Goal: Task Accomplishment & Management: Manage account settings

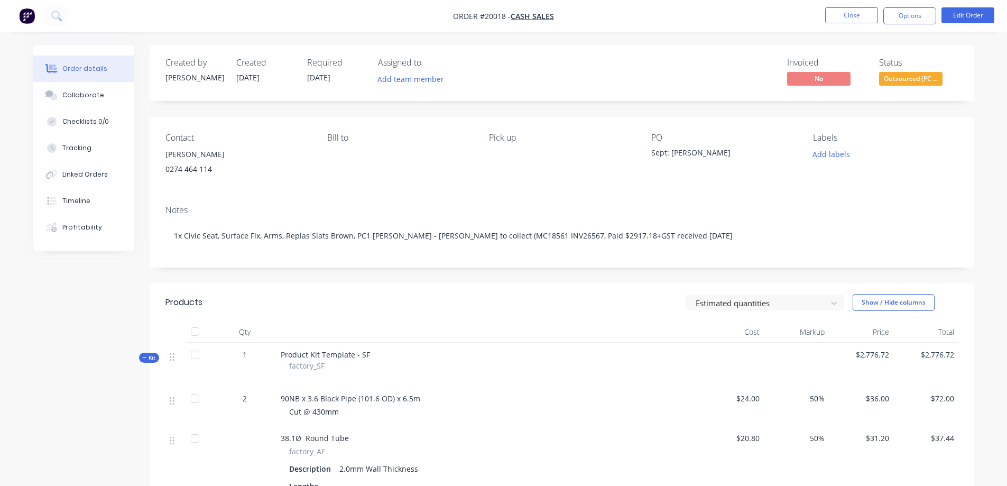
click at [855, 17] on button "Close" at bounding box center [851, 15] width 53 height 16
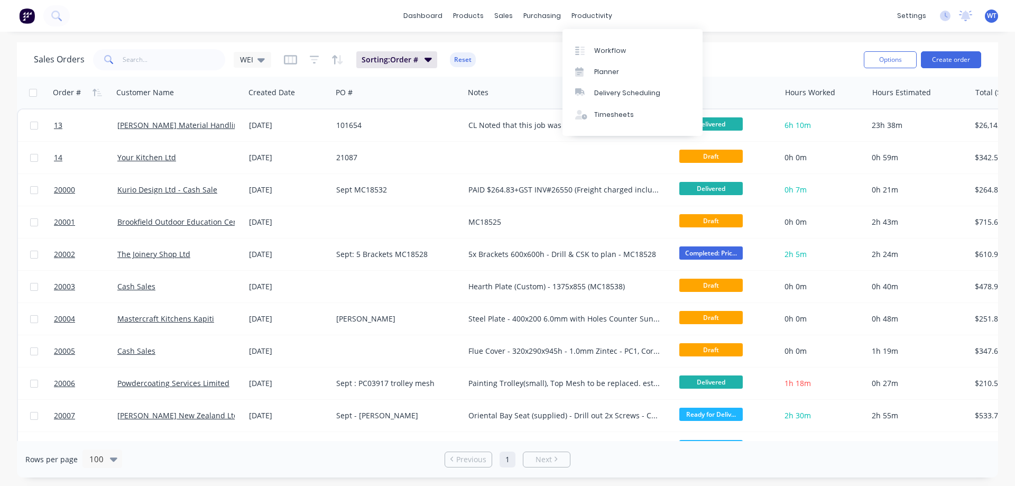
click at [607, 48] on div "Workflow" at bounding box center [610, 51] width 32 height 10
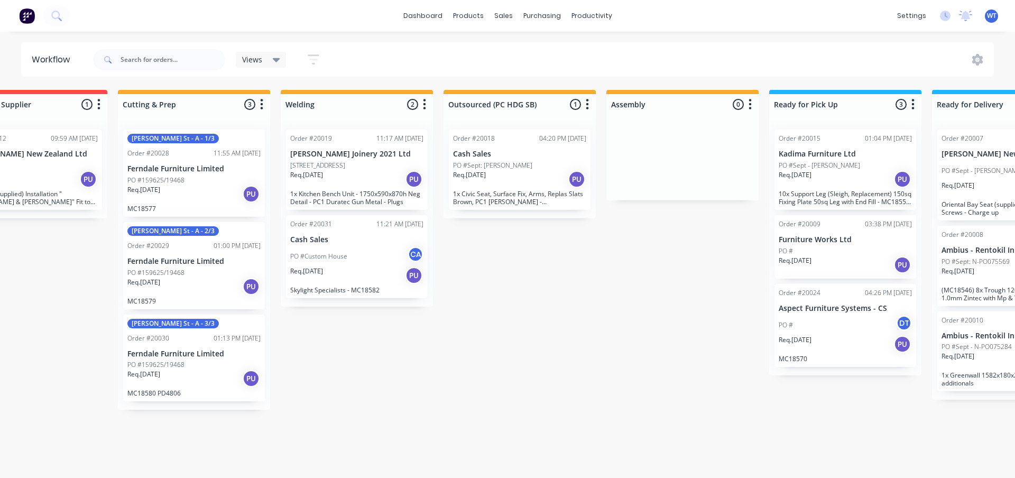
scroll to position [0, 228]
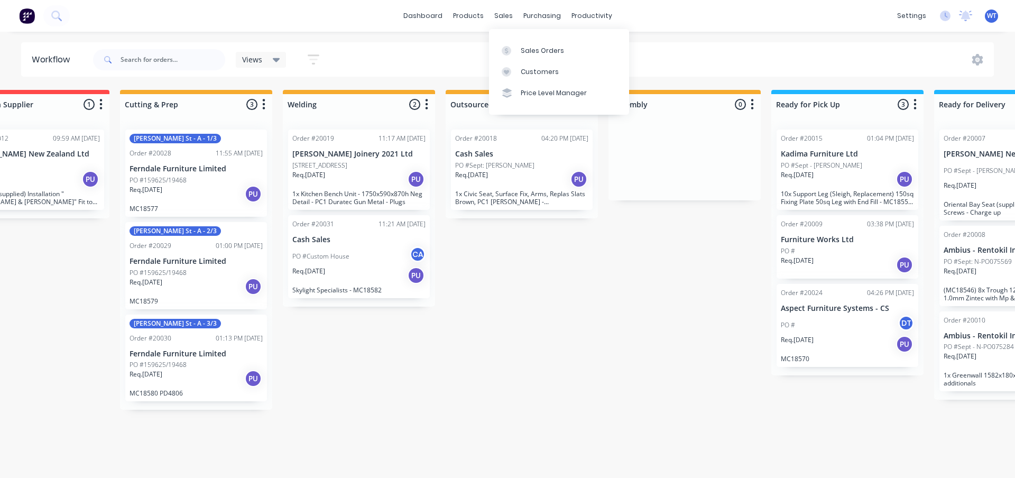
click at [515, 51] on div at bounding box center [510, 51] width 16 height 10
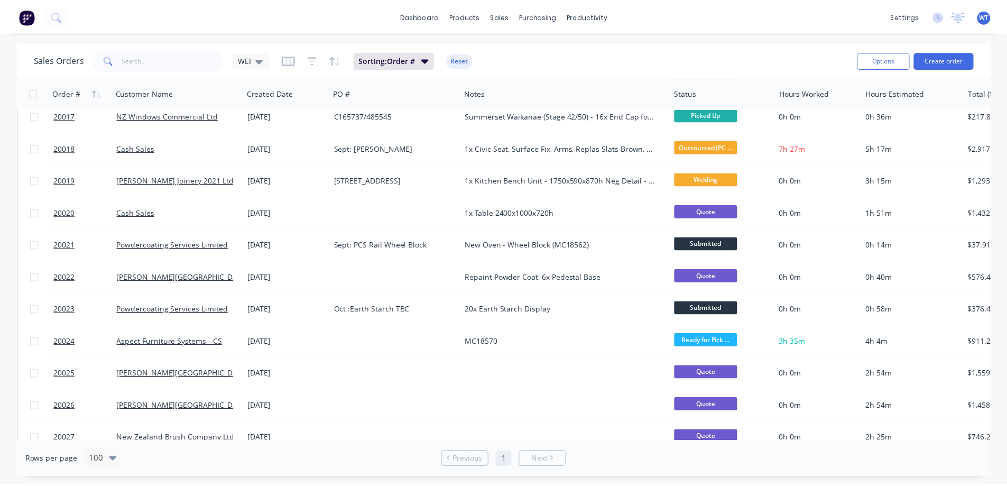
scroll to position [569, 0]
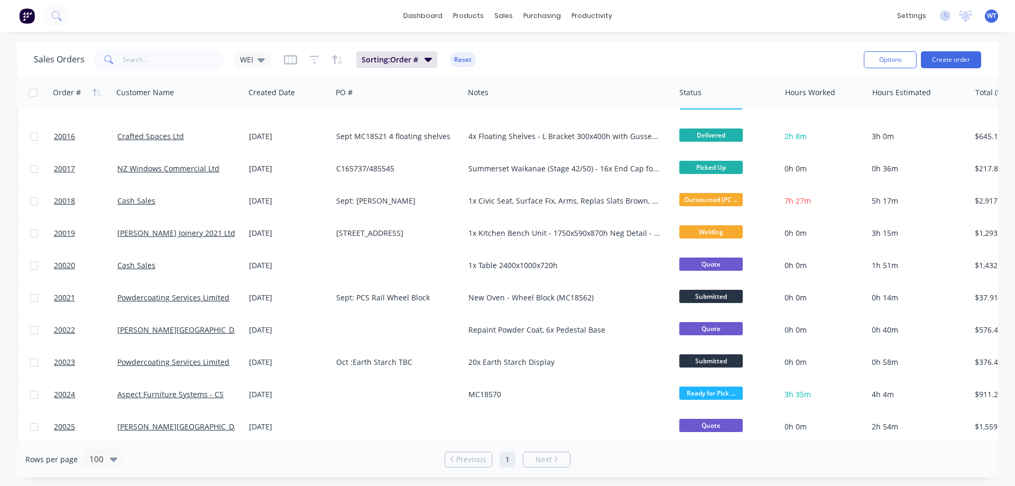
click at [62, 235] on span "20019" at bounding box center [64, 233] width 21 height 11
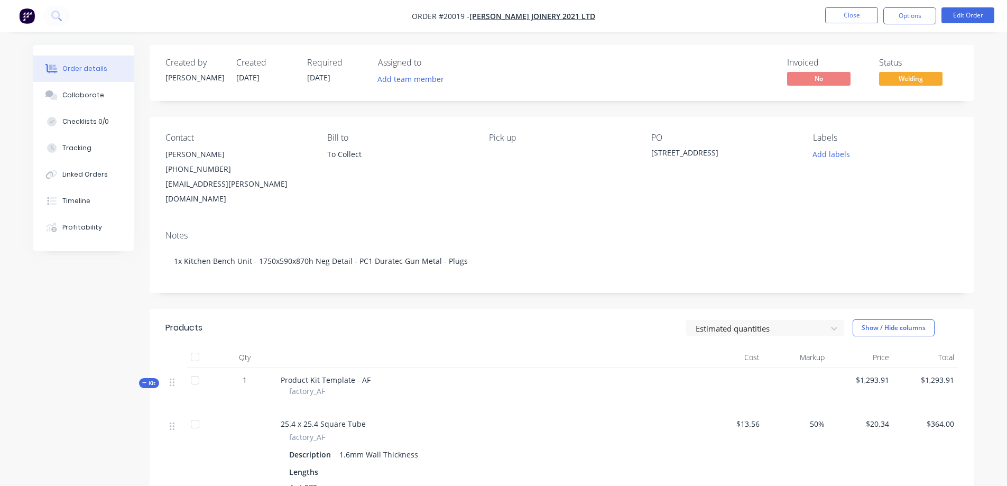
click at [848, 15] on button "Close" at bounding box center [851, 15] width 53 height 16
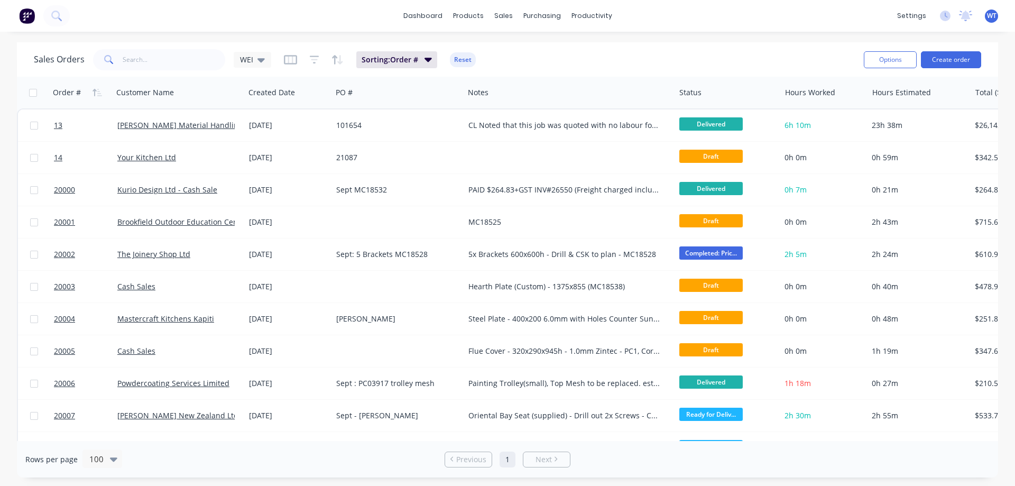
click at [59, 221] on span "20001" at bounding box center [64, 222] width 21 height 11
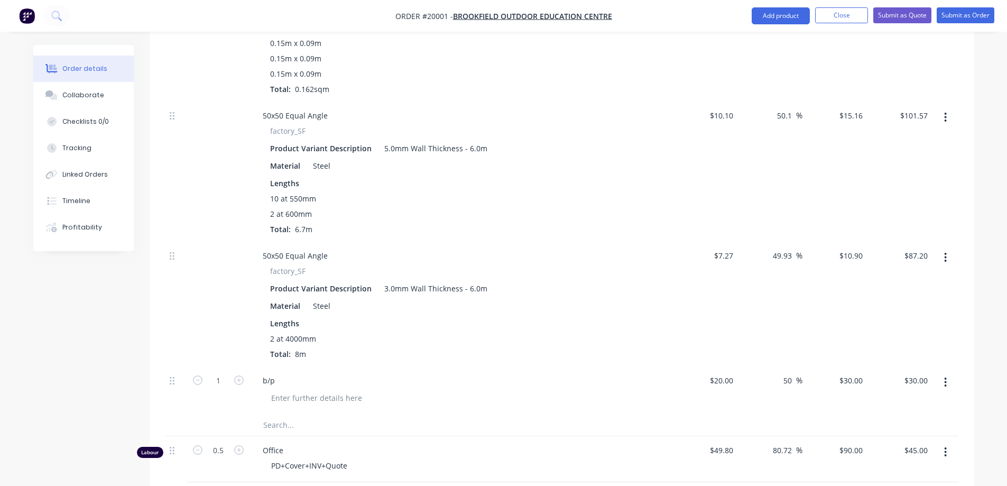
scroll to position [423, 0]
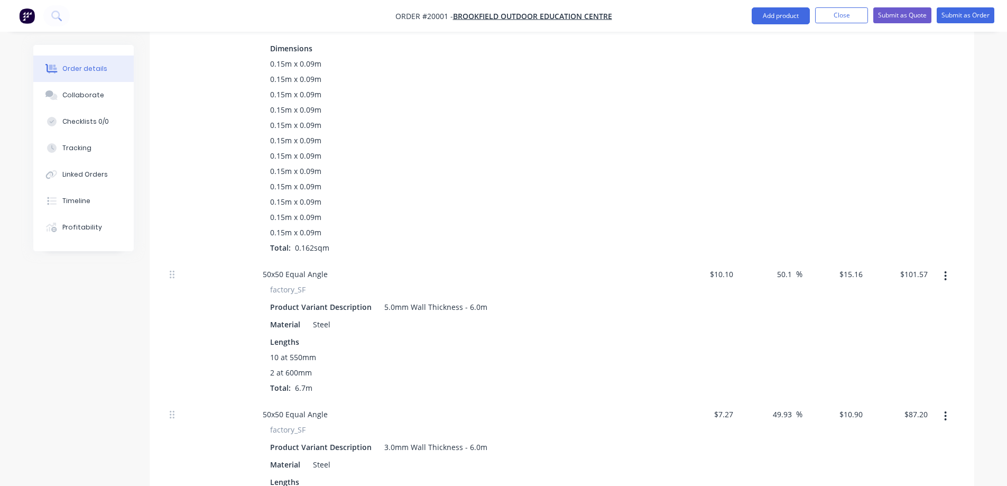
click at [70, 149] on div "Tracking" at bounding box center [76, 148] width 29 height 10
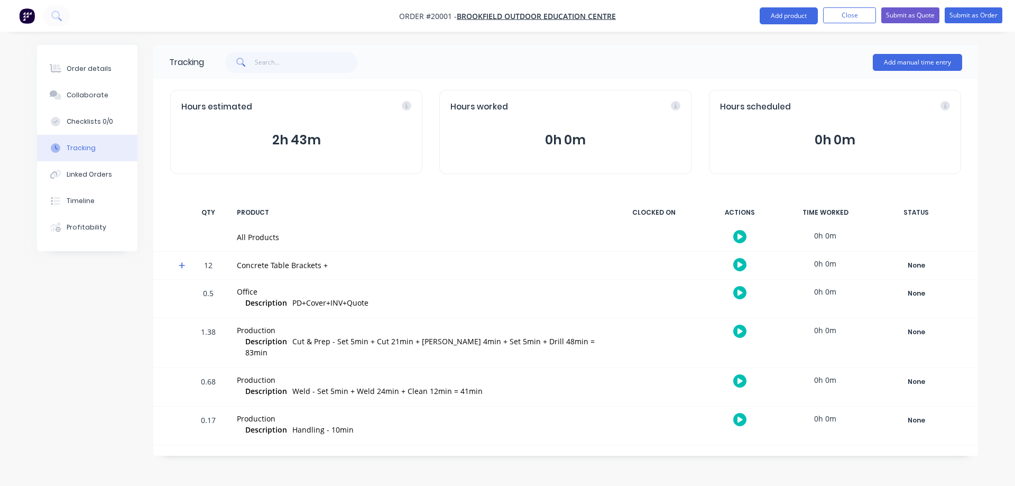
click at [65, 239] on button "Profitability" at bounding box center [87, 227] width 100 height 26
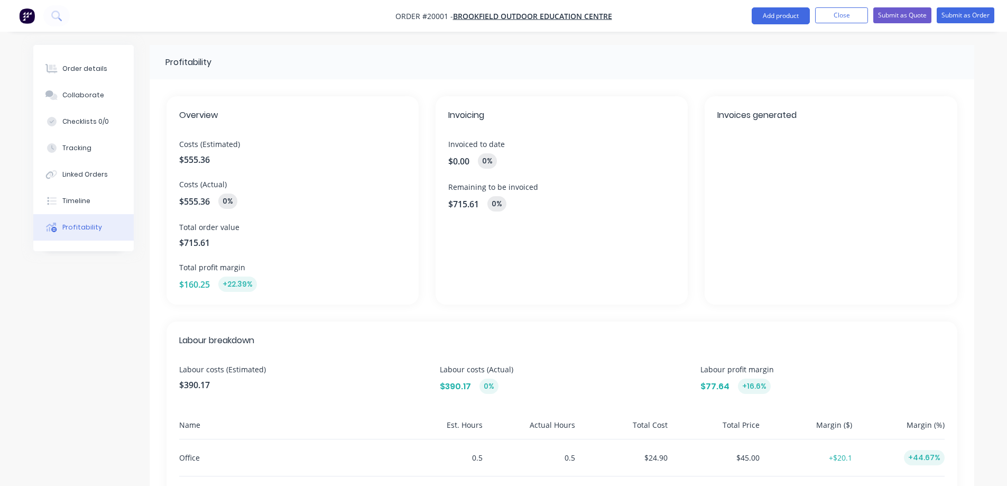
click at [87, 75] on button "Order details" at bounding box center [83, 69] width 100 height 26
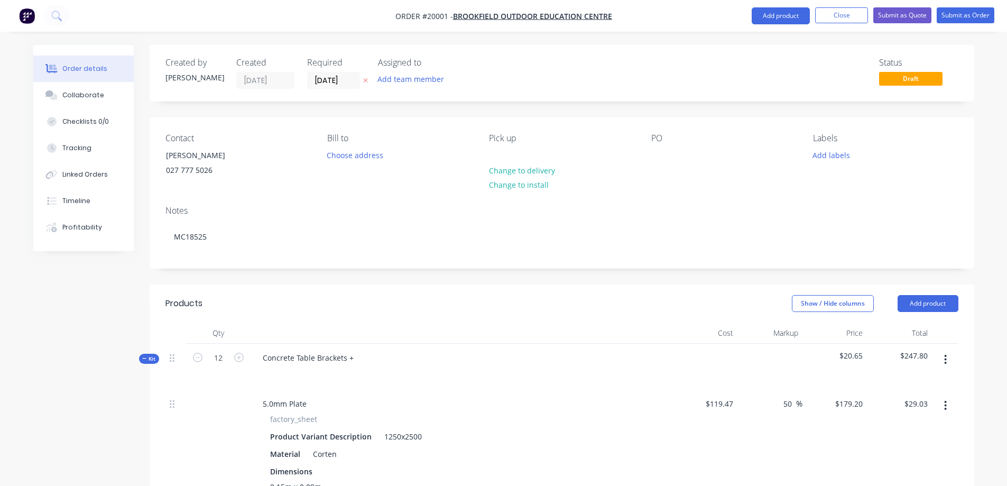
click at [86, 150] on div "Tracking" at bounding box center [76, 148] width 29 height 10
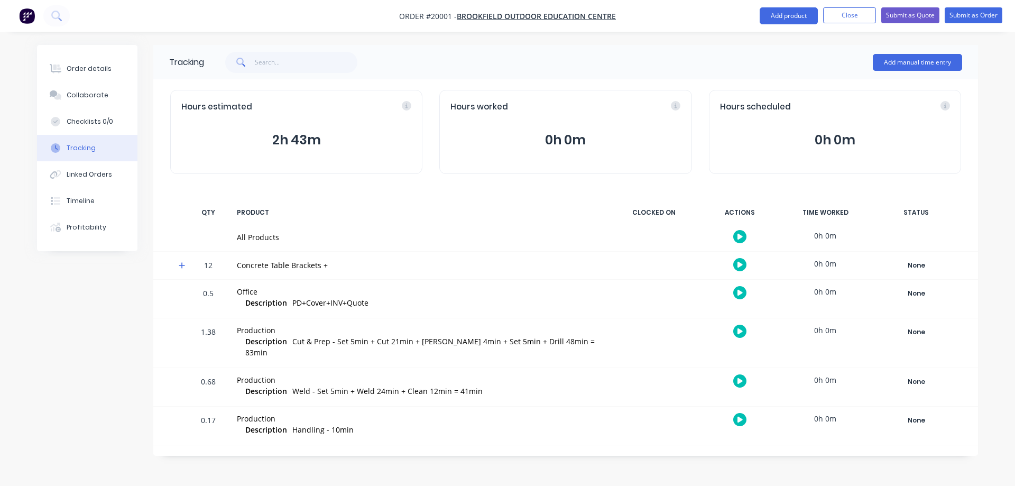
click at [917, 62] on button "Add manual time entry" at bounding box center [917, 62] width 89 height 17
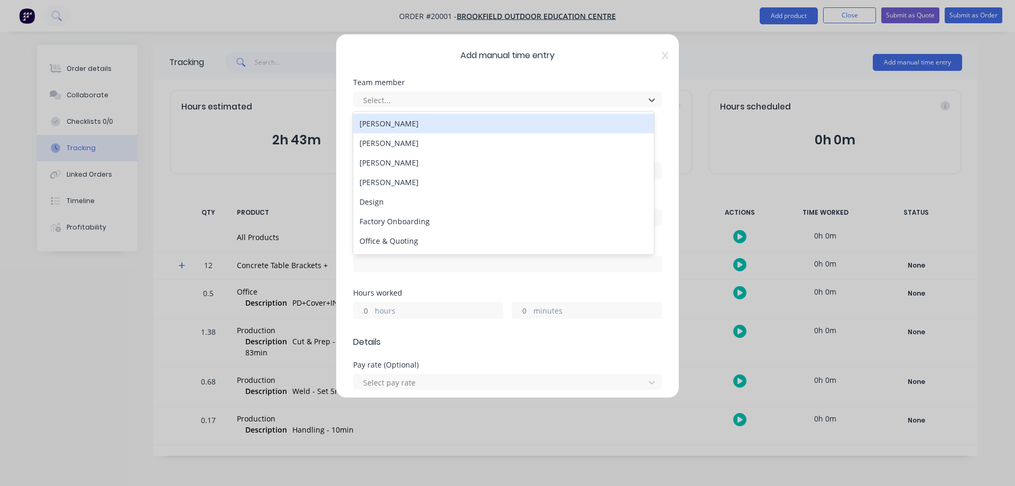
click at [434, 102] on div at bounding box center [500, 100] width 277 height 13
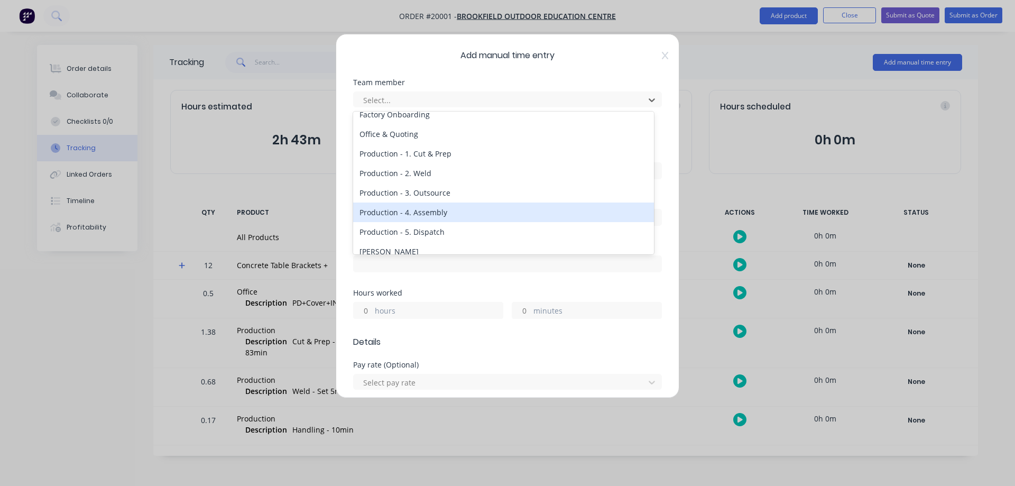
scroll to position [88, 0]
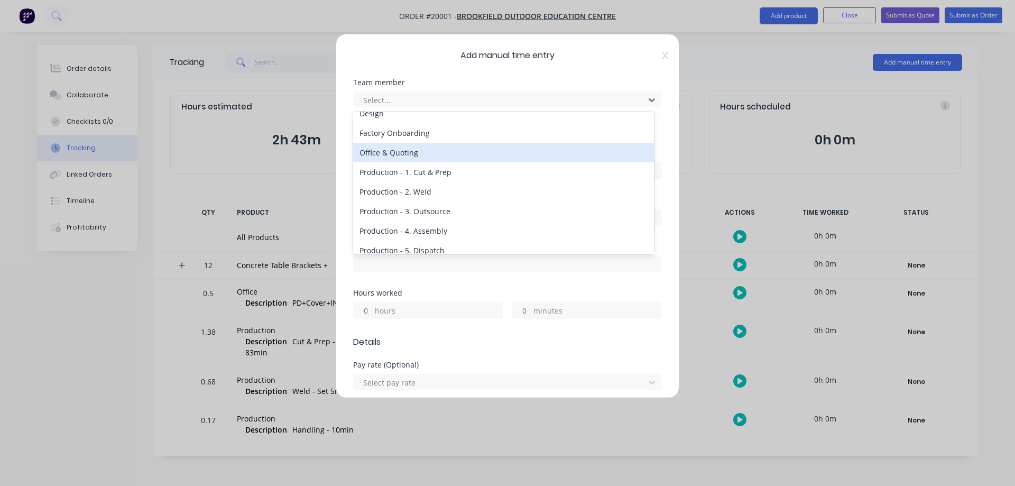
click at [392, 153] on div "Office & Quoting" at bounding box center [503, 153] width 301 height 20
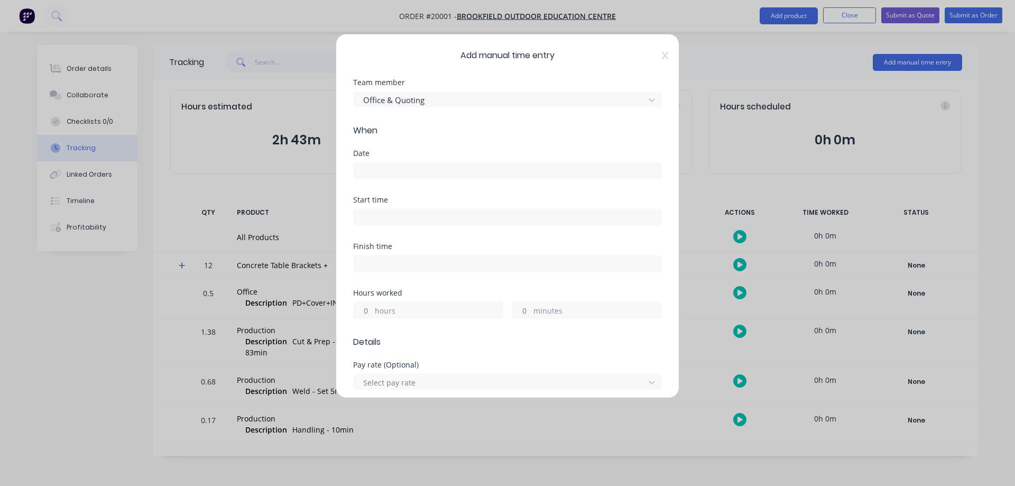
click at [425, 177] on input at bounding box center [508, 171] width 308 height 16
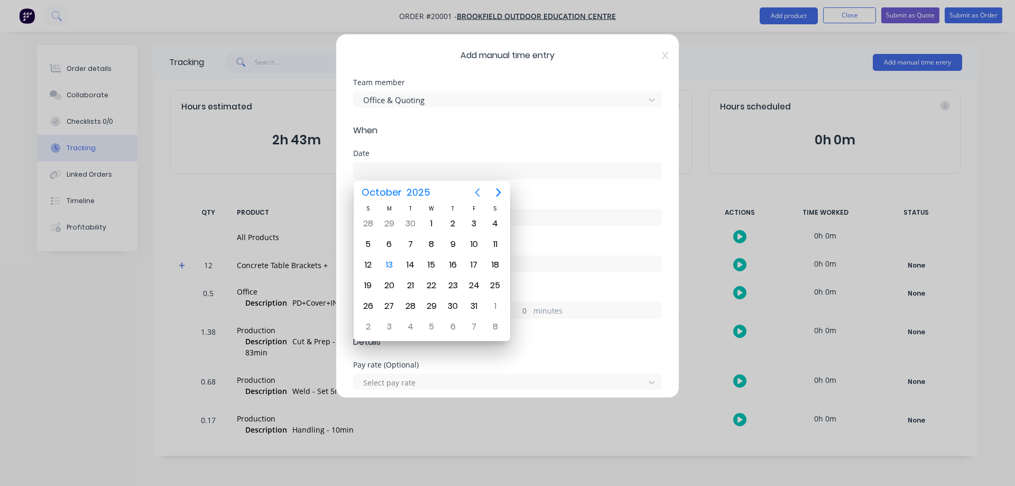
click at [476, 191] on icon "Previous page" at bounding box center [477, 192] width 5 height 8
click at [412, 244] on div "9" at bounding box center [410, 244] width 16 height 16
type input "[DATE]"
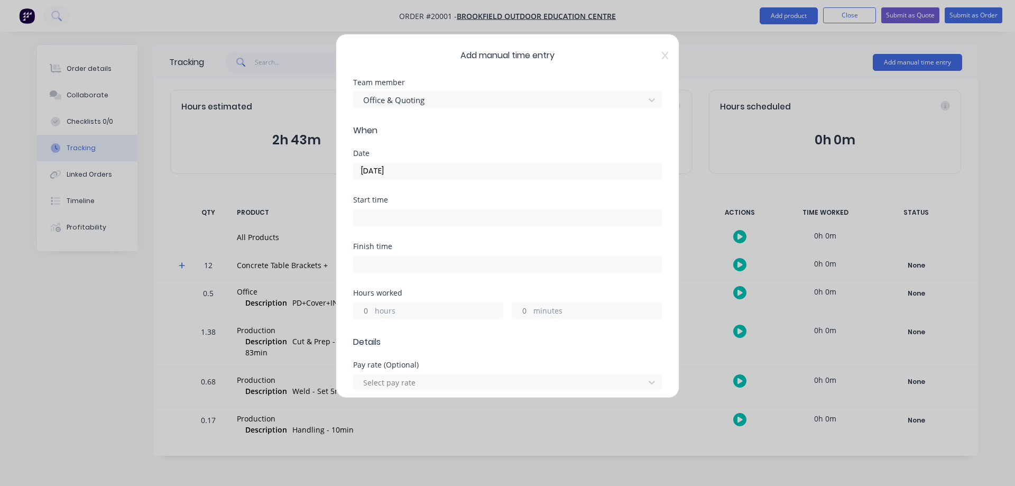
click at [394, 217] on input at bounding box center [508, 217] width 308 height 16
type input "12:03 PM"
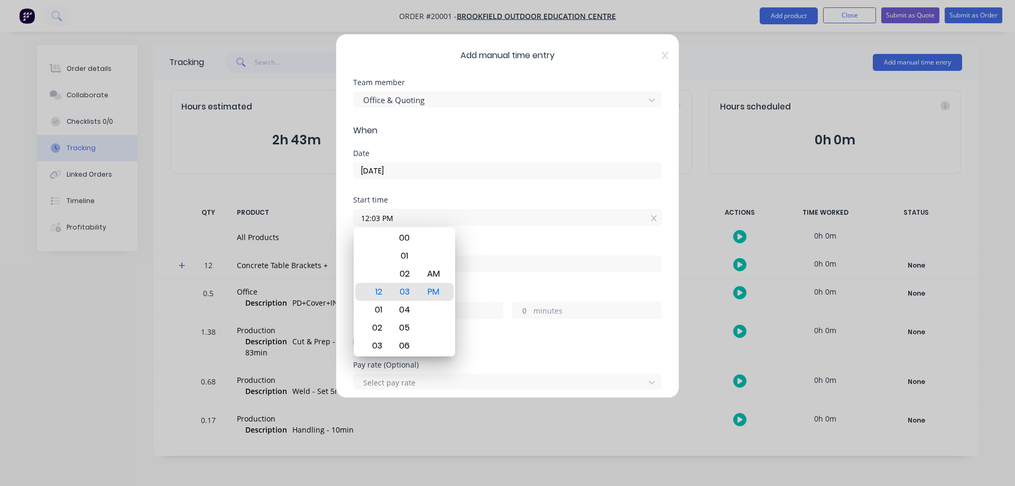
click at [526, 311] on input "minutes" at bounding box center [521, 310] width 19 height 16
type input "12:03 PM"
type input "0"
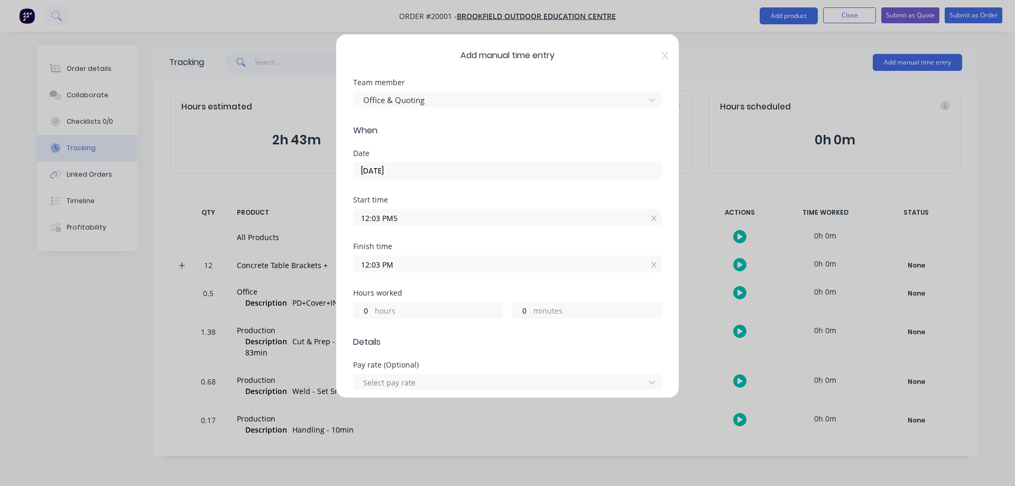
type input "12:03 PM"
click at [651, 218] on icon at bounding box center [654, 218] width 6 height 6
click at [533, 324] on label "minutes" at bounding box center [597, 319] width 128 height 13
click at [531, 324] on input "minutes" at bounding box center [521, 318] width 19 height 16
click at [523, 314] on input "minutes" at bounding box center [521, 318] width 19 height 16
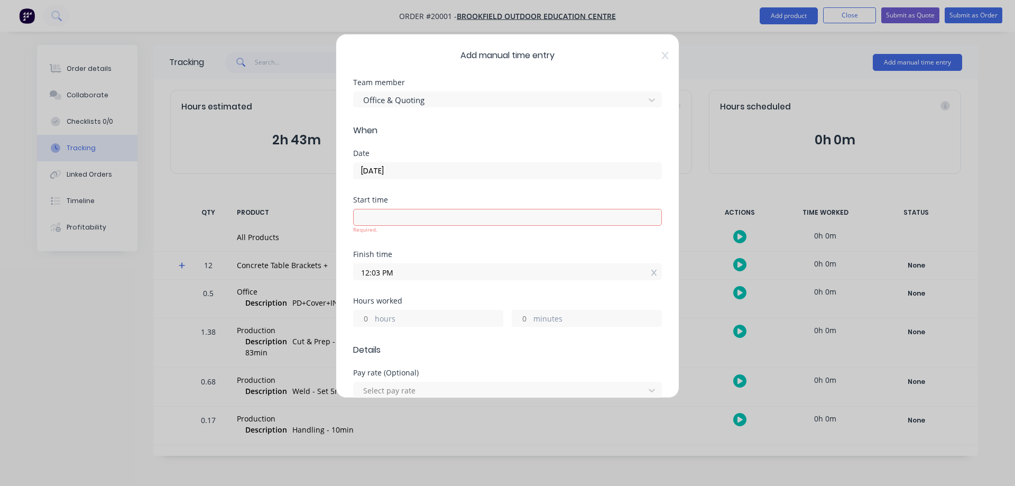
type input "5"
drag, startPoint x: 408, startPoint y: 272, endPoint x: 686, endPoint y: 293, distance: 278.3
click at [412, 272] on input "12:03 PM" at bounding box center [508, 272] width 308 height 16
click at [651, 273] on icon at bounding box center [654, 272] width 6 height 7
click at [535, 326] on label "minutes" at bounding box center [597, 327] width 128 height 13
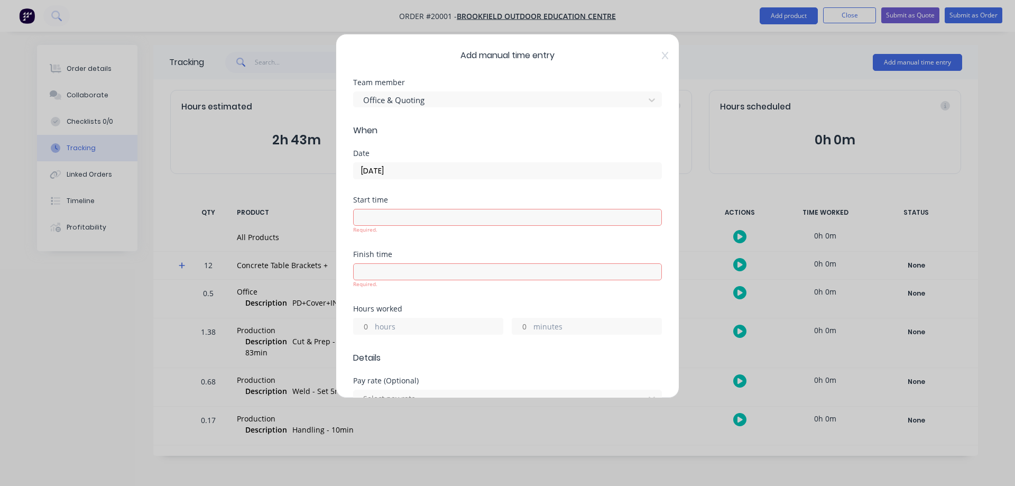
click at [531, 326] on input "minutes" at bounding box center [521, 326] width 19 height 16
type input "5"
click at [427, 367] on form "Team member Office & Quoting When Date [DATE] Start time Required. Finish time …" at bounding box center [507, 482] width 309 height 807
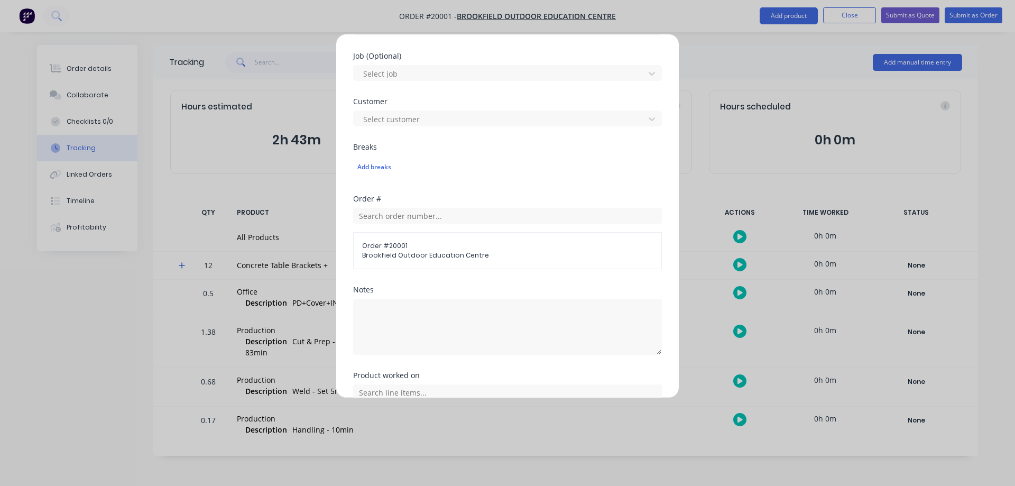
scroll to position [423, 0]
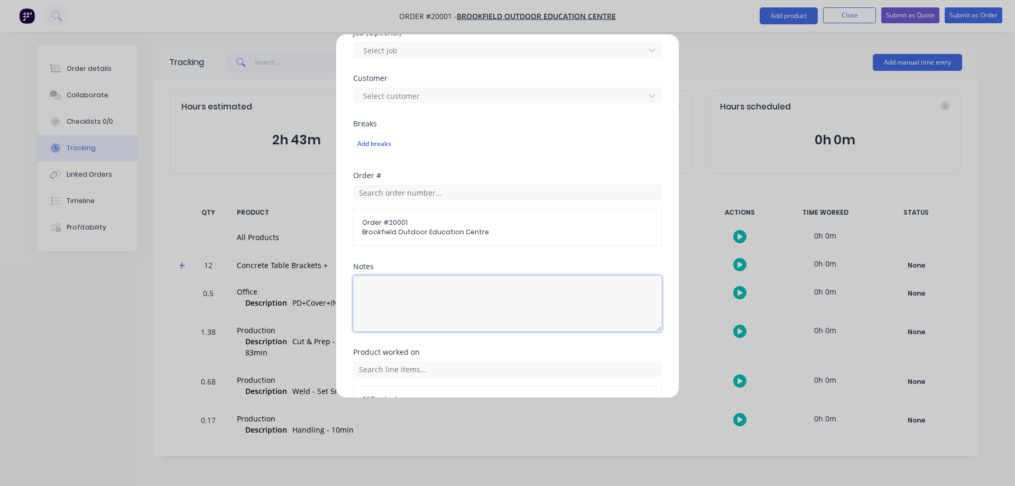
click at [385, 291] on textarea at bounding box center [507, 303] width 309 height 56
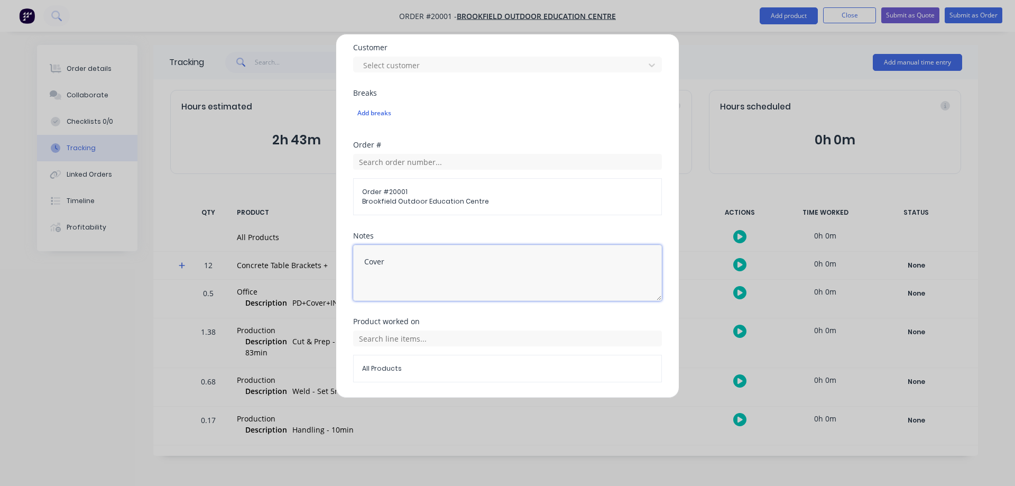
scroll to position [487, 0]
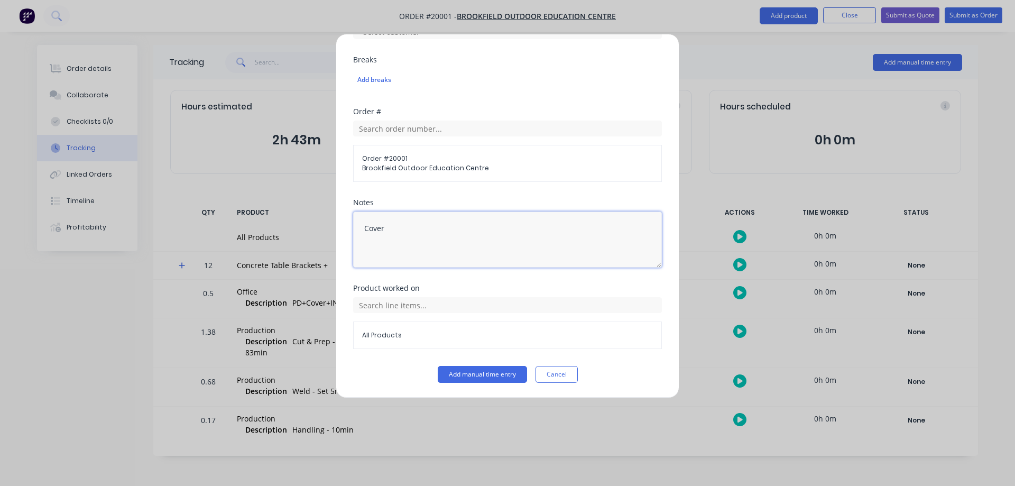
type textarea "Cover"
click at [385, 303] on input "text" at bounding box center [507, 305] width 309 height 16
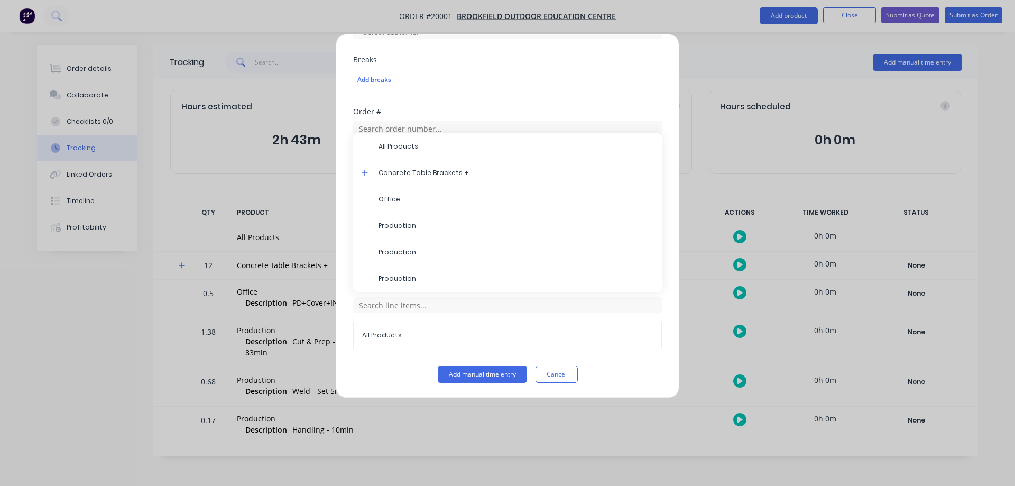
click at [361, 173] on div "Concrete Table Brackets +" at bounding box center [507, 173] width 309 height 26
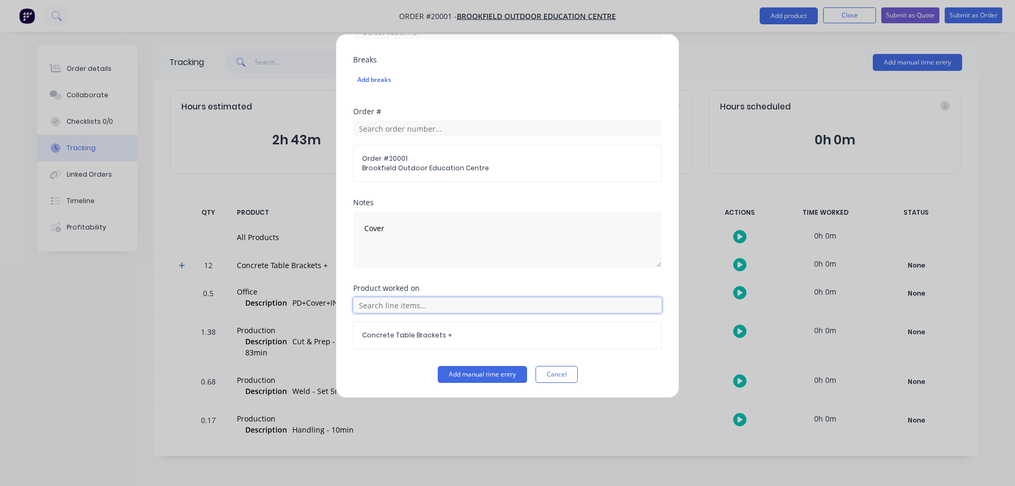
click at [363, 308] on input "text" at bounding box center [507, 305] width 309 height 16
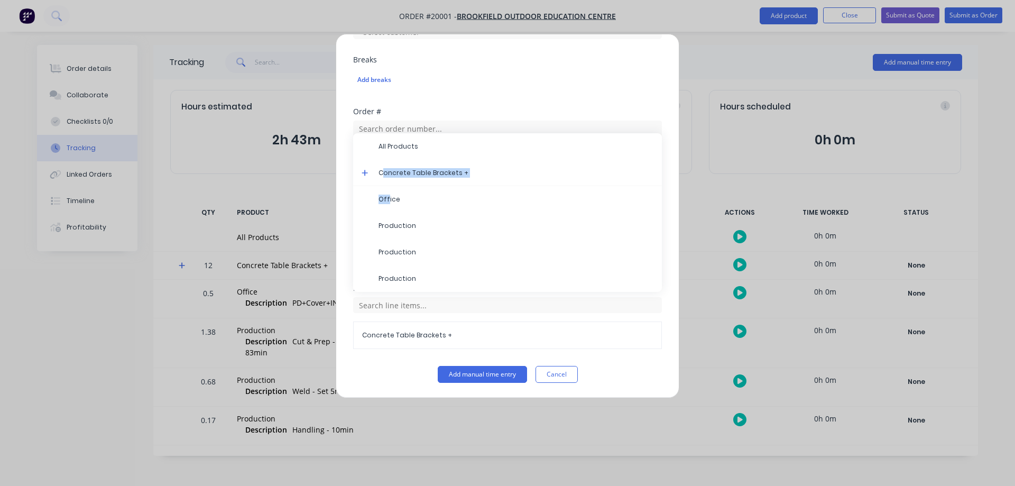
drag, startPoint x: 387, startPoint y: 200, endPoint x: 384, endPoint y: 180, distance: 20.4
click at [384, 181] on div "All Products Concrete Table Brackets + Office Production Production Production" at bounding box center [507, 212] width 309 height 159
click at [363, 168] on div "Concrete Table Brackets +" at bounding box center [507, 173] width 309 height 26
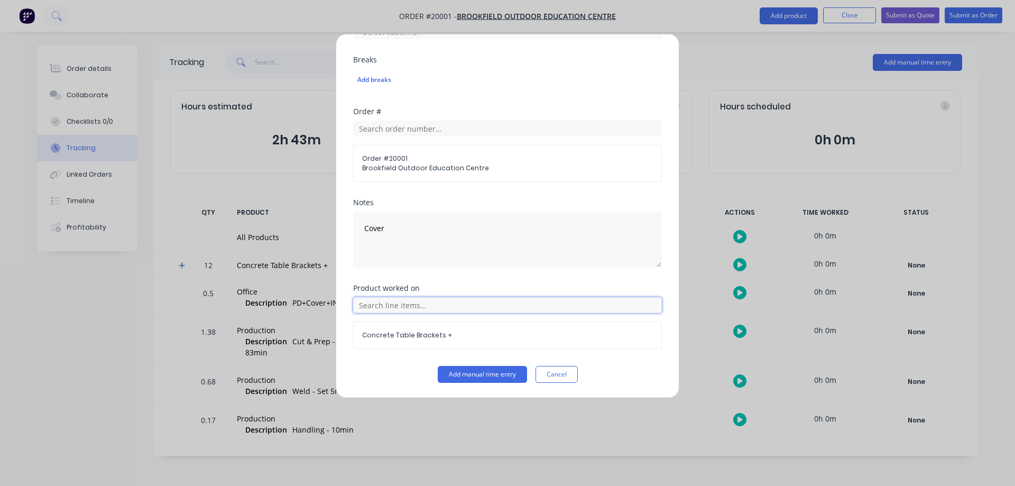
drag, startPoint x: 359, startPoint y: 298, endPoint x: 363, endPoint y: 303, distance: 6.8
click at [360, 298] on input "text" at bounding box center [507, 305] width 309 height 16
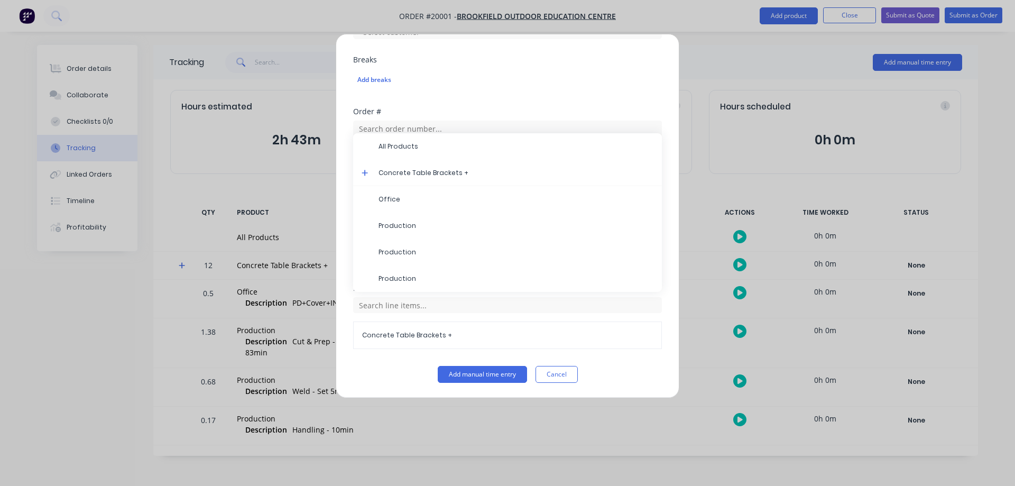
click at [363, 173] on icon at bounding box center [365, 172] width 7 height 7
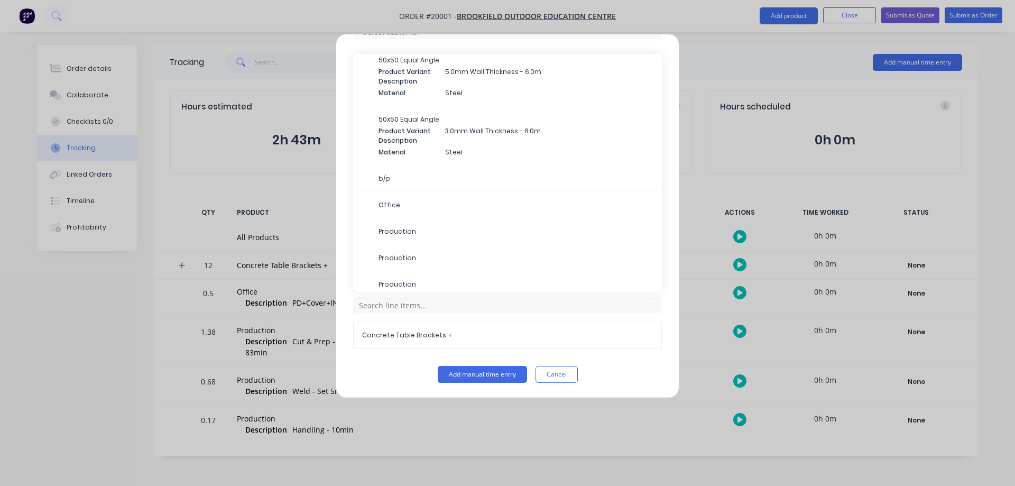
scroll to position [125, 0]
click at [400, 198] on span "Office" at bounding box center [516, 200] width 275 height 10
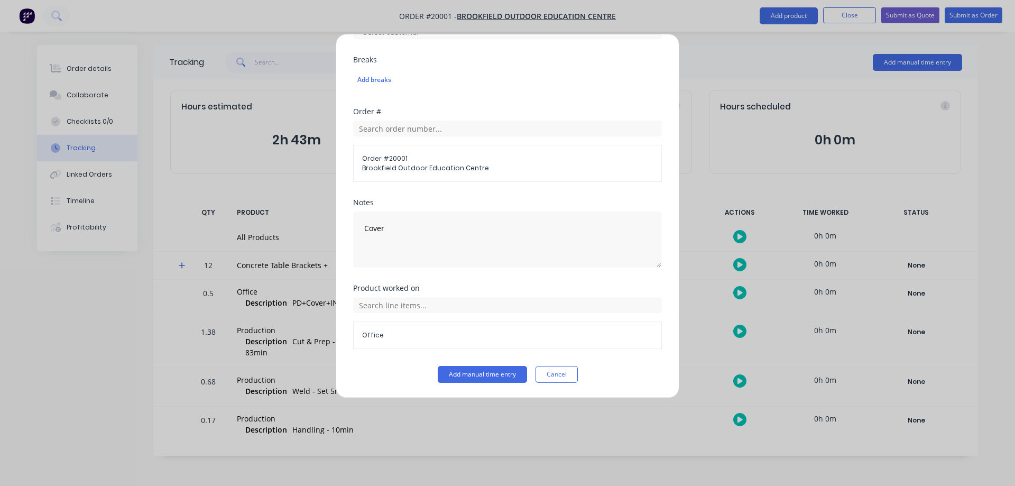
click at [485, 374] on button "Add manual time entry" at bounding box center [482, 374] width 89 height 17
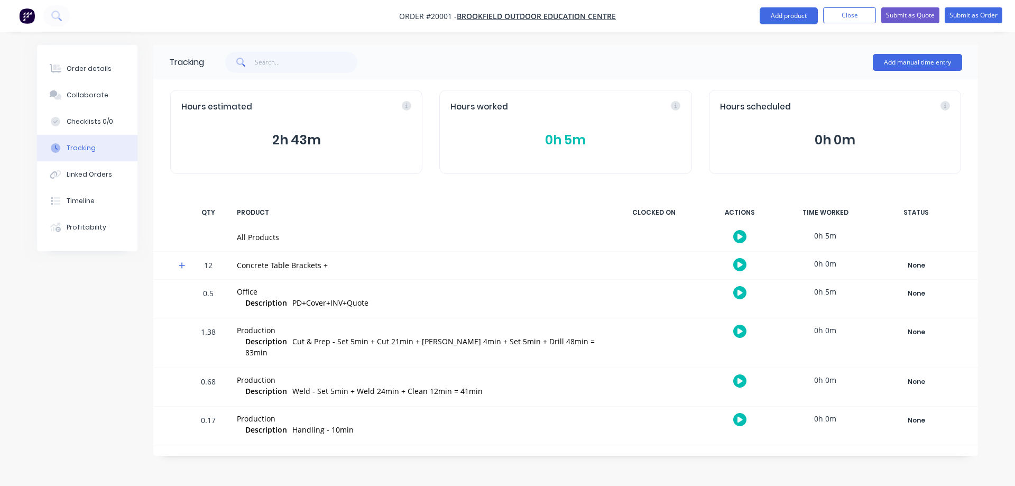
click at [909, 63] on button "Add manual time entry" at bounding box center [917, 62] width 89 height 17
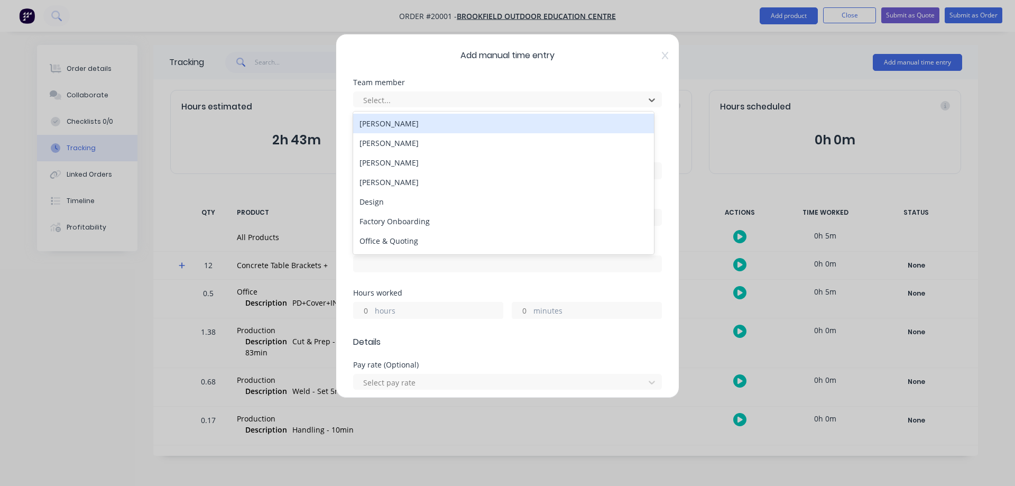
click at [358, 98] on div "Select..." at bounding box center [507, 99] width 309 height 16
type input "r"
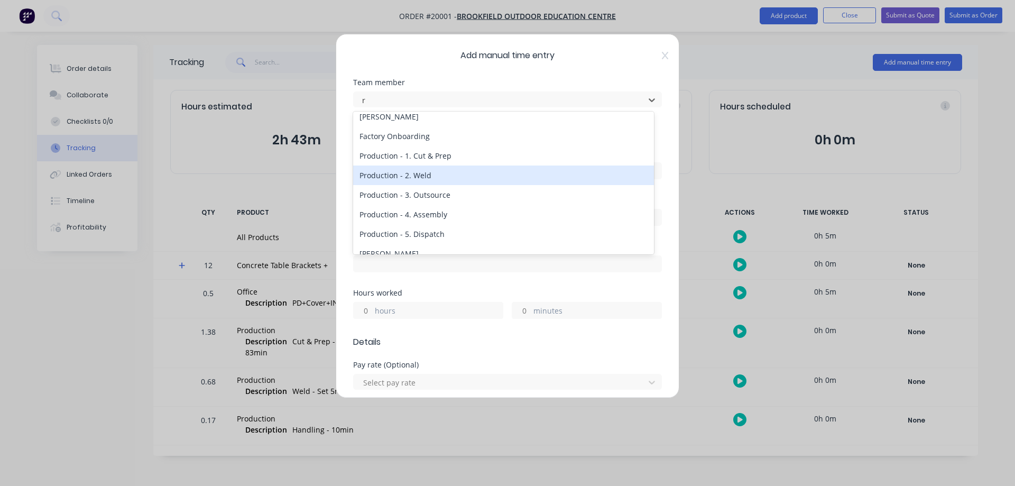
scroll to position [77, 0]
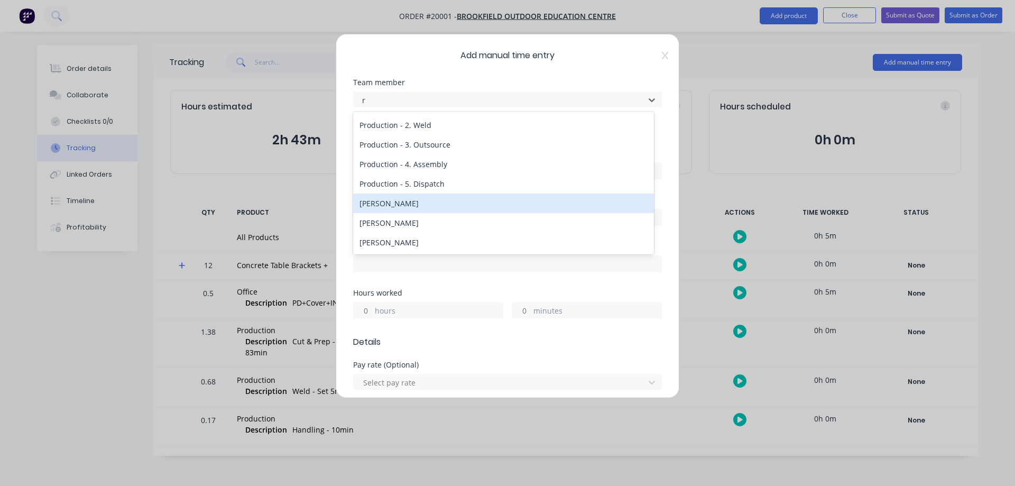
click at [387, 207] on div "[PERSON_NAME]" at bounding box center [503, 203] width 301 height 20
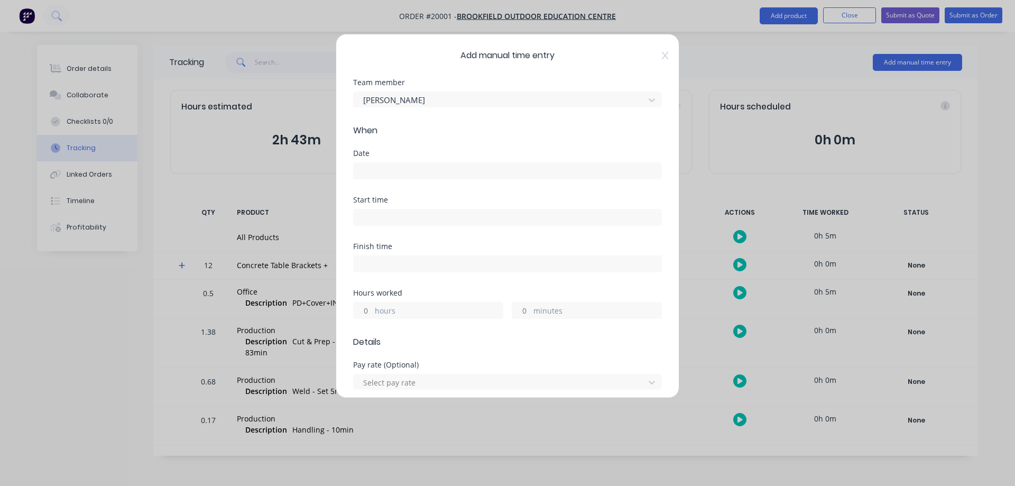
click at [520, 310] on input "minutes" at bounding box center [521, 310] width 19 height 16
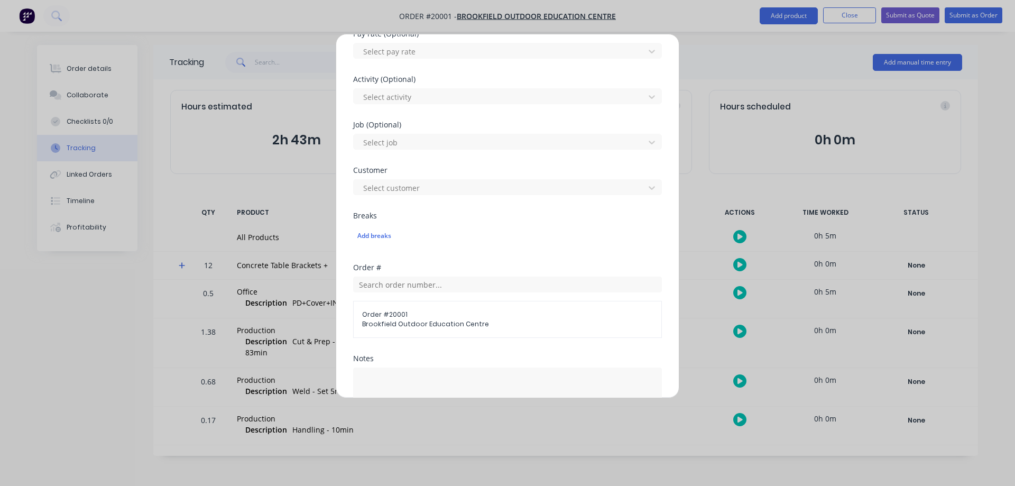
scroll to position [476, 0]
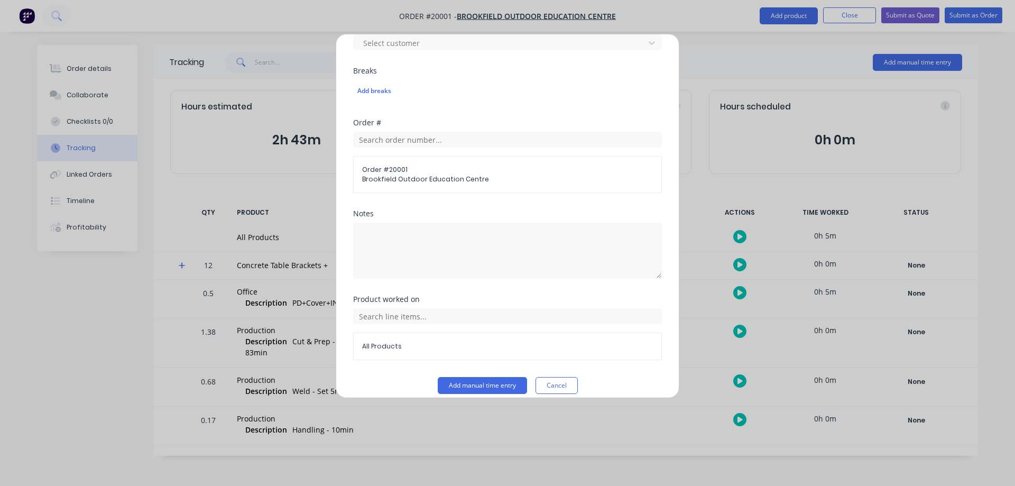
type input "14"
click at [412, 243] on textarea at bounding box center [507, 251] width 309 height 56
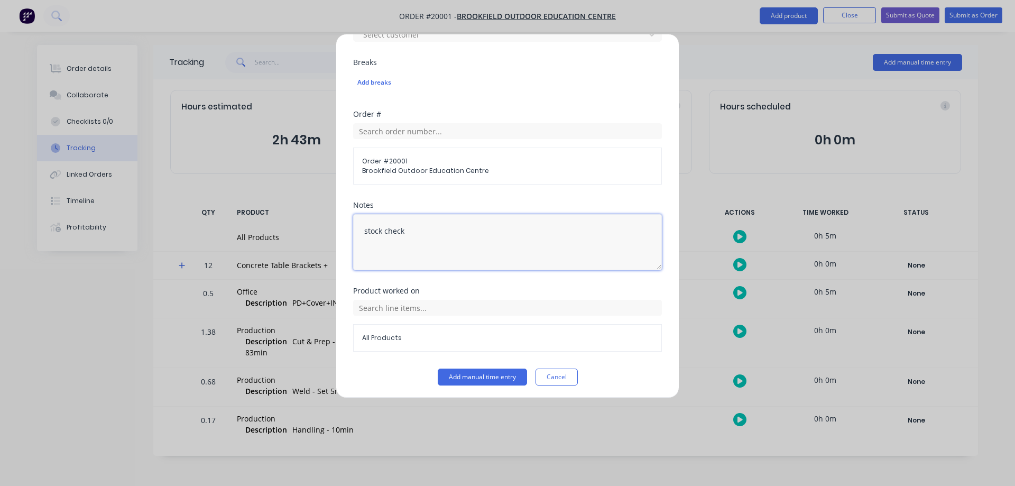
scroll to position [487, 0]
type textarea "stock check"
click at [370, 307] on input "text" at bounding box center [507, 305] width 309 height 16
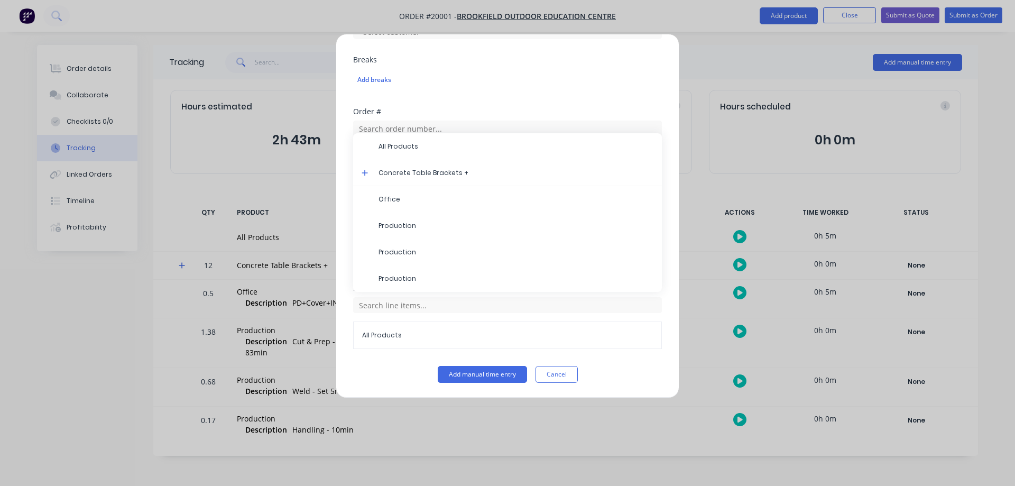
click at [364, 176] on icon at bounding box center [365, 172] width 7 height 7
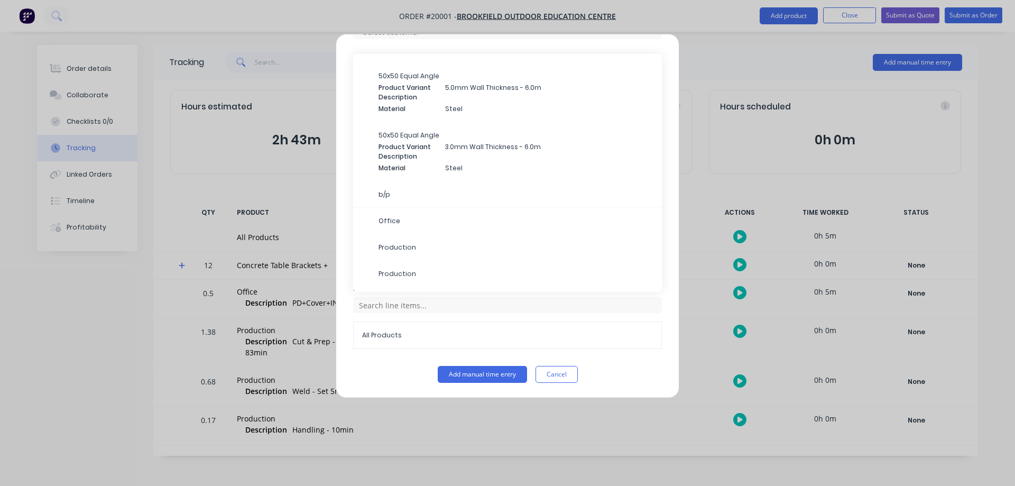
scroll to position [125, 0]
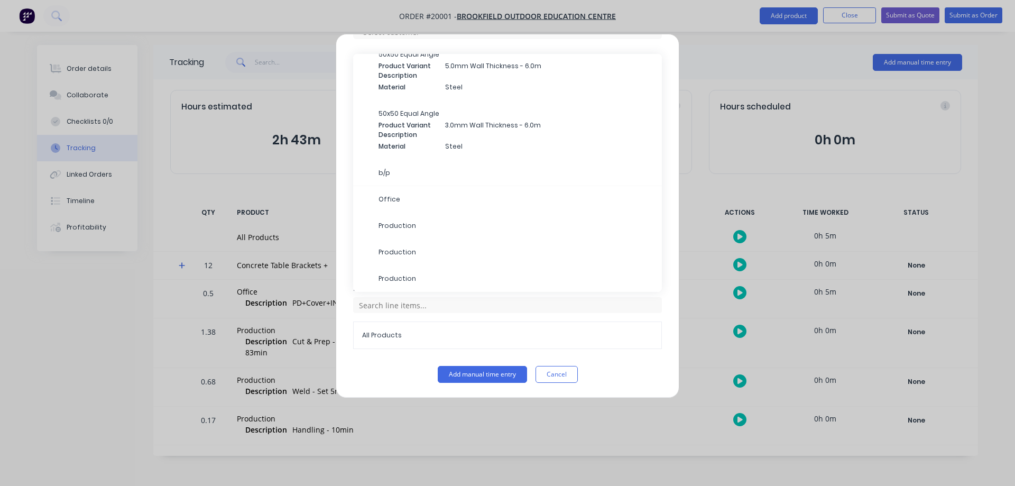
click at [417, 223] on span "Production" at bounding box center [516, 226] width 275 height 10
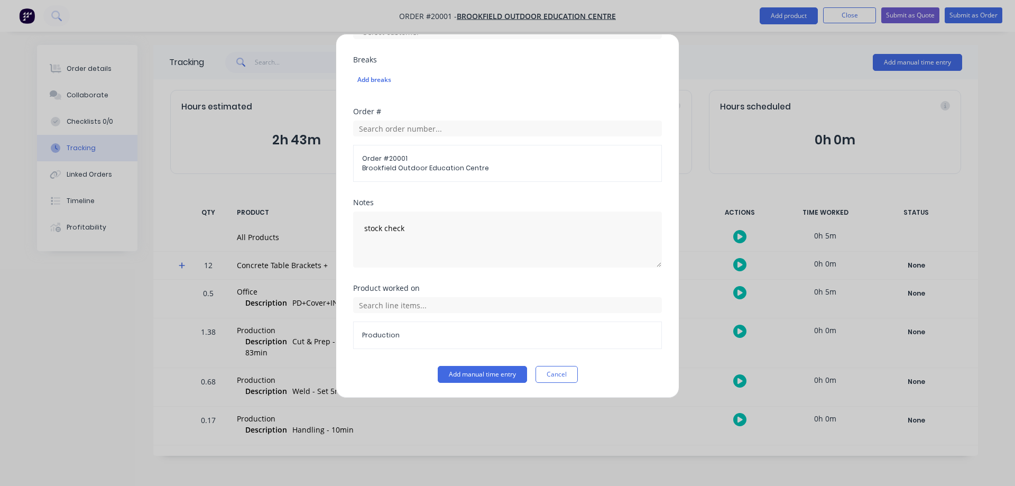
click at [472, 375] on button "Add manual time entry" at bounding box center [482, 374] width 89 height 17
click at [446, 374] on button "Add manual time entry" at bounding box center [482, 374] width 89 height 17
click at [486, 372] on button "Add manual time entry" at bounding box center [482, 374] width 89 height 17
drag, startPoint x: 478, startPoint y: 377, endPoint x: 597, endPoint y: 269, distance: 160.9
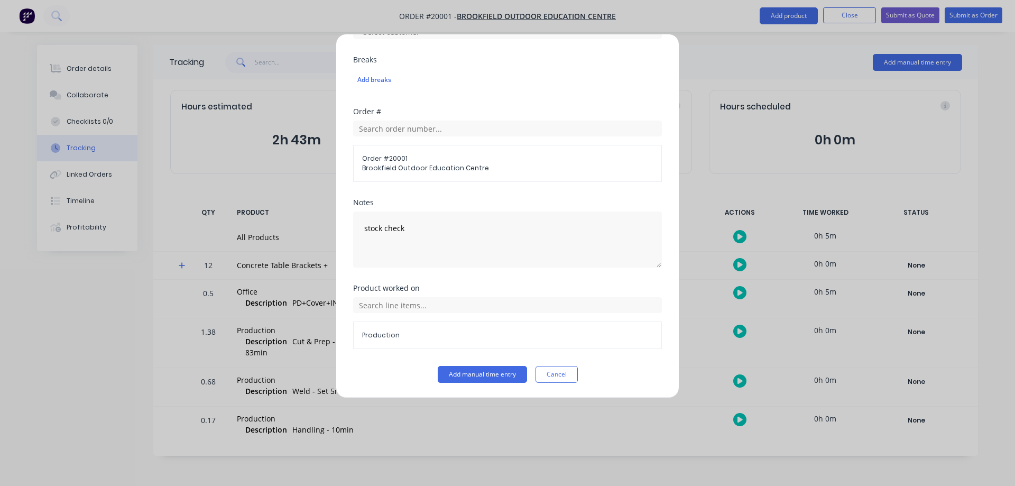
click at [478, 376] on button "Add manual time entry" at bounding box center [482, 374] width 89 height 17
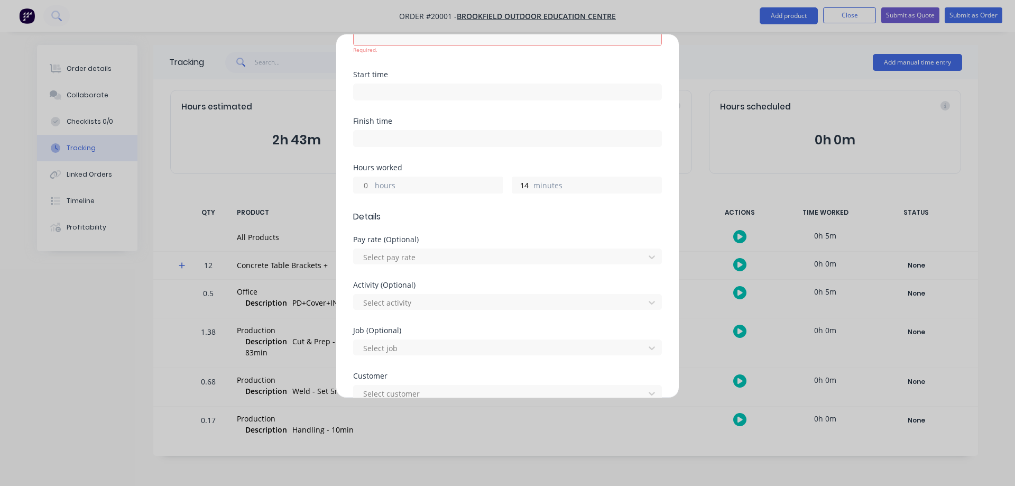
scroll to position [0, 0]
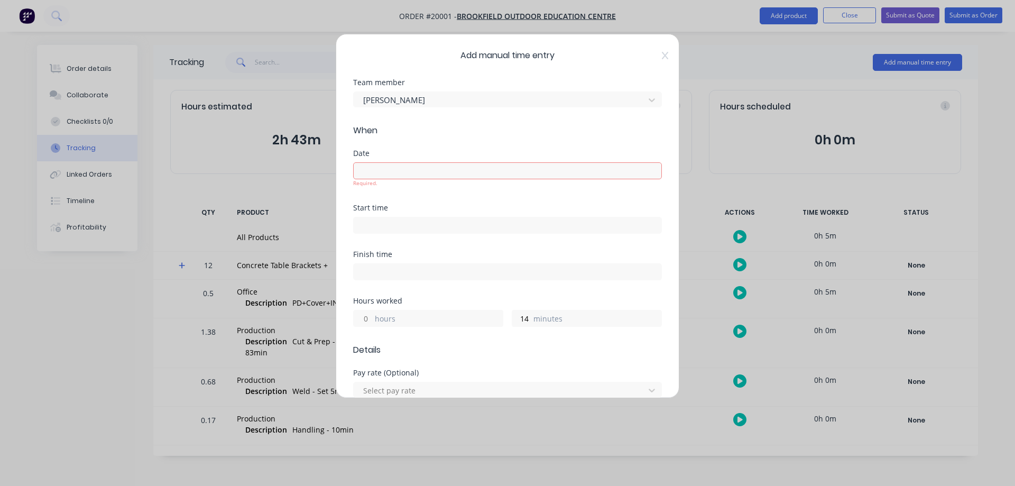
click at [506, 168] on input at bounding box center [508, 171] width 308 height 16
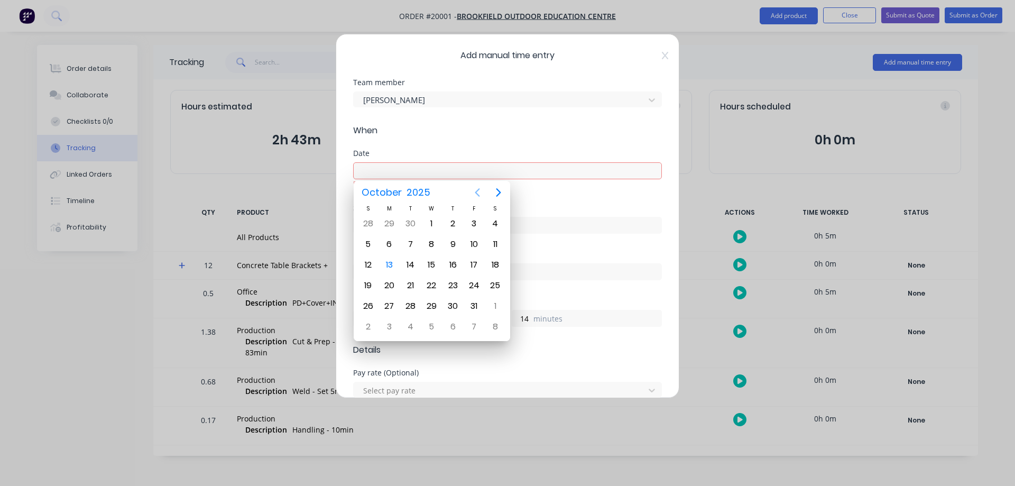
click at [477, 190] on icon "Previous page" at bounding box center [477, 192] width 13 height 13
click at [383, 266] on div "15" at bounding box center [389, 265] width 16 height 16
type input "[DATE]"
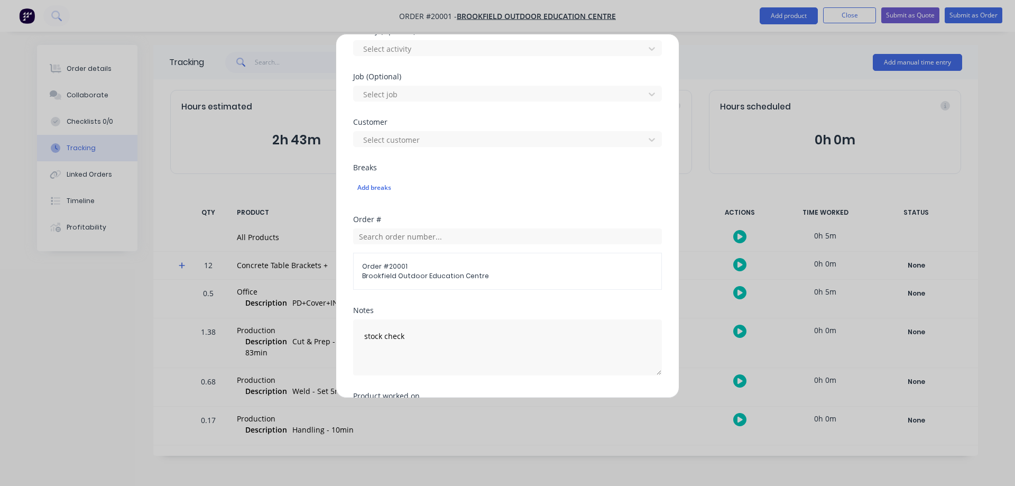
scroll to position [487, 0]
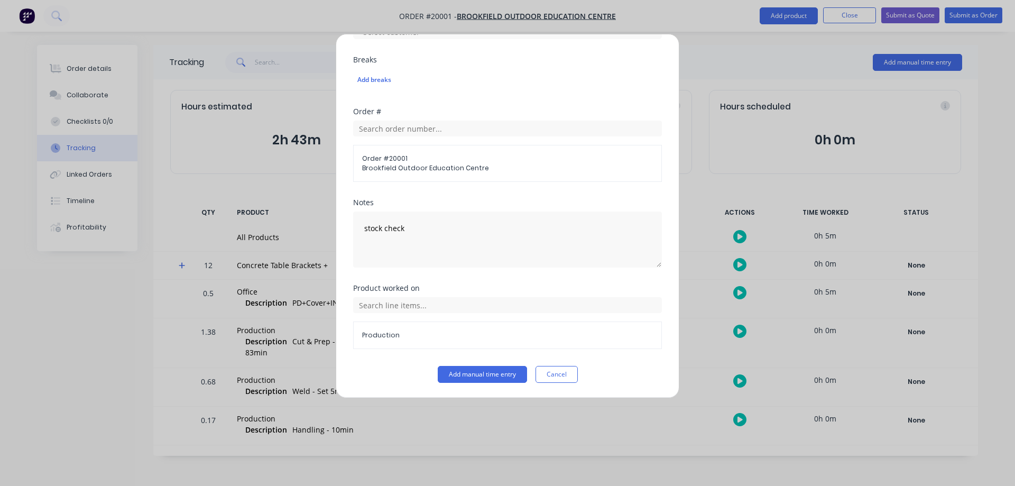
click at [472, 370] on button "Add manual time entry" at bounding box center [482, 374] width 89 height 17
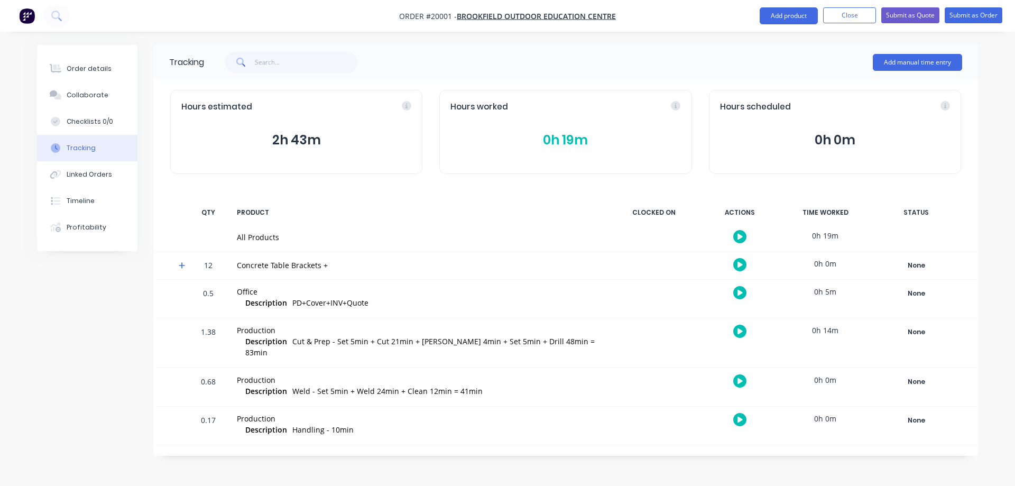
click at [908, 68] on button "Add manual time entry" at bounding box center [917, 62] width 89 height 17
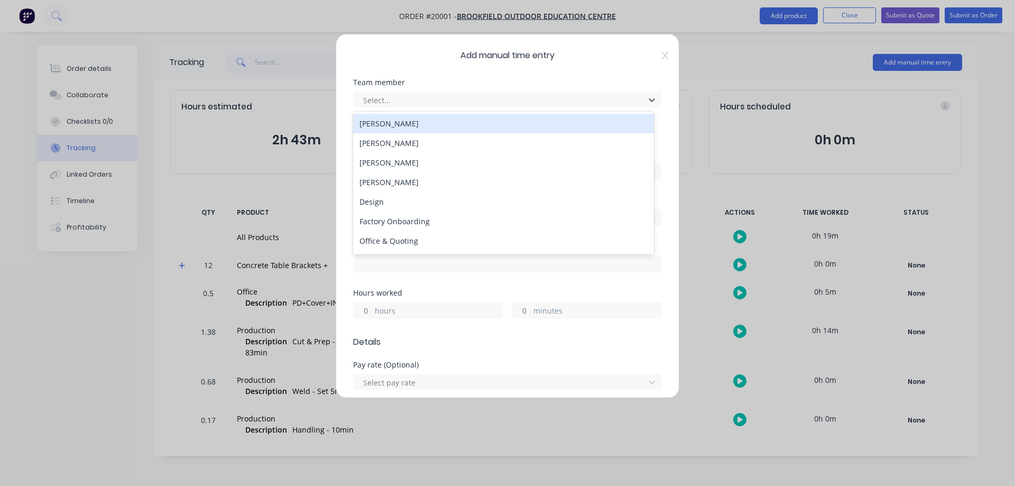
click at [442, 94] on div at bounding box center [500, 100] width 277 height 13
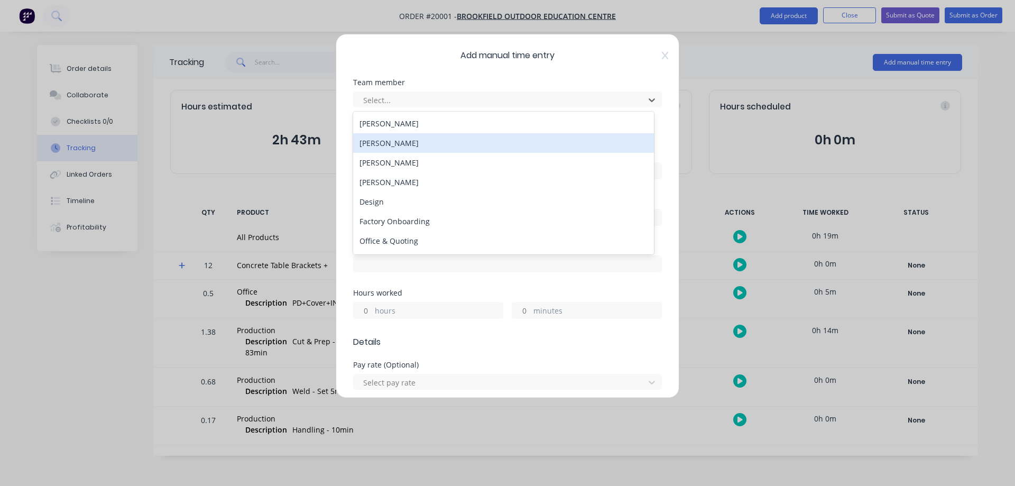
click at [392, 146] on div "[PERSON_NAME]" at bounding box center [503, 143] width 301 height 20
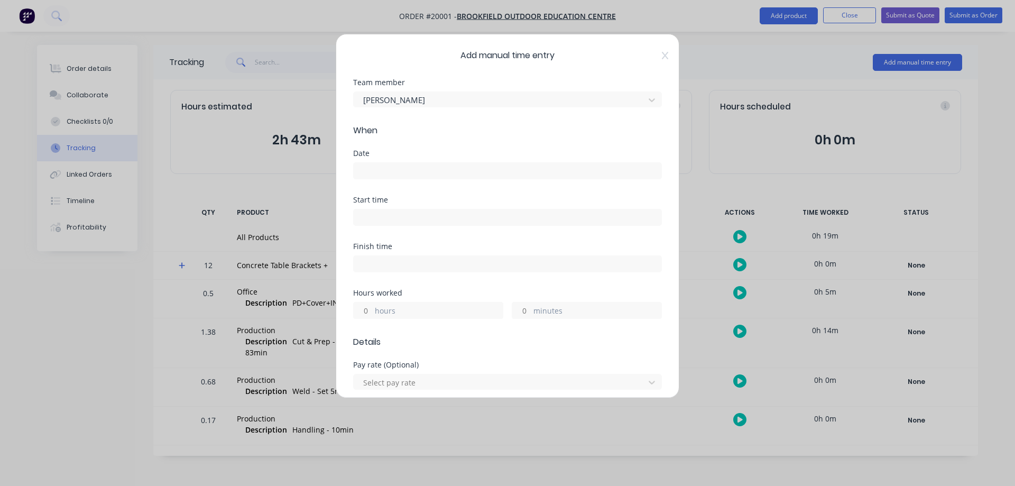
click at [471, 173] on input at bounding box center [508, 171] width 308 height 16
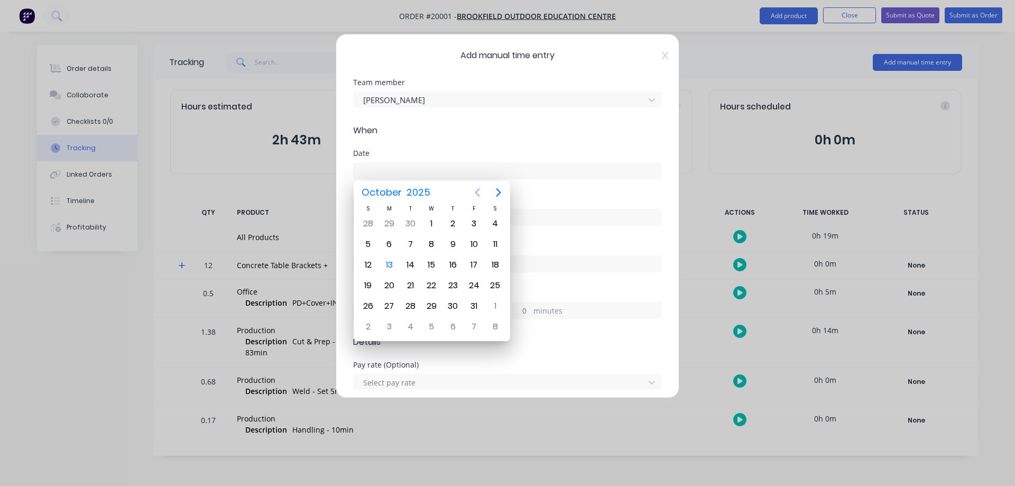
drag, startPoint x: 478, startPoint y: 193, endPoint x: 463, endPoint y: 196, distance: 16.1
click at [478, 193] on icon "Previous page" at bounding box center [477, 192] width 13 height 13
click at [452, 264] on div "18" at bounding box center [453, 265] width 16 height 16
type input "[DATE]"
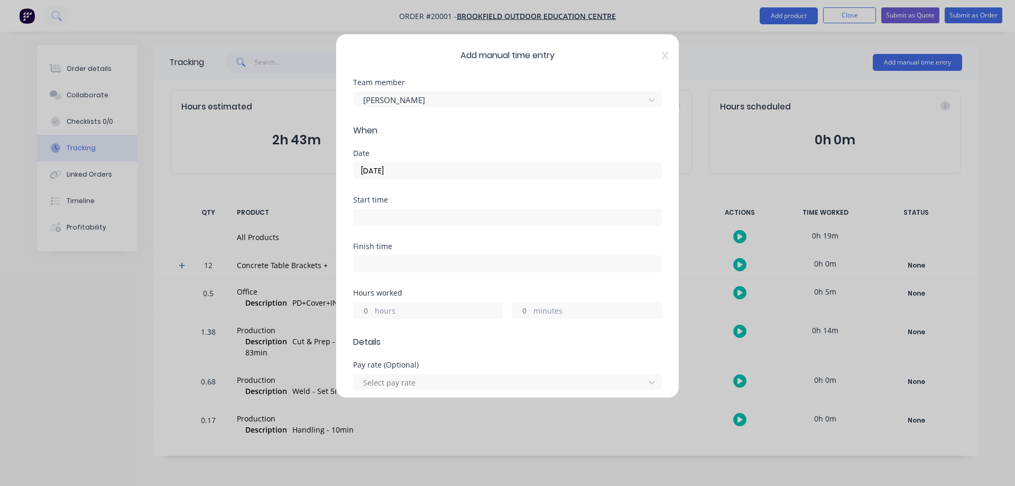
click at [518, 309] on input "minutes" at bounding box center [521, 310] width 19 height 16
type input "1"
click at [366, 310] on input "hours" at bounding box center [363, 310] width 19 height 16
type input "2"
click at [521, 311] on input "minutes" at bounding box center [521, 310] width 19 height 16
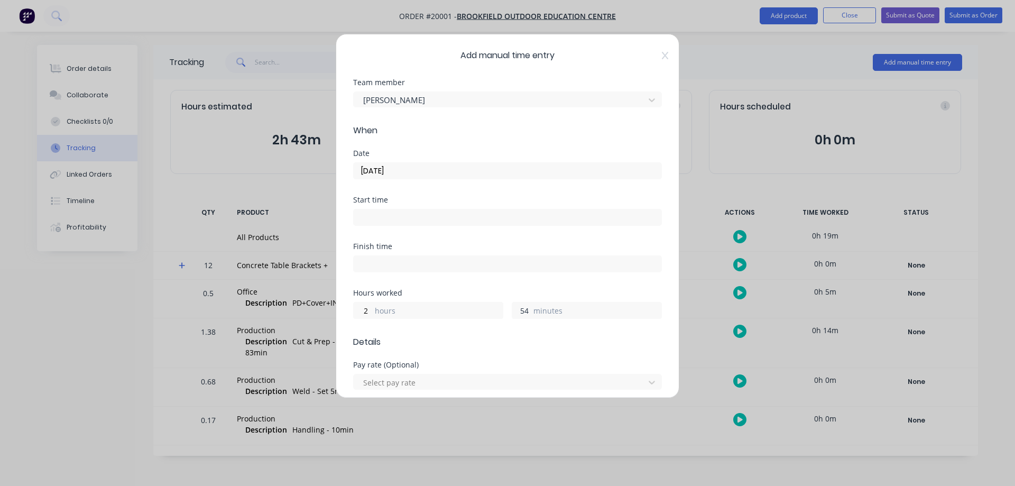
type input "54"
click at [408, 307] on label "hours" at bounding box center [439, 311] width 128 height 13
click at [372, 307] on input "2" at bounding box center [363, 310] width 19 height 16
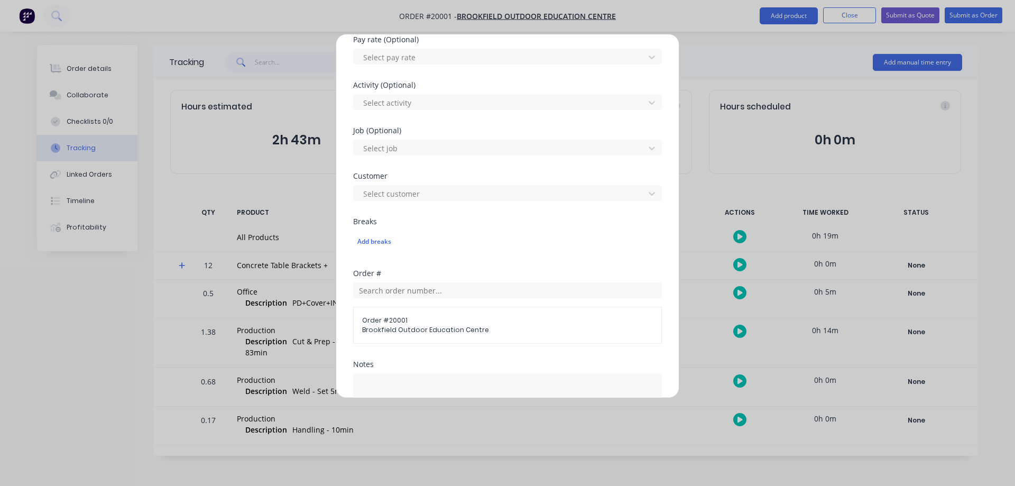
scroll to position [370, 0]
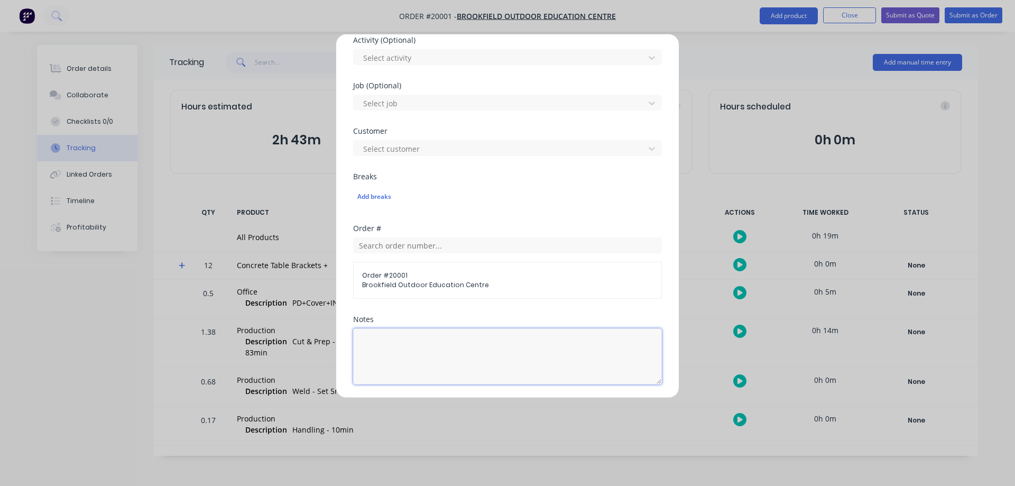
click at [390, 338] on textarea at bounding box center [507, 356] width 309 height 56
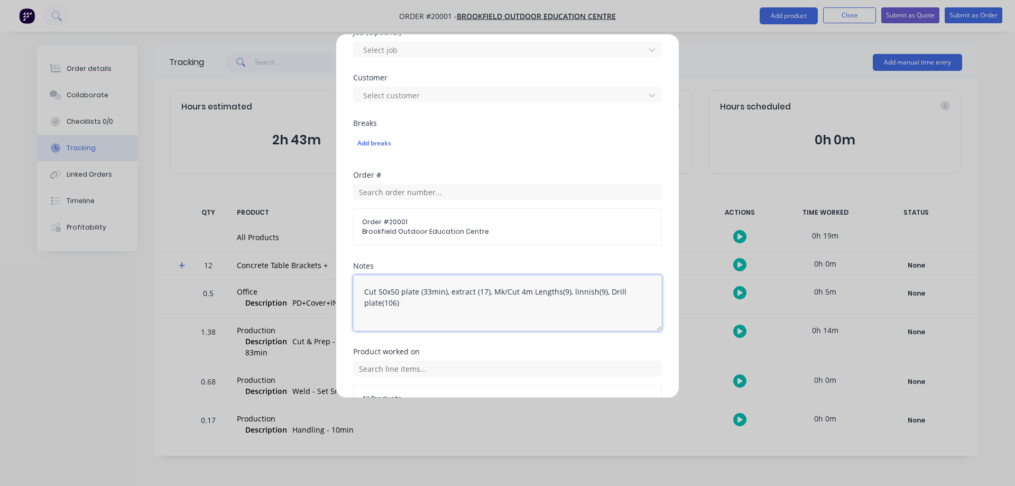
scroll to position [487, 0]
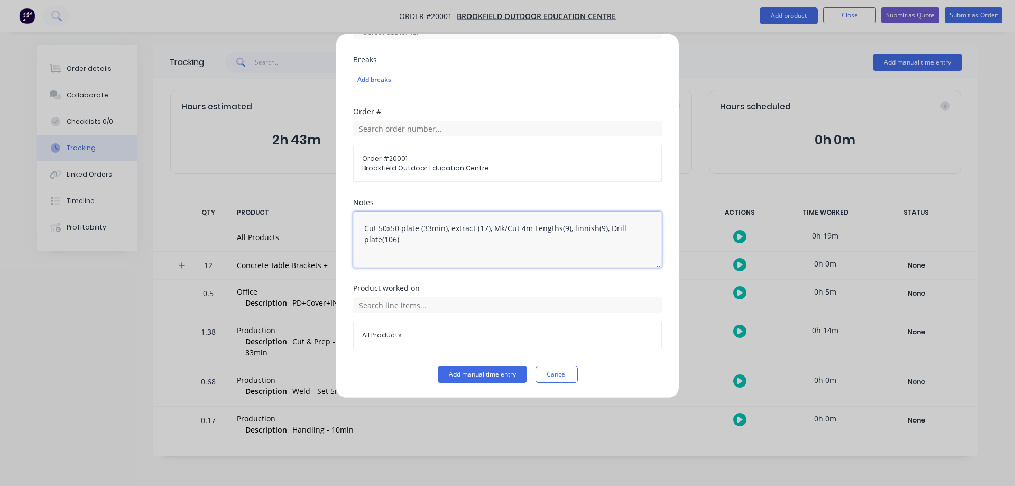
type textarea "Cut 50x50 plate (33min), extract (17), Mk/Cut 4m Lengths(9), linnish(9), Drill …"
click at [382, 303] on input "text" at bounding box center [507, 305] width 309 height 16
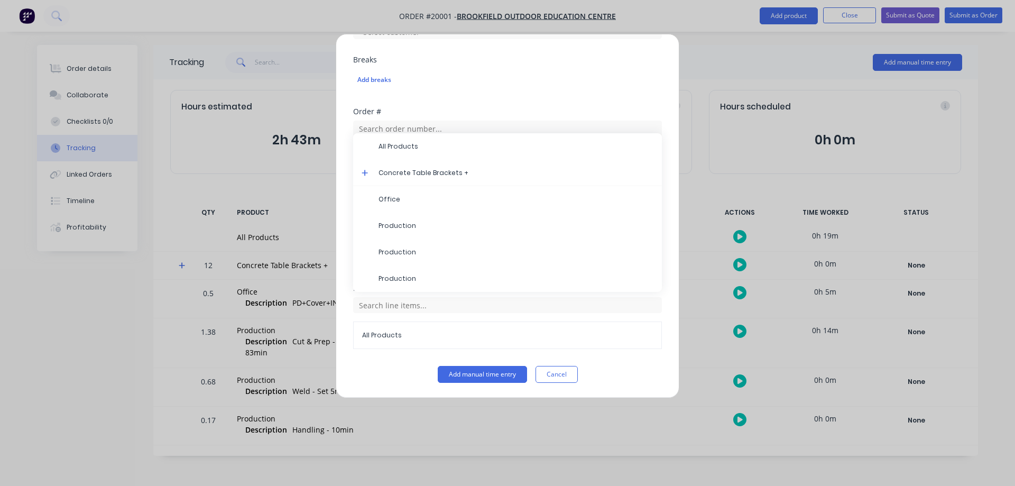
click at [390, 254] on span "Production" at bounding box center [516, 252] width 275 height 10
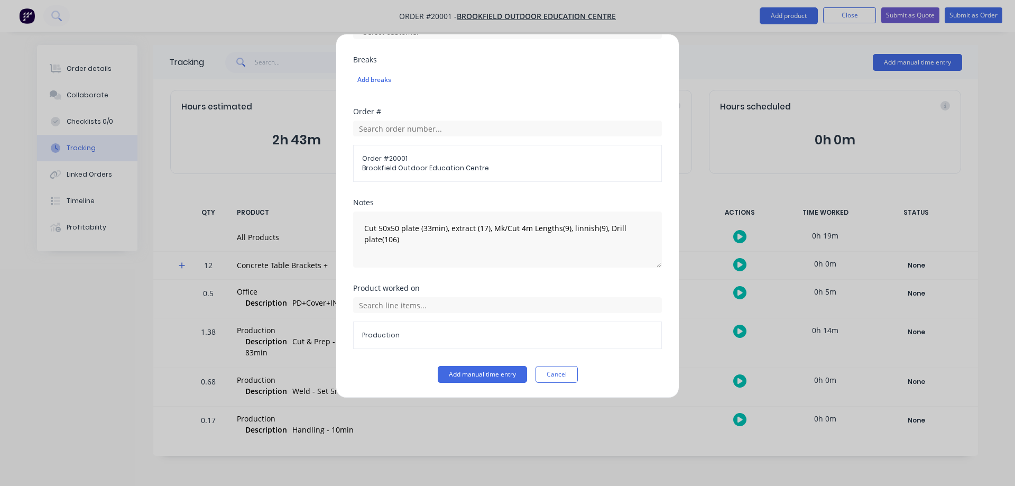
click at [458, 375] on button "Add manual time entry" at bounding box center [482, 374] width 89 height 17
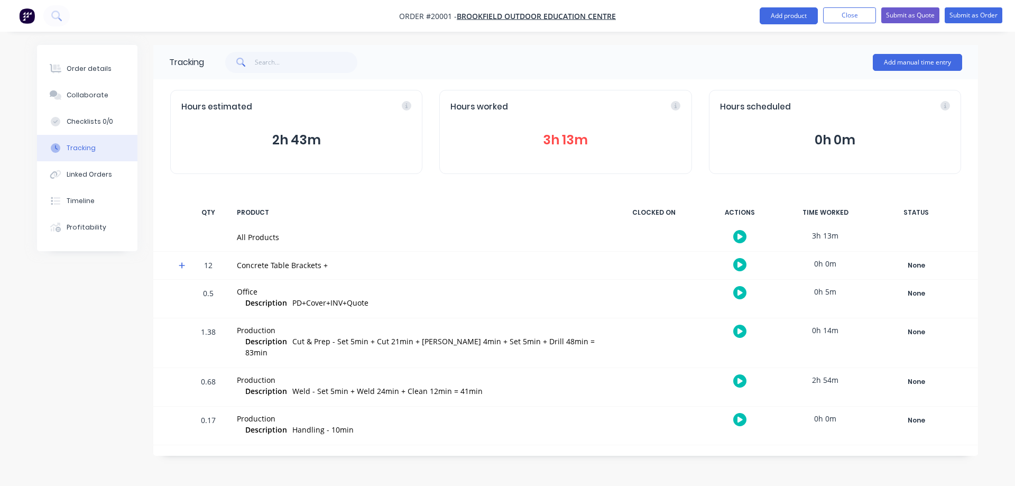
click at [568, 141] on button "3h 13m" at bounding box center [565, 140] width 230 height 20
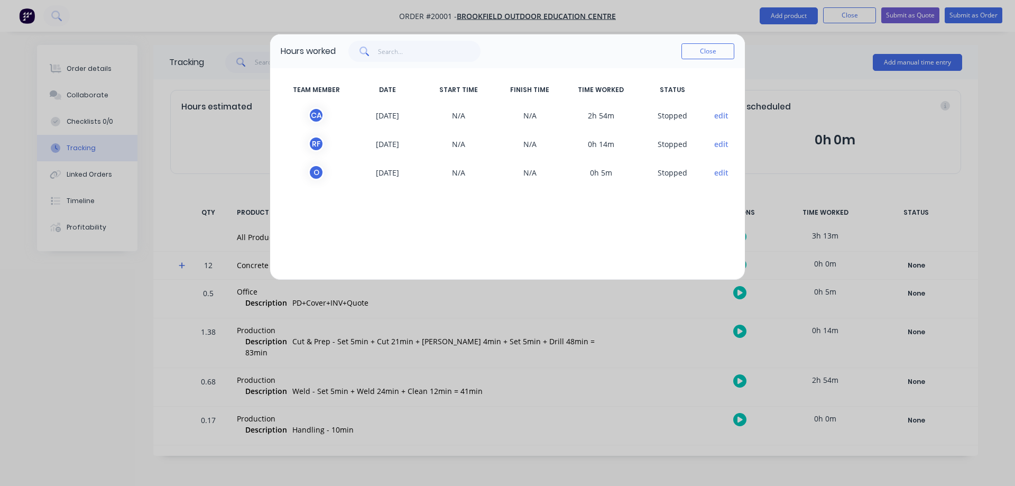
click at [717, 116] on button "edit" at bounding box center [721, 115] width 14 height 11
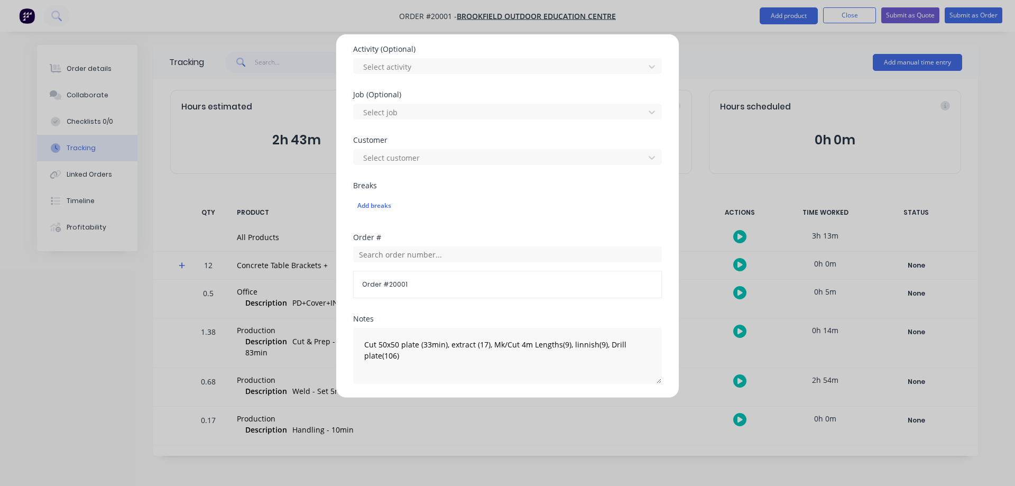
scroll to position [476, 0]
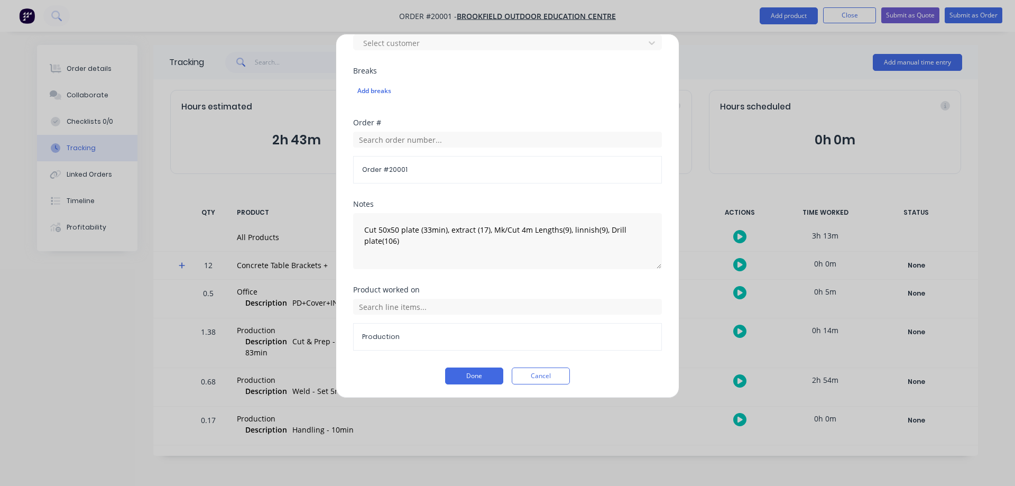
click at [368, 342] on div "Production" at bounding box center [507, 336] width 309 height 27
click at [367, 303] on input "text" at bounding box center [507, 307] width 309 height 16
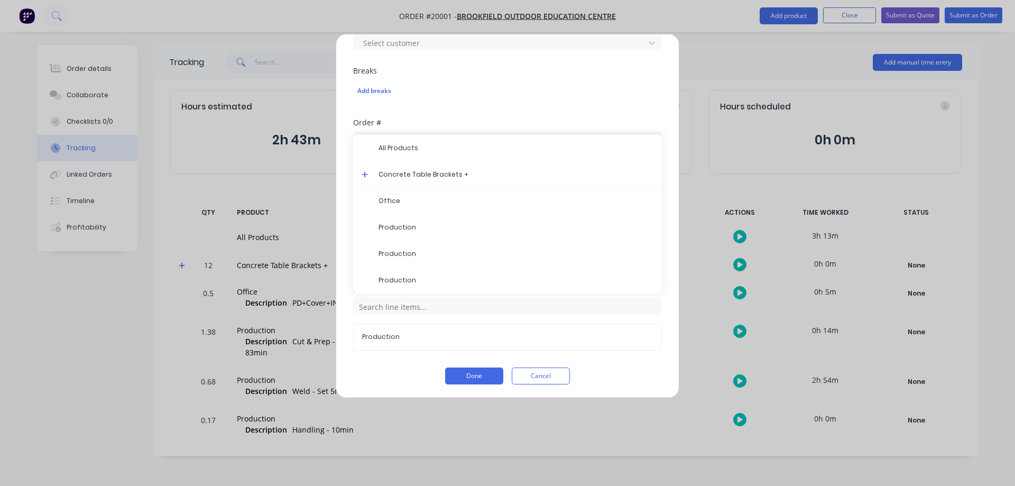
click at [361, 173] on div "Concrete Table Brackets +" at bounding box center [507, 174] width 309 height 26
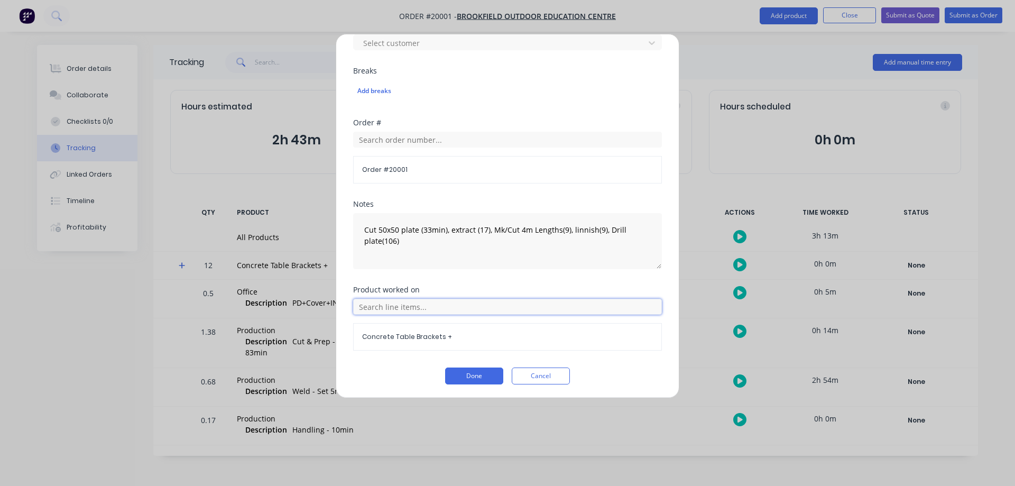
click at [366, 307] on input "text" at bounding box center [507, 307] width 309 height 16
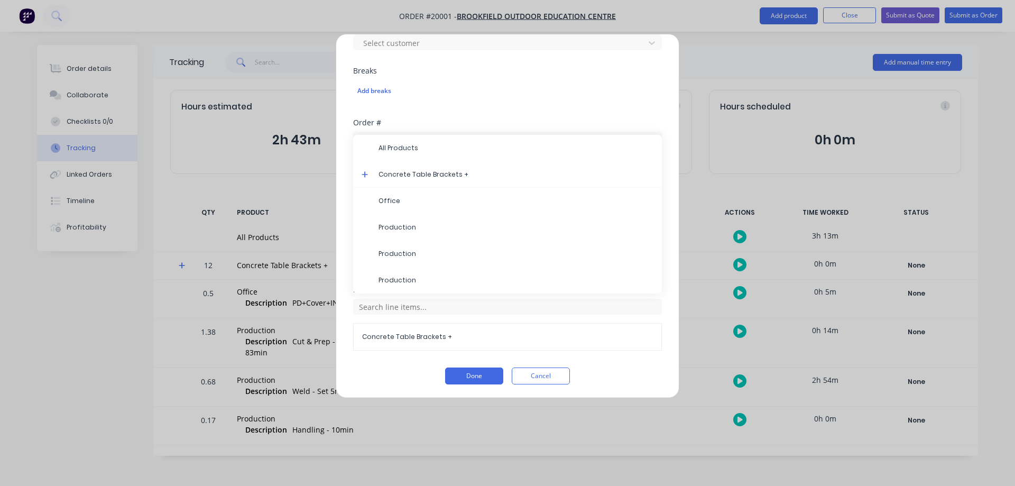
click at [367, 174] on icon at bounding box center [365, 174] width 6 height 6
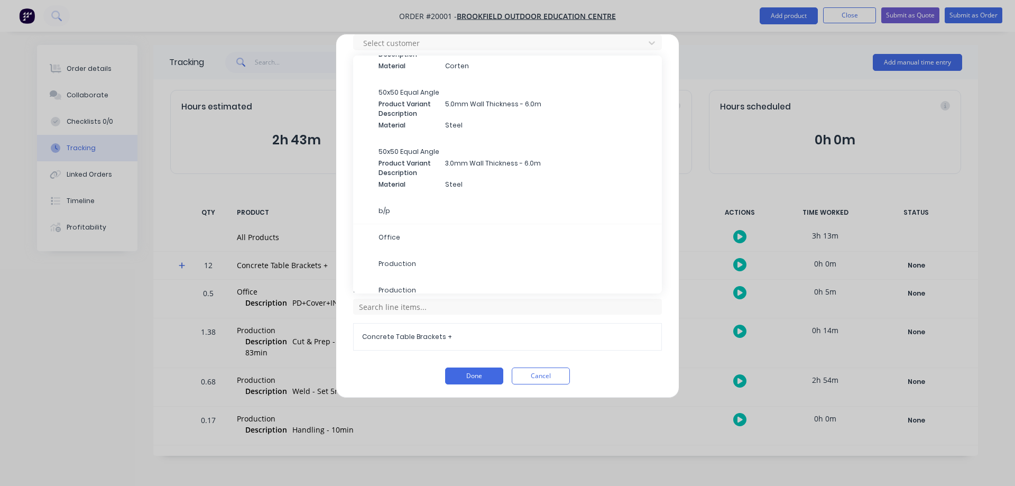
scroll to position [125, 0]
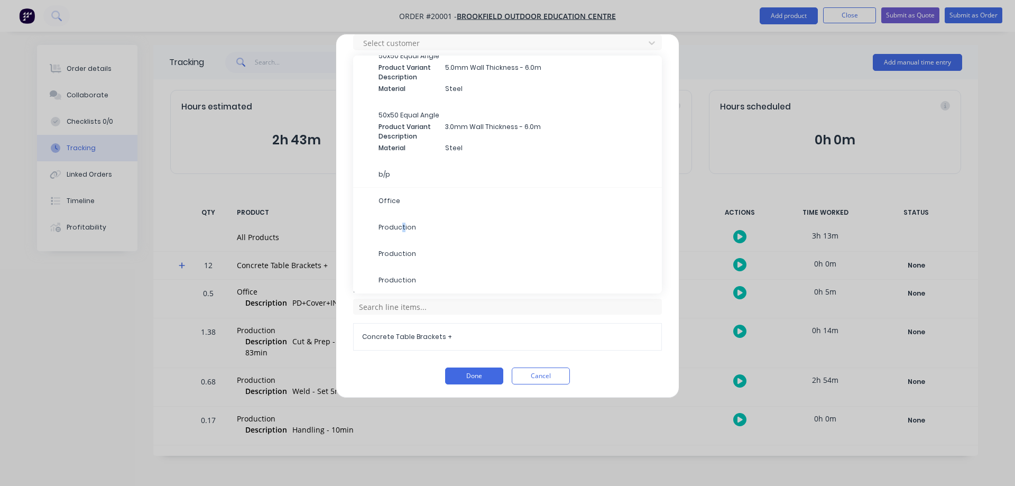
click at [403, 228] on span "Production" at bounding box center [516, 228] width 275 height 10
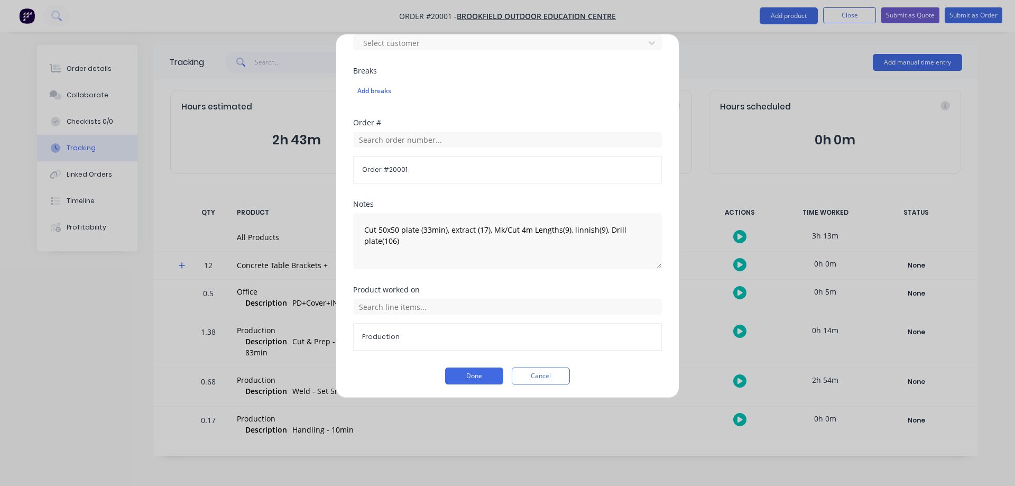
click at [472, 375] on button "Done" at bounding box center [474, 375] width 58 height 17
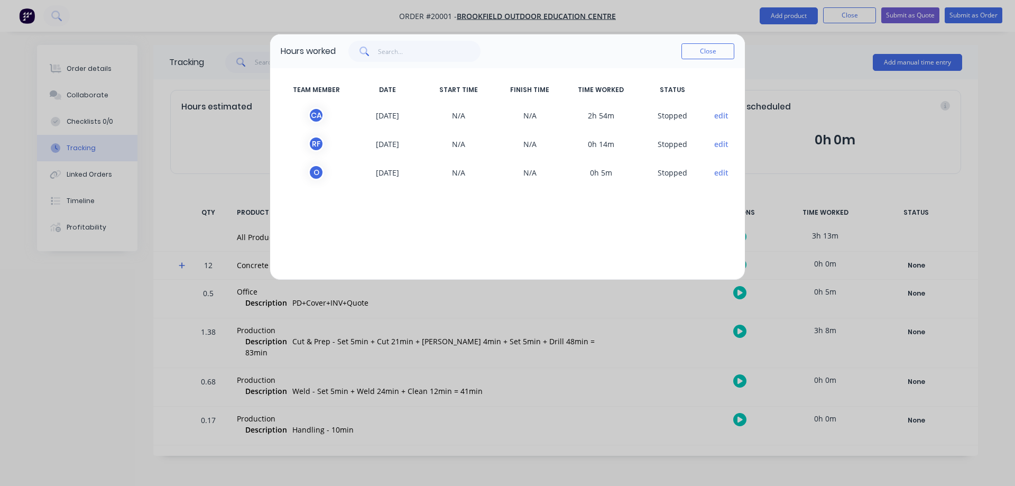
click at [709, 51] on button "Close" at bounding box center [707, 51] width 53 height 16
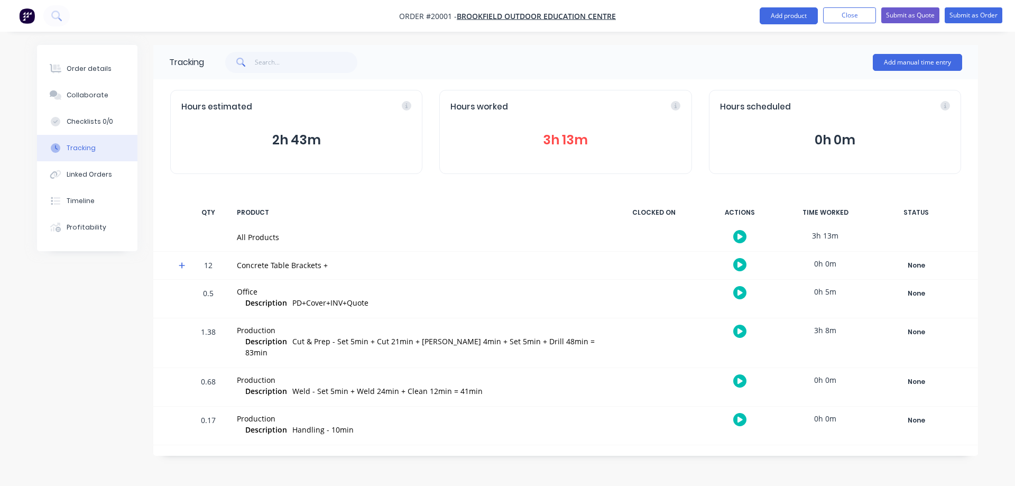
click at [910, 64] on button "Add manual time entry" at bounding box center [917, 62] width 89 height 17
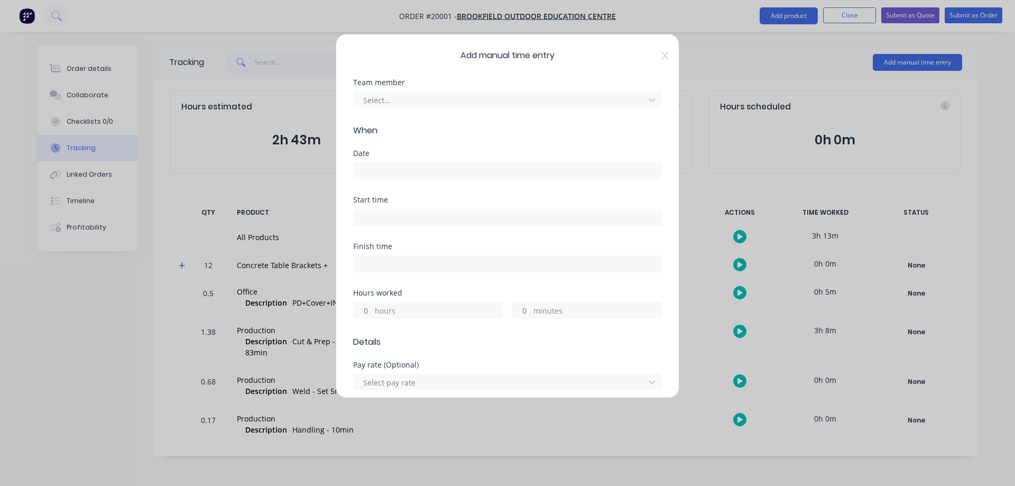
click at [417, 96] on div at bounding box center [500, 100] width 277 height 13
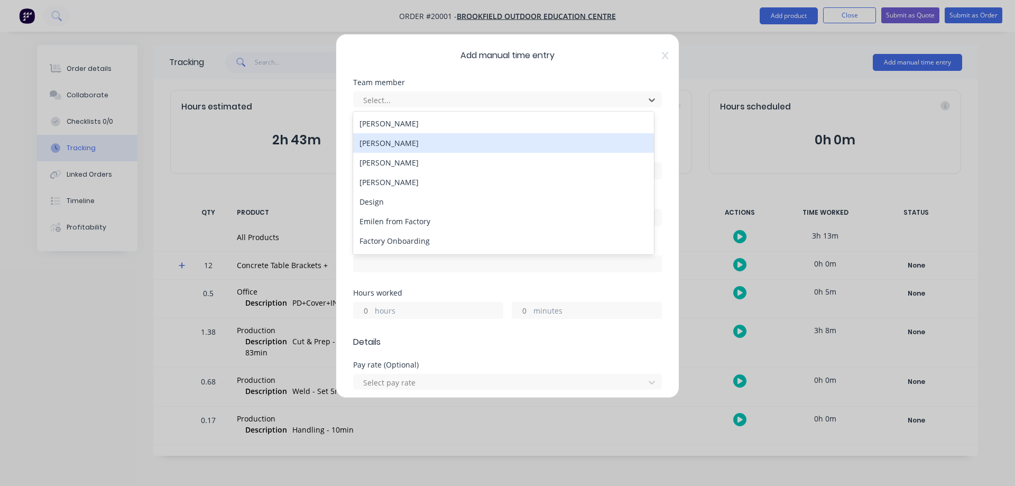
click at [391, 142] on div "[PERSON_NAME]" at bounding box center [503, 143] width 301 height 20
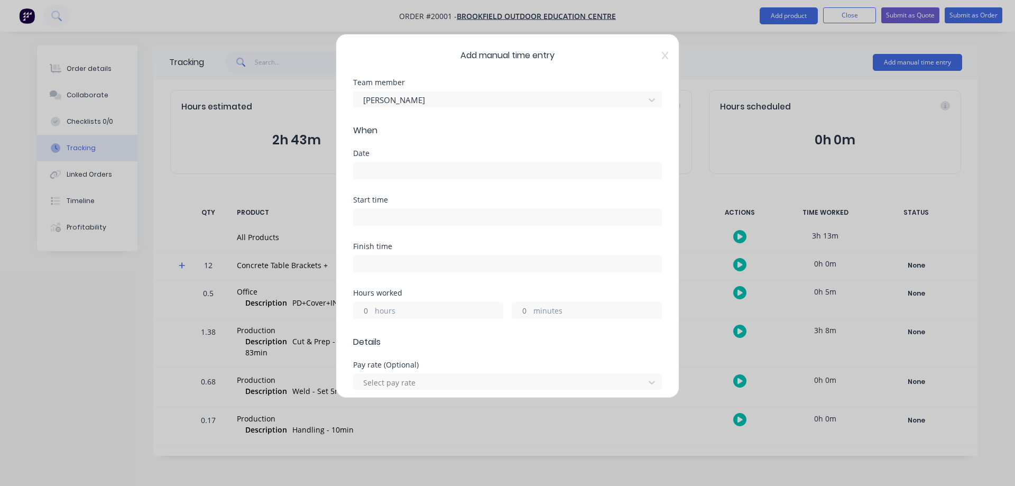
click at [383, 168] on input at bounding box center [508, 171] width 308 height 16
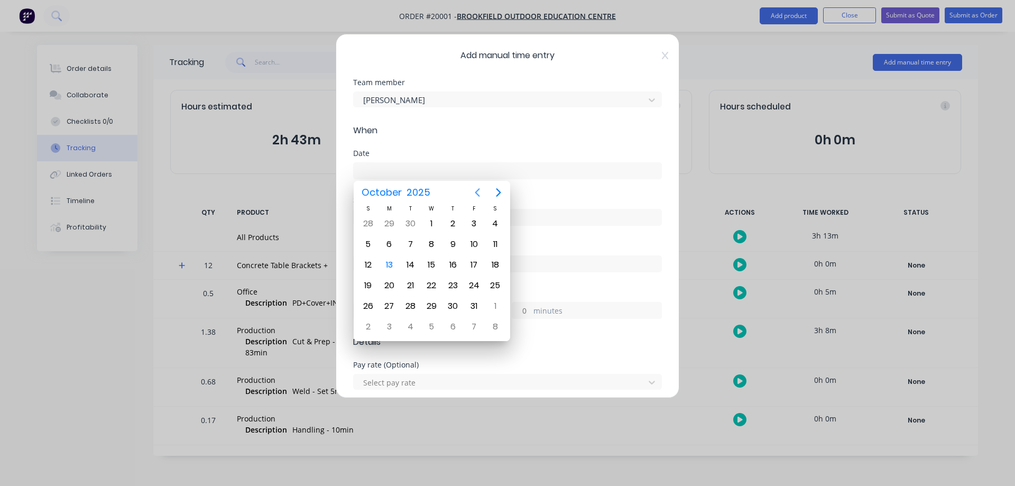
click at [474, 195] on icon "Previous page" at bounding box center [477, 192] width 13 height 13
click at [480, 264] on div "19" at bounding box center [474, 265] width 16 height 16
type input "[DATE]"
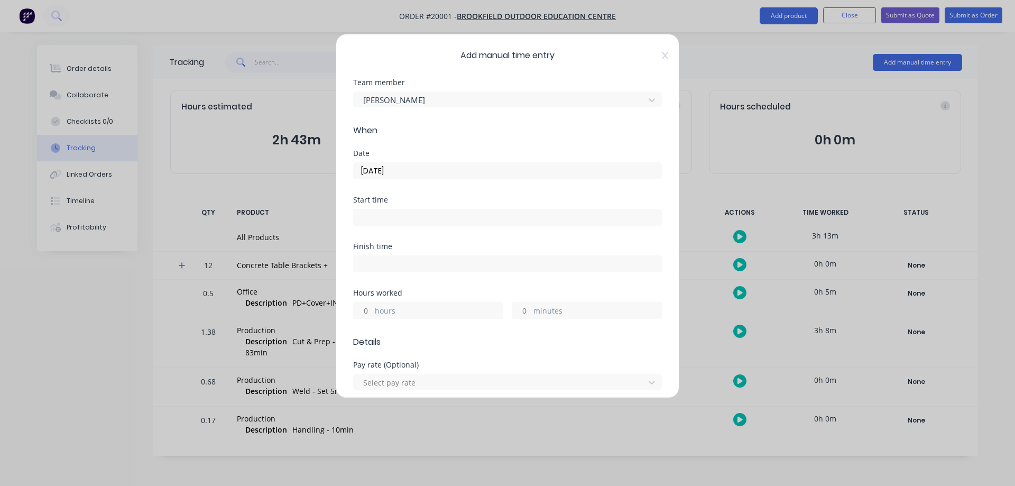
click at [519, 311] on input "minutes" at bounding box center [521, 310] width 19 height 16
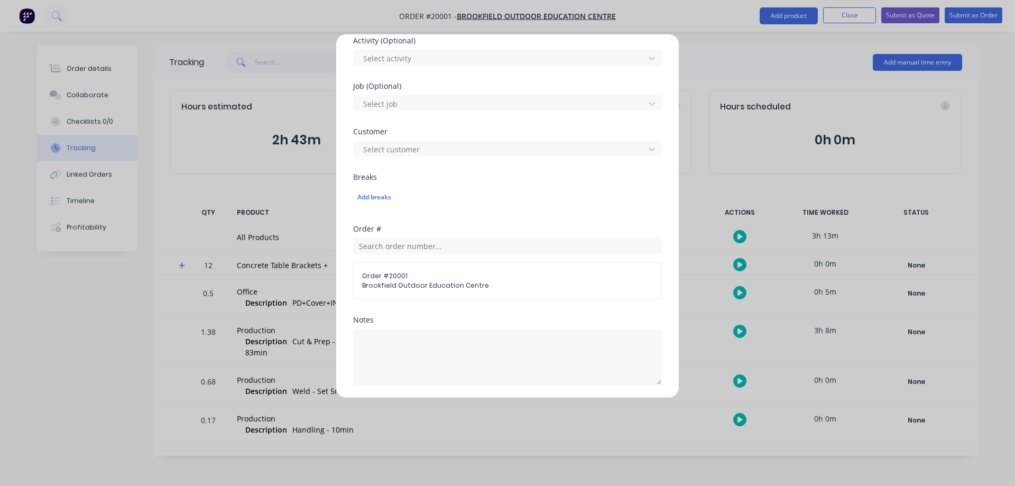
scroll to position [370, 0]
type input "40"
click at [431, 343] on textarea at bounding box center [507, 356] width 309 height 56
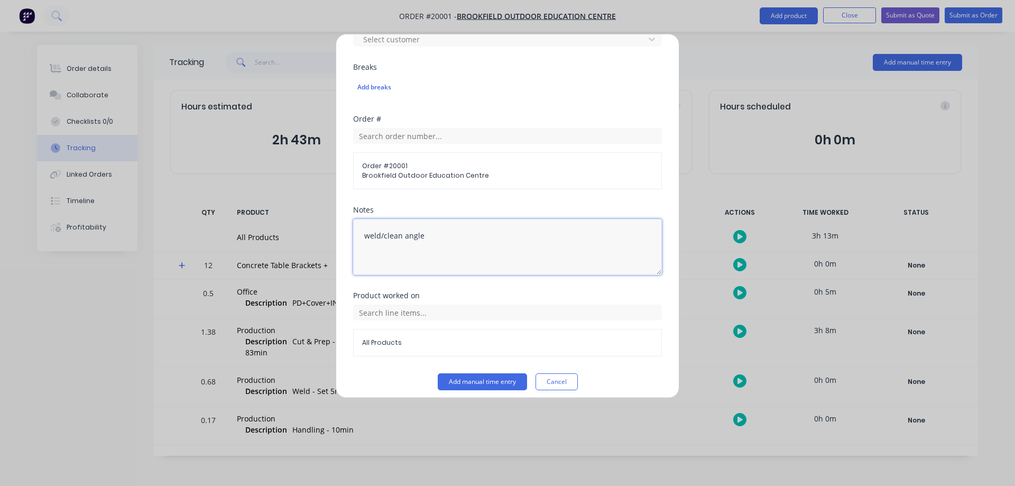
scroll to position [487, 0]
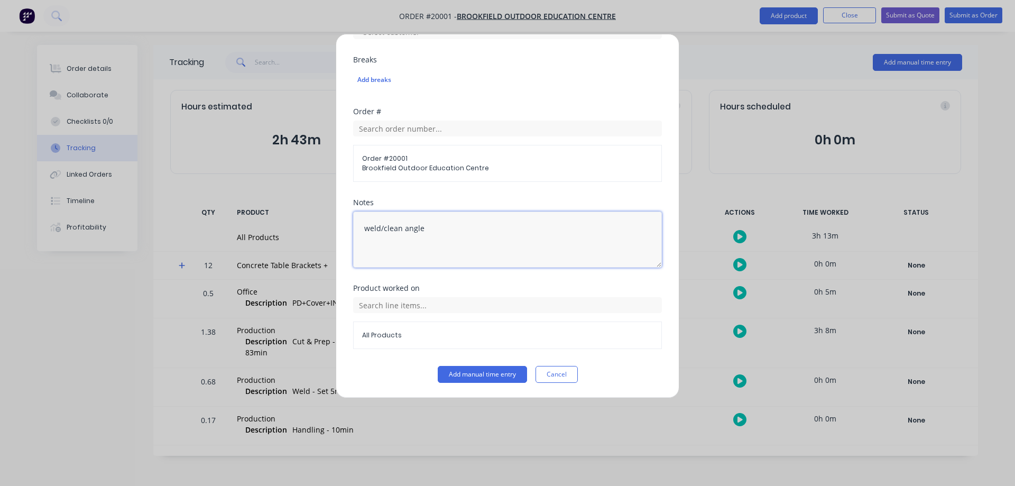
type textarea "weld/clean angle"
click at [385, 304] on input "text" at bounding box center [507, 305] width 309 height 16
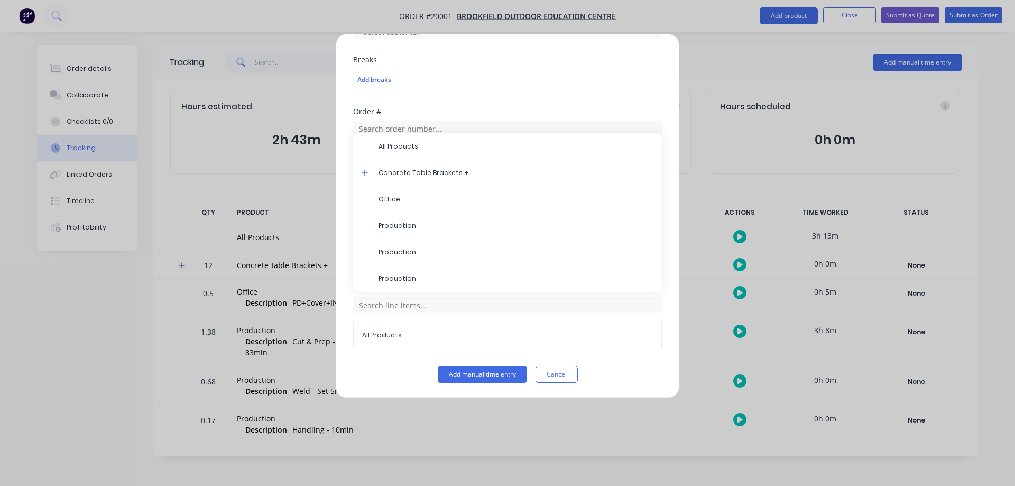
click at [366, 173] on icon at bounding box center [365, 173] width 6 height 6
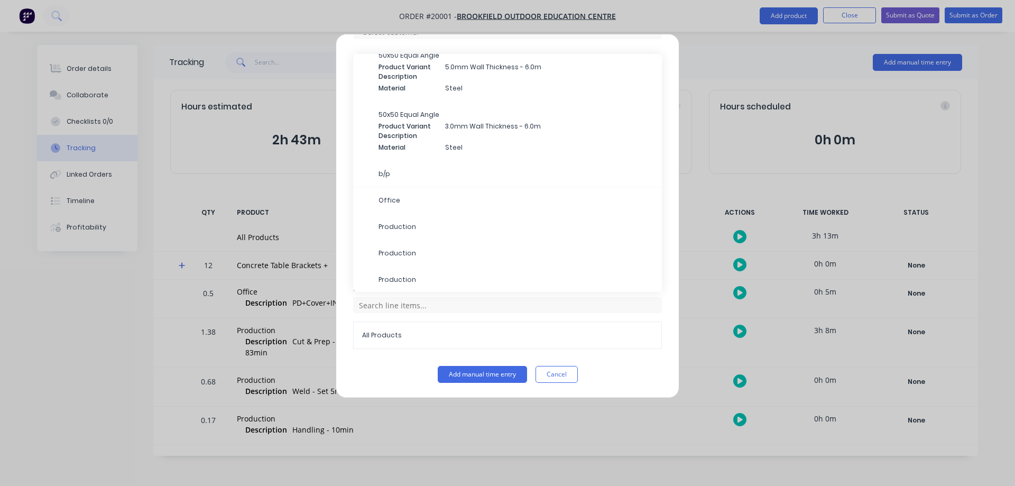
scroll to position [125, 0]
click at [422, 256] on span "Production" at bounding box center [516, 252] width 275 height 10
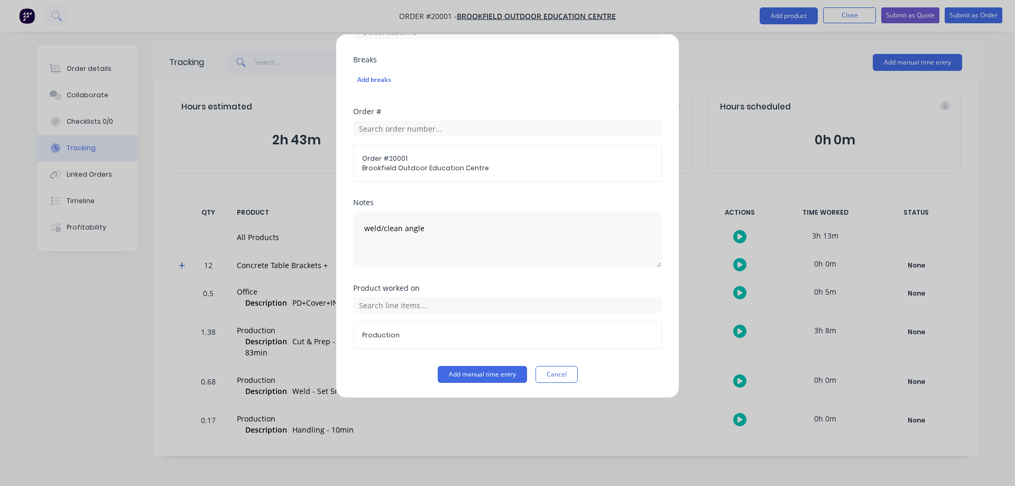
click at [470, 379] on button "Add manual time entry" at bounding box center [482, 374] width 89 height 17
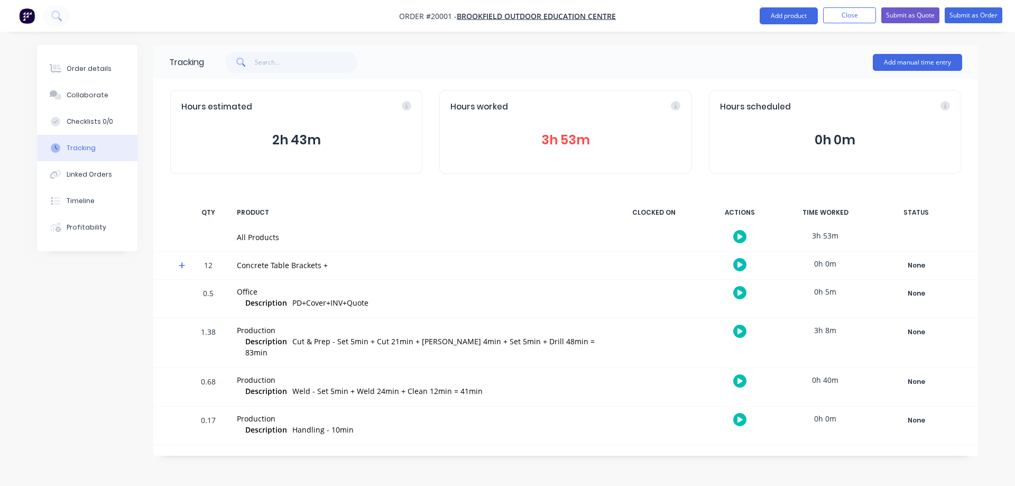
click at [922, 57] on button "Add manual time entry" at bounding box center [917, 62] width 89 height 17
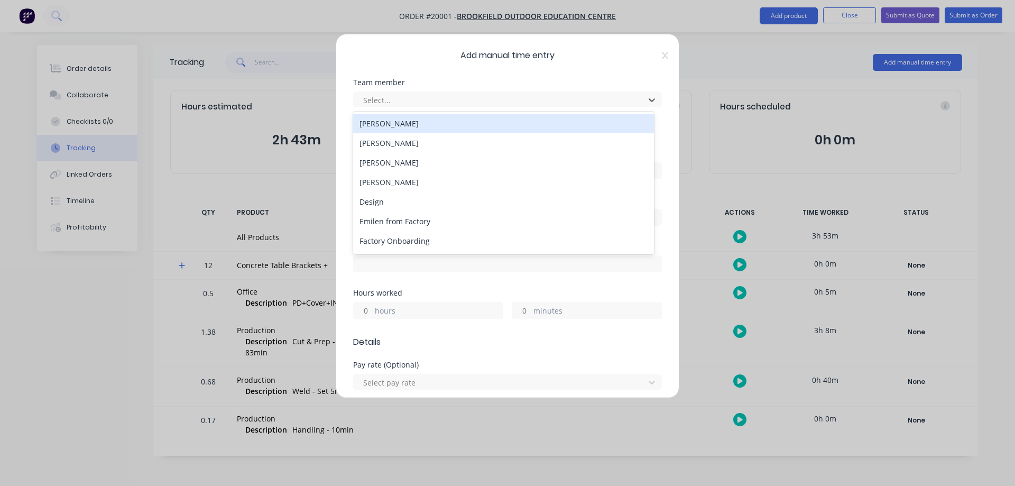
click at [562, 97] on div at bounding box center [500, 100] width 277 height 13
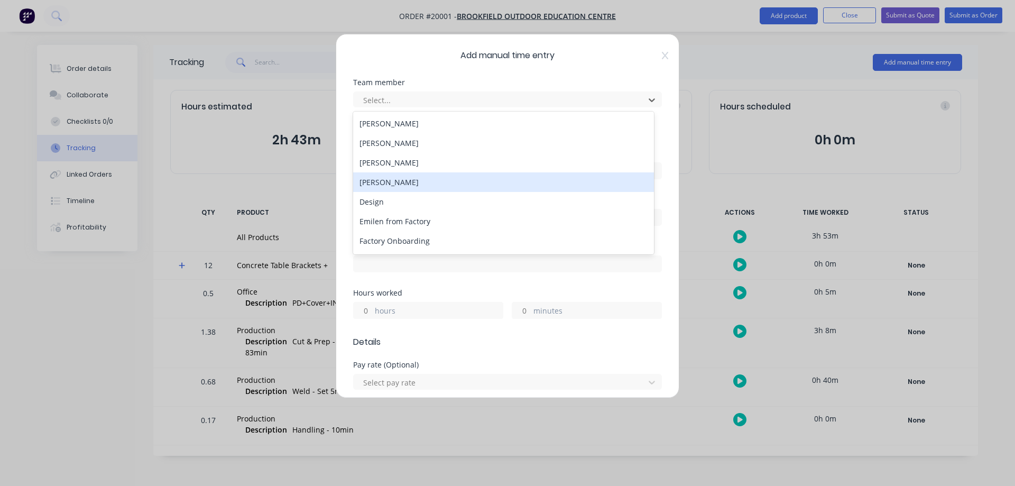
click at [395, 183] on div "[PERSON_NAME]" at bounding box center [503, 182] width 301 height 20
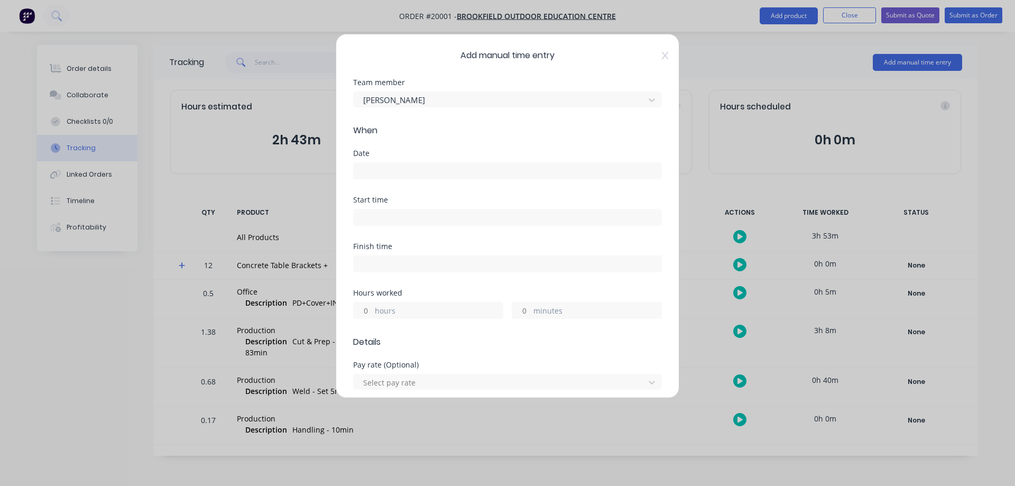
click at [418, 172] on input at bounding box center [508, 171] width 308 height 16
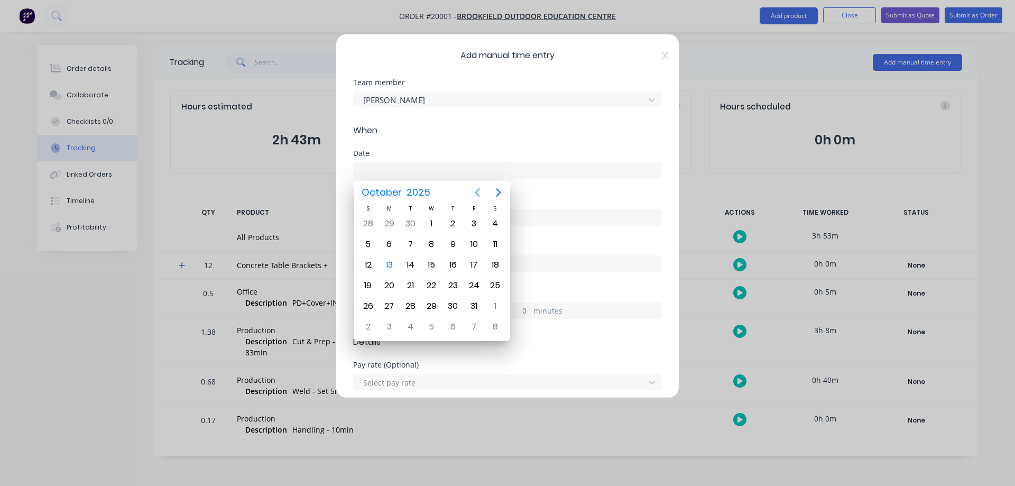
click at [474, 191] on icon "Previous page" at bounding box center [477, 192] width 13 height 13
click at [389, 282] on div "22" at bounding box center [389, 286] width 16 height 16
type input "[DATE]"
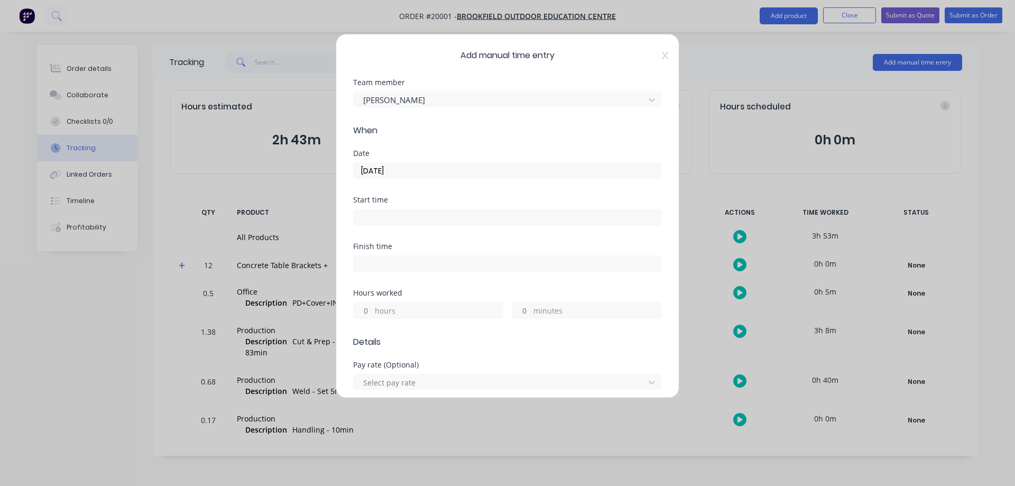
click at [521, 311] on input "minutes" at bounding box center [521, 310] width 19 height 16
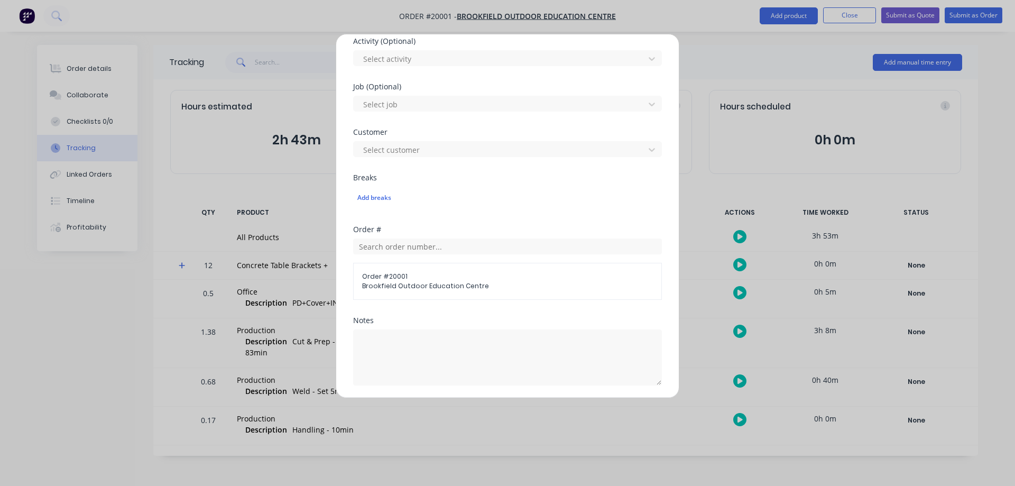
scroll to position [370, 0]
type input "16"
click at [394, 340] on textarea at bounding box center [507, 356] width 309 height 56
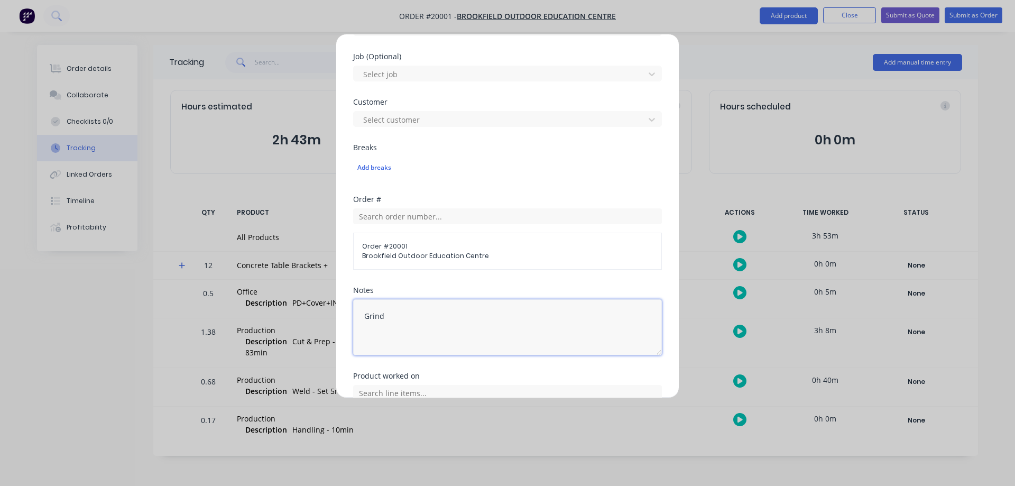
scroll to position [487, 0]
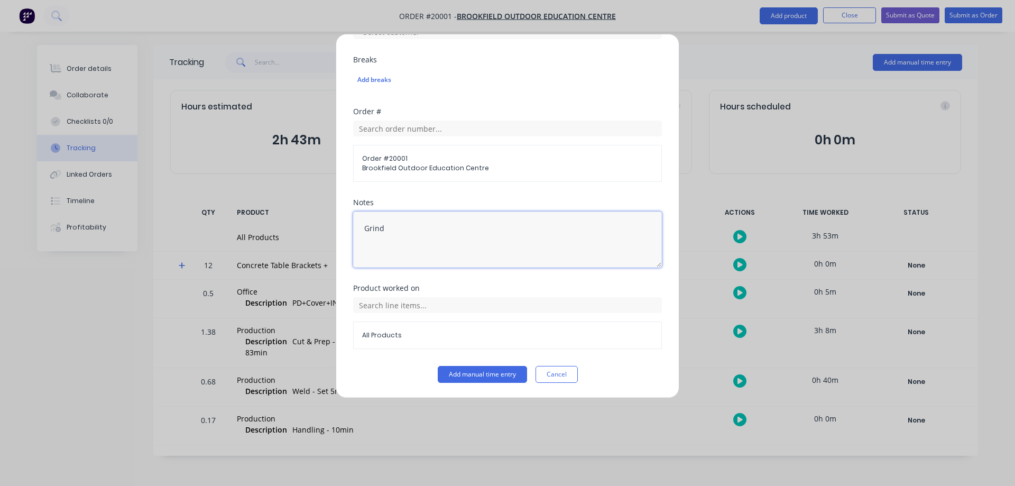
type textarea "Grind"
click at [372, 309] on input "text" at bounding box center [507, 305] width 309 height 16
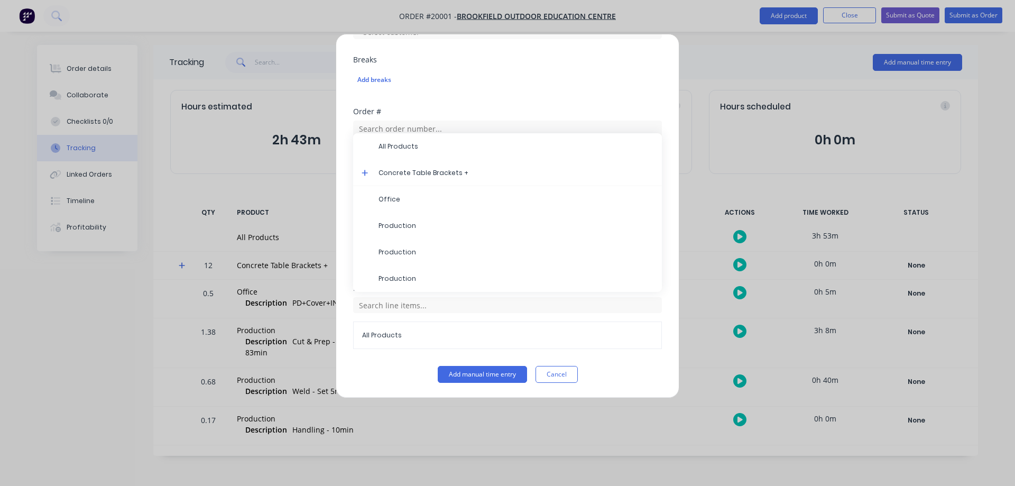
click at [364, 171] on icon at bounding box center [365, 172] width 7 height 7
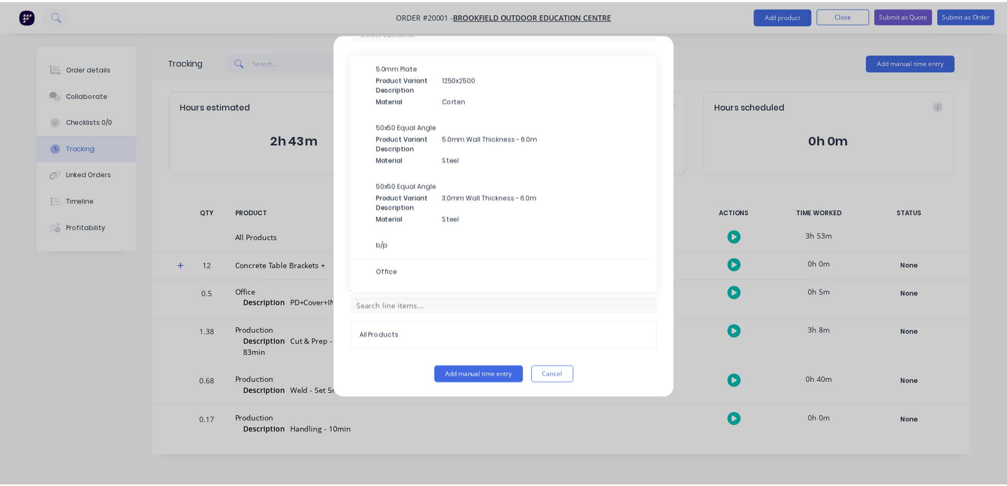
scroll to position [125, 0]
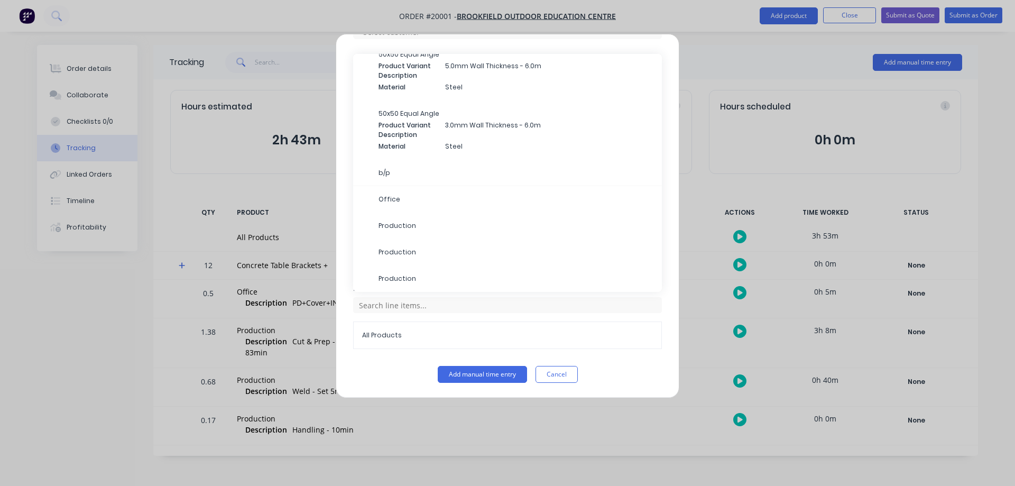
click at [408, 252] on span "Production" at bounding box center [516, 252] width 275 height 10
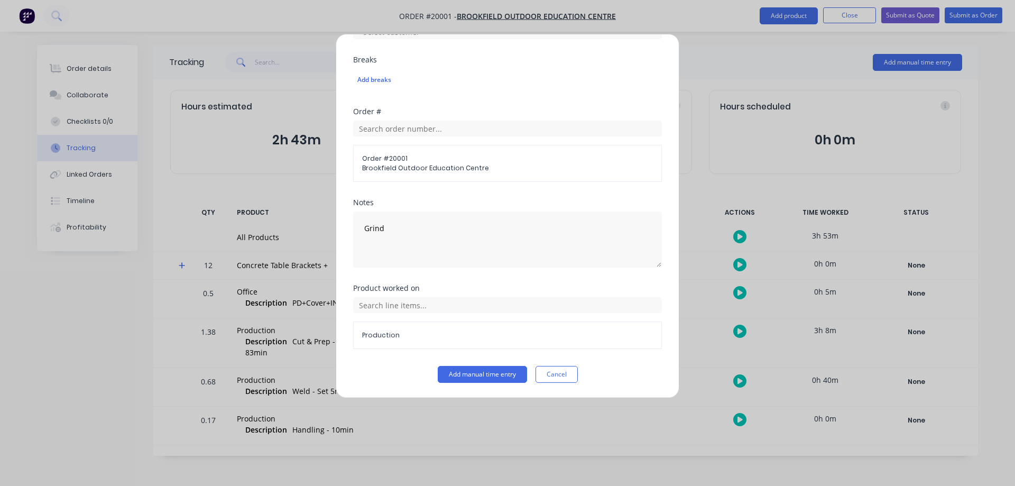
click at [470, 376] on button "Add manual time entry" at bounding box center [482, 374] width 89 height 17
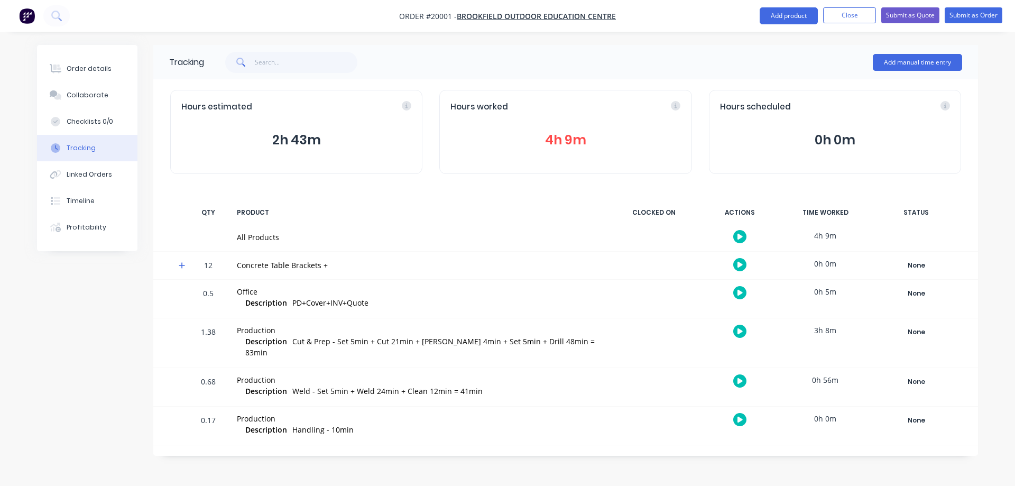
click at [71, 229] on div "Profitability" at bounding box center [87, 228] width 40 height 10
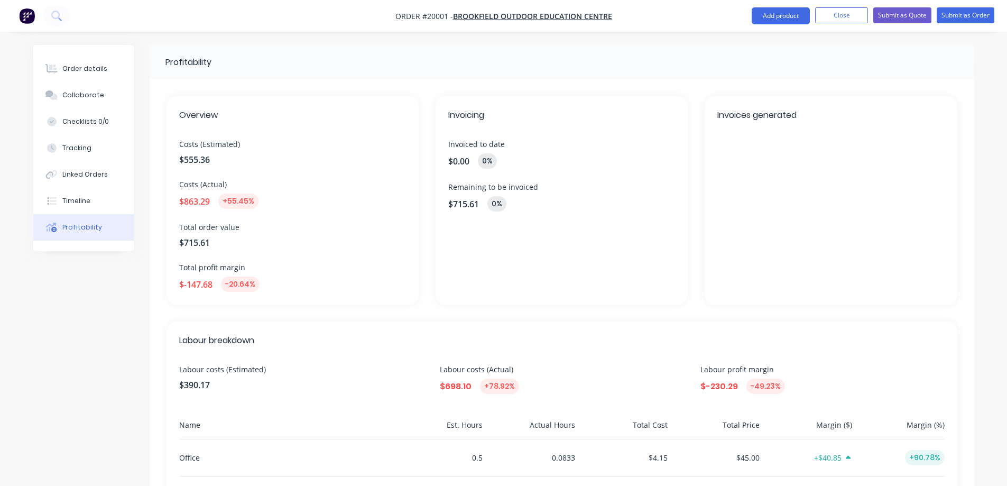
click at [839, 16] on button "Close" at bounding box center [841, 15] width 53 height 16
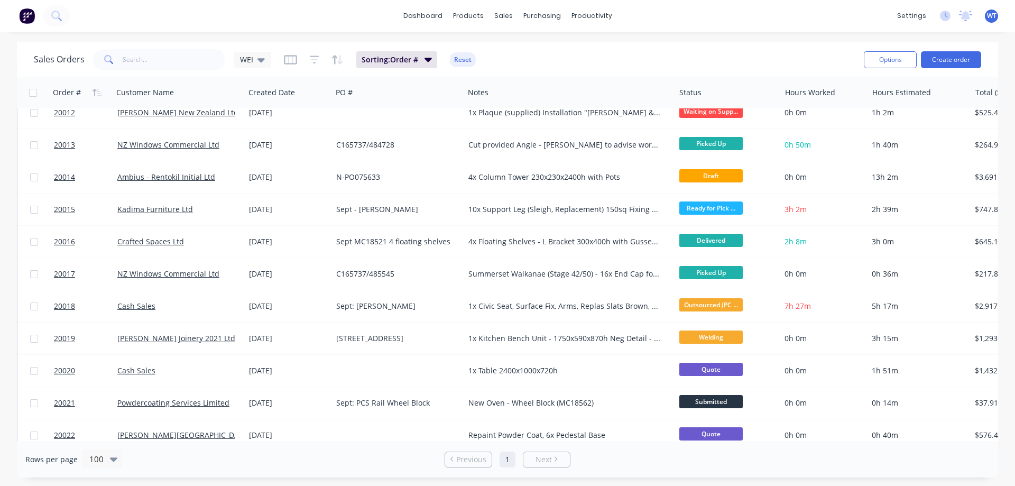
scroll to position [529, 0]
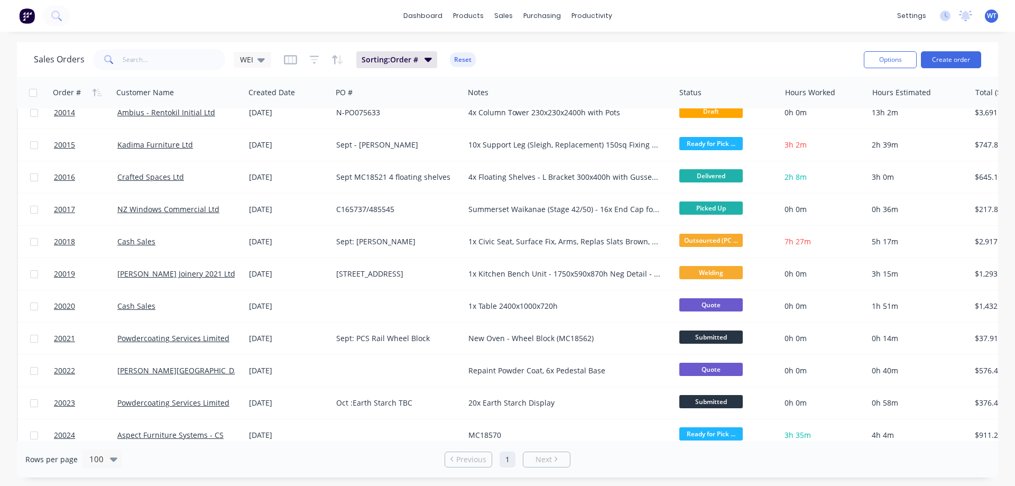
click at [59, 308] on span "20020" at bounding box center [64, 306] width 21 height 11
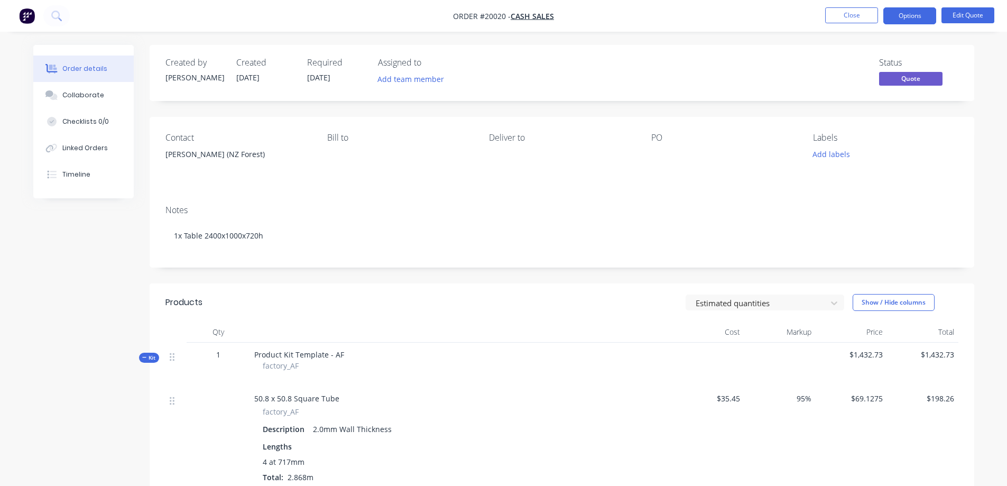
click at [861, 15] on button "Close" at bounding box center [851, 15] width 53 height 16
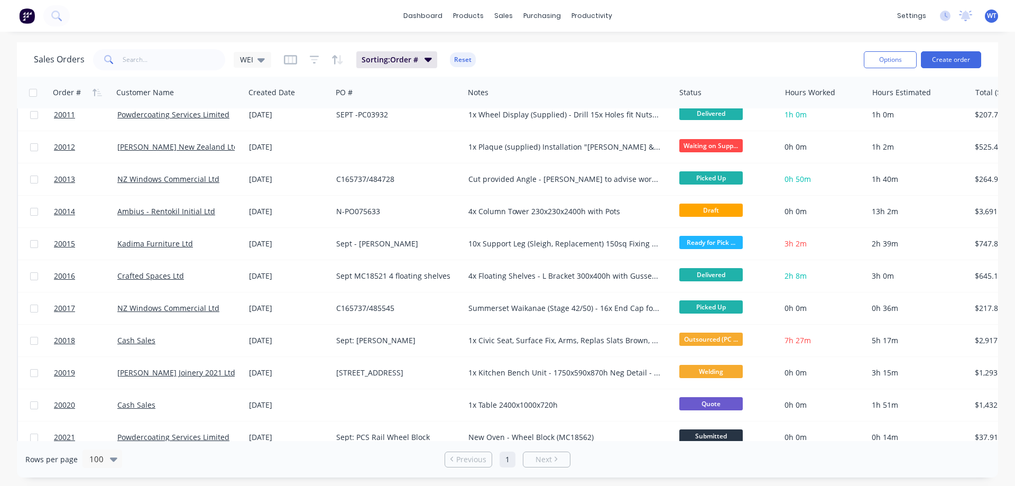
scroll to position [476, 0]
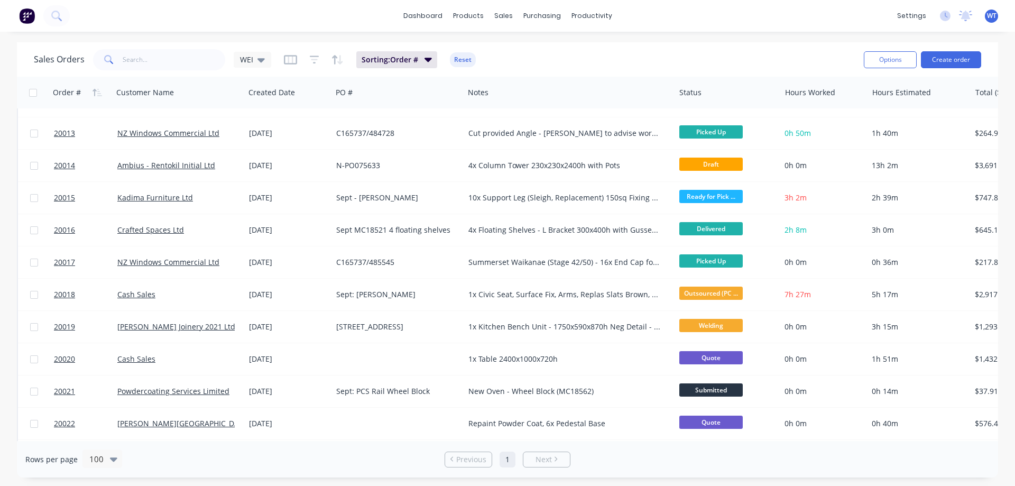
click at [62, 361] on span "20020" at bounding box center [64, 359] width 21 height 11
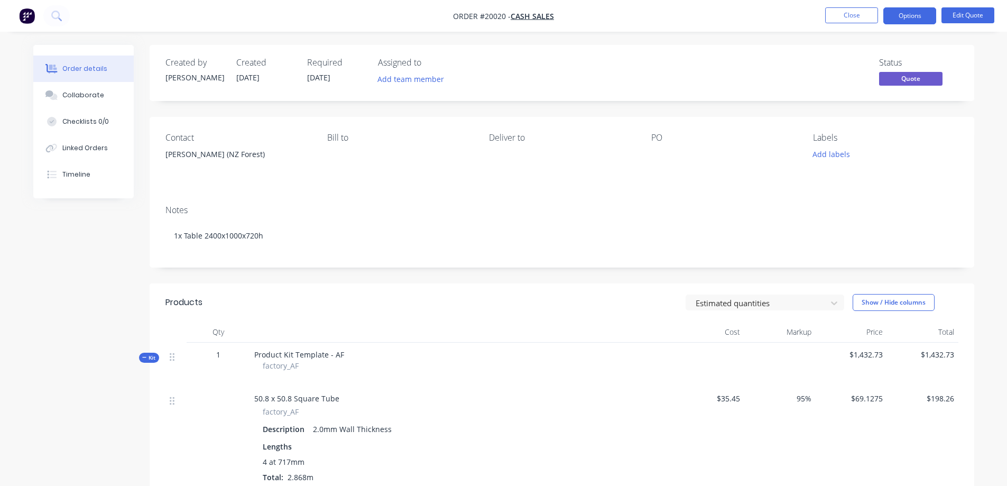
click at [844, 19] on button "Close" at bounding box center [851, 15] width 53 height 16
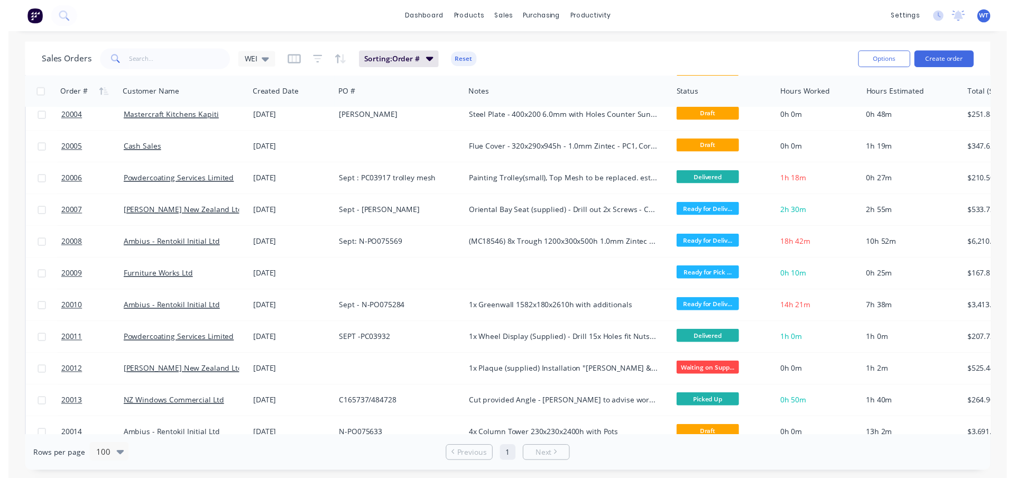
scroll to position [199, 0]
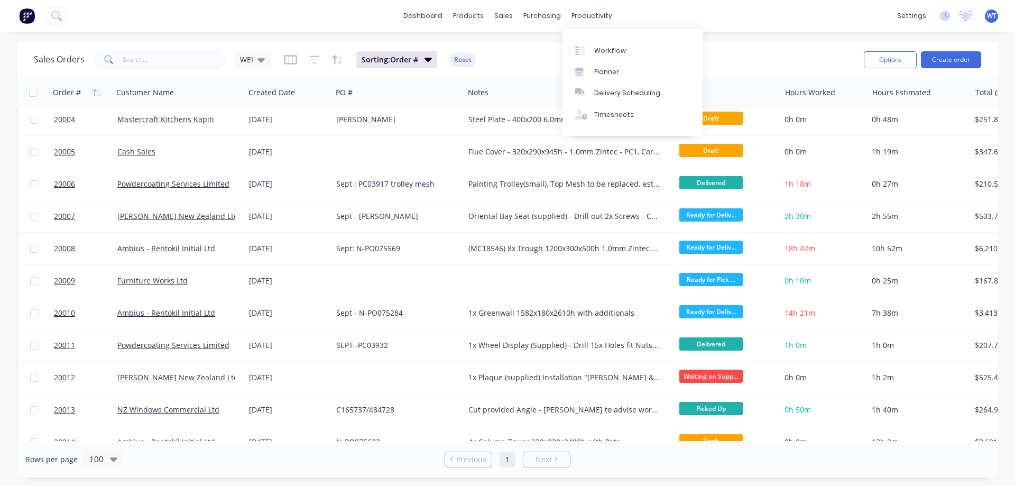
click at [595, 52] on div "Workflow" at bounding box center [610, 51] width 32 height 10
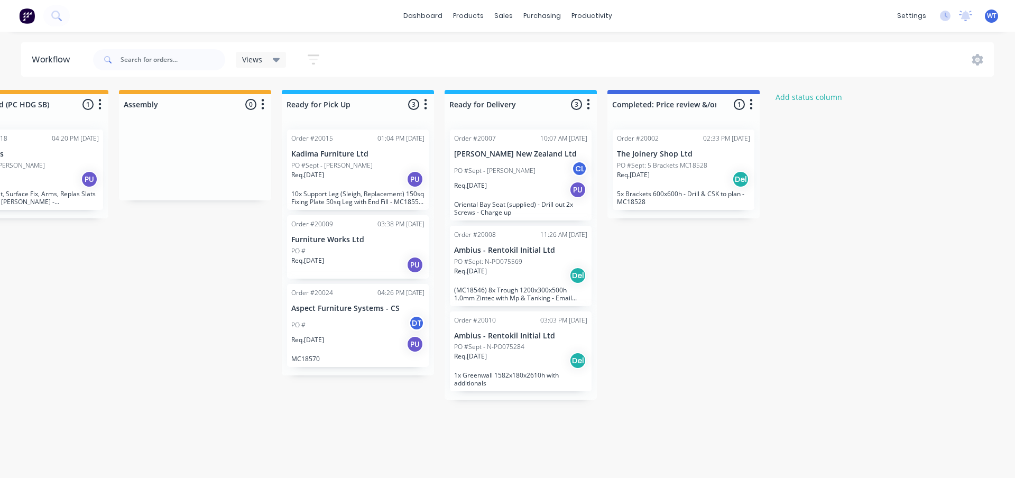
scroll to position [0, 748]
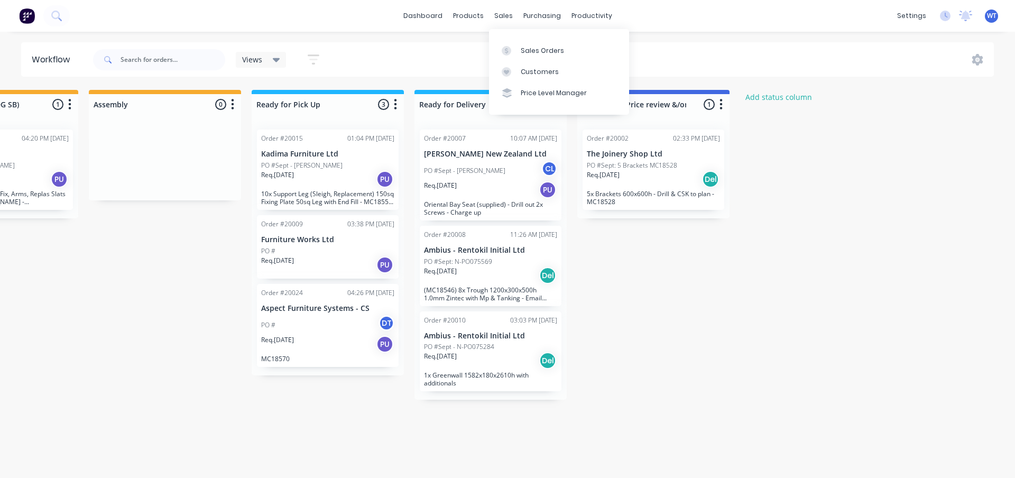
click at [521, 46] on div "Sales Orders" at bounding box center [542, 51] width 43 height 10
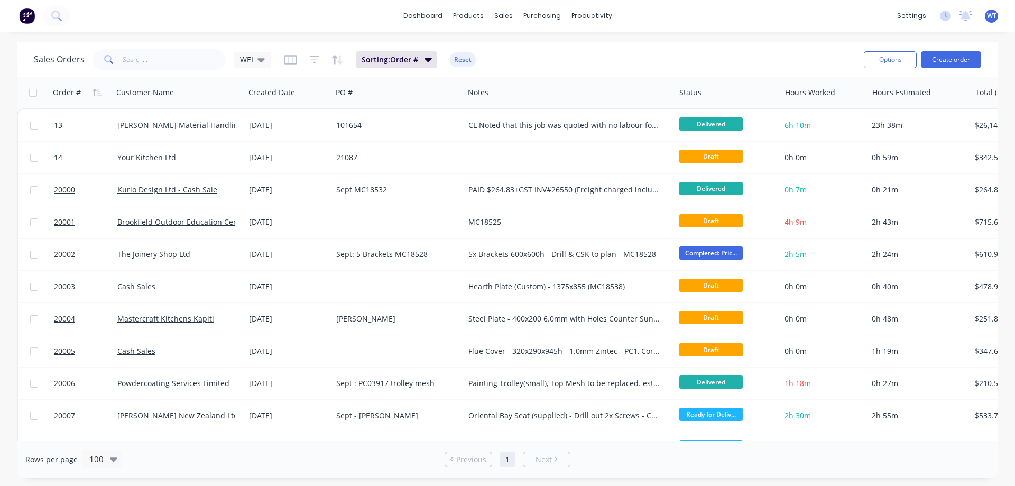
click at [61, 222] on span "20001" at bounding box center [64, 222] width 21 height 11
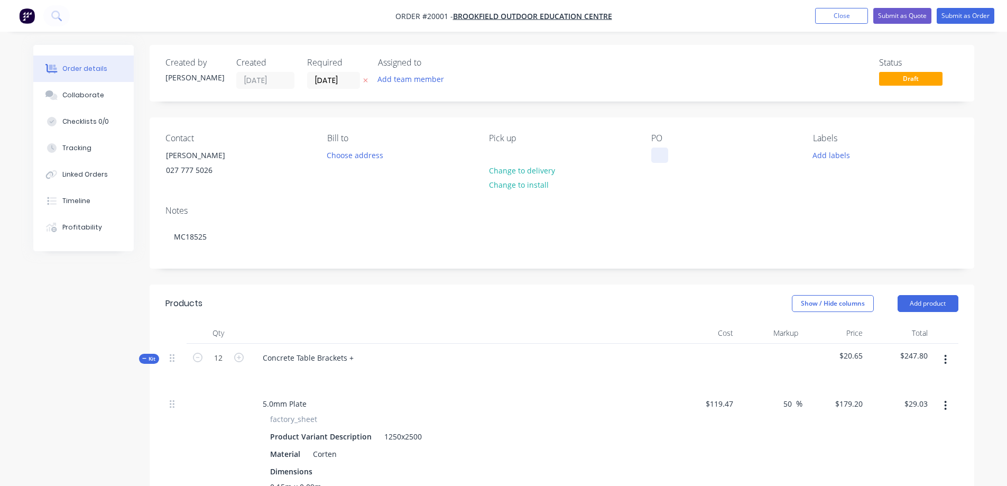
click at [658, 155] on div at bounding box center [659, 154] width 17 height 15
click at [733, 159] on div "Sept : Concrete Table" at bounding box center [696, 154] width 91 height 15
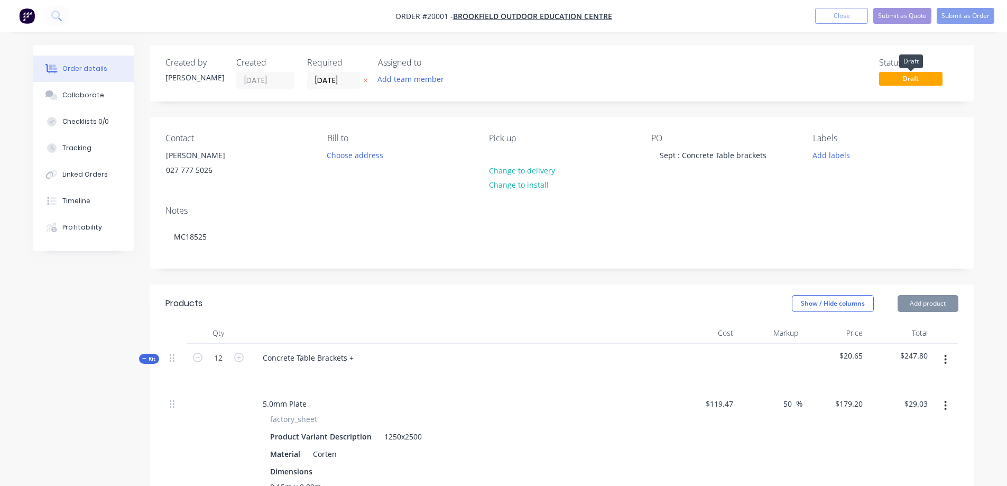
click at [911, 81] on span "Draft" at bounding box center [910, 78] width 63 height 13
click at [906, 81] on span "Draft" at bounding box center [910, 78] width 63 height 13
click at [915, 72] on span "Draft" at bounding box center [910, 78] width 63 height 13
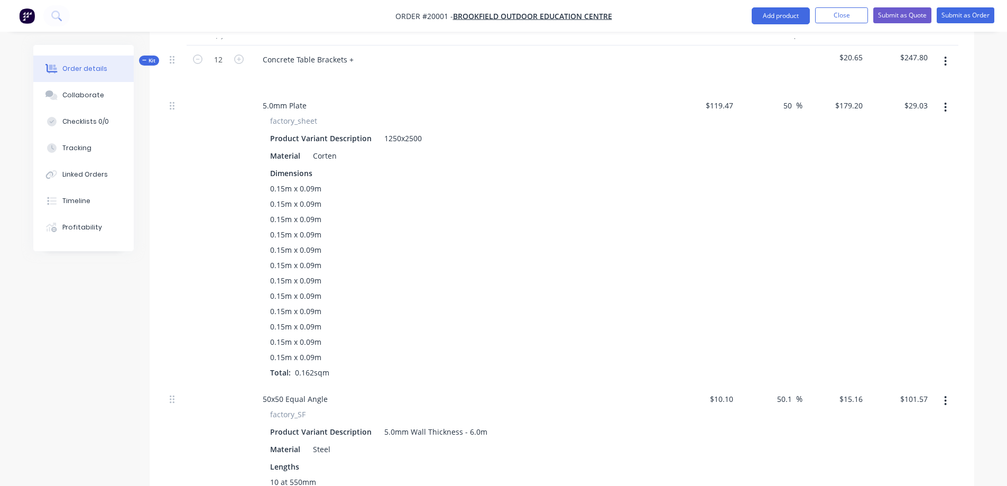
scroll to position [280, 0]
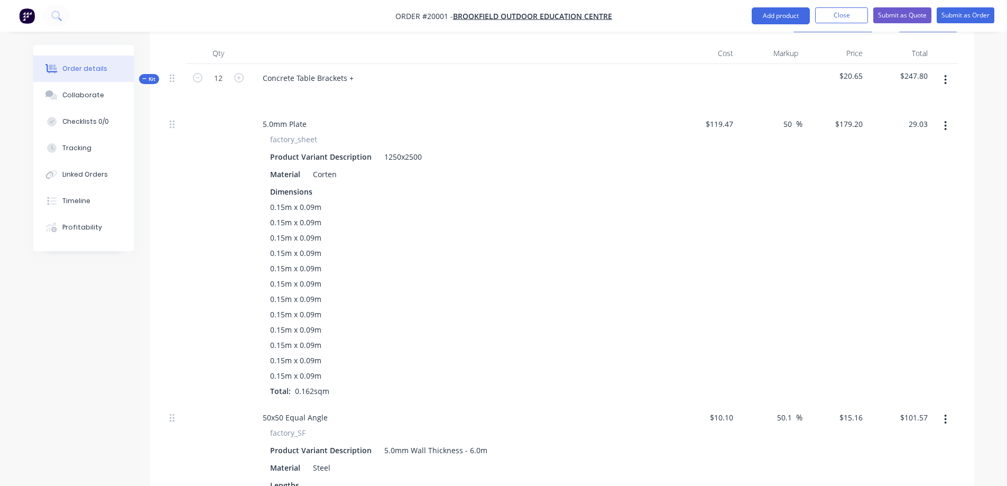
click at [913, 124] on input "29.03" at bounding box center [917, 123] width 29 height 15
type input "35.24"
type input "82.08"
type input "$217.5309"
type input "$35.24"
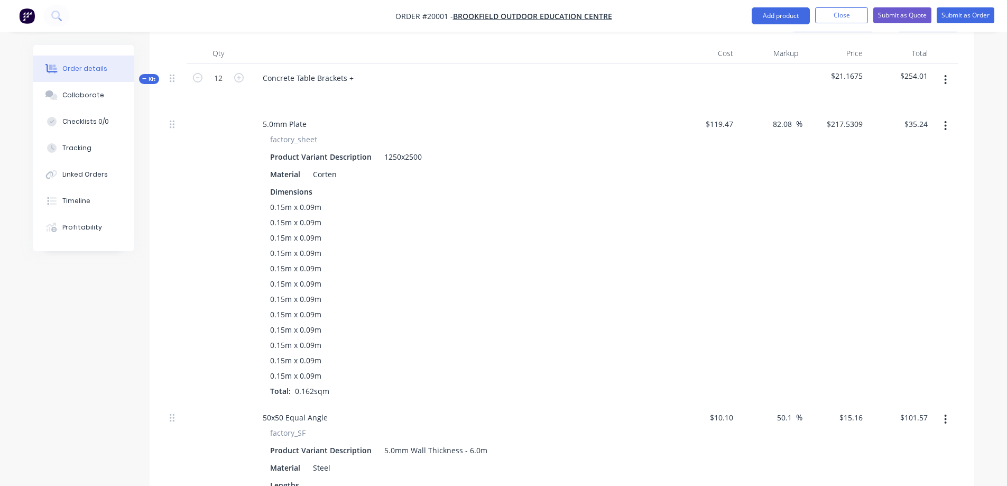
drag, startPoint x: 912, startPoint y: 150, endPoint x: 911, endPoint y: 155, distance: 5.5
click at [912, 150] on div "$35.24 $35.24" at bounding box center [899, 256] width 65 height 293
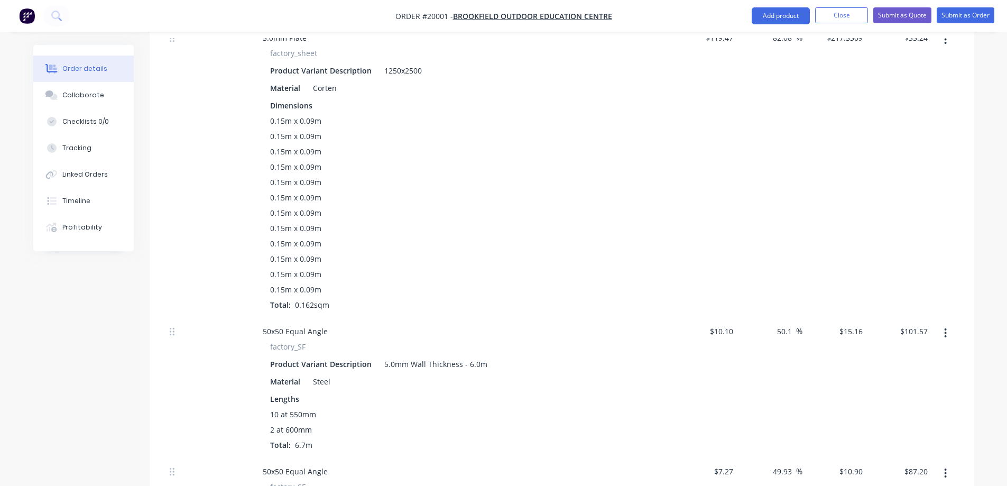
scroll to position [385, 0]
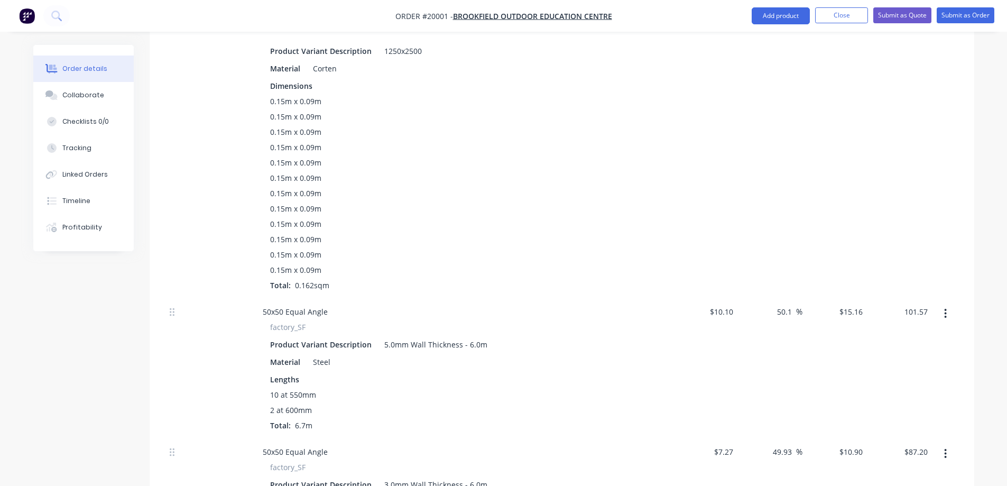
click at [907, 313] on input "101.57" at bounding box center [915, 311] width 33 height 15
type input "193.41"
type input "185.81"
type input "$28.8672"
click at [897, 357] on div "$193.41 $193.41" at bounding box center [899, 368] width 65 height 140
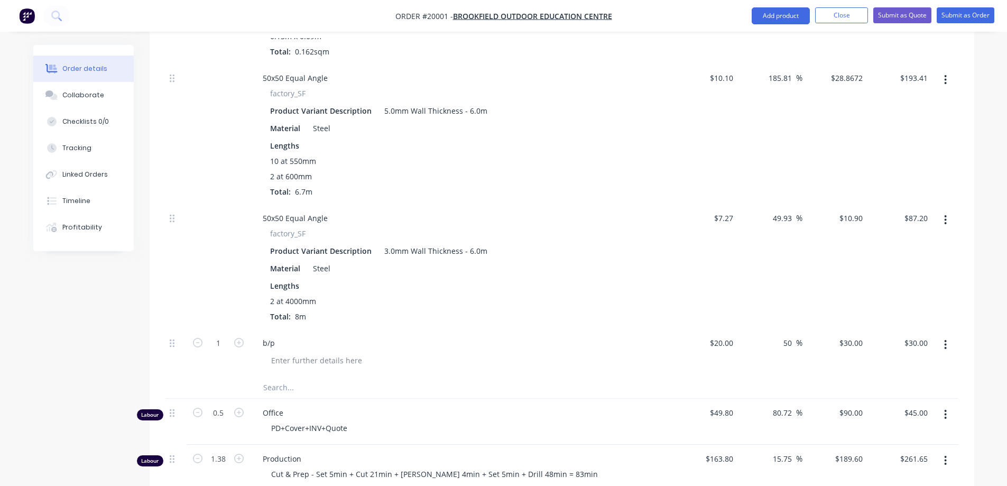
scroll to position [597, 0]
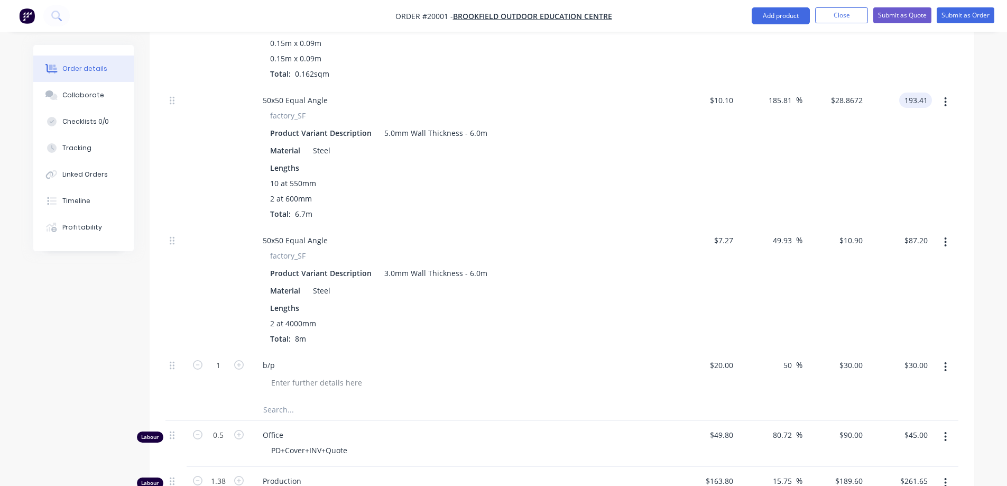
click at [911, 102] on input "193.41" at bounding box center [917, 100] width 29 height 15
type input "183.99"
type input "171.89"
type input "$27.4612"
type input "$183.99"
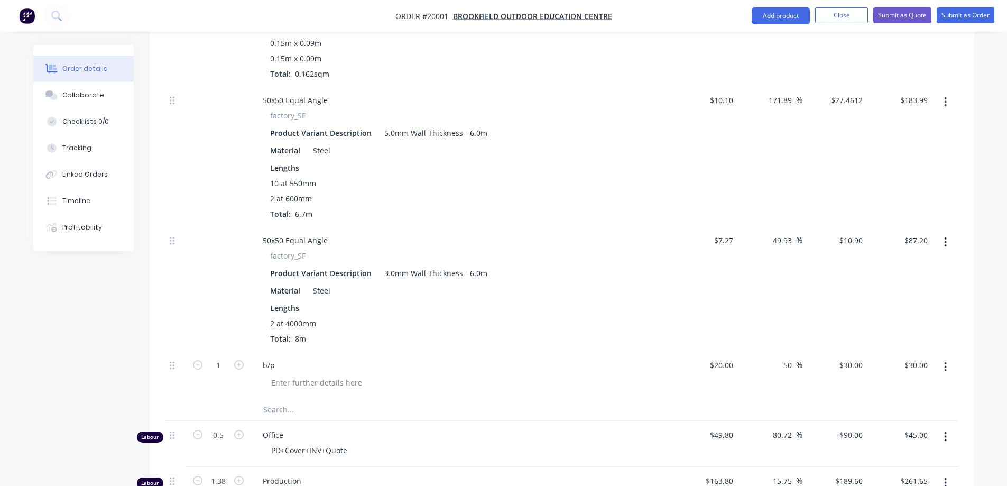
click at [939, 192] on div at bounding box center [945, 156] width 26 height 140
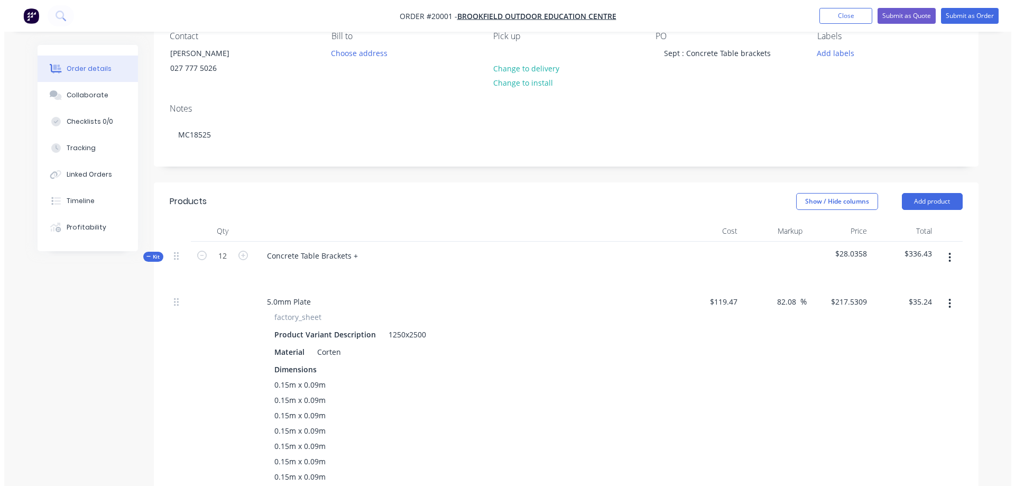
scroll to position [0, 0]
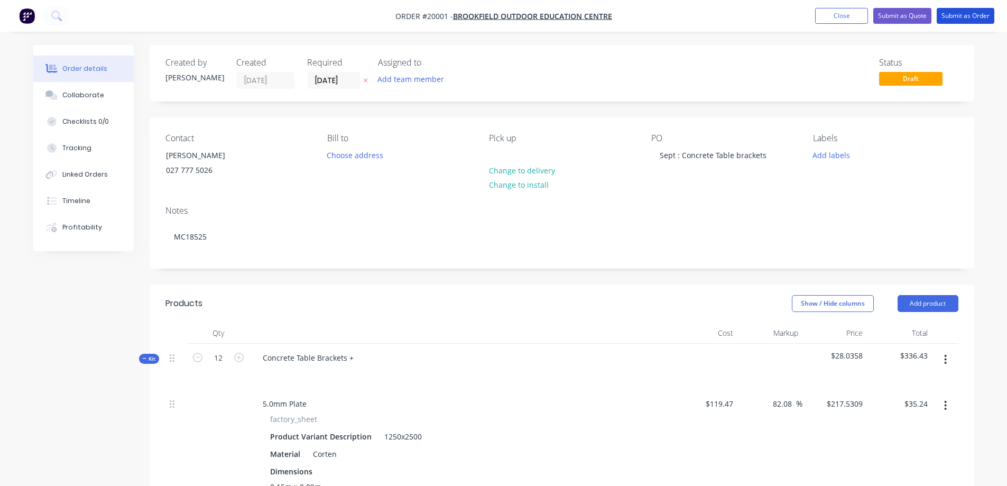
click at [961, 14] on button "Submit as Order" at bounding box center [966, 16] width 58 height 16
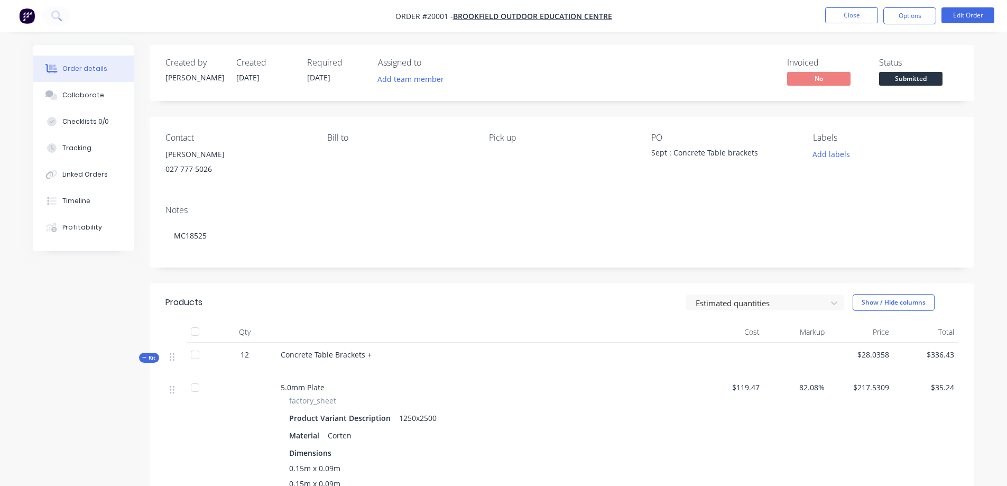
click at [854, 15] on button "Close" at bounding box center [851, 15] width 53 height 16
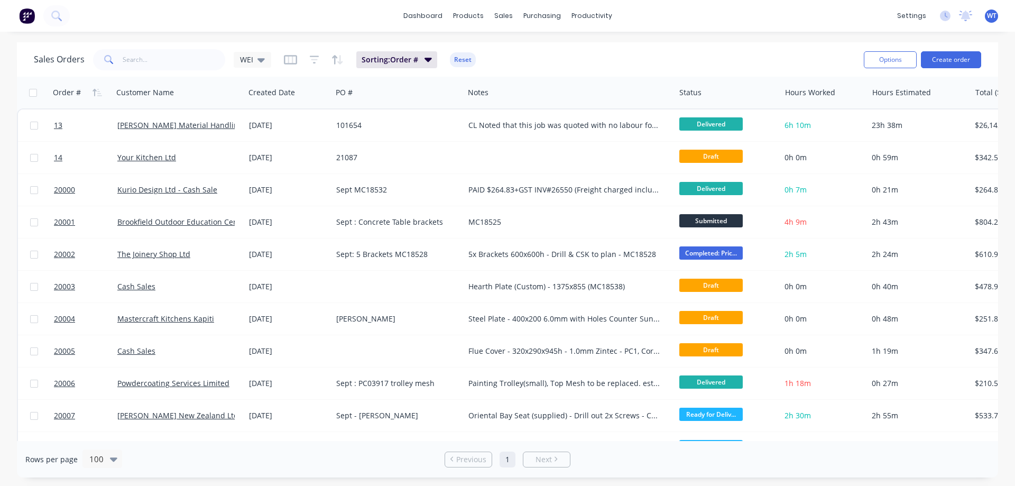
click at [725, 220] on span "Submitted" at bounding box center [710, 220] width 63 height 13
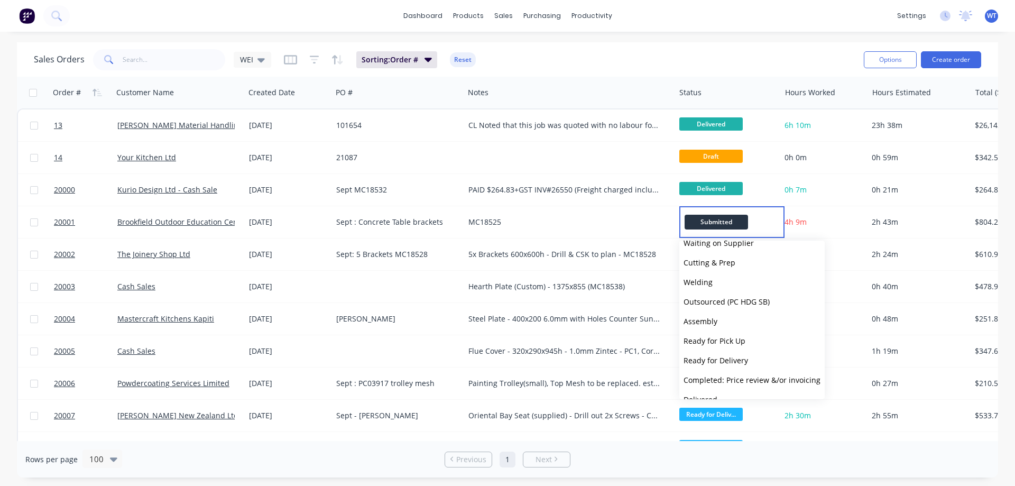
scroll to position [65, 0]
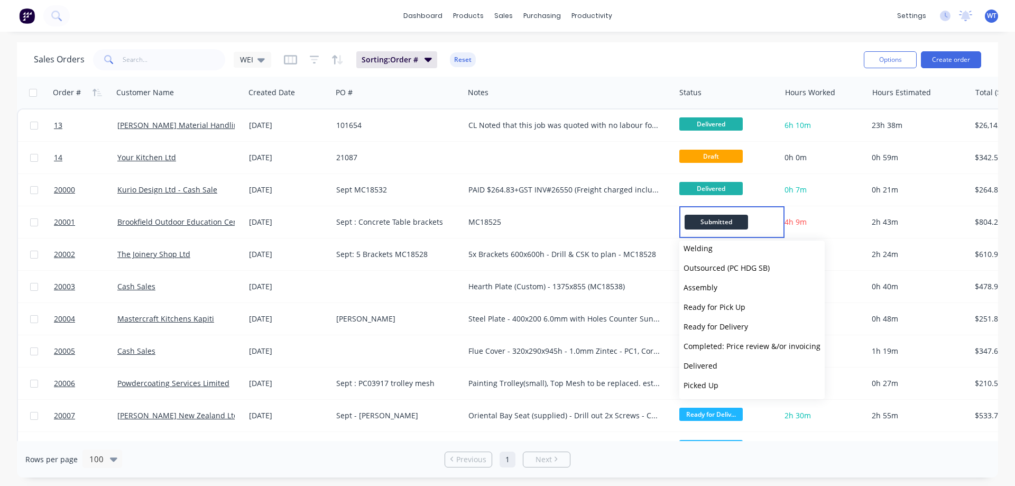
click at [704, 386] on span "Picked Up" at bounding box center [701, 385] width 35 height 10
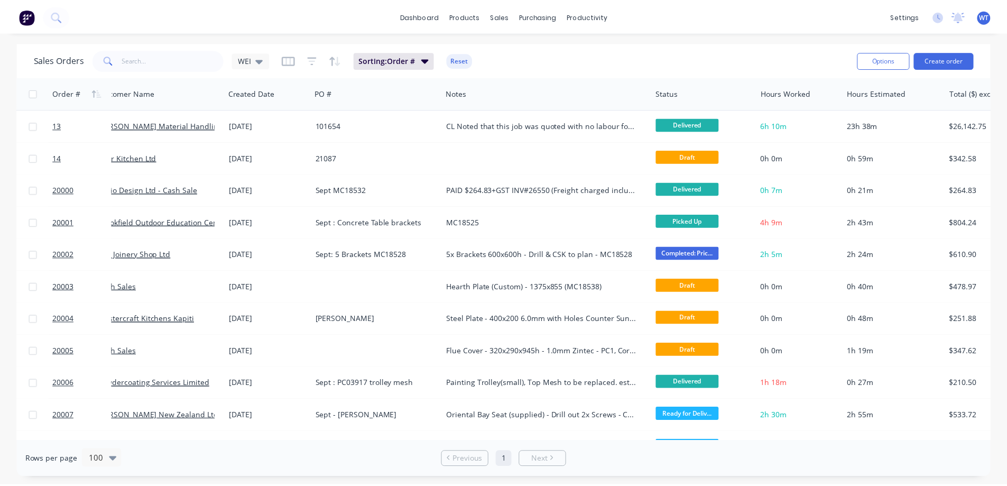
scroll to position [0, 0]
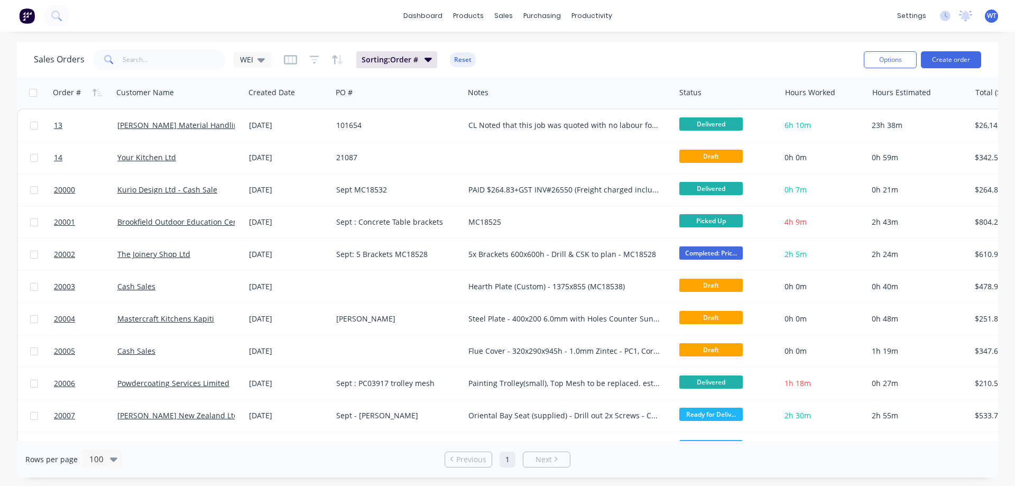
click at [60, 285] on span "20003" at bounding box center [64, 286] width 21 height 11
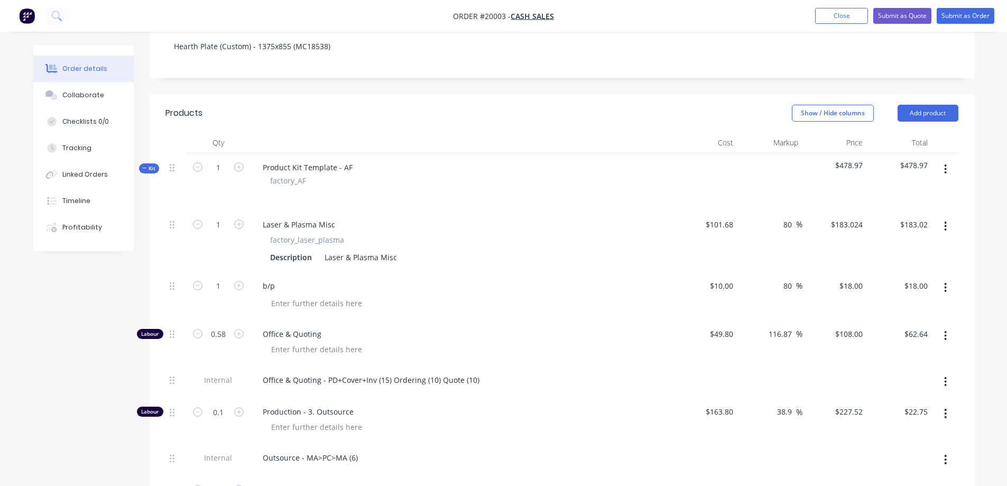
scroll to position [166, 0]
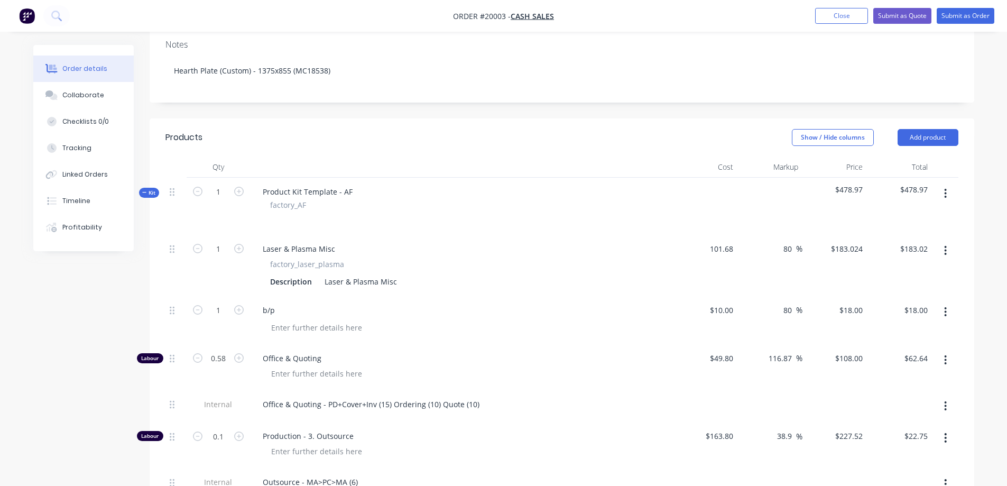
click at [713, 250] on input "101.68" at bounding box center [721, 248] width 33 height 15
type input "$100.99"
type input "$181.782"
type input "$181.78"
click at [743, 272] on div "80 80 %" at bounding box center [769, 265] width 65 height 61
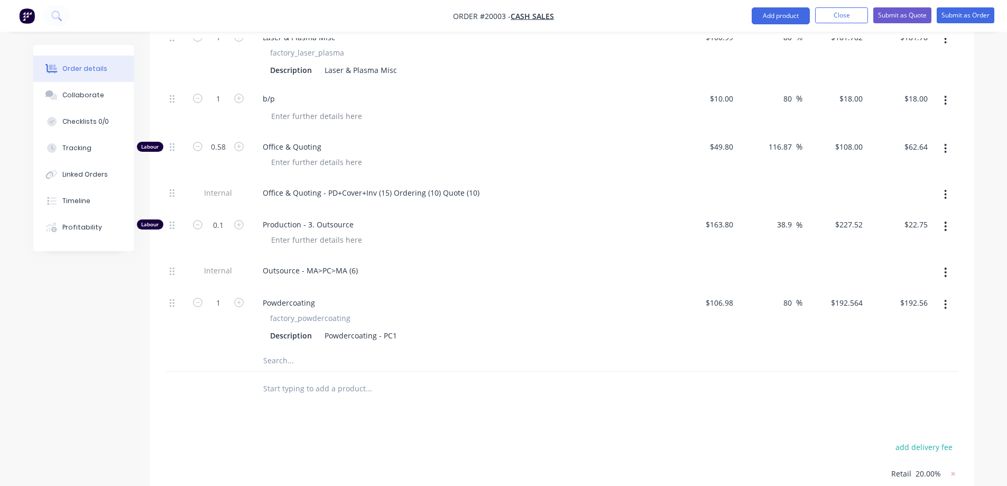
scroll to position [325, 0]
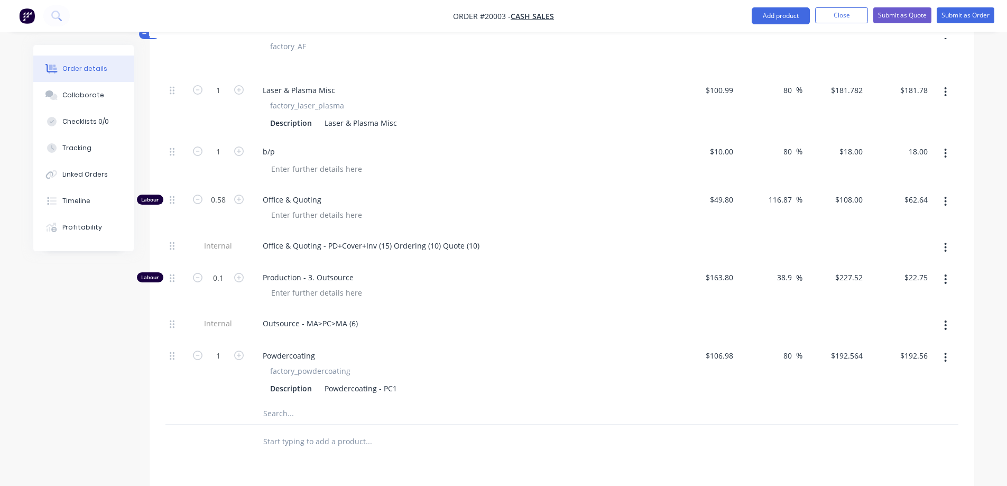
click at [910, 151] on input "18.00" at bounding box center [917, 151] width 29 height 15
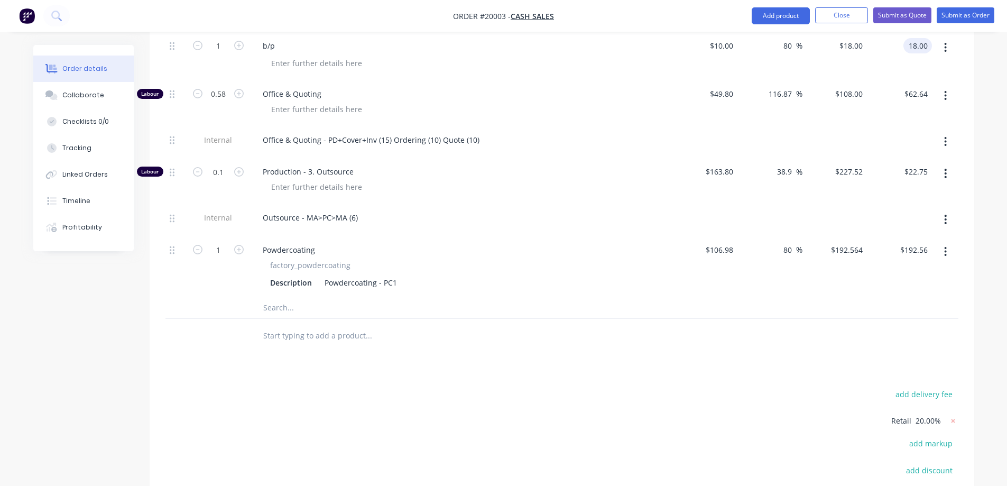
scroll to position [377, 0]
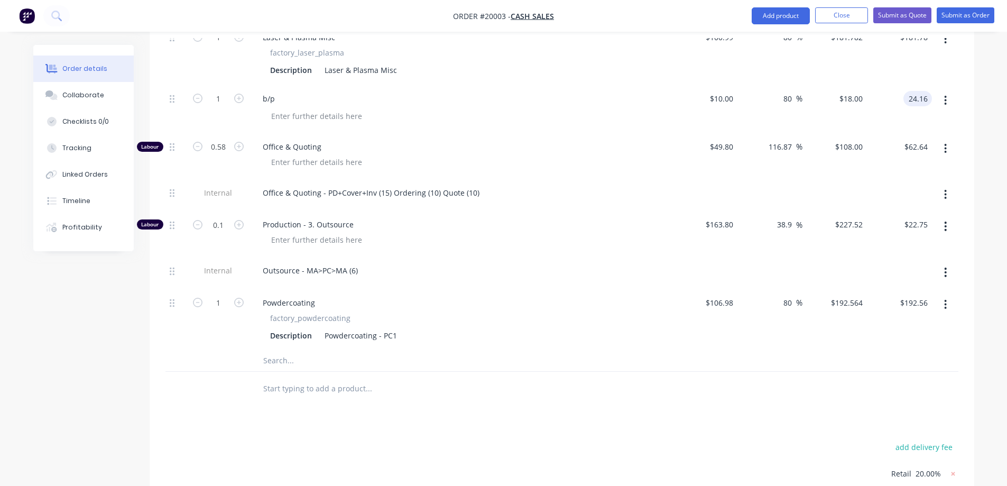
type input "24.16"
type input "141.6"
type input "$24.16"
click at [557, 191] on div "Office & Quoting - PD+Cover+Inv (15) Ordering (10) Quote (10)" at bounding box center [461, 192] width 414 height 15
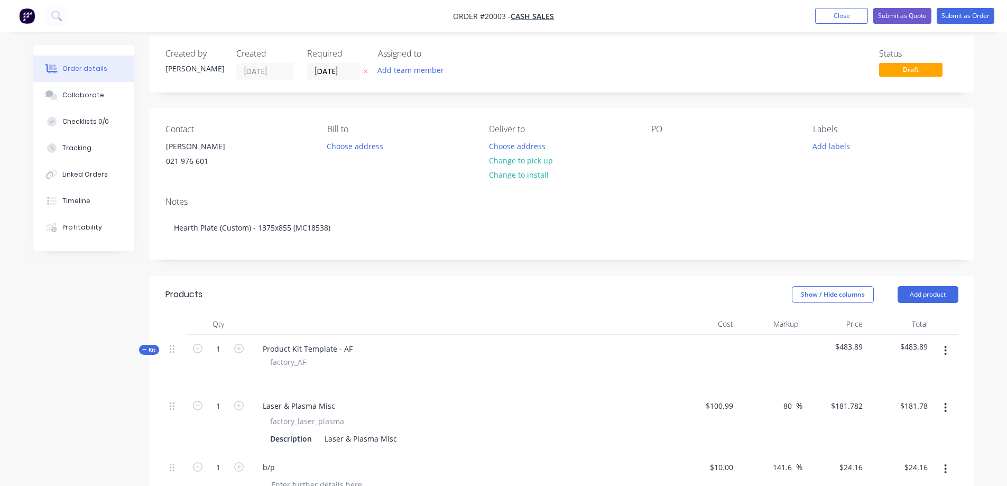
scroll to position [0, 0]
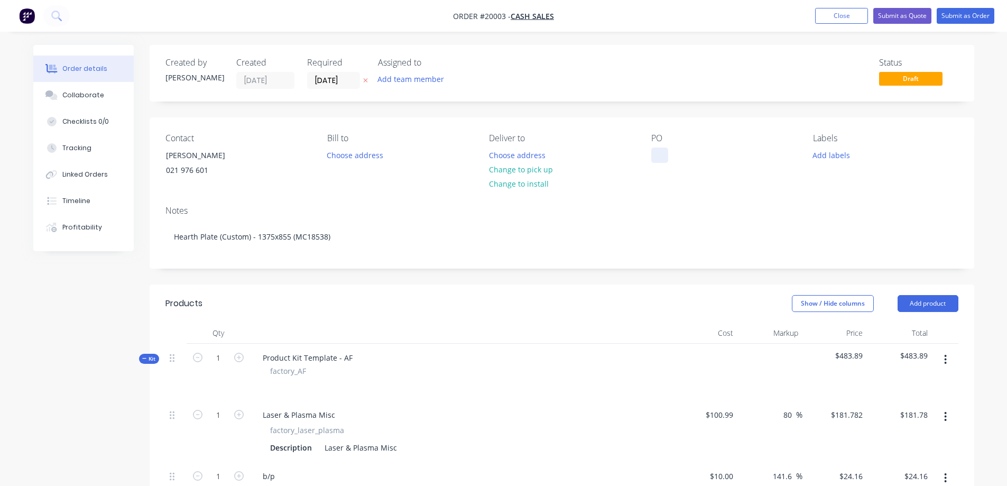
drag, startPoint x: 662, startPoint y: 149, endPoint x: 662, endPoint y: 156, distance: 7.4
click at [662, 149] on div at bounding box center [659, 154] width 17 height 15
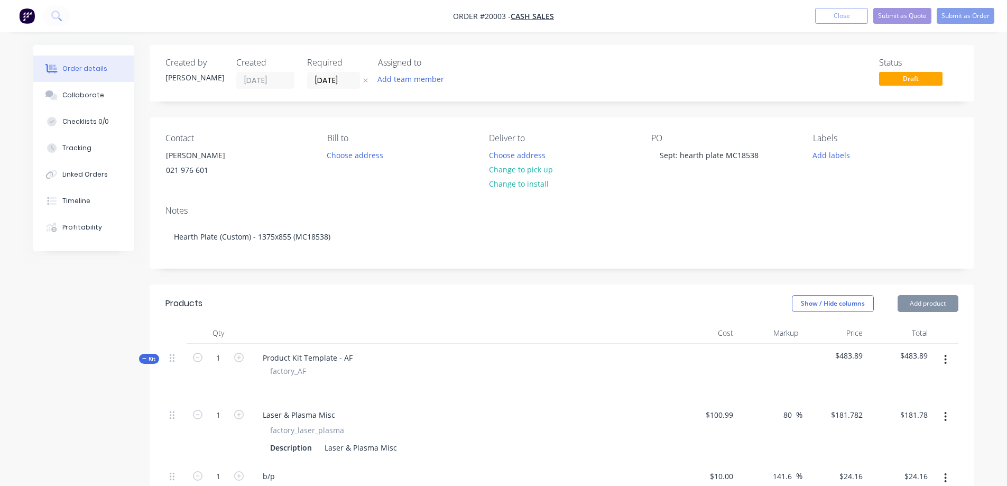
click at [704, 180] on div "PO Sept: hearth plate MC18538" at bounding box center [723, 157] width 145 height 48
click at [963, 15] on button "Submit as Order" at bounding box center [966, 16] width 58 height 16
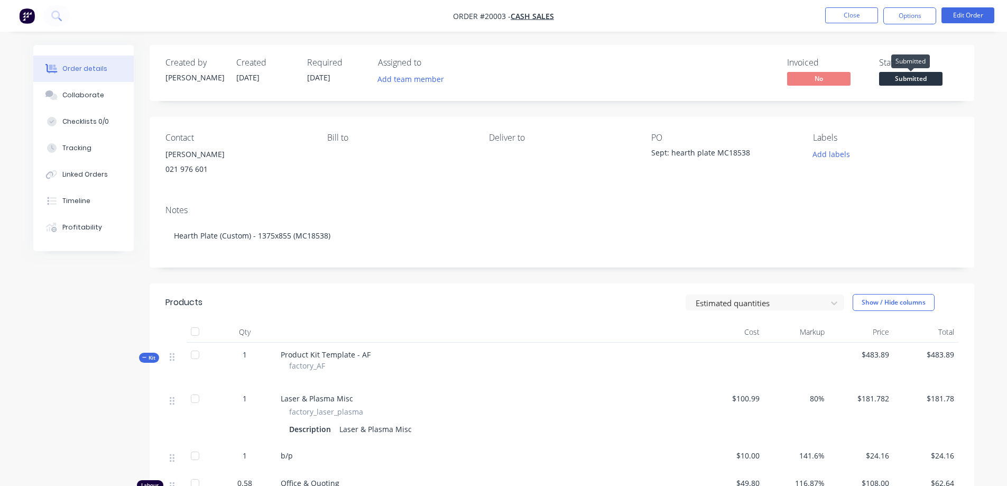
click at [908, 73] on span "Submitted" at bounding box center [910, 78] width 63 height 13
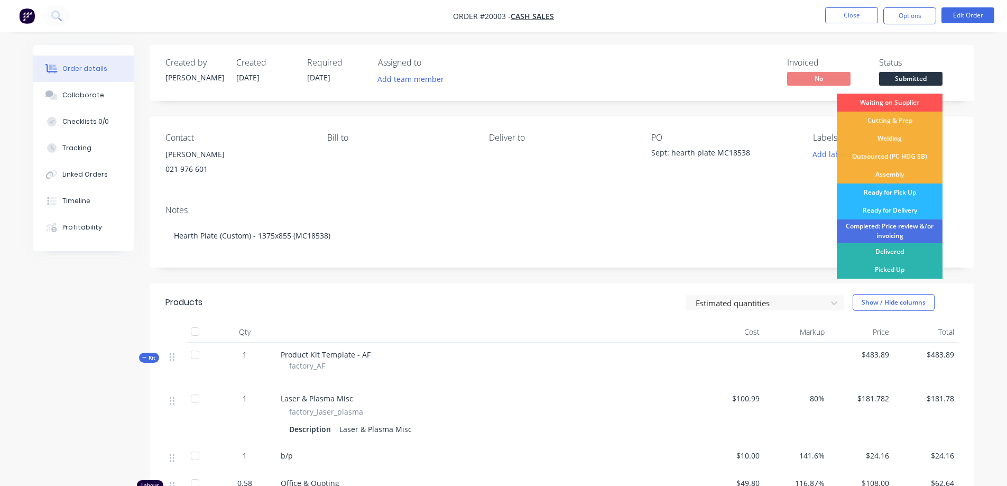
click at [891, 252] on div "Delivered" at bounding box center [890, 252] width 106 height 18
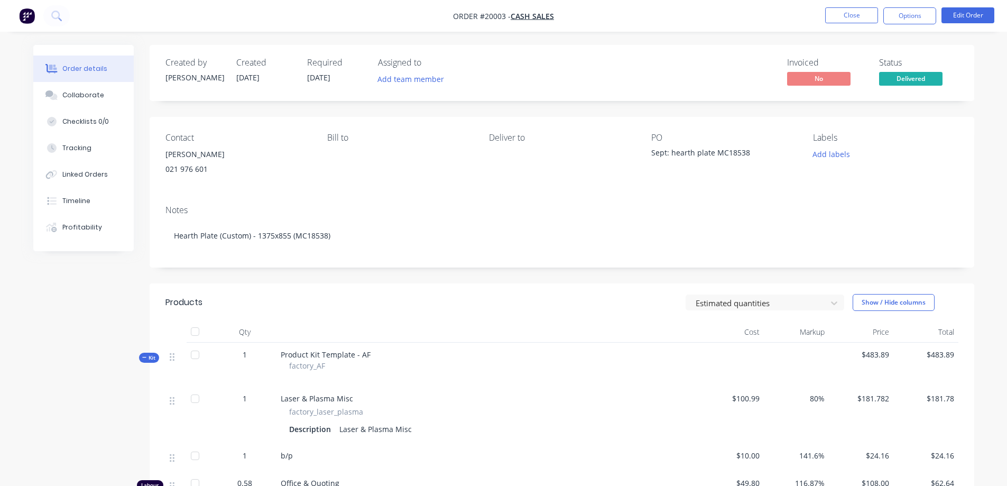
click at [855, 13] on button "Close" at bounding box center [851, 15] width 53 height 16
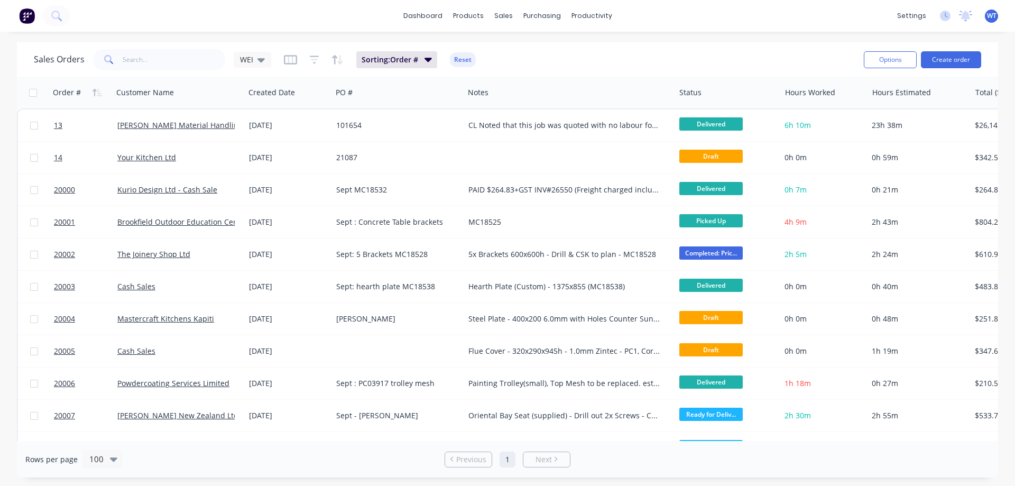
click at [63, 252] on span "20002" at bounding box center [64, 254] width 21 height 11
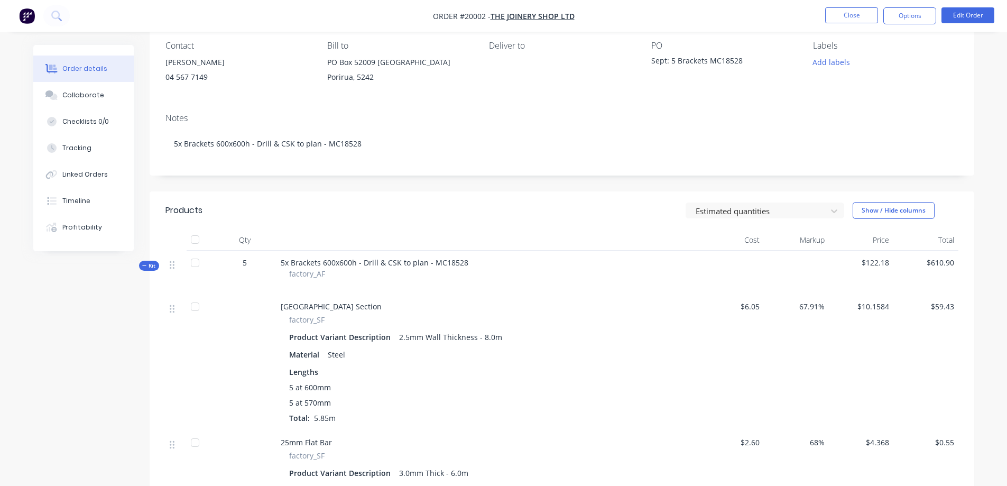
scroll to position [211, 0]
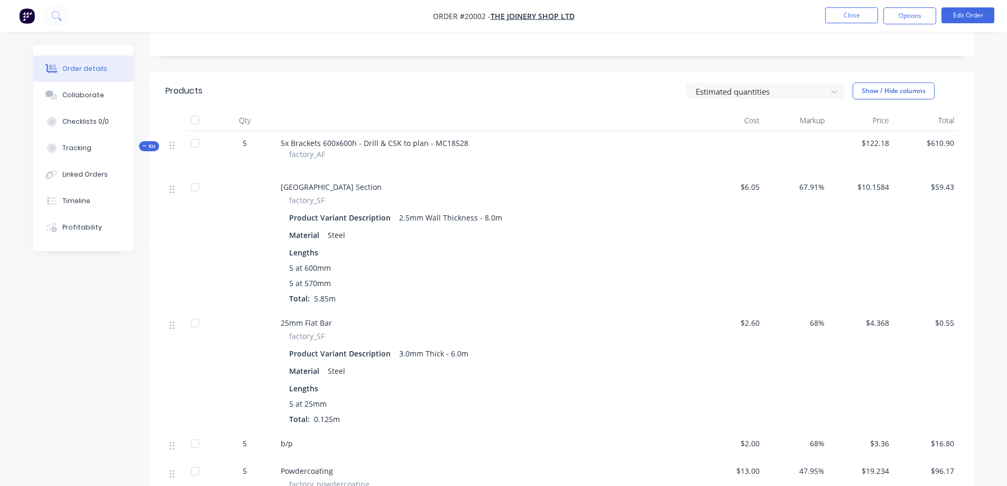
click at [87, 154] on button "Tracking" at bounding box center [83, 148] width 100 height 26
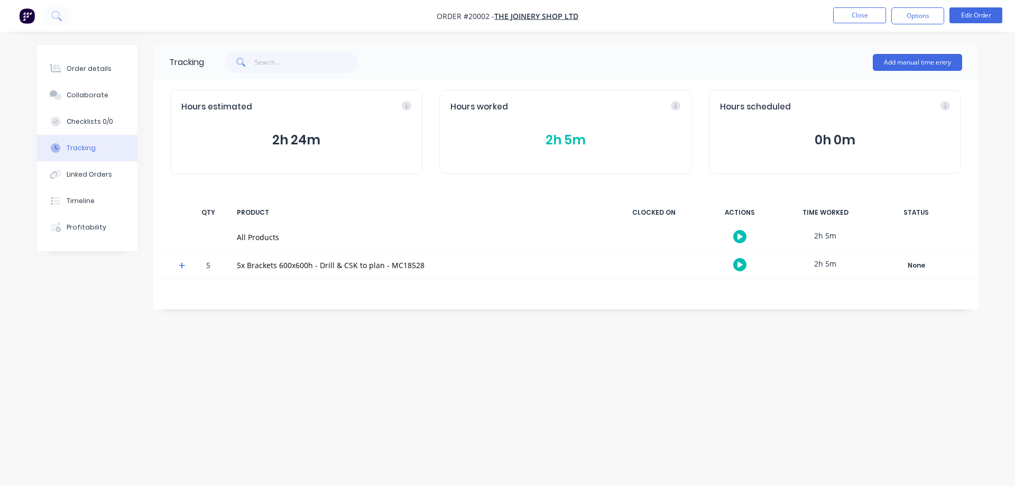
click at [88, 225] on div "Profitability" at bounding box center [87, 228] width 40 height 10
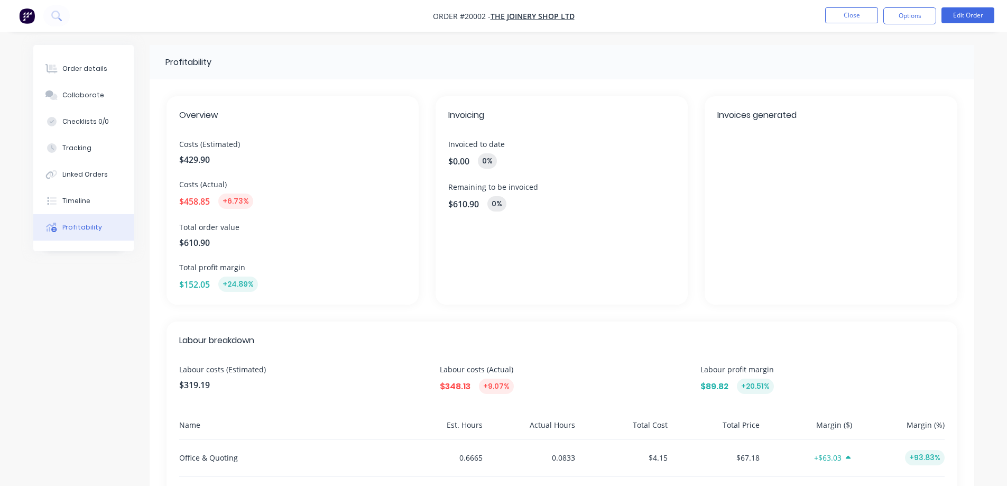
click at [98, 65] on div "Order details" at bounding box center [84, 69] width 45 height 10
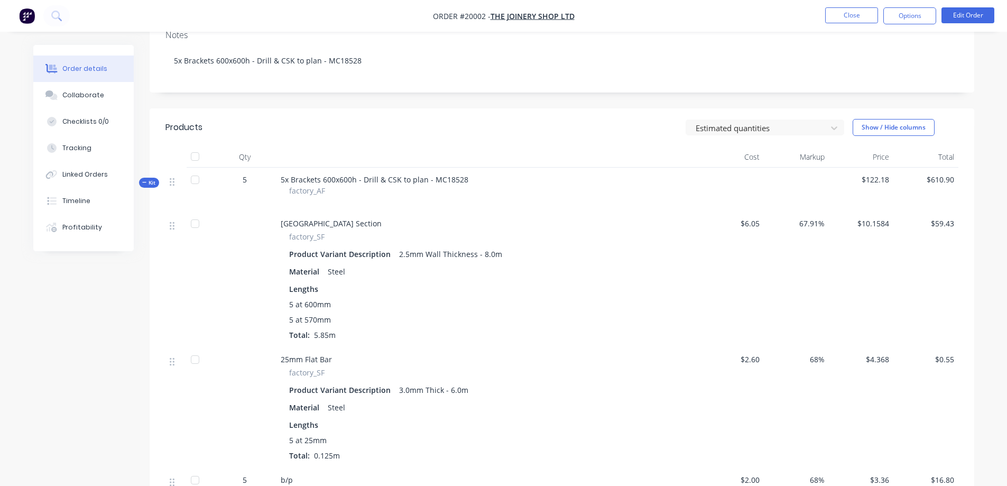
scroll to position [12, 0]
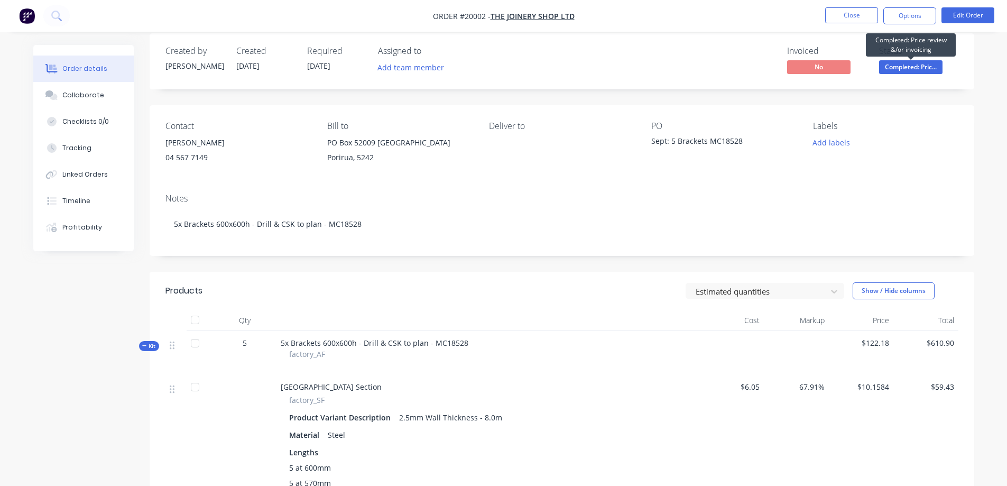
click at [905, 70] on span "Completed: Pric..." at bounding box center [910, 66] width 63 height 13
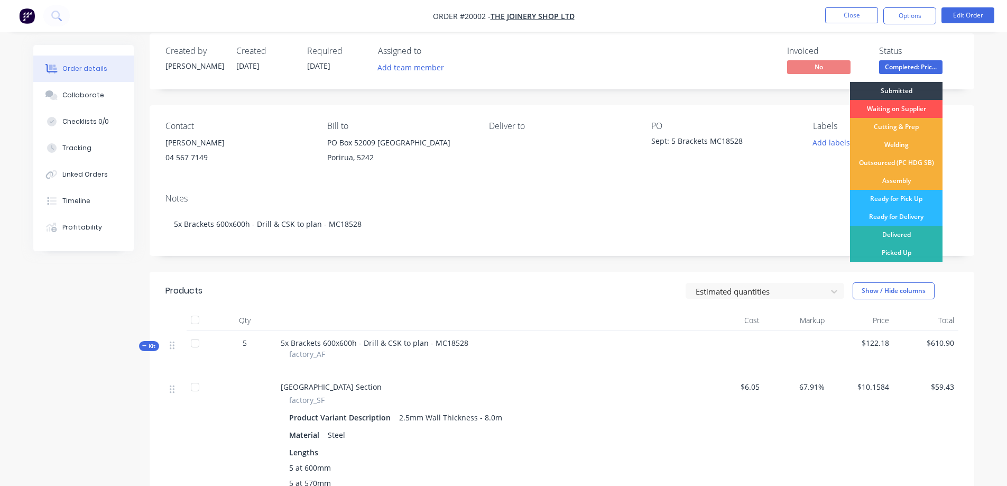
click at [896, 252] on div "Picked Up" at bounding box center [896, 253] width 93 height 18
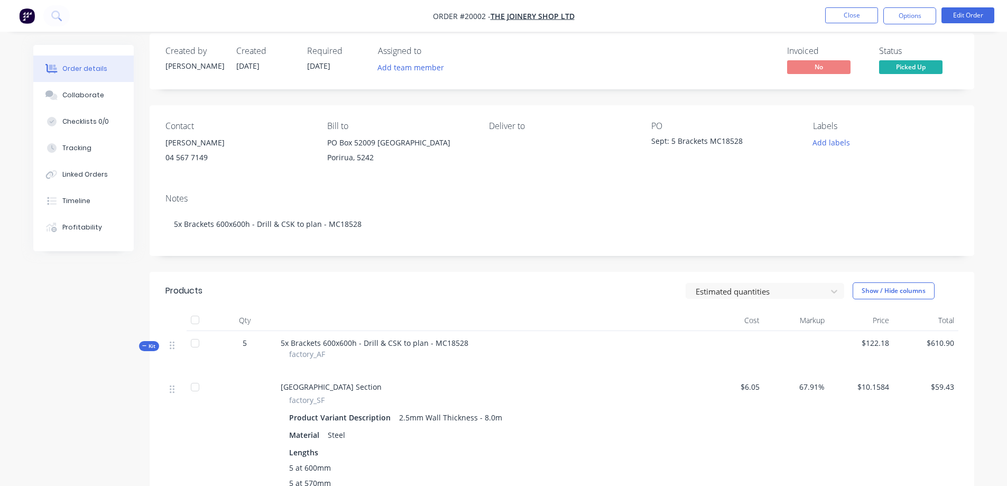
click at [850, 17] on button "Close" at bounding box center [851, 15] width 53 height 16
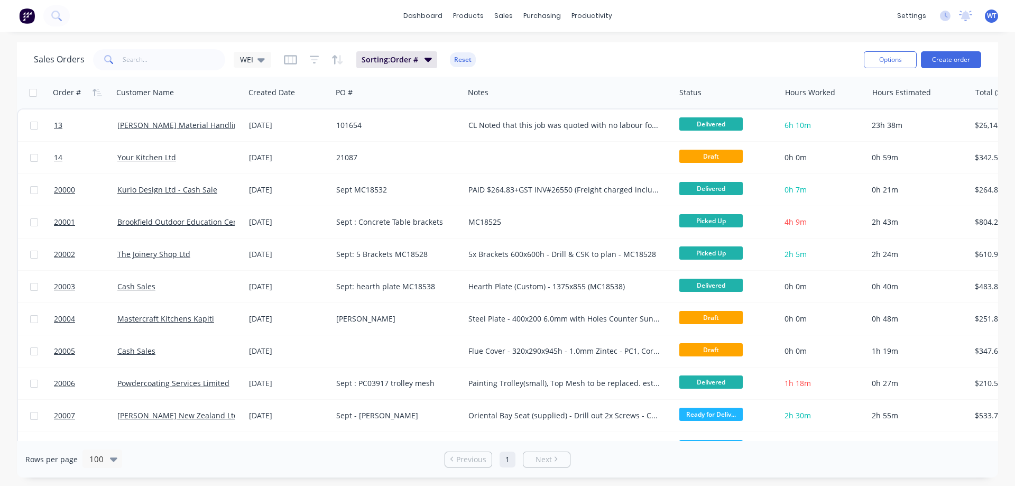
click at [57, 159] on span "14" at bounding box center [58, 157] width 8 height 11
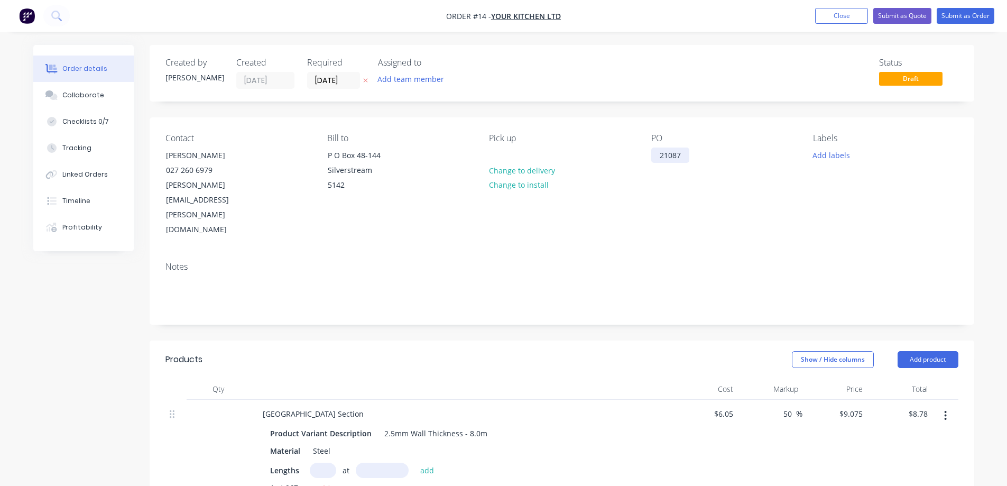
click at [659, 156] on div "21087" at bounding box center [670, 154] width 38 height 15
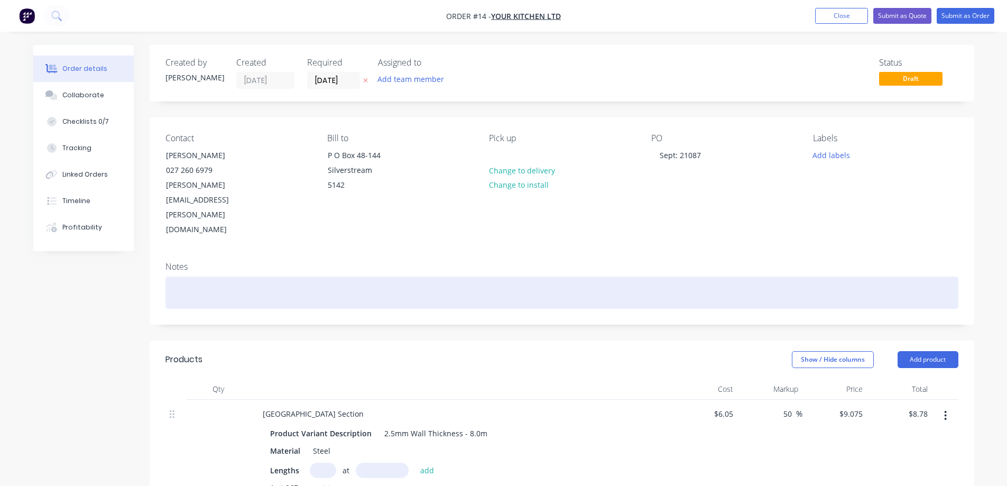
click at [264, 276] on div at bounding box center [561, 292] width 793 height 32
click at [305, 276] on div "MC18517 $248.76+GST INV#26548" at bounding box center [561, 292] width 793 height 32
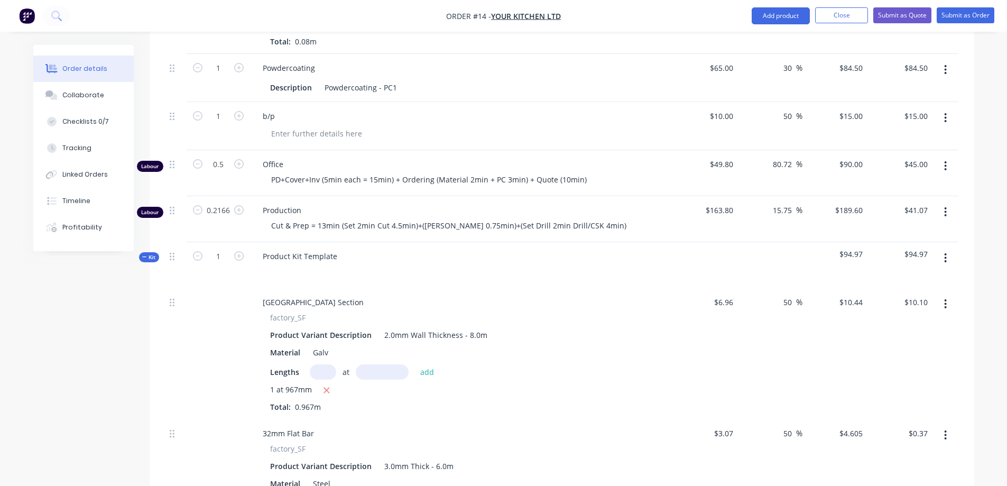
scroll to position [529, 0]
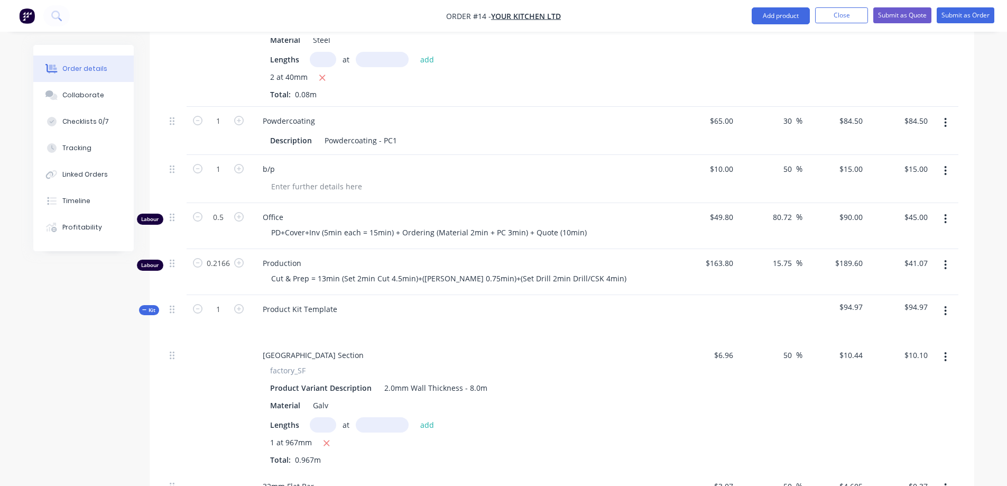
click at [143, 306] on span "Kit" at bounding box center [149, 310] width 14 height 8
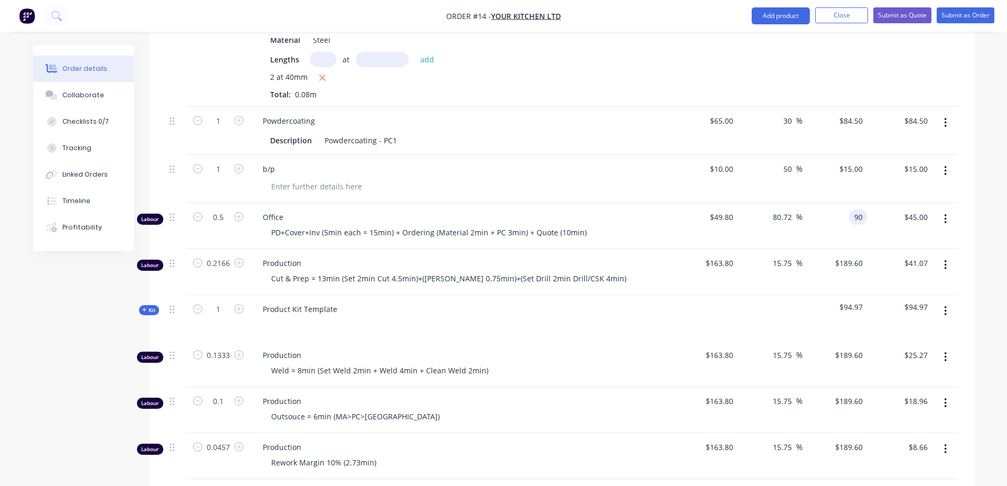
click at [850, 209] on div "90 90" at bounding box center [858, 216] width 18 height 15
type input "25"
type input "-49.8"
type input "$25.00"
type input "$12.50"
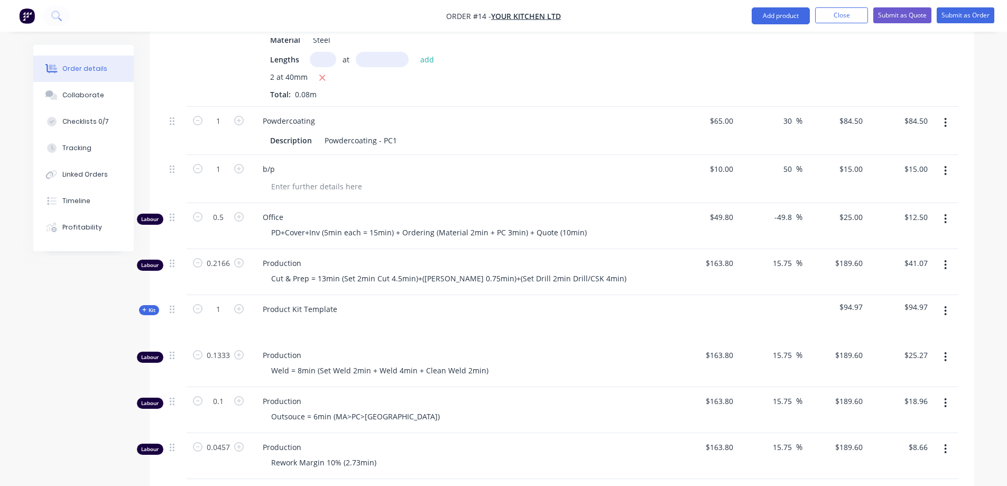
click at [961, 181] on div "Qty Cost Markup Price Total 30x30 Square Hollow Section Product Variant Descrip…" at bounding box center [562, 181] width 825 height 663
click at [846, 203] on div "25 $25.00" at bounding box center [834, 226] width 65 height 46
type input "50"
type input "0.4"
type input "$50.00"
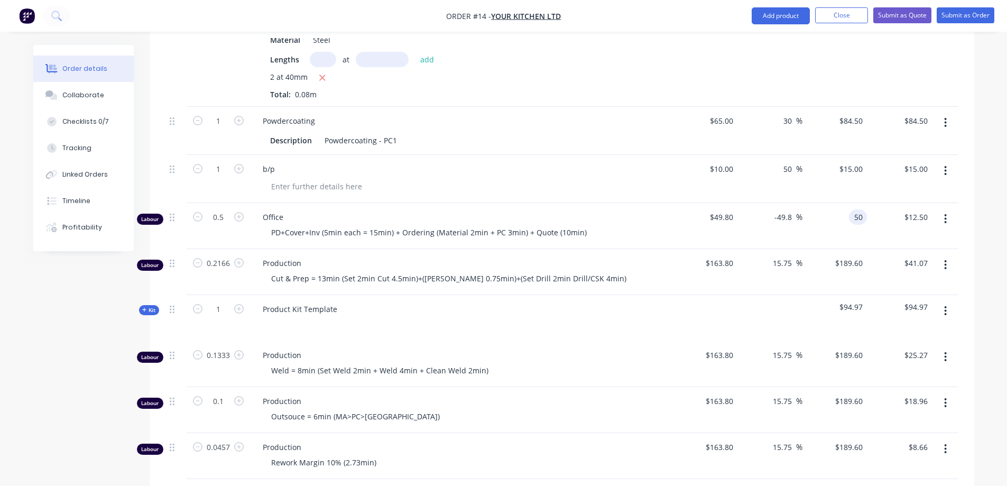
type input "$25.00"
click at [963, 178] on div "Qty Cost Markup Price Total 30x30 Square Hollow Section Product Variant Descrip…" at bounding box center [562, 181] width 825 height 663
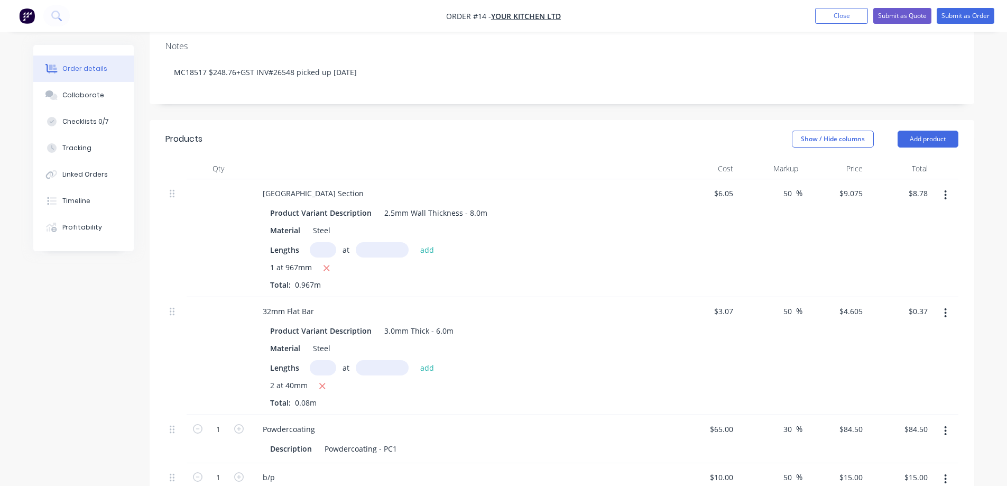
scroll to position [211, 0]
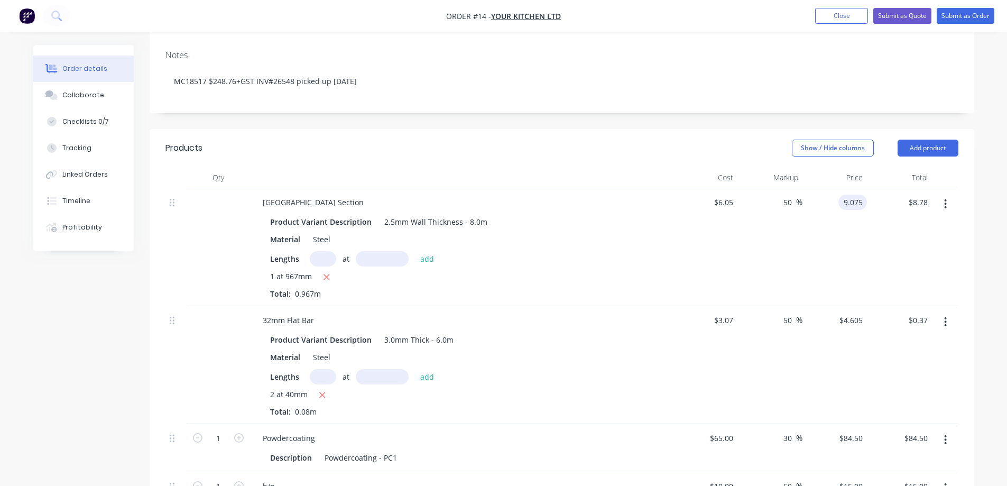
click at [845, 195] on input "9.075" at bounding box center [855, 202] width 24 height 15
type input "12.18"
type input "101.32"
type input "$12.18"
click at [898, 216] on div "$11.78 $11.78" at bounding box center [899, 247] width 65 height 118
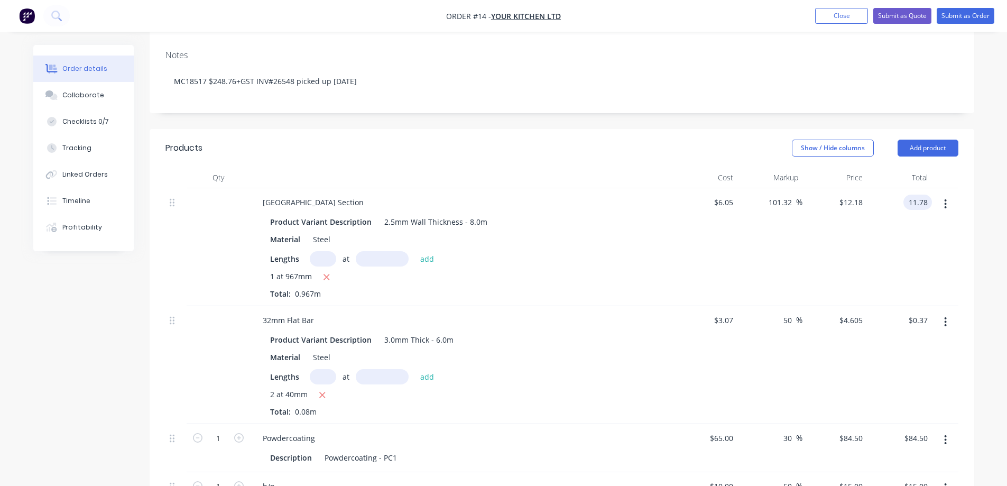
click at [909, 195] on input "11.78" at bounding box center [920, 202] width 24 height 15
type input "12.18"
type input "108.19"
type input "$12.5957"
type input "$12.18"
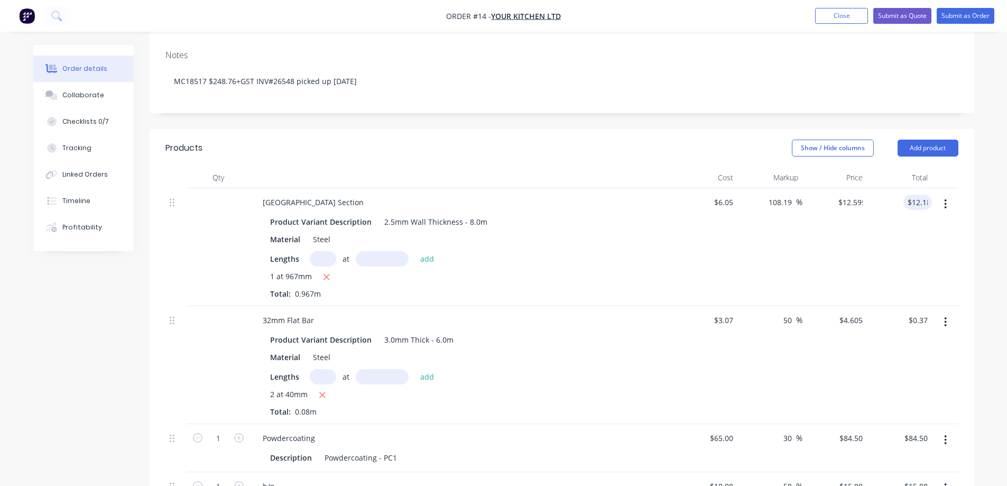
click at [952, 204] on div at bounding box center [945, 247] width 26 height 118
click at [920, 312] on input "0.37" at bounding box center [920, 319] width 24 height 15
type input ".45"
type input "83.22"
type input "$5.625"
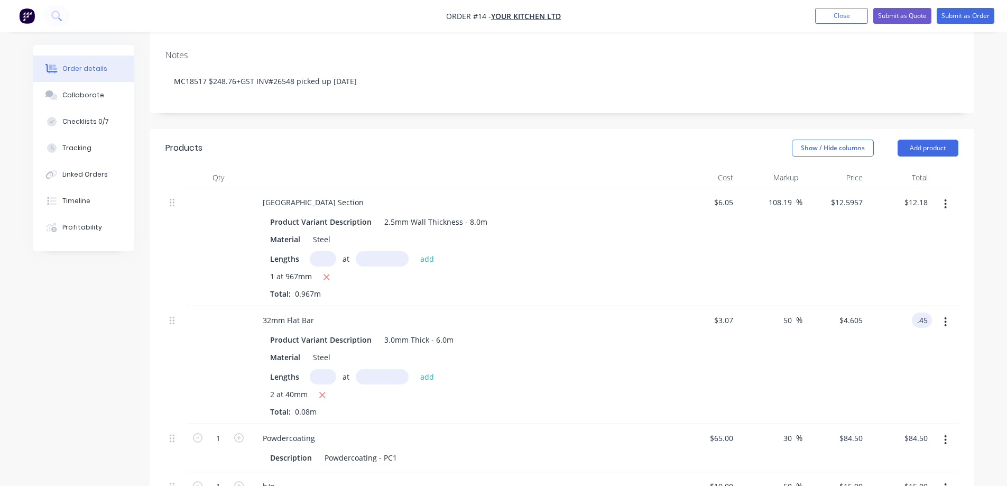
type input "$0.45"
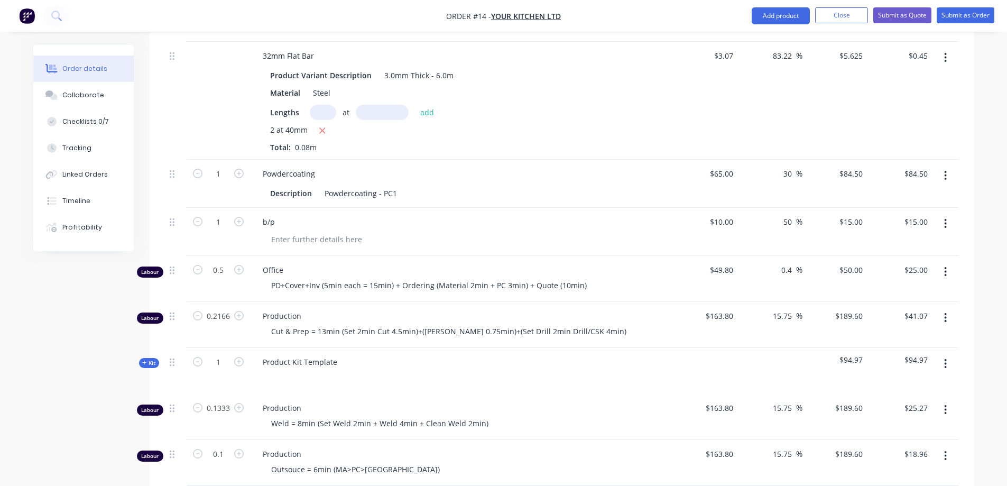
scroll to position [529, 0]
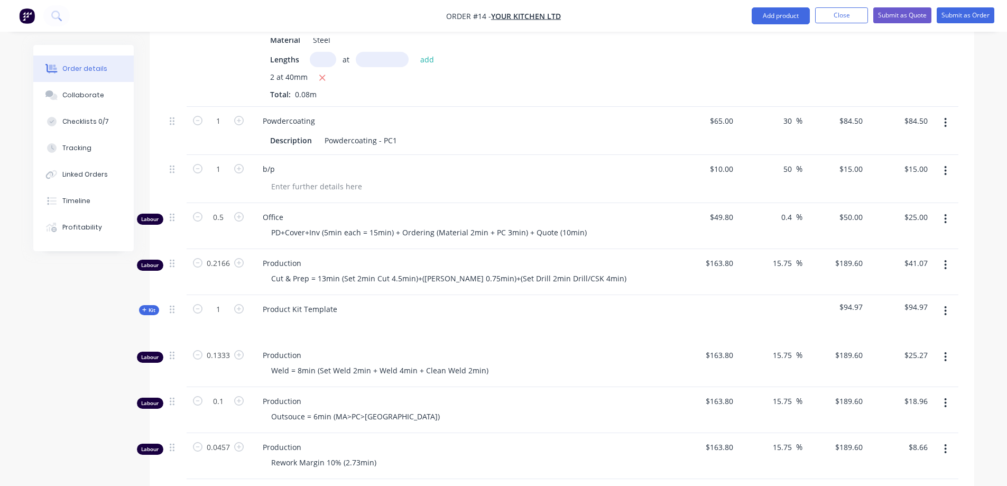
click at [916, 301] on span "$94.97" at bounding box center [899, 306] width 57 height 11
type input "25.27"
click at [912, 347] on input "25.27" at bounding box center [920, 354] width 24 height 15
type input "15.73"
type input "$189.5724"
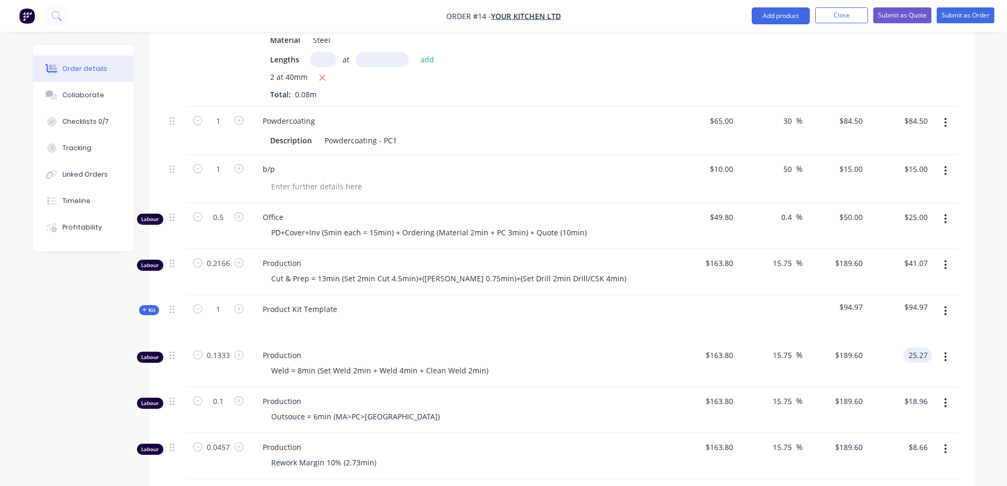
type input "$25.27"
click at [914, 393] on input "18.96" at bounding box center [917, 400] width 29 height 15
type input "$18.96"
type input "8.66"
click at [913, 439] on input "8.66" at bounding box center [920, 446] width 24 height 15
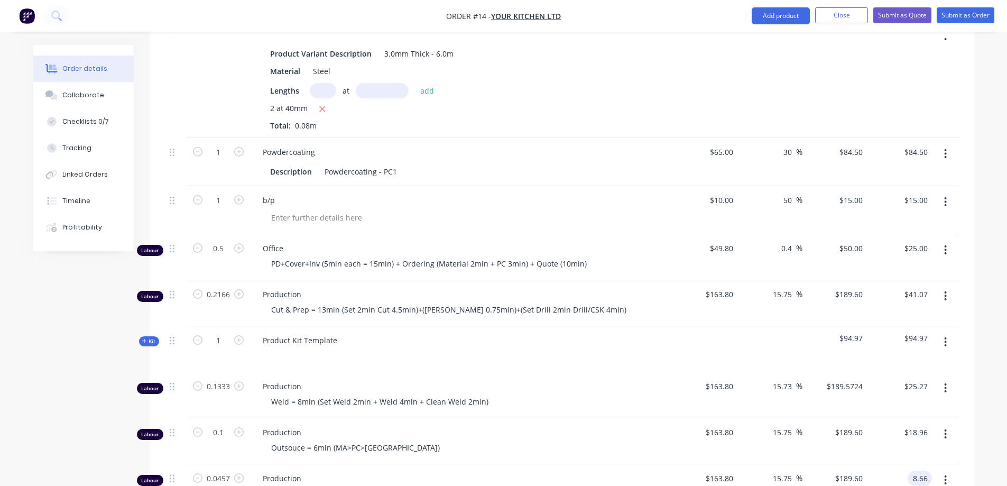
scroll to position [517, 0]
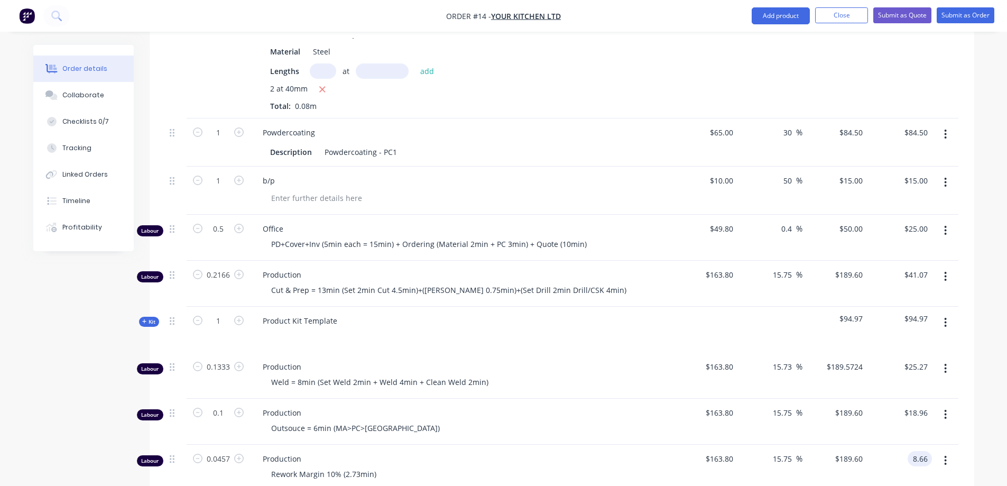
type input "15.69"
type input "$189.4967"
type input "$8.66"
click at [916, 313] on span "$94.97" at bounding box center [899, 318] width 57 height 11
drag, startPoint x: 906, startPoint y: 276, endPoint x: 928, endPoint y: 276, distance: 22.2
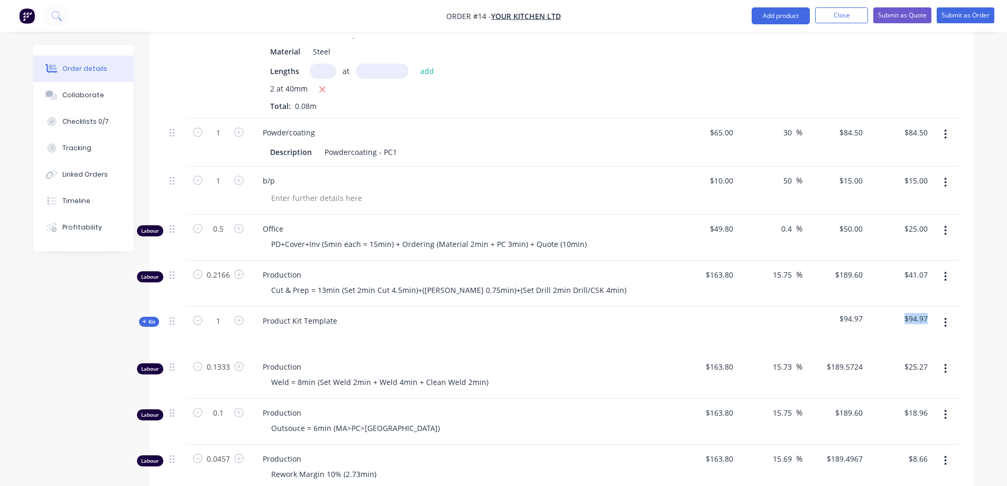
click at [928, 307] on div "$94.97" at bounding box center [899, 330] width 65 height 46
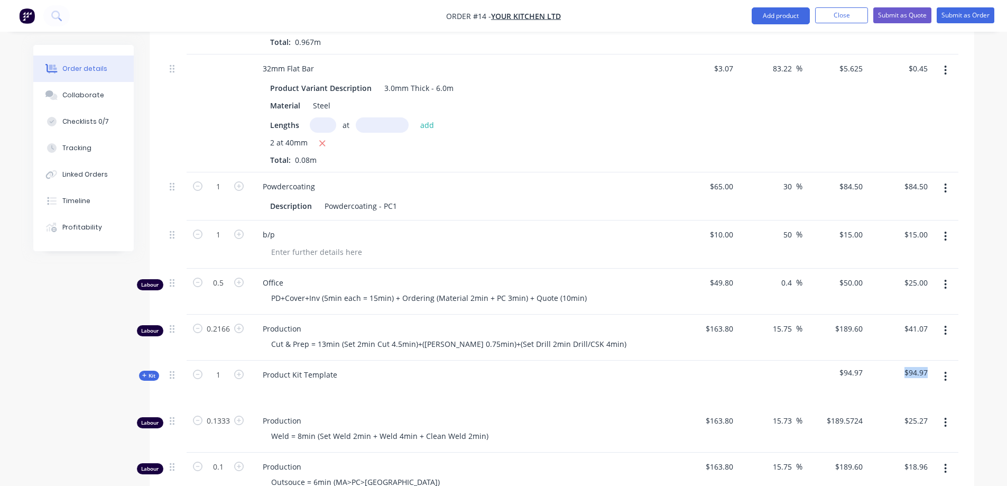
scroll to position [464, 0]
click at [143, 372] on icon "button" at bounding box center [144, 374] width 5 height 5
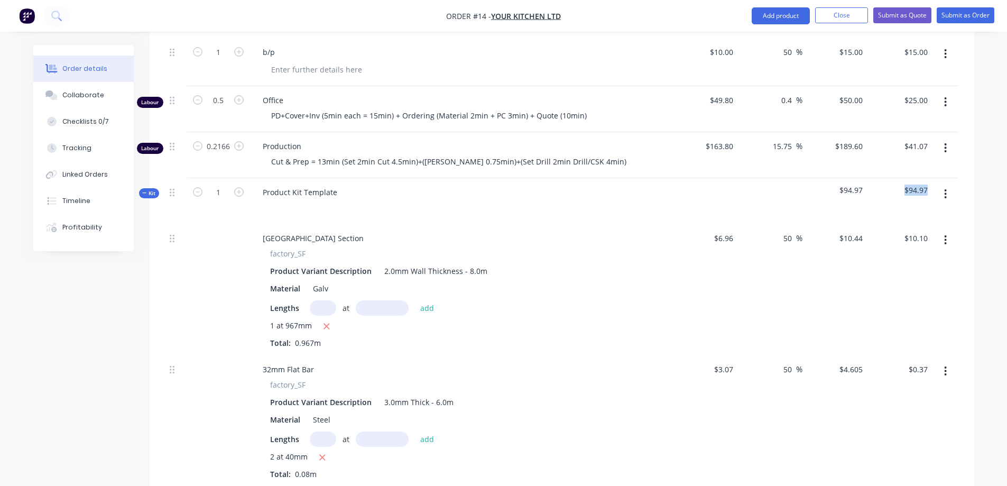
scroll to position [623, 0]
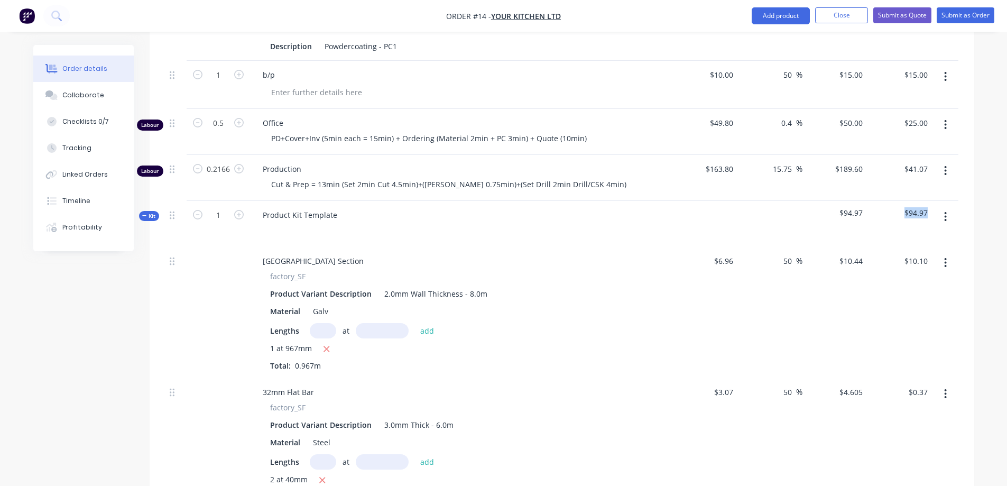
click at [945, 212] on icon "button" at bounding box center [946, 217] width 2 height 10
click at [886, 300] on div "Delete" at bounding box center [907, 307] width 81 height 15
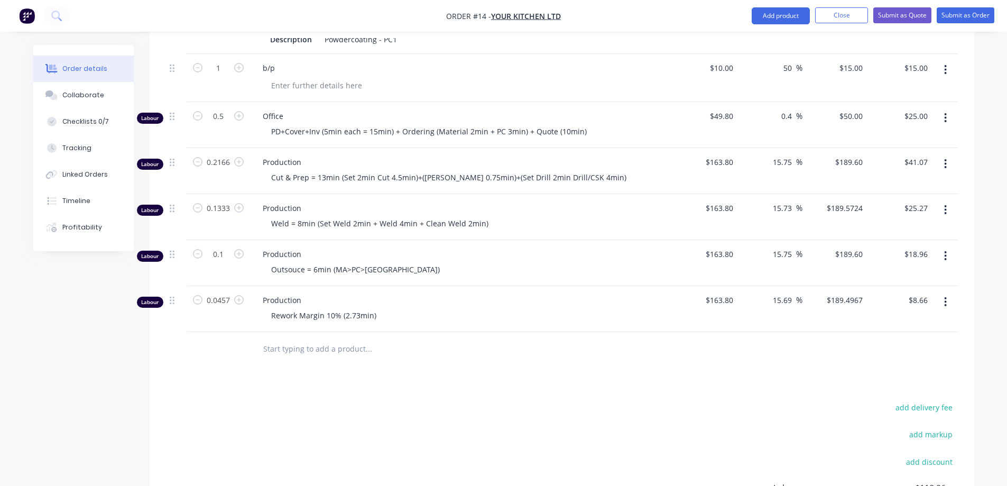
scroll to position [577, 0]
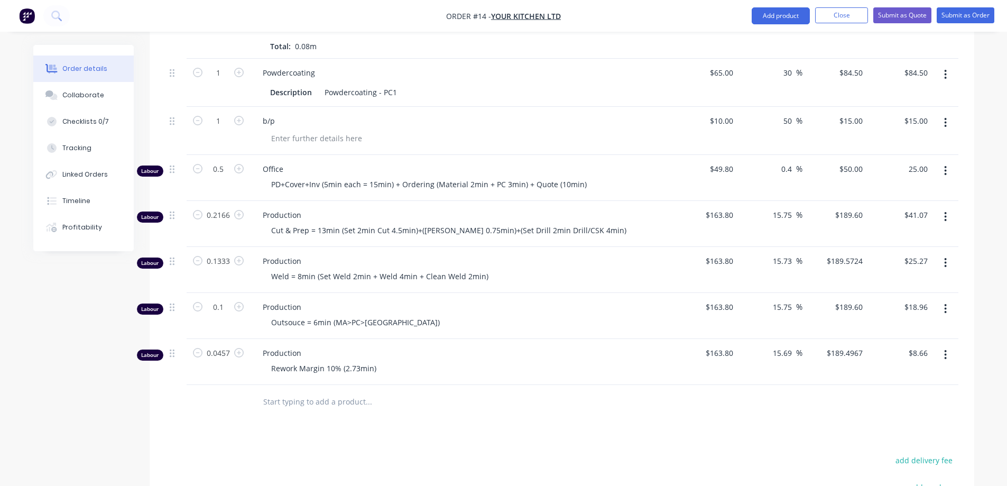
click at [910, 161] on input "25.00" at bounding box center [917, 168] width 29 height 15
type input "42.67"
type input "71.37"
type input "$85.34"
type input "$42.67"
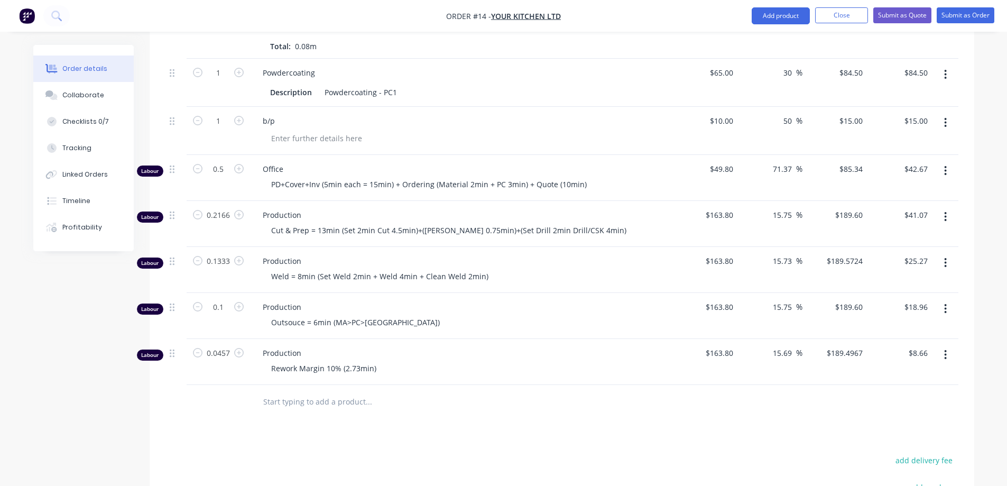
drag, startPoint x: 963, startPoint y: 139, endPoint x: 967, endPoint y: 133, distance: 6.8
click at [963, 137] on div "Qty Cost Markup Price Total 30x30 Square Hollow Section Product Variant Descrip…" at bounding box center [562, 110] width 825 height 617
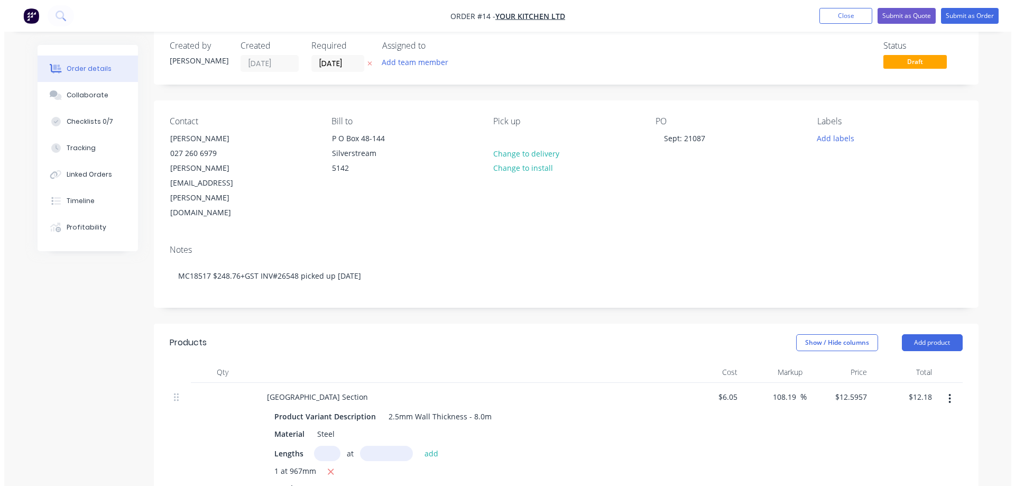
scroll to position [0, 0]
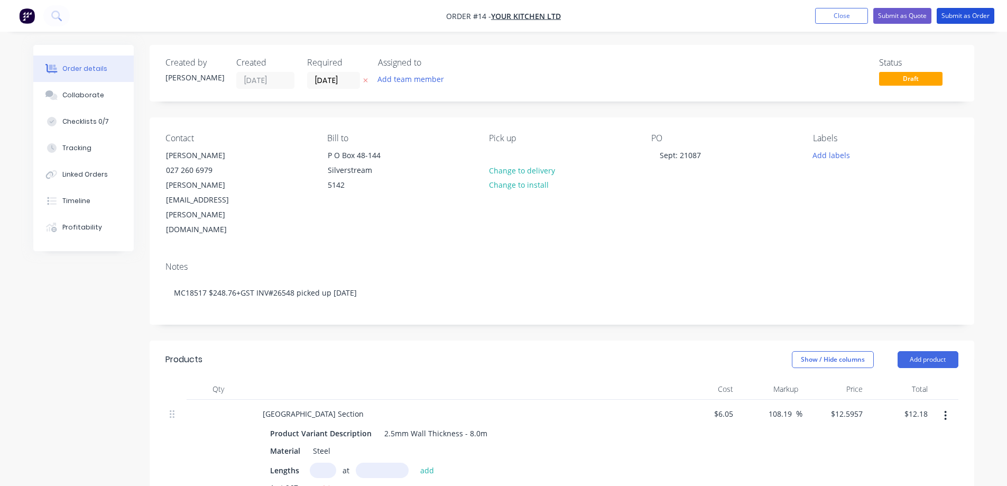
click at [964, 15] on button "Submit as Order" at bounding box center [966, 16] width 58 height 16
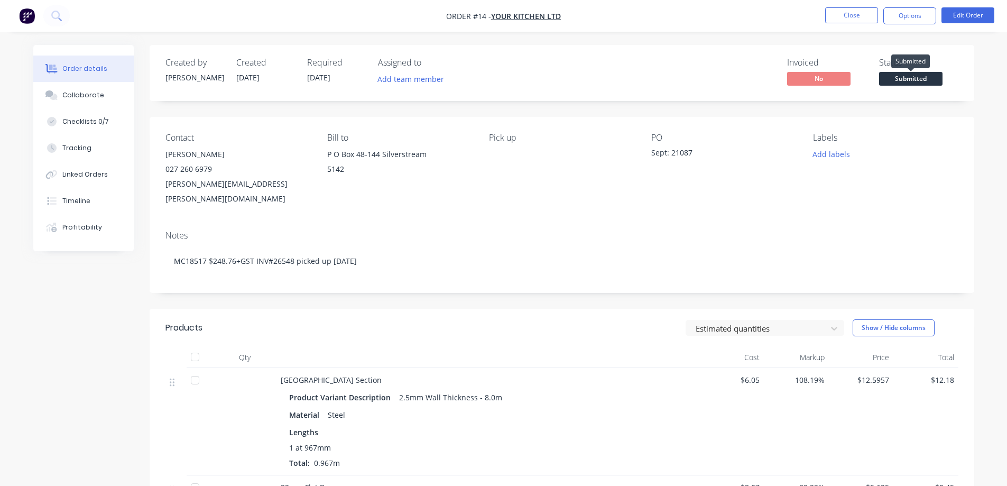
click at [906, 76] on span "Submitted" at bounding box center [910, 78] width 63 height 13
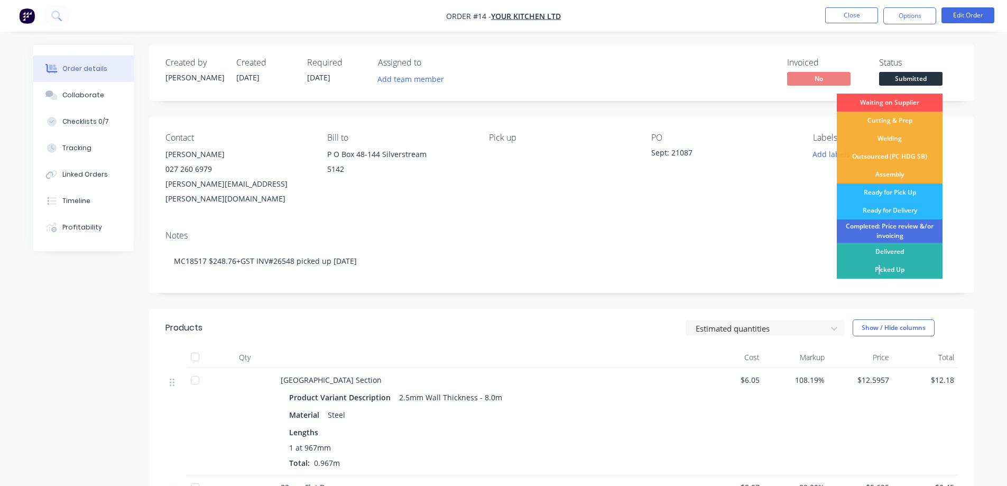
click at [880, 265] on div "Picked Up" at bounding box center [890, 270] width 106 height 18
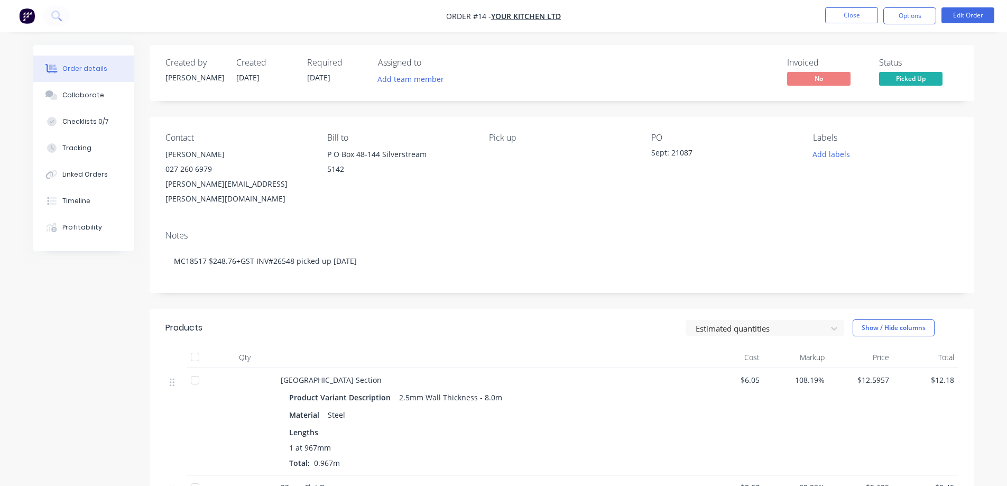
click at [847, 12] on button "Close" at bounding box center [851, 15] width 53 height 16
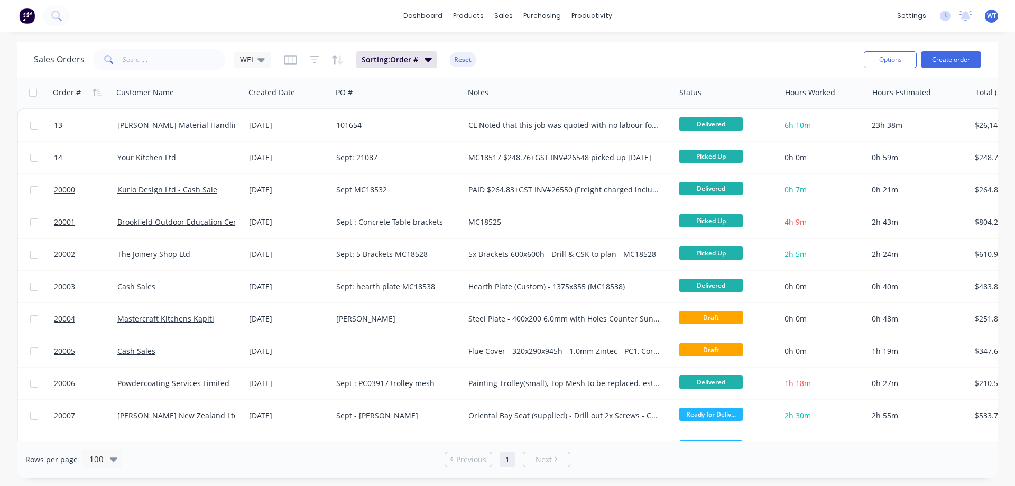
click at [64, 318] on span "20004" at bounding box center [64, 318] width 21 height 11
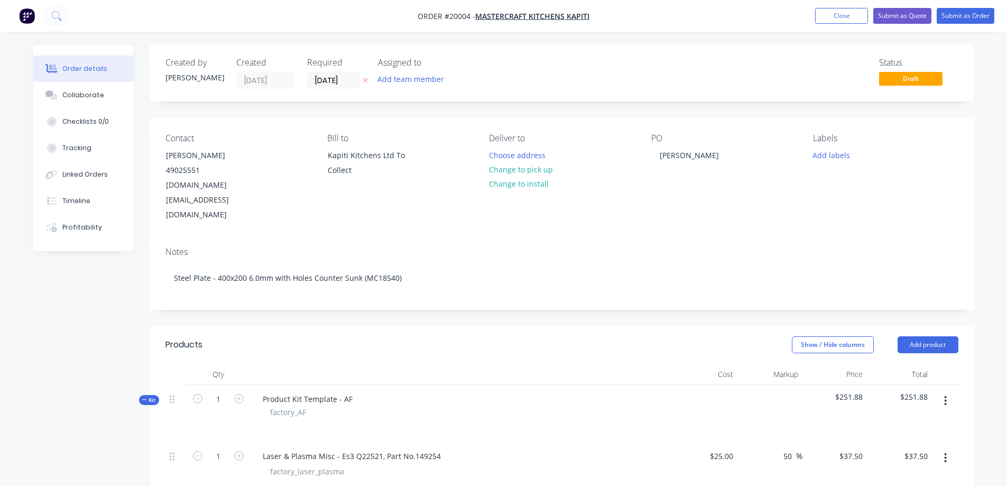
click at [71, 147] on div "Tracking" at bounding box center [76, 148] width 29 height 10
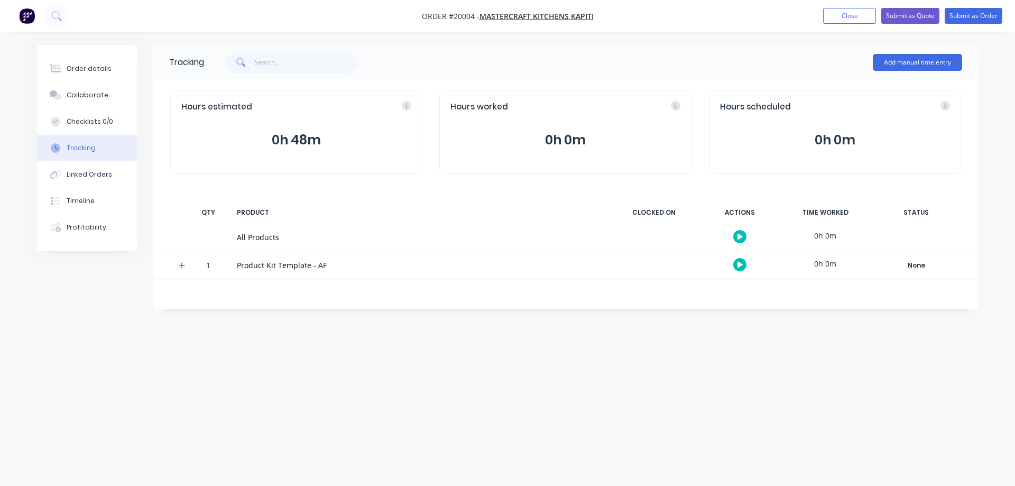
click at [902, 60] on button "Add manual time entry" at bounding box center [917, 62] width 89 height 17
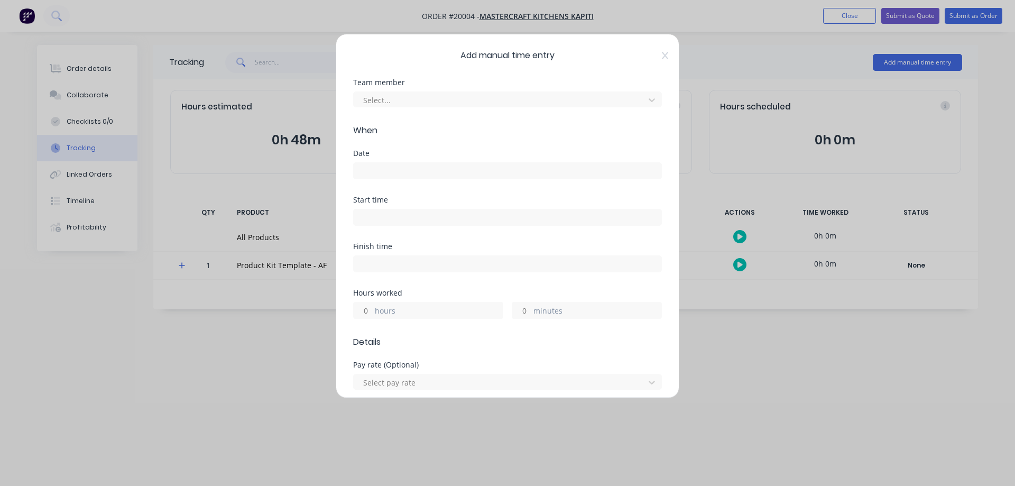
click at [428, 100] on div at bounding box center [500, 100] width 277 height 13
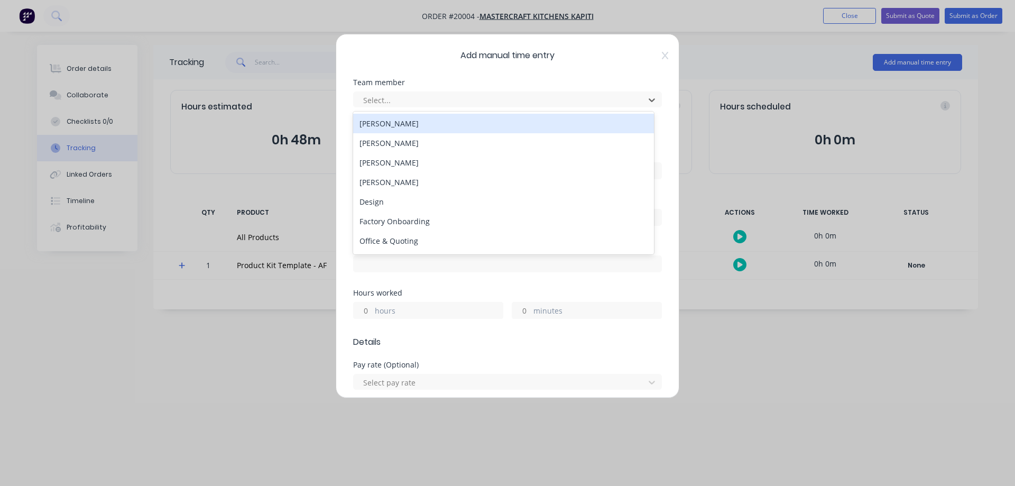
type input "x"
click at [385, 123] on div "[PERSON_NAME]" at bounding box center [503, 124] width 301 height 20
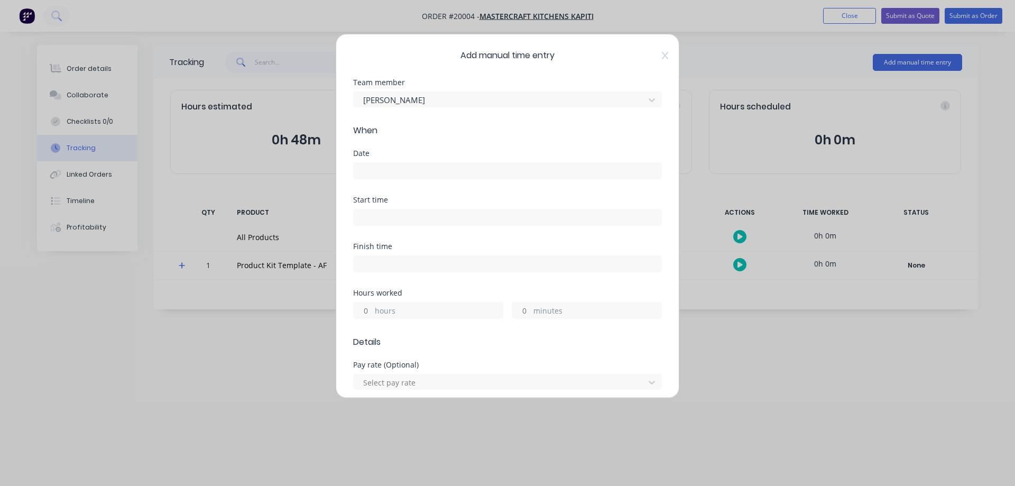
click at [385, 168] on input at bounding box center [508, 171] width 308 height 16
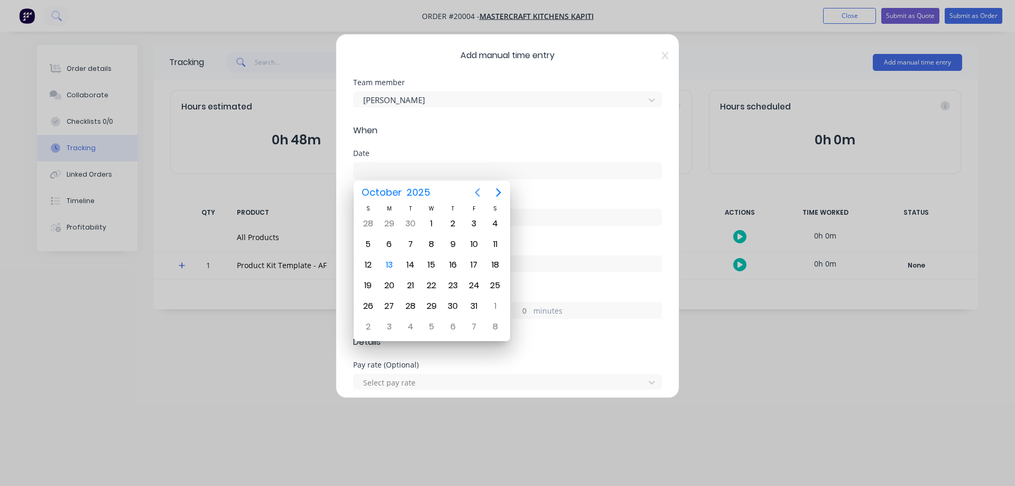
click at [478, 195] on icon "Previous page" at bounding box center [477, 192] width 5 height 8
click at [410, 286] on div "23" at bounding box center [410, 286] width 16 height 16
type input "[DATE]"
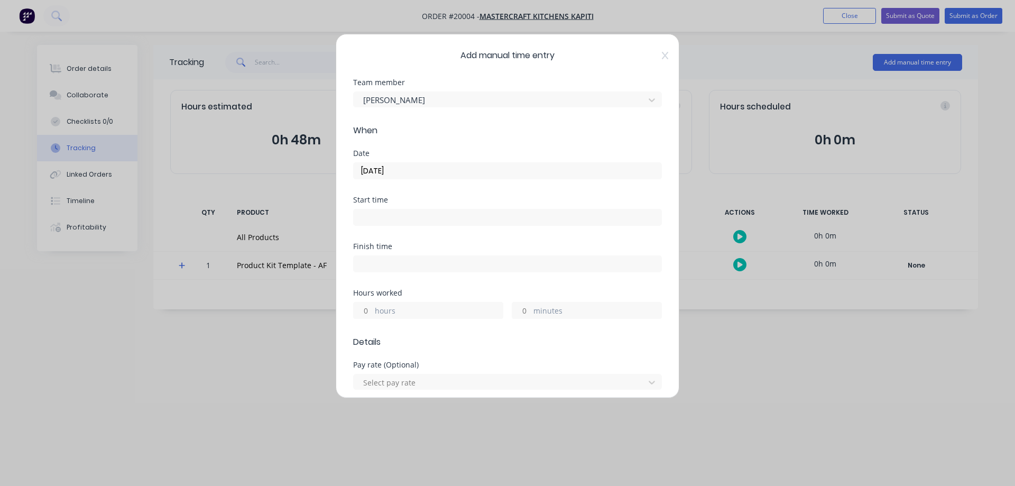
click at [520, 311] on input "minutes" at bounding box center [521, 310] width 19 height 16
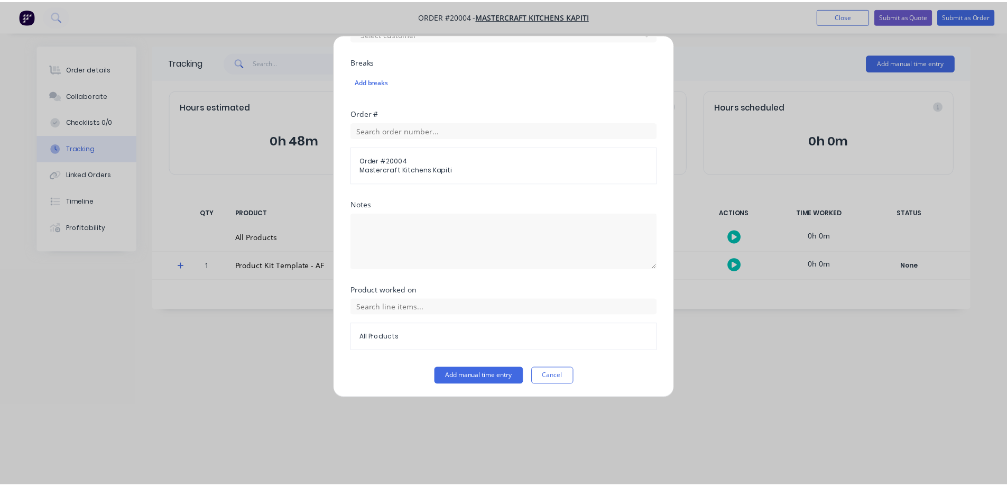
scroll to position [487, 0]
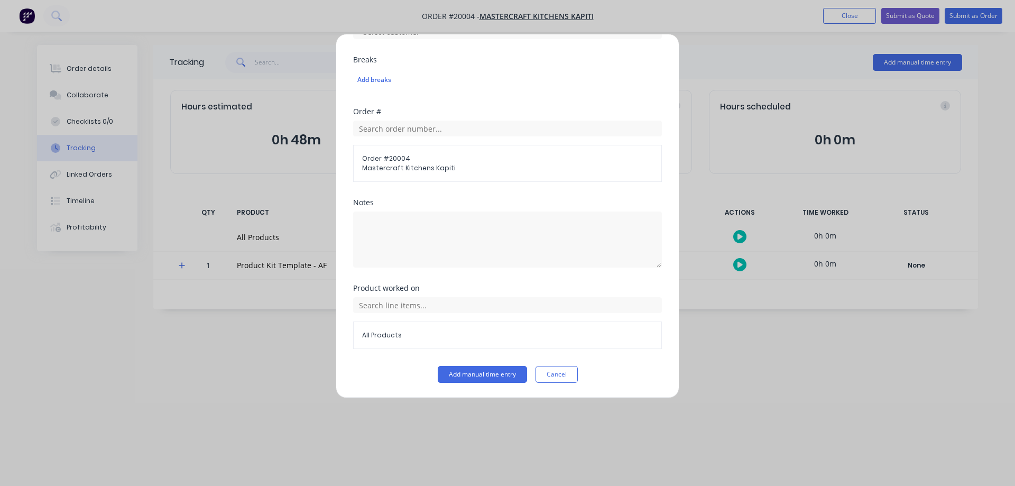
type input "38"
click at [401, 223] on textarea at bounding box center [507, 239] width 309 height 56
type textarea "Drill 10 Holes/ CS/ Sand"
click at [364, 305] on input "text" at bounding box center [507, 305] width 309 height 16
click at [365, 356] on icon at bounding box center [365, 358] width 6 height 6
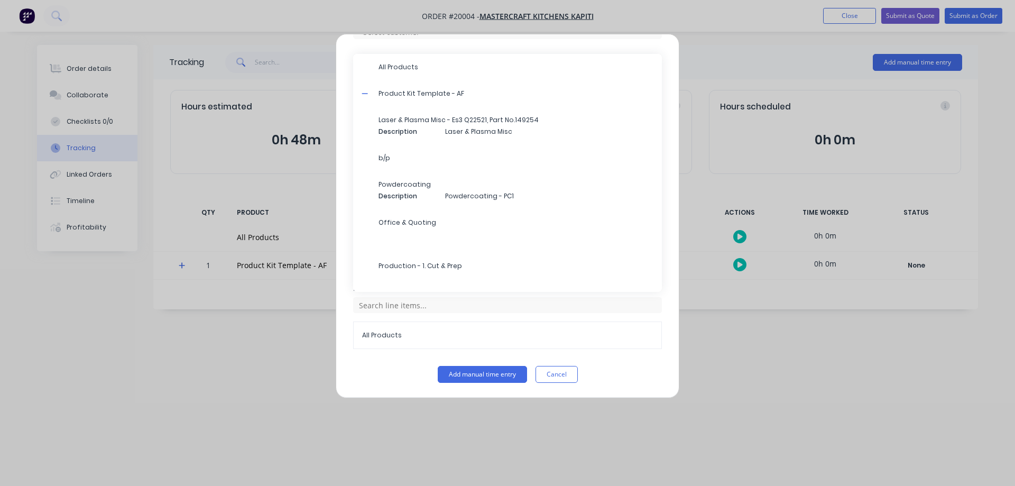
click at [415, 267] on span "Production - 1. Cut & Prep" at bounding box center [516, 266] width 275 height 10
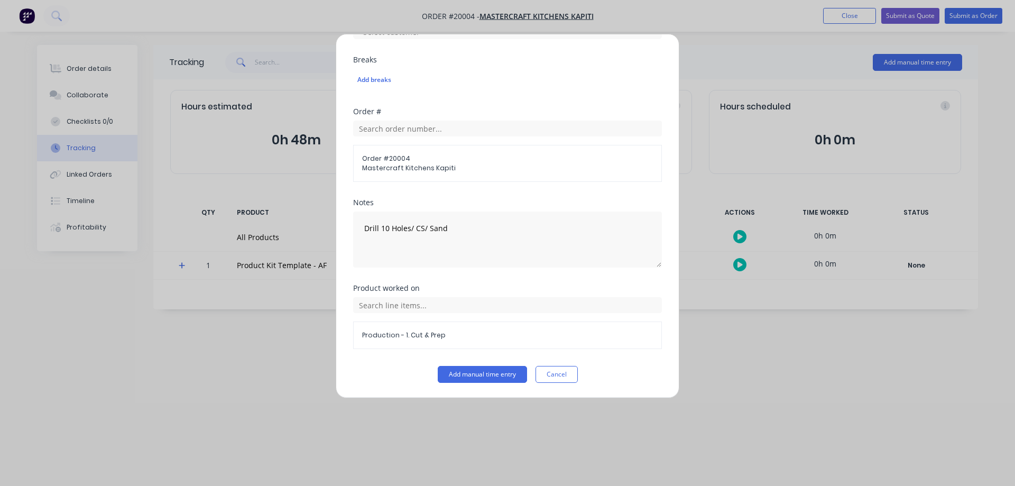
click at [476, 373] on button "Add manual time entry" at bounding box center [482, 374] width 89 height 17
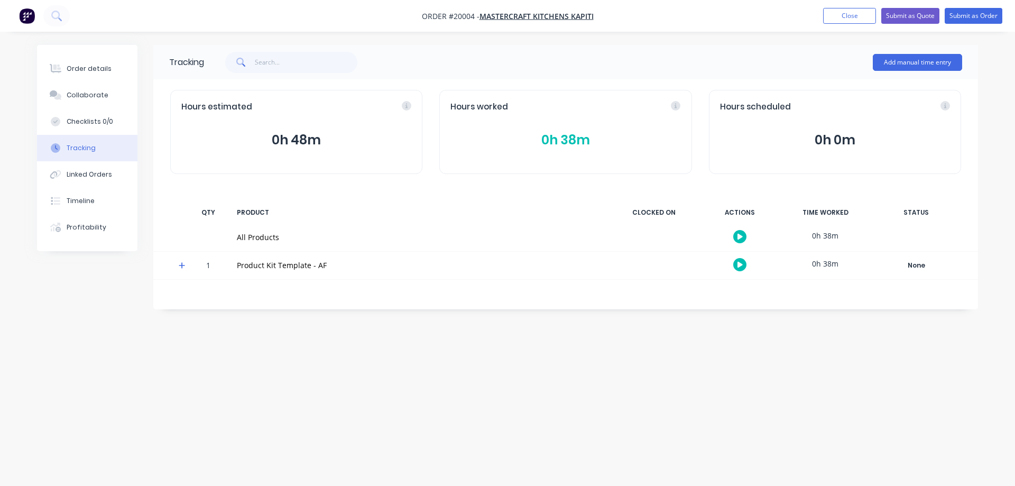
click at [79, 226] on div "Profitability" at bounding box center [87, 228] width 40 height 10
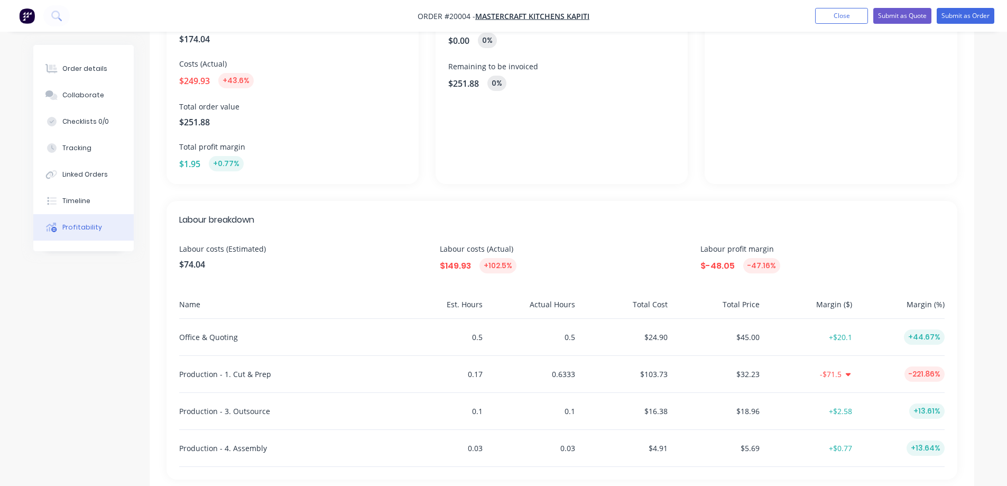
scroll to position [317, 0]
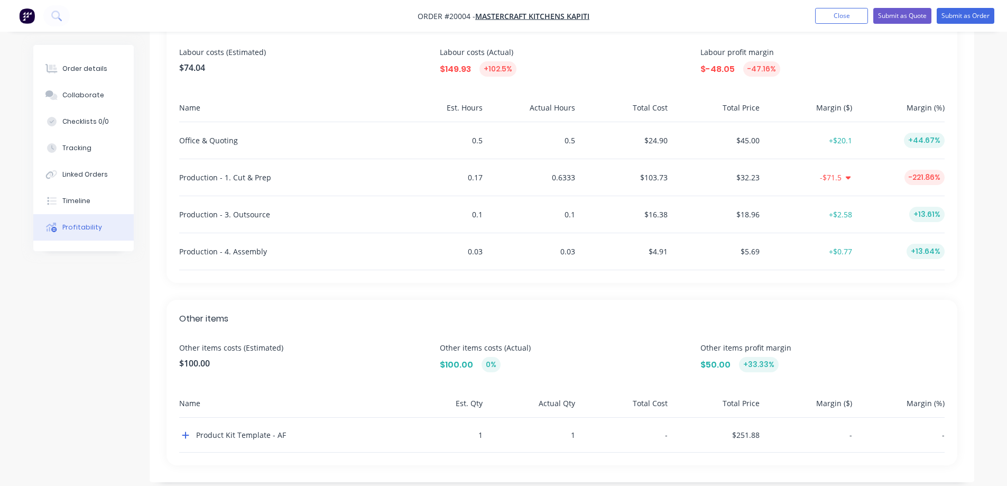
click at [67, 76] on button "Order details" at bounding box center [83, 69] width 100 height 26
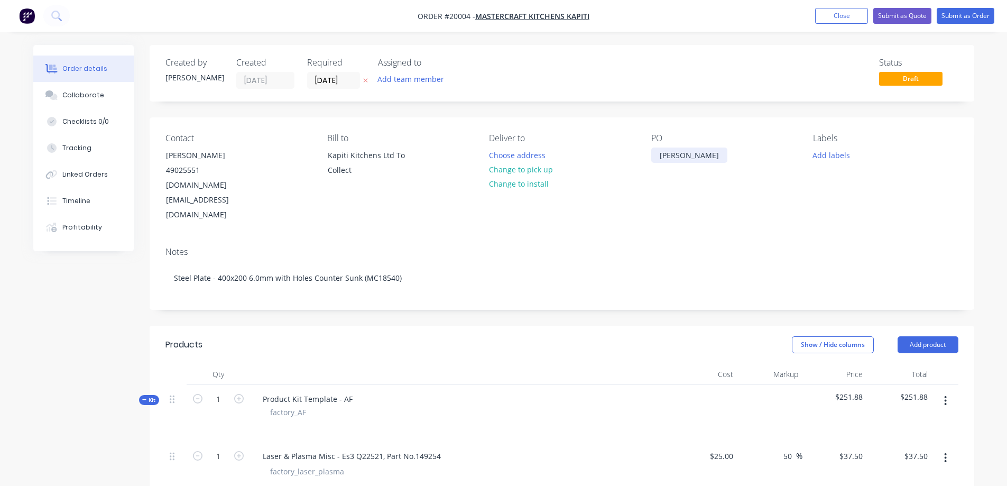
click at [659, 155] on div "[PERSON_NAME]" at bounding box center [689, 154] width 76 height 15
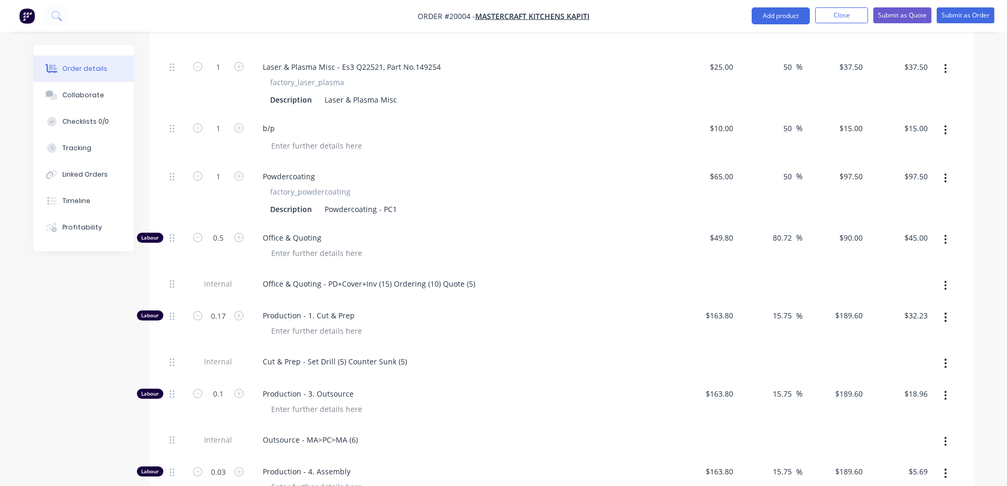
scroll to position [365, 0]
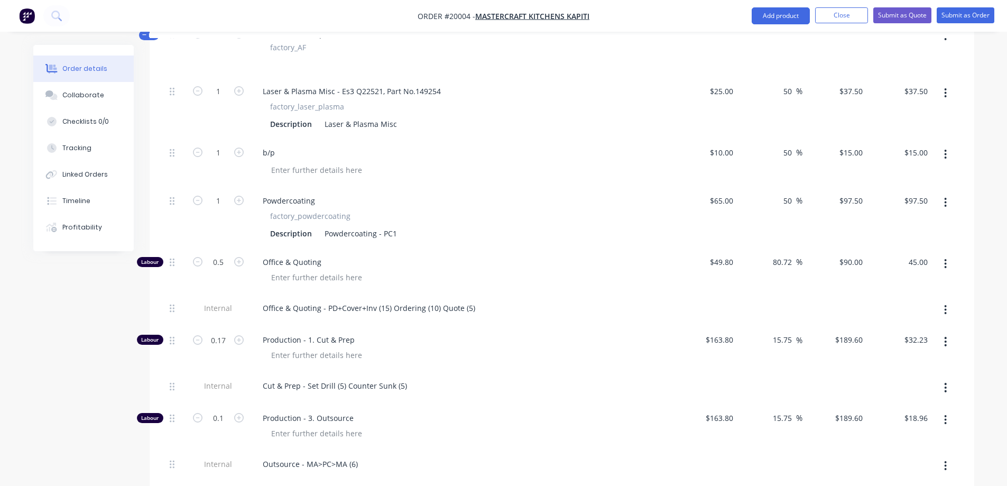
click at [912, 254] on input "45.00" at bounding box center [917, 261] width 29 height 15
type input "39.19"
type input "57.39"
type input "$78.38"
type input "$39.19"
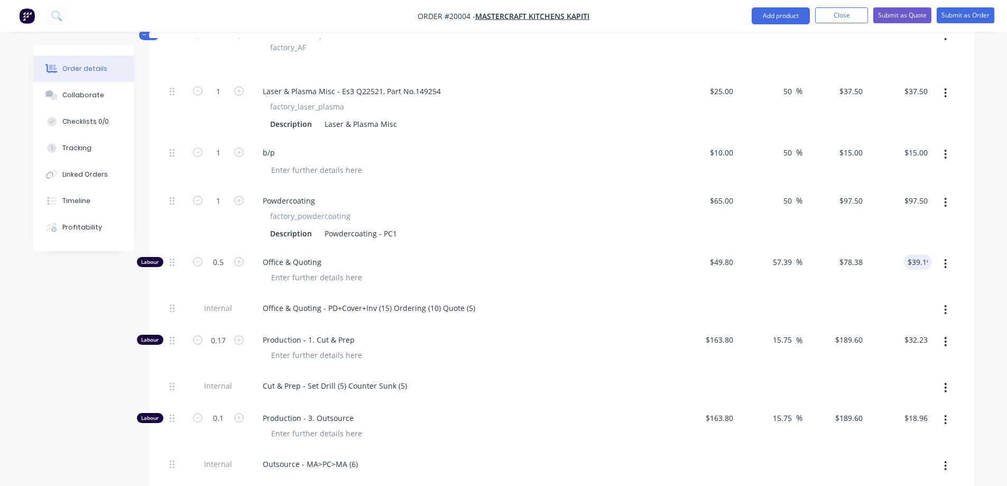
click at [950, 248] on div at bounding box center [945, 271] width 26 height 46
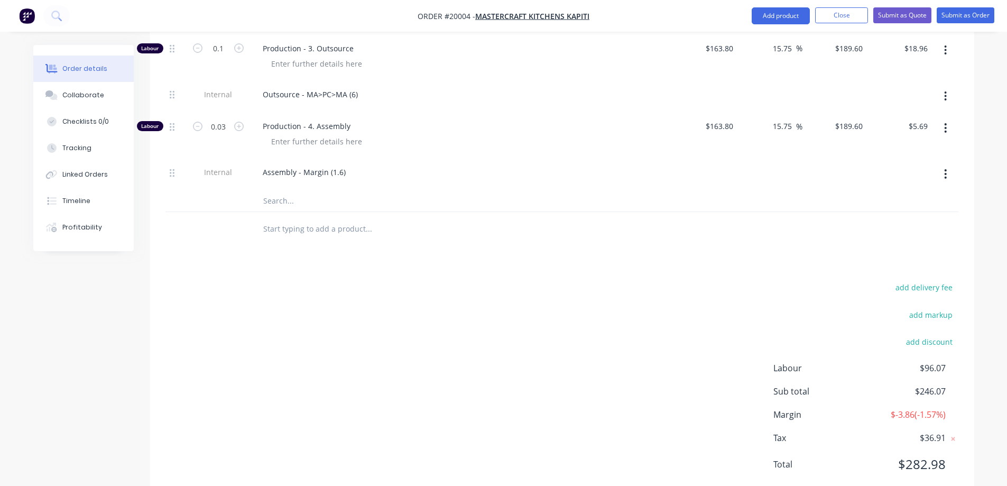
scroll to position [735, 0]
click at [967, 12] on button "Submit as Order" at bounding box center [966, 15] width 58 height 16
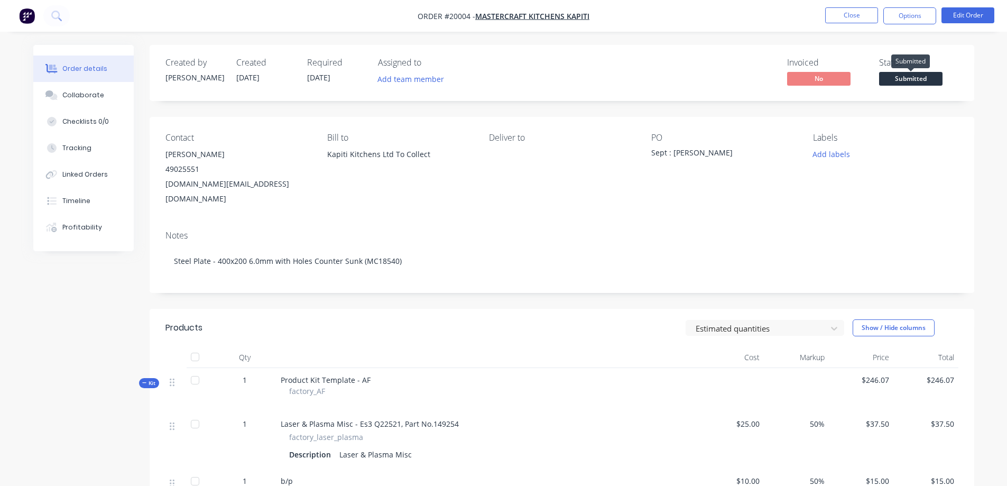
click at [900, 78] on span "Submitted" at bounding box center [910, 78] width 63 height 13
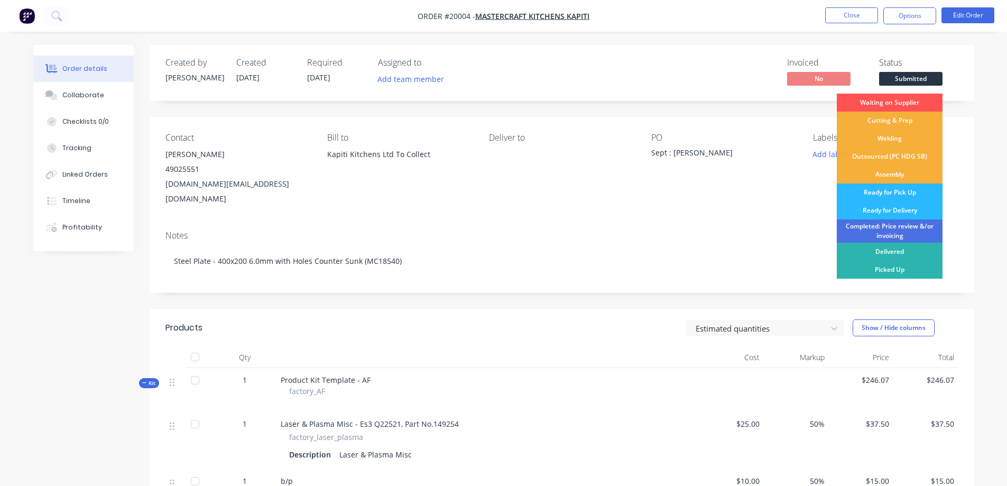
click at [901, 268] on div "Picked Up" at bounding box center [890, 270] width 106 height 18
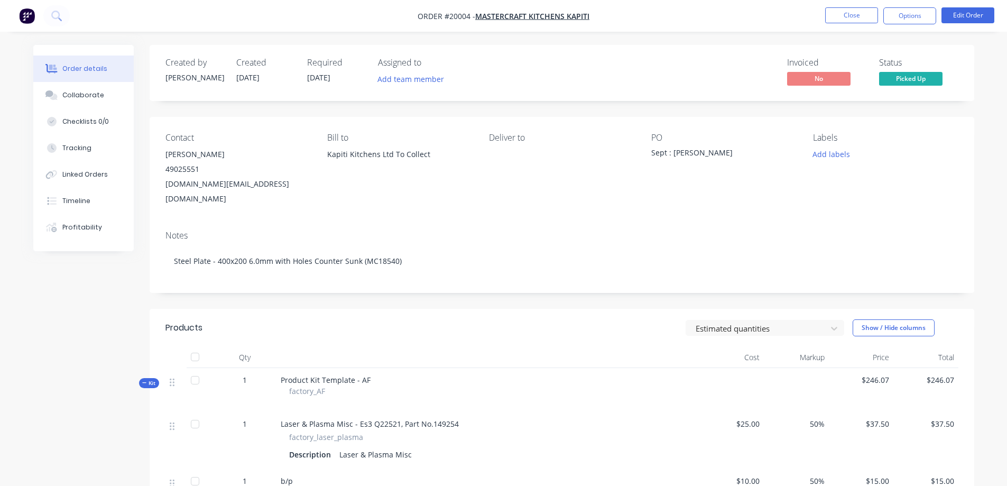
click at [854, 16] on button "Close" at bounding box center [851, 15] width 53 height 16
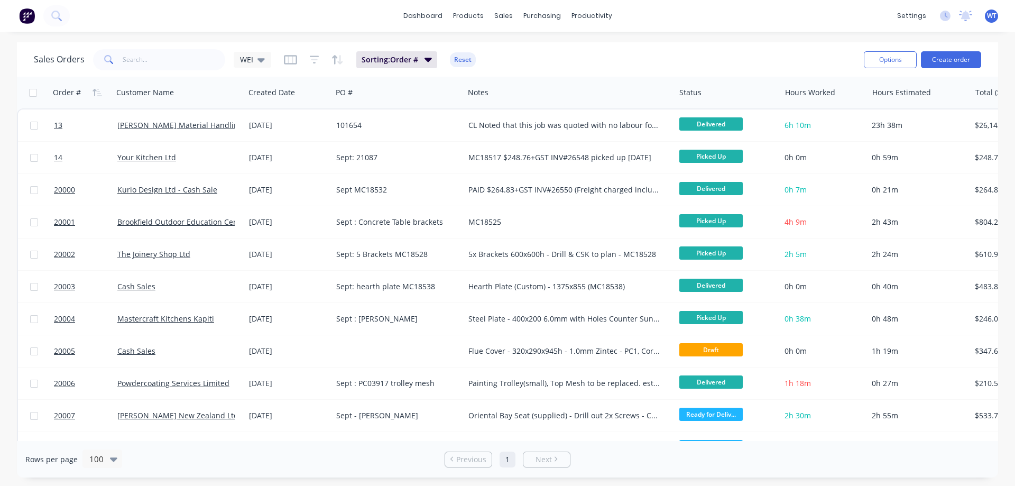
click at [66, 351] on span "20005" at bounding box center [64, 351] width 21 height 11
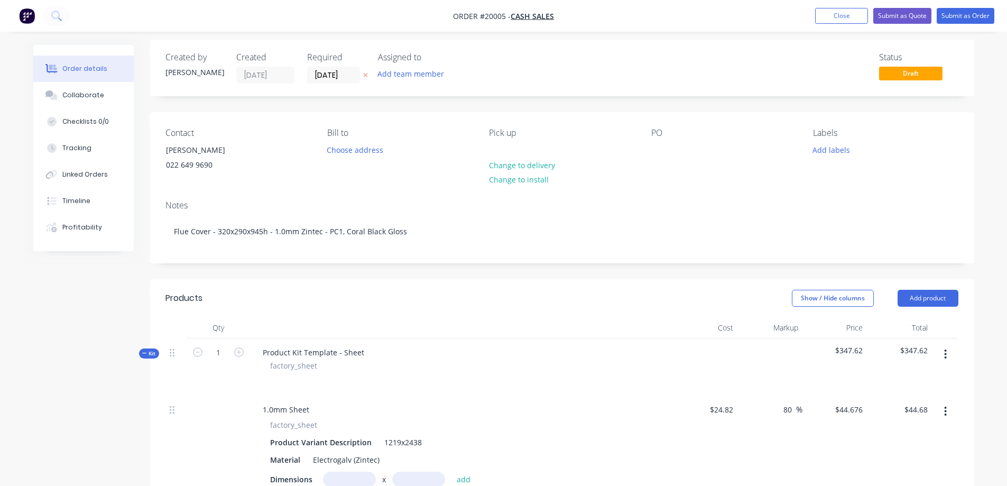
scroll to position [1, 0]
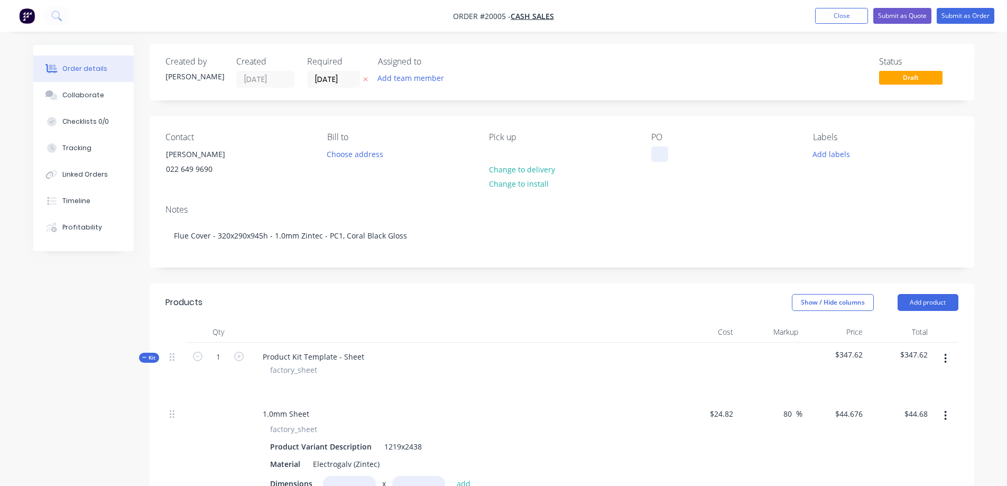
click at [664, 155] on div at bounding box center [659, 153] width 17 height 15
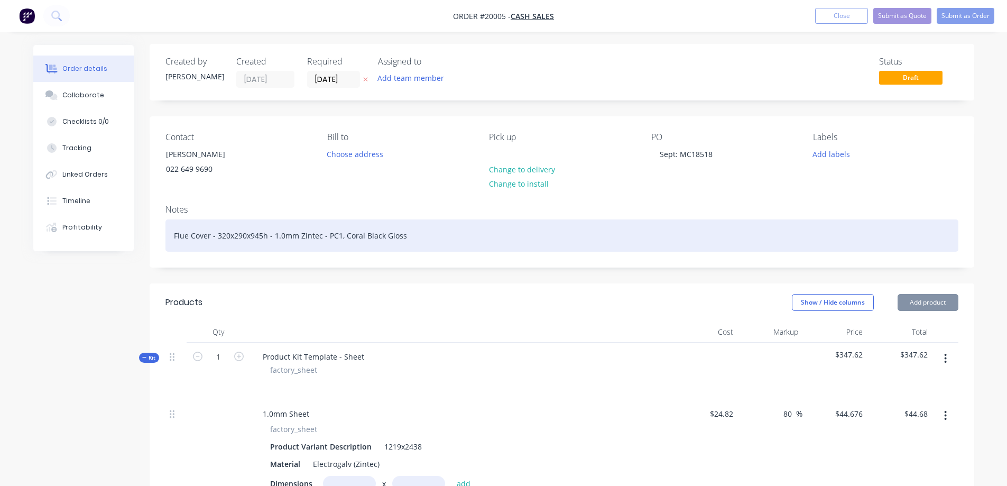
click at [506, 237] on div "Flue Cover - 320x290x945h - 1.0mm Zintec - PC1, Coral Black Gloss" at bounding box center [561, 235] width 793 height 32
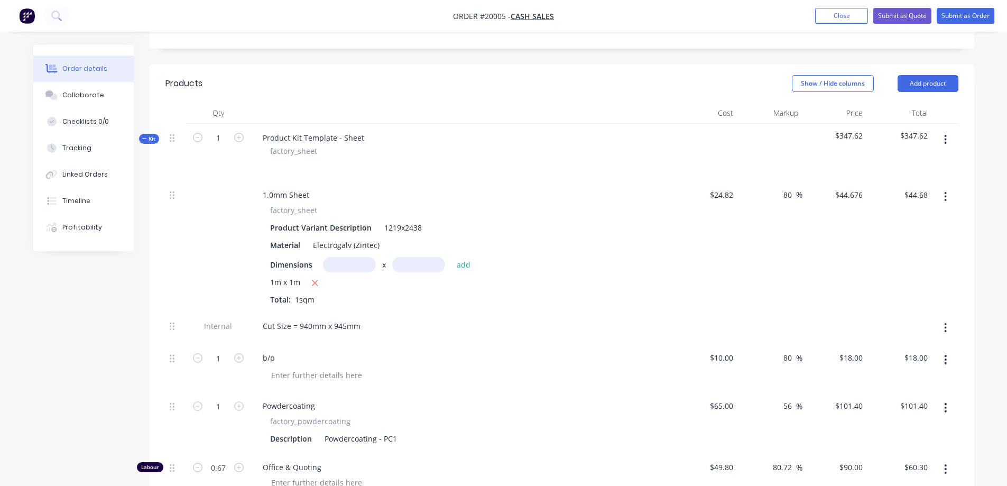
scroll to position [213, 0]
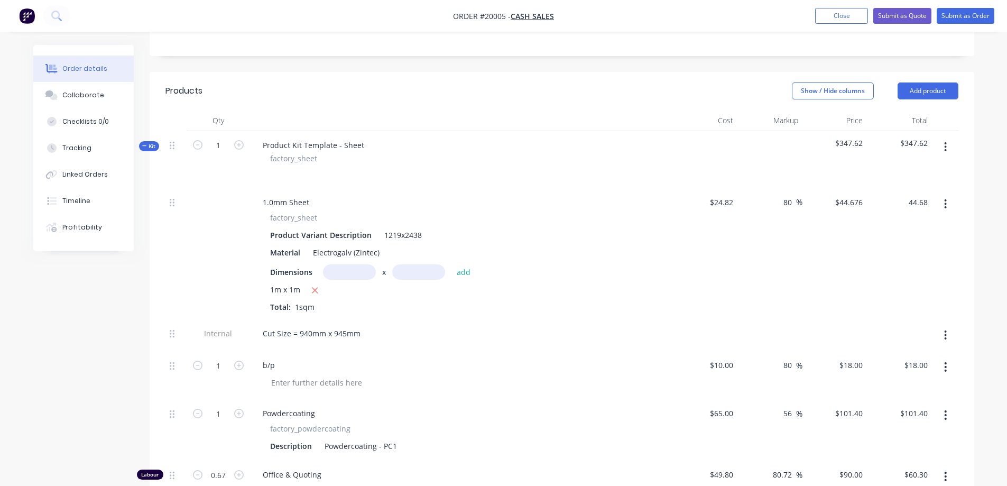
click at [910, 205] on input "44.68" at bounding box center [917, 202] width 29 height 15
type input "59.96"
type input "141.58"
type input "$59.96"
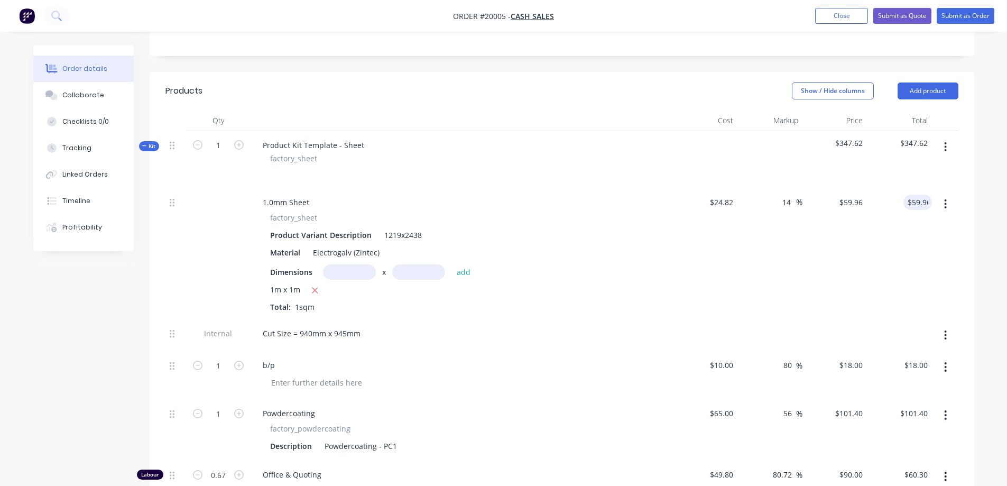
click at [916, 256] on div "$59.96 59.96" at bounding box center [899, 253] width 65 height 131
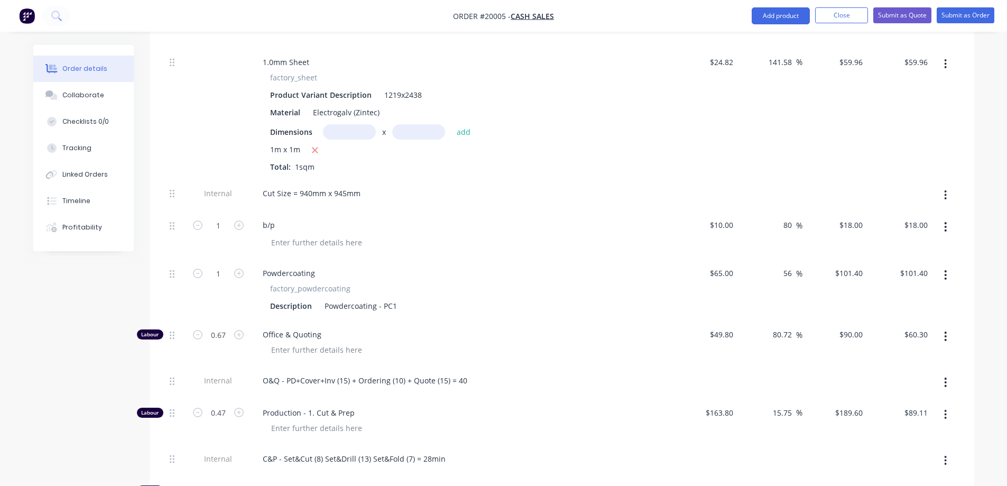
scroll to position [371, 0]
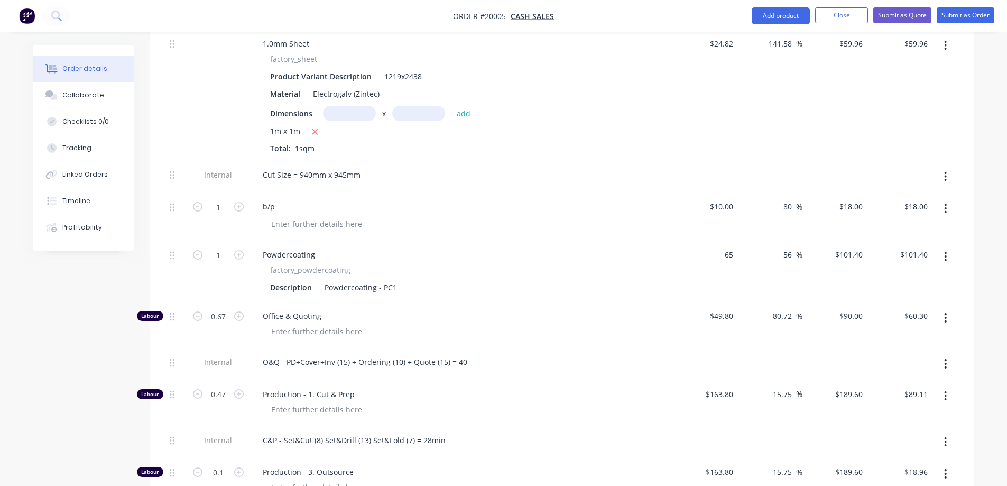
click at [719, 254] on div "65 $65.00" at bounding box center [721, 254] width 33 height 15
type input "$87.75"
type input "$136.89"
click at [859, 263] on div "$136.89 $136.89" at bounding box center [834, 271] width 65 height 61
click at [917, 256] on input "136.89" at bounding box center [917, 254] width 29 height 15
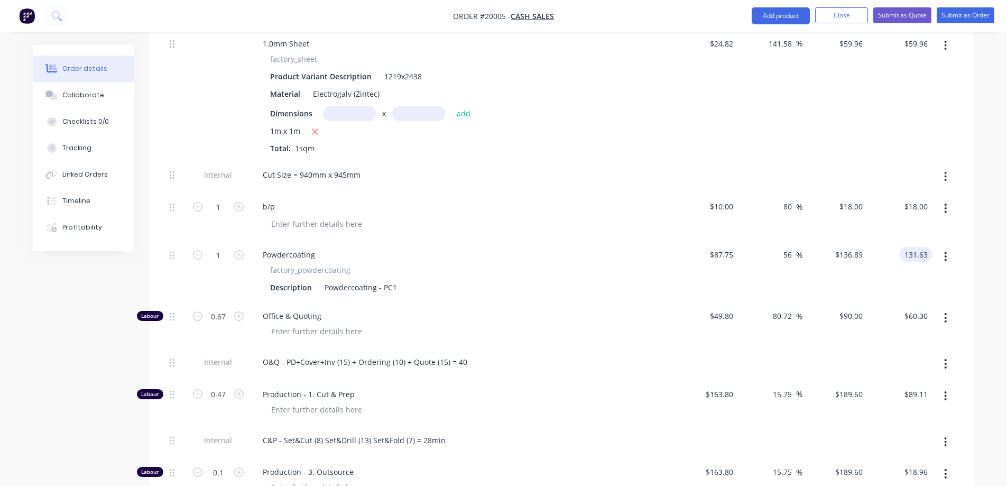
type input "131.63"
type input "50.01"
type input "$131.63"
click at [958, 251] on button "button" at bounding box center [945, 256] width 25 height 19
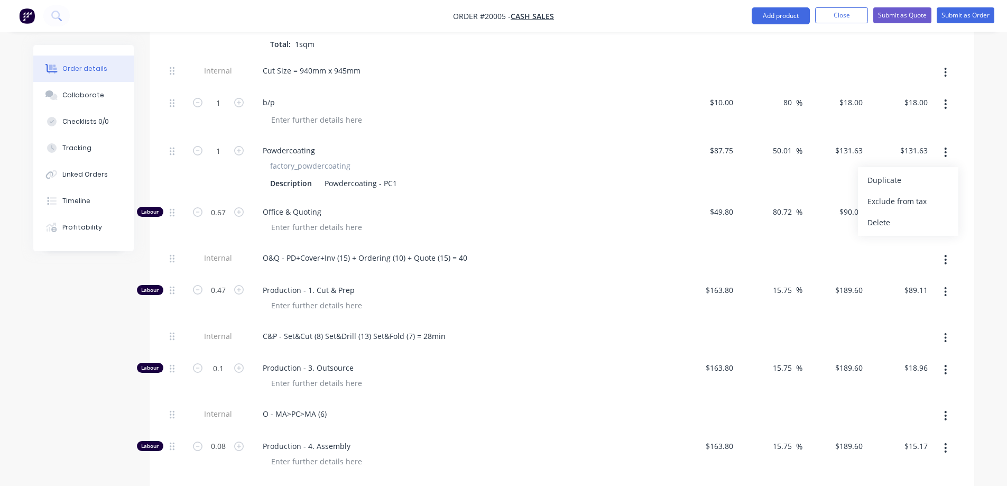
scroll to position [477, 0]
click at [961, 269] on div "Qty Cost Markup Price Total Kit 1 Product Kit Template - Sheet factory_sheet $3…" at bounding box center [562, 205] width 825 height 719
click at [781, 212] on input "80.72" at bounding box center [784, 209] width 24 height 15
drag, startPoint x: 792, startPoint y: 208, endPoint x: 754, endPoint y: 208, distance: 37.5
click at [754, 208] on div "80.72 80.72 %" at bounding box center [769, 219] width 65 height 46
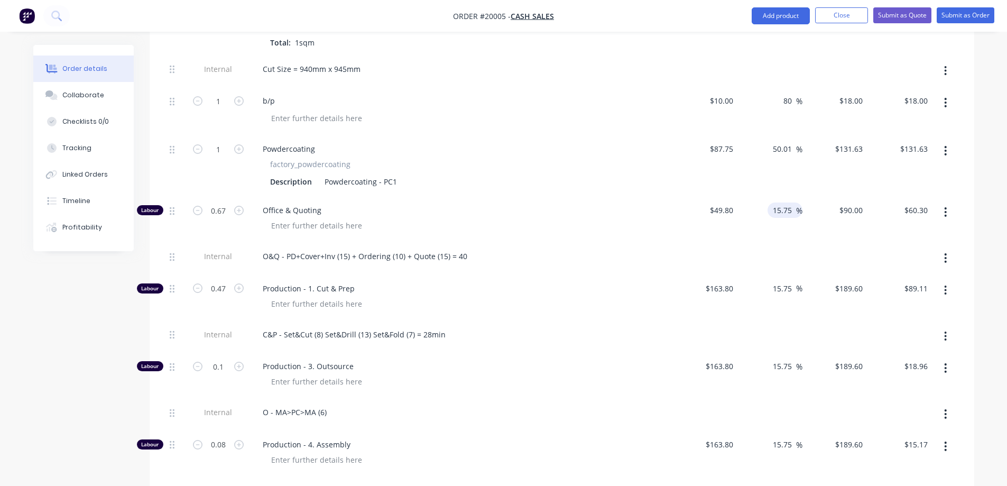
type input "15.75"
type input "$57.6435"
type input "$38.62"
click at [805, 246] on div at bounding box center [834, 258] width 65 height 32
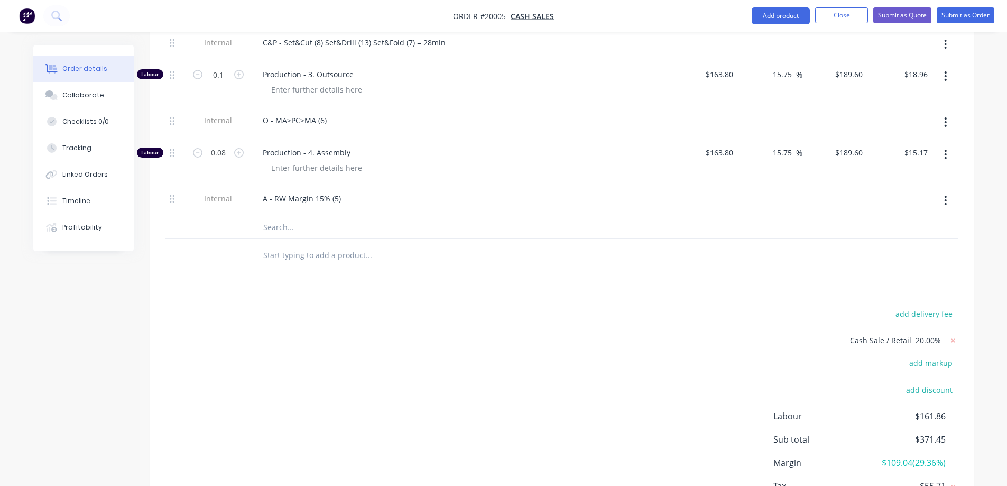
scroll to position [794, 0]
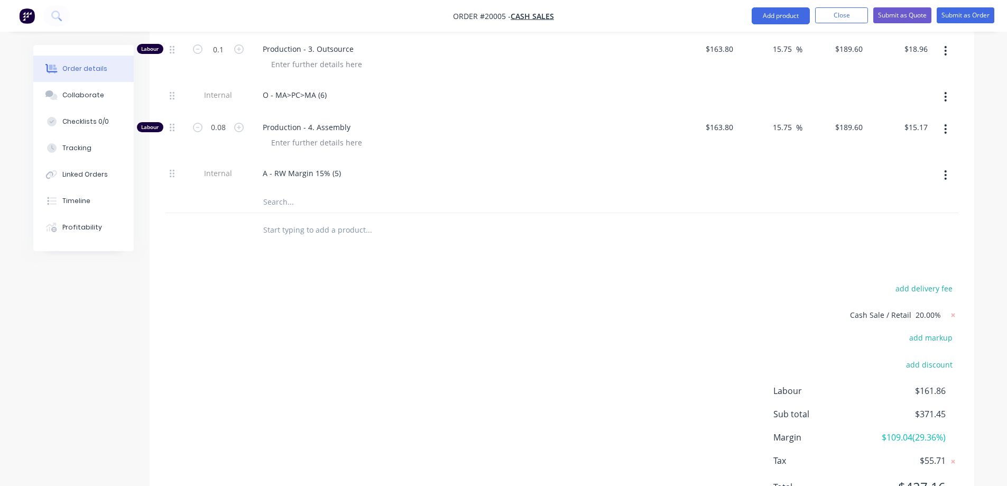
click at [934, 336] on button "add markup" at bounding box center [931, 337] width 54 height 14
click at [928, 338] on input at bounding box center [917, 338] width 48 height 16
type input "20"
click input "submit" at bounding box center [0, 0] width 0 height 0
type input "189.9"
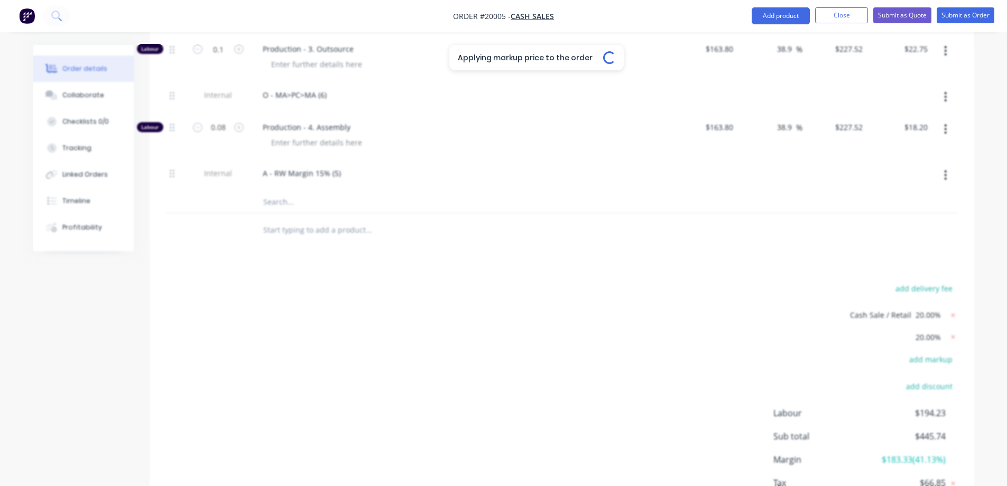
type input "$71.952"
type input "$71.95"
type input "116"
type input "$21.60"
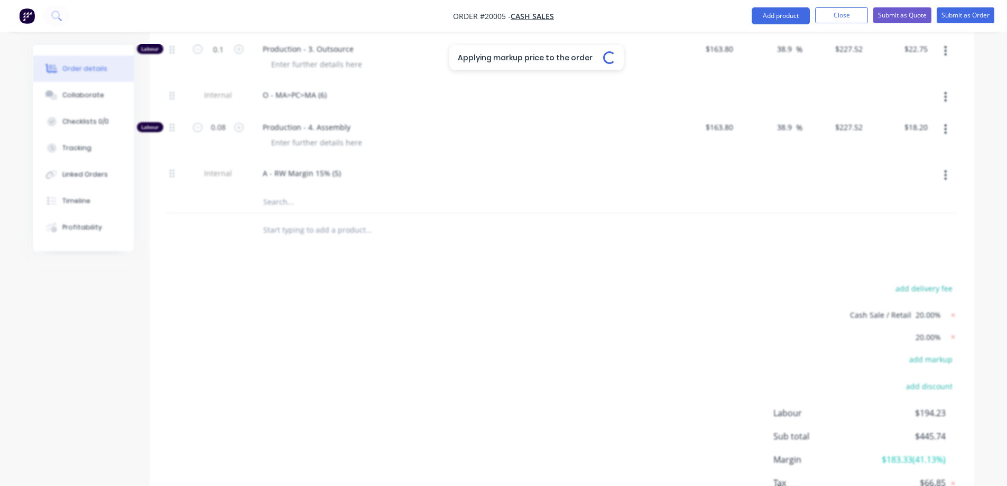
type input "80.01"
type input "$157.956"
type input "$157.96"
type input "38.9"
type input "$69.1722"
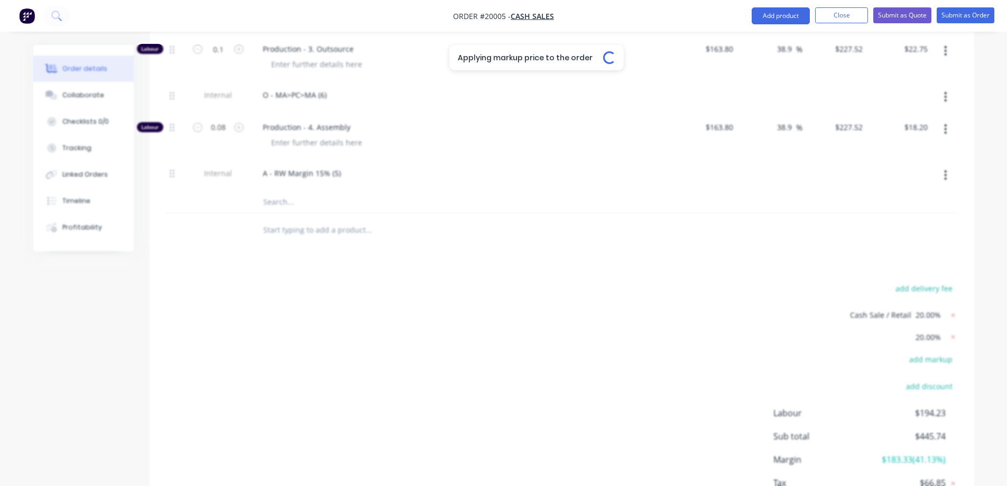
type input "$46.35"
type input "38.9"
type input "$227.52"
type input "$106.93"
type input "38.9"
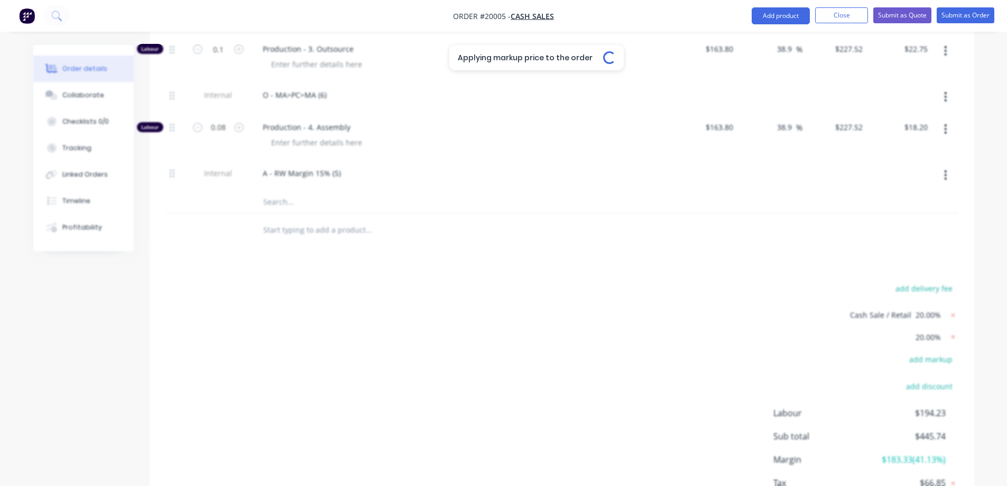
type input "$227.52"
type input "$22.75"
type input "38.9"
type input "$227.52"
type input "$18.20"
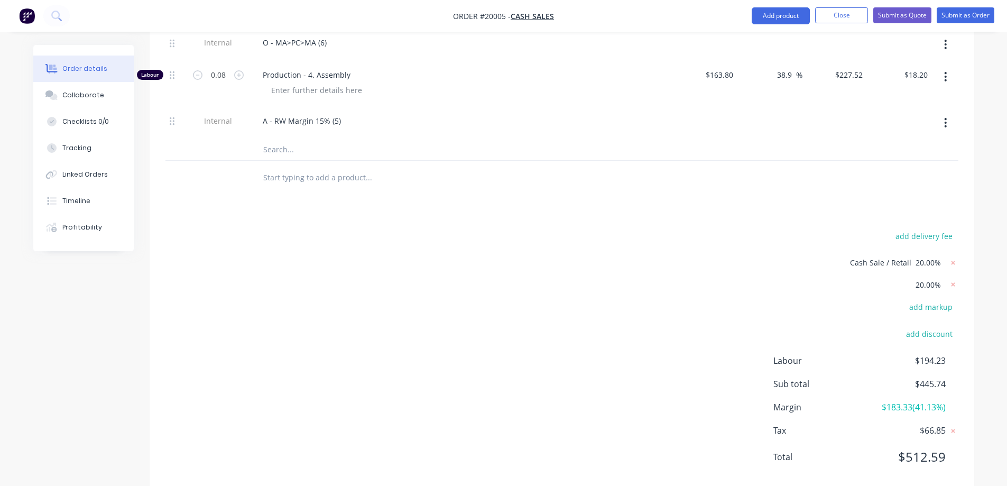
scroll to position [845, 0]
click at [953, 263] on icon at bounding box center [953, 264] width 11 height 11
type input "141.58"
type input "$59.96"
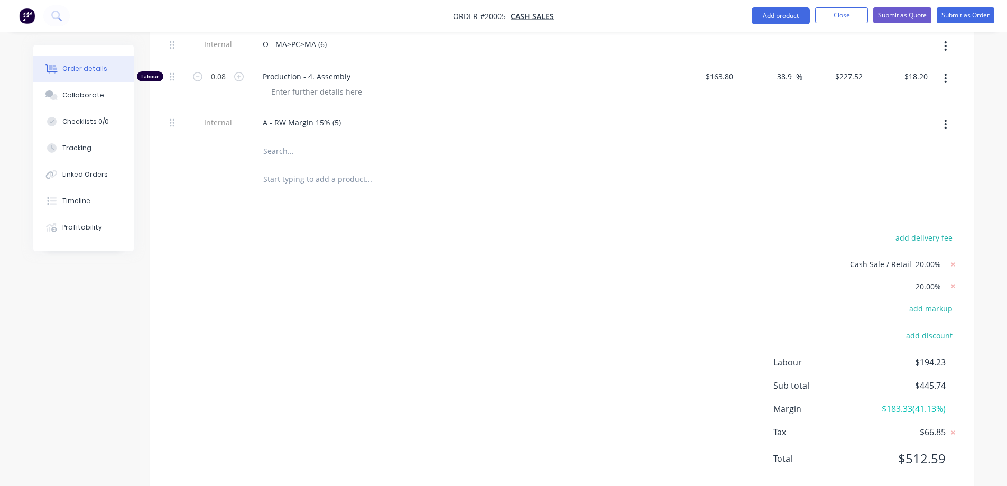
type input "80"
type input "$18.00"
type input "50.01"
type input "$131.63"
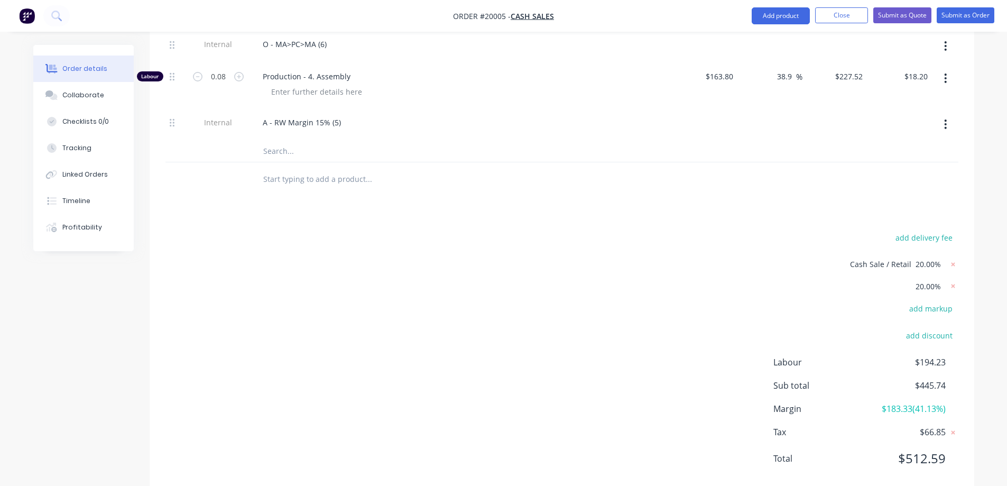
type input "$131.63"
type input "15.75"
type input "$57.6435"
type input "$38.62"
type input "15.75"
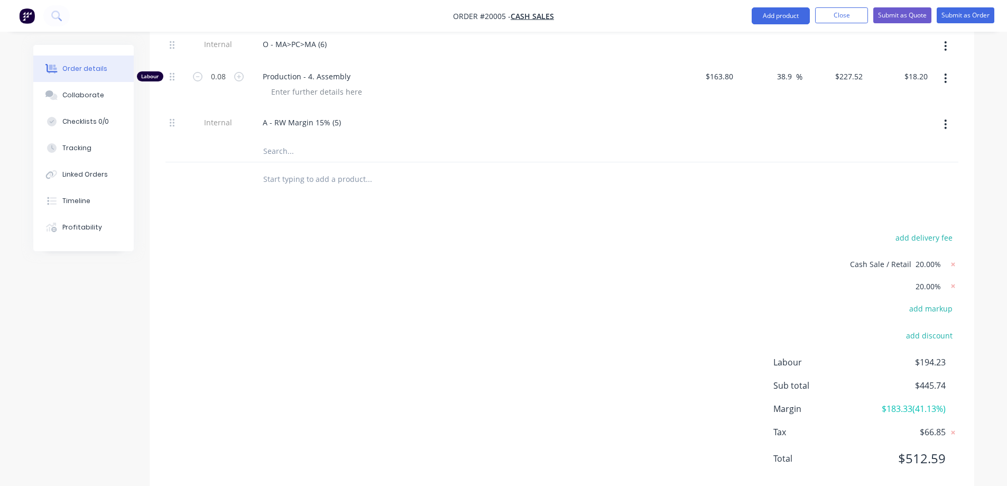
type input "$189.60"
type input "$89.11"
type input "15.75"
type input "$189.60"
type input "$18.96"
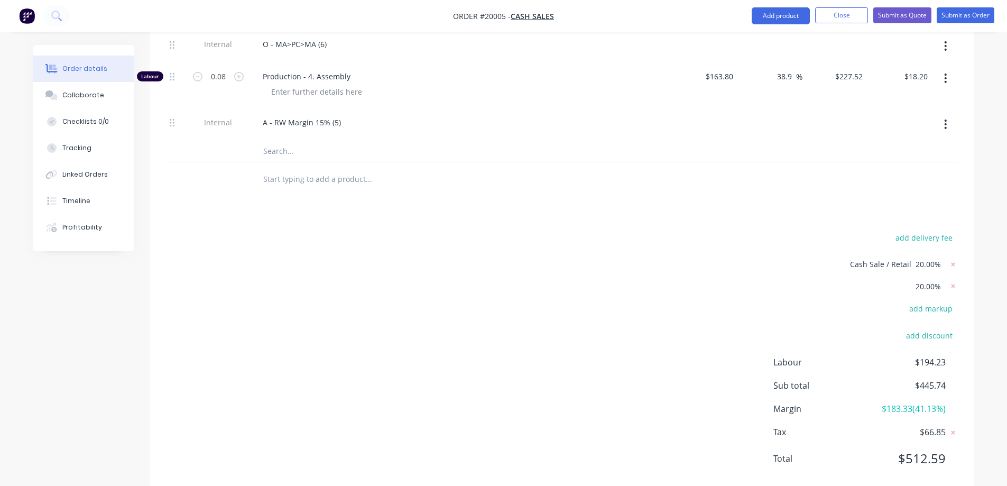
type input "15.75"
type input "$189.60"
type input "$15.17"
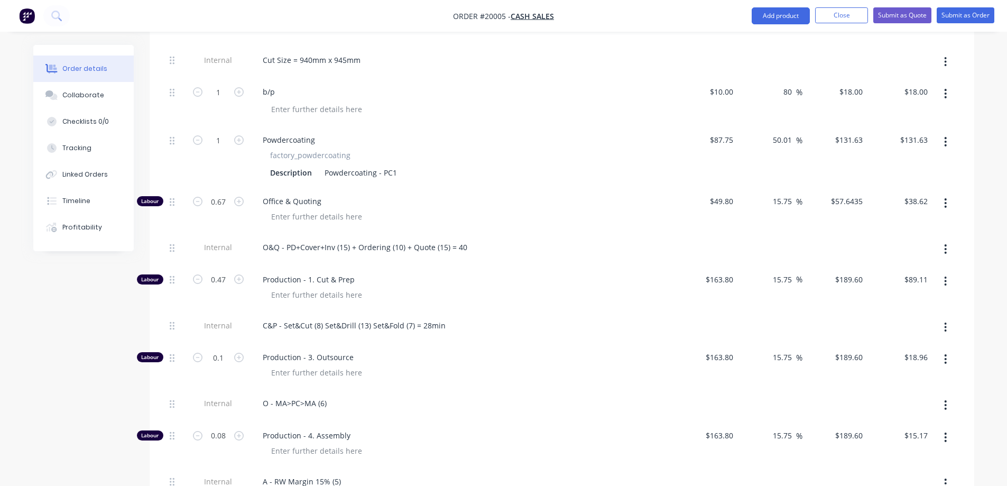
scroll to position [477, 0]
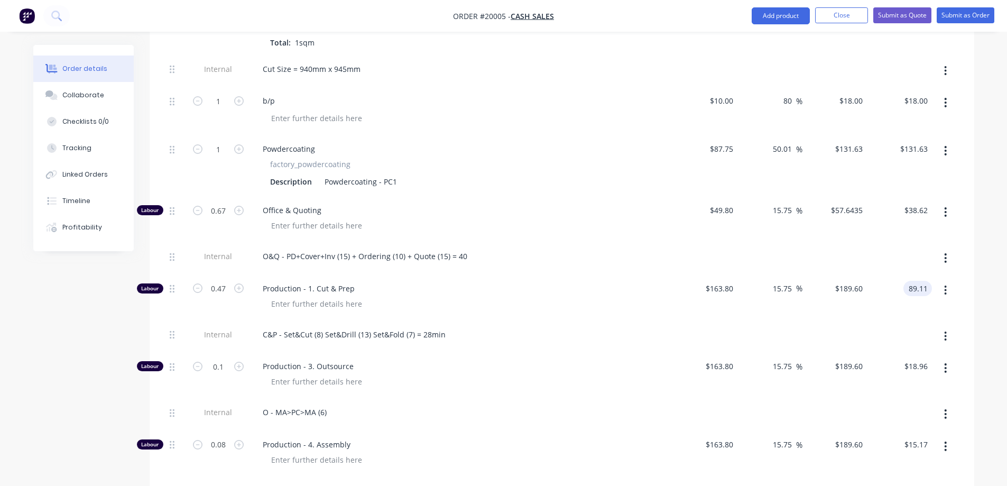
click at [911, 289] on input "89.11" at bounding box center [920, 288] width 24 height 15
type input "."
type input "137.66"
type input "78.81"
type input "$292.8936"
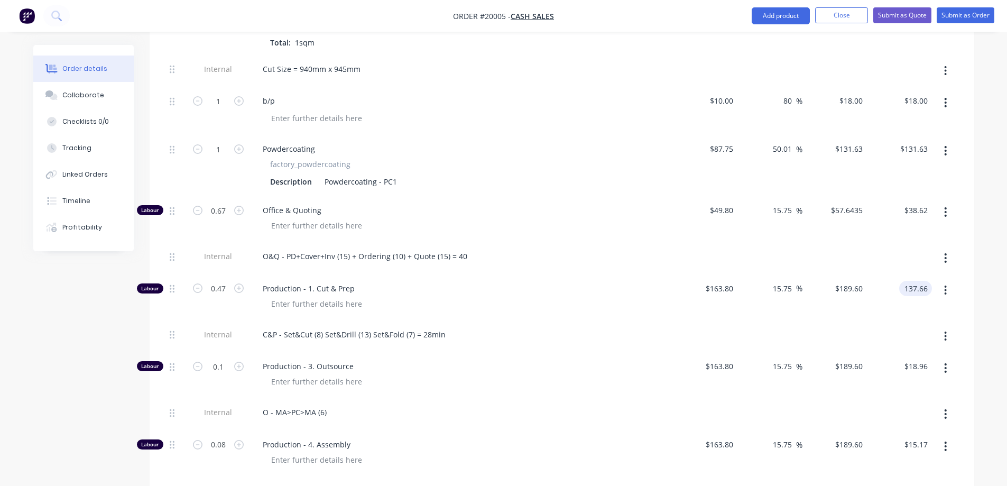
type input "$137.66"
click at [968, 303] on div "Qty Cost Markup Price Total Kit 1 Product Kit Template - Sheet factory_sheet $4…" at bounding box center [562, 205] width 825 height 719
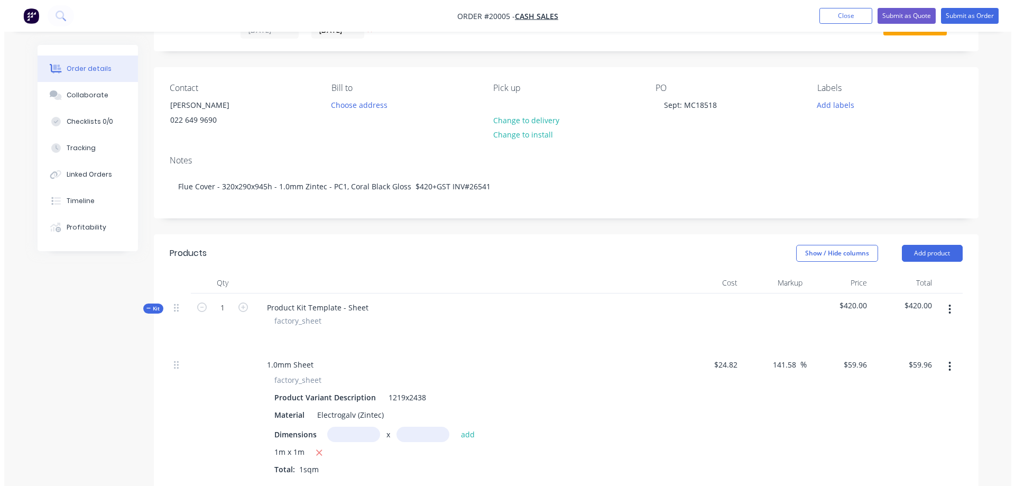
scroll to position [0, 0]
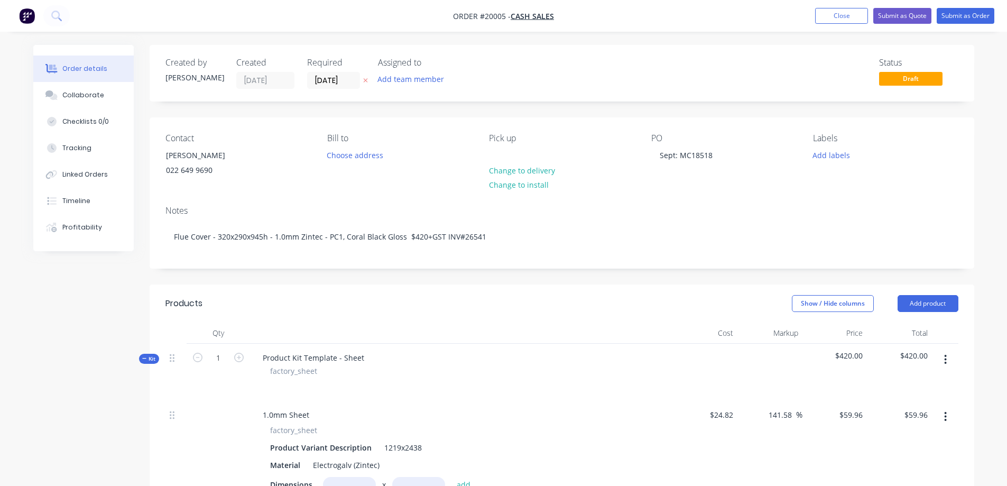
click at [77, 145] on div "Tracking" at bounding box center [76, 148] width 29 height 10
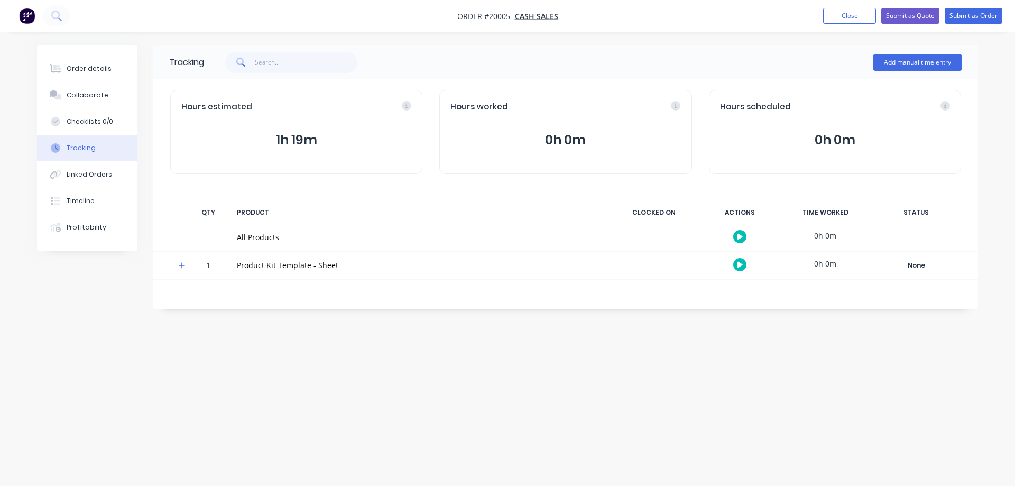
click at [902, 66] on button "Add manual time entry" at bounding box center [917, 62] width 89 height 17
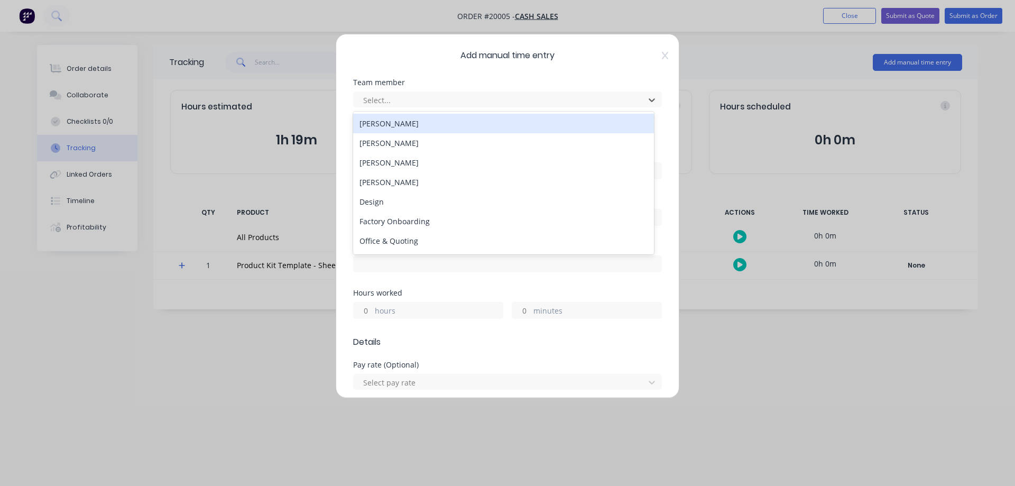
click at [418, 96] on div at bounding box center [500, 100] width 277 height 13
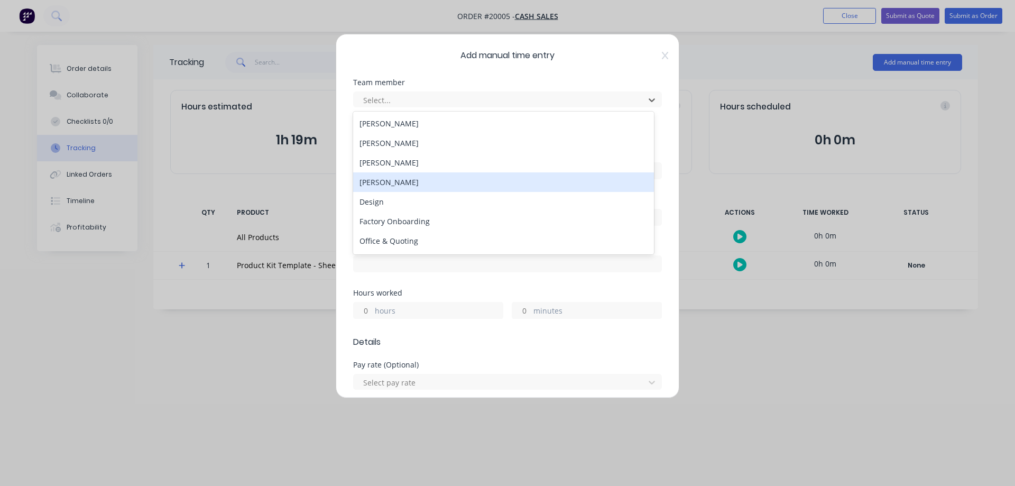
click at [385, 182] on div "[PERSON_NAME]" at bounding box center [503, 182] width 301 height 20
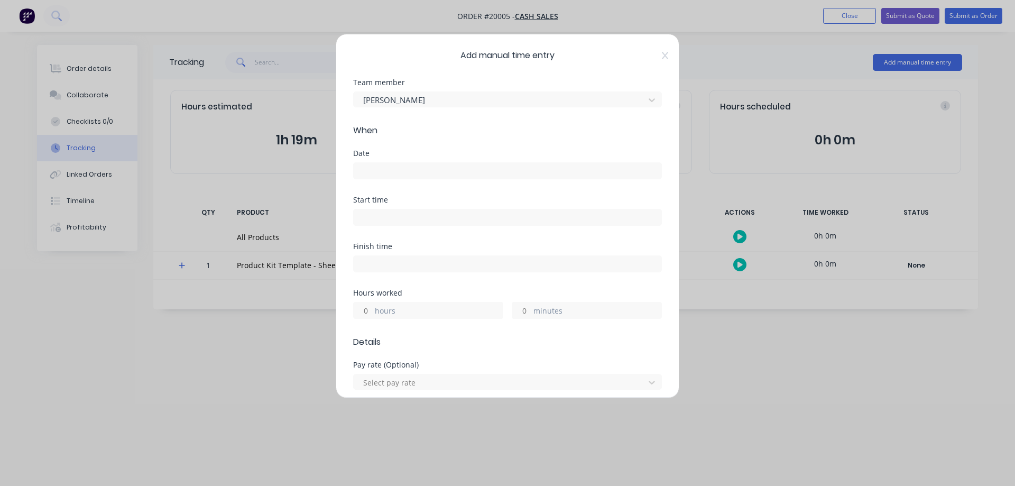
click at [399, 161] on div at bounding box center [507, 170] width 309 height 20
click at [398, 165] on input at bounding box center [508, 171] width 308 height 16
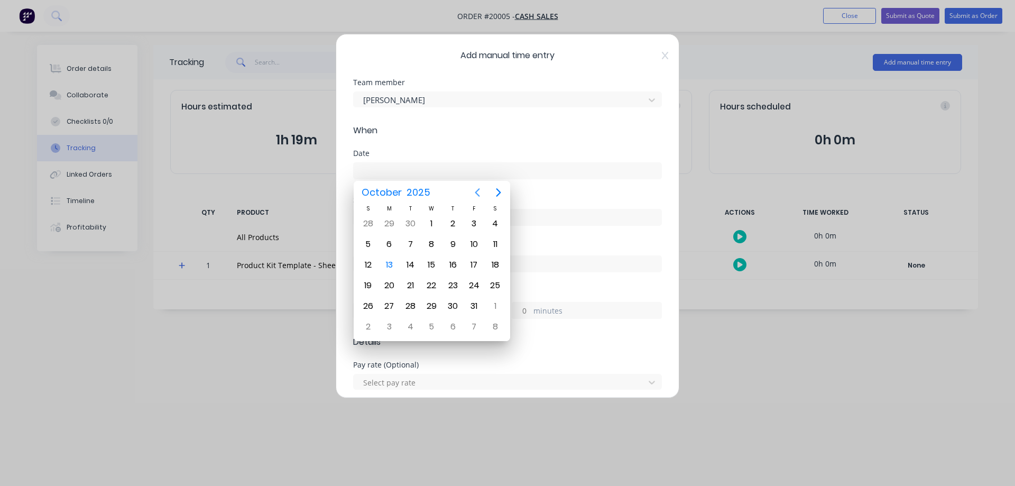
click at [478, 193] on icon "Previous page" at bounding box center [477, 192] width 13 height 13
click at [412, 283] on div "23" at bounding box center [410, 286] width 16 height 16
type input "[DATE]"
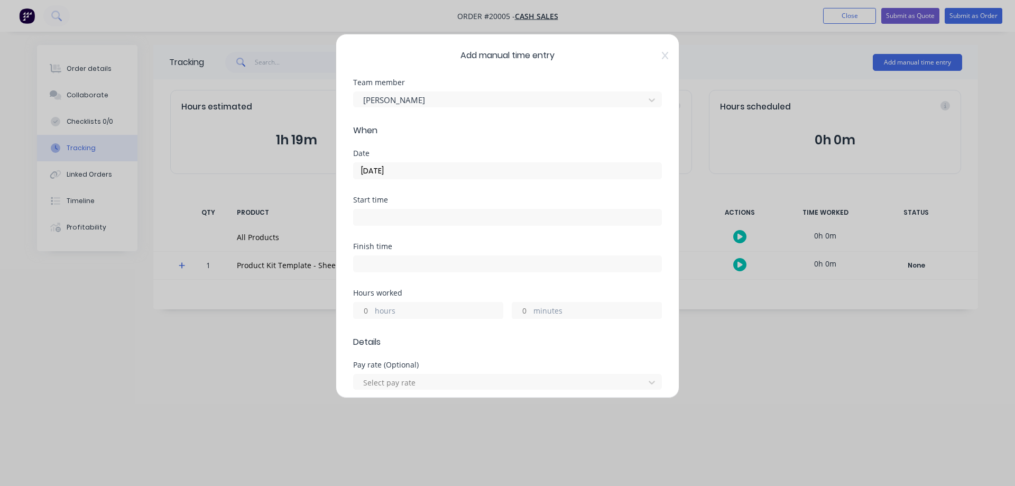
click at [525, 312] on input "minutes" at bounding box center [521, 310] width 19 height 16
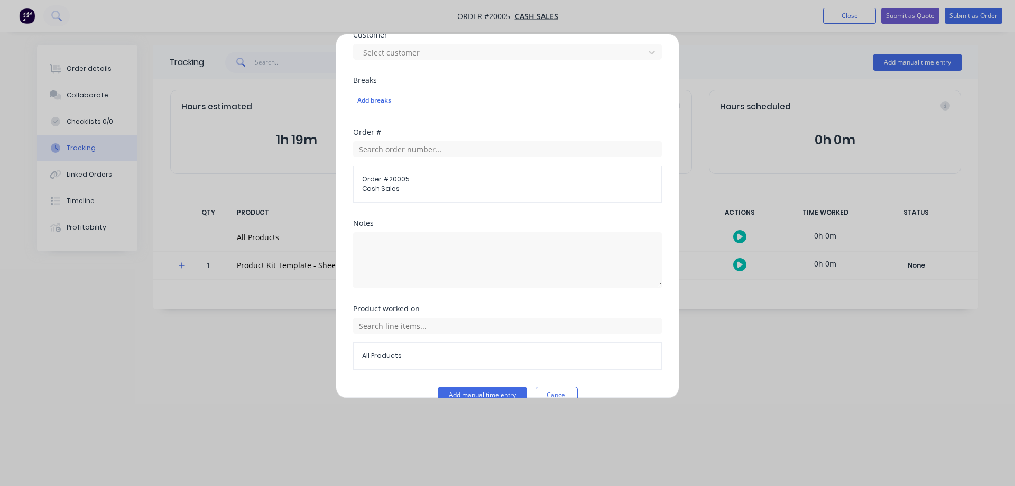
scroll to position [487, 0]
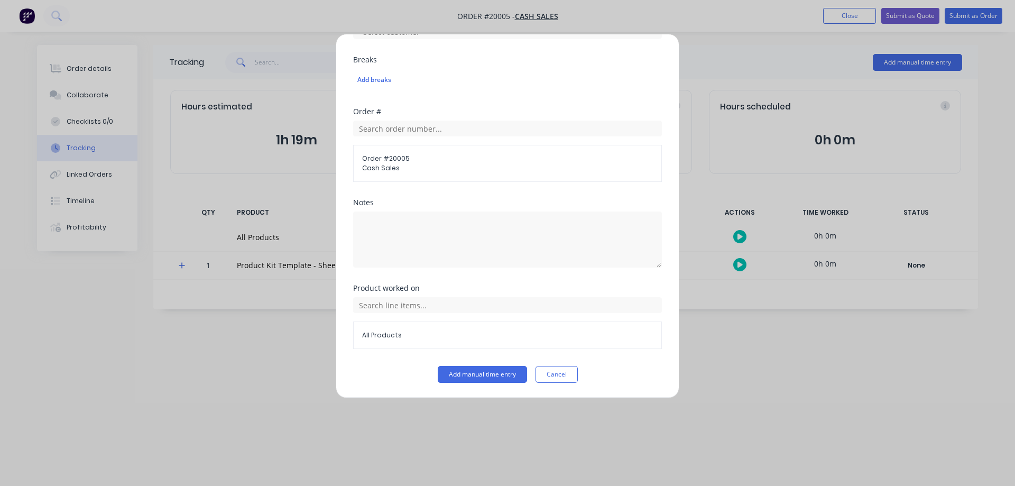
type input "7"
click at [407, 233] on textarea at bounding box center [507, 239] width 309 height 56
type textarea "stock check"
click at [377, 307] on input "text" at bounding box center [507, 305] width 309 height 16
click at [364, 353] on div "Product Kit Template - Sheet" at bounding box center [507, 358] width 309 height 26
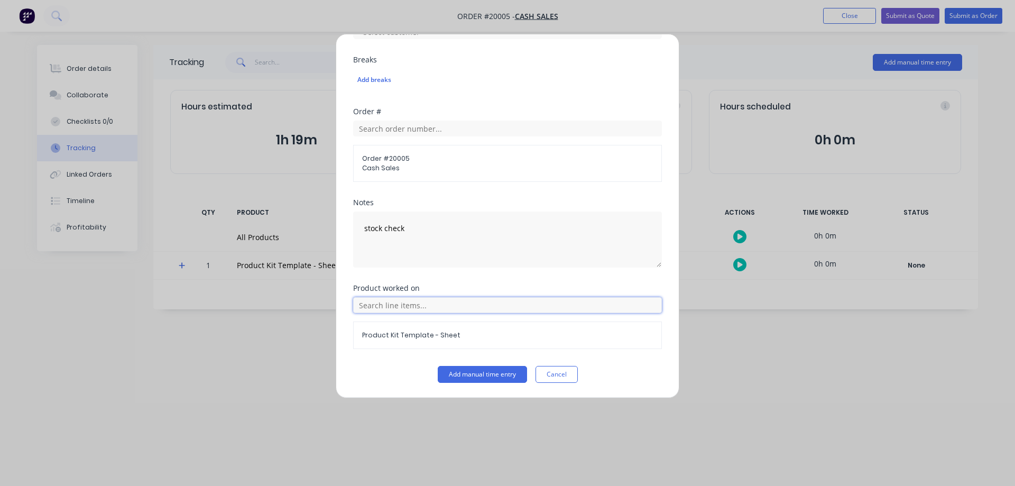
click at [358, 299] on input "text" at bounding box center [507, 305] width 309 height 16
click at [365, 356] on icon at bounding box center [365, 358] width 6 height 6
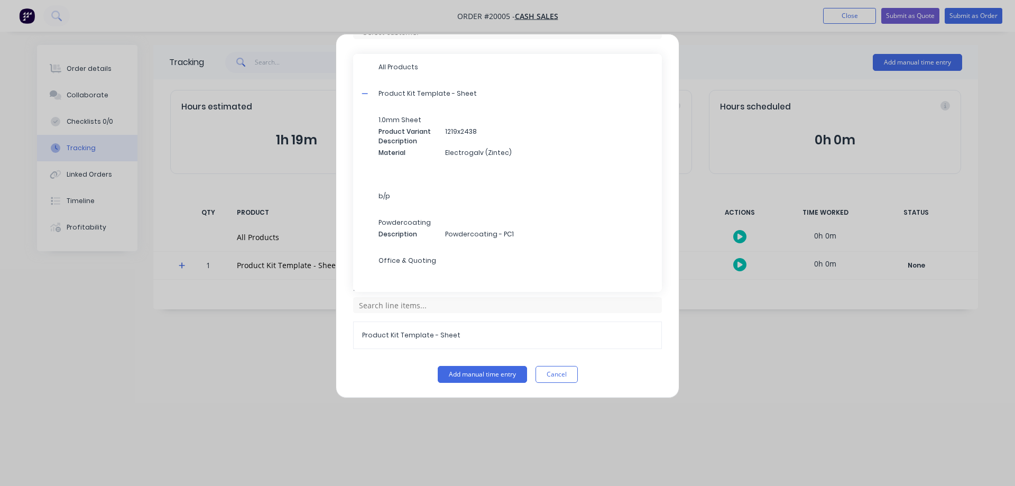
scroll to position [129, 0]
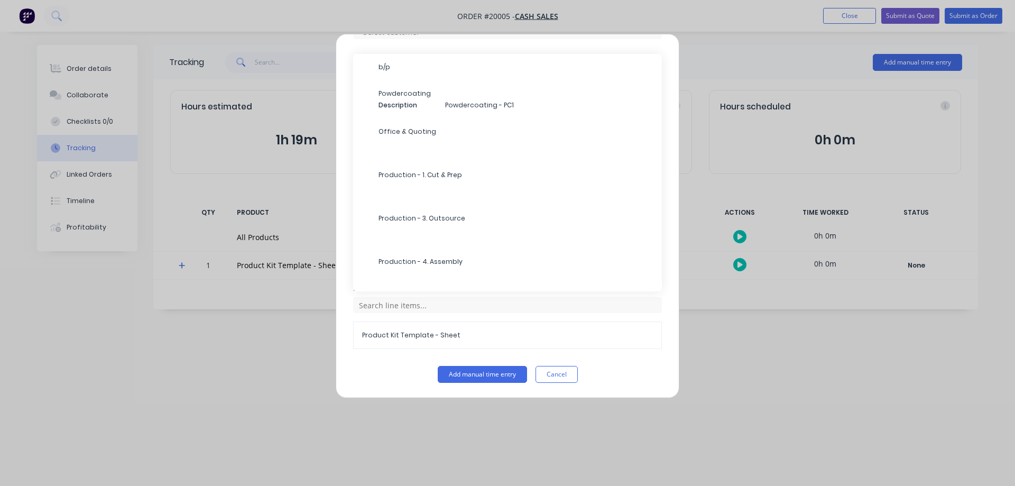
click at [392, 172] on span "Production - 1. Cut & Prep" at bounding box center [516, 175] width 275 height 10
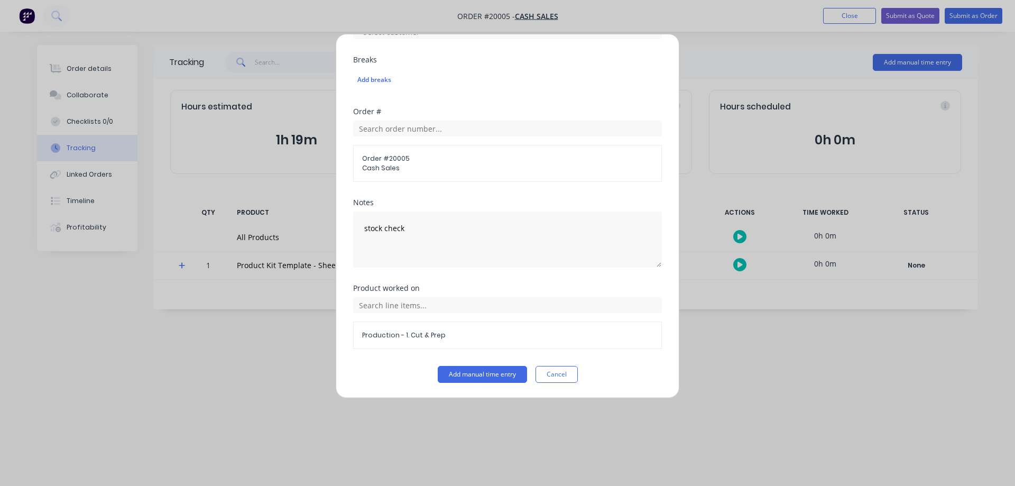
click at [495, 378] on button "Add manual time entry" at bounding box center [482, 374] width 89 height 17
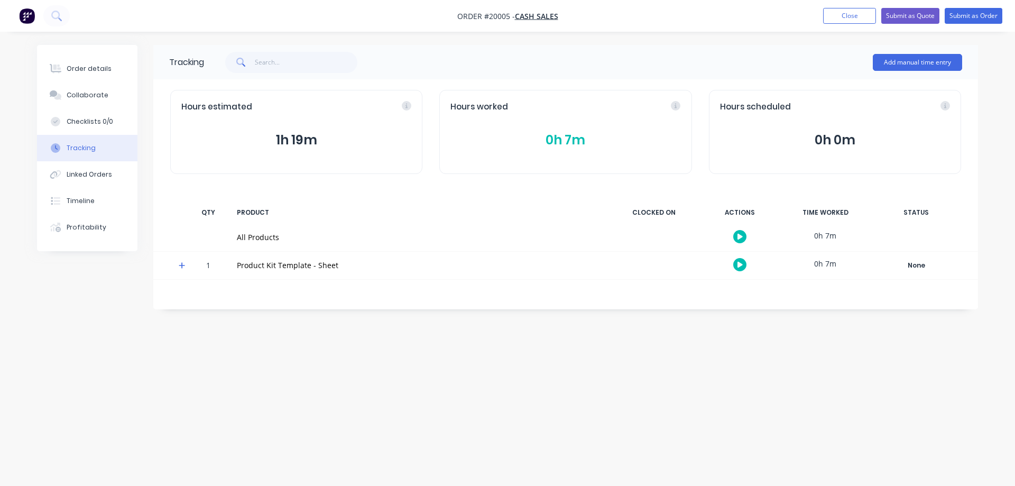
click at [893, 64] on button "Add manual time entry" at bounding box center [917, 62] width 89 height 17
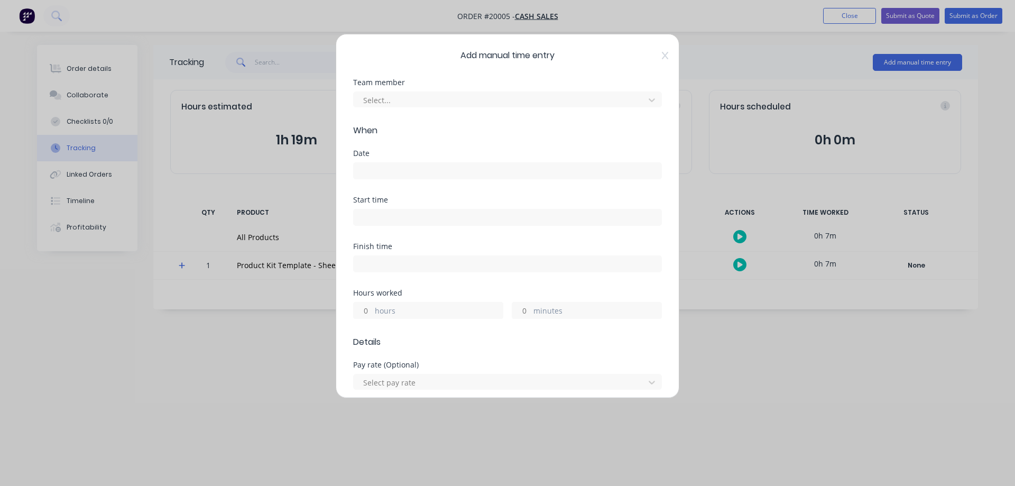
click at [396, 91] on div "Select..." at bounding box center [507, 99] width 309 height 16
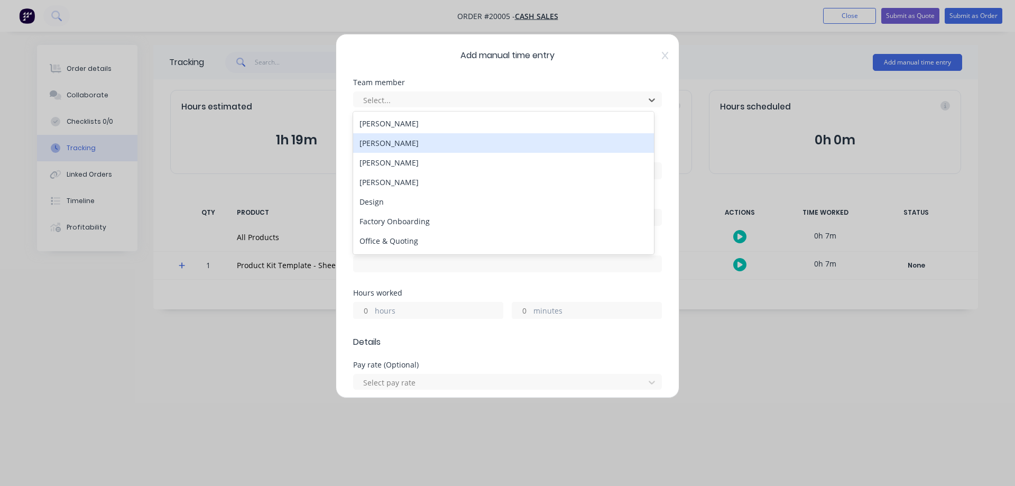
click at [389, 146] on div "[PERSON_NAME]" at bounding box center [503, 143] width 301 height 20
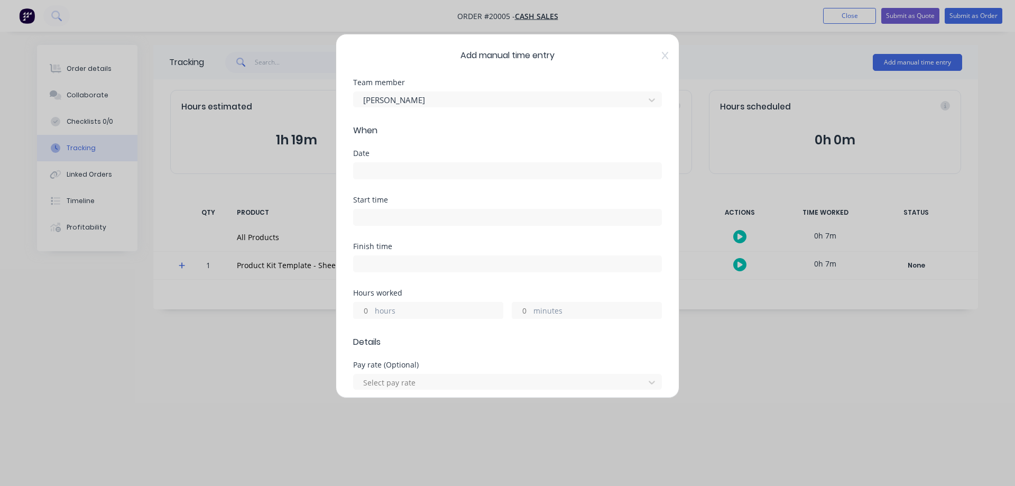
click at [372, 173] on input at bounding box center [508, 171] width 308 height 16
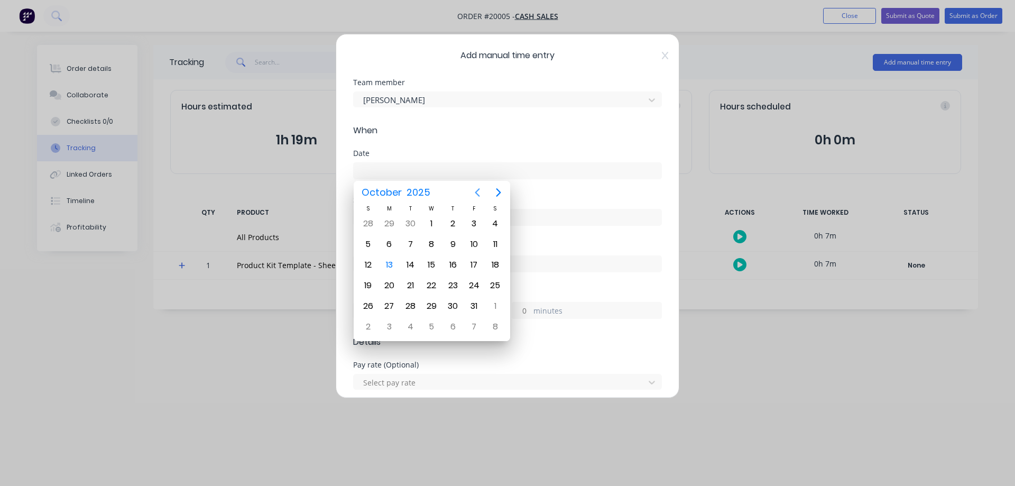
click at [473, 194] on icon "Previous page" at bounding box center [477, 192] width 13 height 13
click at [428, 290] on div "24" at bounding box center [432, 286] width 16 height 16
type input "[DATE]"
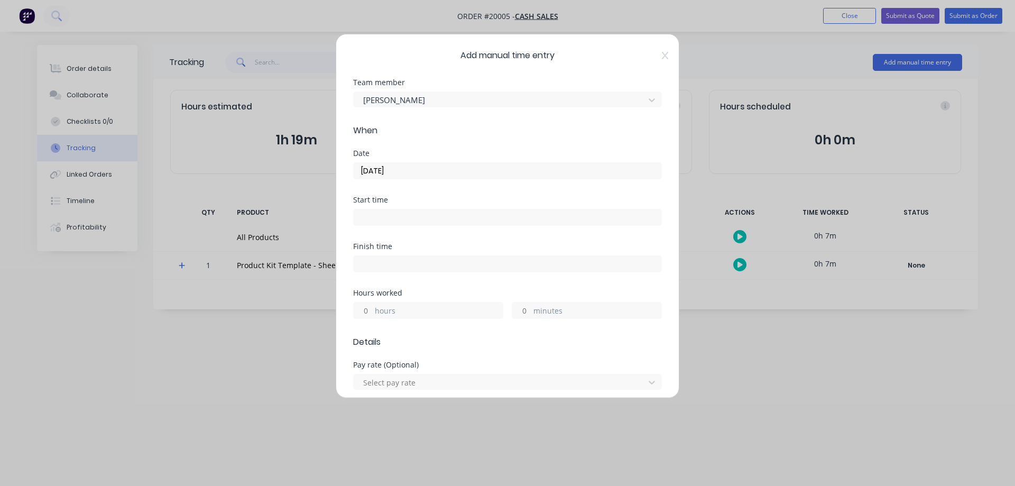
click at [520, 312] on input "minutes" at bounding box center [521, 310] width 19 height 16
type input "7"
click at [367, 310] on input "hours" at bounding box center [363, 310] width 19 height 16
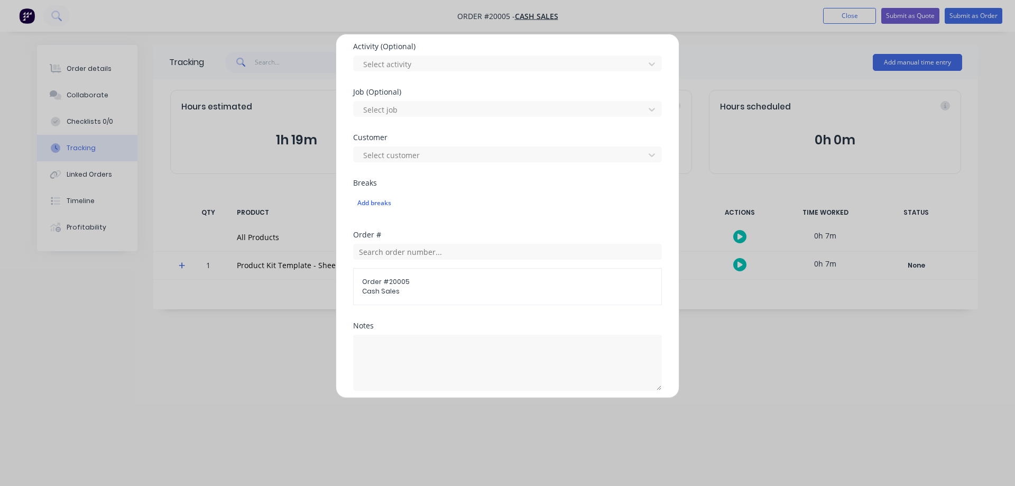
scroll to position [370, 0]
type input "1"
click at [396, 347] on textarea at bounding box center [507, 356] width 309 height 56
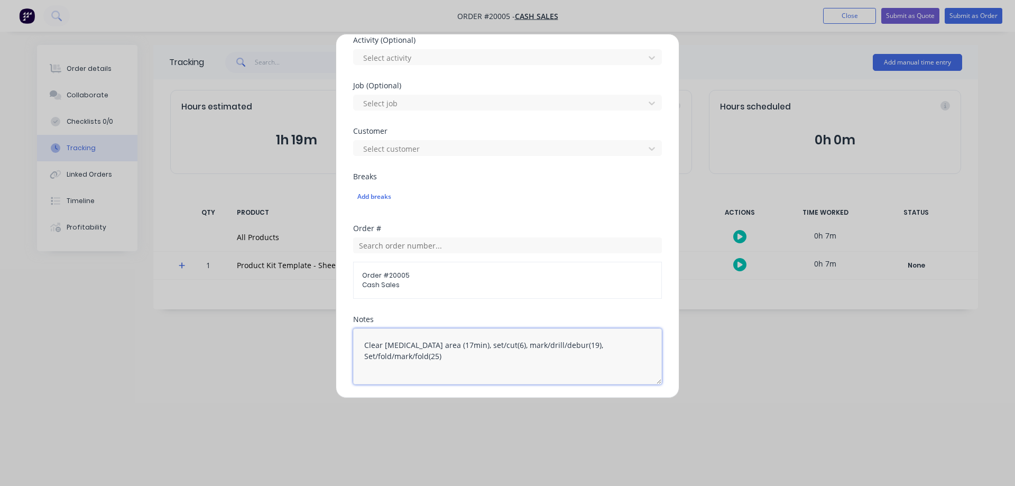
click at [555, 352] on textarea "Clear [MEDICAL_DATA] area (17min), set/cut(6), mark/drill/debur(19), Set/fold/m…" at bounding box center [507, 356] width 309 height 56
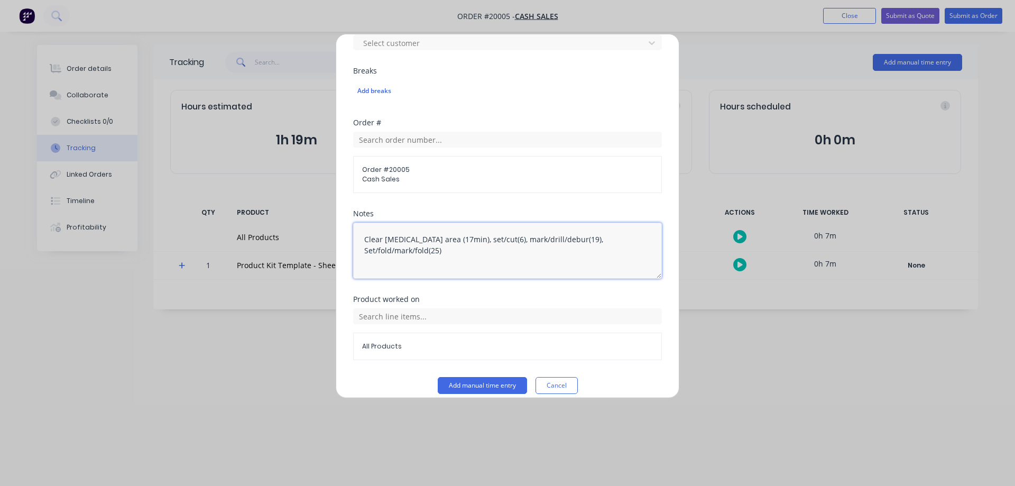
scroll to position [487, 0]
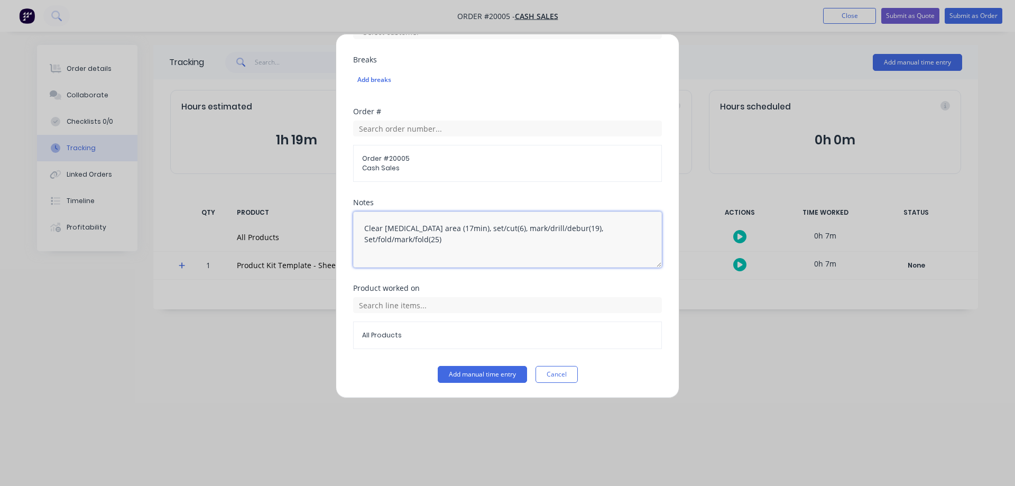
type textarea "Clear [MEDICAL_DATA] area (17min), set/cut(6), mark/drill/debur(19), Set/fold/m…"
drag, startPoint x: 364, startPoint y: 310, endPoint x: 369, endPoint y: 312, distance: 5.4
click at [364, 309] on input "text" at bounding box center [507, 305] width 309 height 16
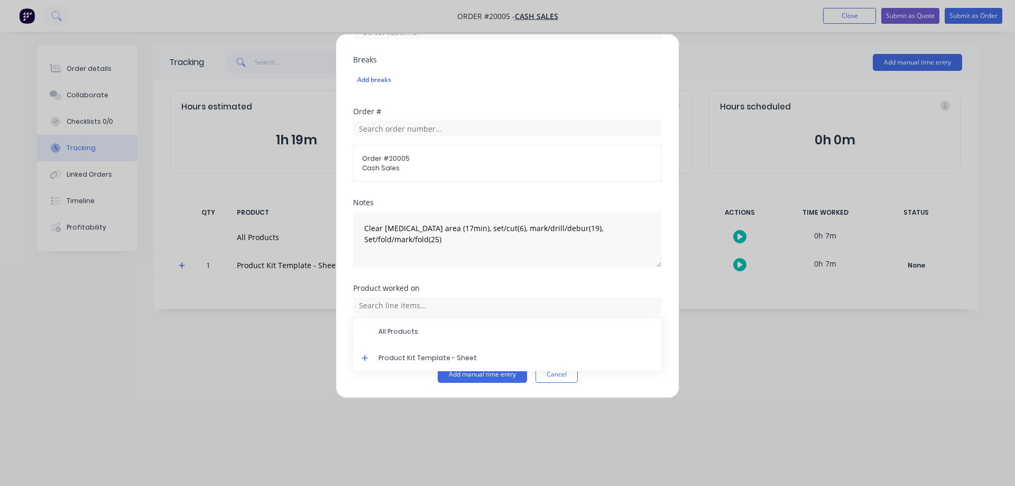
click at [362, 360] on icon at bounding box center [365, 357] width 7 height 7
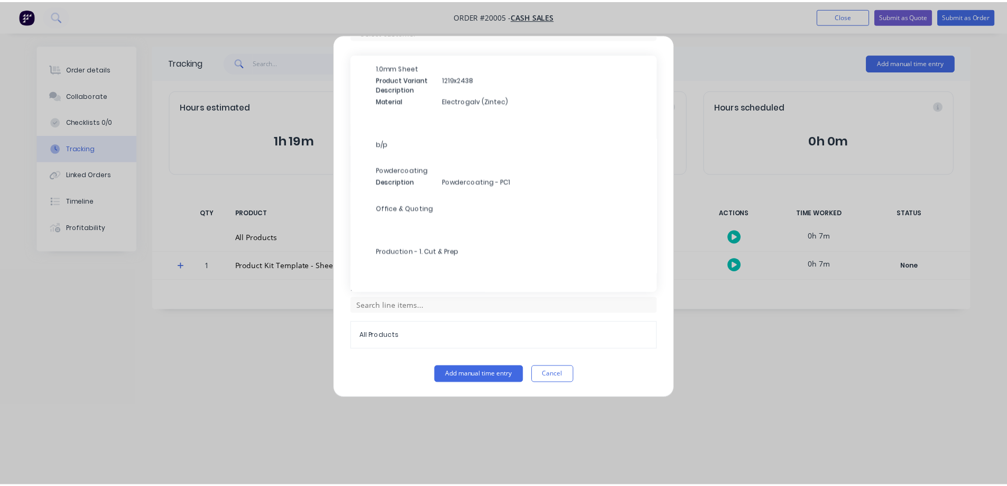
scroll to position [129, 0]
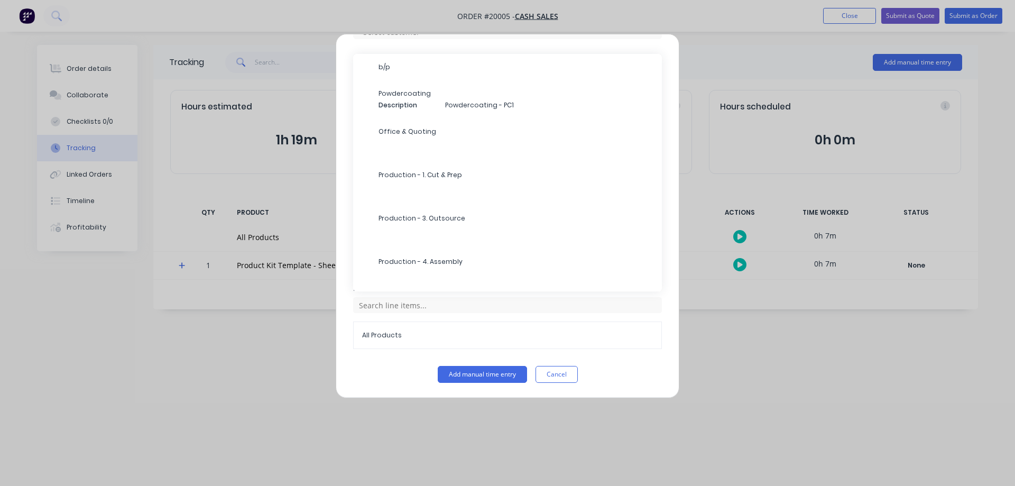
click at [401, 173] on span "Production - 1. Cut & Prep" at bounding box center [516, 175] width 275 height 10
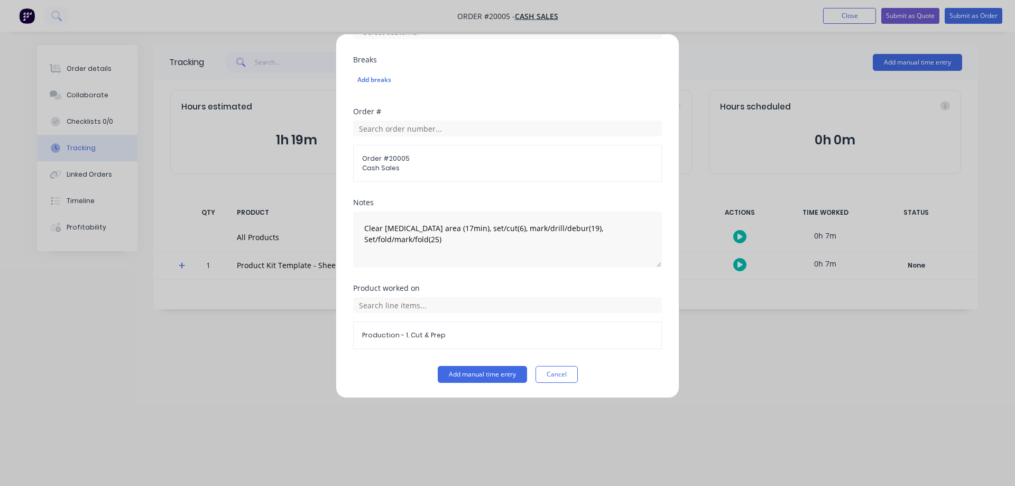
click at [484, 375] on button "Add manual time entry" at bounding box center [482, 374] width 89 height 17
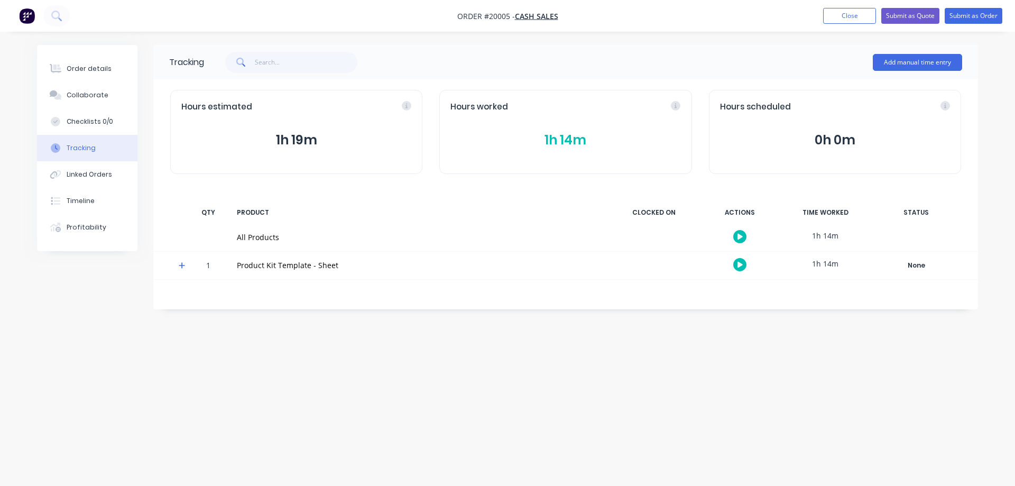
click at [80, 226] on div "Profitability" at bounding box center [87, 228] width 40 height 10
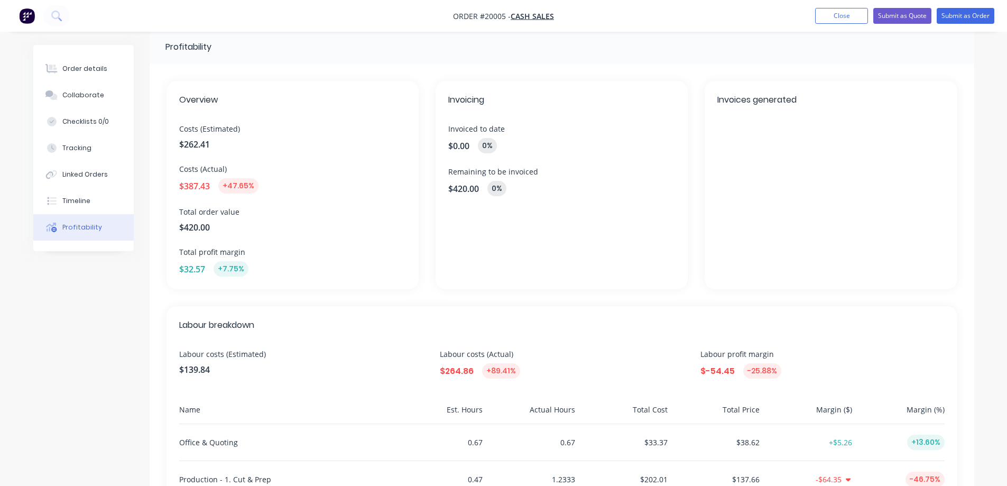
scroll to position [13, 0]
click at [62, 65] on button "Order details" at bounding box center [83, 69] width 100 height 26
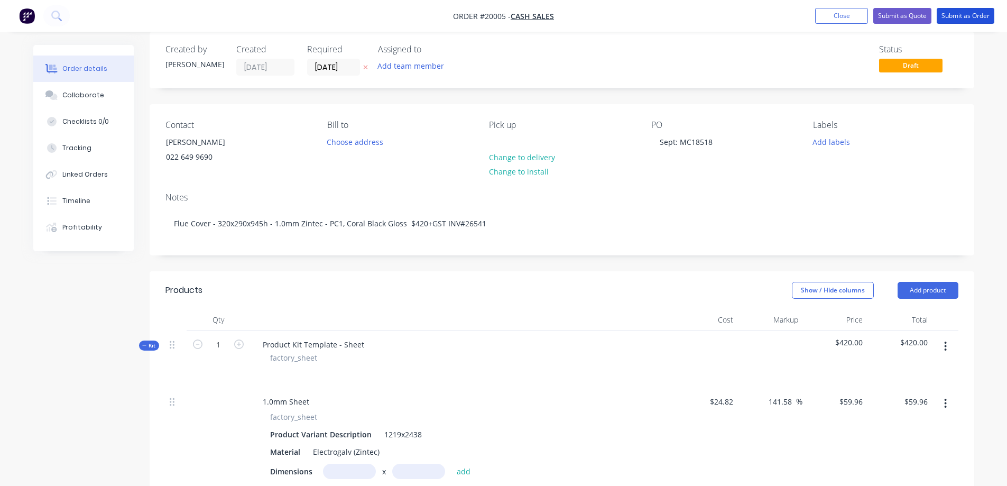
click at [968, 13] on button "Submit as Order" at bounding box center [966, 16] width 58 height 16
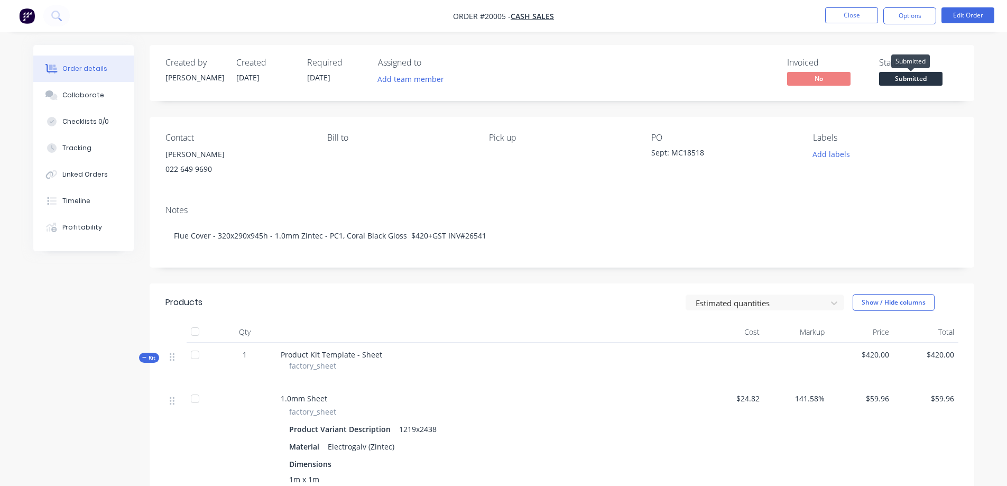
click at [897, 74] on span "Submitted" at bounding box center [910, 78] width 63 height 13
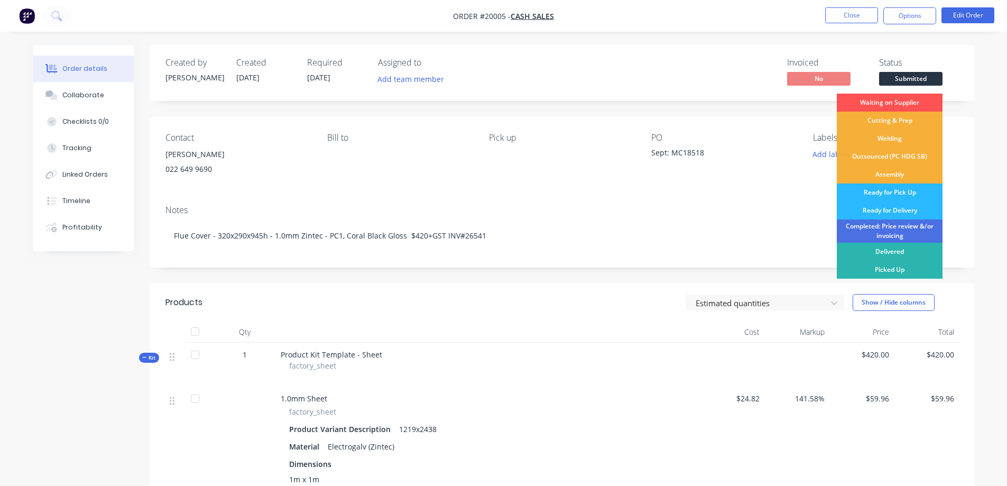
click at [885, 266] on div "Picked Up" at bounding box center [890, 270] width 106 height 18
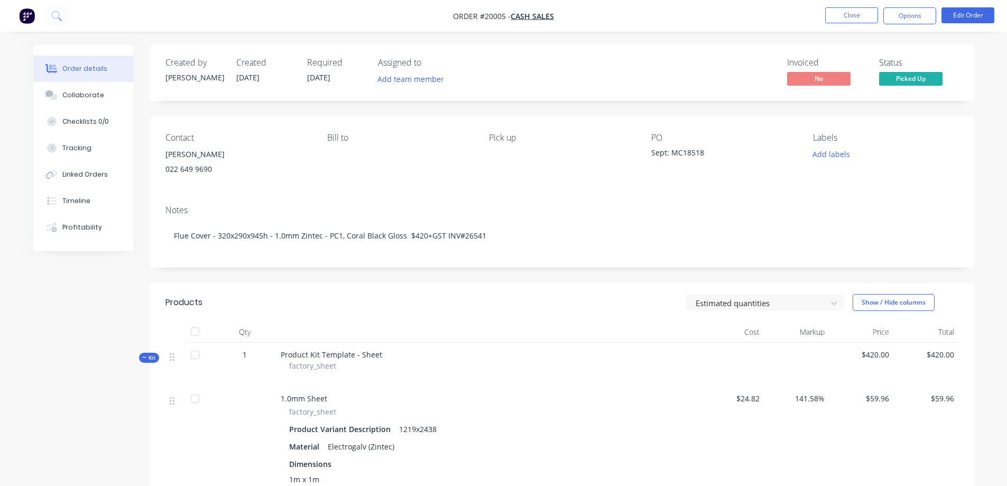
click at [837, 15] on button "Close" at bounding box center [851, 15] width 53 height 16
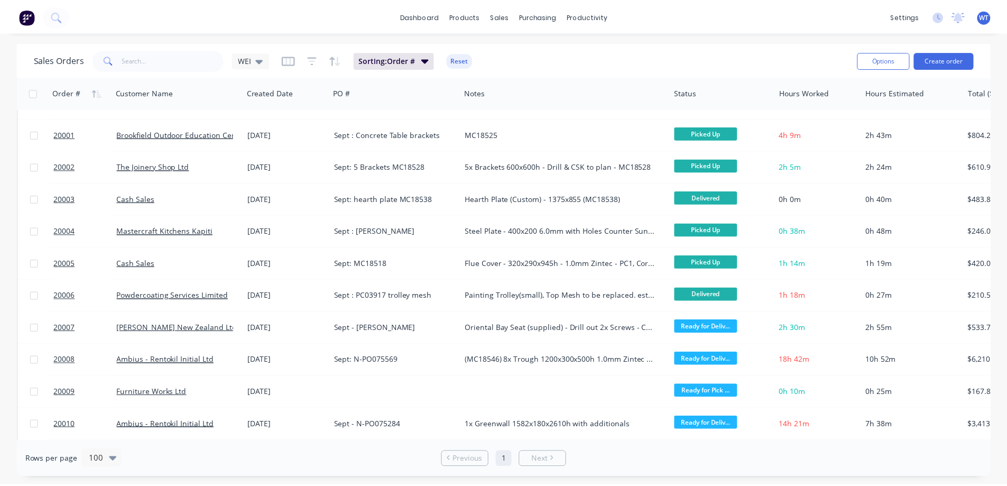
scroll to position [106, 0]
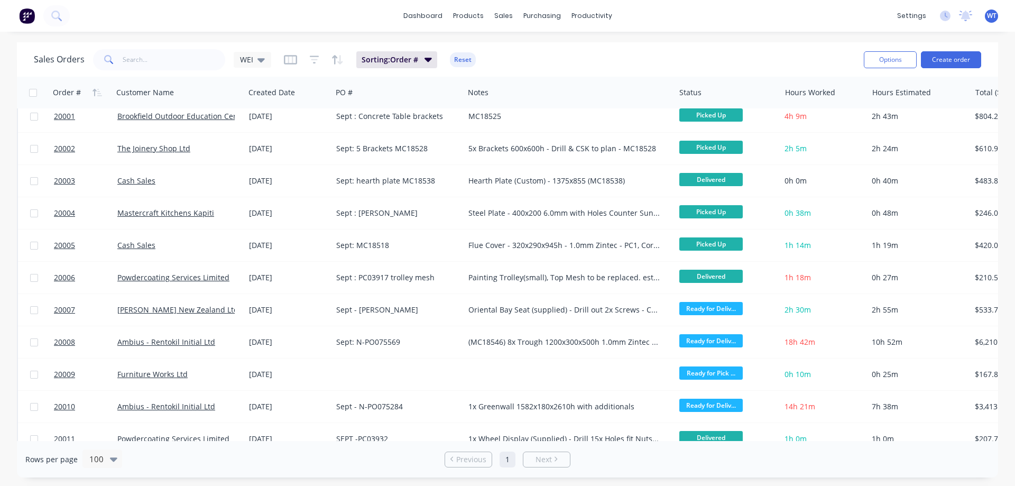
click at [66, 308] on span "20007" at bounding box center [64, 309] width 21 height 11
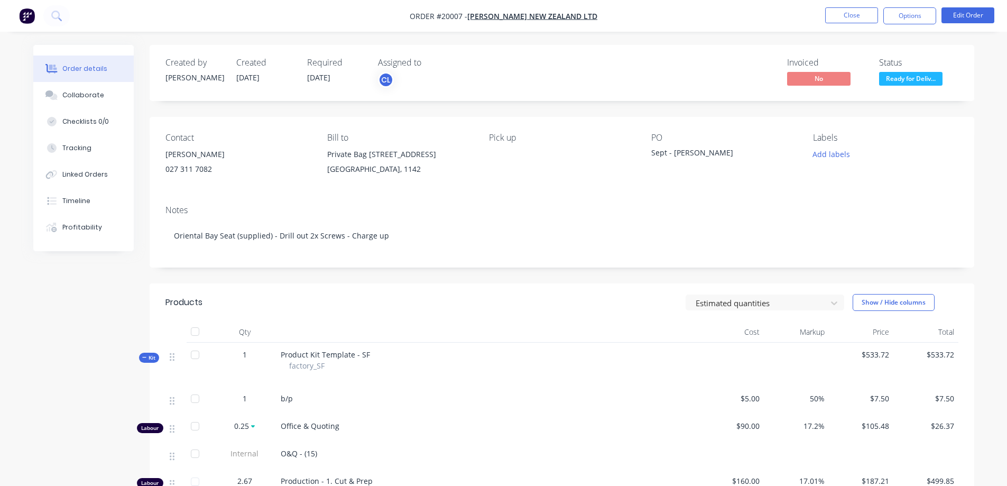
click at [75, 148] on div "Tracking" at bounding box center [76, 148] width 29 height 10
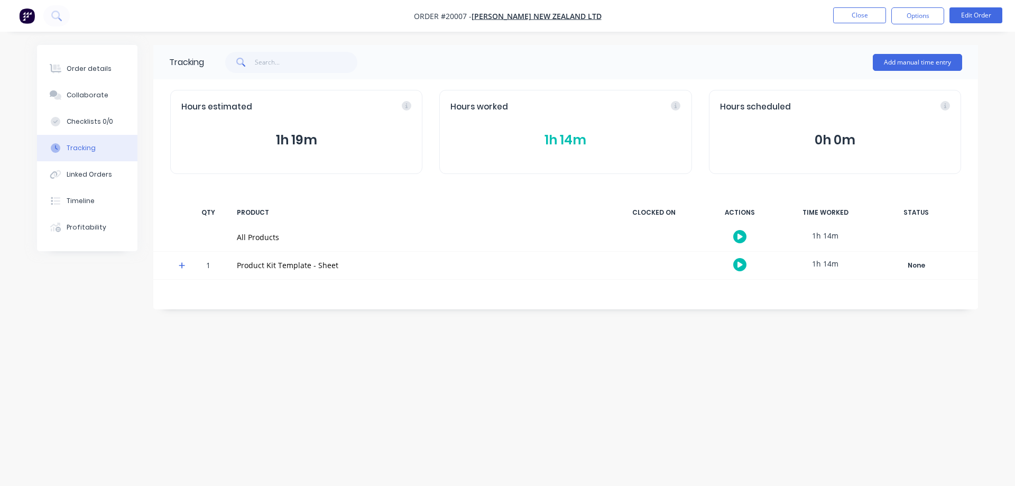
click at [87, 223] on button "Profitability" at bounding box center [87, 227] width 100 height 26
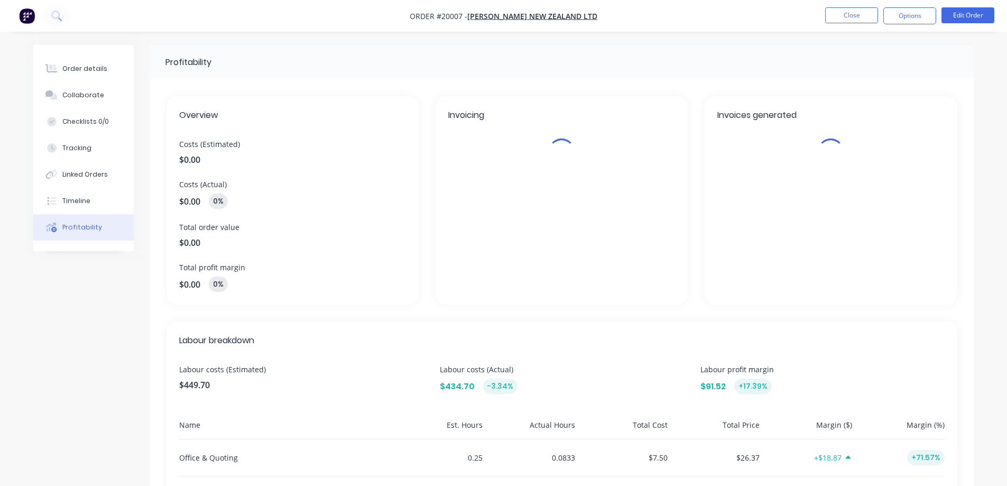
click at [81, 73] on div "Order details" at bounding box center [84, 69] width 45 height 10
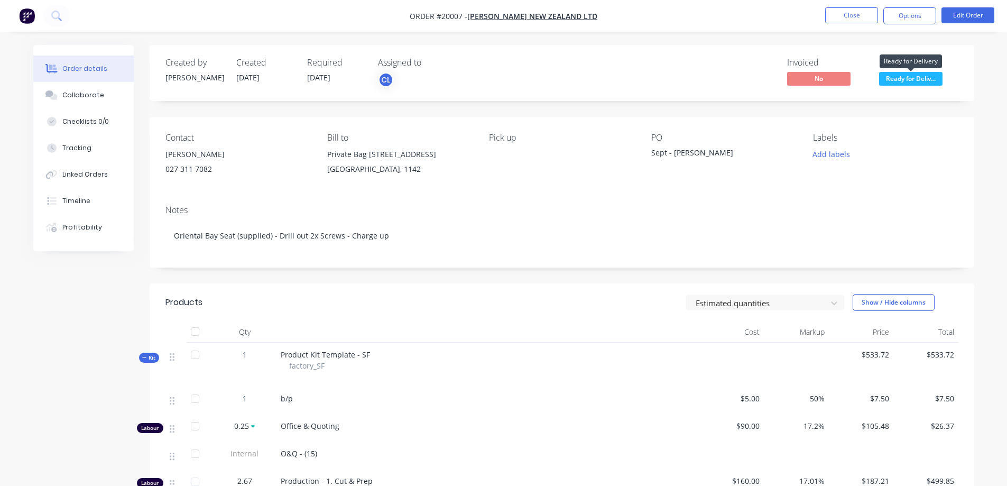
click at [910, 80] on span "Ready for Deliv..." at bounding box center [910, 78] width 63 height 13
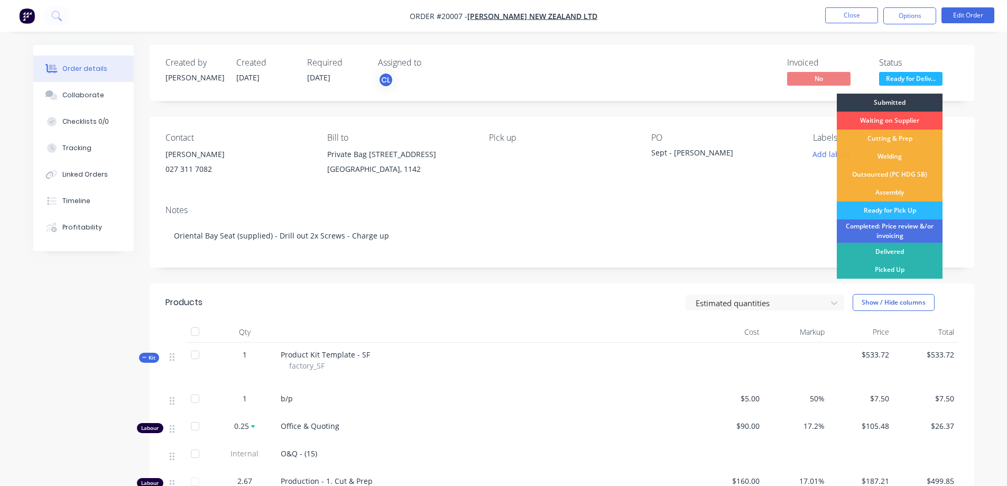
click at [889, 271] on div "Picked Up" at bounding box center [890, 270] width 106 height 18
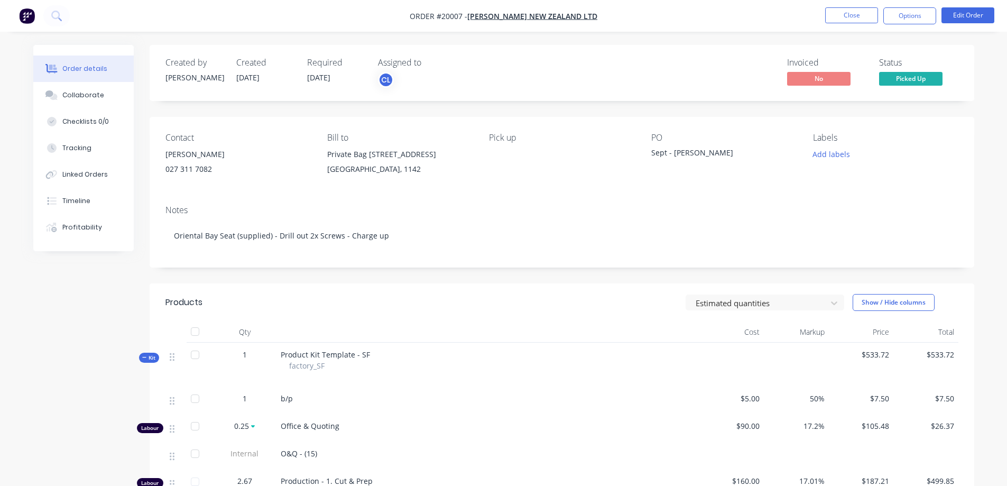
click at [845, 14] on button "Close" at bounding box center [851, 15] width 53 height 16
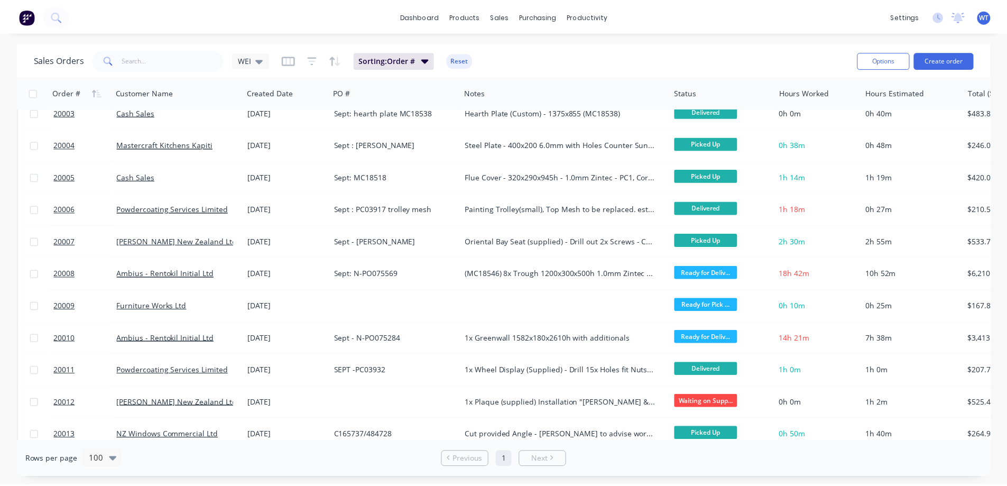
scroll to position [211, 0]
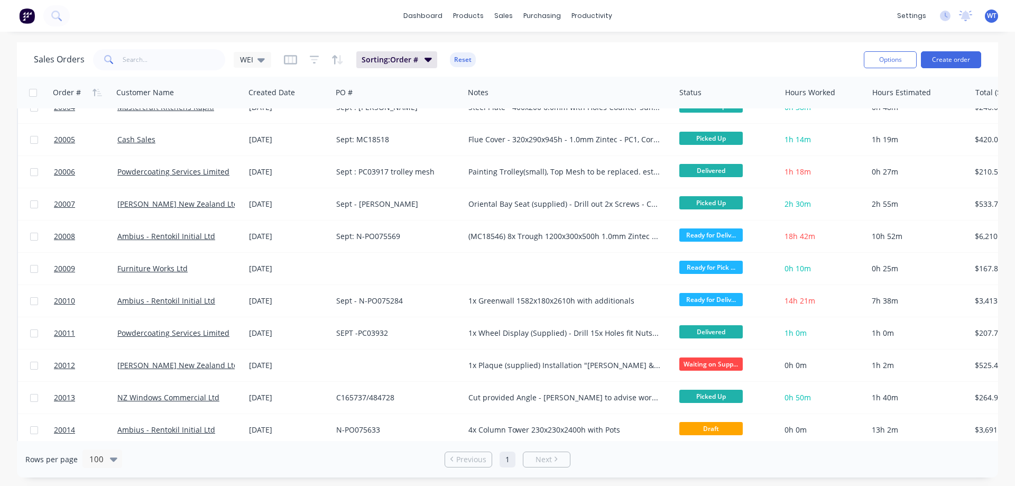
click at [61, 233] on span "20008" at bounding box center [64, 236] width 21 height 11
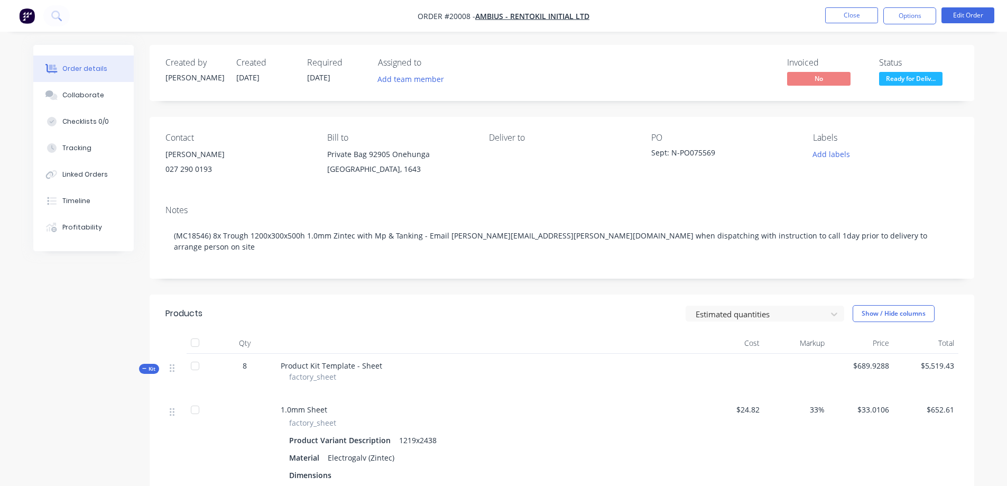
click at [70, 146] on div "Tracking" at bounding box center [76, 148] width 29 height 10
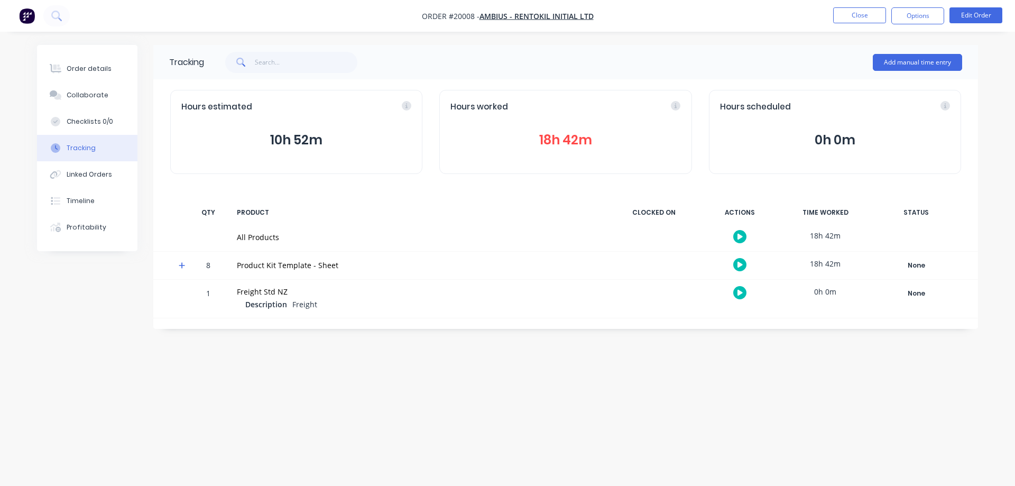
click at [83, 69] on div "Order details" at bounding box center [89, 69] width 45 height 10
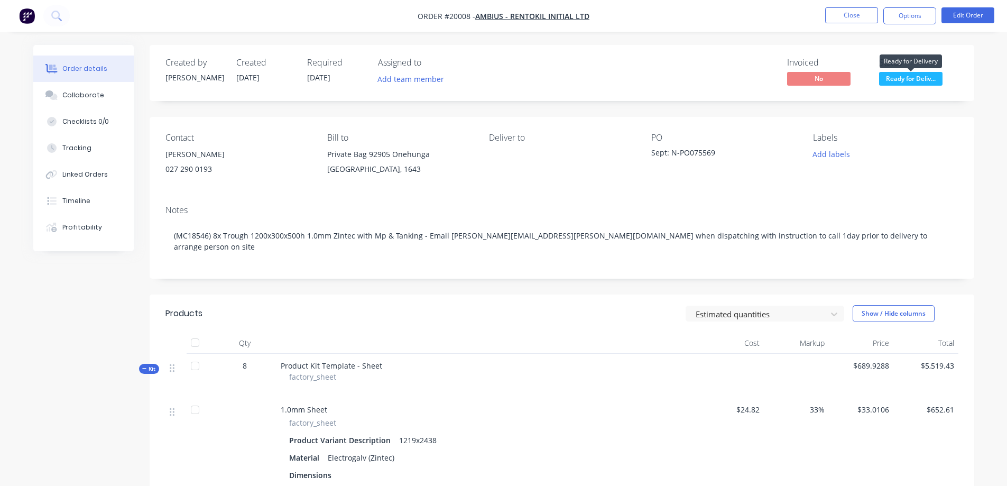
click at [908, 79] on span "Ready for Deliv..." at bounding box center [910, 78] width 63 height 13
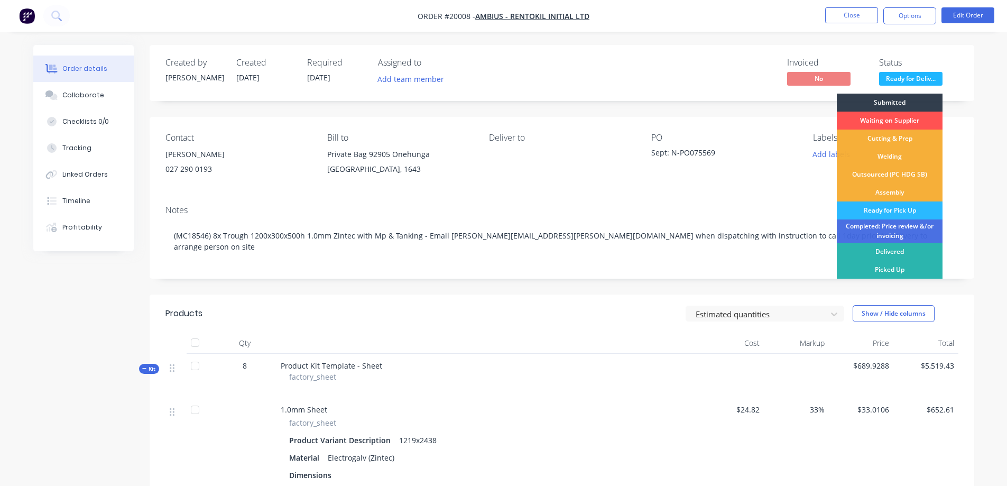
click at [892, 266] on div "Picked Up" at bounding box center [890, 270] width 106 height 18
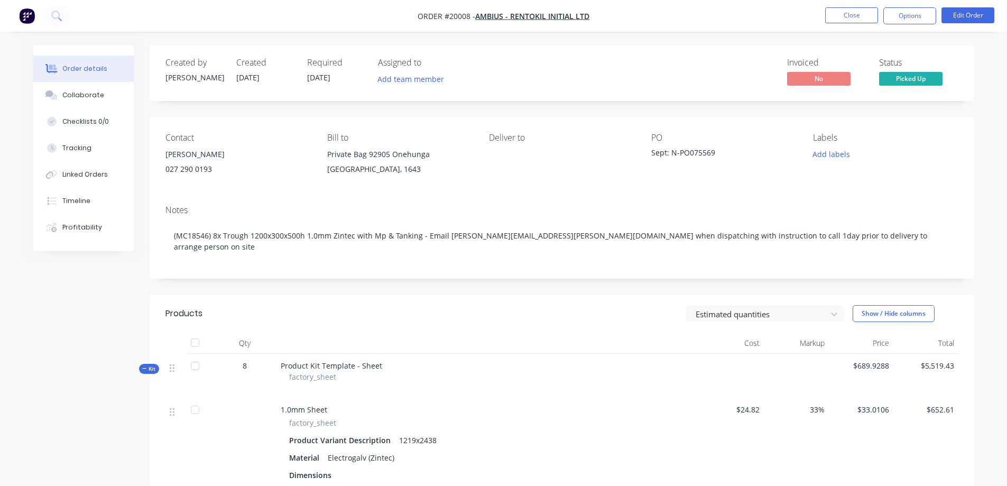
click at [845, 12] on button "Close" at bounding box center [851, 15] width 53 height 16
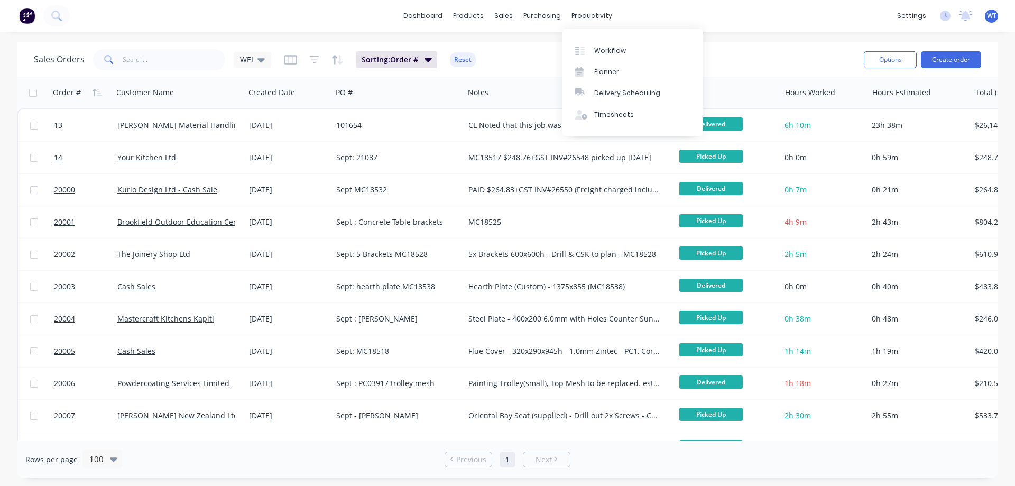
click at [603, 55] on div "Workflow" at bounding box center [610, 51] width 32 height 10
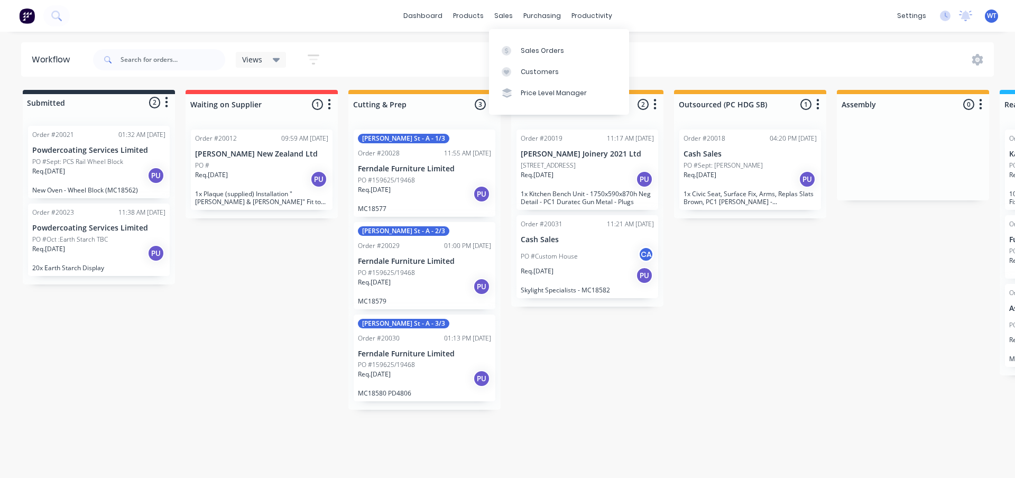
click at [506, 47] on icon at bounding box center [507, 51] width 10 height 10
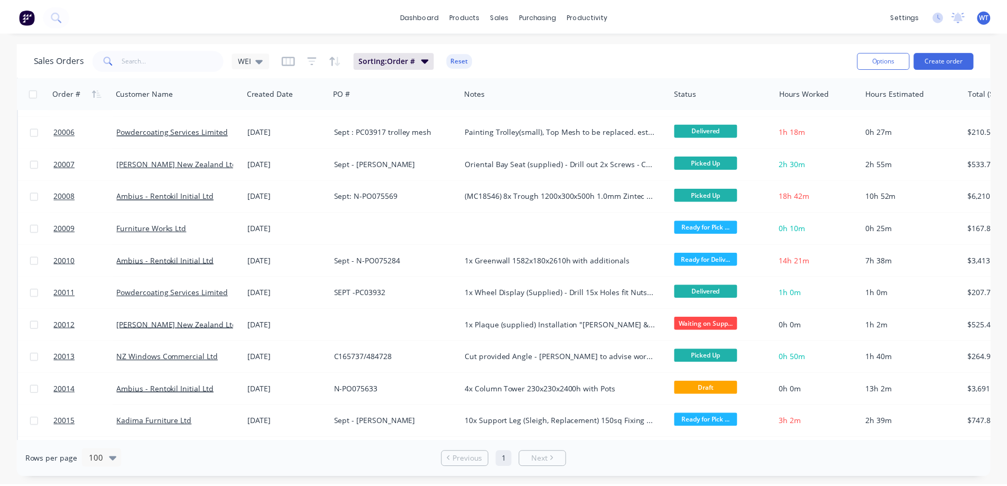
scroll to position [264, 0]
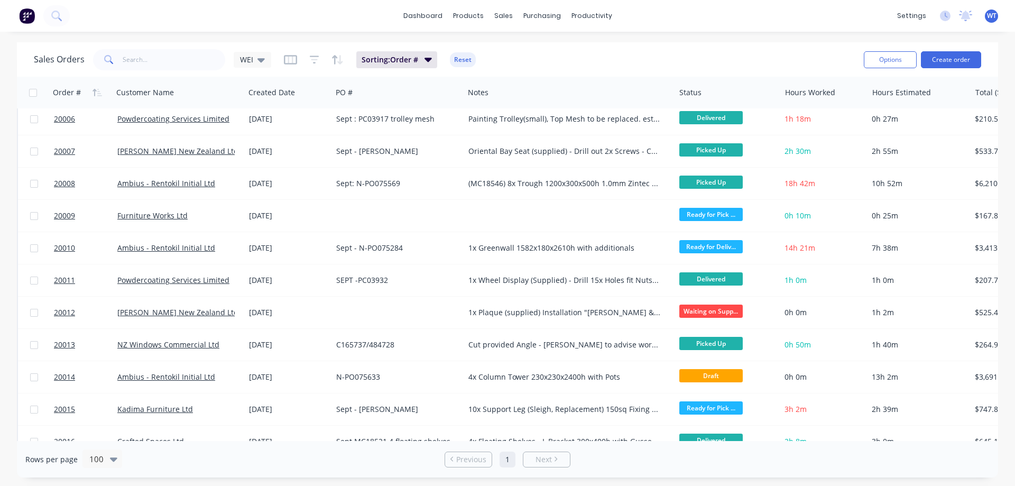
click at [65, 211] on span "20009" at bounding box center [64, 215] width 21 height 11
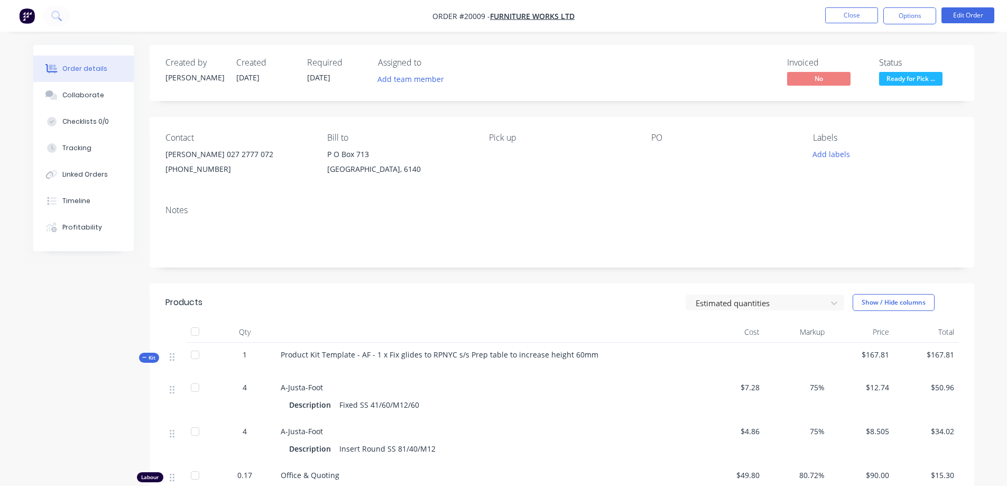
click at [660, 152] on div at bounding box center [717, 154] width 132 height 15
click at [684, 141] on div "PO" at bounding box center [723, 138] width 145 height 10
drag, startPoint x: 679, startPoint y: 143, endPoint x: 675, endPoint y: 151, distance: 9.0
click at [677, 145] on div "PO" at bounding box center [723, 157] width 145 height 48
drag, startPoint x: 675, startPoint y: 152, endPoint x: 680, endPoint y: 158, distance: 8.2
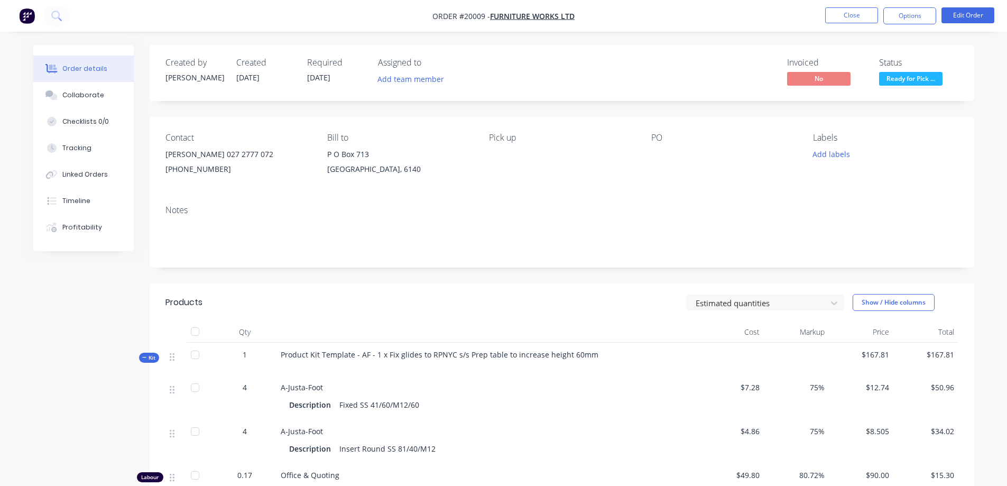
click at [676, 154] on div at bounding box center [717, 154] width 132 height 15
drag, startPoint x: 680, startPoint y: 158, endPoint x: 693, endPoint y: 154, distance: 12.7
click at [681, 158] on div at bounding box center [717, 154] width 132 height 15
click at [700, 150] on div at bounding box center [717, 154] width 132 height 15
click at [78, 68] on div "Order details" at bounding box center [84, 69] width 45 height 10
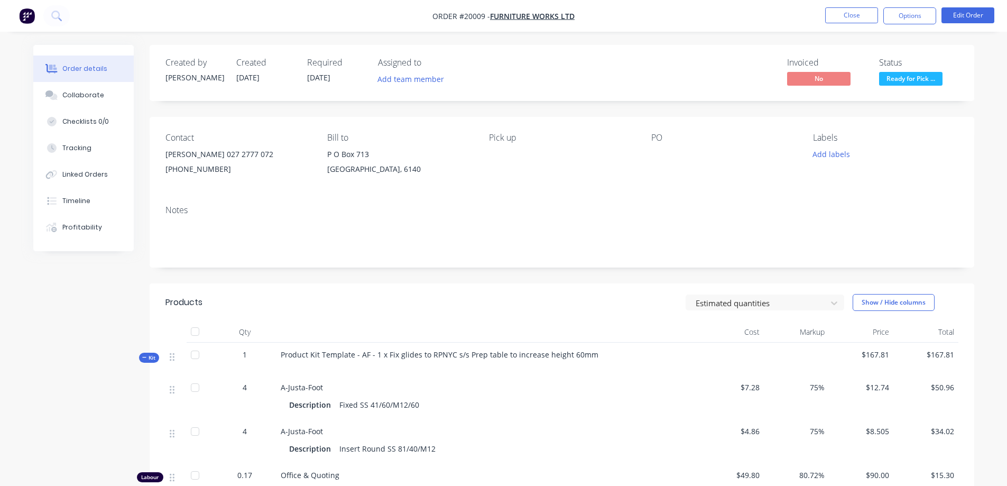
drag, startPoint x: 663, startPoint y: 147, endPoint x: 838, endPoint y: 147, distance: 175.0
click at [662, 147] on div at bounding box center [717, 154] width 132 height 15
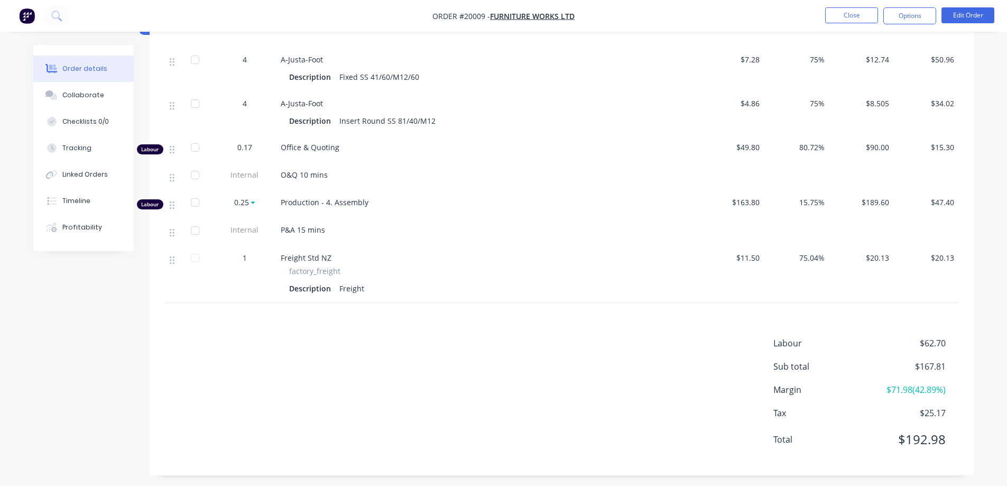
scroll to position [333, 0]
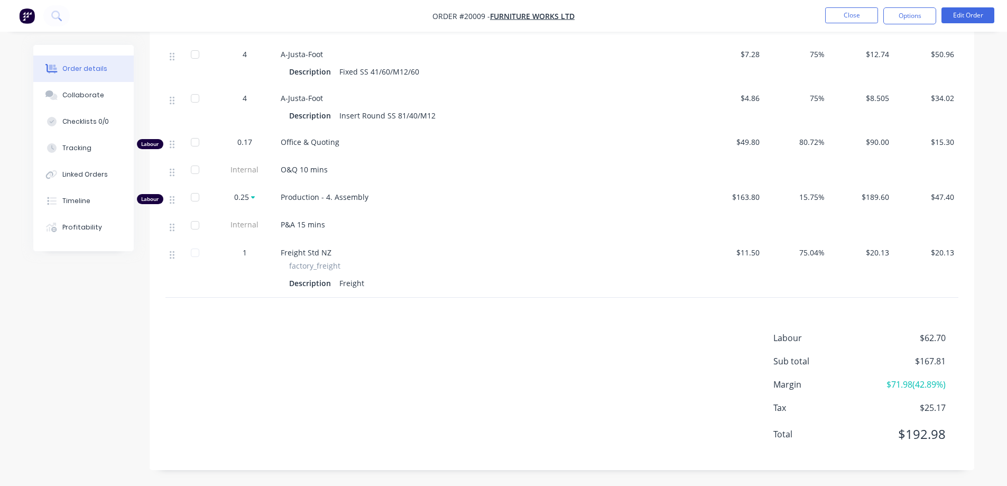
click at [939, 363] on span "$167.81" at bounding box center [906, 361] width 78 height 13
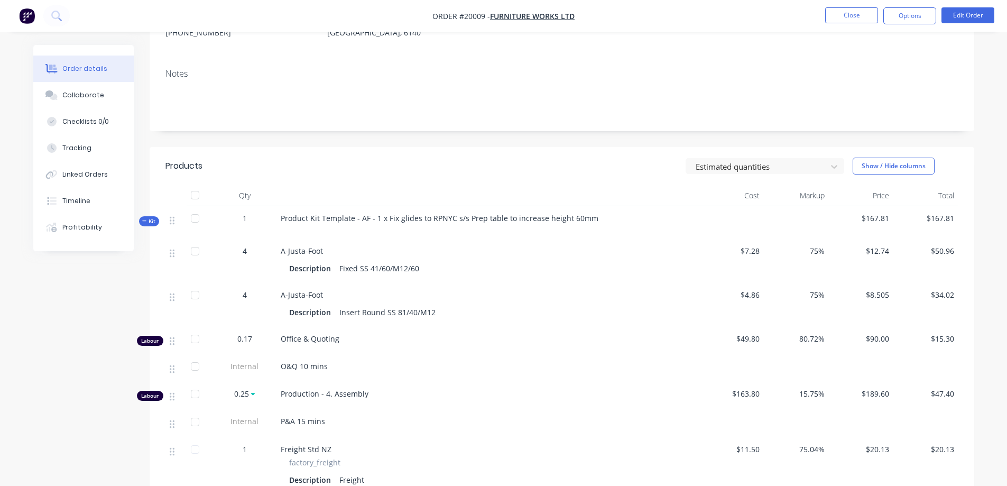
scroll to position [127, 0]
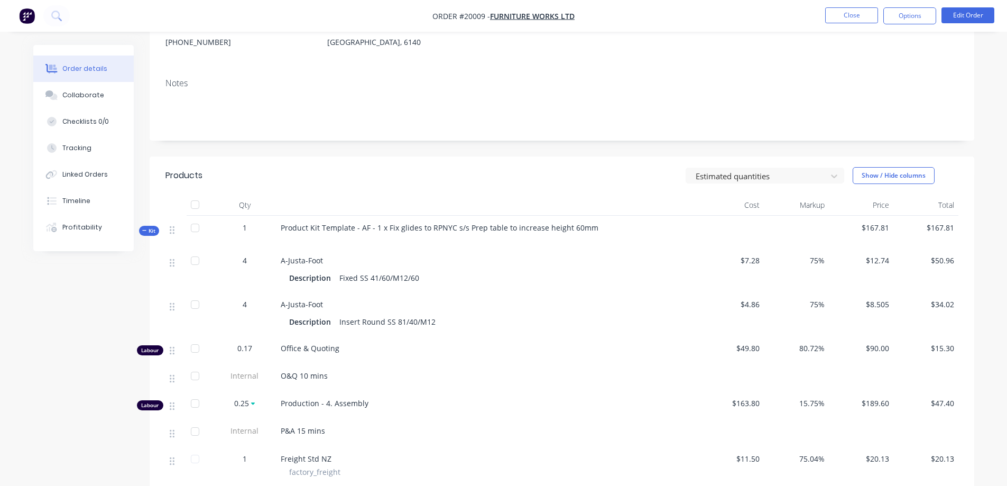
click at [938, 229] on span "$167.81" at bounding box center [926, 227] width 57 height 11
click at [972, 12] on button "Edit Order" at bounding box center [968, 15] width 53 height 16
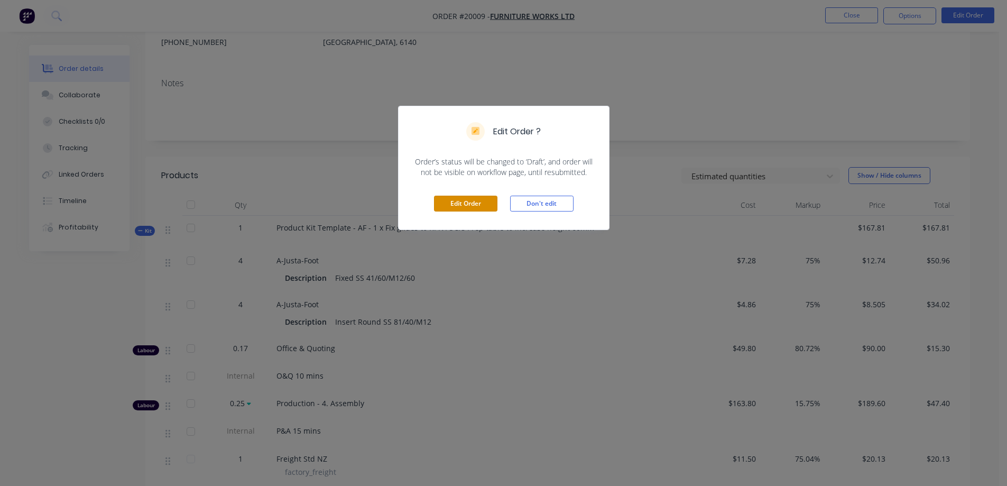
click at [457, 204] on button "Edit Order" at bounding box center [465, 204] width 63 height 16
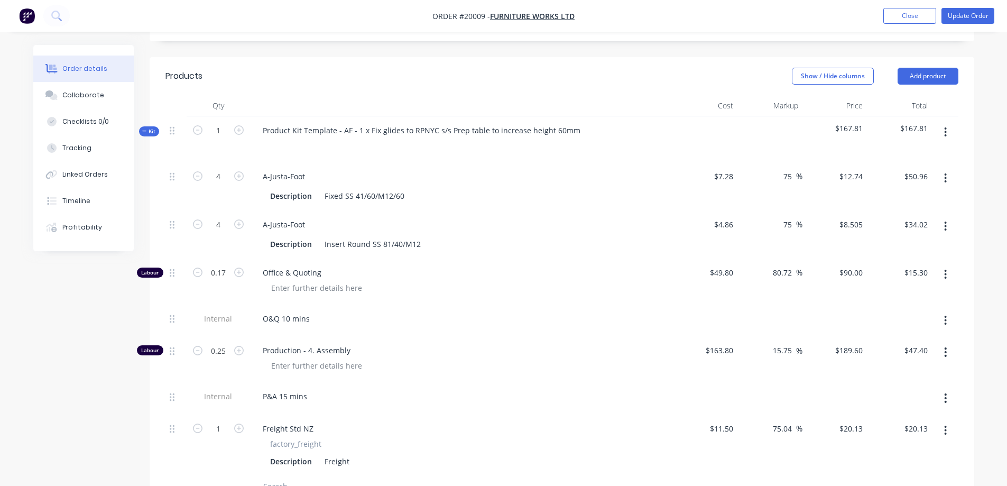
scroll to position [264, 0]
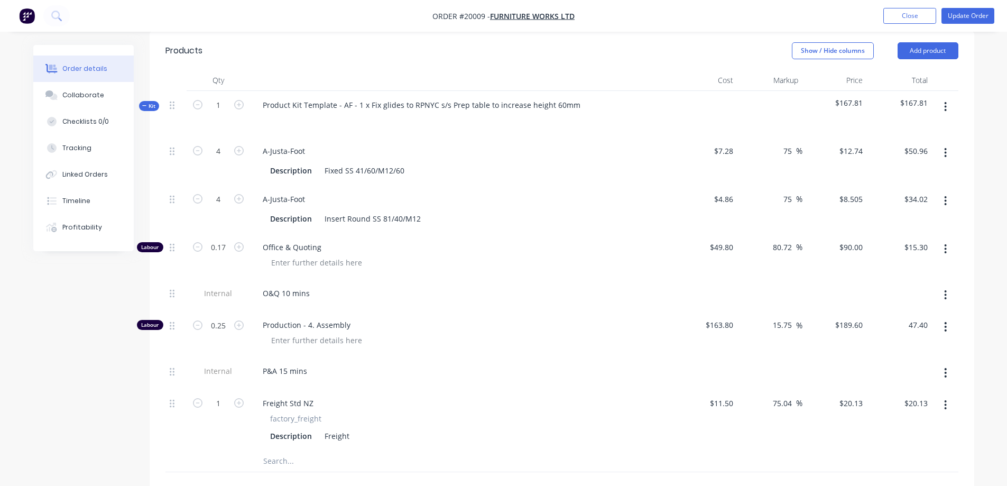
click at [916, 317] on input "47.40" at bounding box center [917, 324] width 29 height 15
type input "60.88"
type input "48.67"
type input "$243.52"
type input "$60.88"
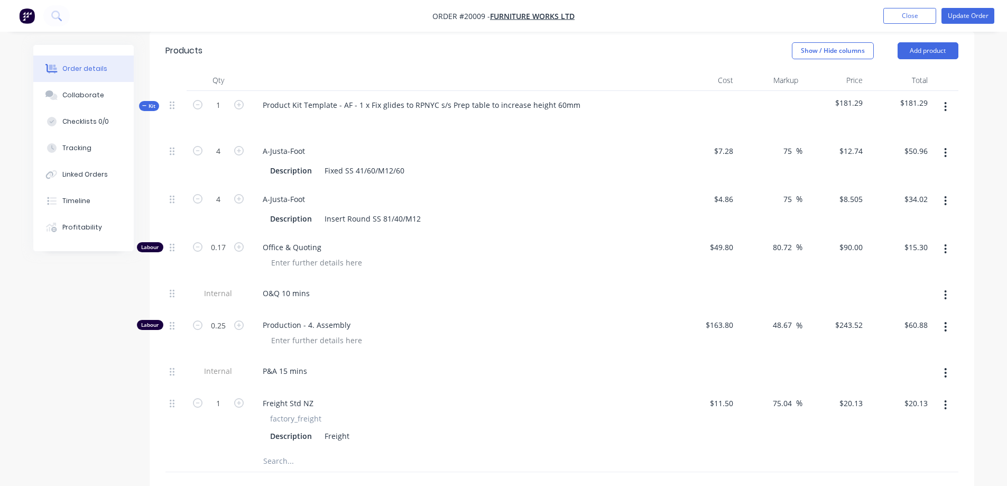
click at [958, 317] on div "Qty Cost Markup Price Total Kit 1 Product Kit Template - AF - 1 x Fix glides to…" at bounding box center [562, 288] width 825 height 437
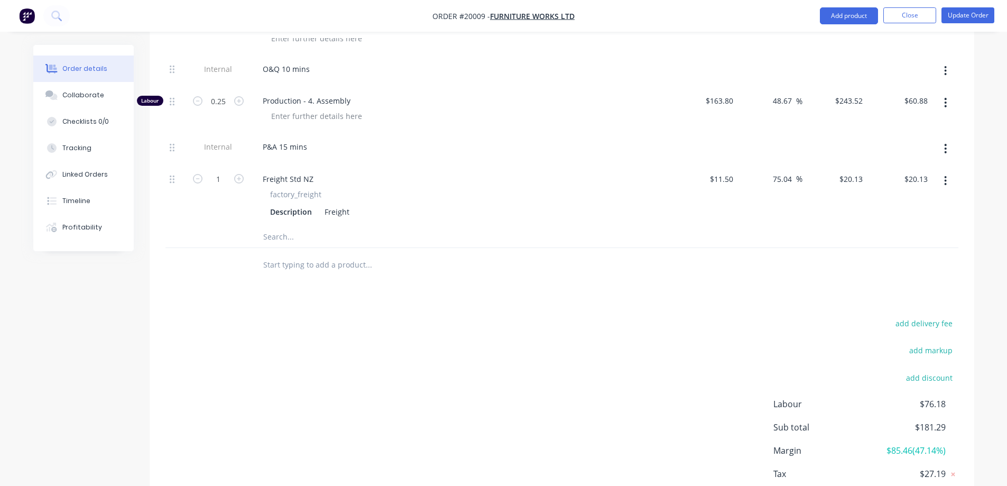
scroll to position [543, 0]
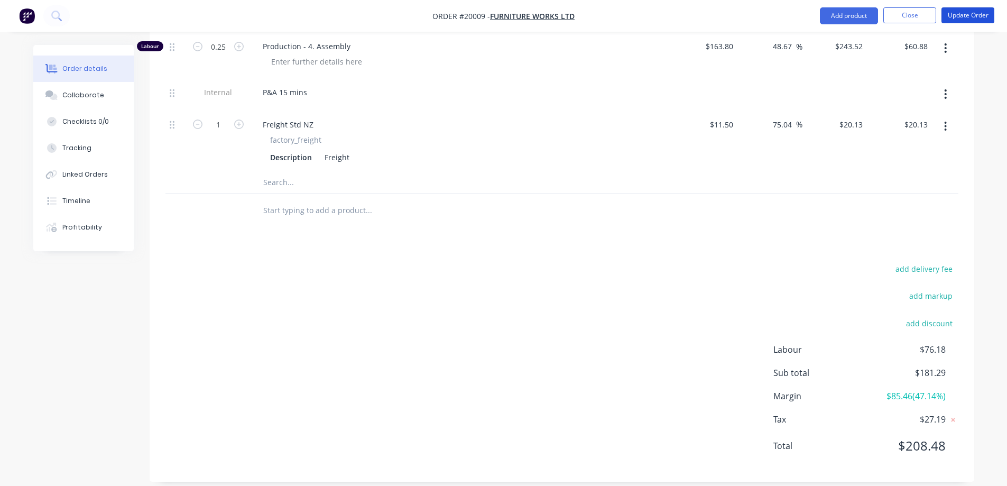
click at [960, 15] on button "Update Order" at bounding box center [968, 15] width 53 height 16
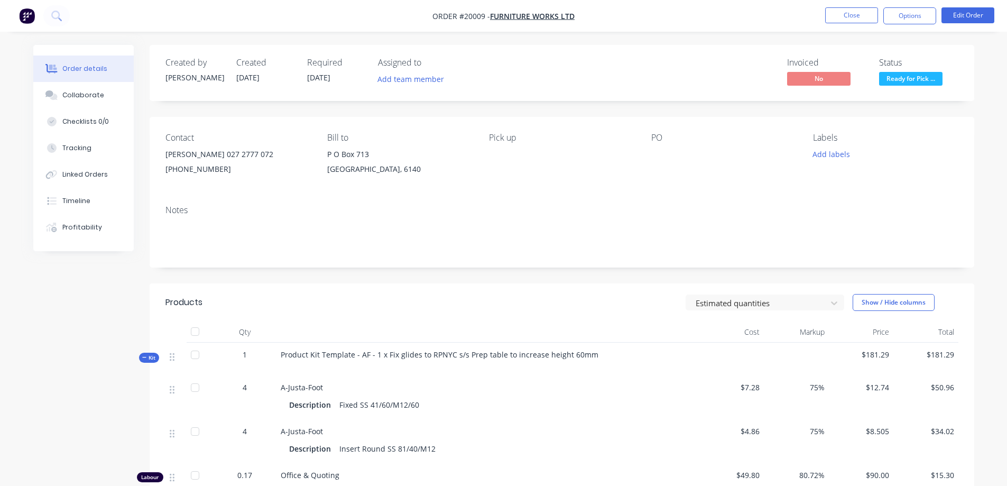
click at [70, 152] on div "Tracking" at bounding box center [76, 148] width 29 height 10
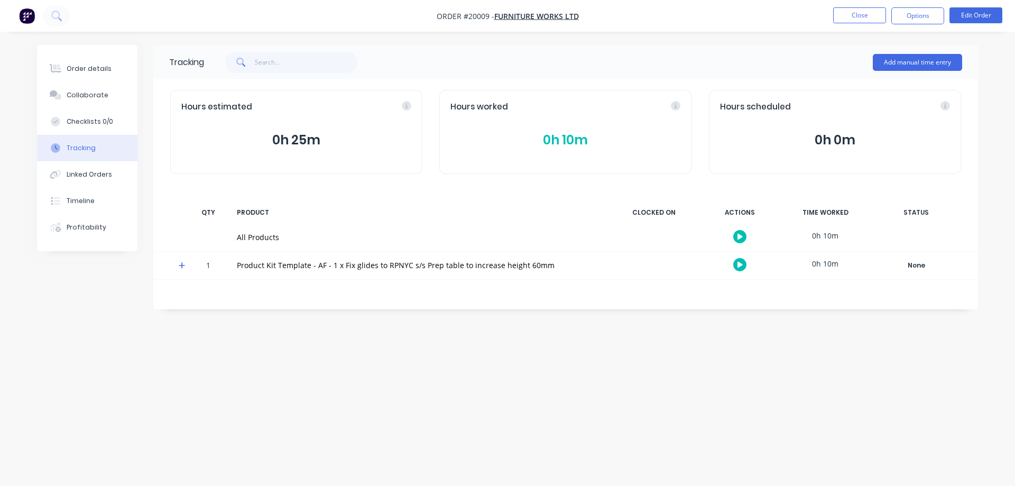
click at [182, 263] on icon at bounding box center [182, 265] width 6 height 6
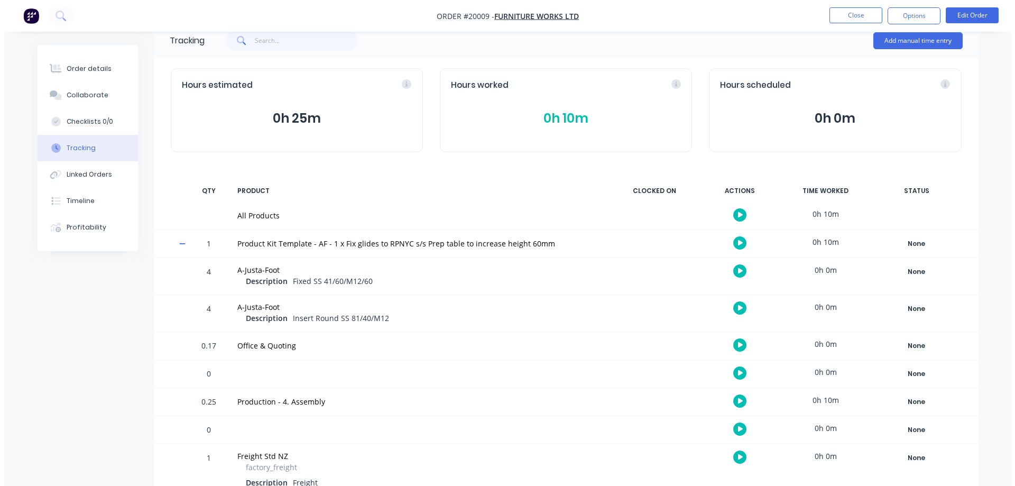
scroll to position [43, 0]
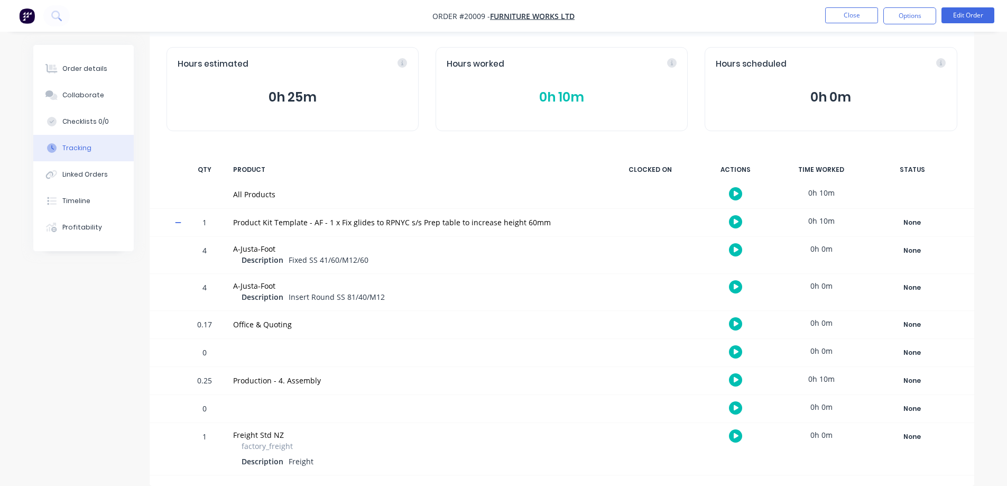
click at [559, 95] on button "0h 10m" at bounding box center [562, 97] width 230 height 20
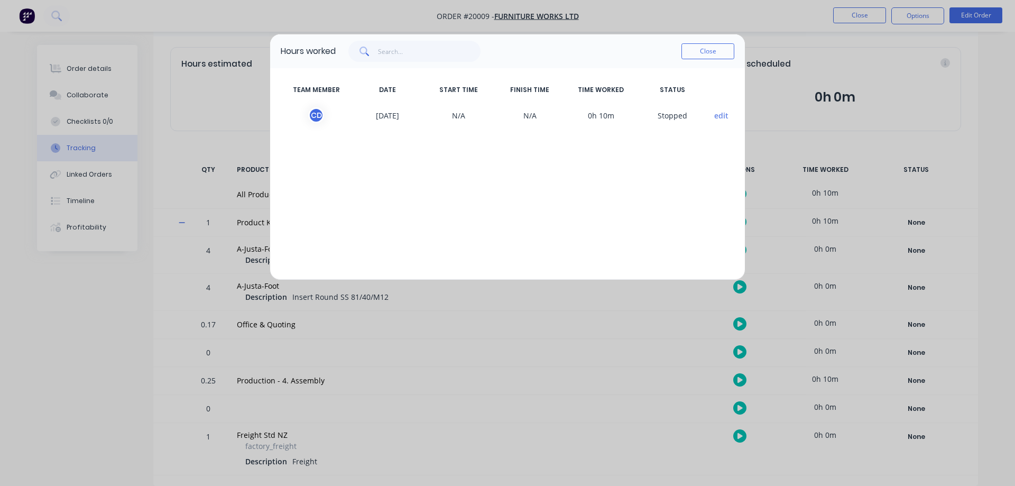
click at [718, 115] on button "edit" at bounding box center [721, 115] width 14 height 11
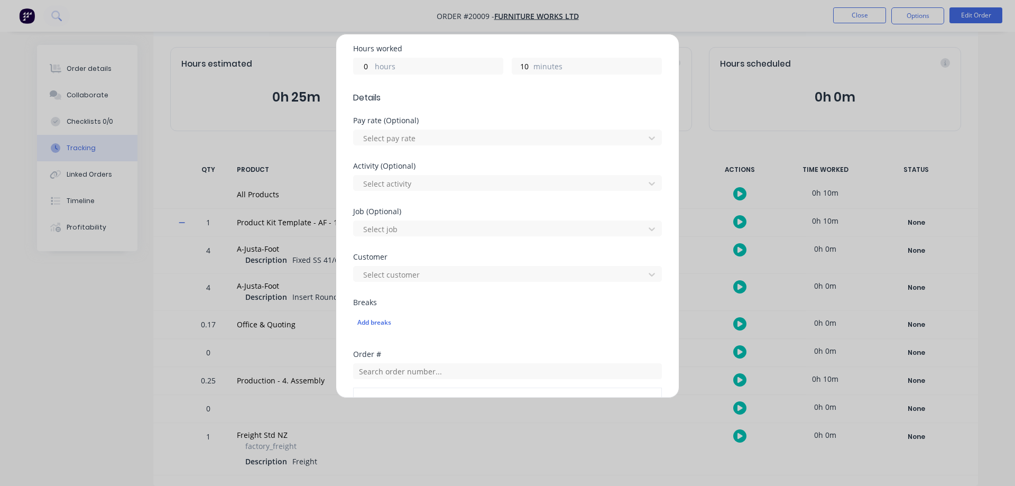
scroll to position [213, 0]
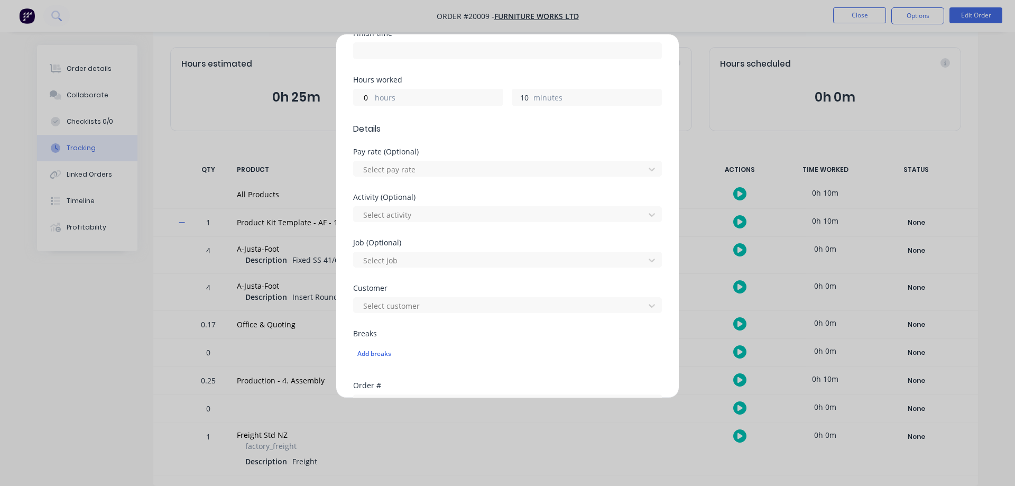
click at [520, 100] on input "10" at bounding box center [521, 97] width 19 height 16
drag, startPoint x: 525, startPoint y: 97, endPoint x: 500, endPoint y: 93, distance: 25.6
click at [500, 93] on div "0 hours 10 minutes" at bounding box center [507, 96] width 309 height 20
type input "26"
click at [459, 76] on div "Hours worked" at bounding box center [507, 79] width 309 height 7
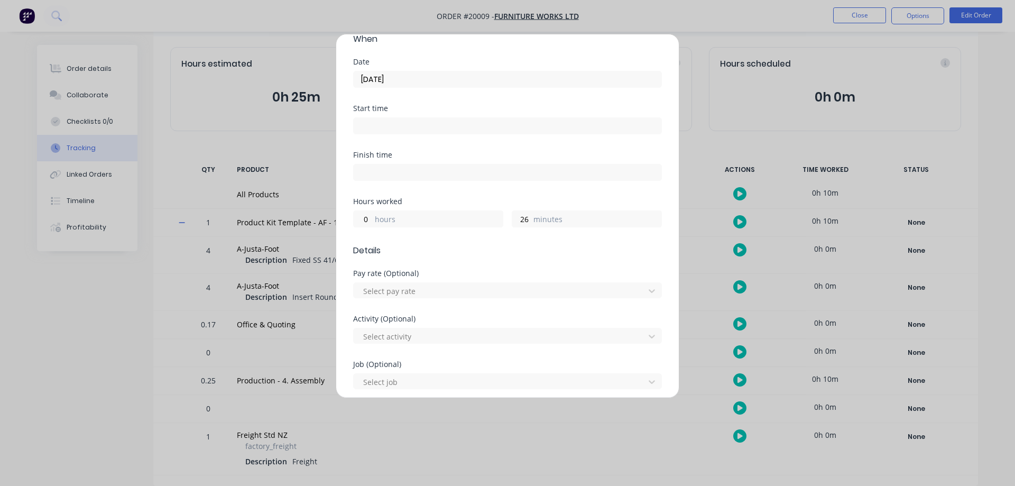
scroll to position [54, 0]
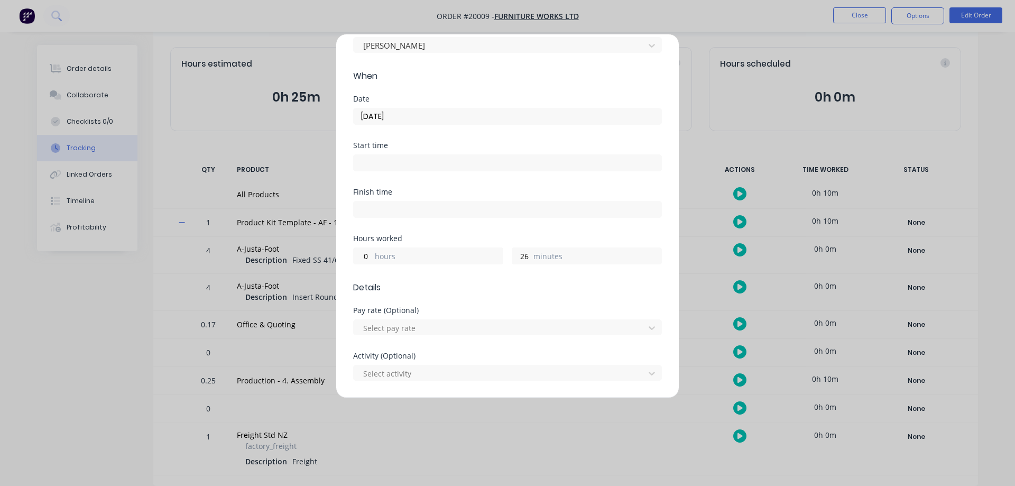
click at [365, 116] on input "[DATE]" at bounding box center [508, 116] width 308 height 16
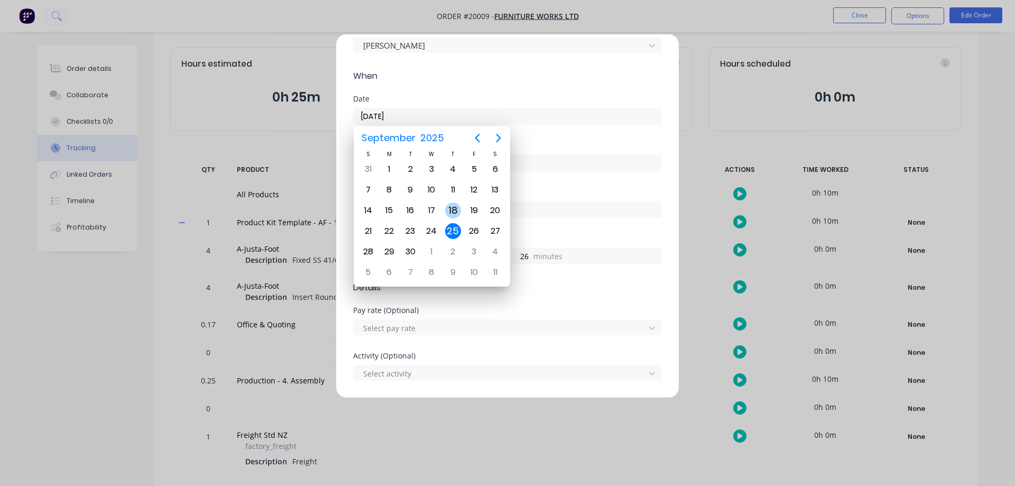
click at [454, 210] on div "18" at bounding box center [453, 210] width 16 height 16
type input "[DATE]"
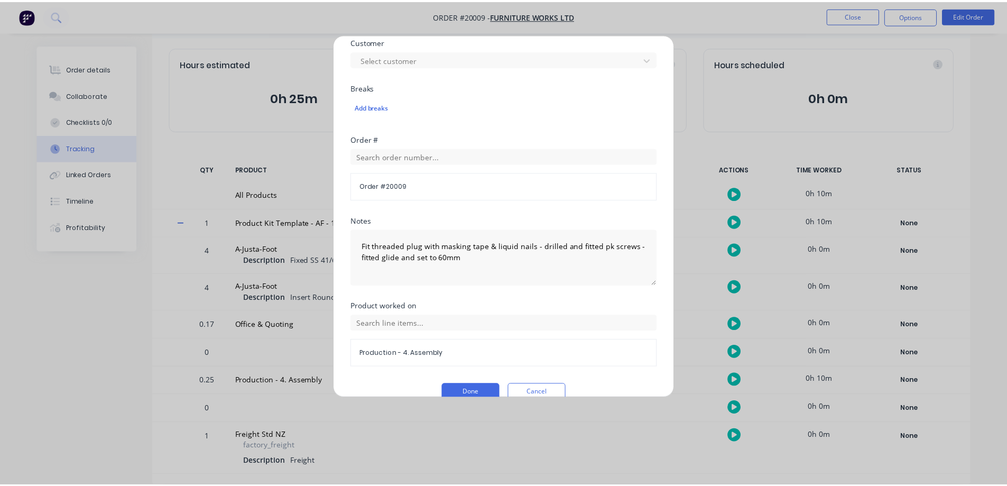
scroll to position [477, 0]
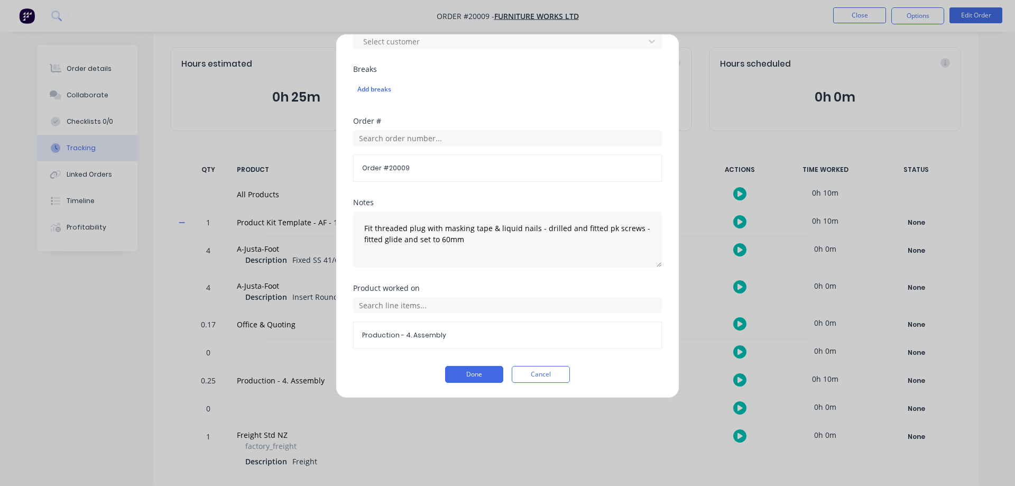
click at [468, 370] on button "Done" at bounding box center [474, 374] width 58 height 17
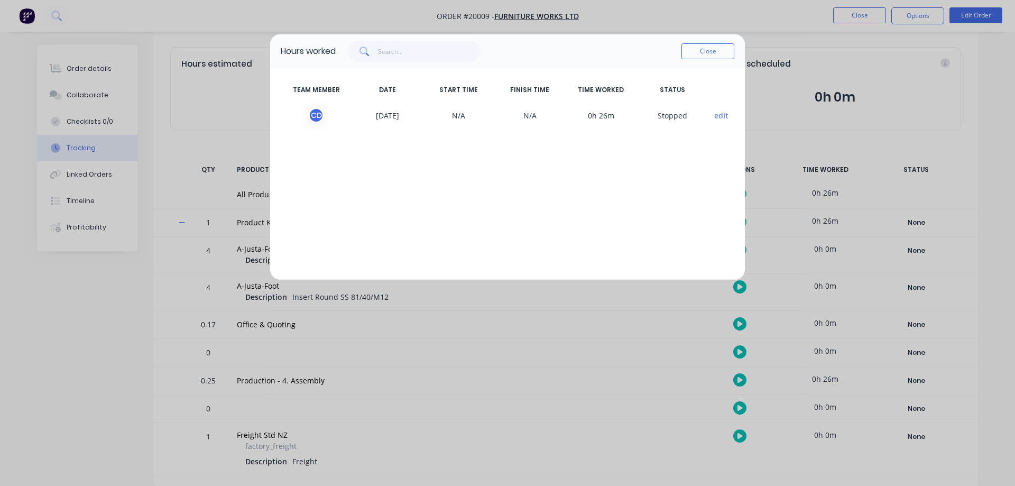
click at [707, 47] on button "Close" at bounding box center [707, 51] width 53 height 16
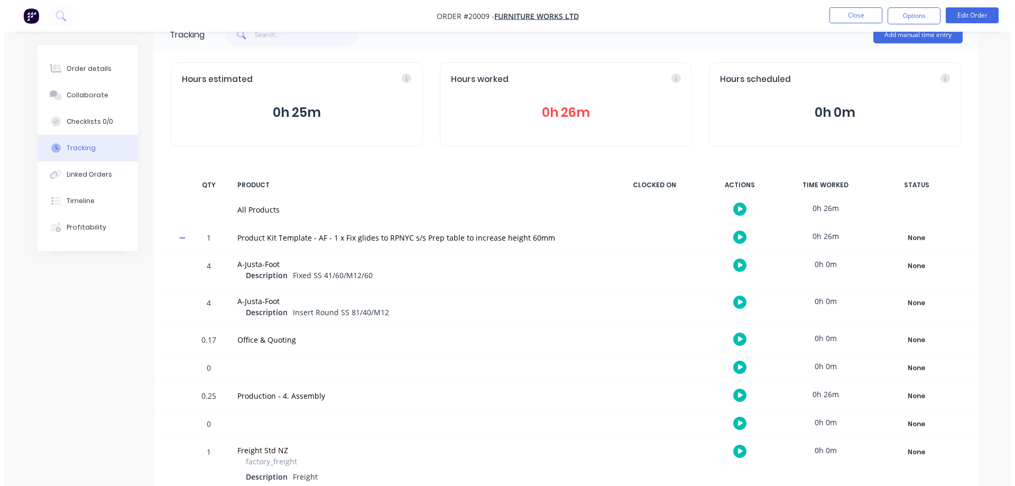
scroll to position [0, 0]
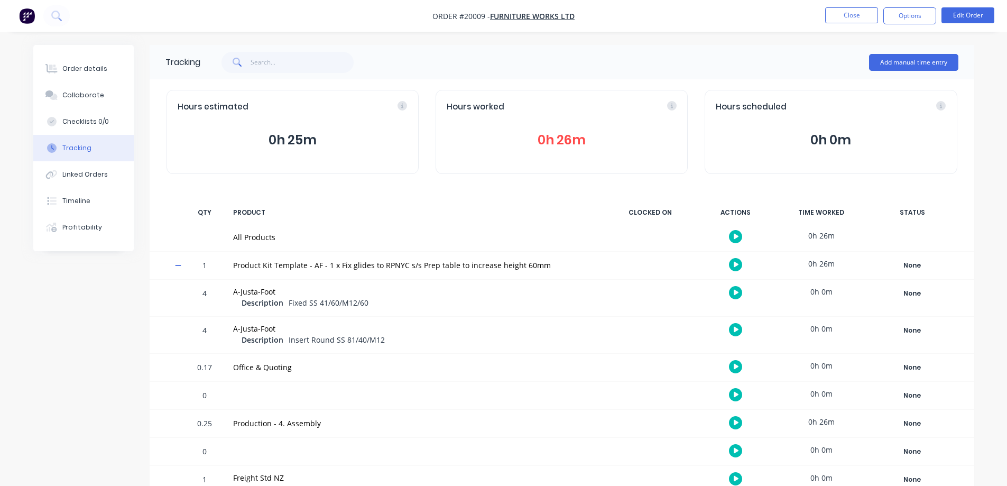
click at [913, 64] on button "Add manual time entry" at bounding box center [913, 62] width 89 height 17
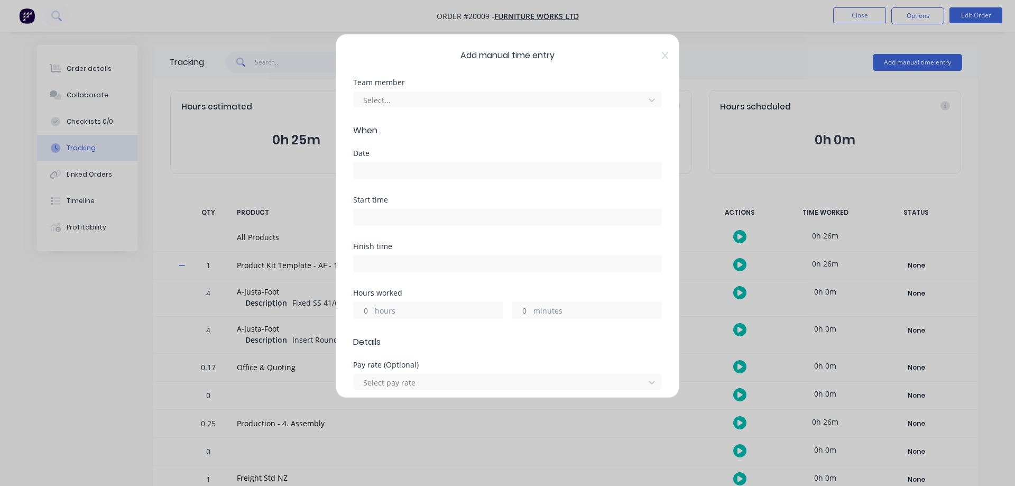
click at [390, 97] on div at bounding box center [500, 100] width 277 height 13
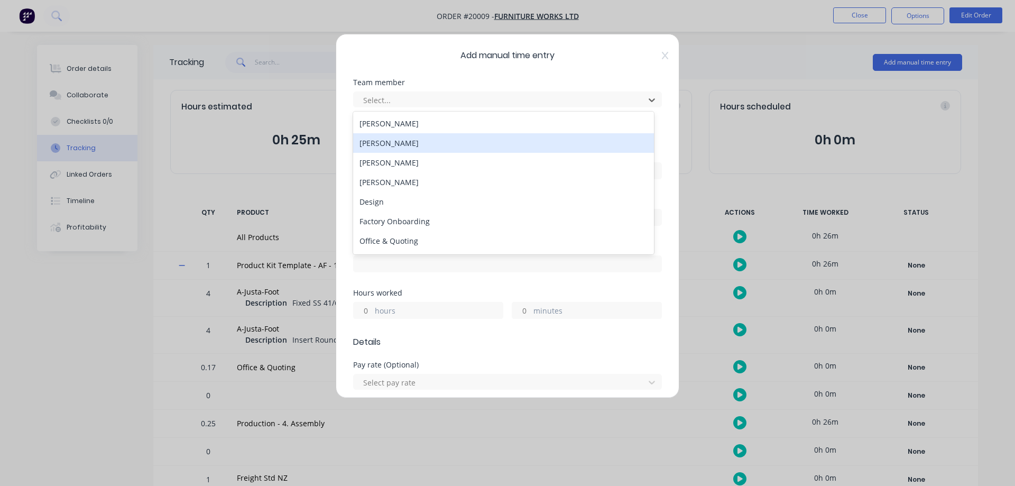
click at [390, 143] on div "[PERSON_NAME]" at bounding box center [503, 143] width 301 height 20
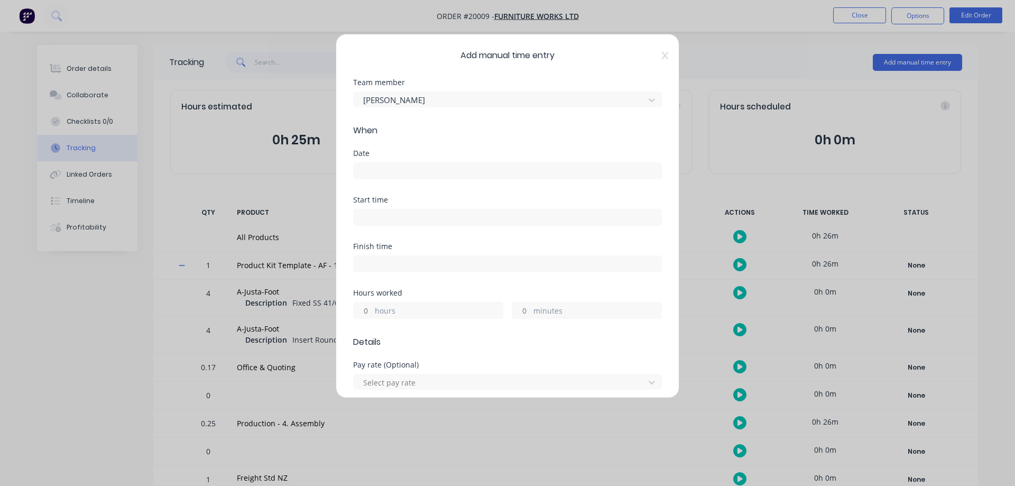
click at [384, 166] on input at bounding box center [508, 171] width 308 height 16
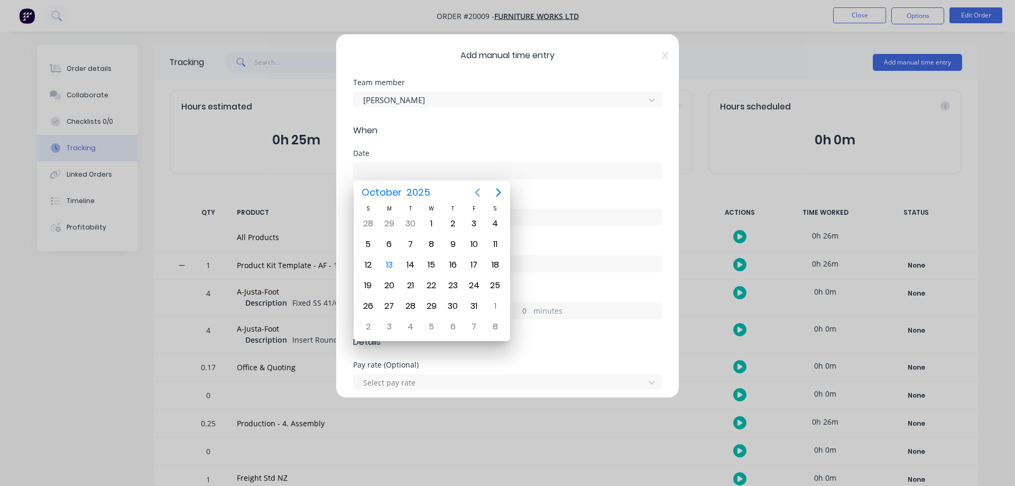
click at [478, 192] on icon "Previous page" at bounding box center [477, 192] width 13 height 13
click at [435, 261] on div "17" at bounding box center [432, 265] width 16 height 16
type input "[DATE]"
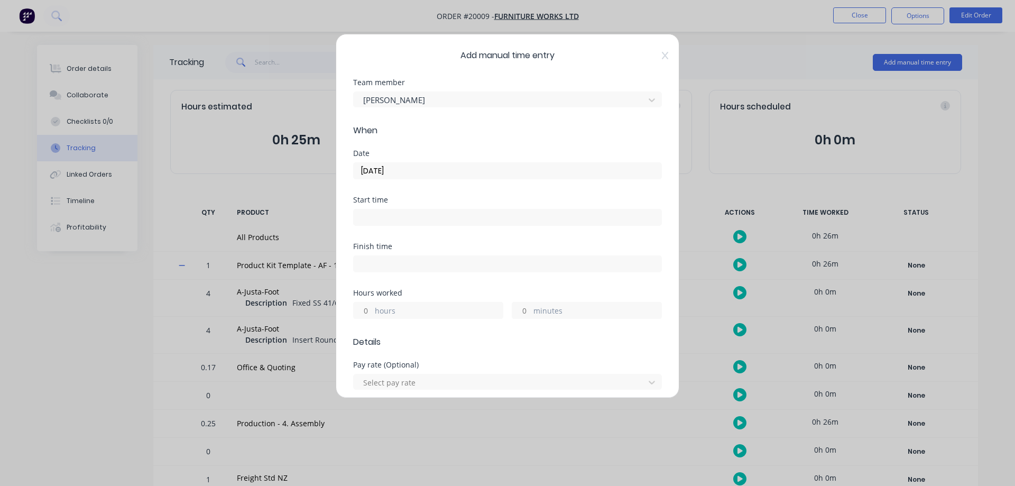
click at [365, 311] on input "hours" at bounding box center [363, 310] width 19 height 16
type input "1"
click at [524, 307] on input "minutes" at bounding box center [521, 310] width 19 height 16
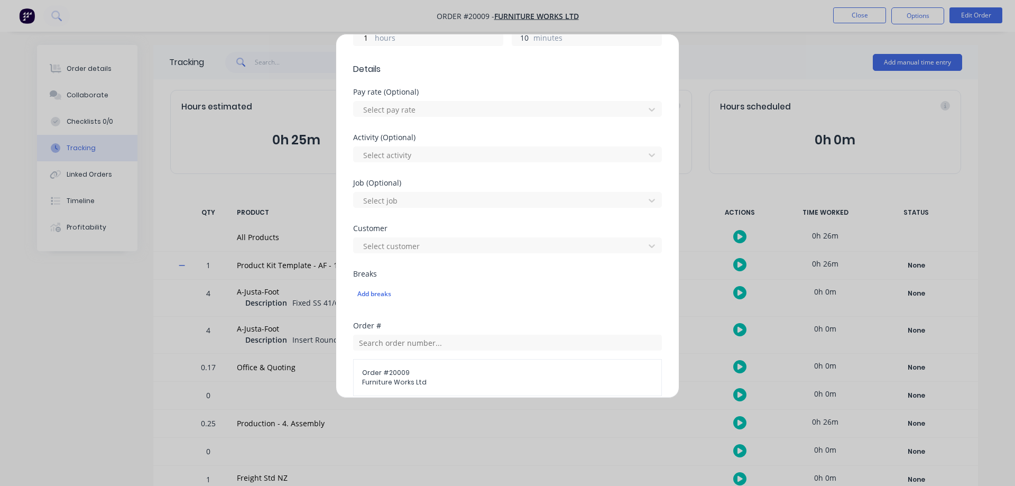
scroll to position [423, 0]
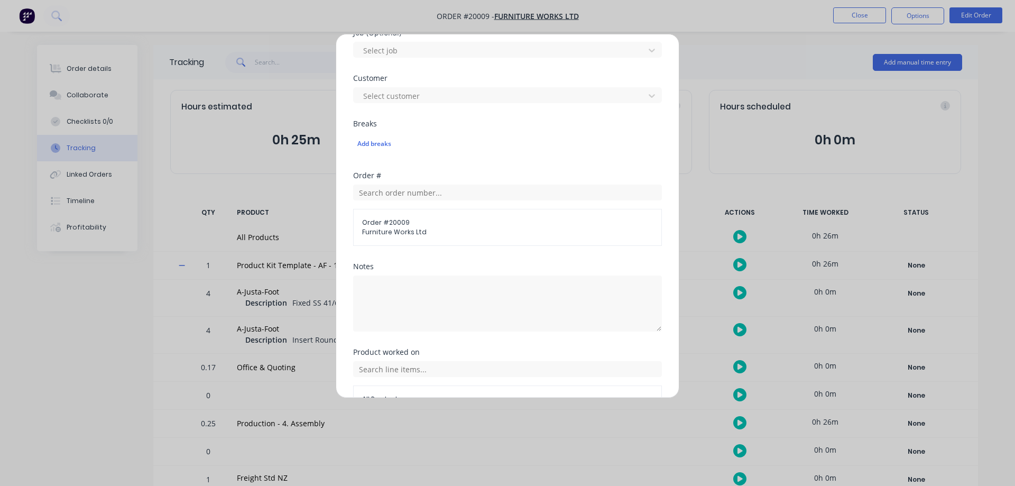
type input "10"
click at [410, 287] on textarea at bounding box center [507, 303] width 309 height 56
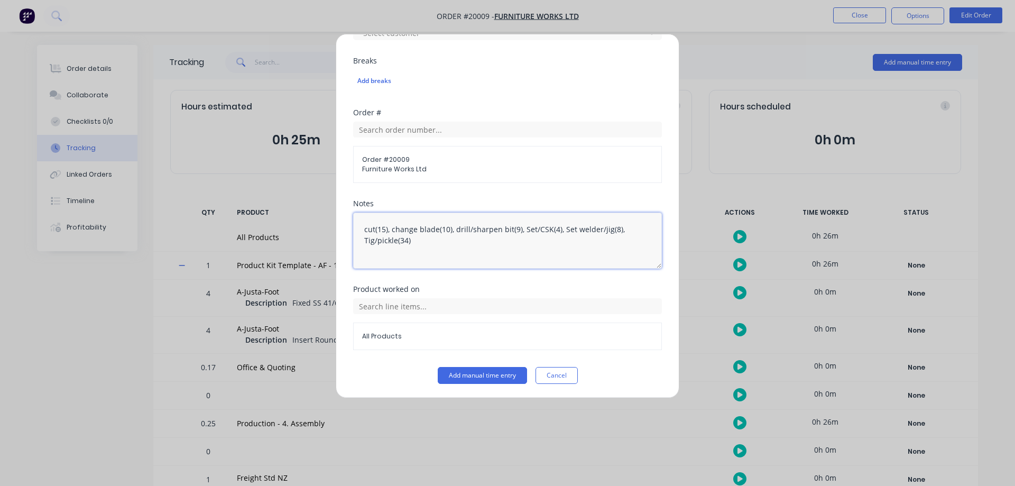
scroll to position [487, 0]
type textarea "cut(15), change blade(10), drill/sharpen bit(9), Set/CSK(4), Set welder/jig(8),…"
click at [363, 302] on input "text" at bounding box center [507, 305] width 309 height 16
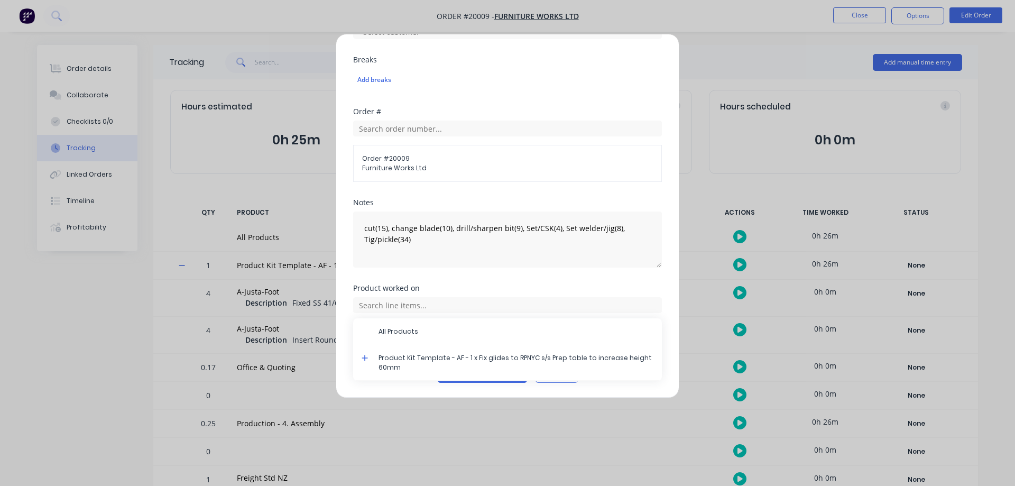
click at [368, 358] on icon at bounding box center [365, 358] width 6 height 6
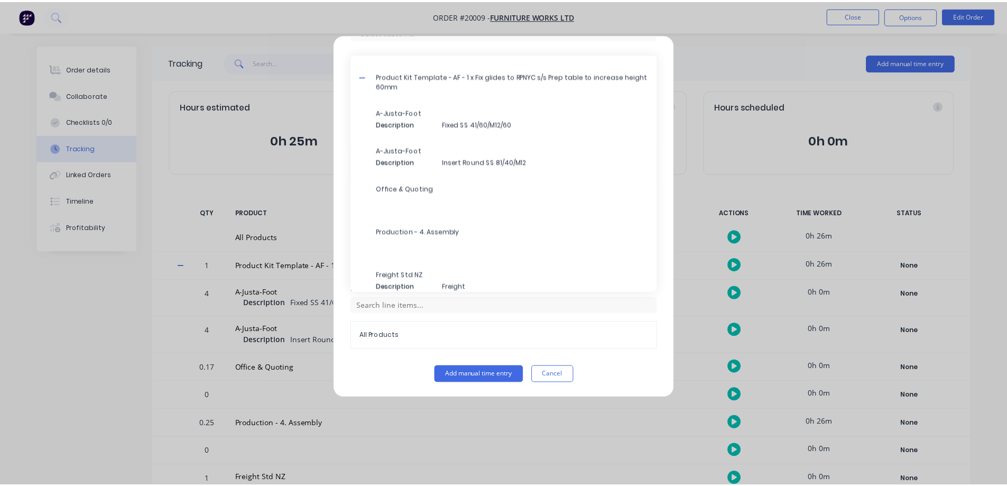
scroll to position [25, 0]
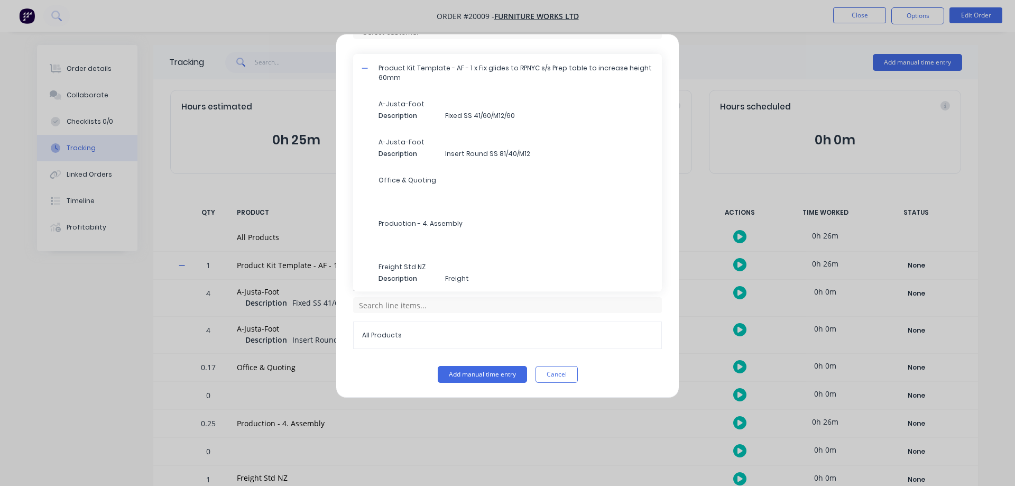
click at [436, 223] on span "Production - 4. Assembly" at bounding box center [516, 224] width 275 height 10
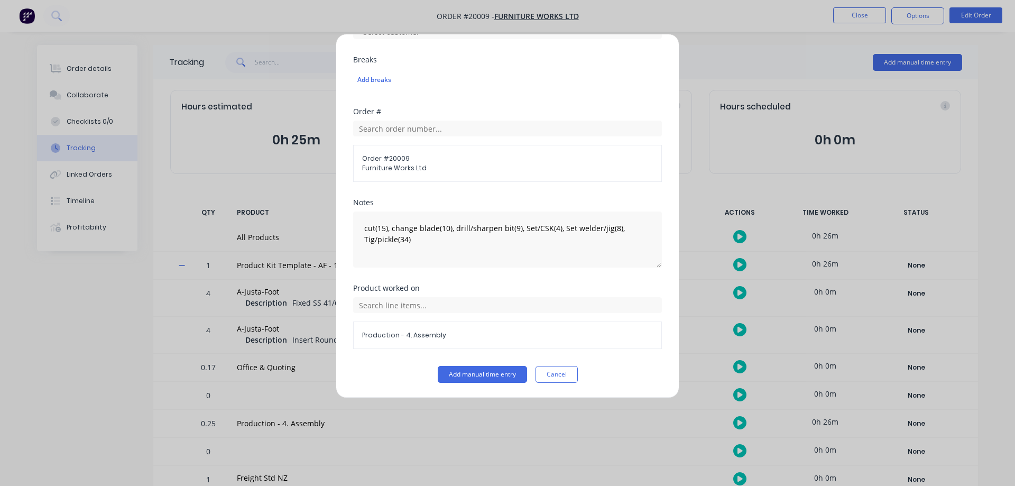
click at [473, 374] on button "Add manual time entry" at bounding box center [482, 374] width 89 height 17
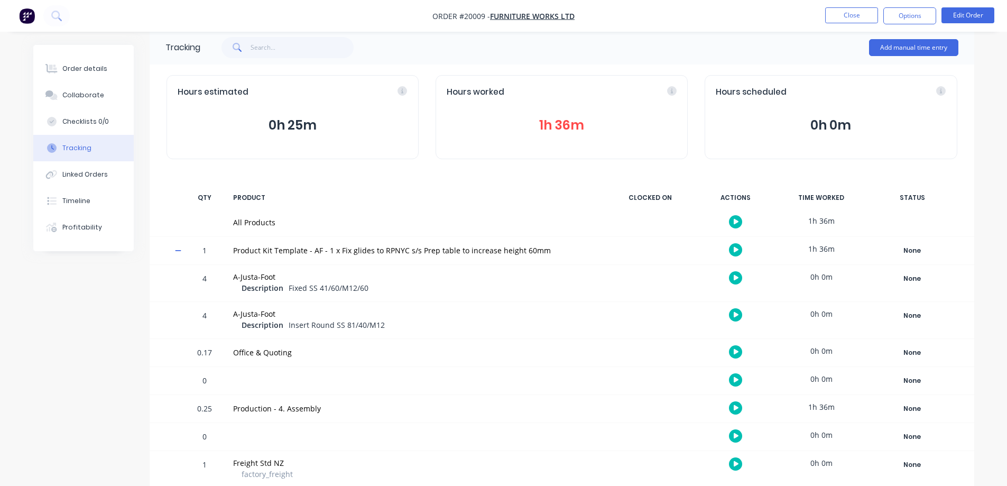
scroll to position [0, 0]
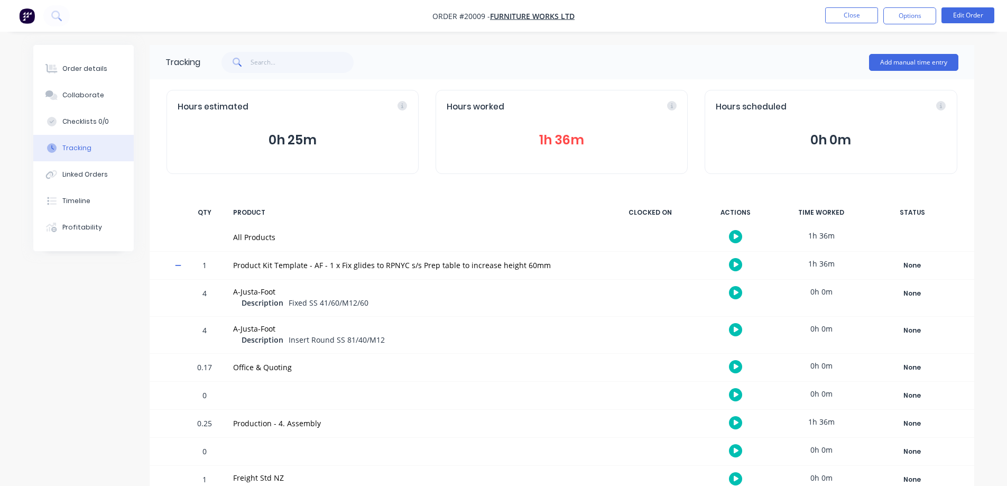
click at [77, 67] on div "Order details" at bounding box center [84, 69] width 45 height 10
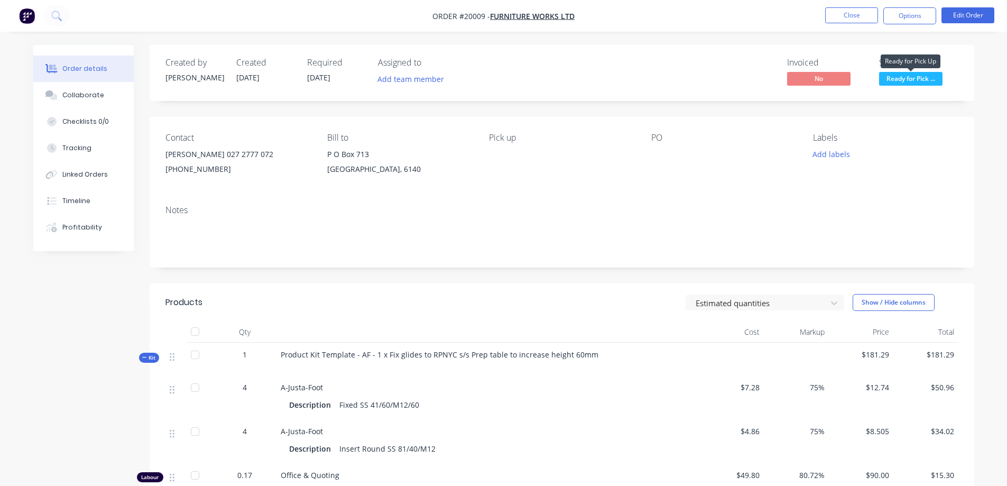
click at [902, 80] on span "Ready for Pick ..." at bounding box center [910, 78] width 63 height 13
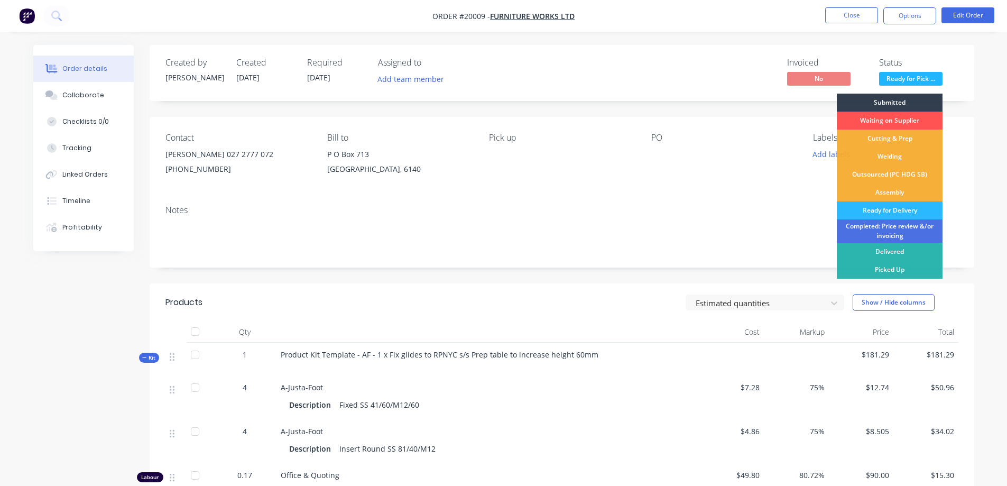
click at [891, 269] on div "Picked Up" at bounding box center [890, 270] width 106 height 18
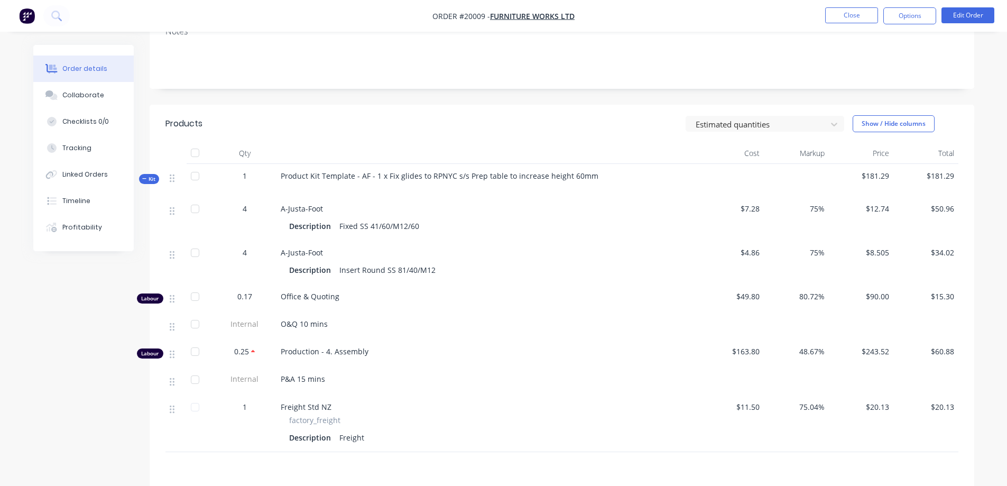
scroll to position [174, 0]
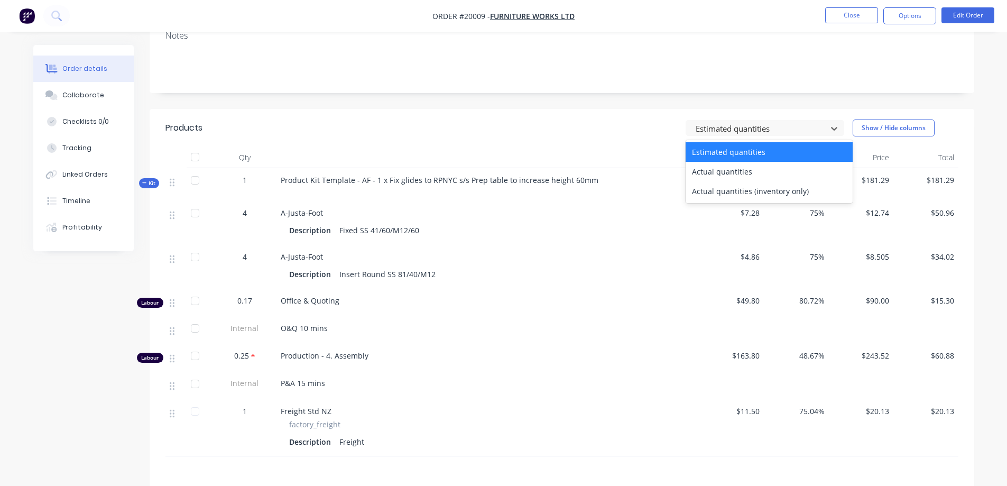
click at [730, 132] on div at bounding box center [758, 128] width 127 height 13
click at [709, 168] on div "Actual quantities" at bounding box center [769, 172] width 167 height 20
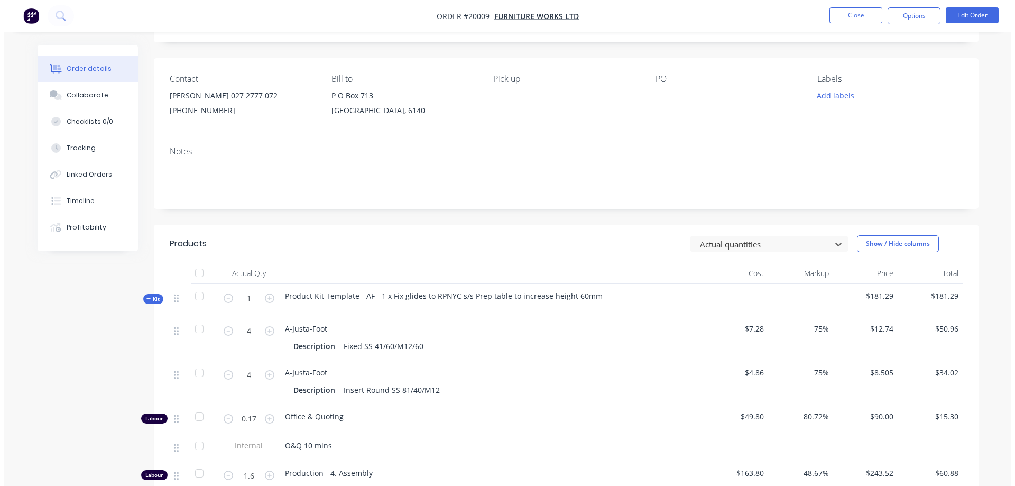
scroll to position [0, 0]
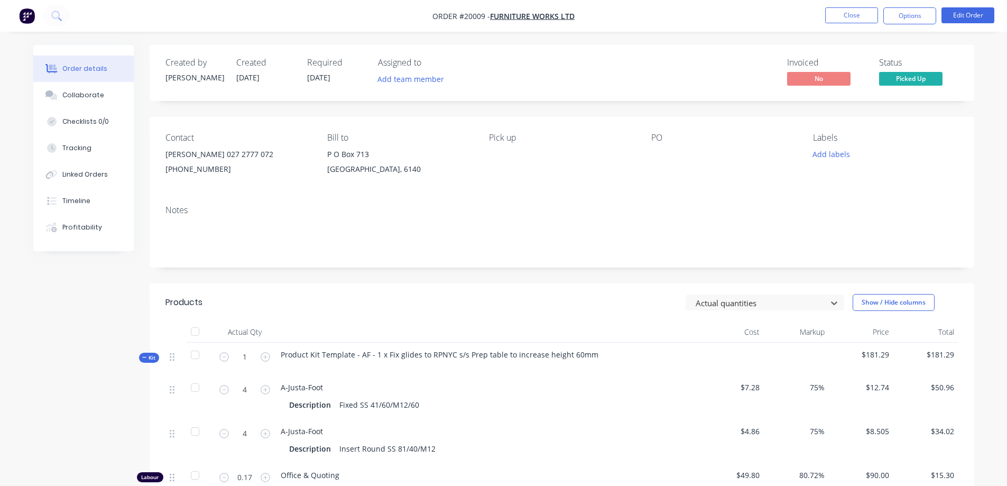
click at [855, 16] on button "Close" at bounding box center [851, 15] width 53 height 16
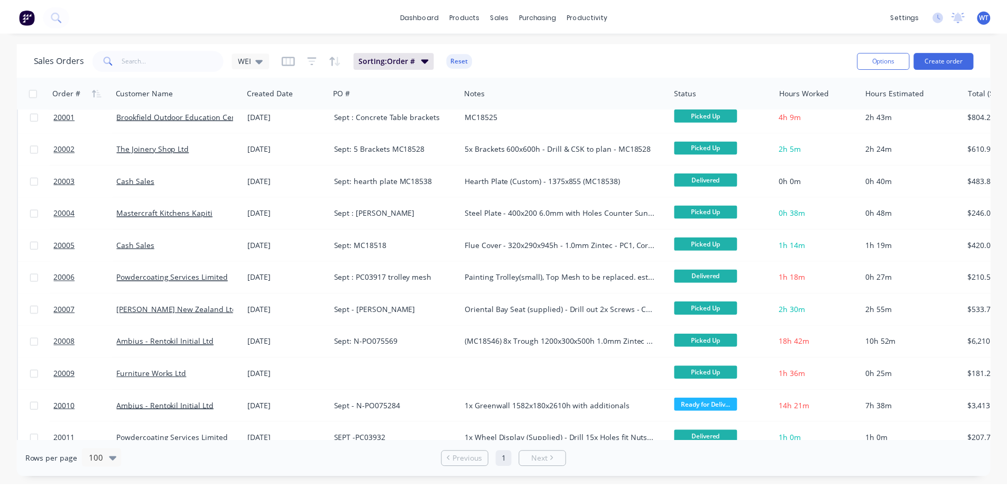
scroll to position [159, 0]
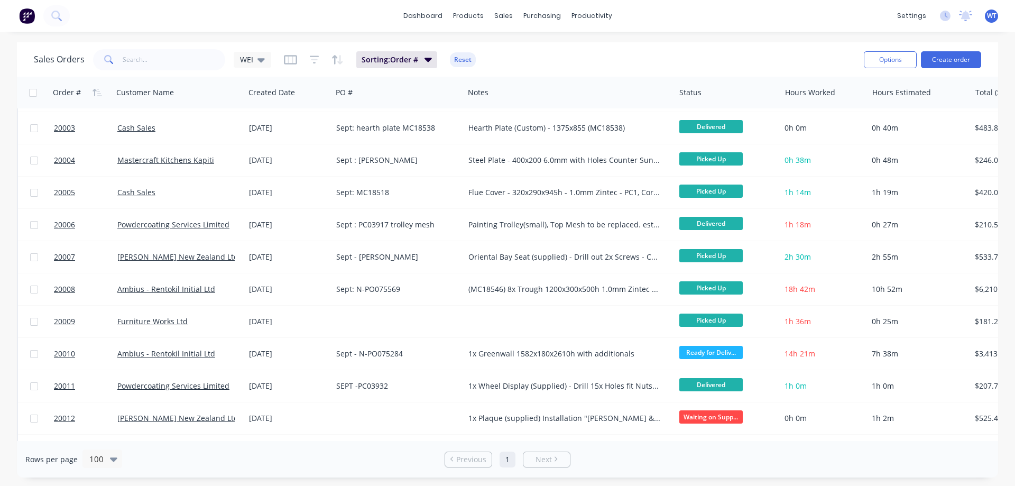
click at [65, 322] on span "20009" at bounding box center [64, 321] width 21 height 11
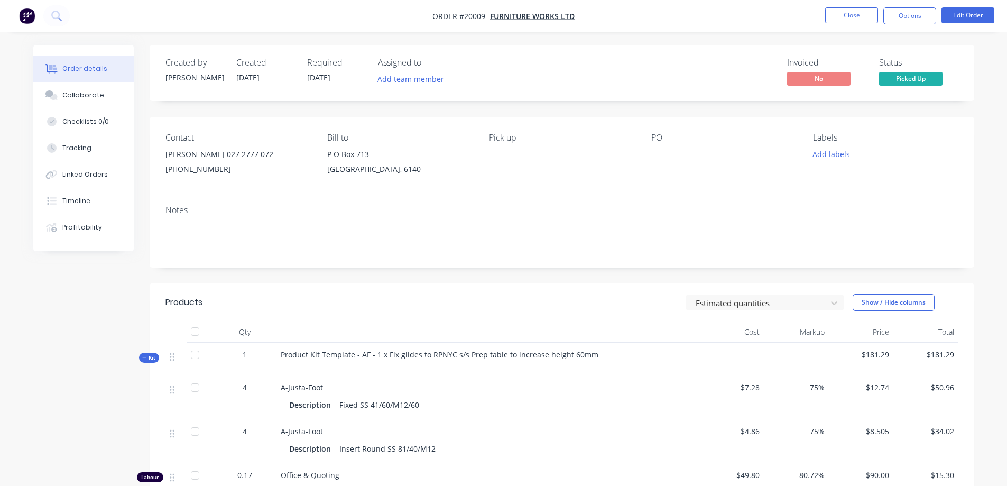
drag, startPoint x: 667, startPoint y: 156, endPoint x: 668, endPoint y: 144, distance: 11.7
click at [667, 154] on div at bounding box center [717, 154] width 132 height 15
click at [962, 12] on button "Edit Order" at bounding box center [968, 15] width 53 height 16
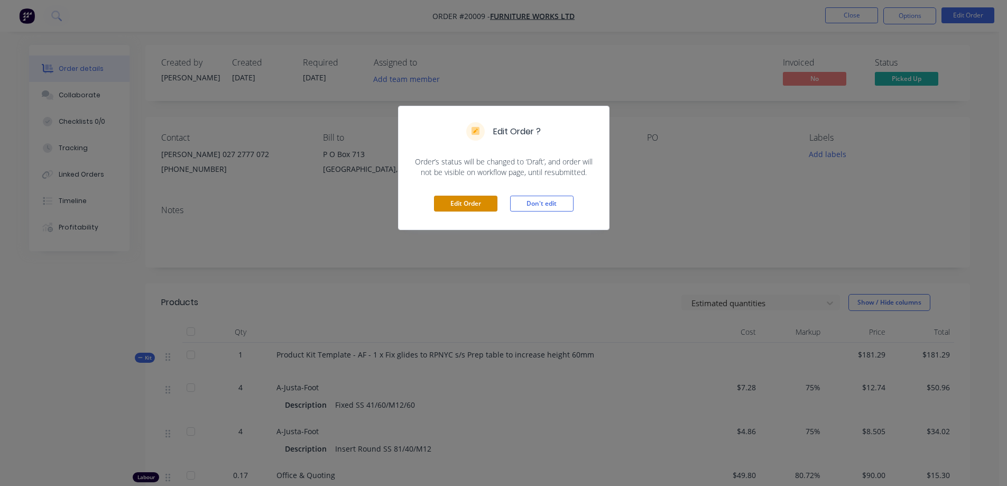
click at [468, 202] on button "Edit Order" at bounding box center [465, 204] width 63 height 16
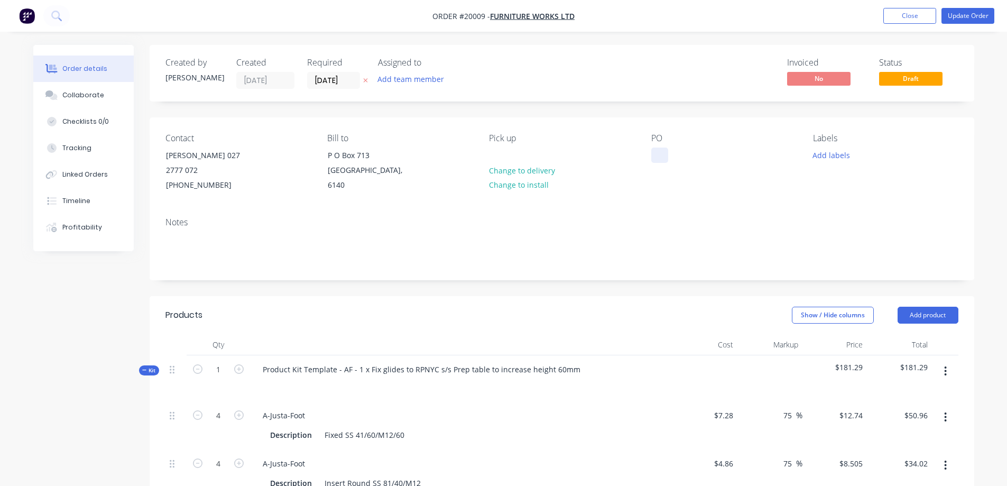
click at [660, 159] on div at bounding box center [659, 154] width 17 height 15
click at [962, 11] on button "Update Order" at bounding box center [968, 16] width 53 height 16
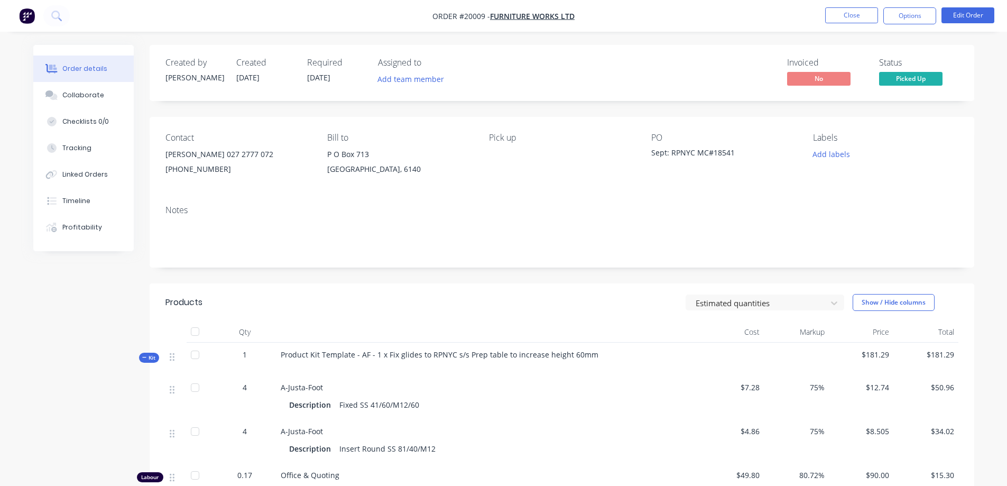
click at [846, 12] on button "Close" at bounding box center [851, 15] width 53 height 16
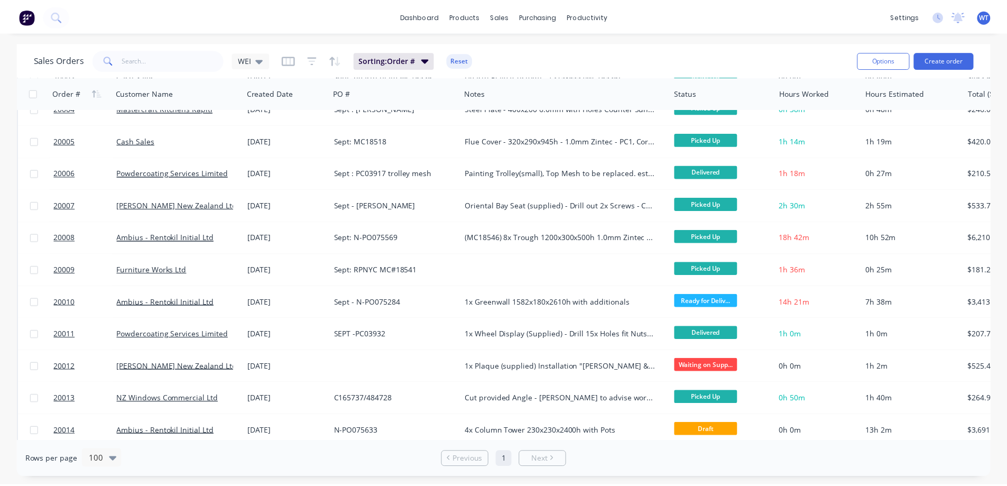
scroll to position [211, 0]
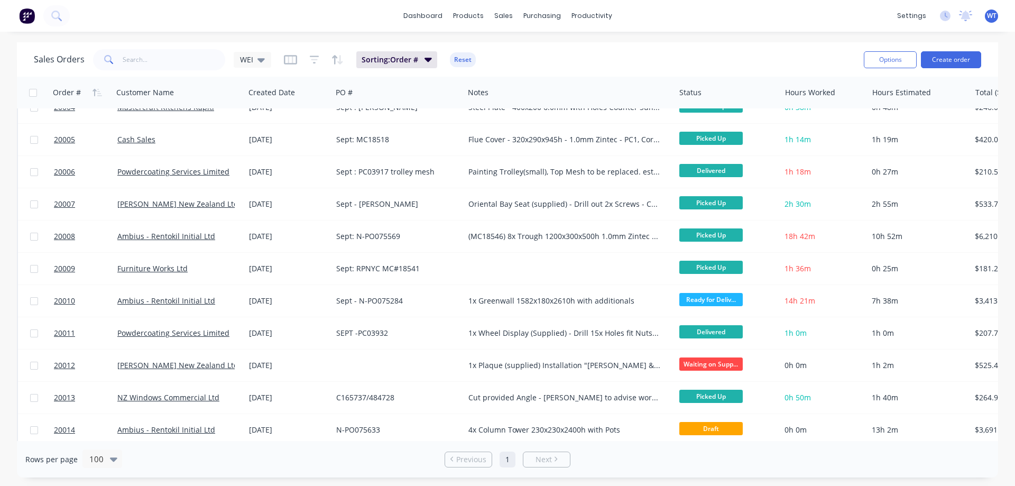
click at [61, 299] on span "20010" at bounding box center [64, 301] width 21 height 11
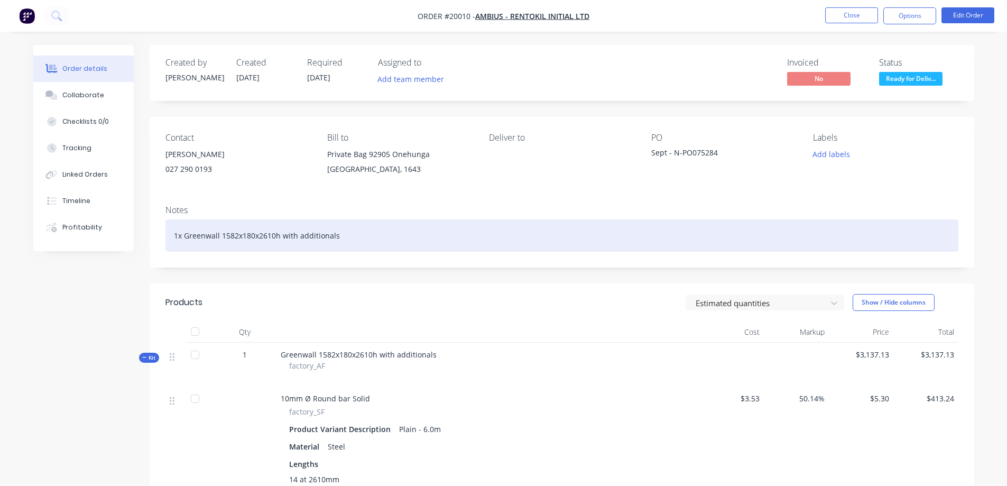
click at [354, 240] on div "1x Greenwall 1582x180x2610h with additionals" at bounding box center [561, 235] width 793 height 32
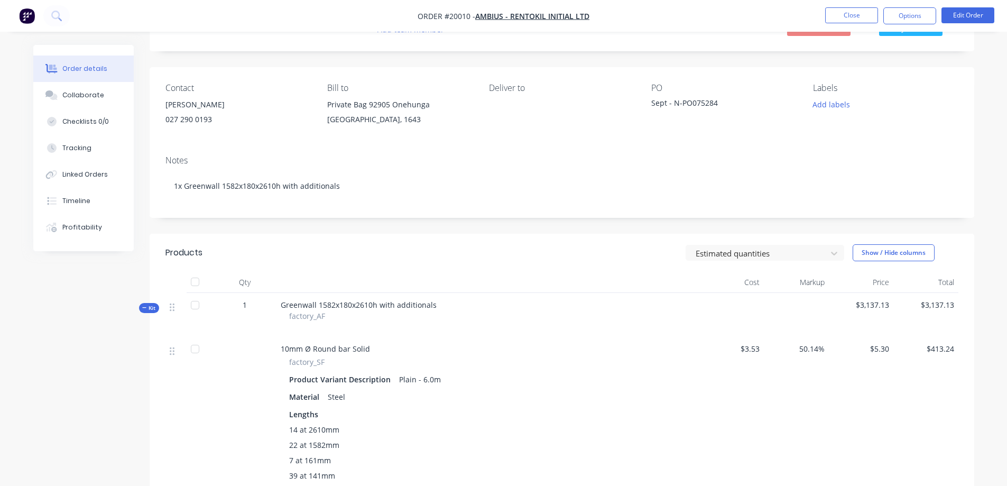
scroll to position [49, 0]
click at [70, 149] on div "Tracking" at bounding box center [76, 148] width 29 height 10
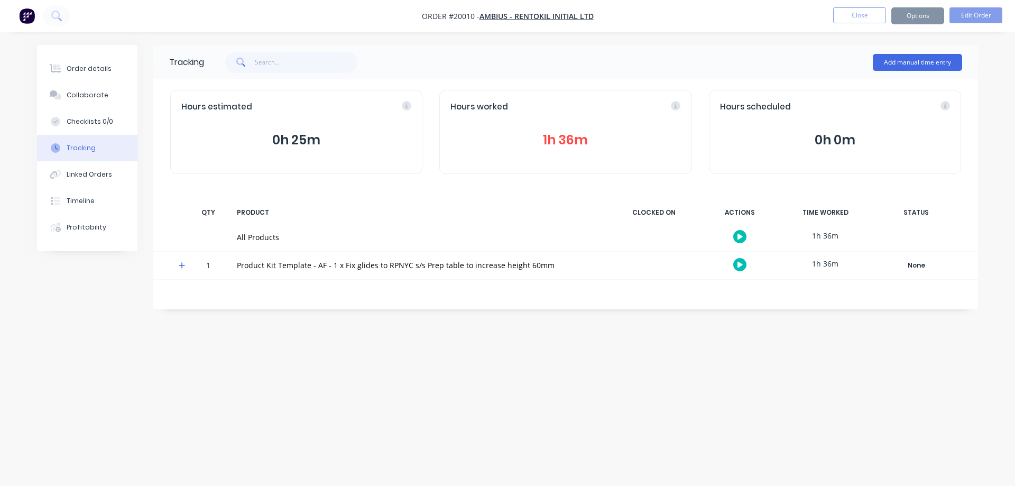
click at [574, 142] on button "1h 36m" at bounding box center [565, 140] width 230 height 20
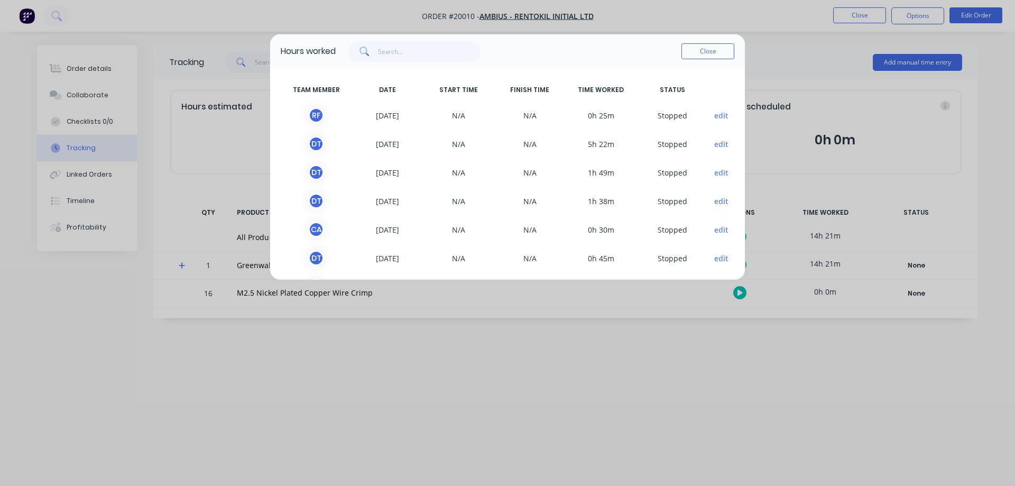
click at [705, 50] on button "Close" at bounding box center [707, 51] width 53 height 16
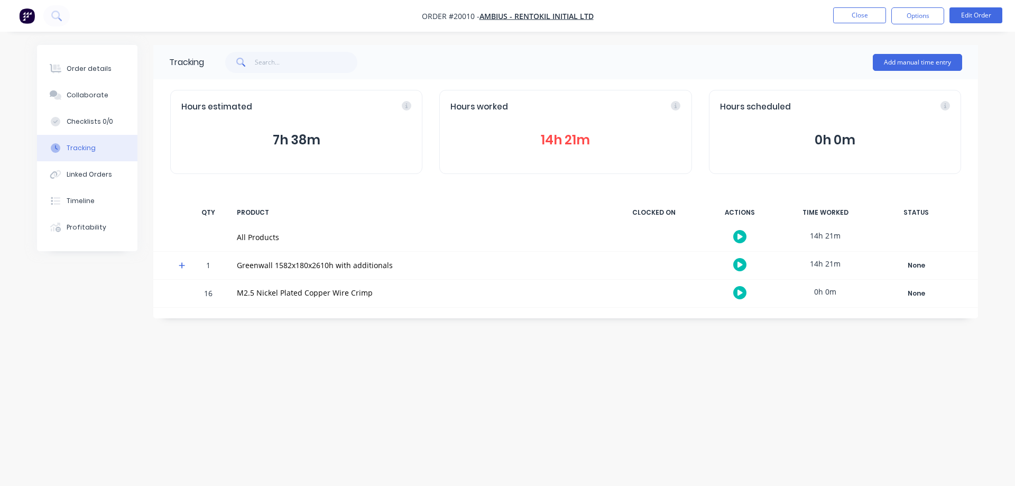
click at [847, 12] on button "Close" at bounding box center [859, 15] width 53 height 16
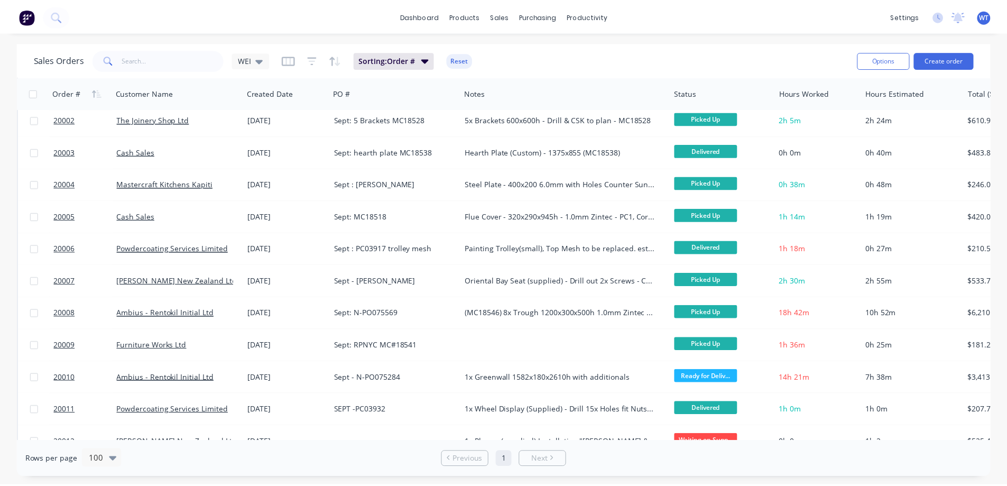
scroll to position [159, 0]
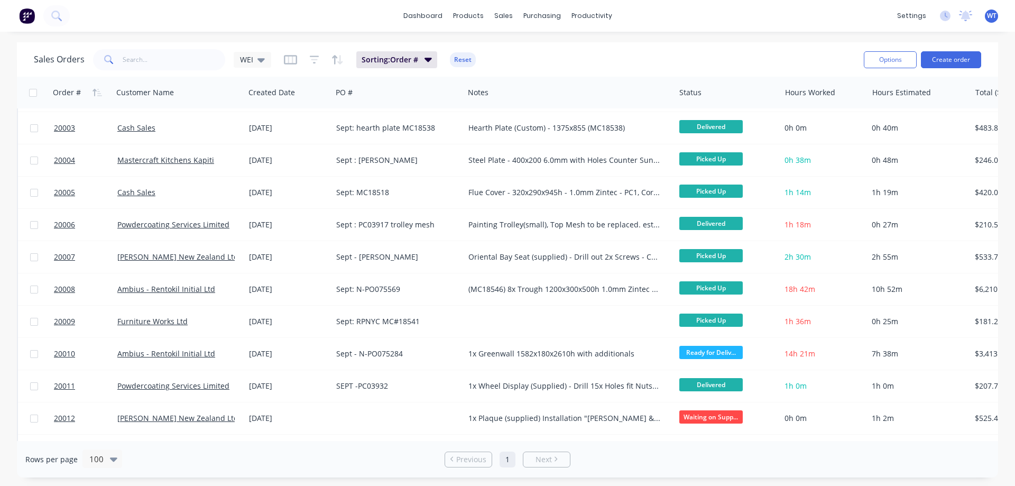
click at [60, 352] on span "20010" at bounding box center [64, 353] width 21 height 11
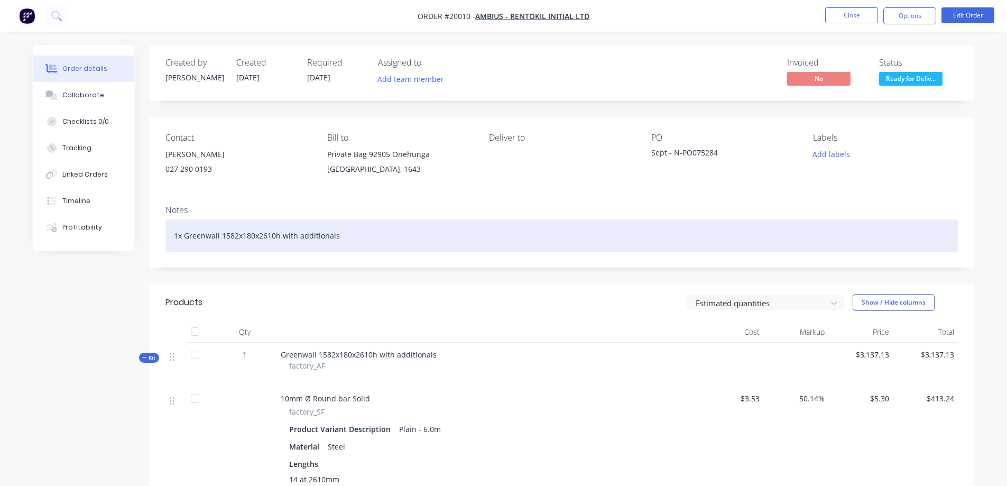
click at [407, 239] on div "1x Greenwall 1582x180x2610h with additionals" at bounding box center [561, 235] width 793 height 32
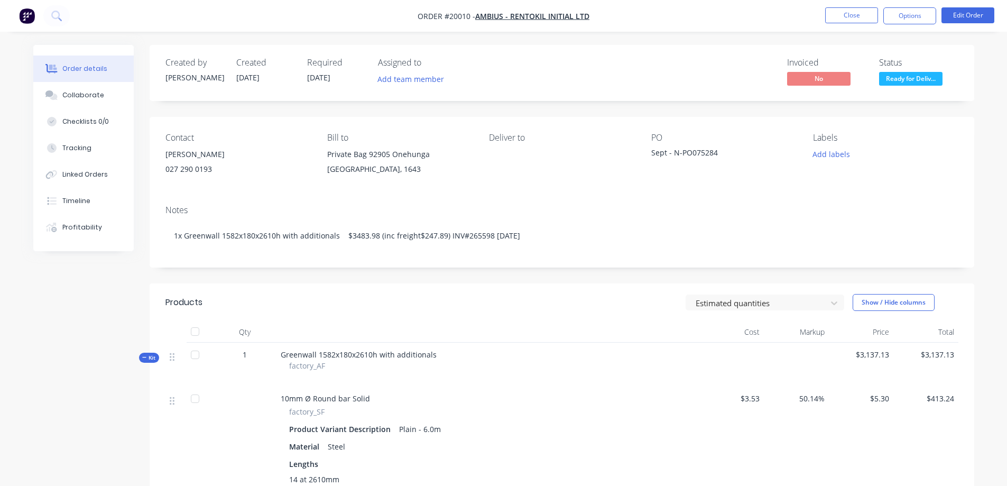
click at [571, 206] on div "Notes" at bounding box center [561, 210] width 793 height 10
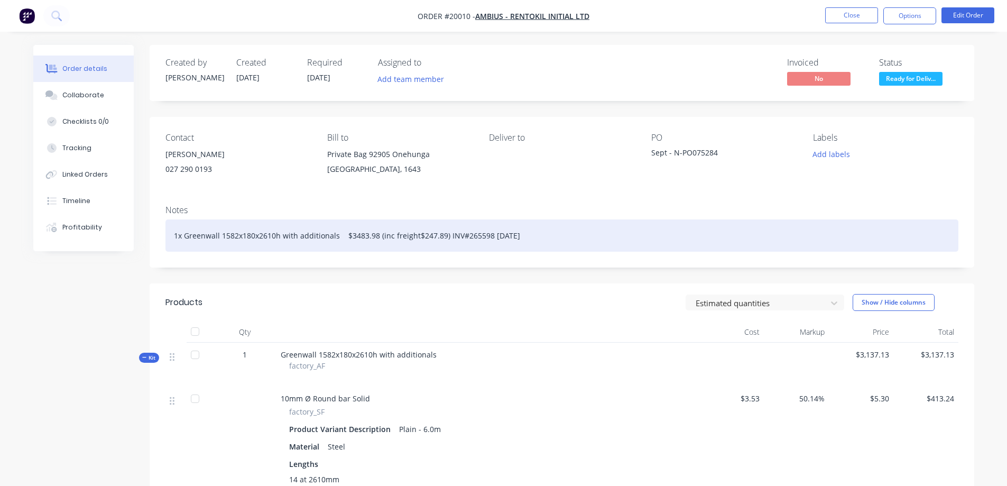
click at [531, 234] on div "1x Greenwall 1582x180x2610h with additionals $3483.98 (inc freight$247.89) INV#…" at bounding box center [561, 235] width 793 height 32
click at [609, 239] on div "1x Greenwall 1582x180x2610h with additionals $3483.98 (inc freight$247.89) INV#…" at bounding box center [561, 235] width 793 height 32
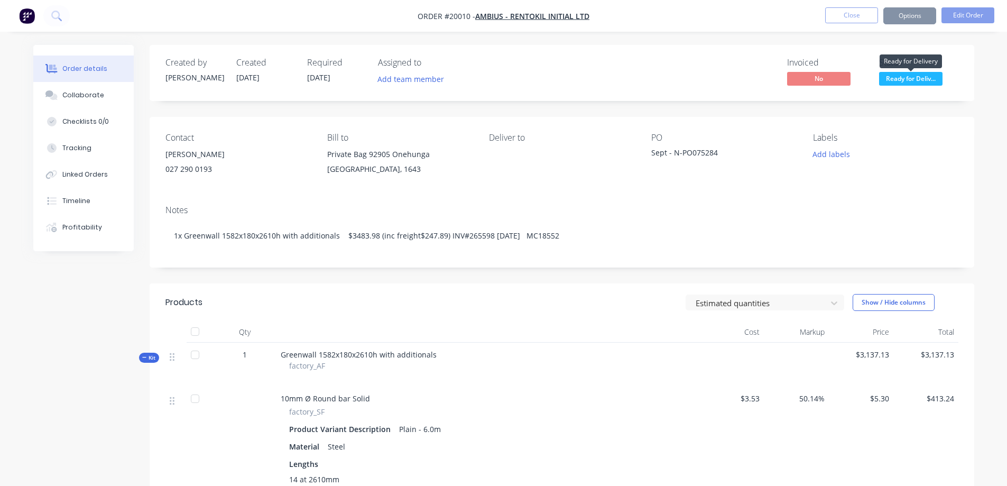
click at [909, 82] on span "Ready for Deliv..." at bounding box center [910, 78] width 63 height 13
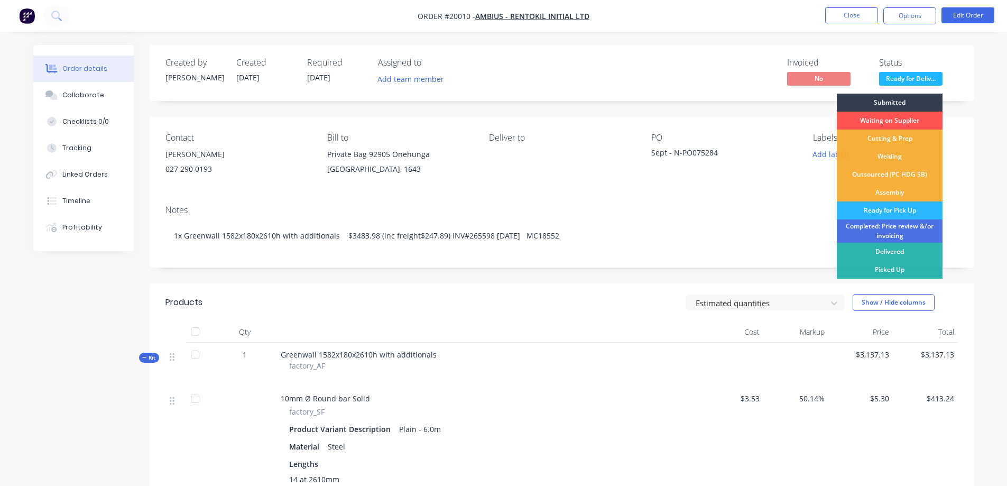
click at [896, 272] on div "Picked Up" at bounding box center [890, 270] width 106 height 18
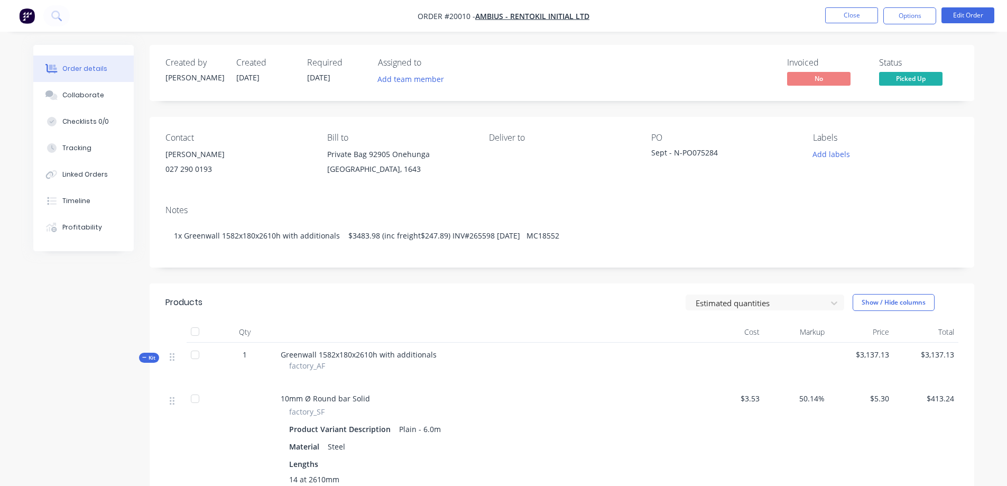
click at [852, 17] on button "Close" at bounding box center [851, 15] width 53 height 16
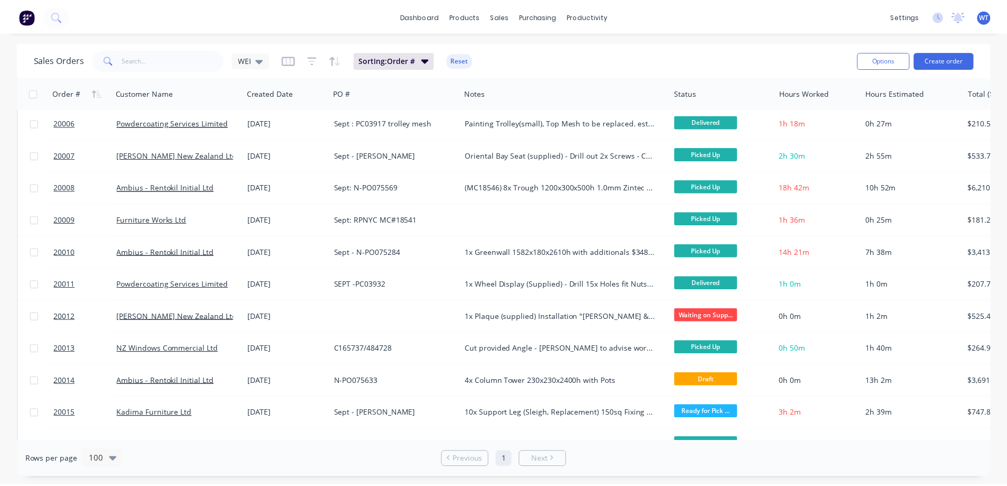
scroll to position [264, 0]
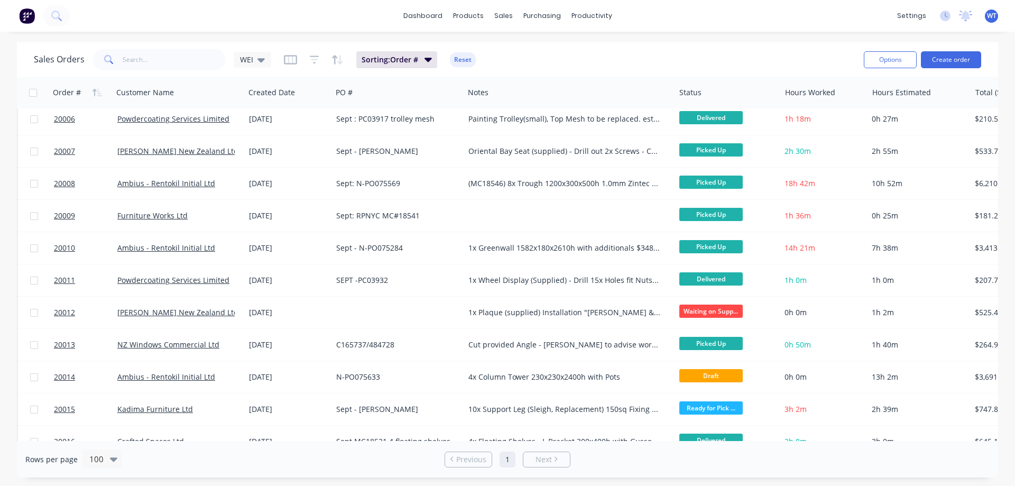
click at [60, 377] on span "20014" at bounding box center [64, 377] width 21 height 11
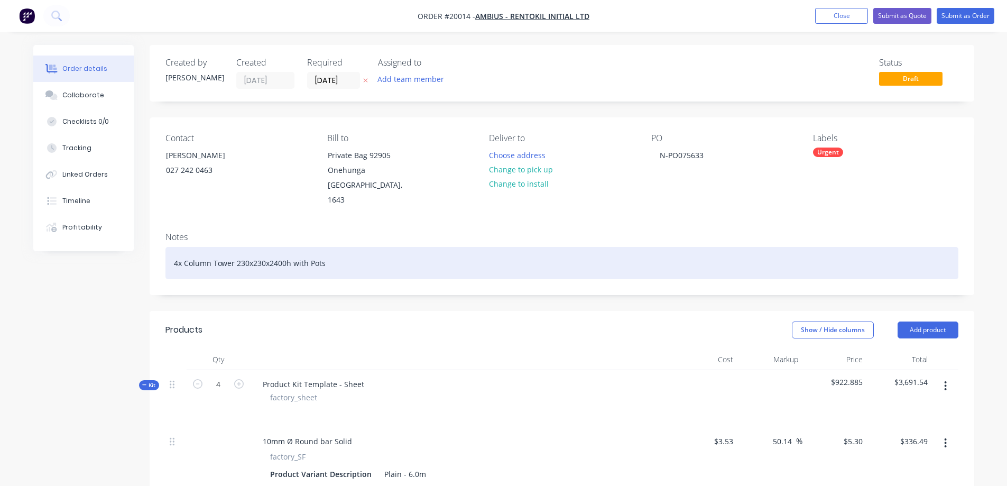
click at [373, 247] on div "4x Column Tower 230x230x2400h with Pots" at bounding box center [561, 263] width 793 height 32
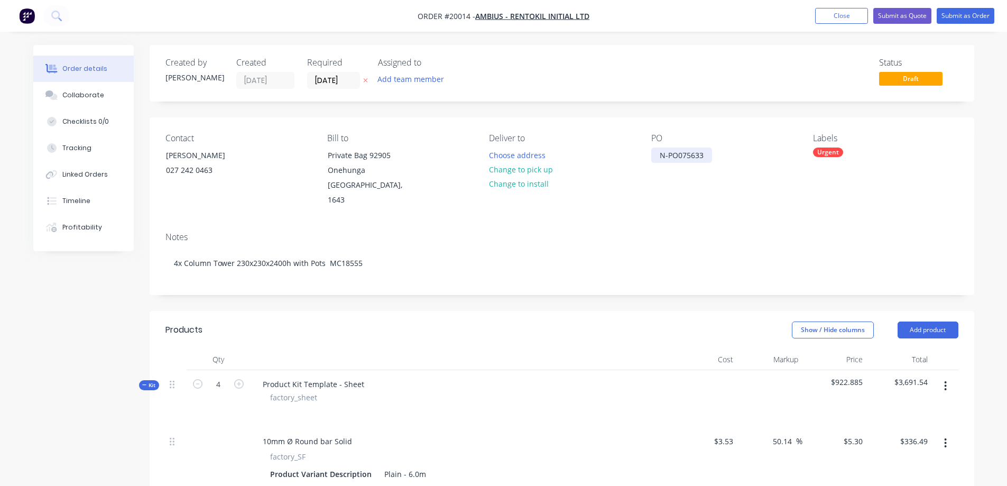
drag, startPoint x: 661, startPoint y: 154, endPoint x: 661, endPoint y: 160, distance: 6.3
click at [661, 153] on div "N-PO075633" at bounding box center [681, 154] width 61 height 15
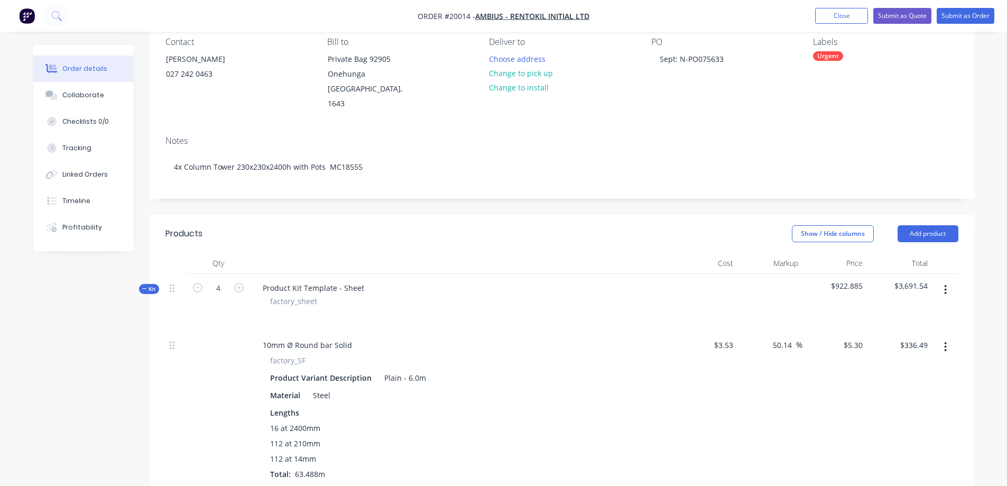
scroll to position [106, 0]
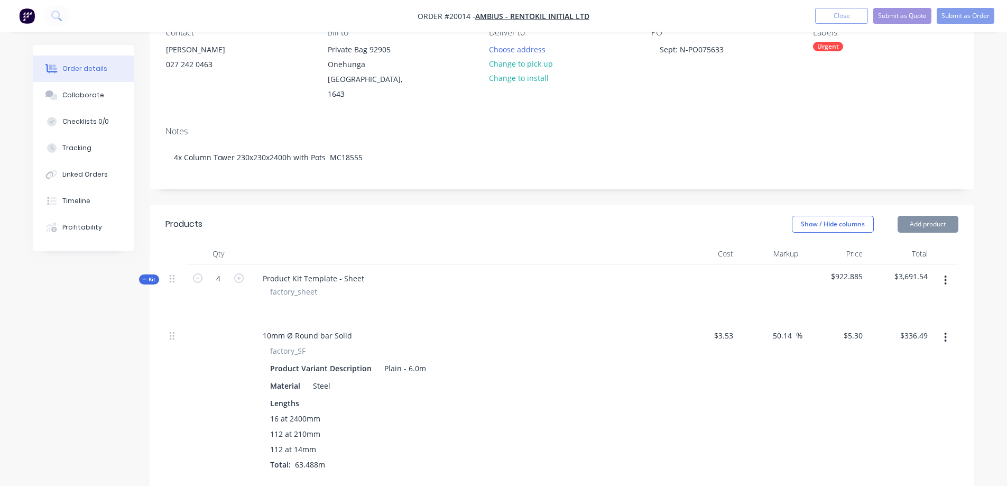
click at [142, 276] on icon "button" at bounding box center [144, 278] width 5 height 5
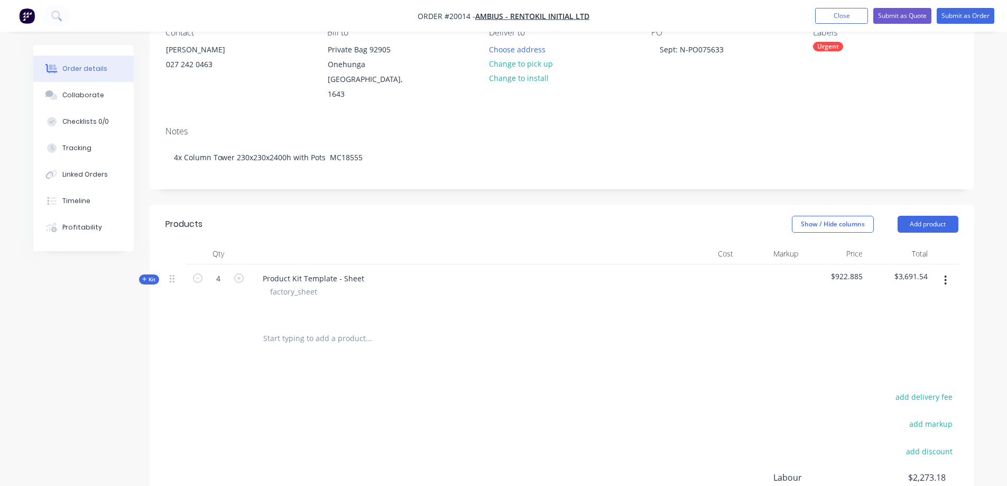
click at [143, 276] on icon "button" at bounding box center [144, 278] width 5 height 5
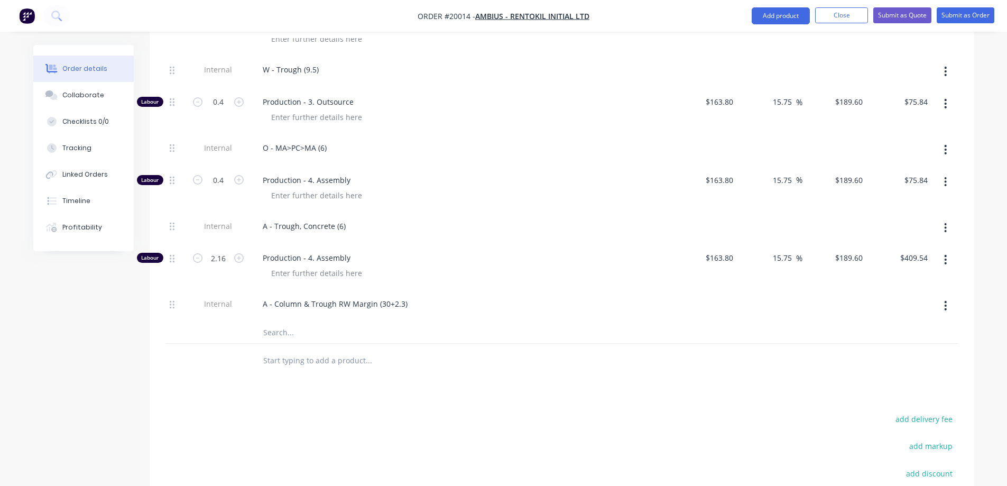
scroll to position [1684, 0]
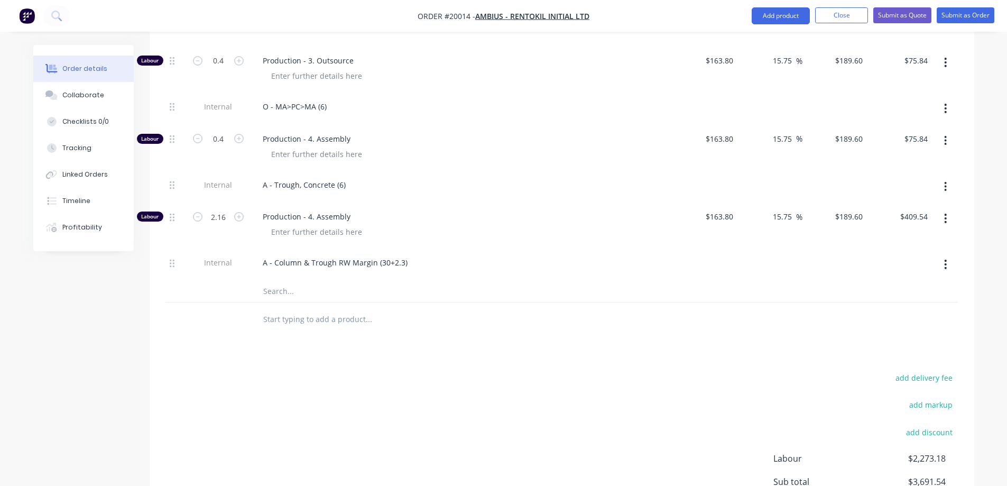
click at [915, 371] on button "add delivery fee" at bounding box center [924, 378] width 68 height 14
type input "247.64"
click at [291, 309] on input "text" at bounding box center [368, 319] width 211 height 21
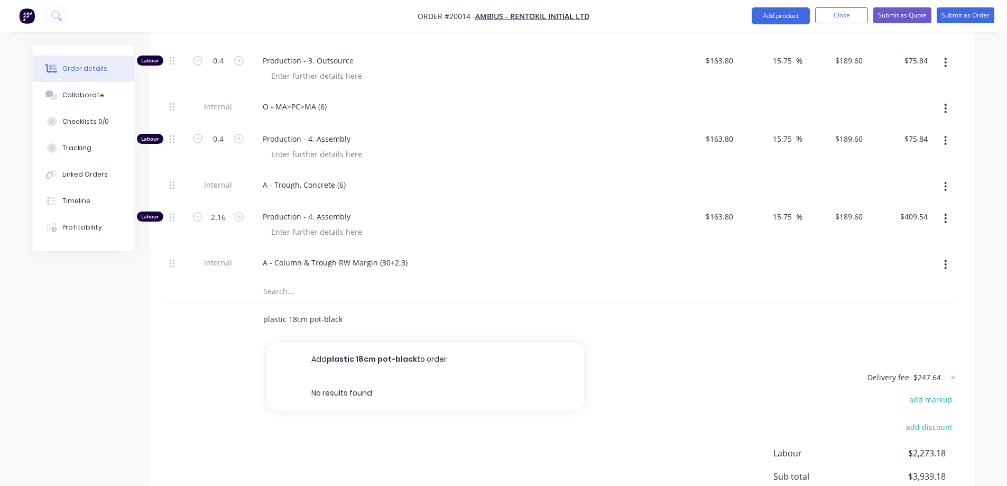
type input "plastic 18cm pot-black"
click at [408, 345] on button "Add plastic 18cm pot-black to order" at bounding box center [425, 360] width 317 height 34
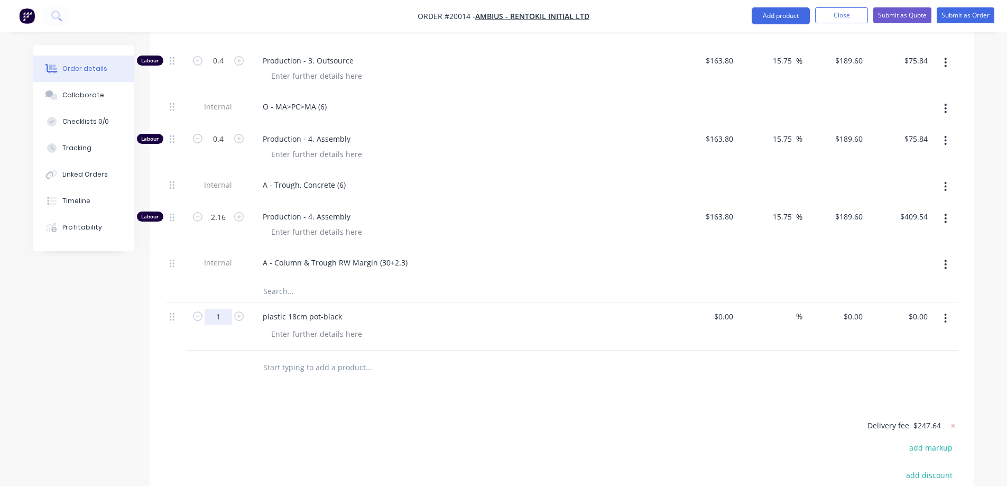
click at [218, 309] on input "1" at bounding box center [218, 317] width 27 height 16
type input "28"
click at [853, 309] on div "0 0" at bounding box center [859, 316] width 16 height 15
type input "20.06"
type input "$20.06"
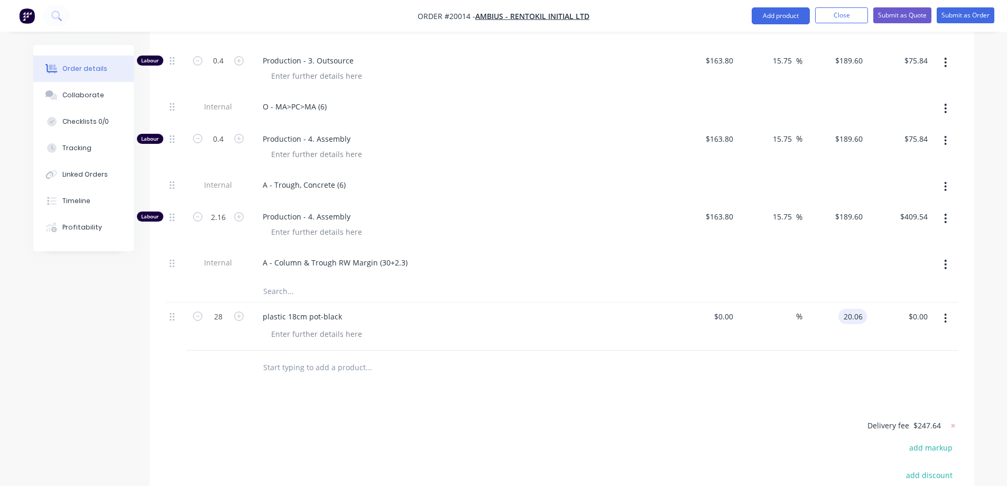
type input "$561.68"
click at [714, 302] on div "$0.00" at bounding box center [705, 326] width 65 height 48
type input "$0.00"
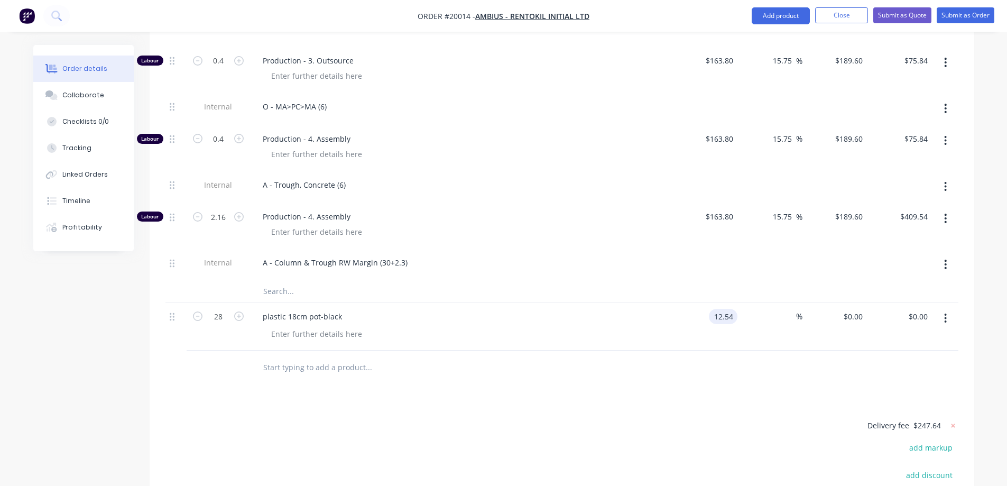
type input "$12.54"
type input "$351.12"
drag, startPoint x: 789, startPoint y: 357, endPoint x: 869, endPoint y: 313, distance: 90.6
click at [793, 354] on div at bounding box center [561, 367] width 793 height 34
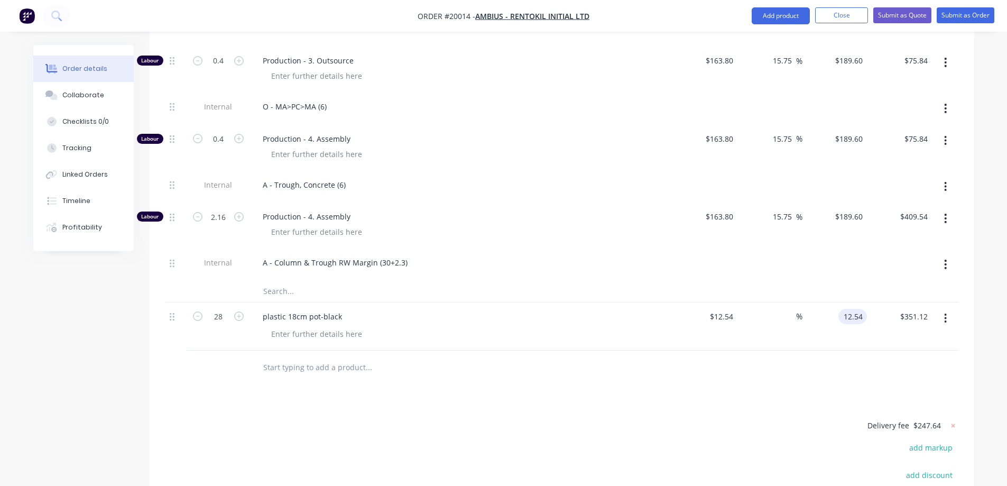
click at [849, 309] on input "12.54" at bounding box center [855, 316] width 24 height 15
type input "20.06"
type input "59.97"
type input "$20.06"
type input "$561.68"
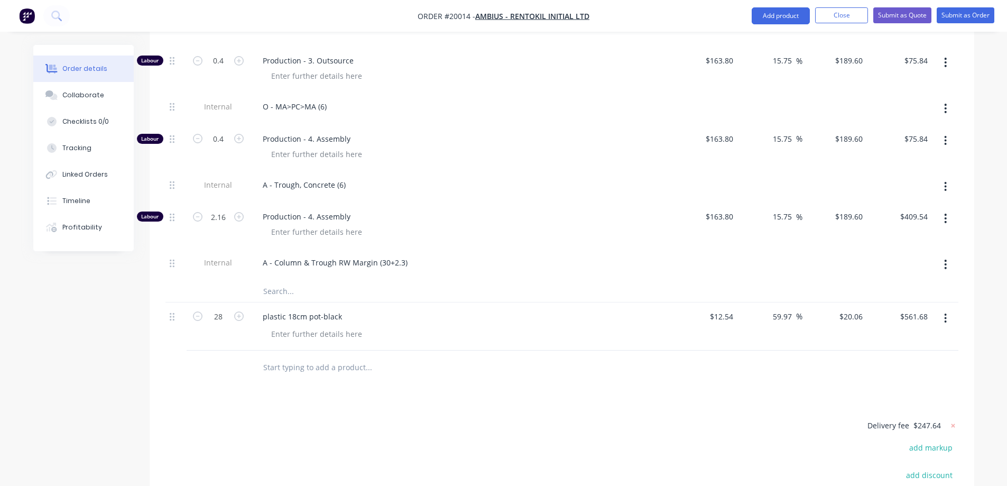
click at [815, 364] on div at bounding box center [561, 367] width 793 height 34
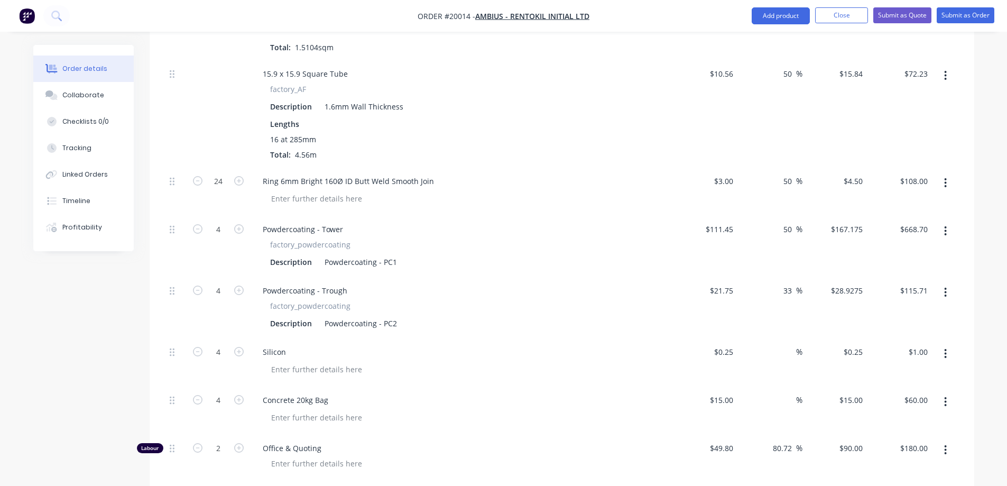
scroll to position [952, 0]
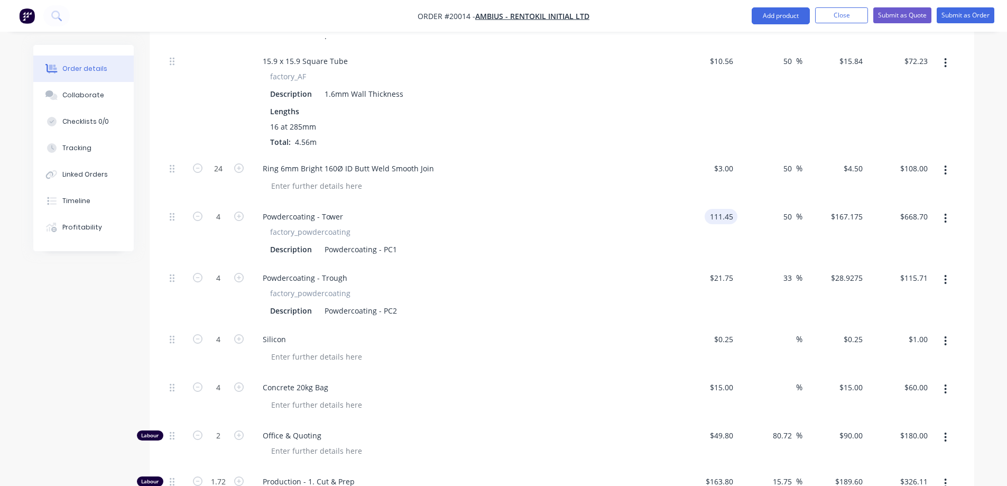
click at [722, 209] on input "111.45" at bounding box center [723, 216] width 29 height 15
type input "$106.00"
type input "$159.00"
type input "$636.00"
click at [754, 202] on div "50 50 %" at bounding box center [769, 232] width 65 height 61
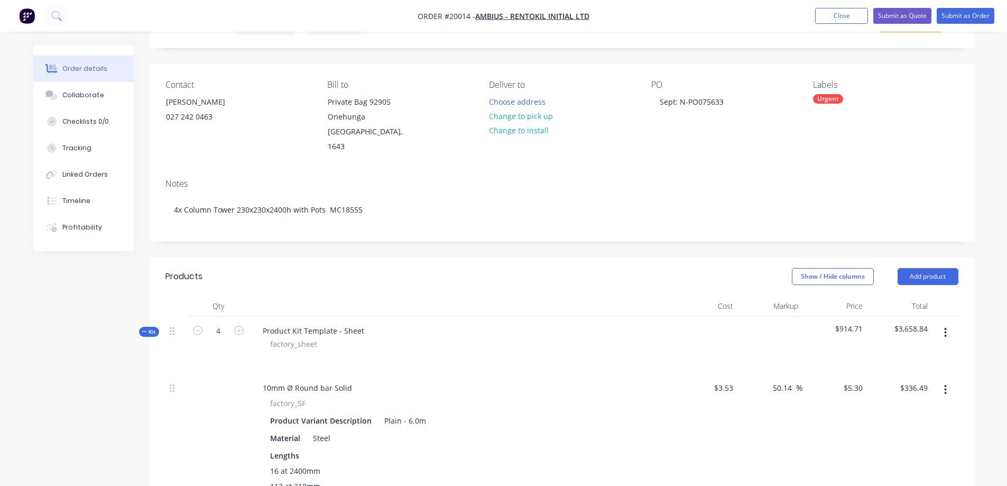
scroll to position [53, 0]
click at [850, 324] on span "$914.71" at bounding box center [835, 329] width 57 height 11
drag, startPoint x: 839, startPoint y: 315, endPoint x: 863, endPoint y: 315, distance: 23.8
click at [863, 317] on div "$914.71" at bounding box center [834, 345] width 65 height 57
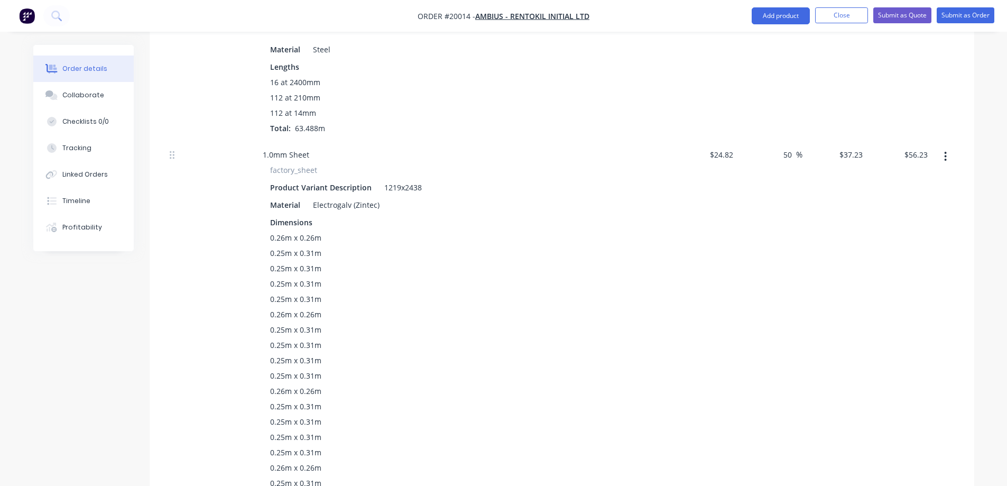
scroll to position [423, 0]
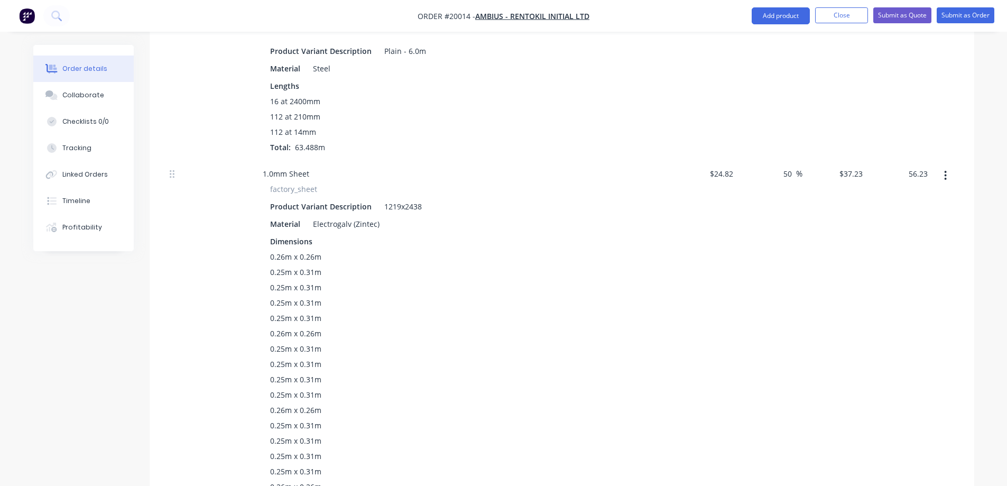
click at [910, 166] on input "56.23" at bounding box center [917, 173] width 29 height 15
type input "101.96"
type input "171.98"
type input "$67.5053"
type input "$101.96"
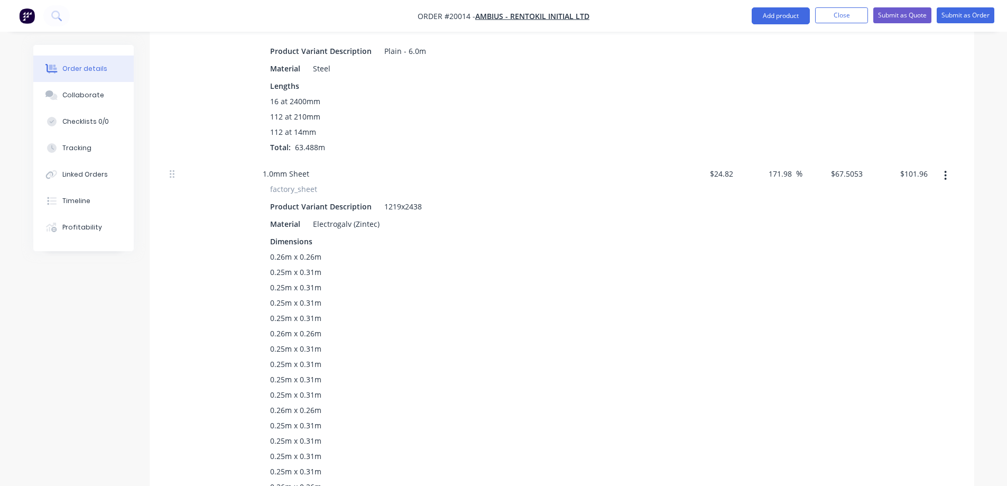
click at [915, 178] on div "$101.96 $101.96" at bounding box center [899, 368] width 65 height 416
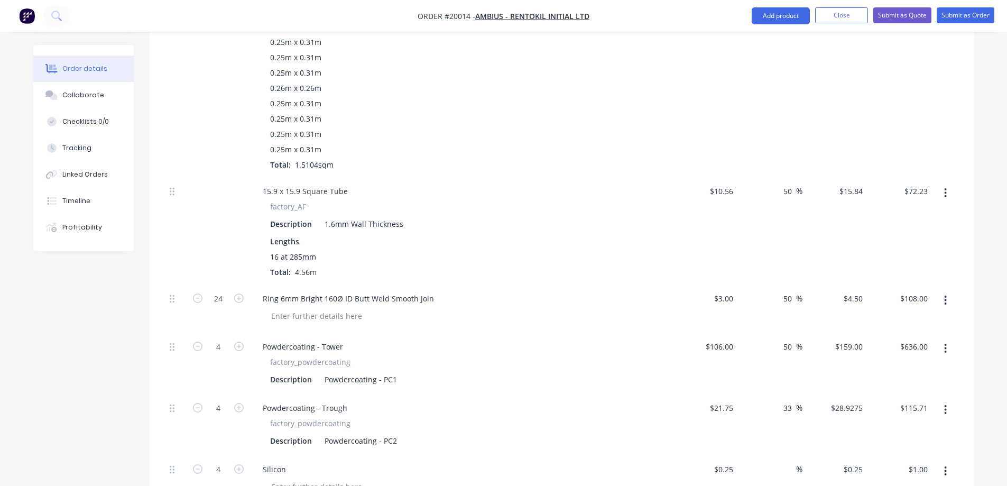
scroll to position [846, 0]
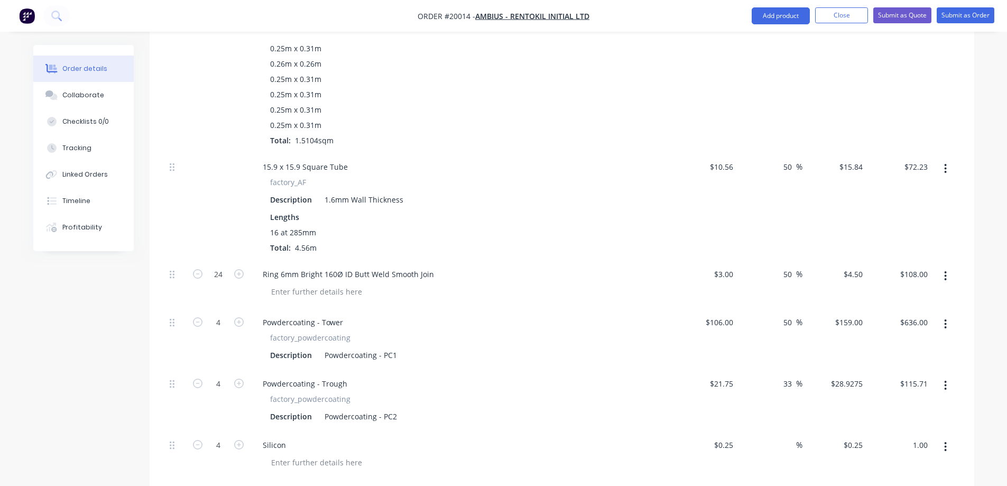
click at [914, 437] on input "1.00" at bounding box center [920, 444] width 24 height 15
click at [957, 437] on button "button" at bounding box center [945, 446] width 25 height 19
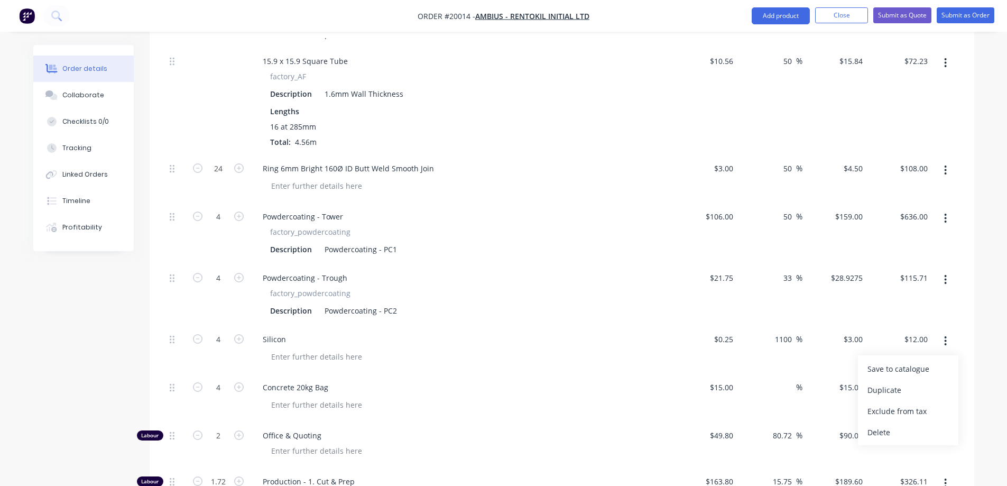
scroll to position [1004, 0]
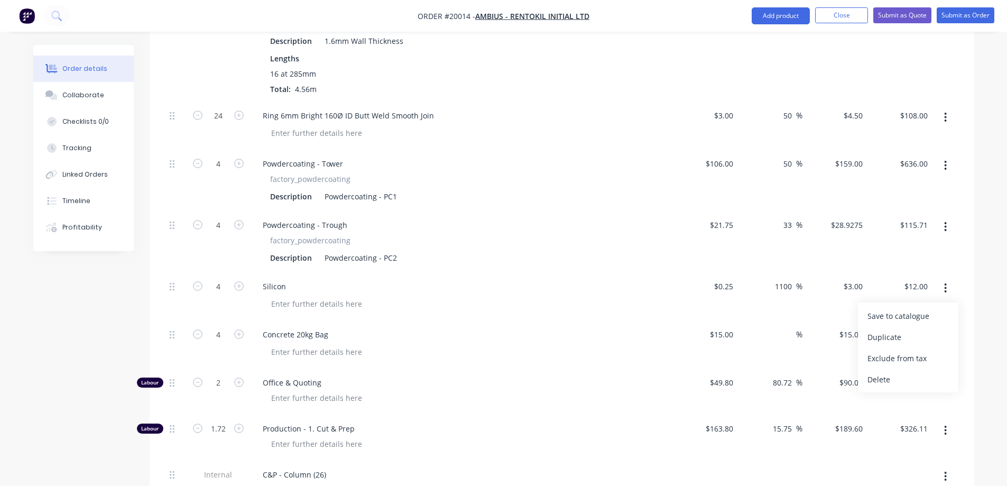
click at [236, 329] on icon "button" at bounding box center [239, 334] width 10 height 10
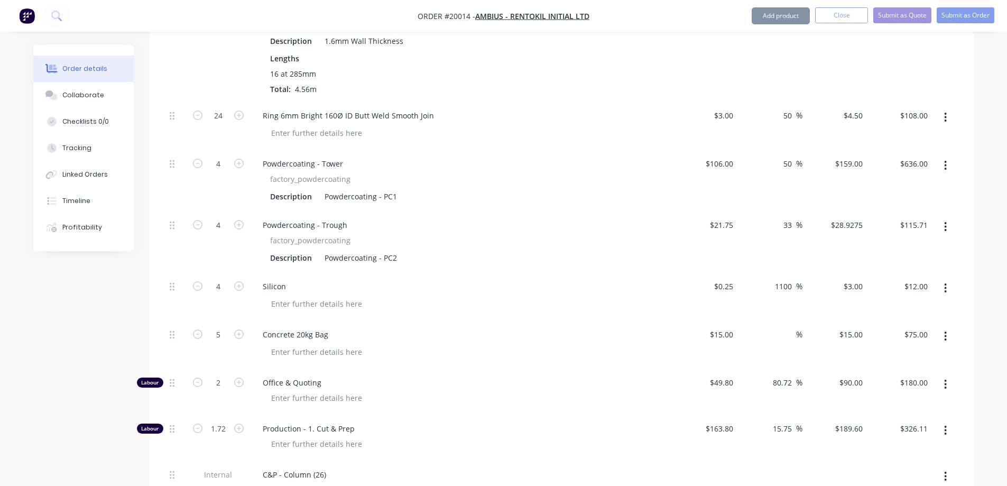
click at [236, 329] on icon "button" at bounding box center [239, 334] width 10 height 10
click at [916, 327] on input "90.00" at bounding box center [917, 334] width 29 height 15
click at [964, 326] on div "Qty Cost Markup Price Total Kit 4 Product Kit Template - Sheet factory_sheet $9…" at bounding box center [562, 204] width 825 height 1720
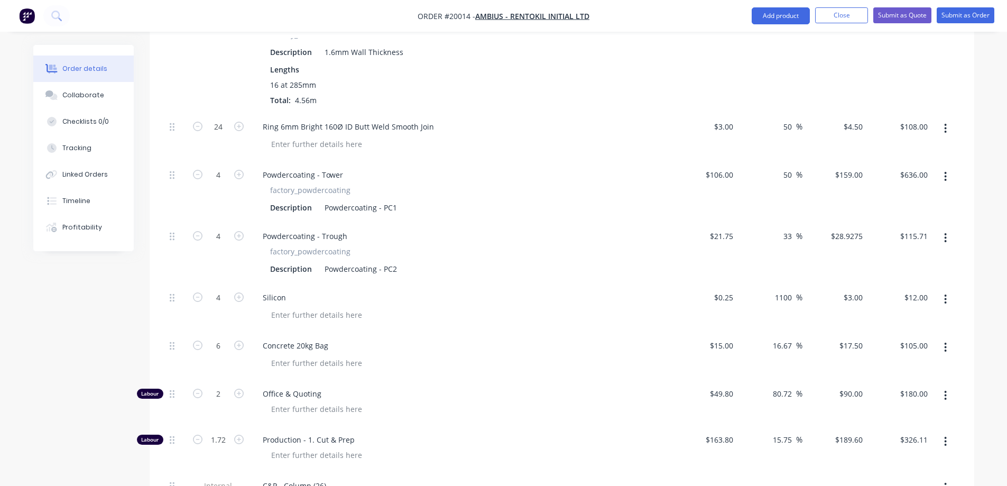
scroll to position [1002, 0]
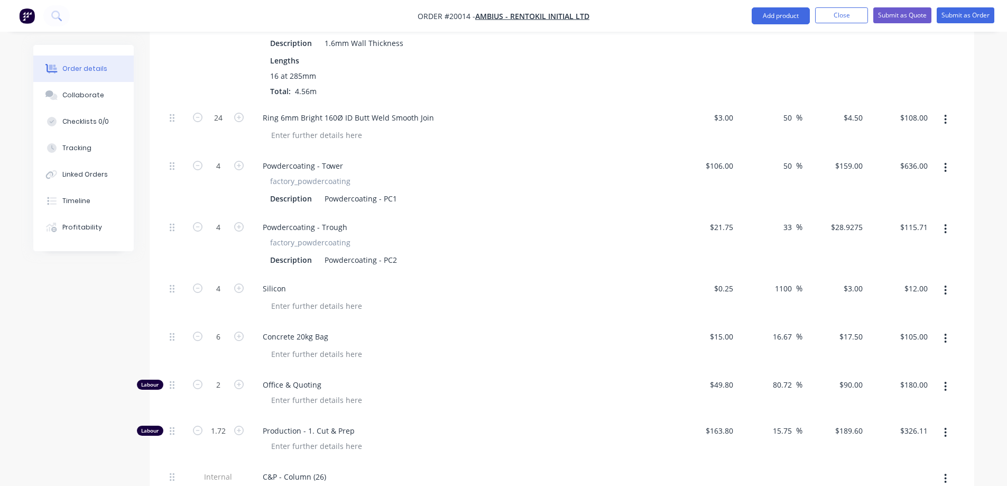
click at [782, 219] on input "33" at bounding box center [789, 226] width 14 height 15
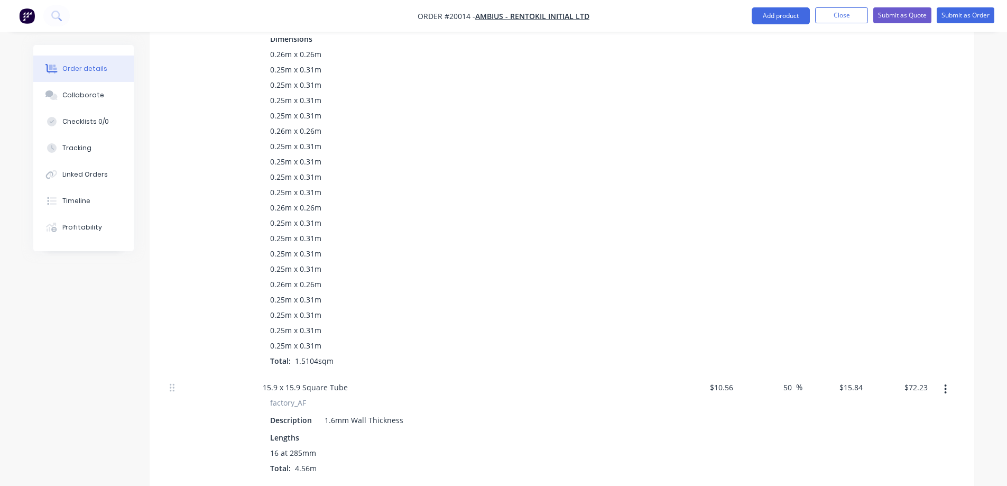
scroll to position [474, 0]
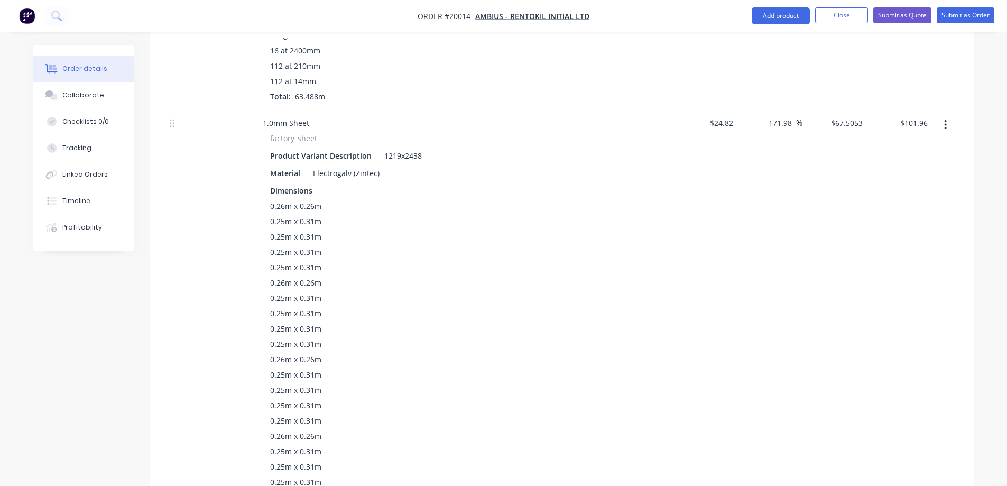
click at [71, 147] on div "Tracking" at bounding box center [76, 148] width 29 height 10
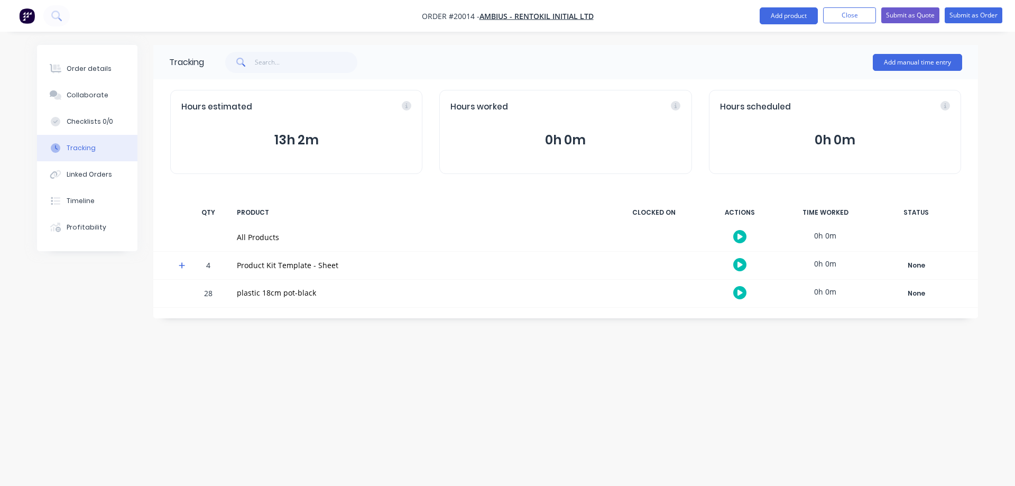
click at [70, 63] on button "Order details" at bounding box center [87, 69] width 100 height 26
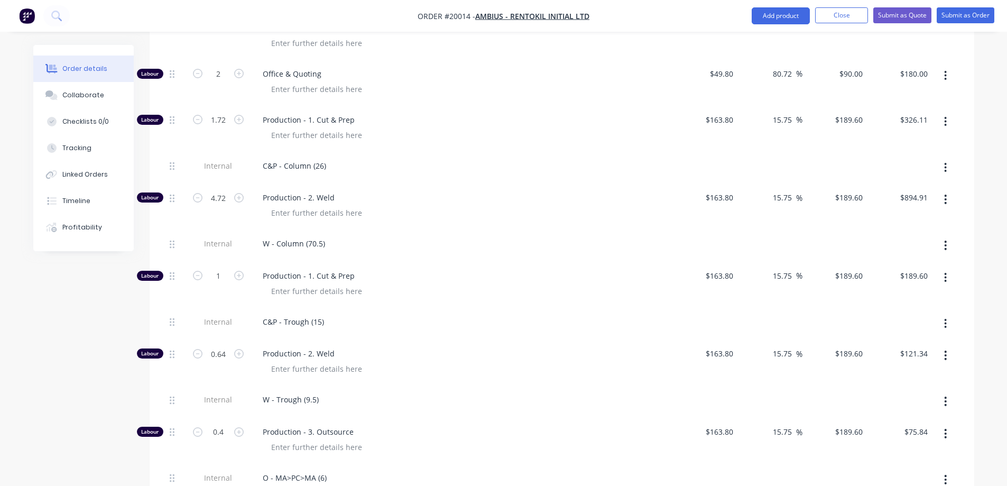
scroll to position [1295, 0]
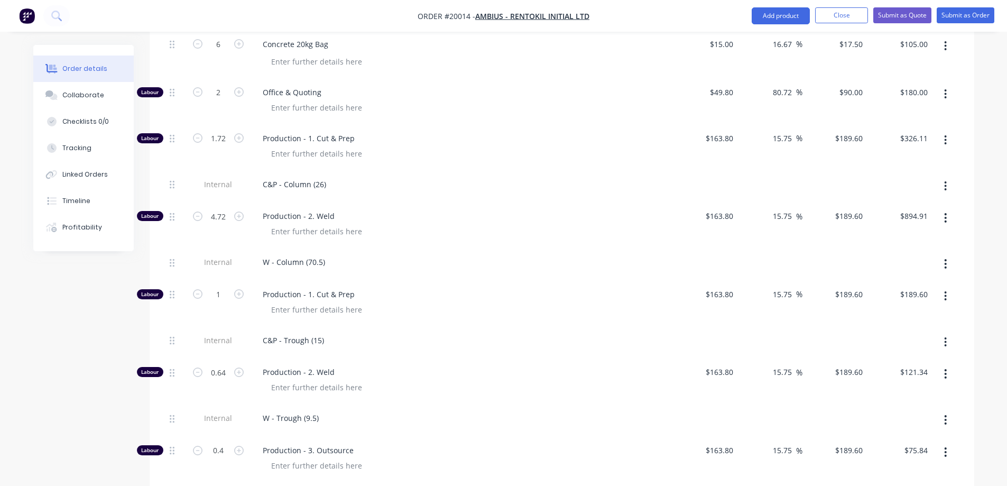
click at [238, 211] on icon "button" at bounding box center [239, 216] width 10 height 10
click at [194, 211] on icon "button" at bounding box center [198, 216] width 10 height 10
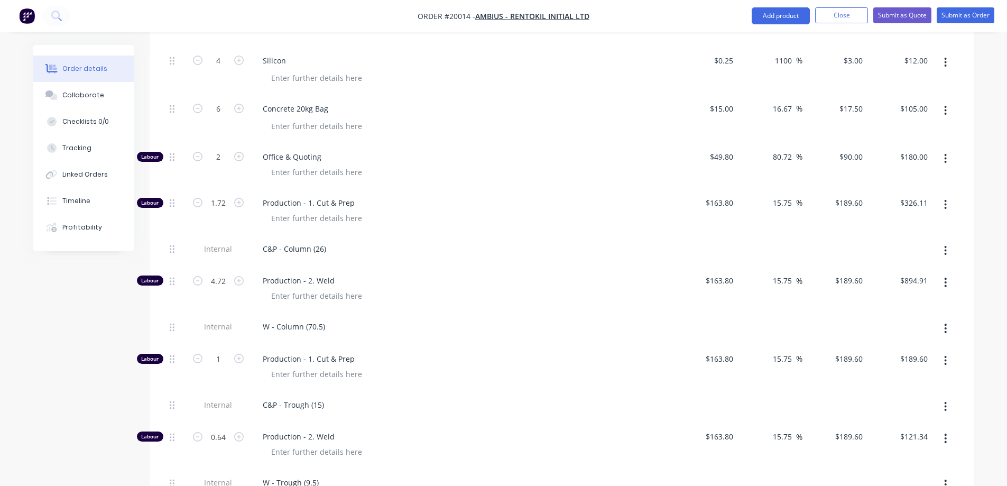
scroll to position [1234, 0]
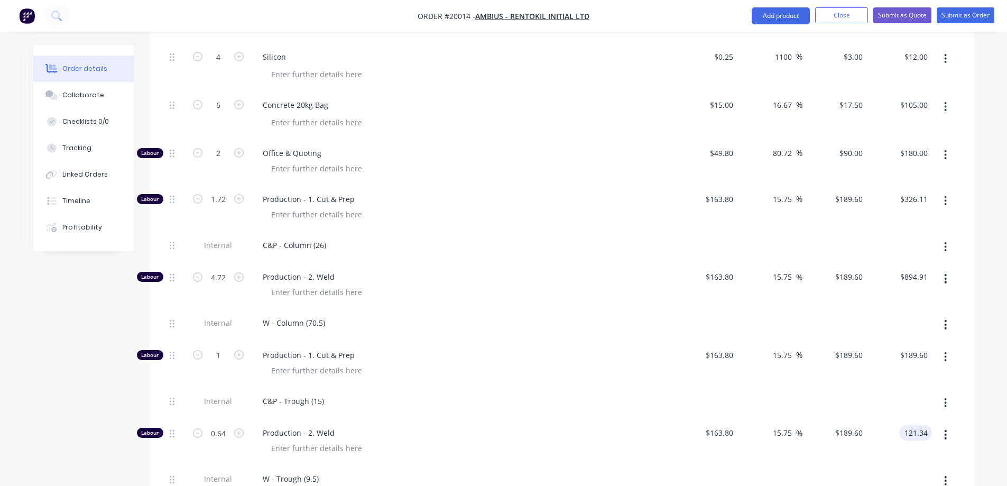
click at [907, 425] on input "121.34" at bounding box center [917, 432] width 29 height 15
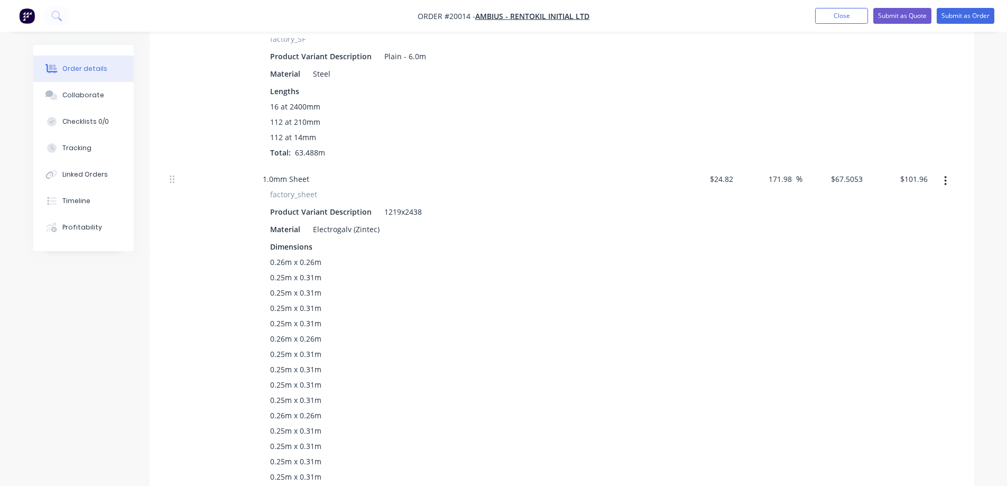
scroll to position [177, 0]
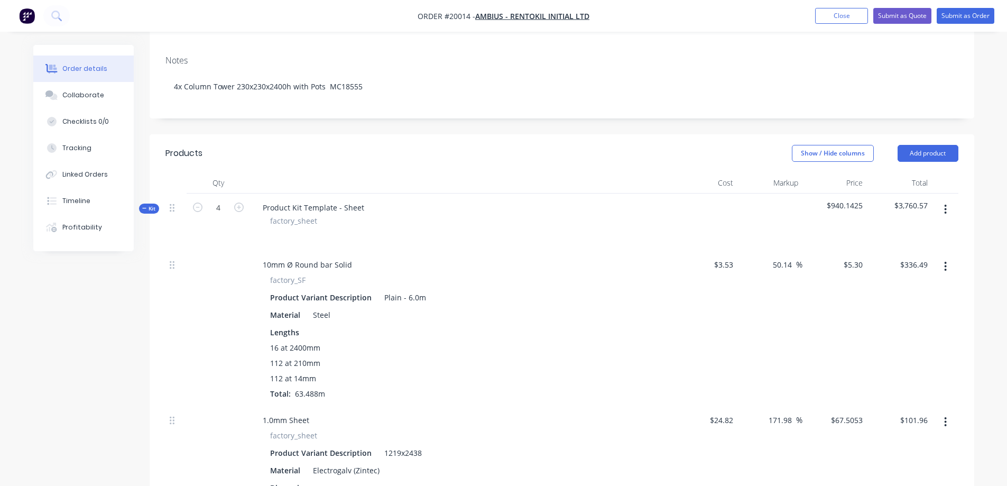
click at [839, 200] on span "$940.1425" at bounding box center [835, 205] width 57 height 11
drag, startPoint x: 828, startPoint y: 190, endPoint x: 858, endPoint y: 190, distance: 30.1
click at [858, 200] on span "$940.1425" at bounding box center [835, 205] width 57 height 11
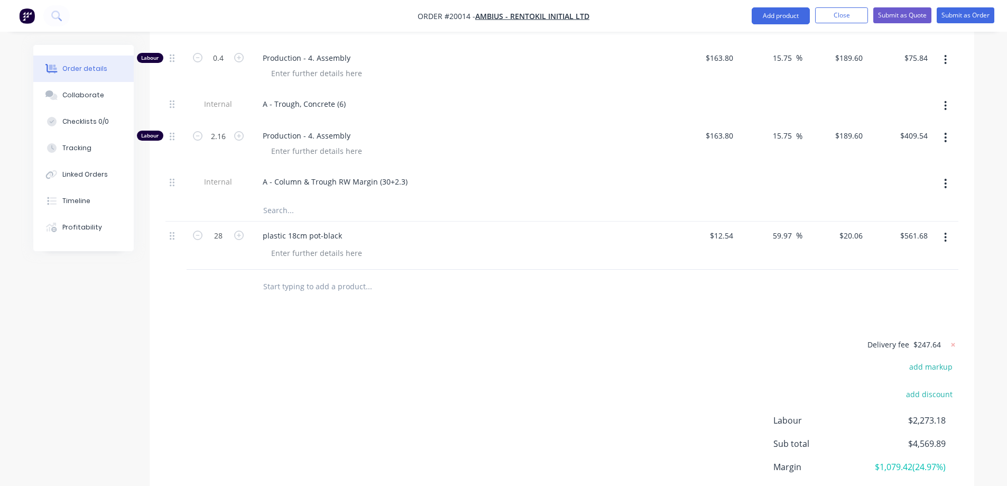
scroll to position [1833, 0]
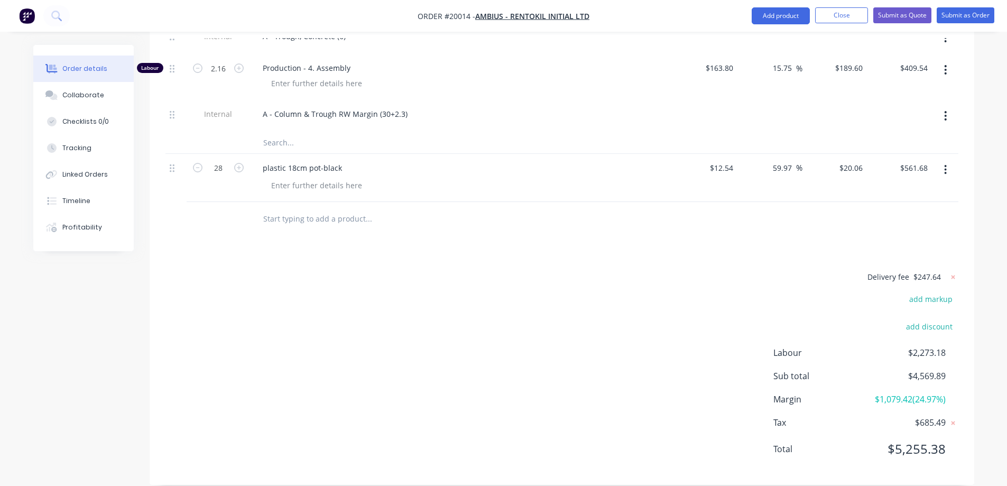
click at [290, 208] on input "text" at bounding box center [368, 218] width 211 height 21
click at [376, 243] on button "Add Additional to make up to Invoiced amount to order" at bounding box center [425, 259] width 317 height 34
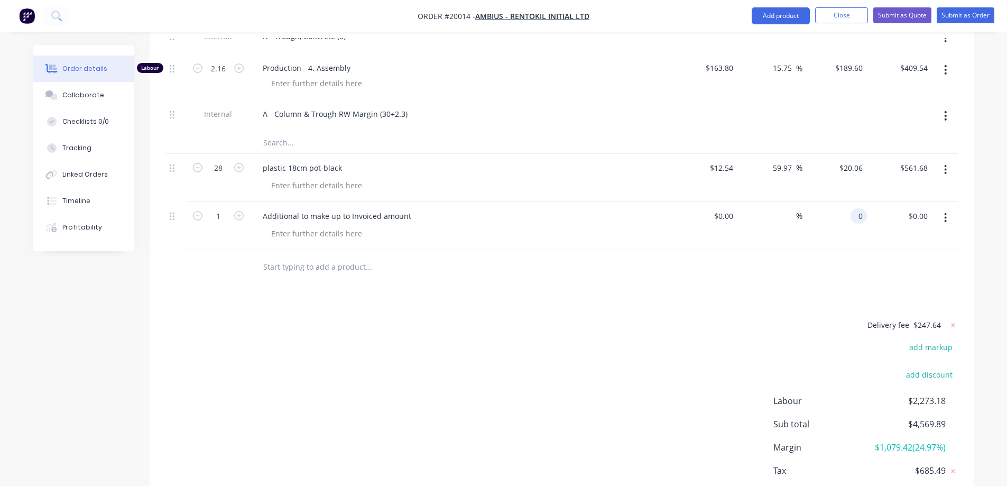
click at [847, 202] on div "0 0" at bounding box center [834, 226] width 65 height 48
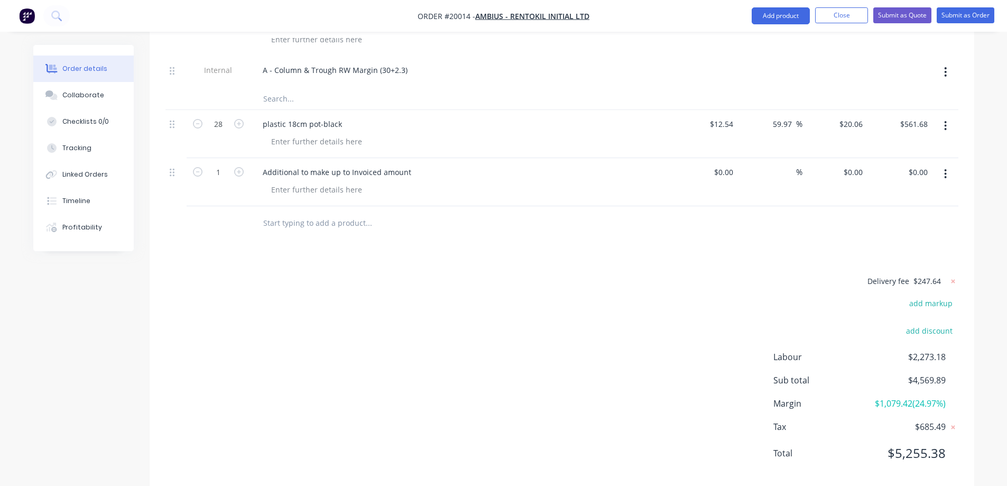
scroll to position [1881, 0]
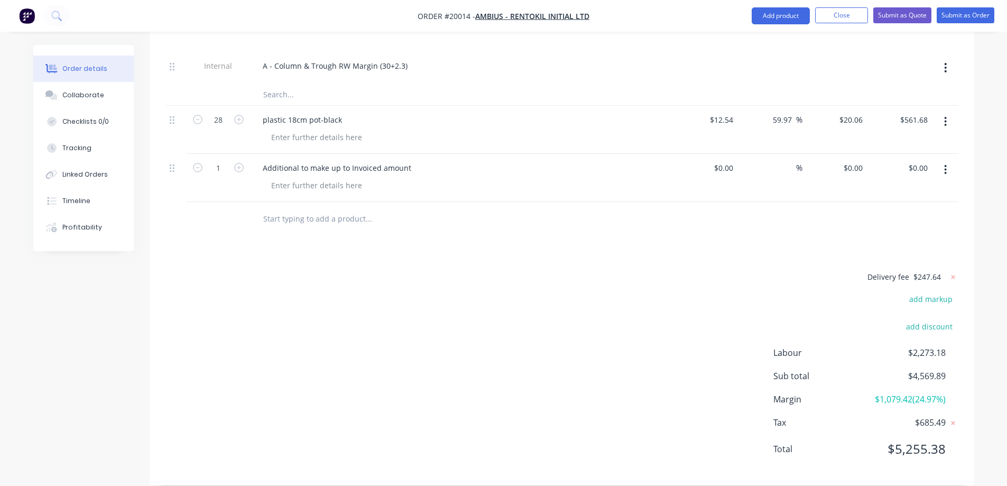
click at [912, 160] on input "$0.00" at bounding box center [920, 167] width 24 height 15
click at [920, 160] on input "7.00" at bounding box center [922, 167] width 20 height 15
click at [859, 176] on input "$7.00" at bounding box center [861, 167] width 12 height 15
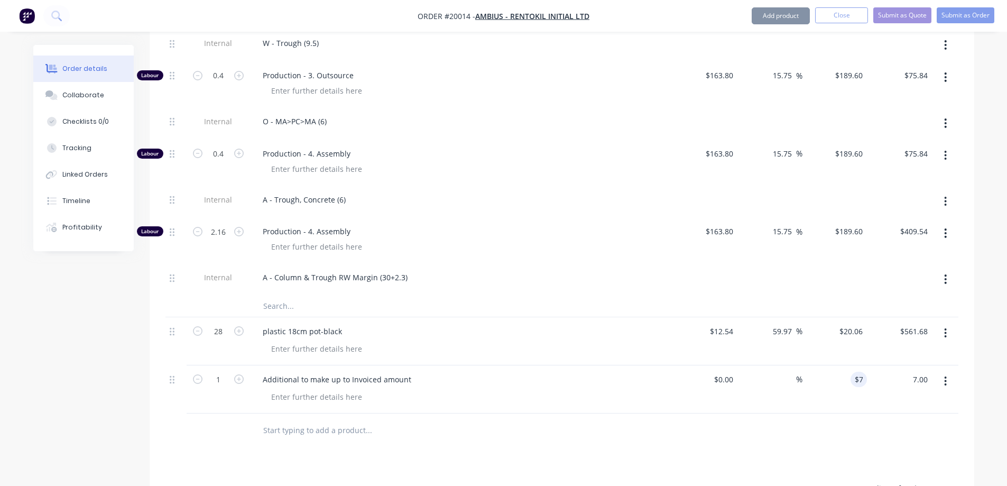
click at [285, 372] on div "Additional to make up to Invoiced amount" at bounding box center [336, 379] width 165 height 15
click at [857, 372] on input "7" at bounding box center [855, 379] width 24 height 15
click at [847, 10] on button "Close" at bounding box center [841, 15] width 53 height 16
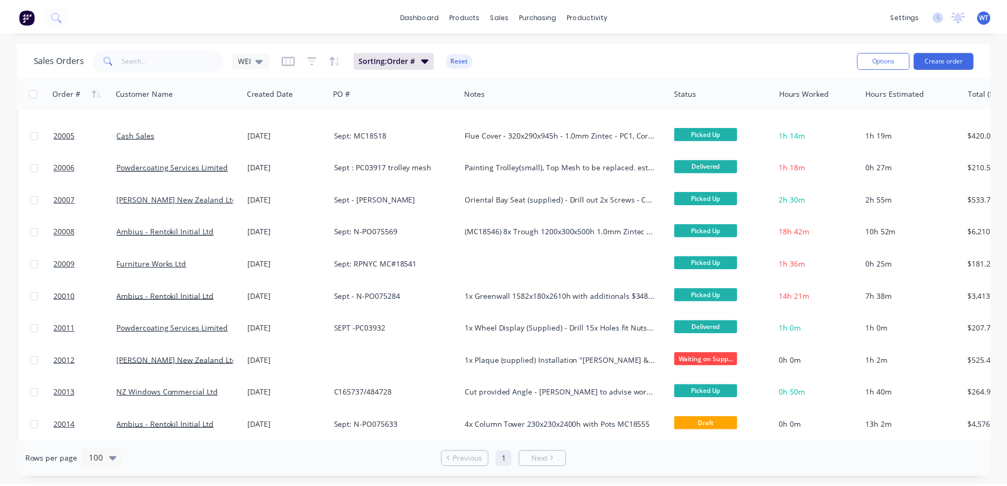
scroll to position [264, 0]
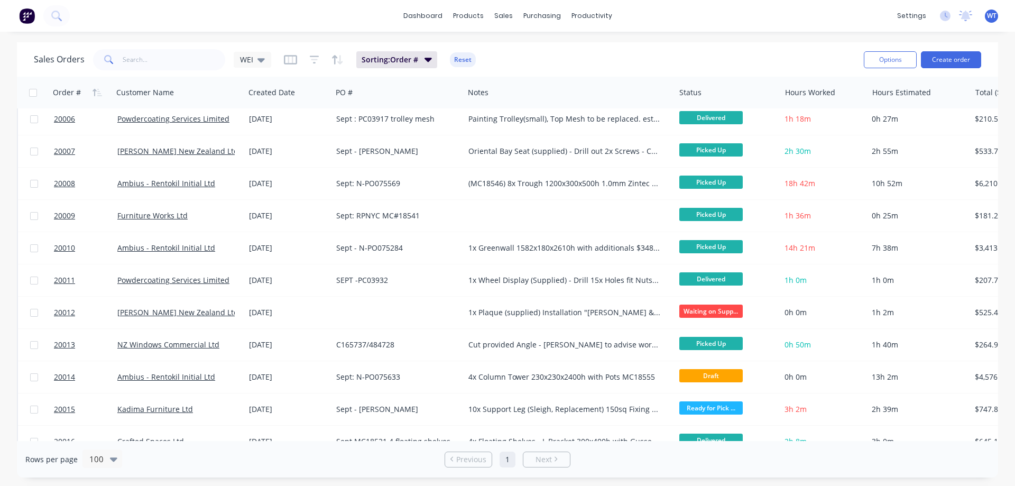
click at [61, 373] on span "20014" at bounding box center [64, 377] width 21 height 11
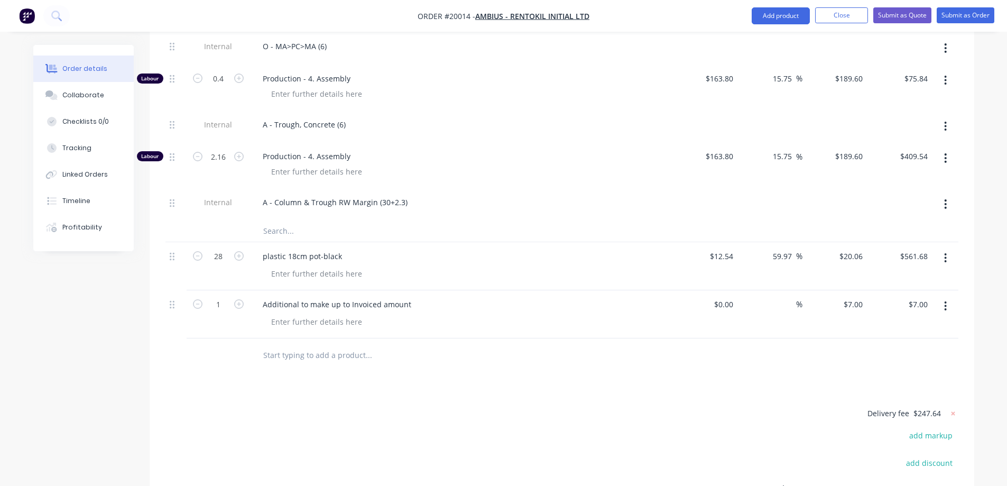
scroll to position [1797, 0]
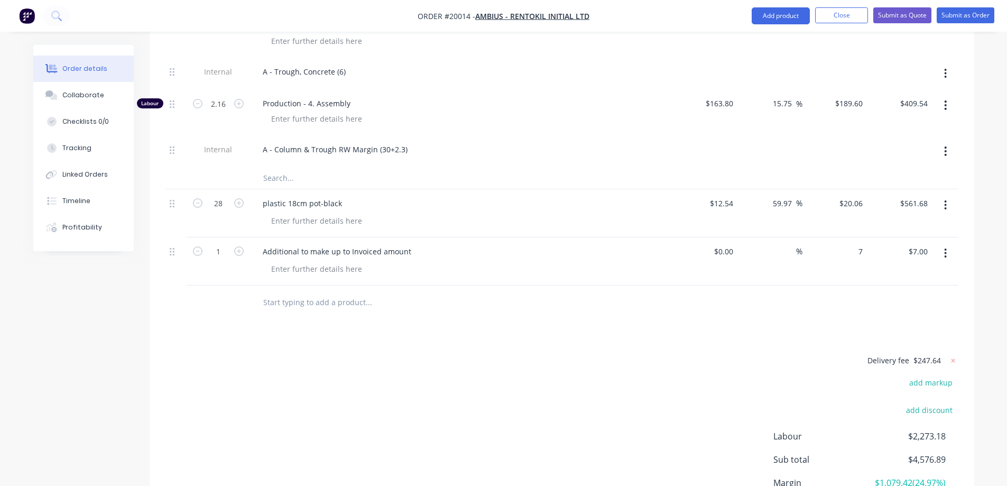
click at [846, 237] on div "7 $7.00" at bounding box center [834, 261] width 65 height 48
click at [780, 269] on div "%" at bounding box center [769, 261] width 65 height 48
click at [447, 292] on input "text" at bounding box center [368, 302] width 211 height 21
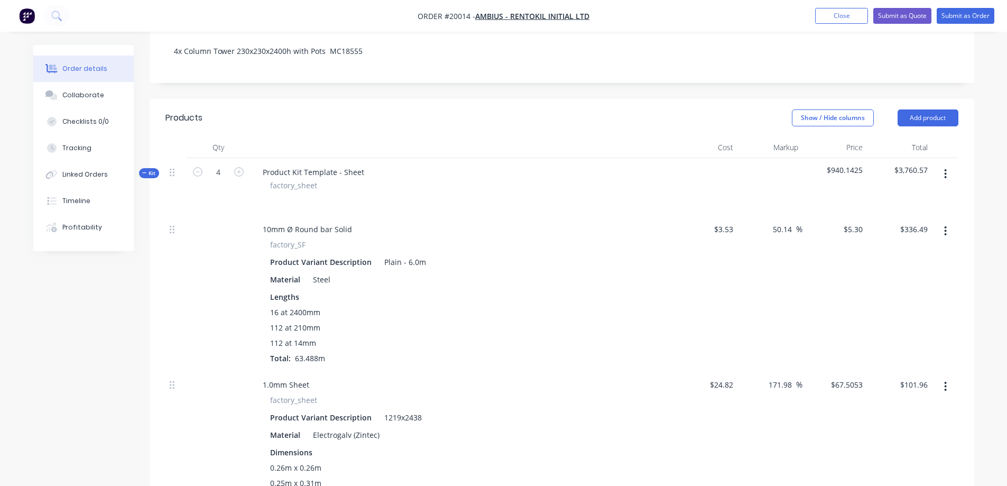
scroll to position [211, 0]
click at [86, 152] on div "Tracking" at bounding box center [76, 148] width 29 height 10
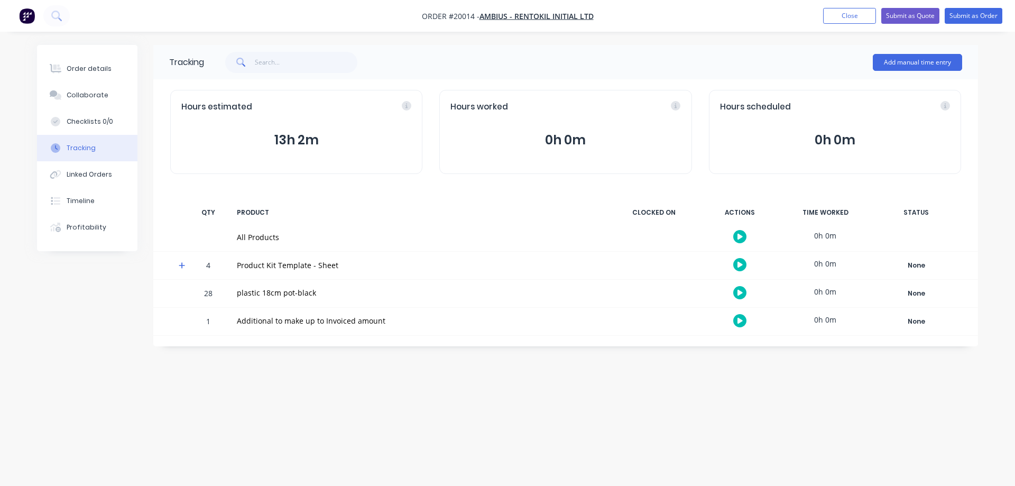
click at [862, 26] on nav "Order #20014 - Ambius - Rentokil Initial Ltd Add product Close Submit as Quote …" at bounding box center [507, 16] width 1015 height 32
click at [854, 17] on button "Close" at bounding box center [849, 16] width 53 height 16
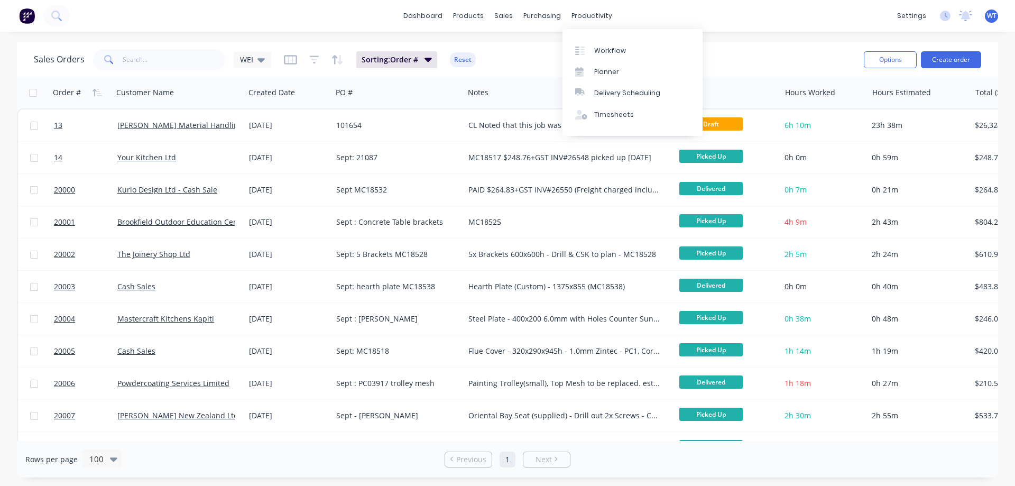
click at [598, 47] on div "Workflow" at bounding box center [610, 51] width 32 height 10
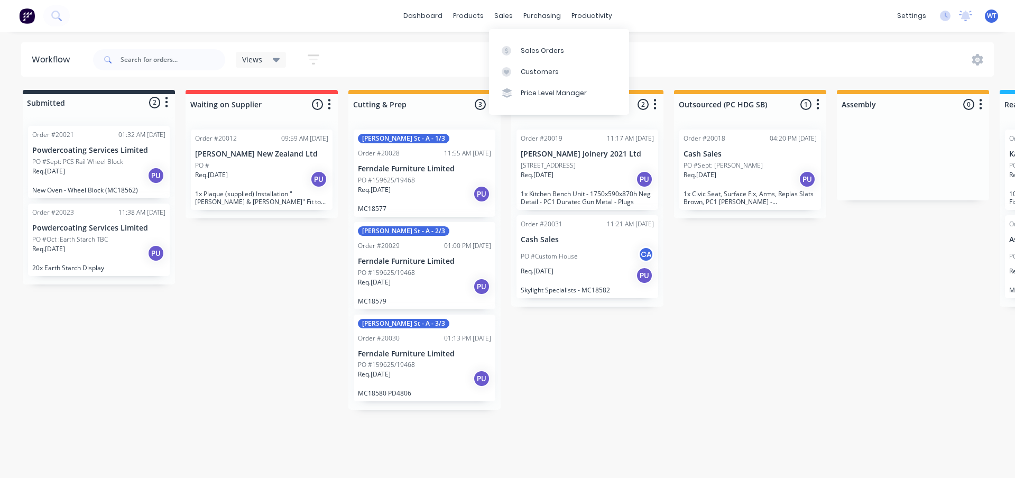
click at [515, 48] on div at bounding box center [510, 51] width 16 height 10
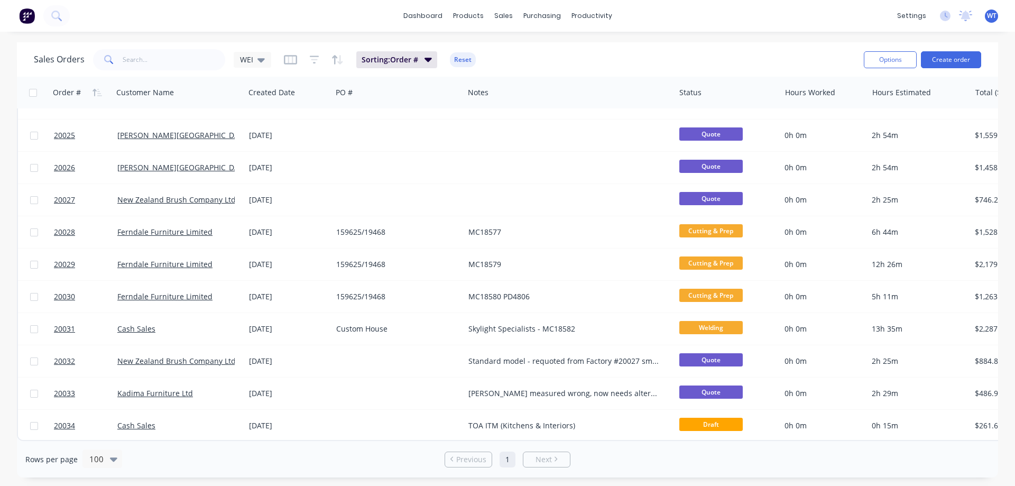
drag, startPoint x: 669, startPoint y: 441, endPoint x: 649, endPoint y: 385, distance: 59.5
click at [834, 453] on div "Rows per page 100 Previous 1 Next" at bounding box center [507, 459] width 981 height 36
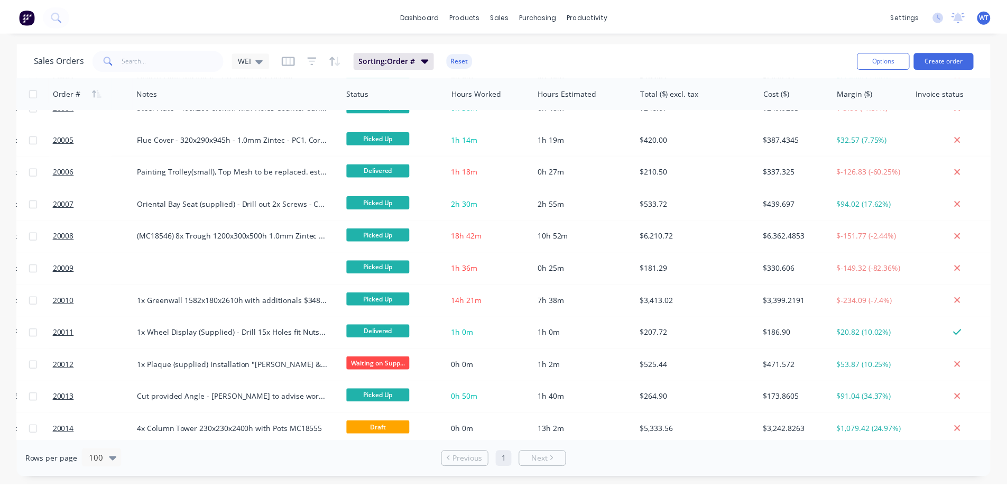
scroll to position [264, 330]
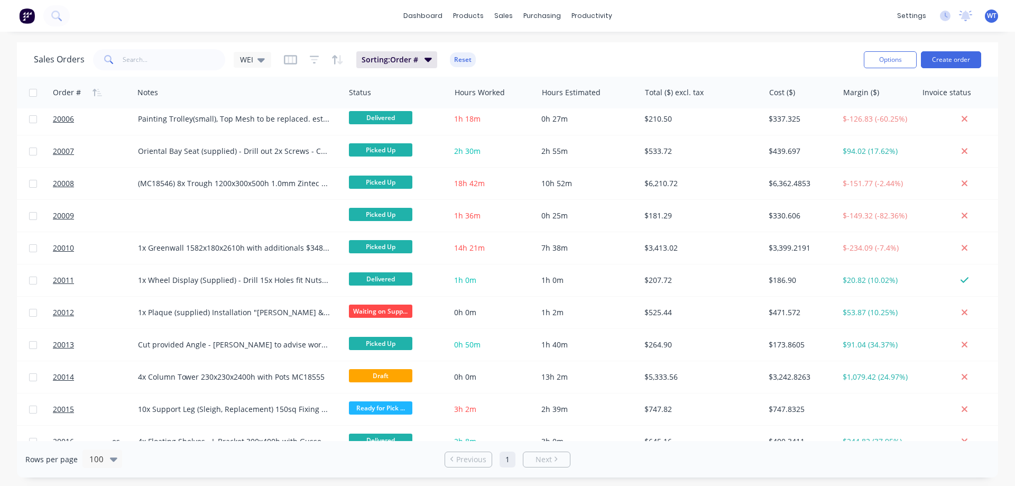
click at [58, 375] on span "20014" at bounding box center [63, 377] width 21 height 11
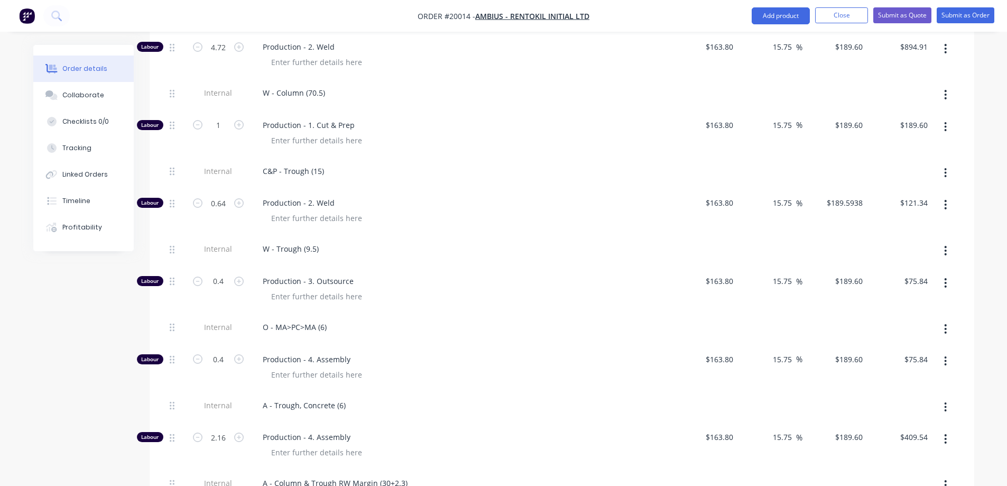
scroll to position [1692, 0]
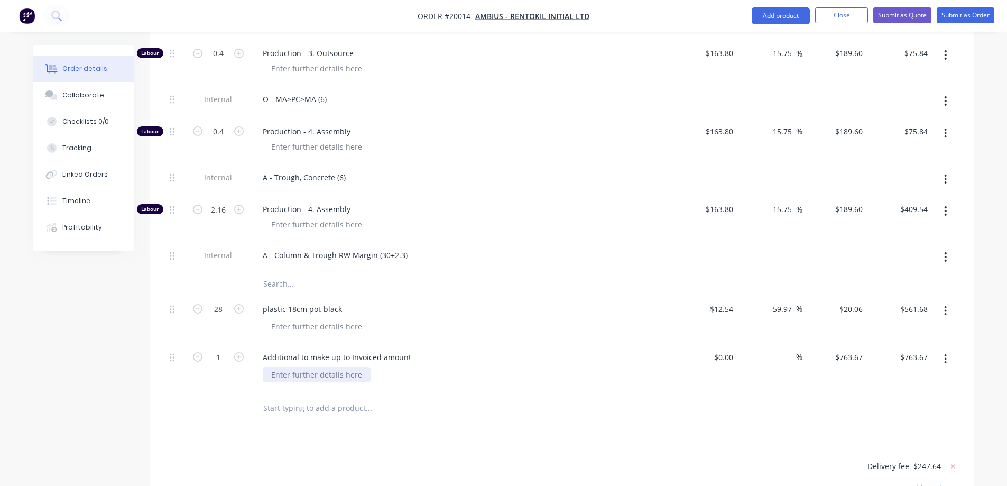
click at [322, 367] on div at bounding box center [317, 374] width 108 height 15
click at [327, 367] on div "charged at" at bounding box center [466, 374] width 406 height 15
click at [313, 367] on div "charged at" at bounding box center [290, 374] width 55 height 15
drag, startPoint x: 309, startPoint y: 358, endPoint x: 316, endPoint y: 367, distance: 10.6
click at [313, 367] on div "charged at 1131.06 per unit" at bounding box center [320, 374] width 115 height 15
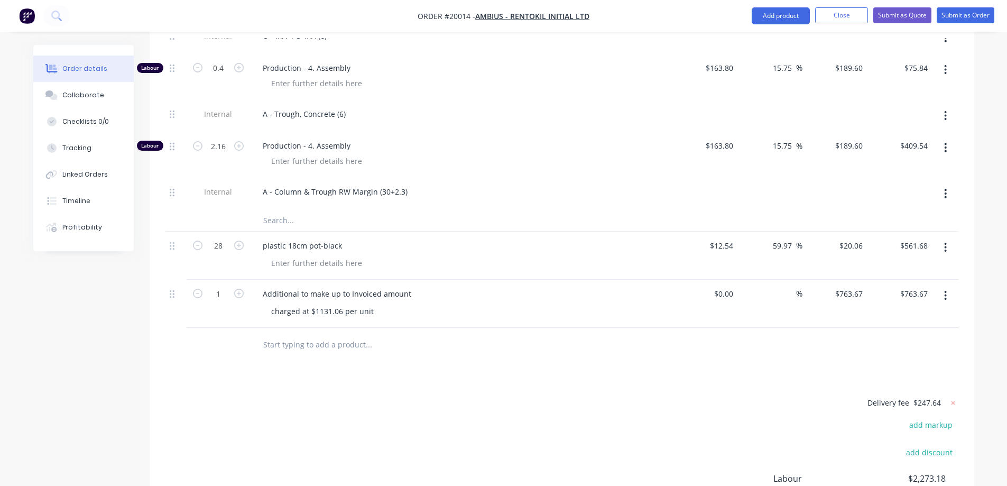
scroll to position [1586, 0]
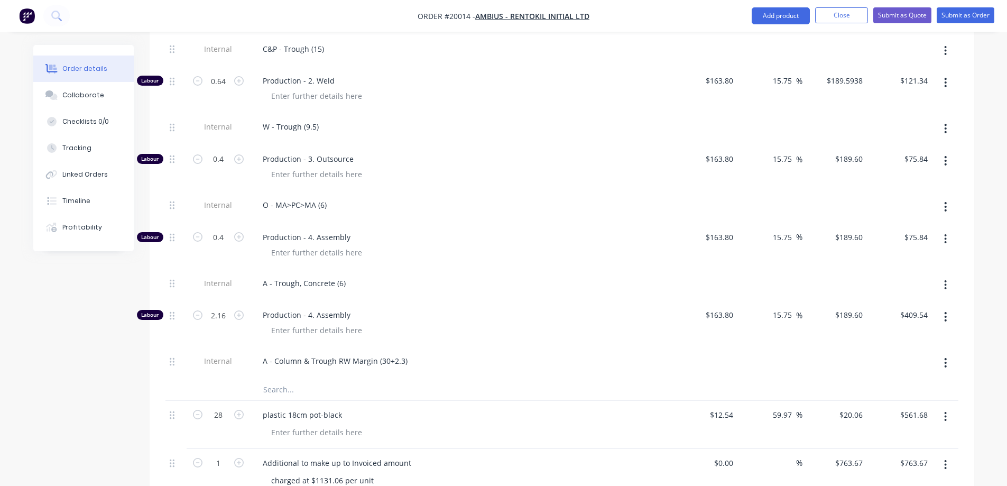
click at [76, 149] on div "Tracking" at bounding box center [76, 148] width 29 height 10
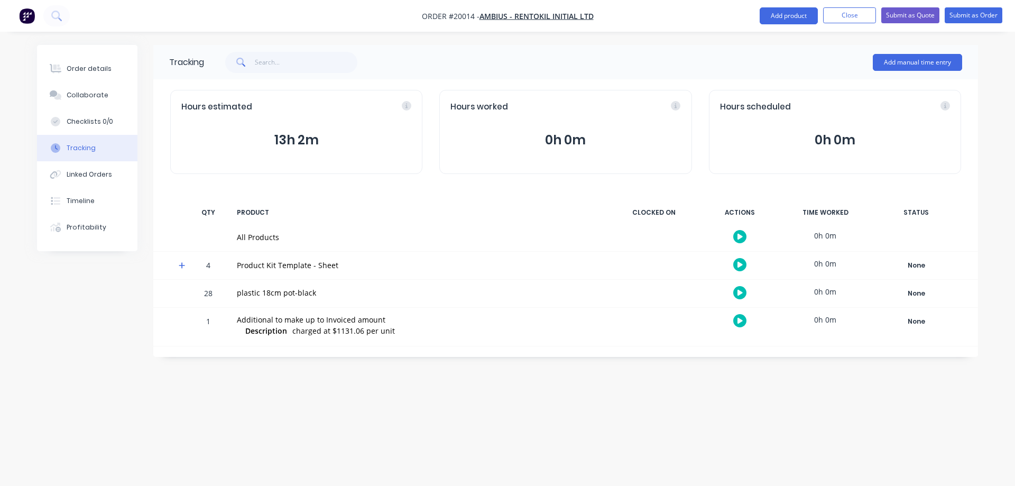
click at [902, 62] on button "Add manual time entry" at bounding box center [917, 62] width 89 height 17
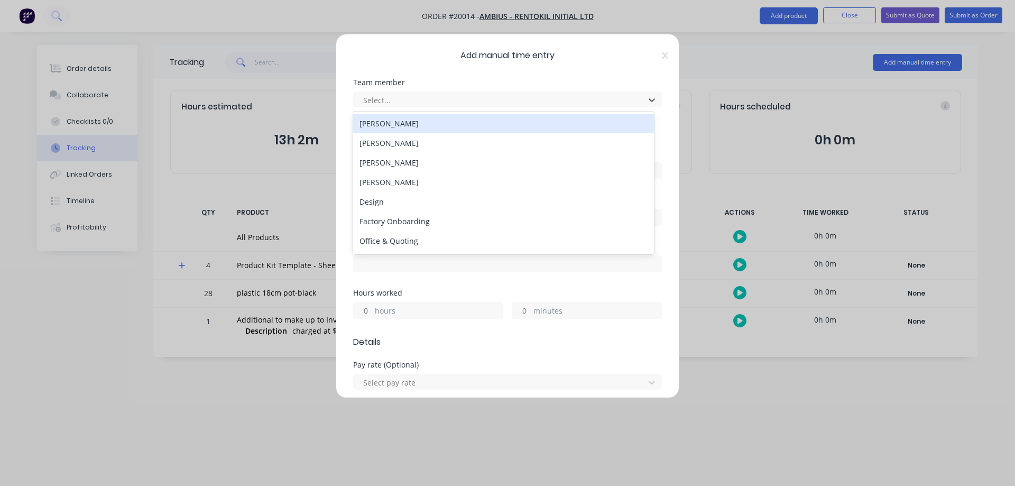
click at [393, 97] on div at bounding box center [500, 100] width 277 height 13
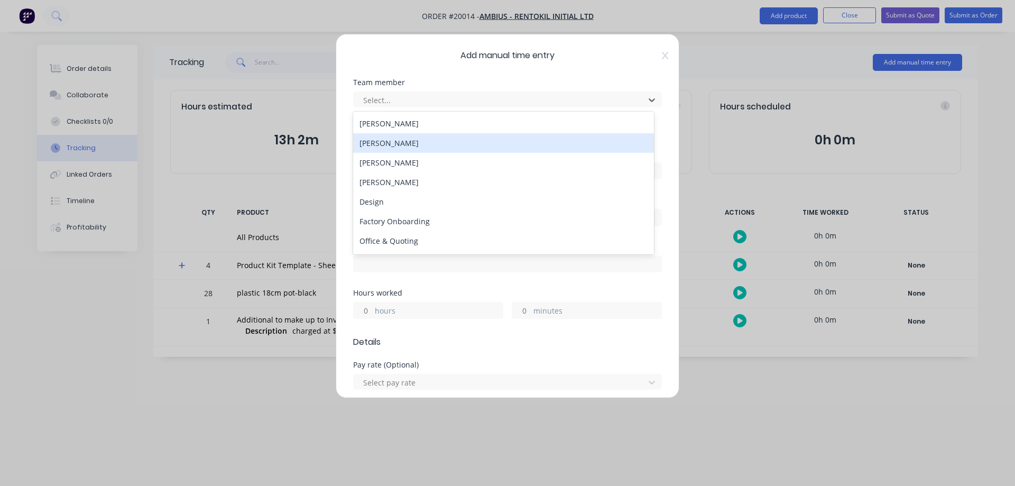
drag, startPoint x: 392, startPoint y: 142, endPoint x: 442, endPoint y: 126, distance: 53.2
click at [393, 139] on div "[PERSON_NAME]" at bounding box center [503, 143] width 301 height 20
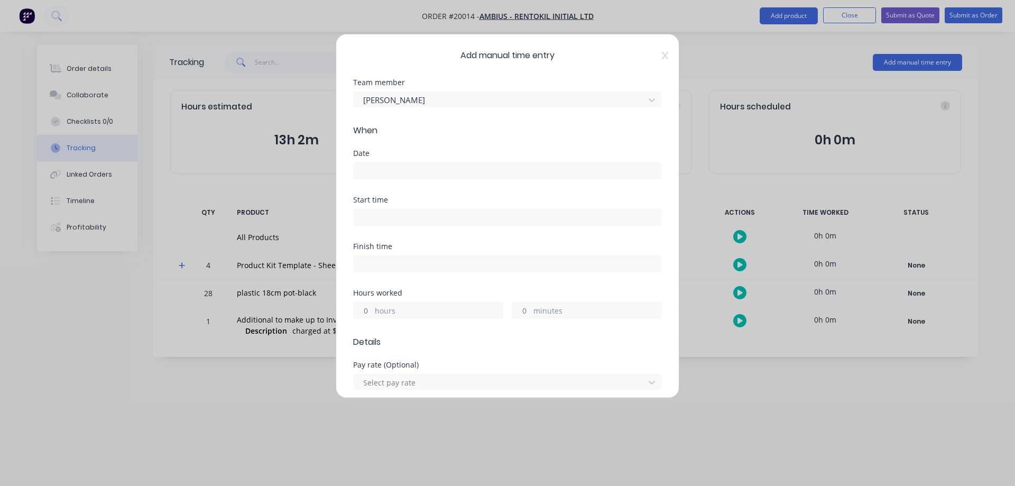
click at [404, 177] on input at bounding box center [508, 171] width 308 height 16
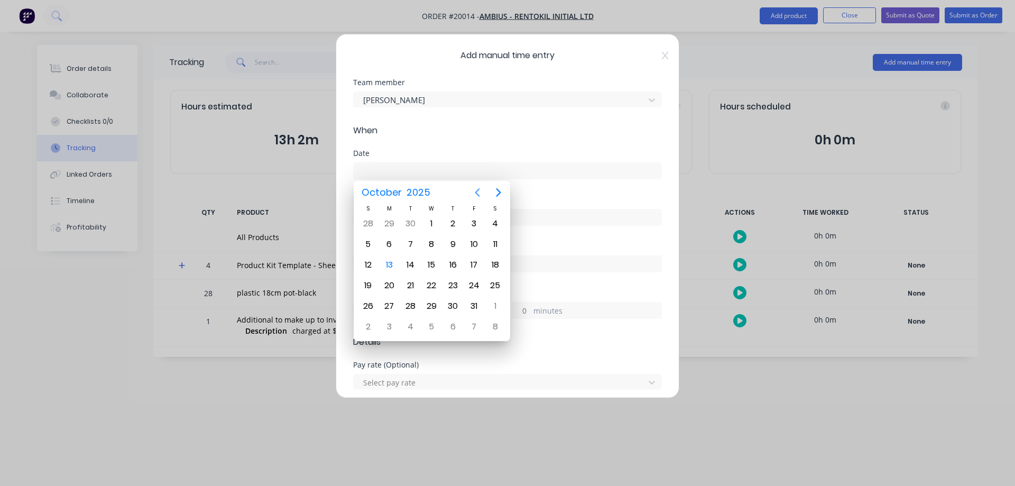
drag, startPoint x: 477, startPoint y: 189, endPoint x: 472, endPoint y: 190, distance: 5.4
click at [477, 189] on icon "Previous page" at bounding box center [477, 192] width 13 height 13
click at [428, 284] on div "24" at bounding box center [432, 286] width 16 height 16
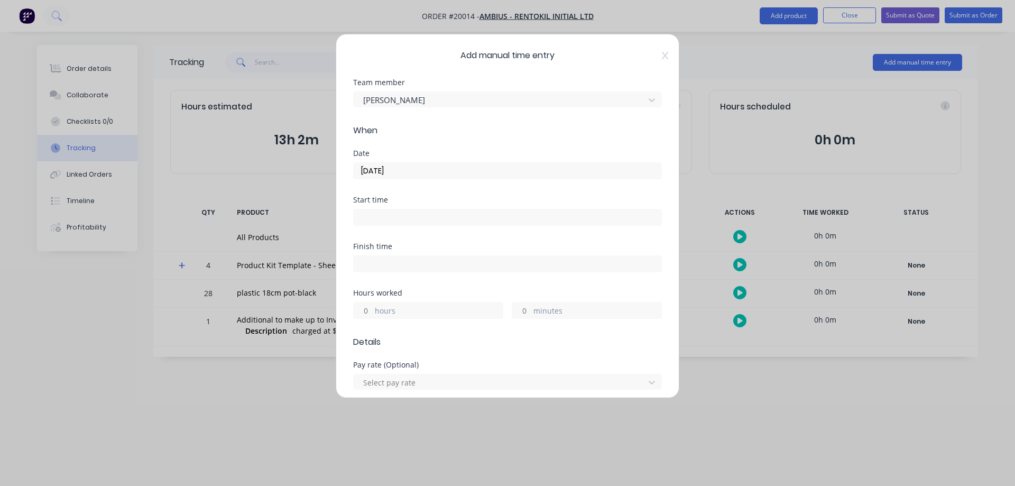
click at [520, 310] on input "minutes" at bounding box center [521, 310] width 19 height 16
click at [363, 310] on input "hours" at bounding box center [363, 310] width 19 height 16
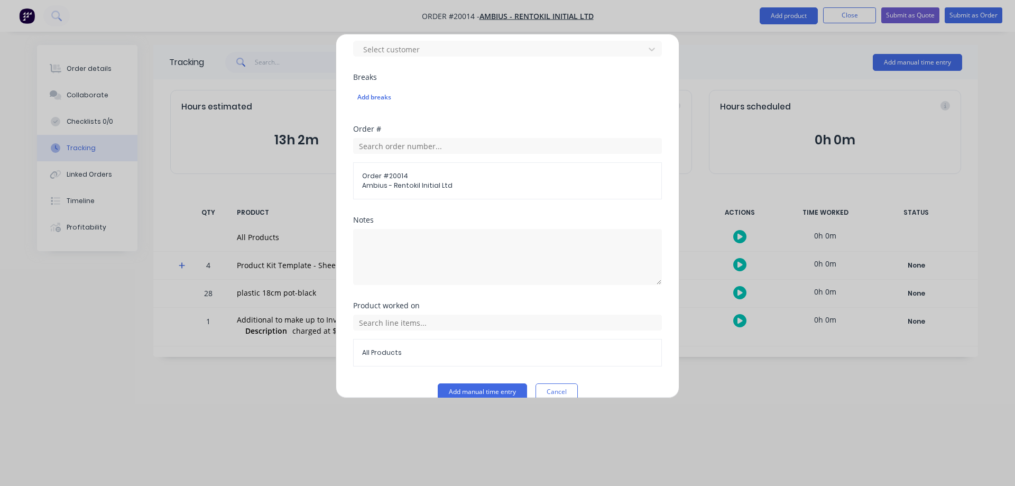
scroll to position [476, 0]
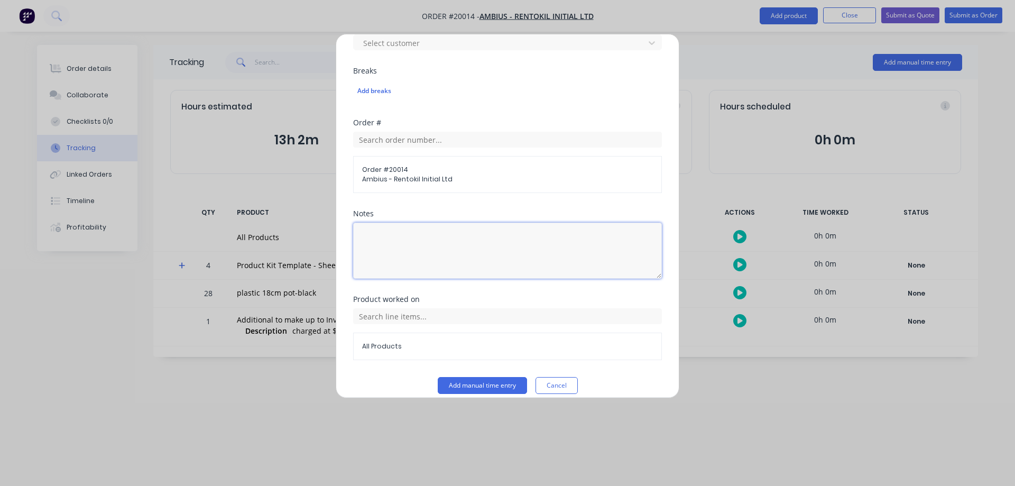
click at [394, 235] on textarea at bounding box center [507, 251] width 309 height 56
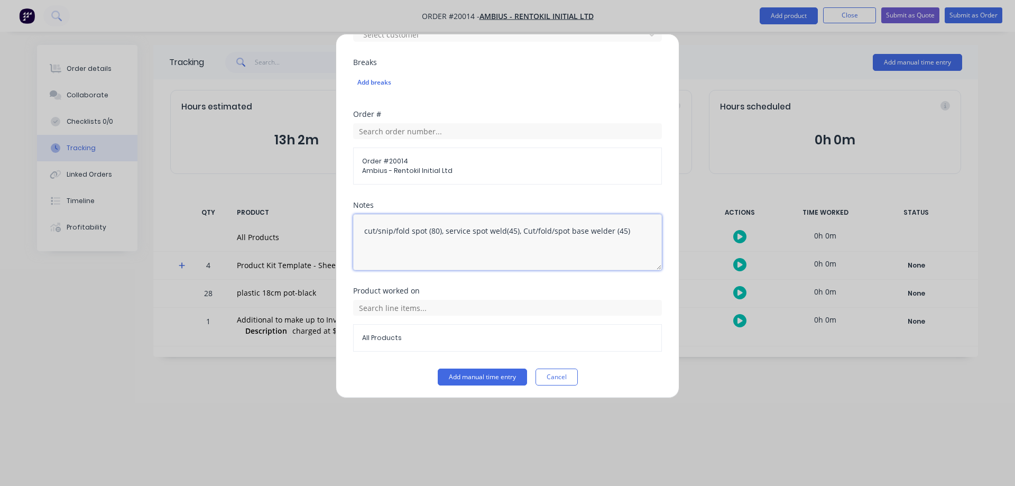
scroll to position [487, 0]
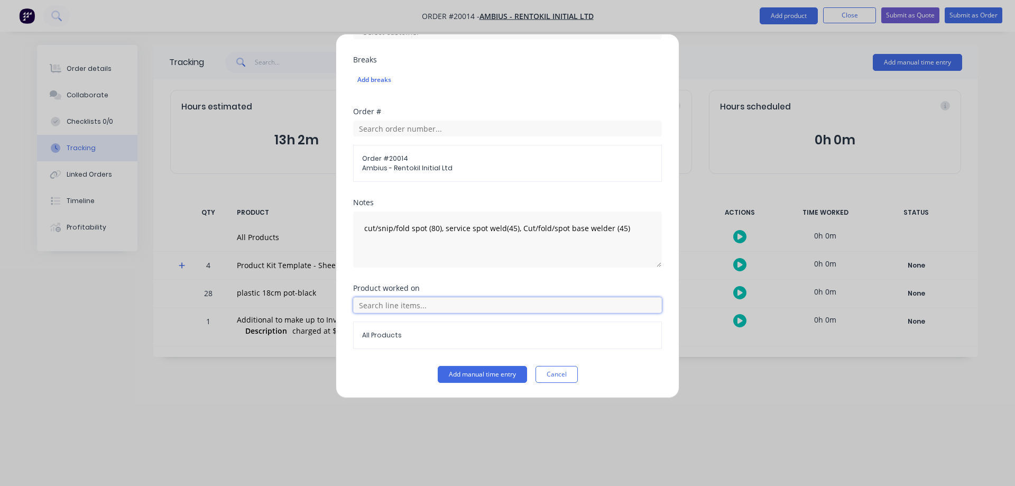
click at [364, 307] on input "text" at bounding box center [507, 305] width 309 height 16
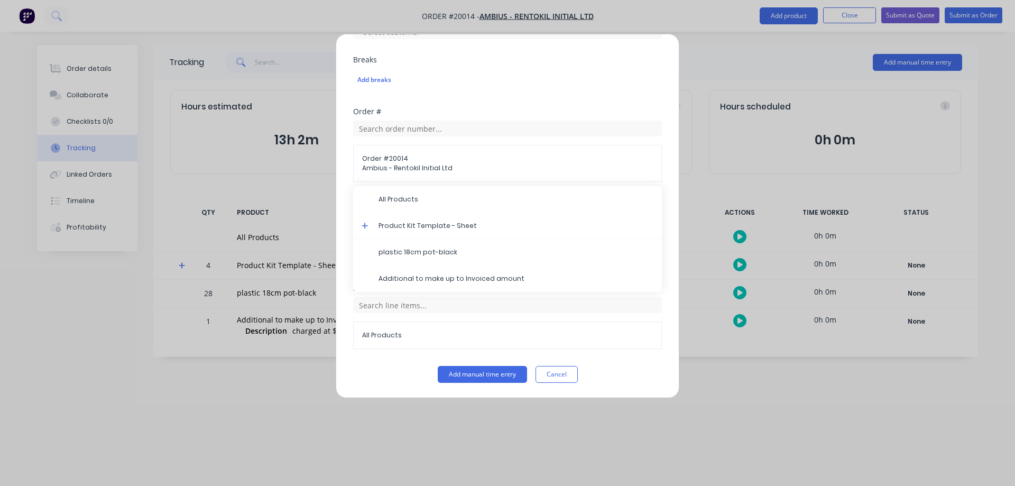
click at [365, 226] on icon at bounding box center [365, 226] width 6 height 6
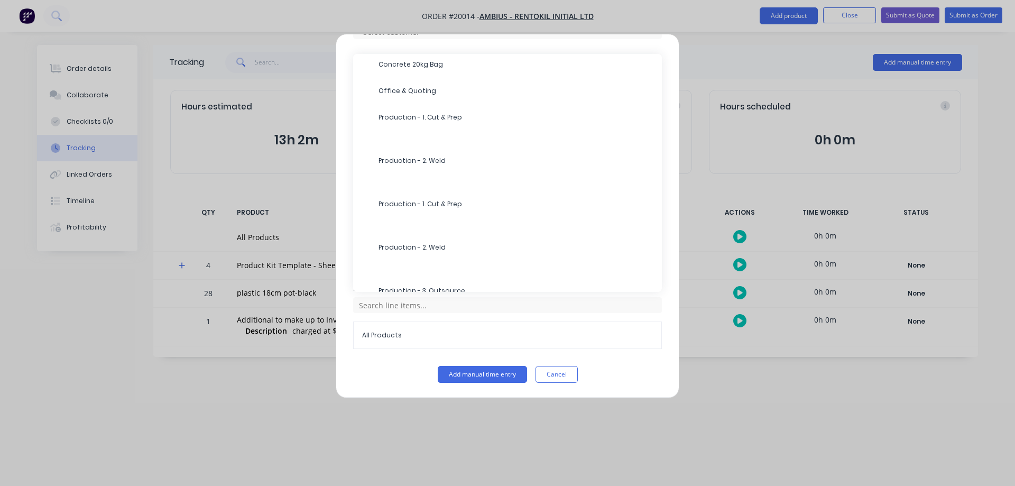
scroll to position [317, 0]
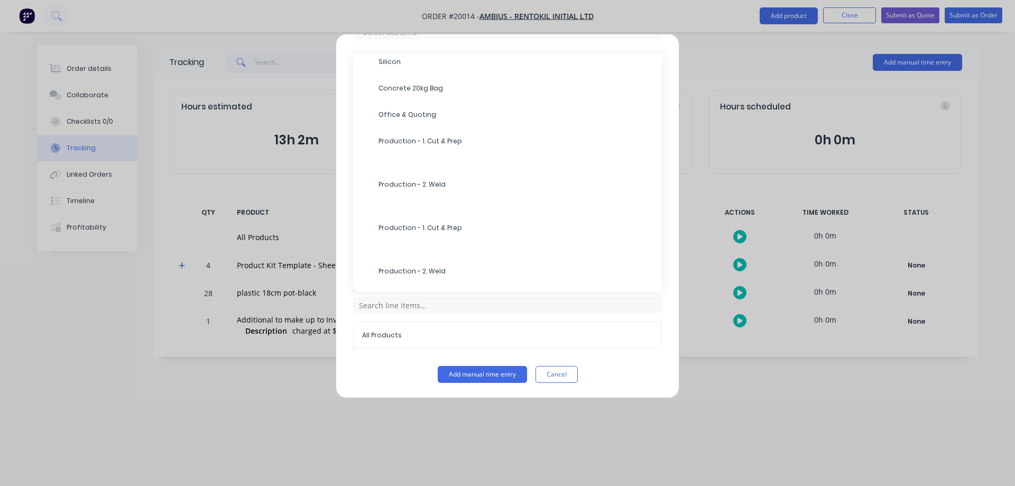
click at [402, 141] on span "Production - 1. Cut & Prep" at bounding box center [516, 141] width 275 height 10
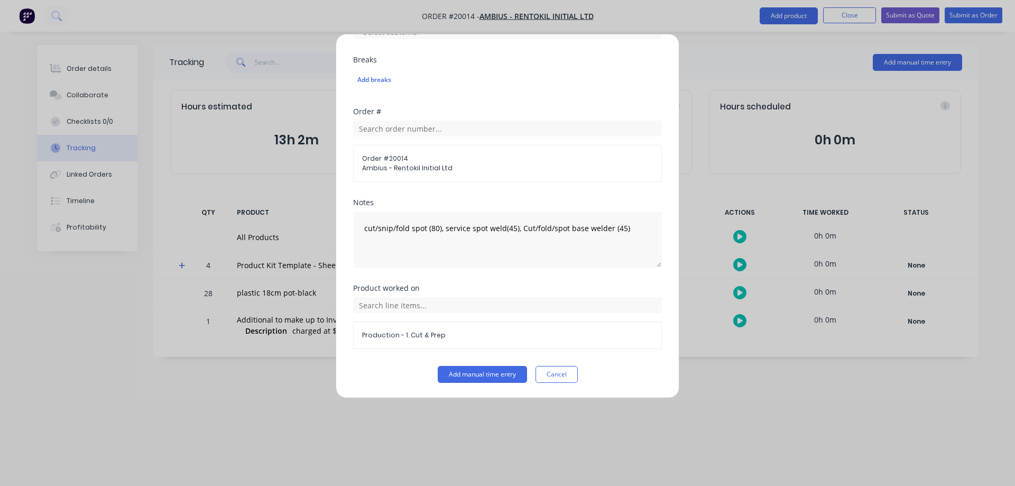
click at [463, 369] on button "Add manual time entry" at bounding box center [482, 374] width 89 height 17
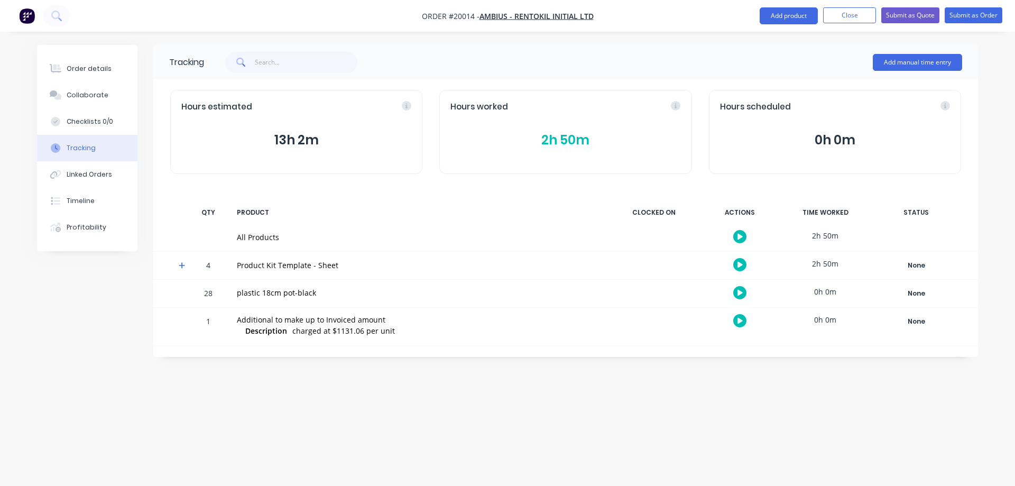
click at [894, 64] on button "Add manual time entry" at bounding box center [917, 62] width 89 height 17
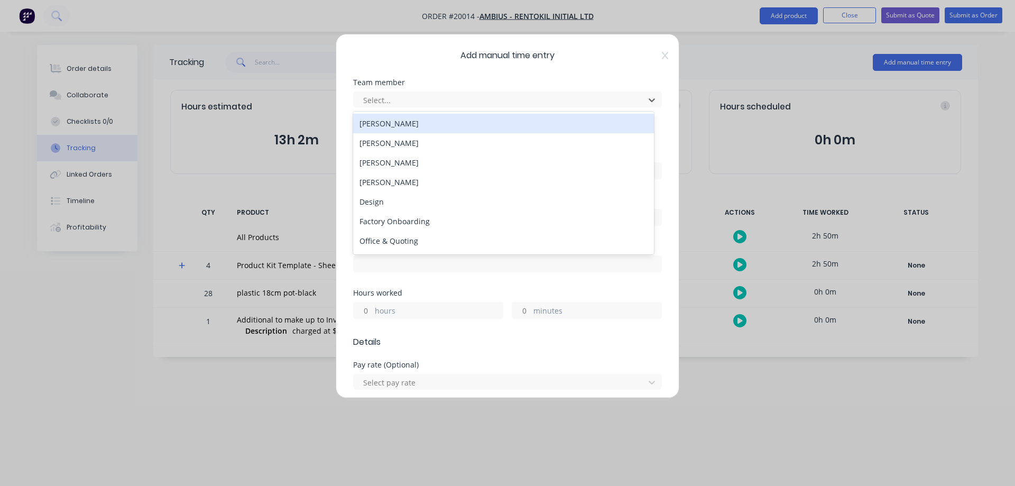
click at [455, 98] on div at bounding box center [500, 100] width 277 height 13
click at [417, 123] on div "[PERSON_NAME]" at bounding box center [503, 124] width 301 height 20
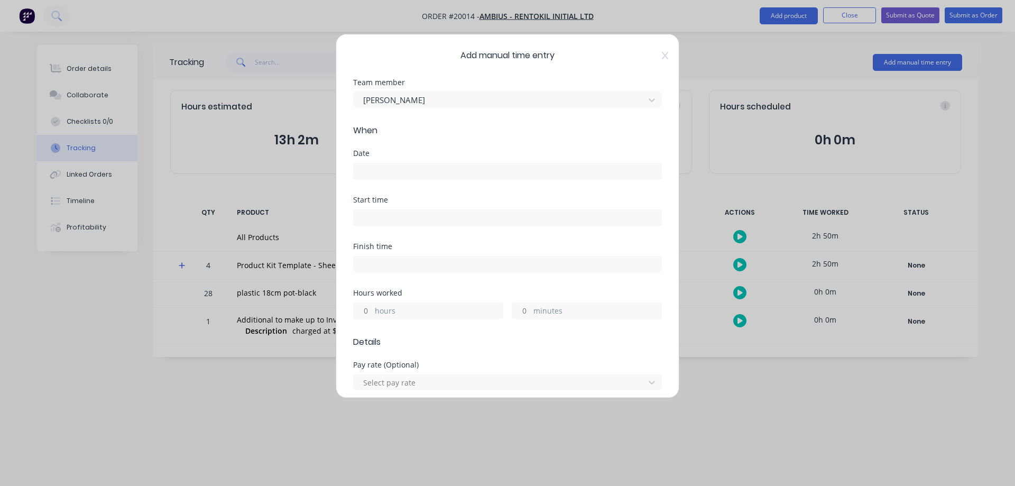
click at [390, 169] on input at bounding box center [508, 171] width 308 height 16
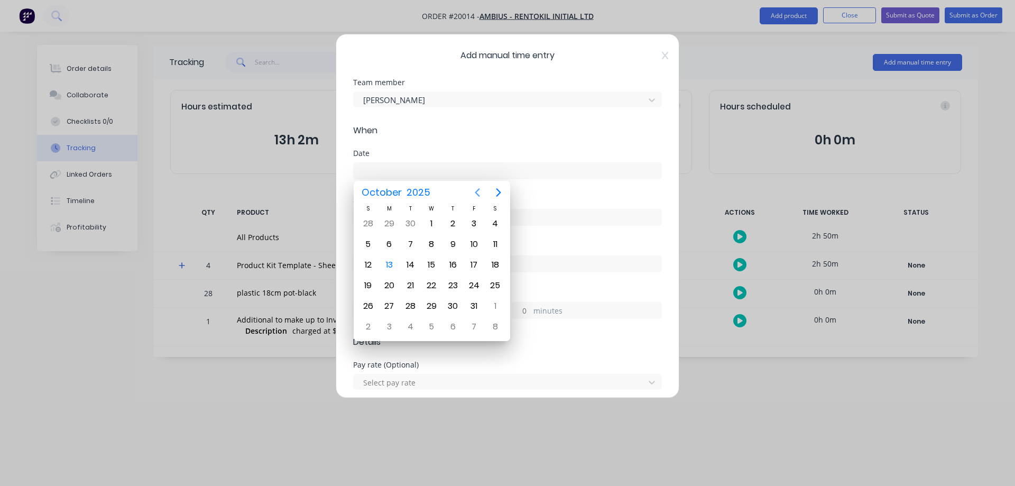
click at [473, 190] on icon "Previous page" at bounding box center [477, 192] width 13 height 13
click at [472, 285] on div "26" at bounding box center [474, 286] width 16 height 16
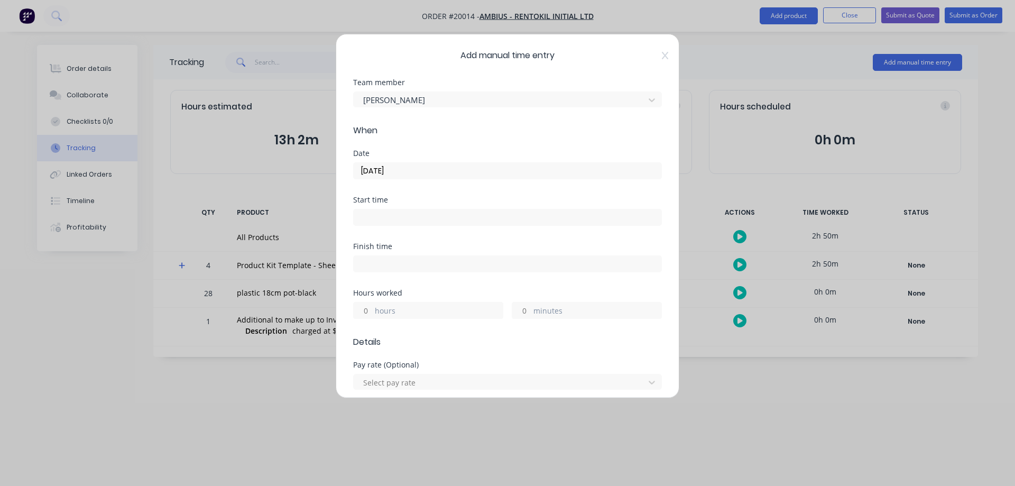
click at [522, 312] on input "minutes" at bounding box center [521, 310] width 19 height 16
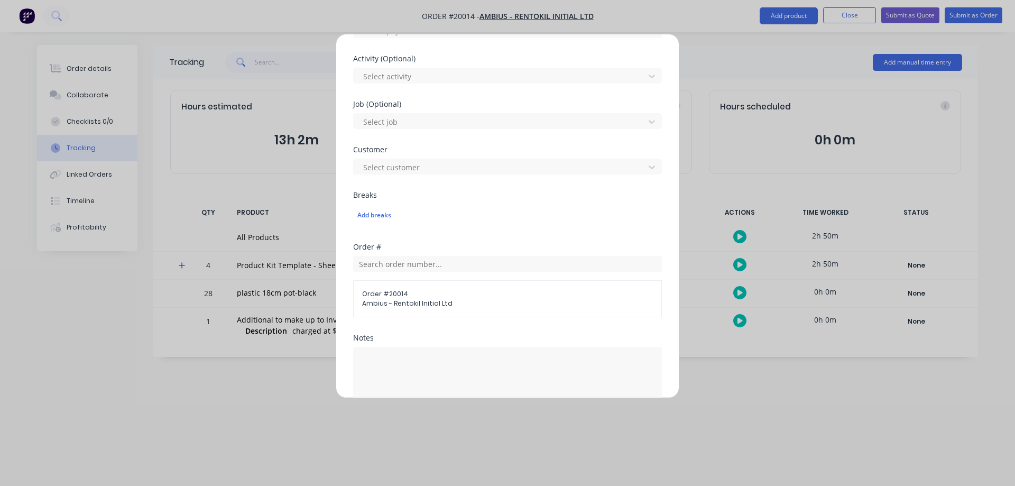
scroll to position [370, 0]
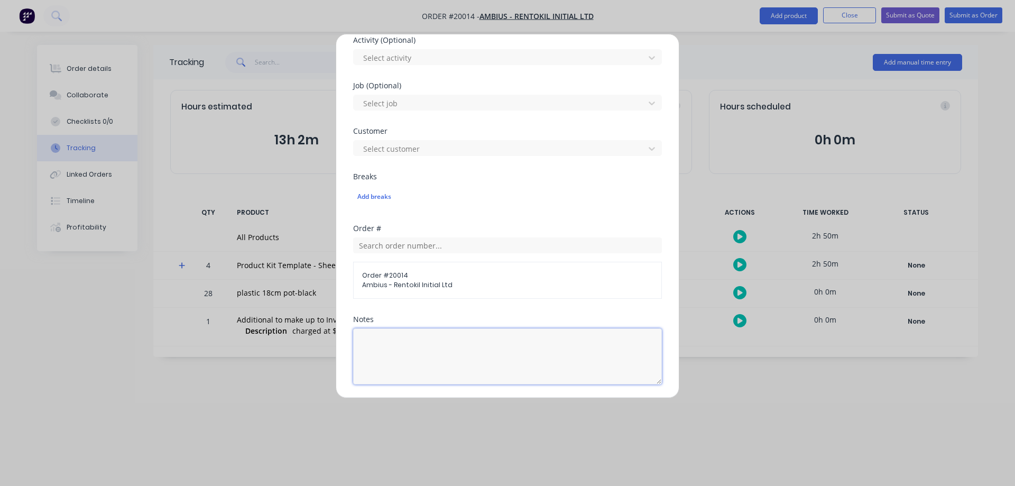
click at [385, 339] on textarea at bounding box center [507, 356] width 309 height 56
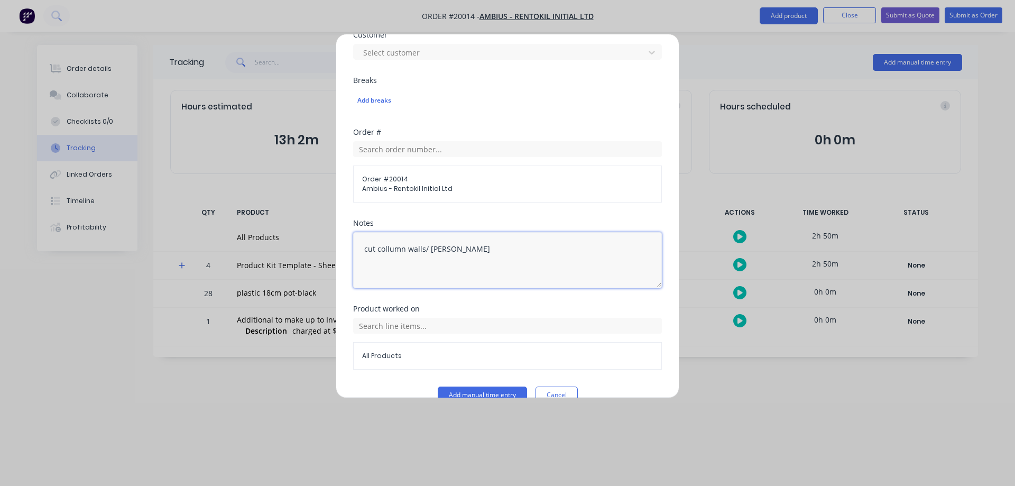
scroll to position [476, 0]
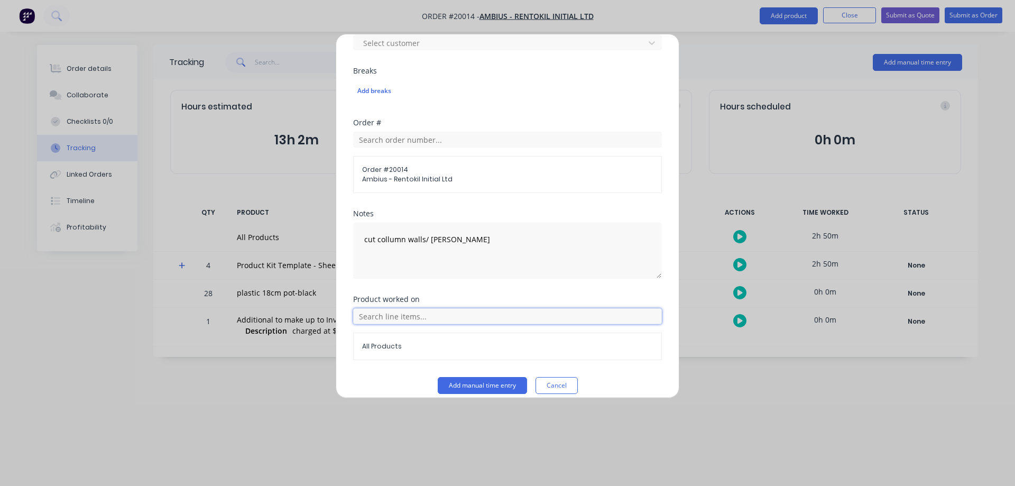
click at [376, 317] on input "text" at bounding box center [507, 316] width 309 height 16
click at [360, 236] on div "Product Kit Template - Sheet" at bounding box center [507, 237] width 309 height 26
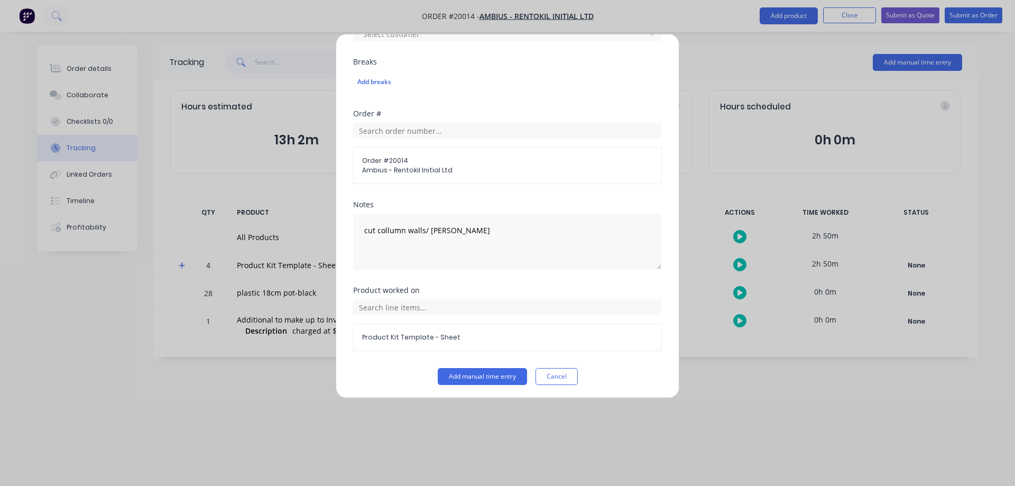
scroll to position [487, 0]
click at [367, 307] on input "text" at bounding box center [507, 305] width 309 height 16
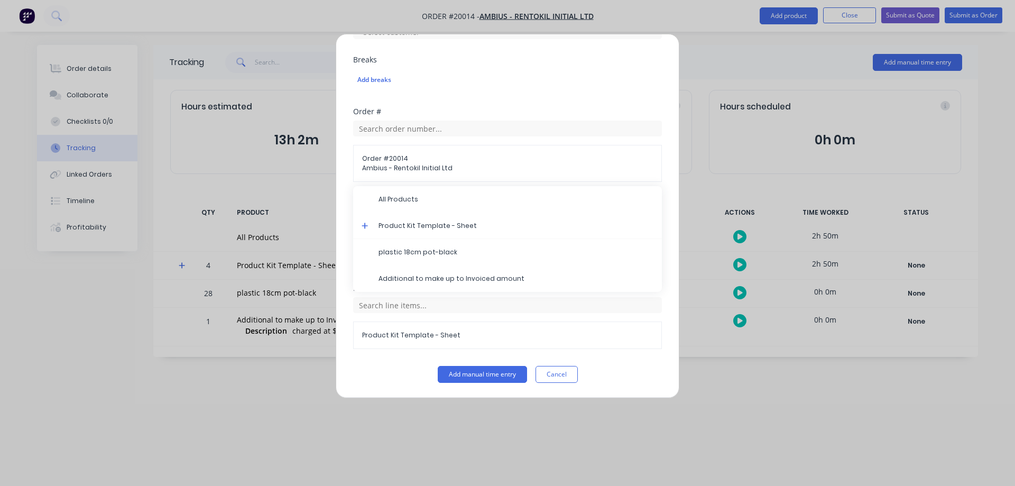
click at [365, 225] on icon at bounding box center [365, 226] width 6 height 6
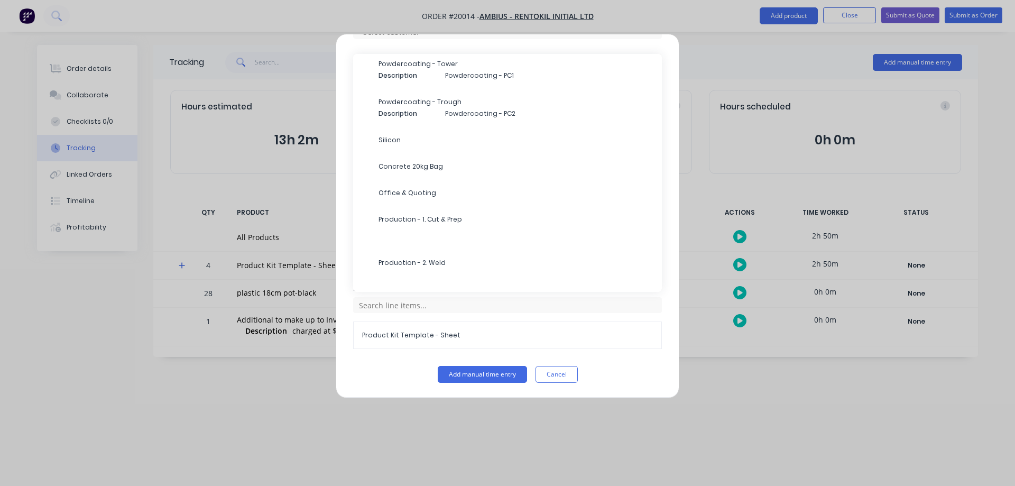
scroll to position [264, 0]
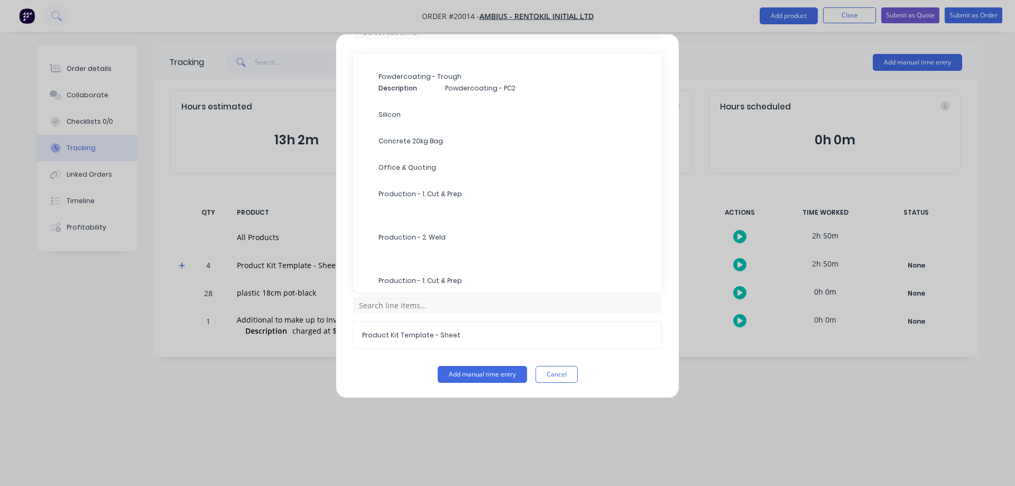
click at [416, 196] on span "Production - 1. Cut & Prep" at bounding box center [516, 194] width 275 height 10
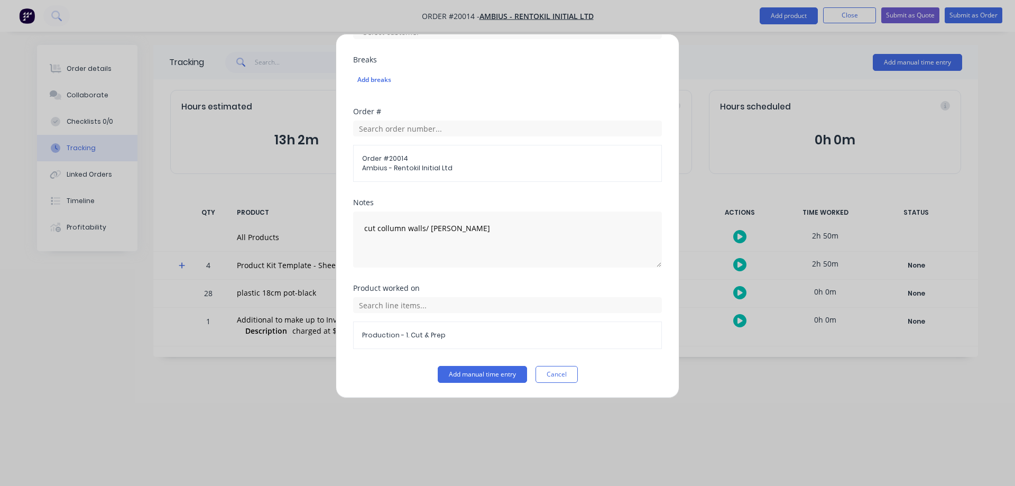
click at [473, 377] on button "Add manual time entry" at bounding box center [482, 374] width 89 height 17
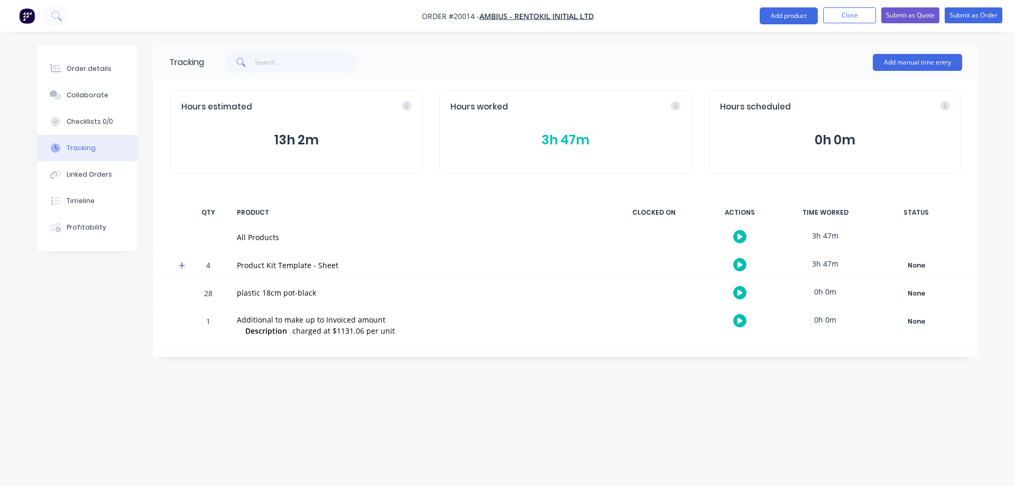
click at [913, 65] on button "Add manual time entry" at bounding box center [917, 62] width 89 height 17
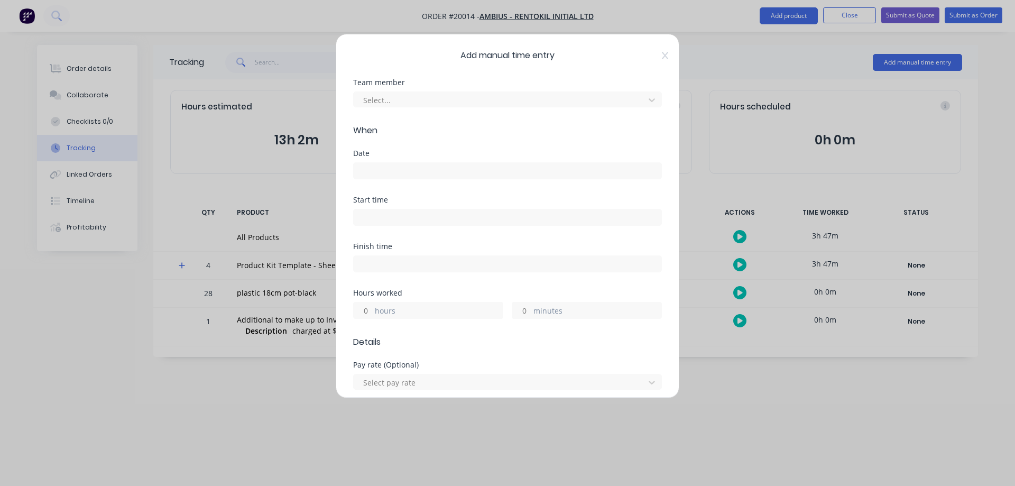
click at [456, 97] on div at bounding box center [500, 100] width 277 height 13
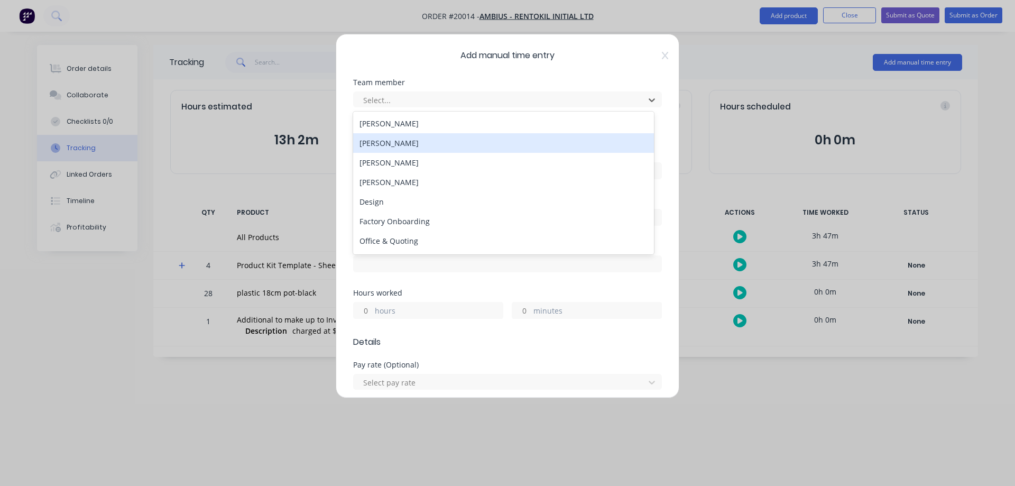
click at [389, 142] on div "[PERSON_NAME]" at bounding box center [503, 143] width 301 height 20
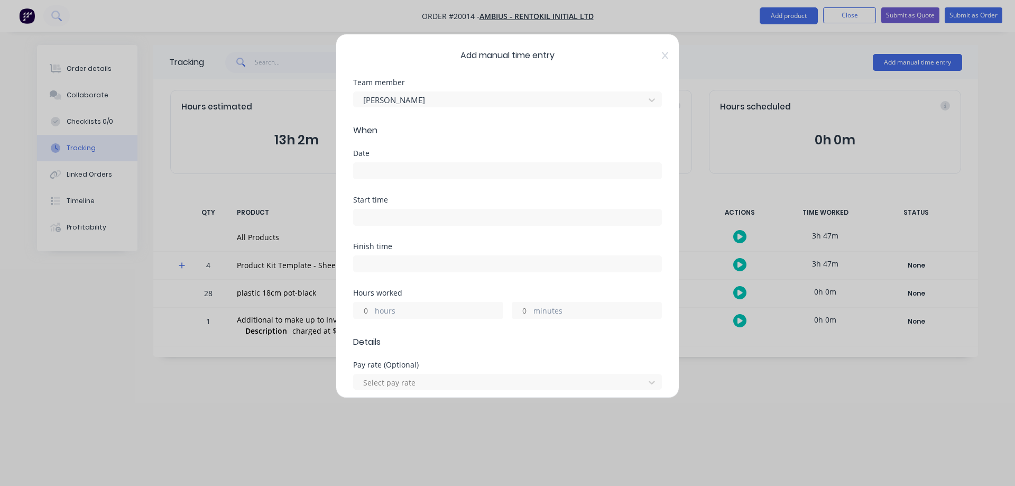
click at [380, 170] on input at bounding box center [508, 171] width 308 height 16
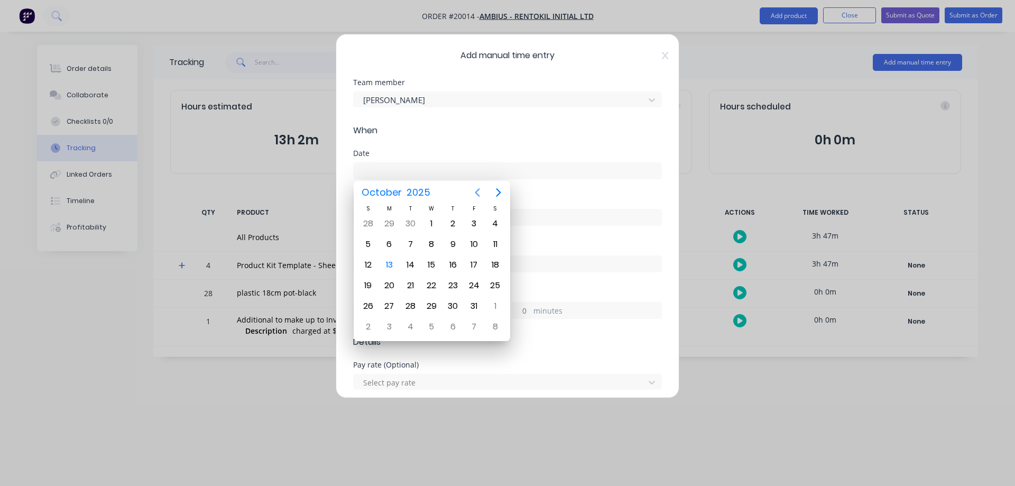
click at [478, 189] on icon "Previous page" at bounding box center [477, 192] width 13 height 13
click at [476, 287] on div "26" at bounding box center [474, 286] width 16 height 16
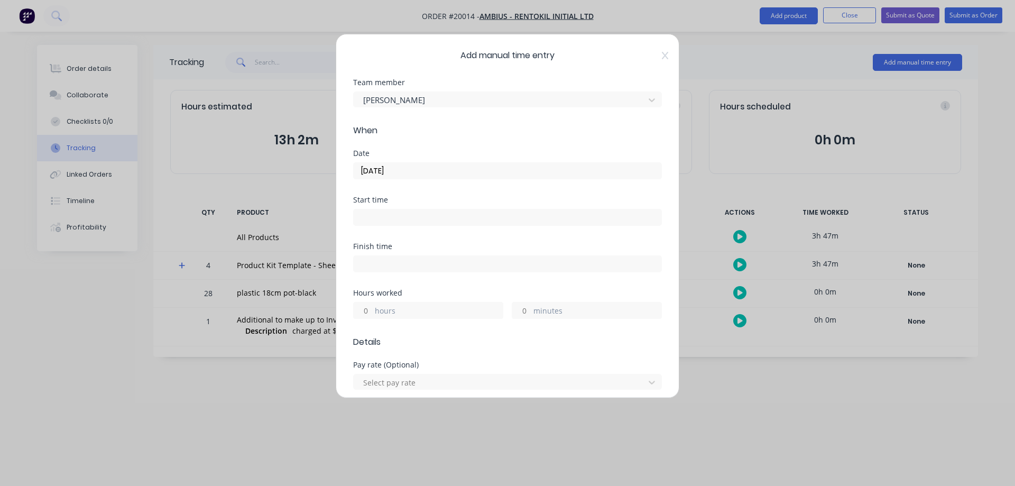
click at [523, 312] on input "minutes" at bounding box center [521, 310] width 19 height 16
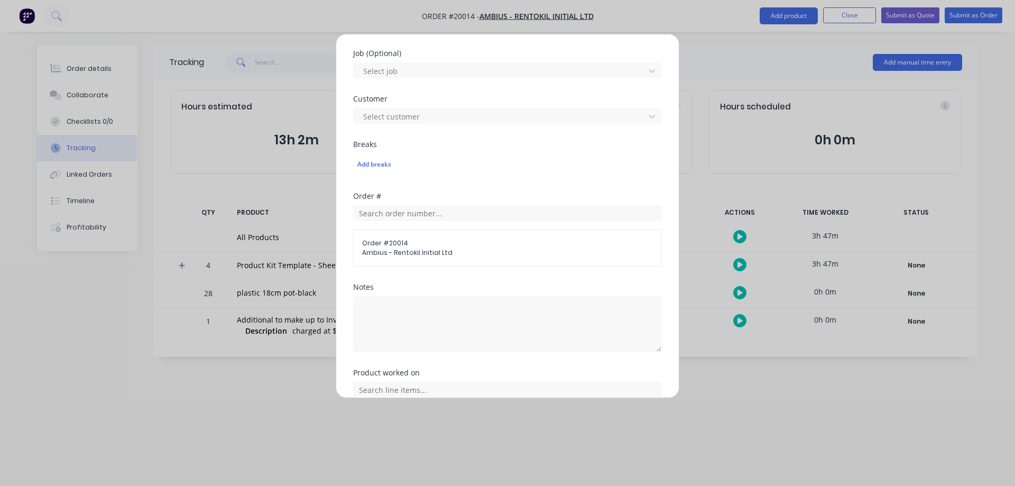
scroll to position [423, 0]
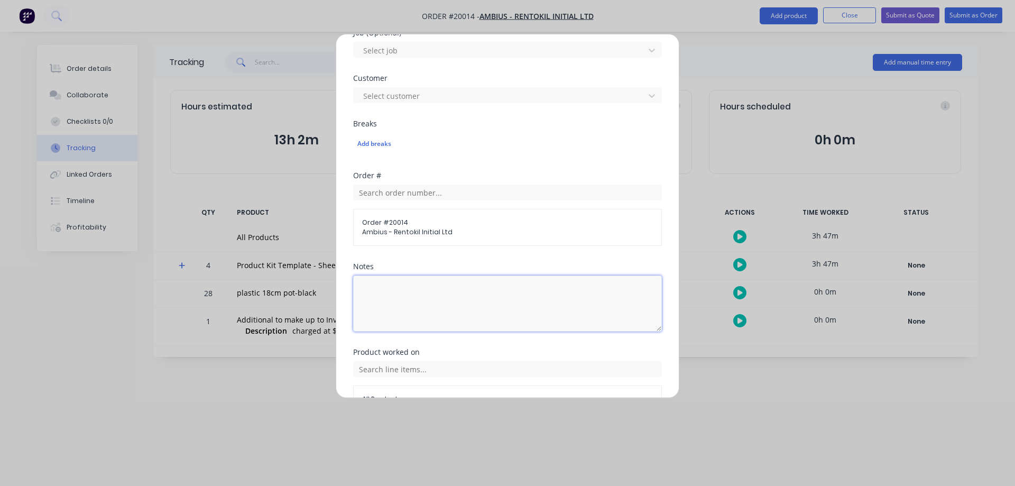
click at [393, 296] on textarea at bounding box center [507, 303] width 309 height 56
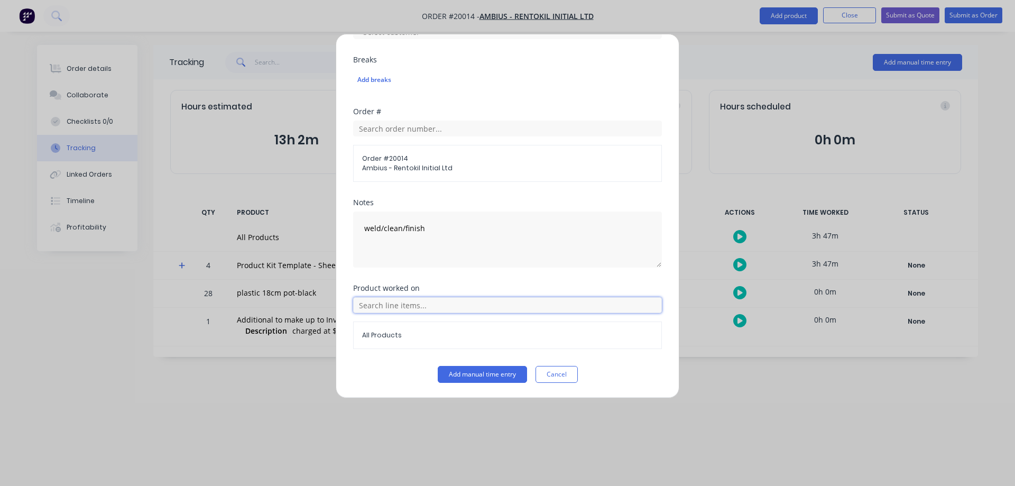
click at [364, 308] on input "text" at bounding box center [507, 305] width 309 height 16
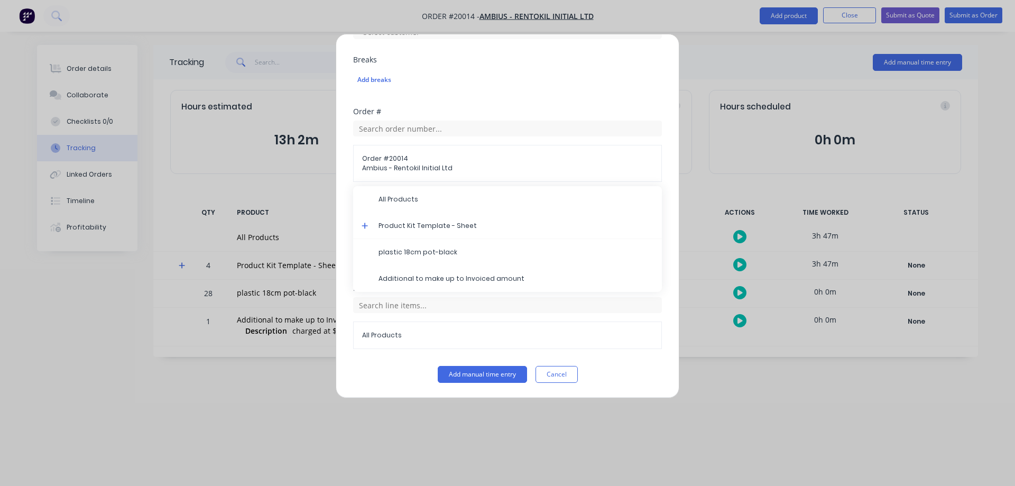
click at [363, 225] on icon at bounding box center [365, 226] width 6 height 6
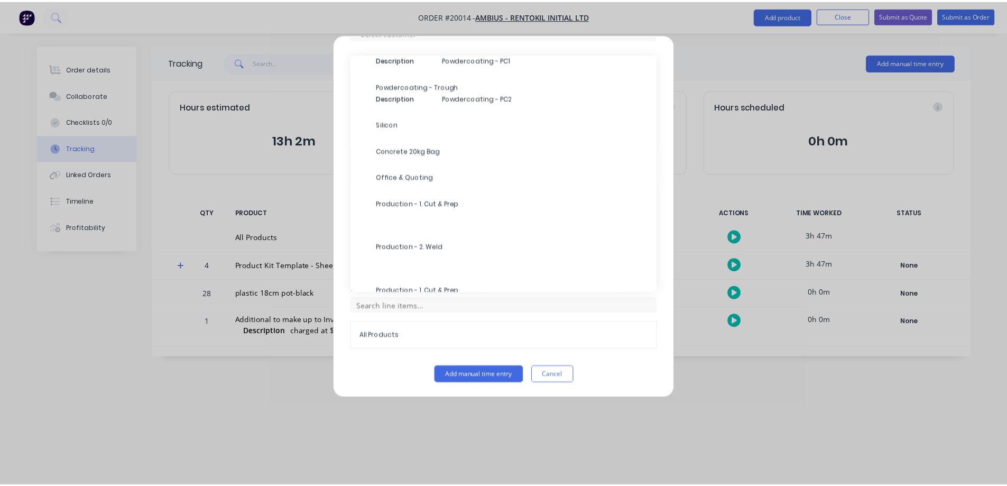
scroll to position [264, 0]
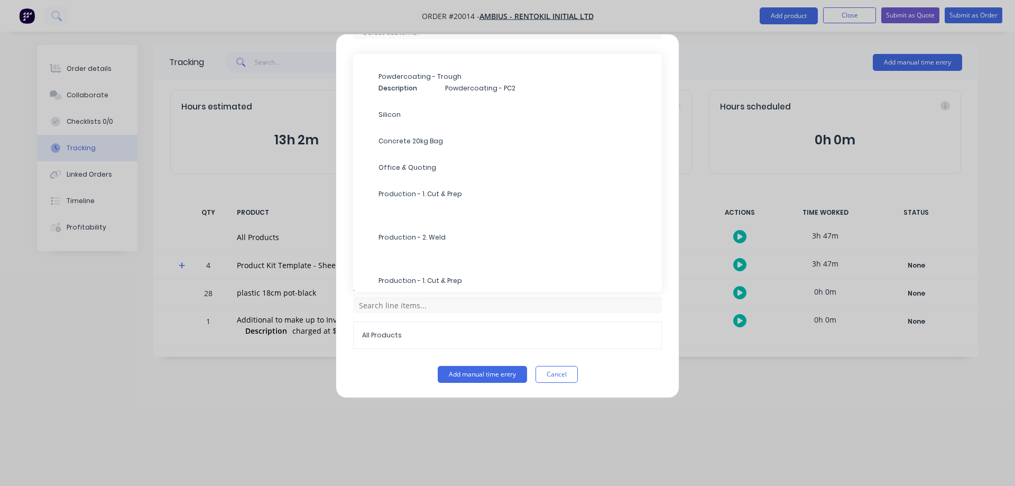
click at [419, 239] on span "Production - 2. Weld" at bounding box center [516, 238] width 275 height 10
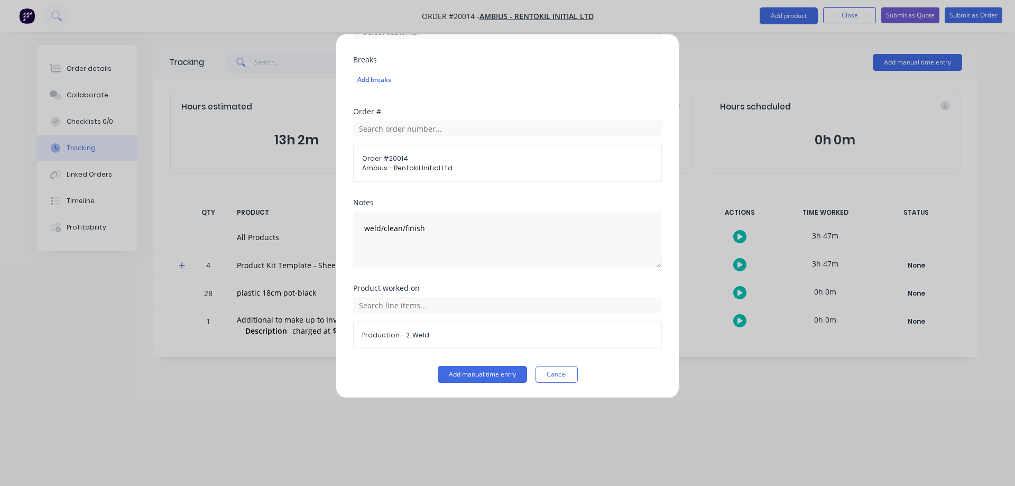
click at [471, 376] on button "Add manual time entry" at bounding box center [482, 374] width 89 height 17
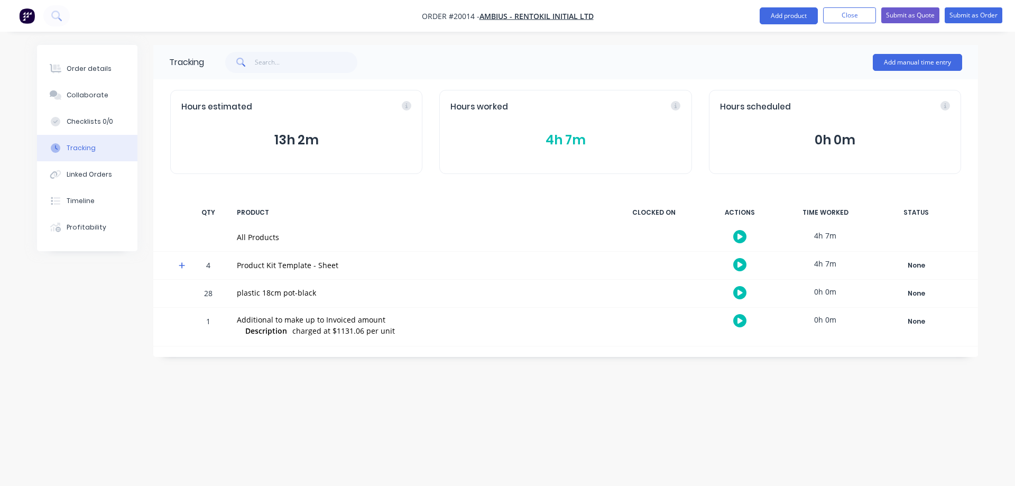
click at [182, 265] on icon at bounding box center [182, 265] width 6 height 6
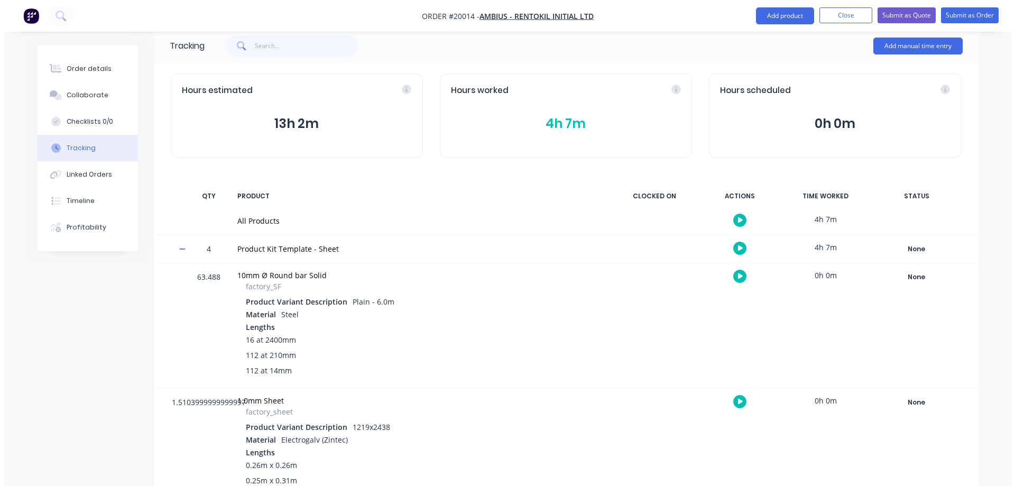
scroll to position [0, 0]
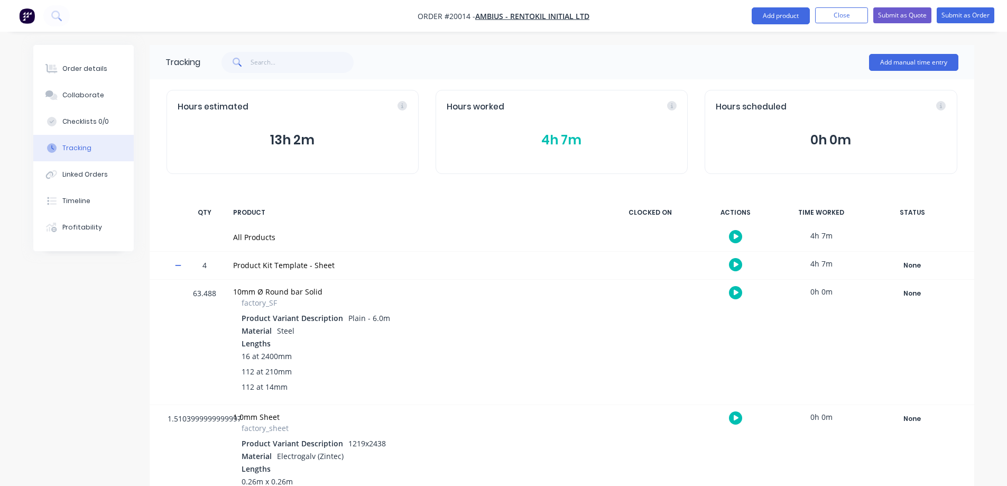
click at [896, 63] on button "Add manual time entry" at bounding box center [913, 62] width 89 height 17
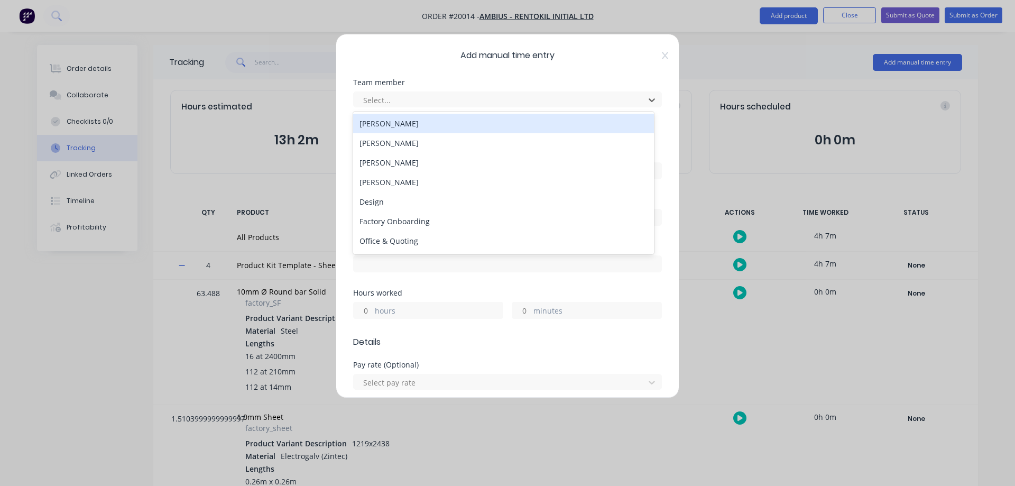
click at [380, 102] on div at bounding box center [500, 100] width 277 height 13
type input "rob"
drag, startPoint x: 391, startPoint y: 126, endPoint x: 390, endPoint y: 143, distance: 17.5
click at [391, 126] on div "[PERSON_NAME]" at bounding box center [503, 124] width 301 height 20
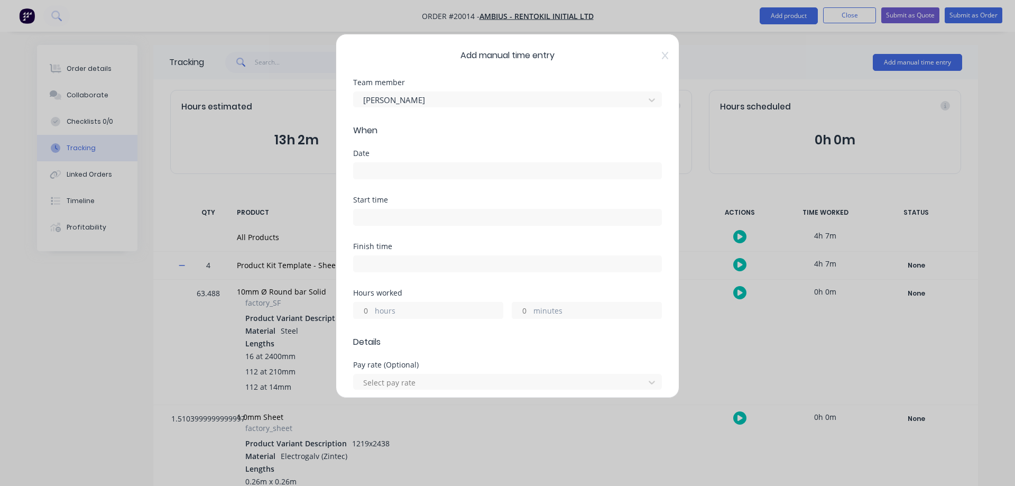
click at [384, 173] on input at bounding box center [508, 171] width 308 height 16
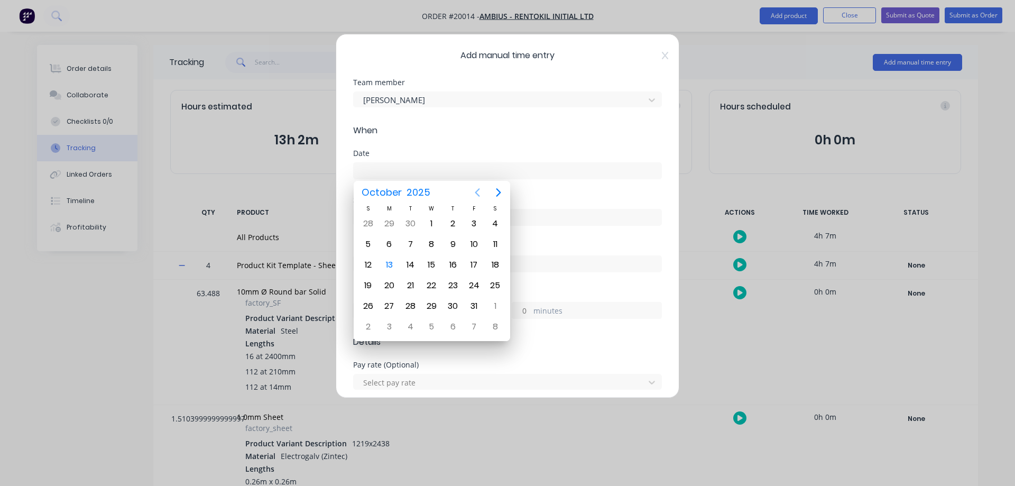
drag, startPoint x: 477, startPoint y: 192, endPoint x: 471, endPoint y: 195, distance: 6.9
click at [476, 192] on icon "Previous page" at bounding box center [477, 192] width 13 height 13
click at [473, 288] on div "26" at bounding box center [474, 286] width 16 height 16
type input "[DATE]"
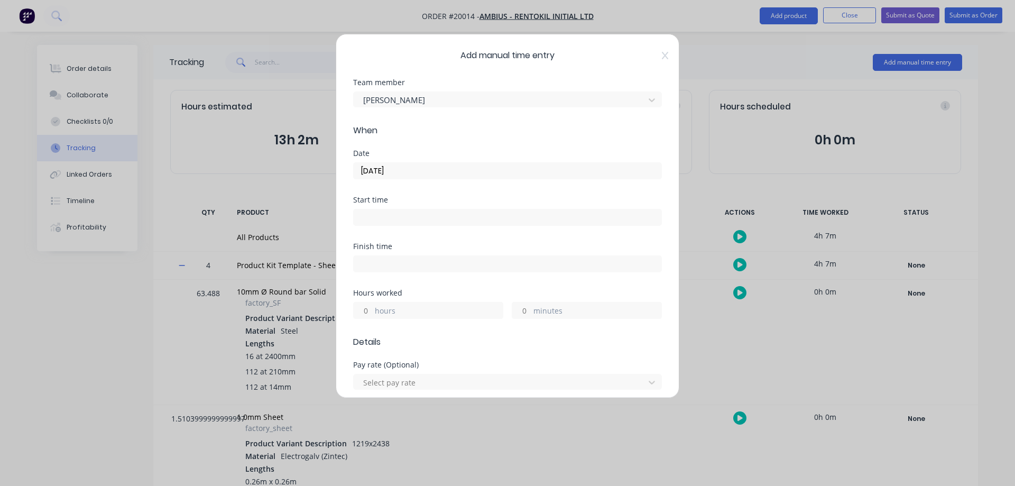
click at [518, 311] on input "minutes" at bounding box center [521, 310] width 19 height 16
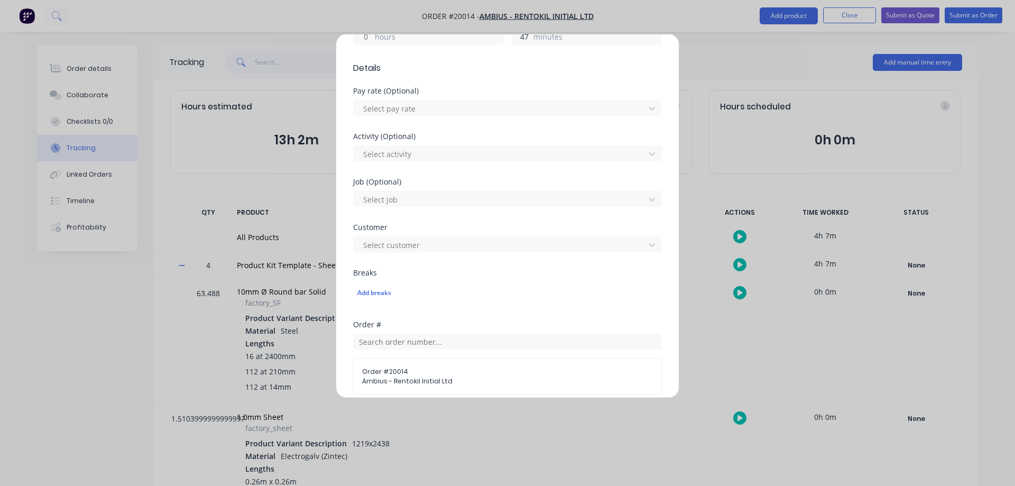
scroll to position [423, 0]
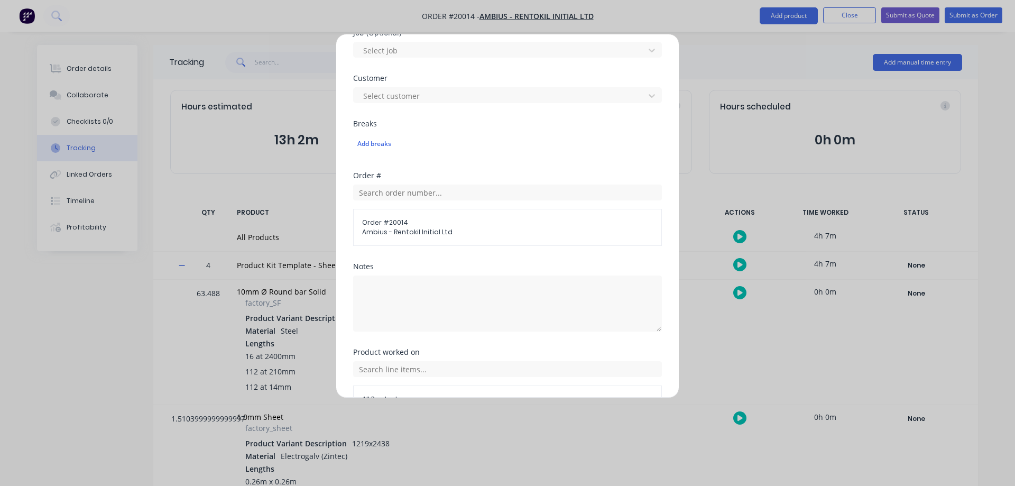
type input "47"
click at [410, 288] on textarea at bounding box center [507, 303] width 309 height 56
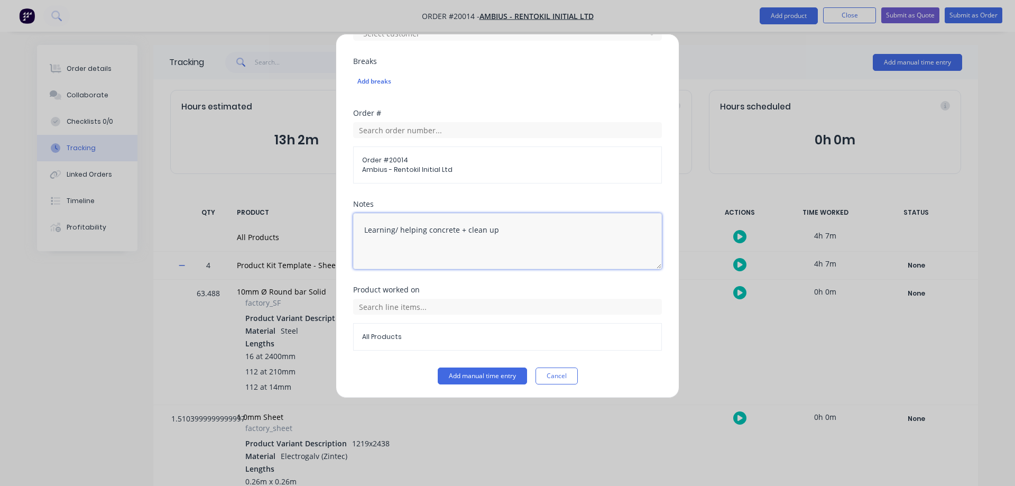
scroll to position [487, 0]
type textarea "Learning/ helping concrete + clean up"
click at [377, 305] on input "text" at bounding box center [507, 305] width 309 height 16
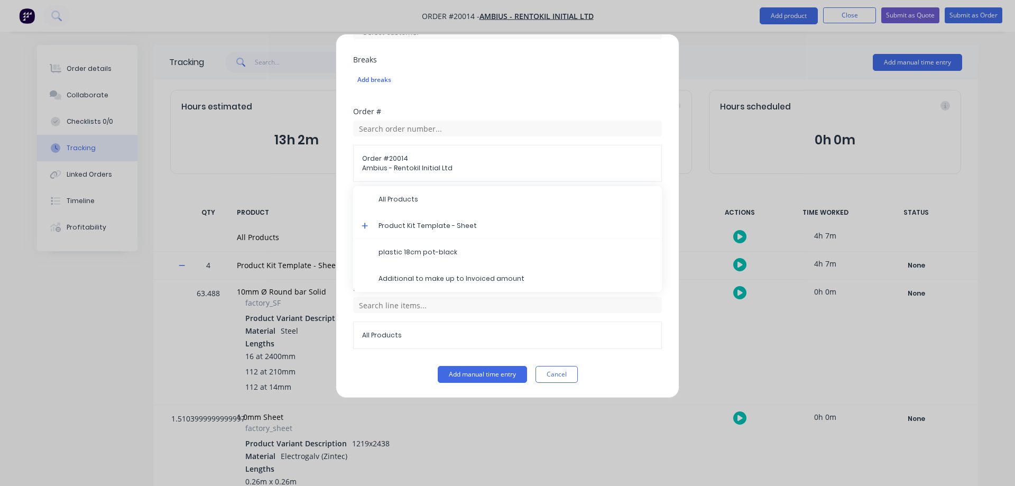
click at [367, 227] on icon at bounding box center [365, 225] width 7 height 7
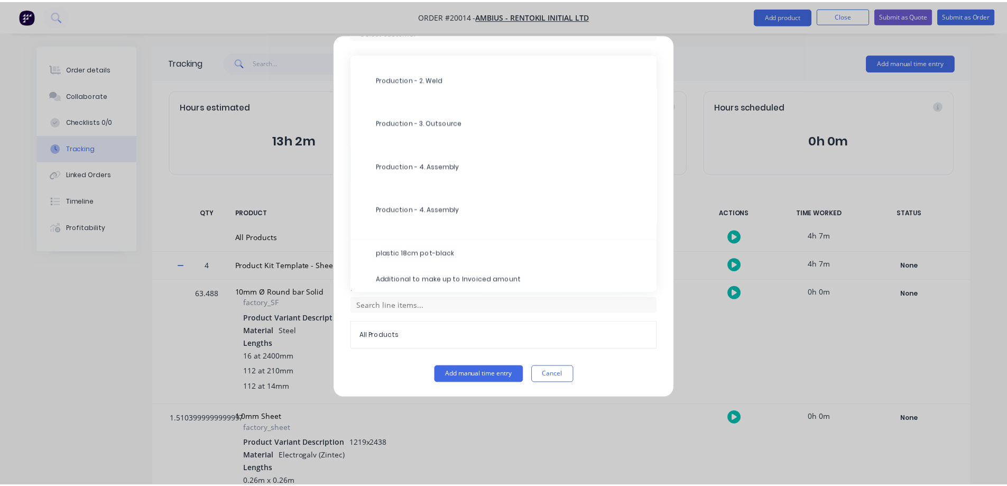
scroll to position [510, 0]
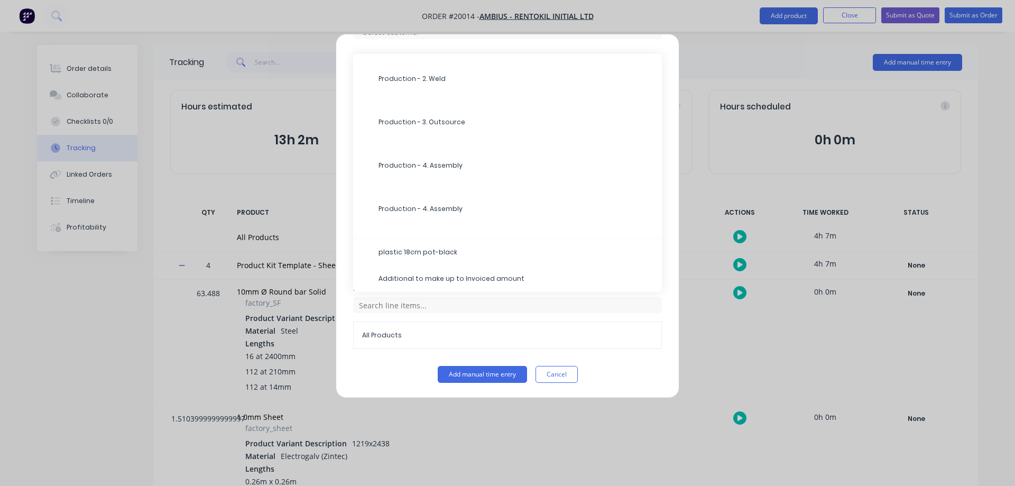
click at [392, 160] on div "Production - 4. Assembly" at bounding box center [507, 165] width 309 height 26
click at [393, 168] on span "Production - 4. Assembly" at bounding box center [516, 166] width 275 height 10
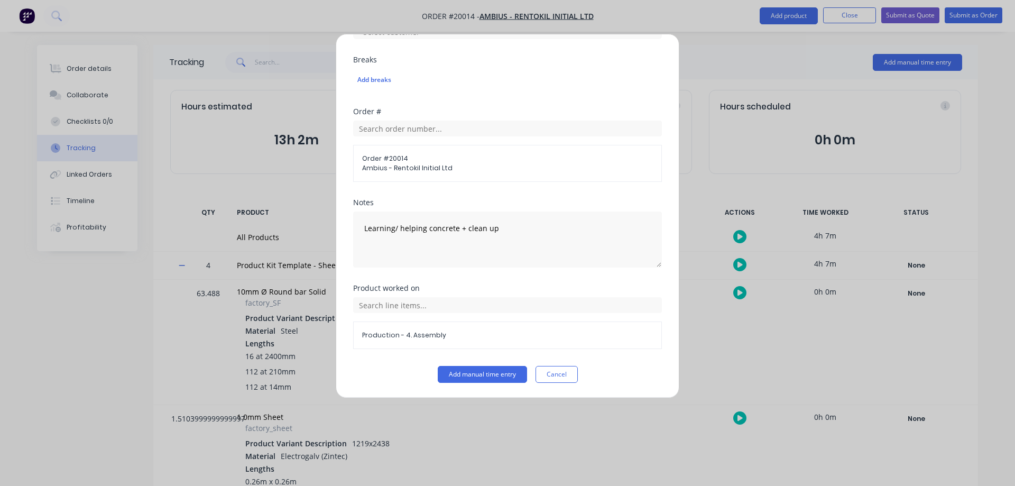
click at [472, 374] on button "Add manual time entry" at bounding box center [482, 374] width 89 height 17
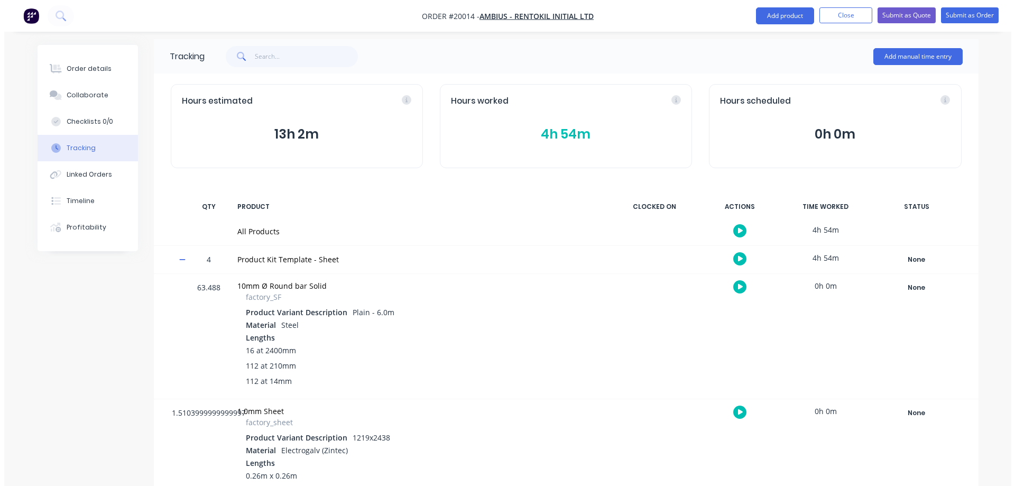
scroll to position [0, 0]
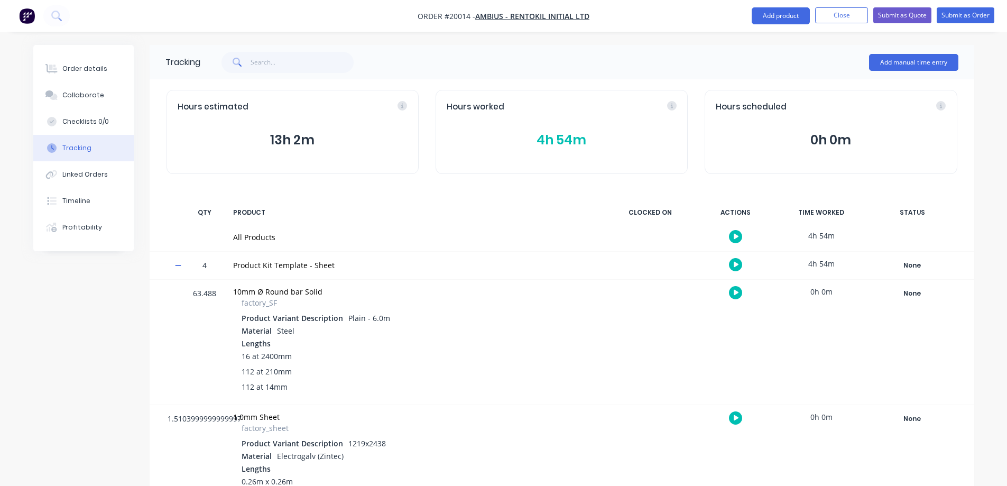
click at [888, 62] on button "Add manual time entry" at bounding box center [913, 62] width 89 height 17
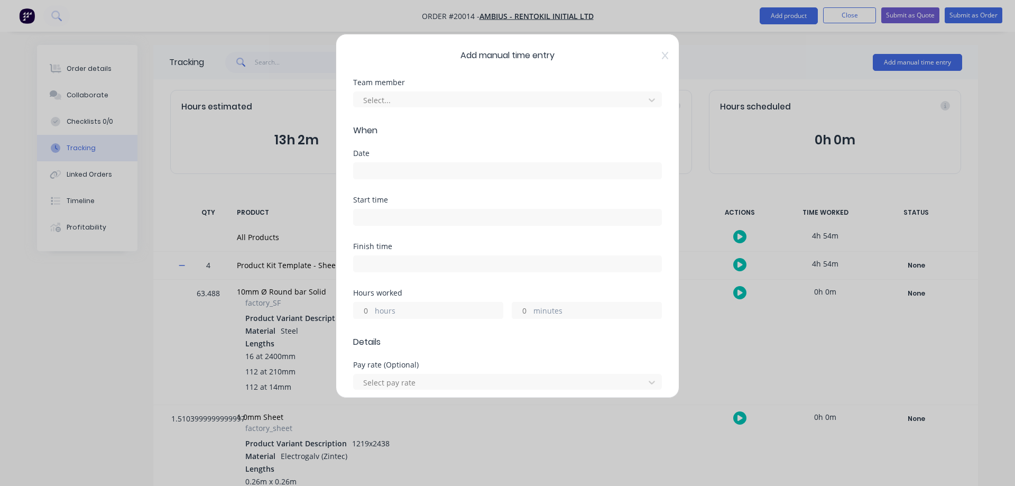
click at [410, 101] on div at bounding box center [500, 100] width 277 height 13
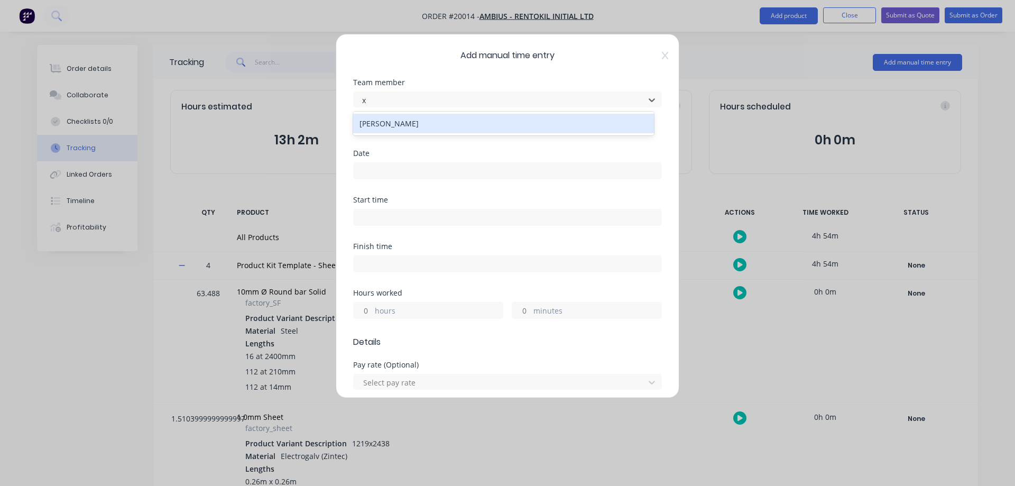
type input "x"
click at [392, 127] on div "[PERSON_NAME]" at bounding box center [503, 124] width 301 height 20
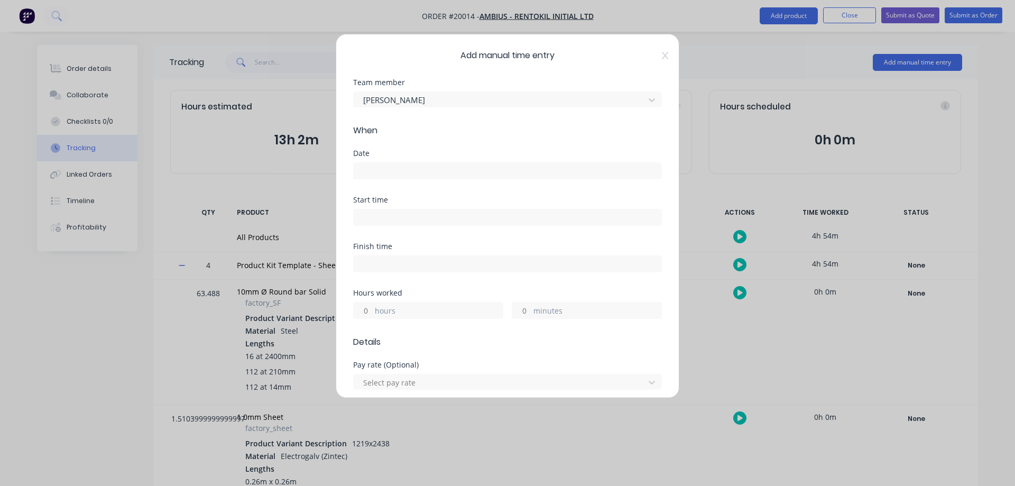
click at [383, 178] on input at bounding box center [508, 171] width 308 height 16
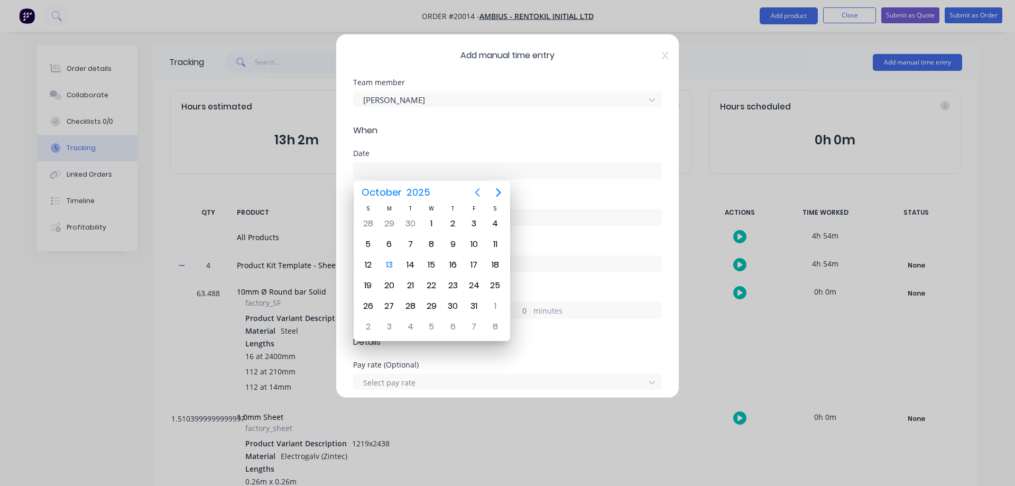
click at [479, 195] on icon "Previous page" at bounding box center [477, 192] width 13 height 13
click at [494, 288] on div "27" at bounding box center [495, 286] width 16 height 16
type input "[DATE]"
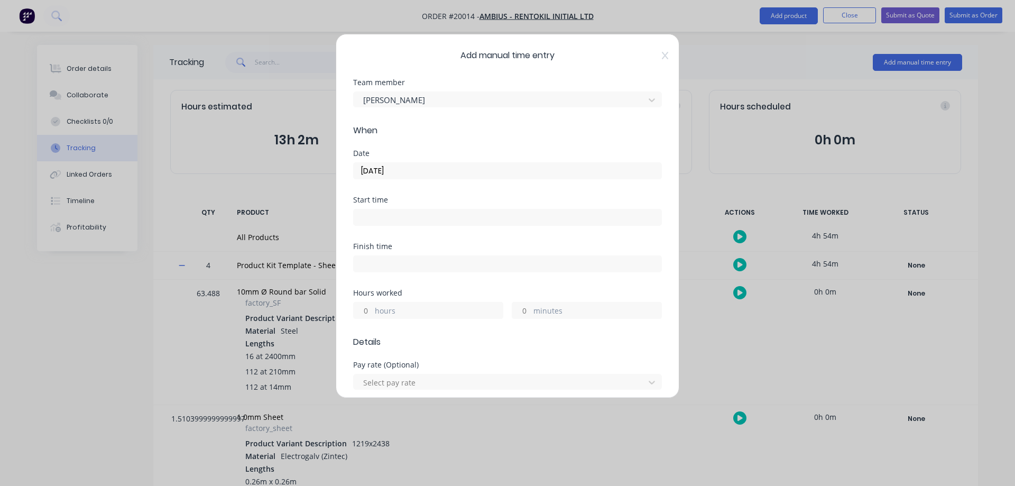
click at [369, 307] on input "hours" at bounding box center [363, 310] width 19 height 16
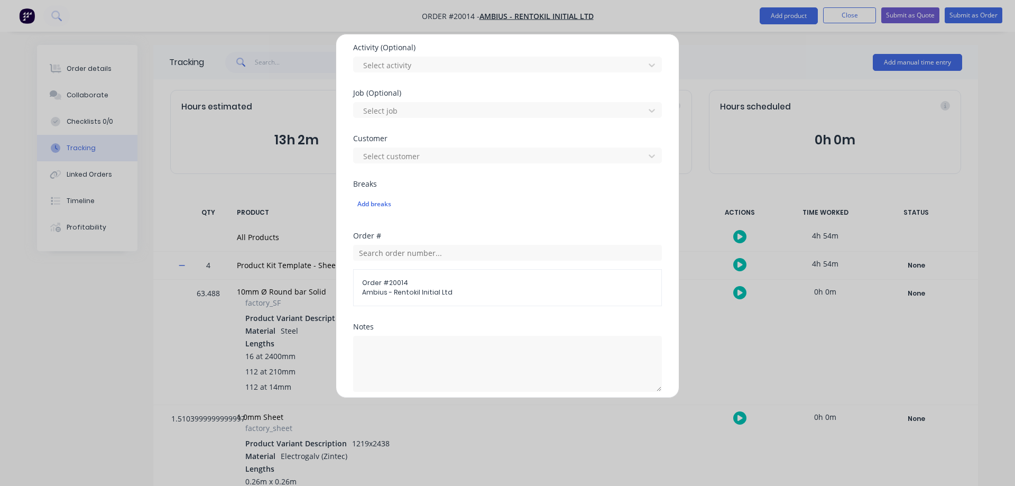
scroll to position [476, 0]
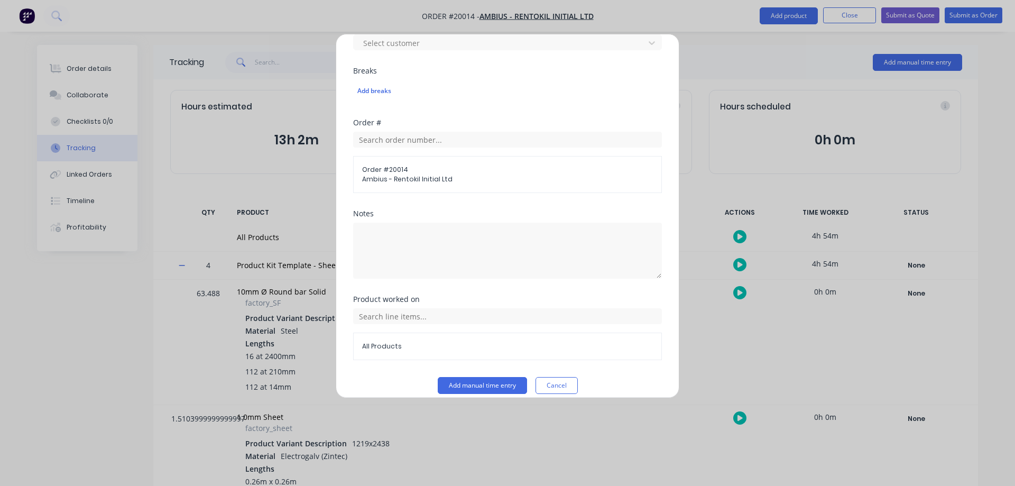
type input "2"
click at [394, 235] on textarea at bounding box center [507, 251] width 309 height 56
type textarea "seal troughs/mix & pour concrete"
click at [367, 318] on input "text" at bounding box center [507, 316] width 309 height 16
click at [367, 236] on icon at bounding box center [365, 236] width 7 height 7
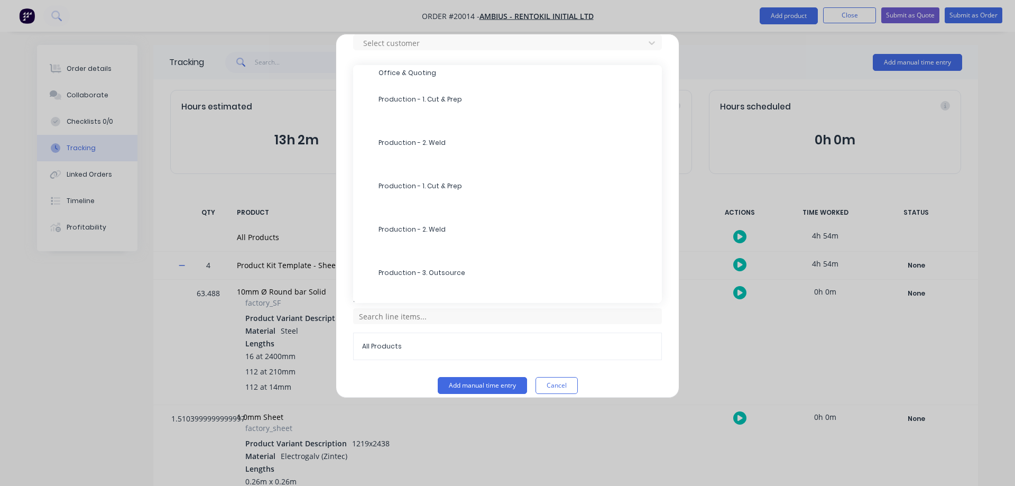
scroll to position [510, 0]
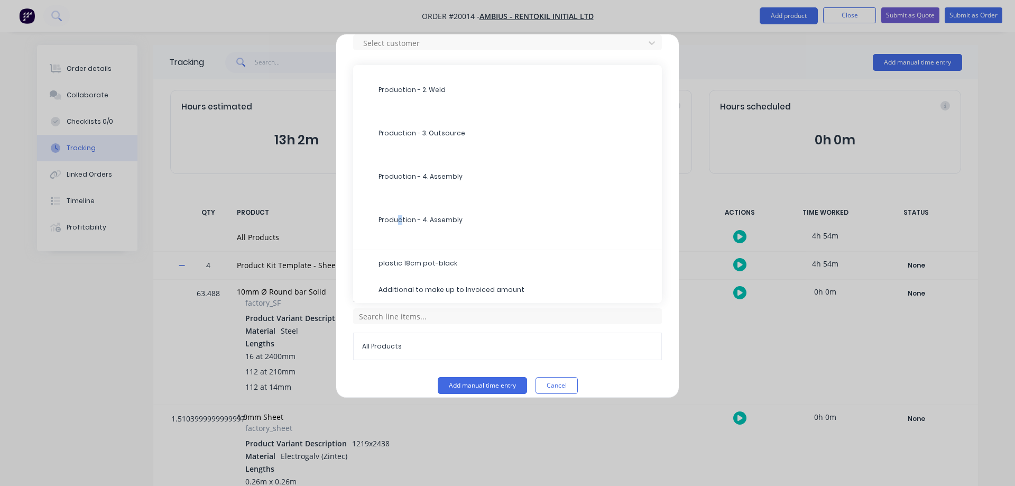
click at [399, 218] on span "Production - 4. Assembly" at bounding box center [516, 220] width 275 height 10
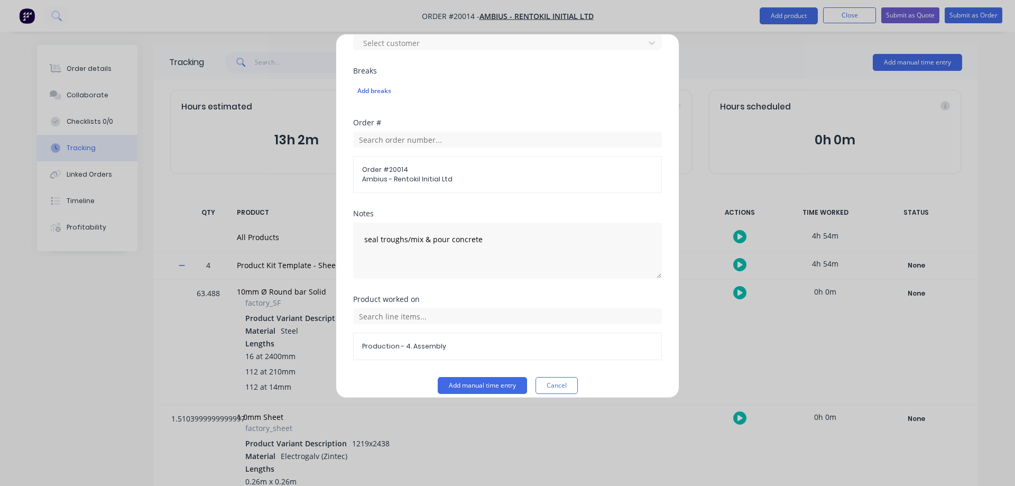
click at [479, 387] on button "Add manual time entry" at bounding box center [482, 385] width 89 height 17
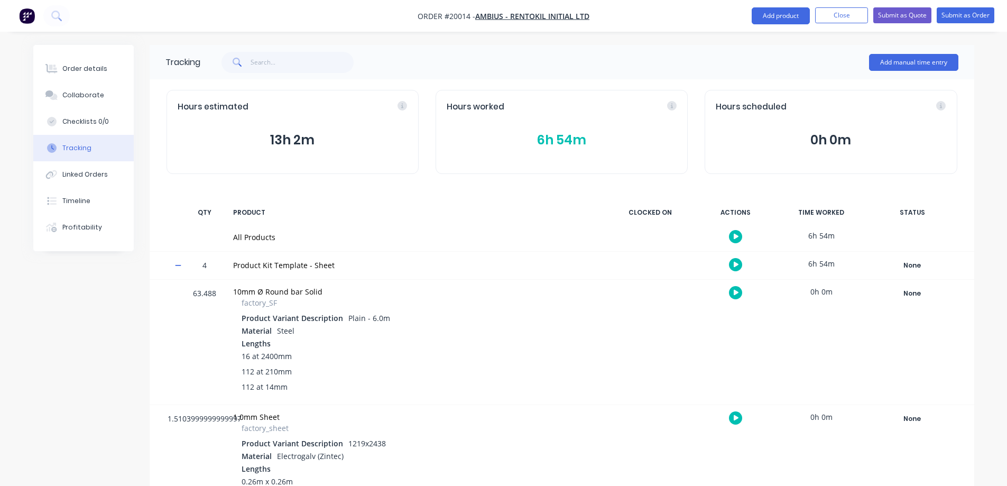
click at [921, 57] on button "Add manual time entry" at bounding box center [913, 62] width 89 height 17
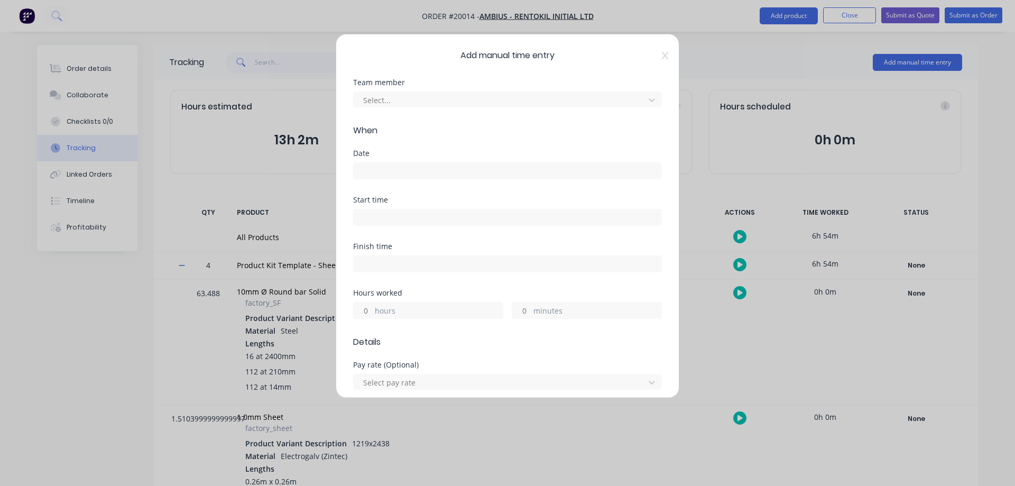
click at [413, 96] on div at bounding box center [500, 100] width 277 height 13
type input "x"
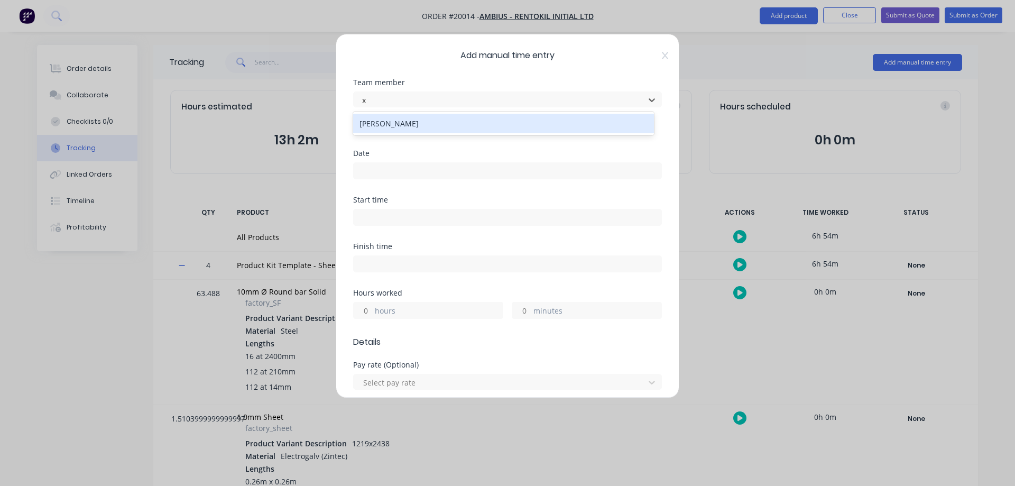
click at [400, 119] on div "[PERSON_NAME]" at bounding box center [503, 124] width 301 height 20
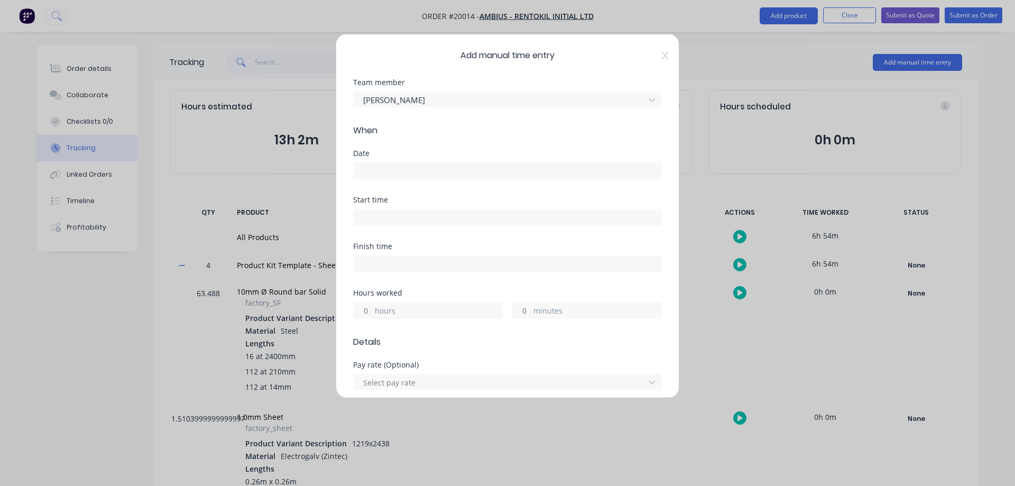
click at [376, 169] on input at bounding box center [508, 171] width 308 height 16
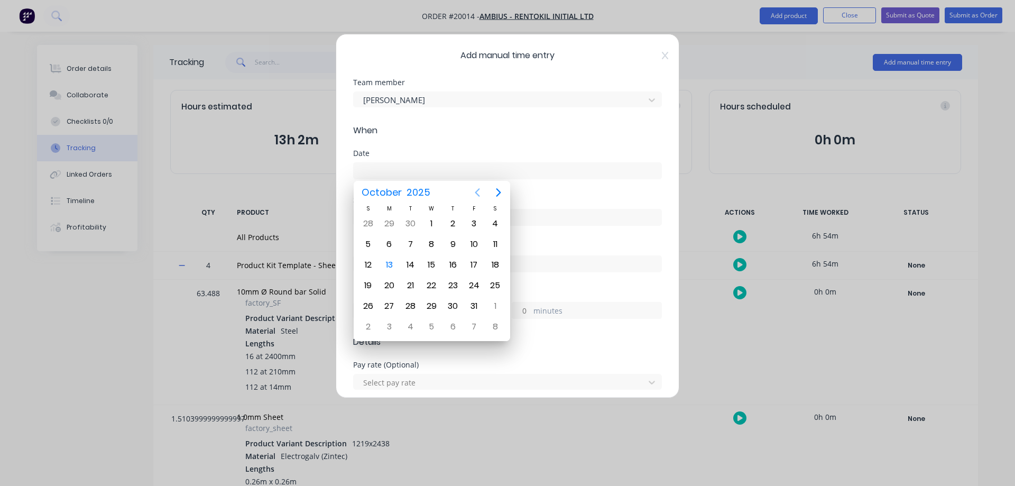
click at [478, 190] on icon "Previous page" at bounding box center [477, 192] width 5 height 8
click at [494, 285] on div "27" at bounding box center [495, 286] width 16 height 16
type input "[DATE]"
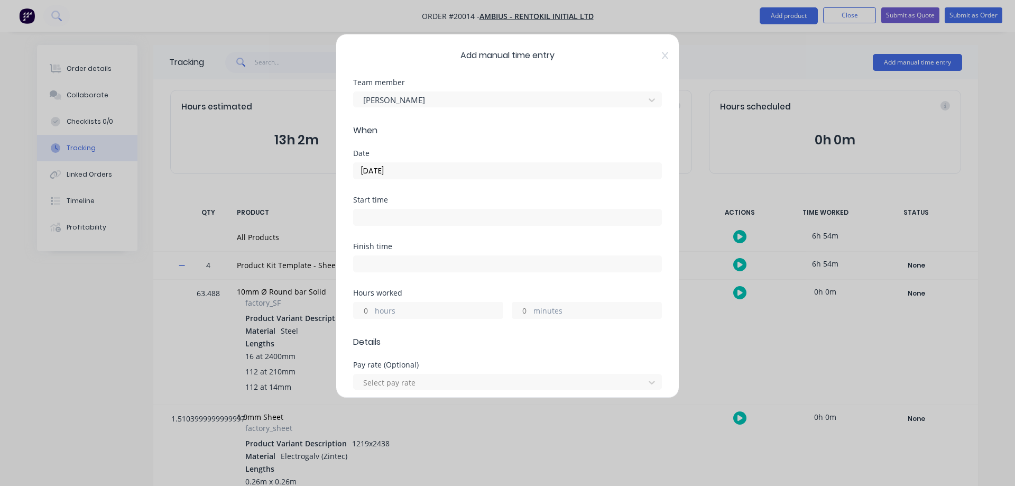
click at [521, 311] on input "minutes" at bounding box center [521, 310] width 19 height 16
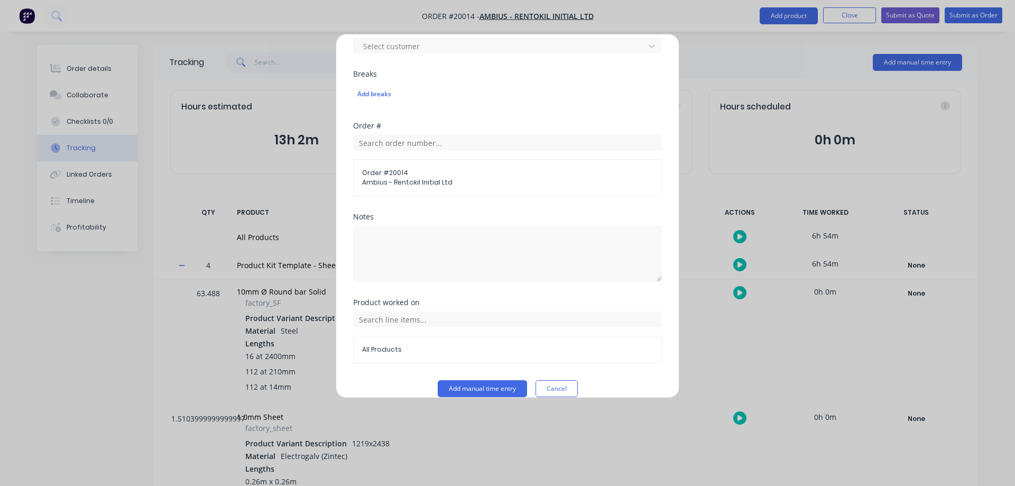
scroll to position [476, 0]
type input "28"
click at [386, 238] on textarea at bounding box center [507, 251] width 309 height 56
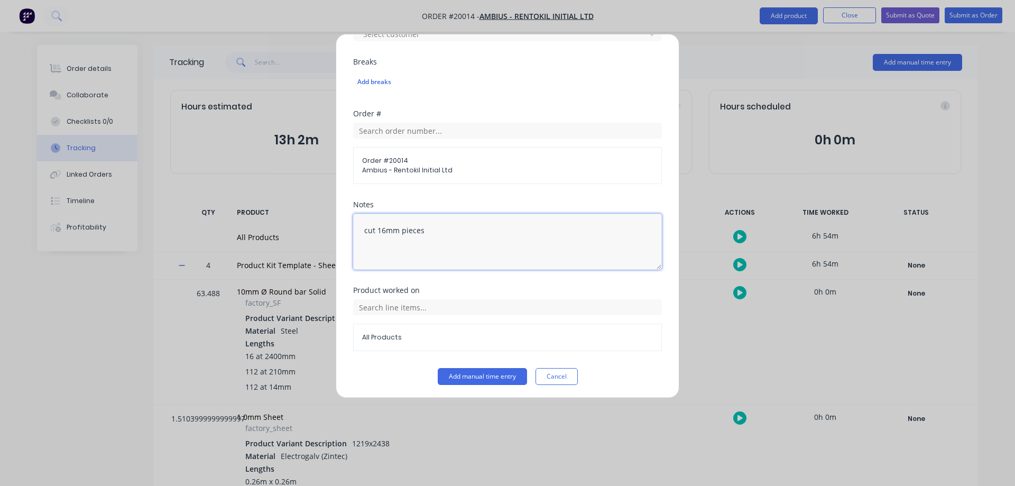
scroll to position [487, 0]
type textarea "cut 16mm pieces"
click at [377, 306] on input "text" at bounding box center [507, 305] width 309 height 16
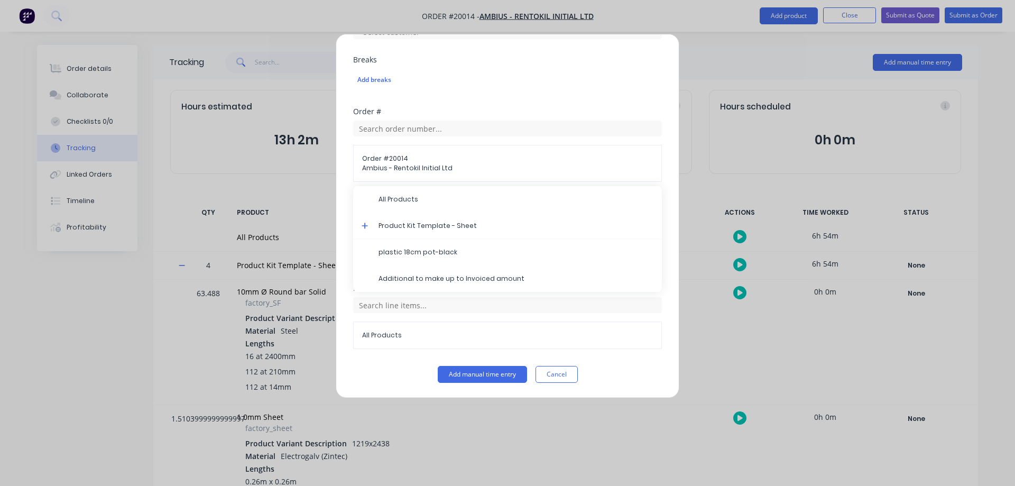
click at [364, 224] on icon at bounding box center [365, 225] width 7 height 7
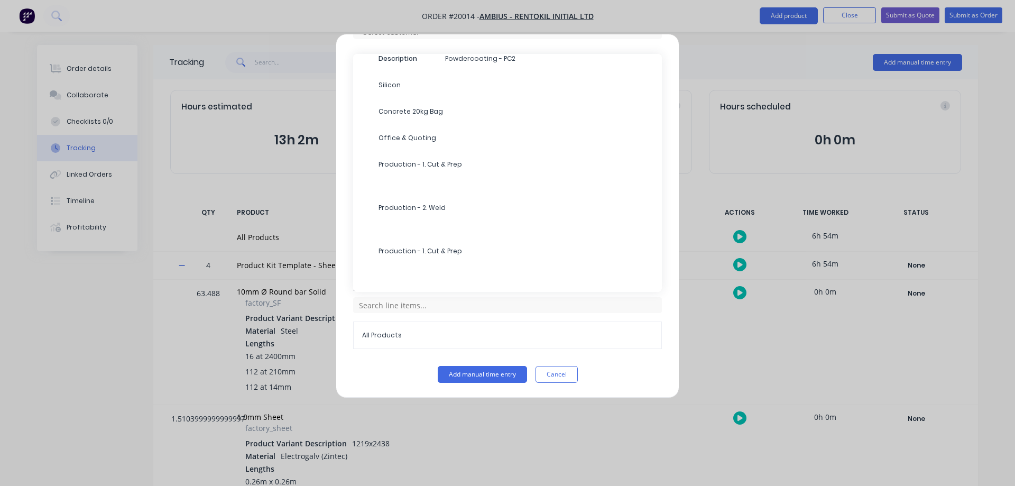
scroll to position [317, 0]
click at [442, 228] on span "Production - 1. Cut & Prep" at bounding box center [516, 228] width 275 height 10
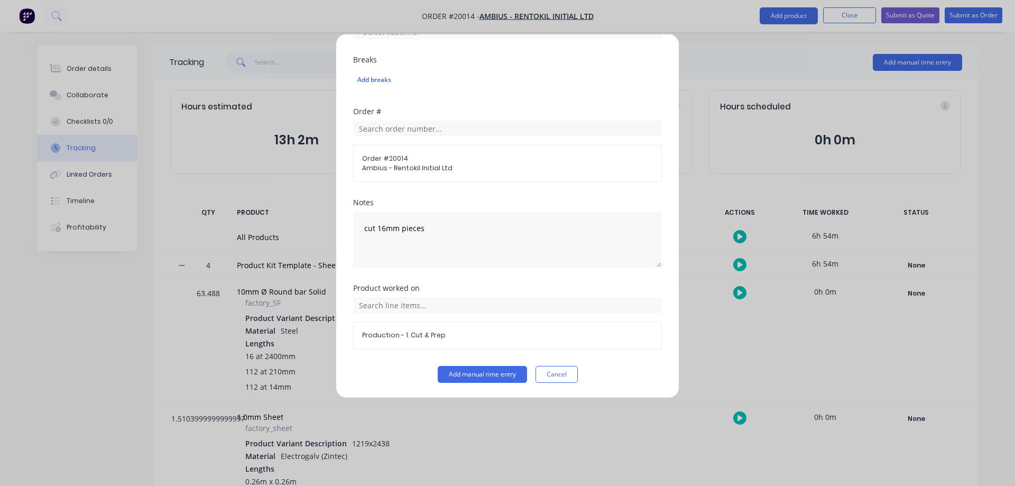
click at [484, 373] on button "Add manual time entry" at bounding box center [482, 374] width 89 height 17
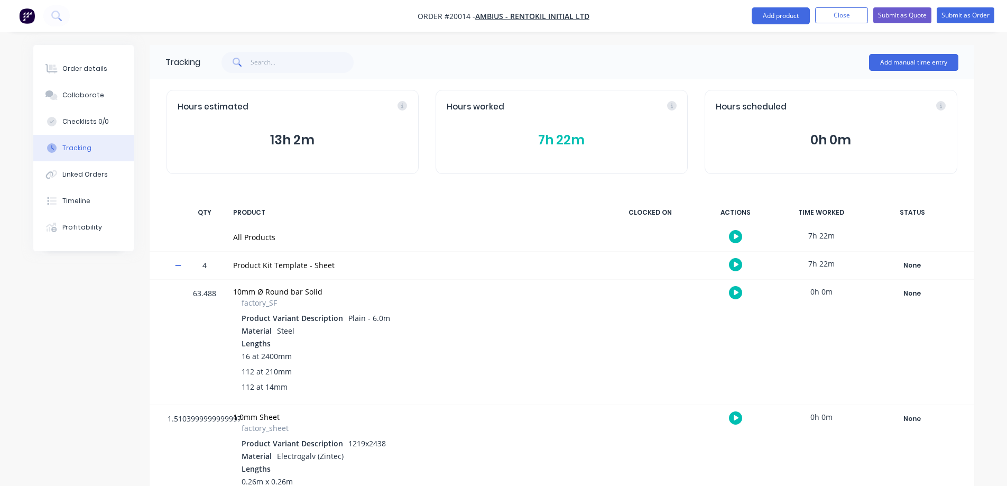
click at [910, 66] on button "Add manual time entry" at bounding box center [913, 62] width 89 height 17
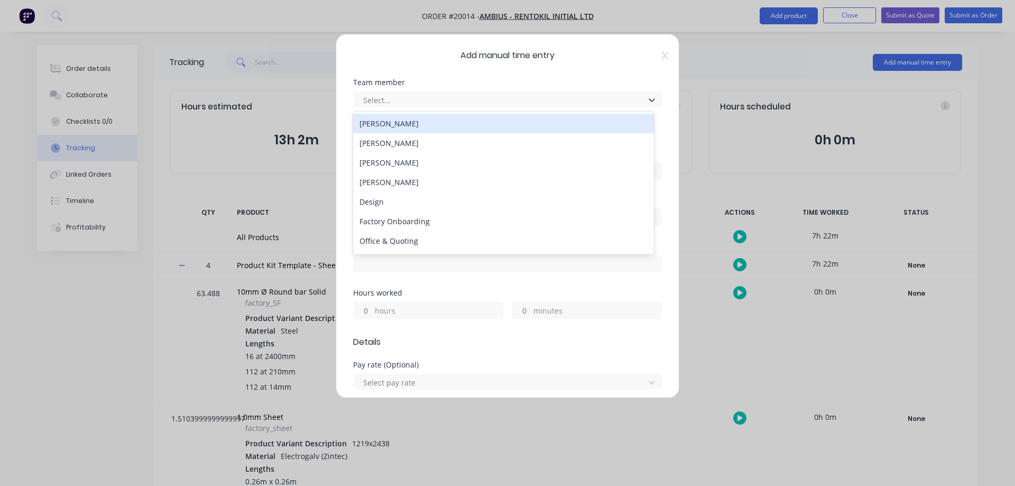
click at [387, 100] on div at bounding box center [500, 100] width 277 height 13
type input "ca"
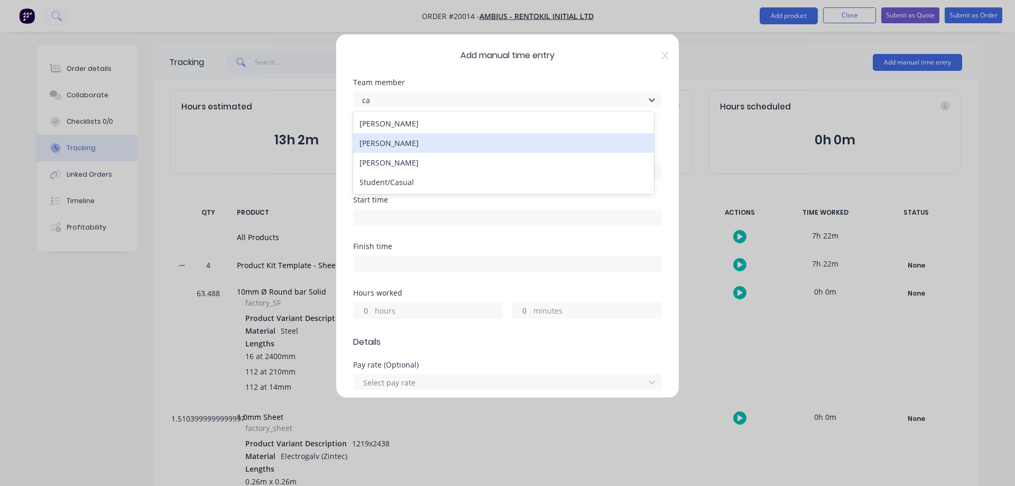
drag, startPoint x: 379, startPoint y: 142, endPoint x: 388, endPoint y: 149, distance: 11.7
click at [378, 142] on div "[PERSON_NAME]" at bounding box center [503, 143] width 301 height 20
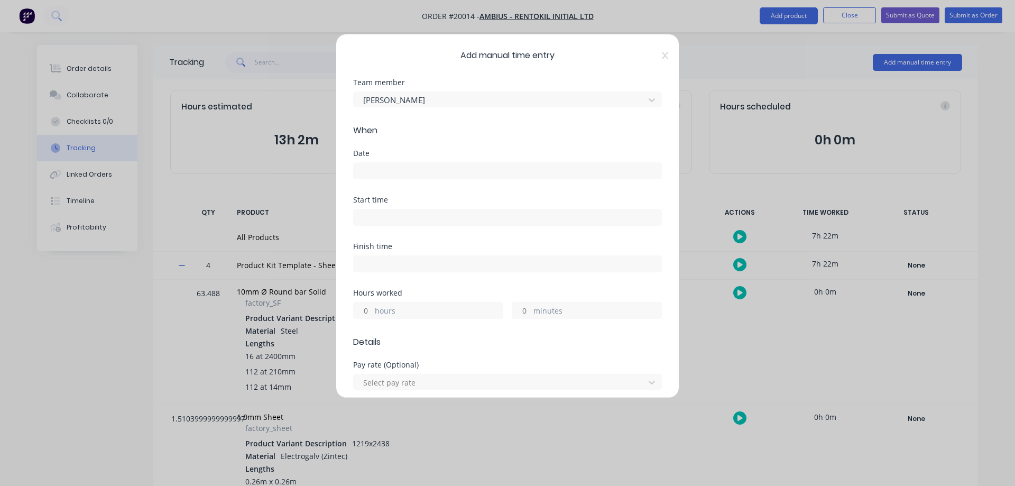
click at [377, 168] on input at bounding box center [508, 171] width 308 height 16
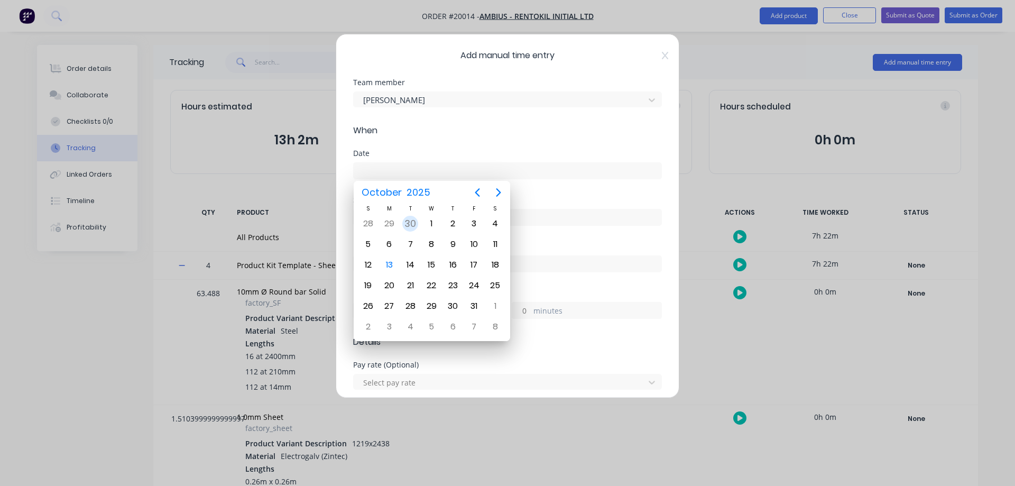
click at [408, 224] on div "30" at bounding box center [410, 224] width 16 height 16
type input "[DATE]"
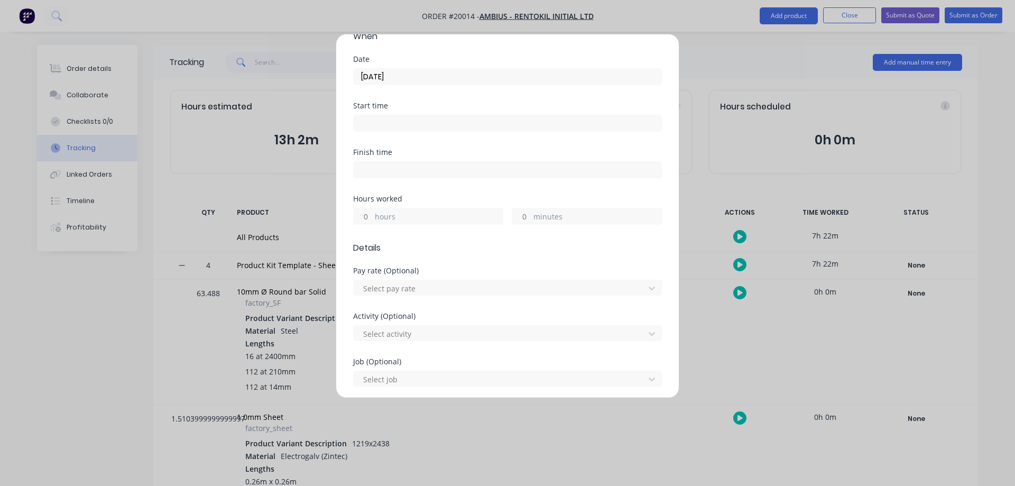
scroll to position [106, 0]
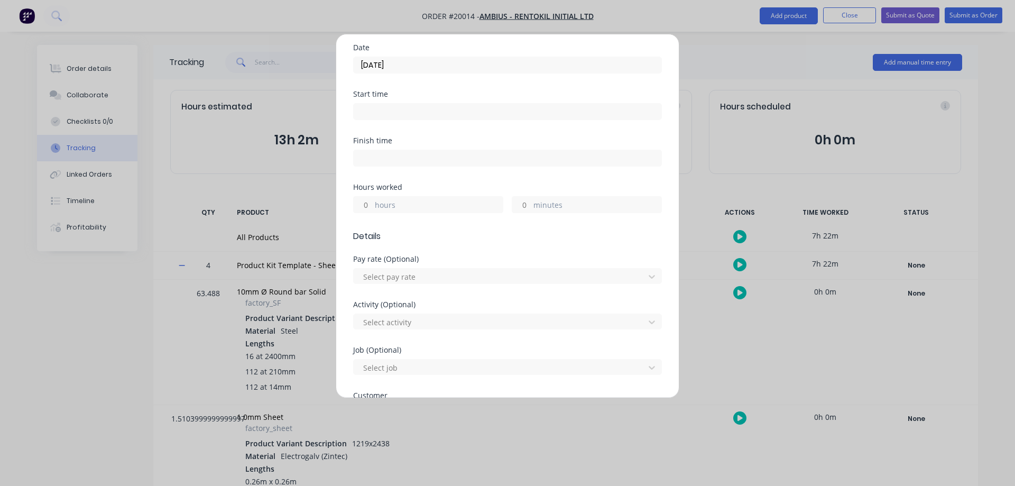
click at [523, 206] on input "minutes" at bounding box center [521, 205] width 19 height 16
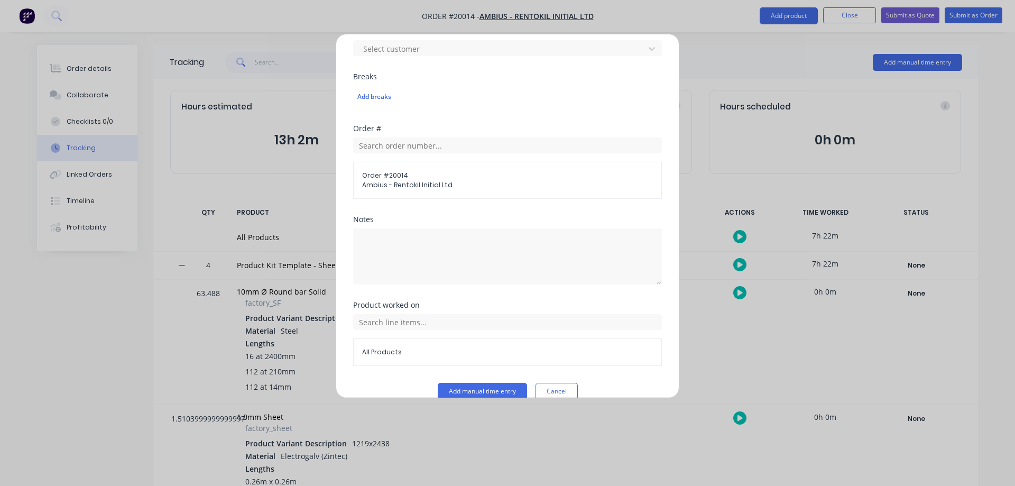
scroll to position [476, 0]
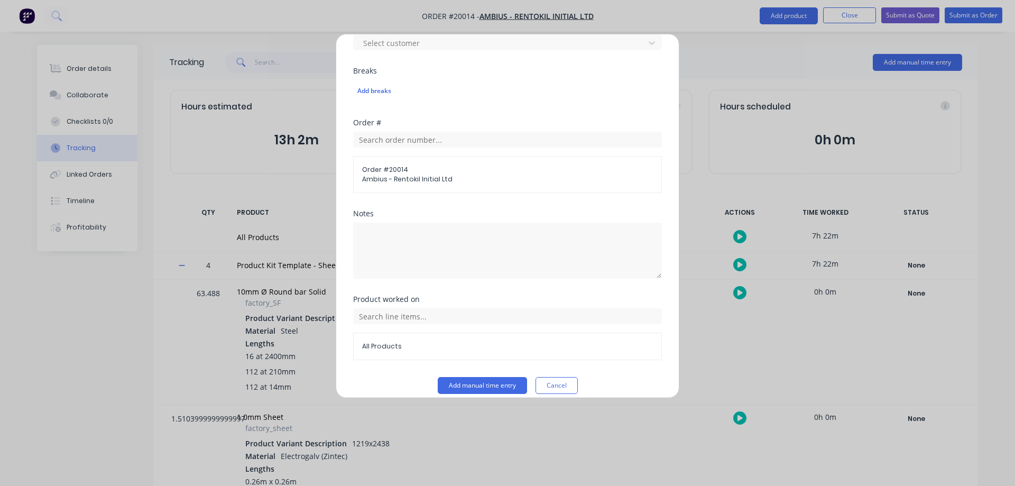
type input "30"
click at [393, 242] on textarea at bounding box center [507, 251] width 309 height 56
type textarea "mark out rings"
click at [387, 316] on input "text" at bounding box center [507, 316] width 309 height 16
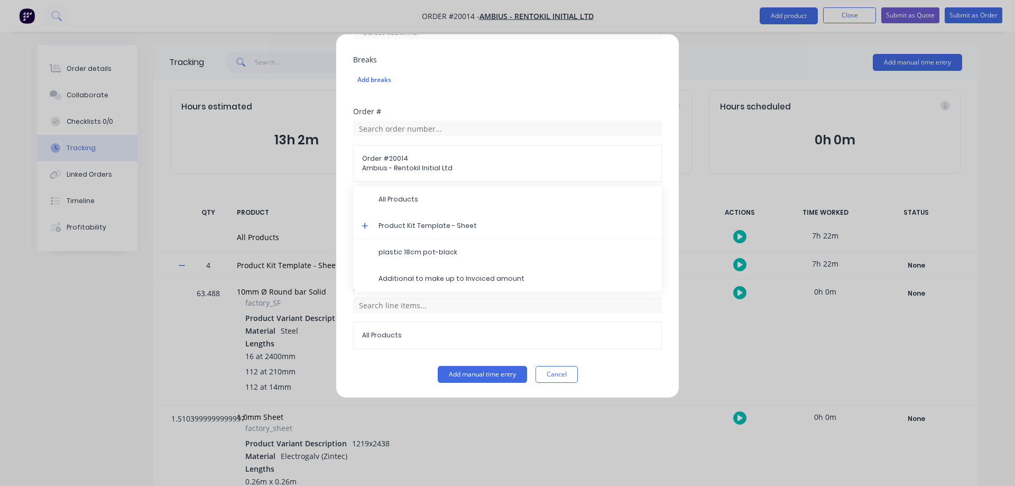
click at [364, 224] on icon at bounding box center [365, 225] width 7 height 7
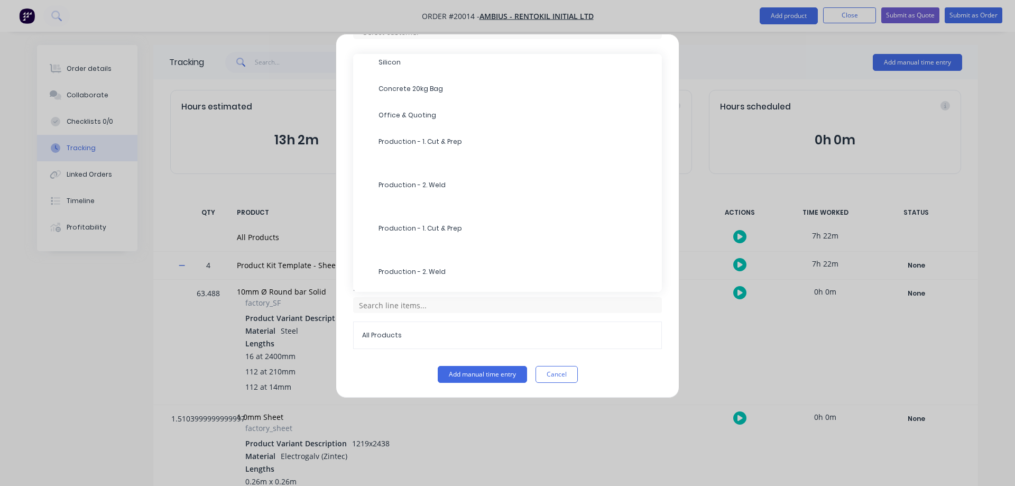
scroll to position [317, 0]
click at [452, 226] on span "Production - 1. Cut & Prep" at bounding box center [516, 228] width 275 height 10
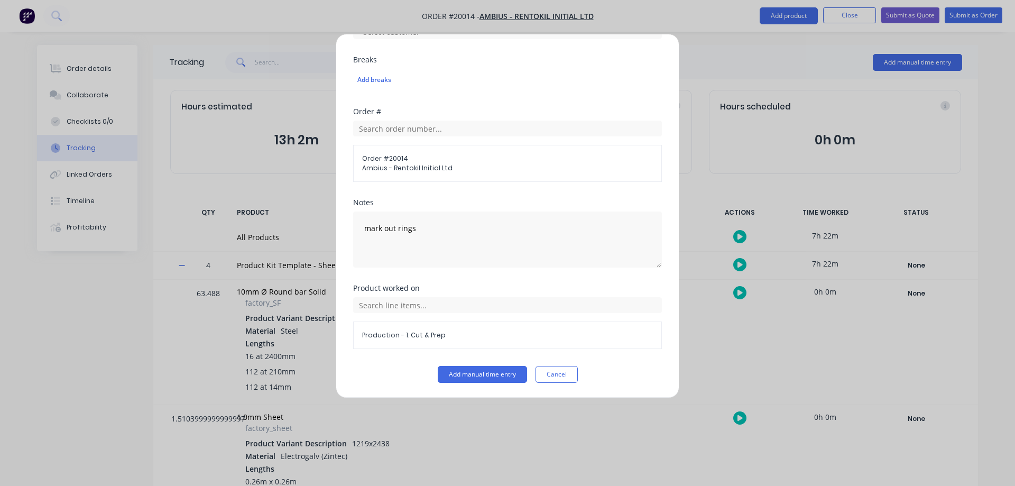
click at [475, 372] on button "Add manual time entry" at bounding box center [482, 374] width 89 height 17
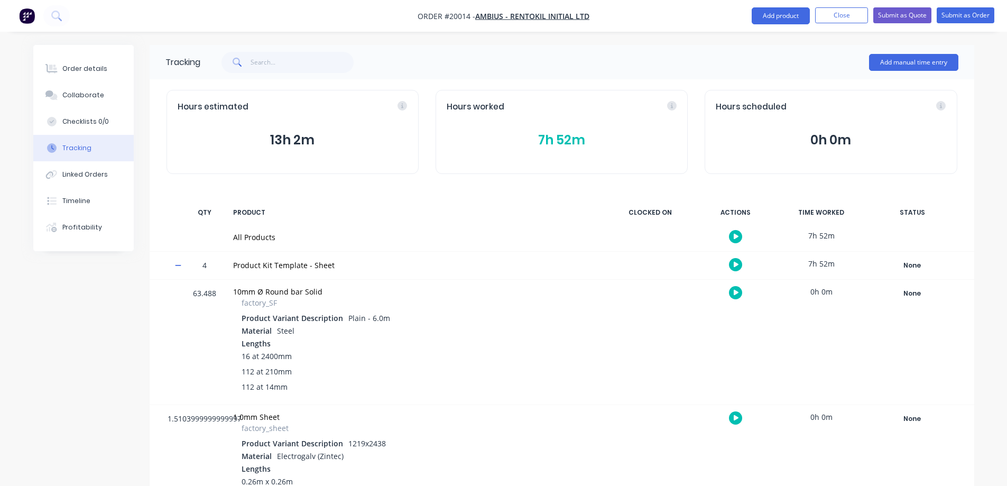
click at [904, 63] on button "Add manual time entry" at bounding box center [913, 62] width 89 height 17
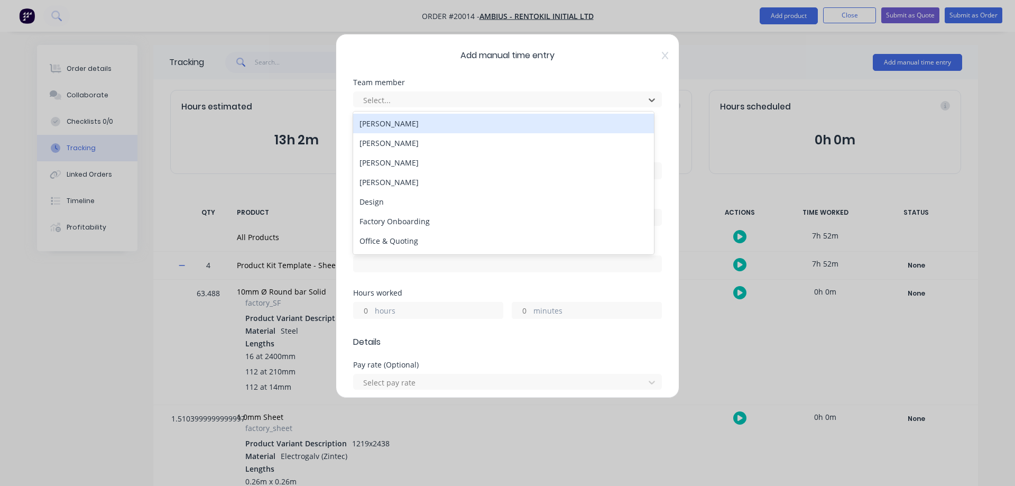
click at [426, 100] on div at bounding box center [500, 100] width 277 height 13
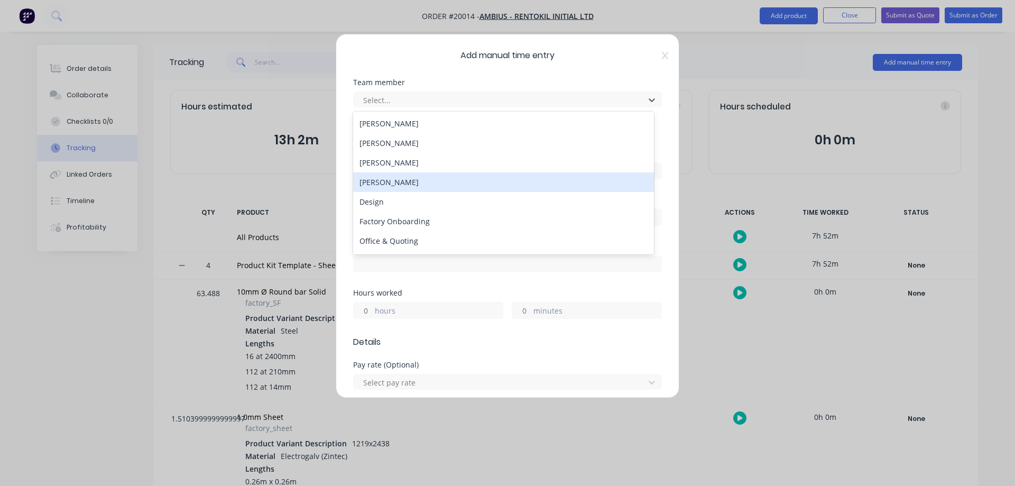
click at [384, 184] on div "[PERSON_NAME]" at bounding box center [503, 182] width 301 height 20
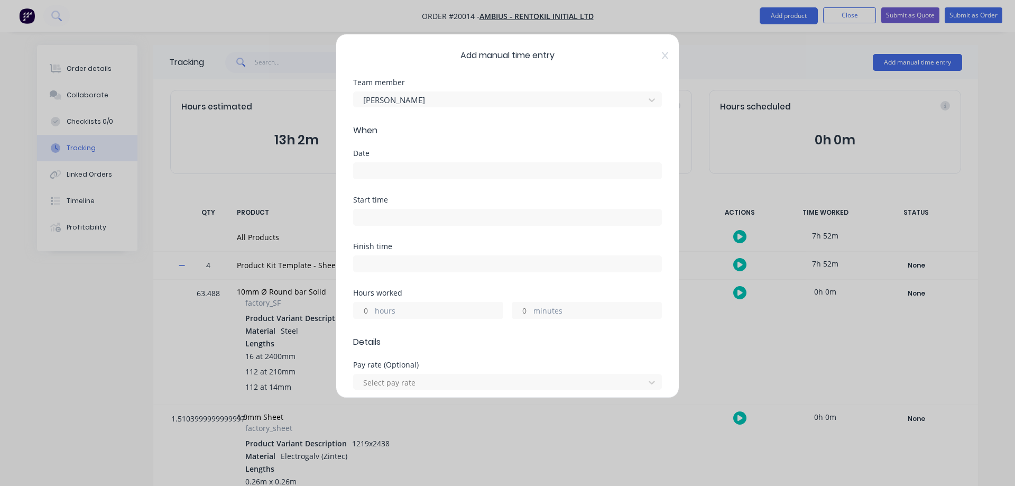
click at [389, 173] on input at bounding box center [508, 171] width 308 height 16
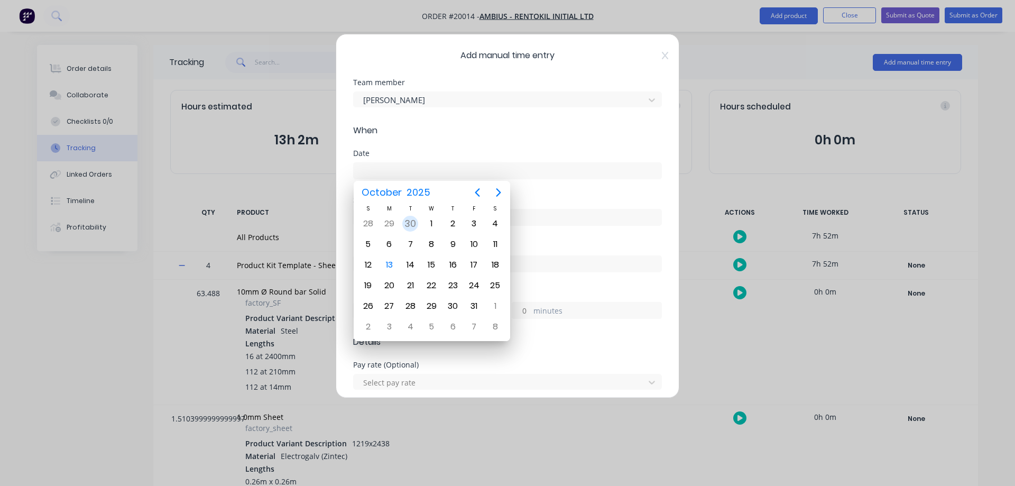
click at [406, 224] on div "30" at bounding box center [410, 224] width 16 height 16
type input "[DATE]"
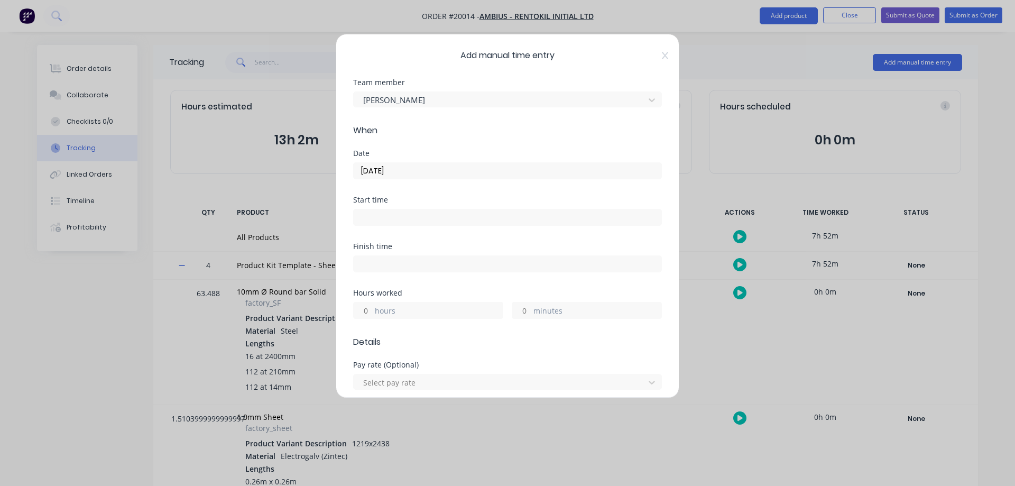
click at [363, 312] on input "hours" at bounding box center [363, 310] width 19 height 16
type input "3"
click at [521, 312] on input "minutes" at bounding box center [521, 310] width 19 height 16
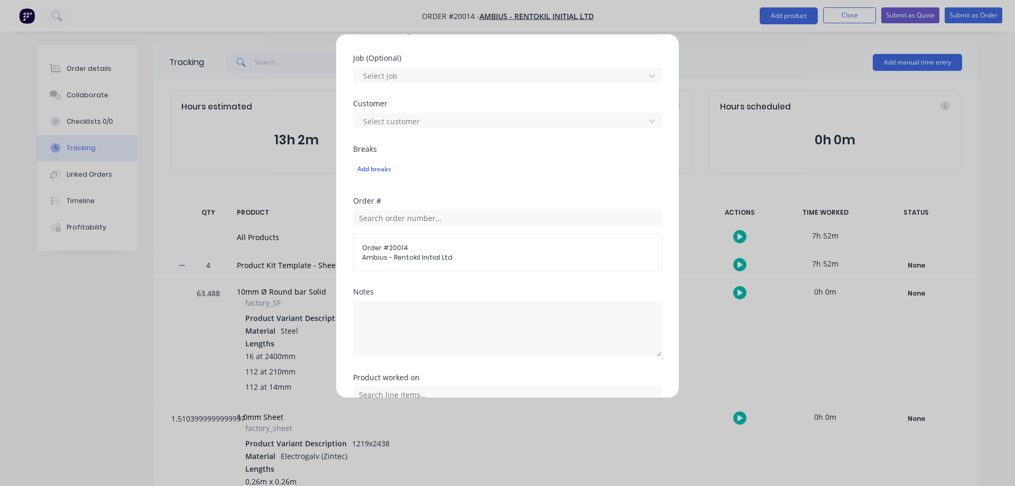
scroll to position [423, 0]
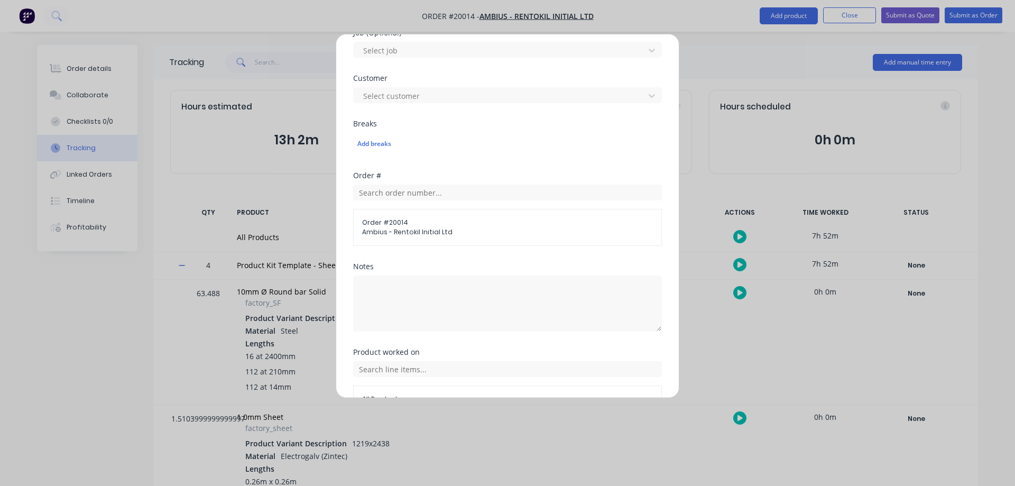
type input "58"
click at [428, 293] on textarea at bounding box center [507, 303] width 309 height 56
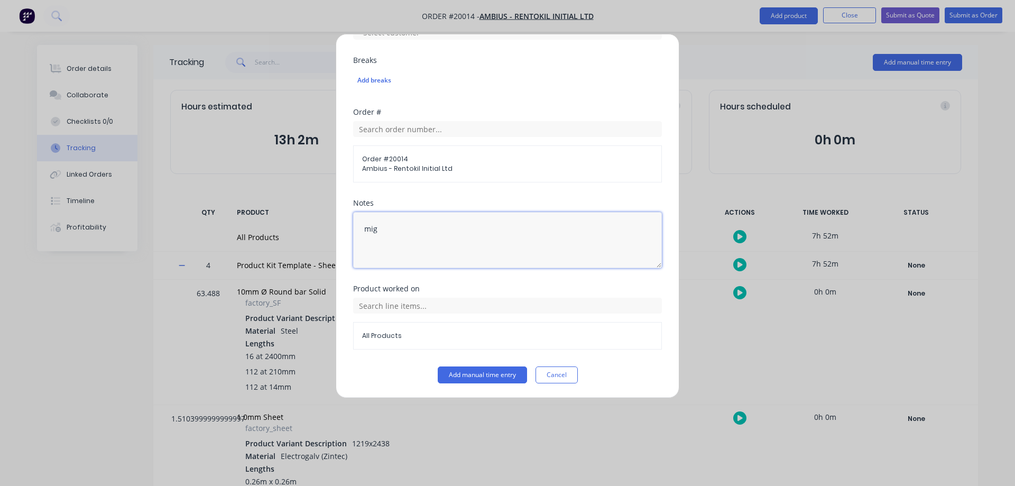
scroll to position [487, 0]
type textarea "mig"
click at [366, 305] on input "text" at bounding box center [507, 305] width 309 height 16
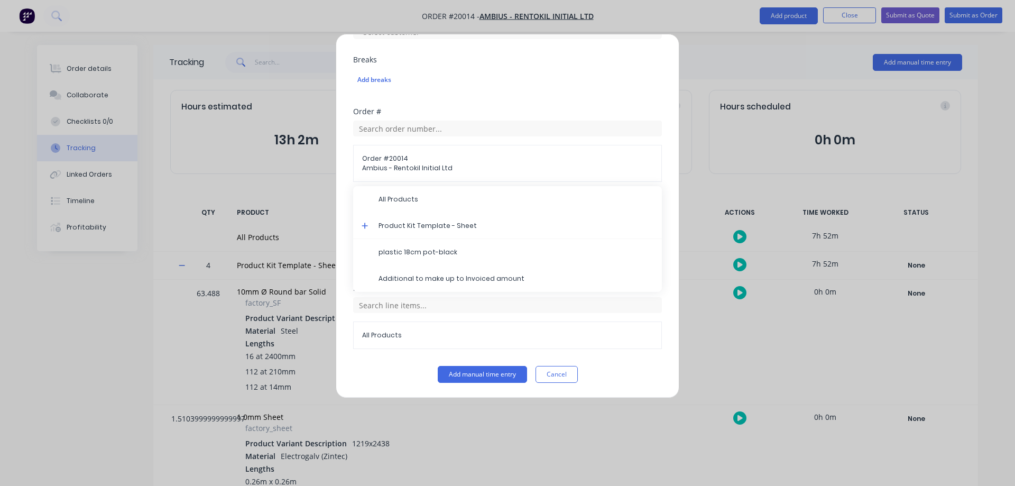
click at [365, 227] on icon at bounding box center [365, 226] width 6 height 6
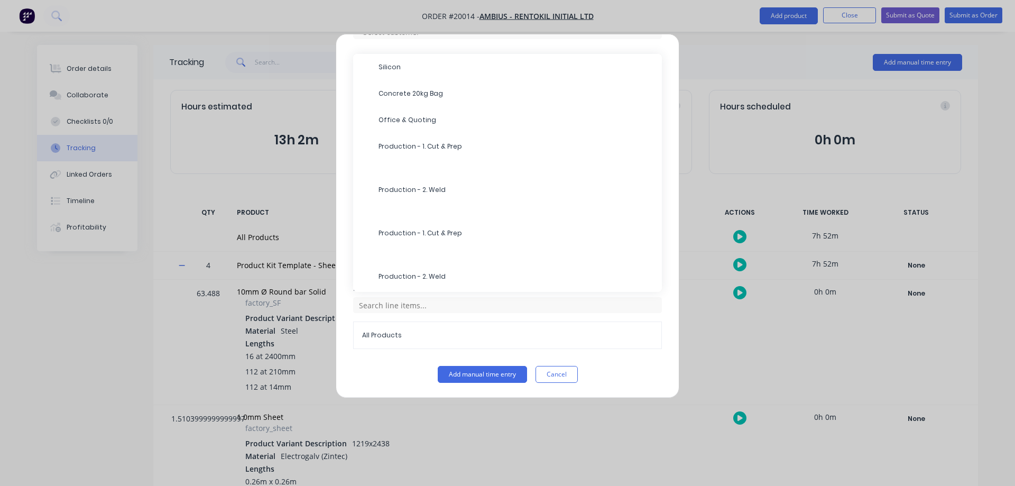
scroll to position [317, 0]
click at [396, 181] on span "Production - 2. Weld" at bounding box center [516, 185] width 275 height 10
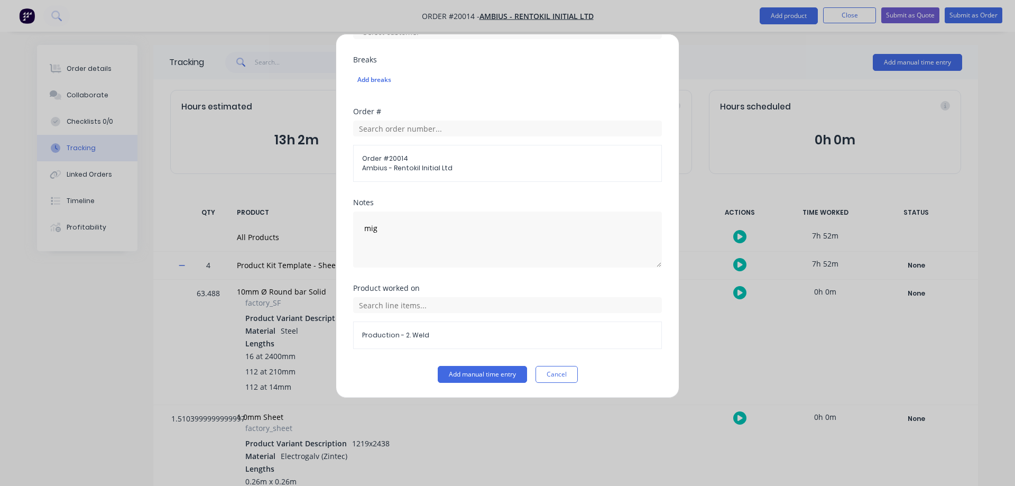
click at [496, 376] on button "Add manual time entry" at bounding box center [482, 374] width 89 height 17
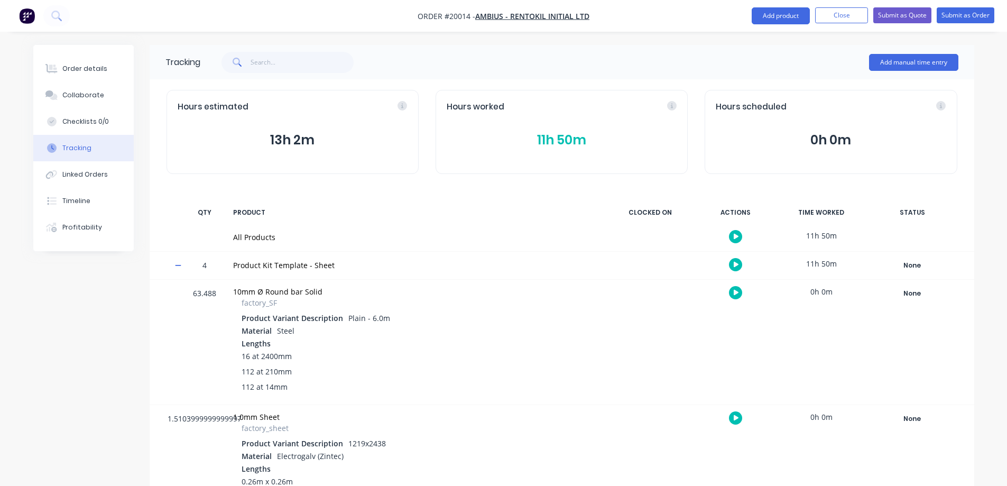
click at [911, 62] on button "Add manual time entry" at bounding box center [913, 62] width 89 height 17
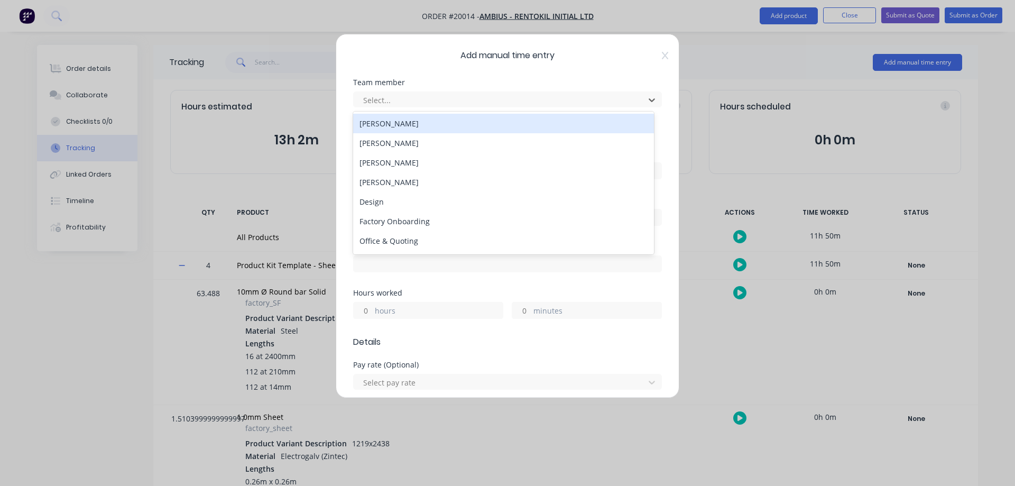
click at [438, 104] on div at bounding box center [500, 100] width 277 height 13
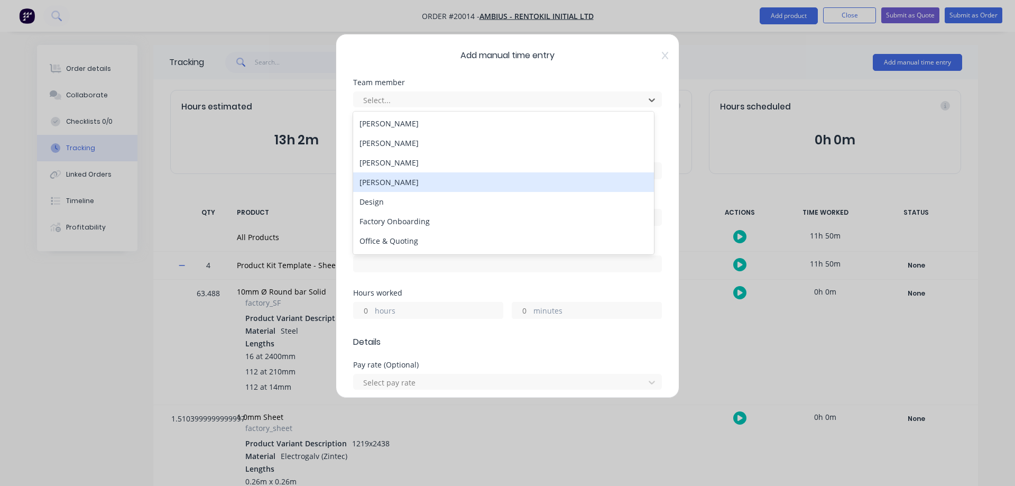
click at [392, 183] on div "[PERSON_NAME]" at bounding box center [503, 182] width 301 height 20
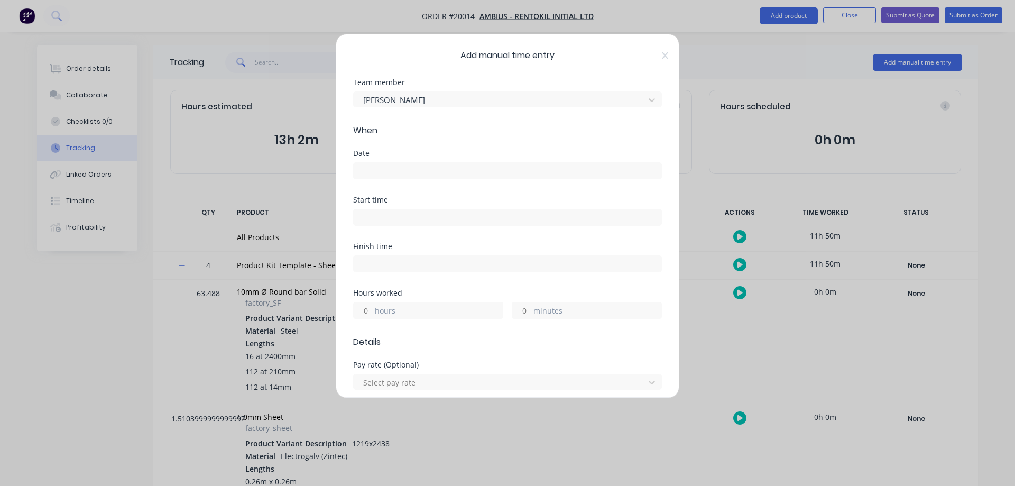
click at [373, 171] on input at bounding box center [508, 171] width 308 height 16
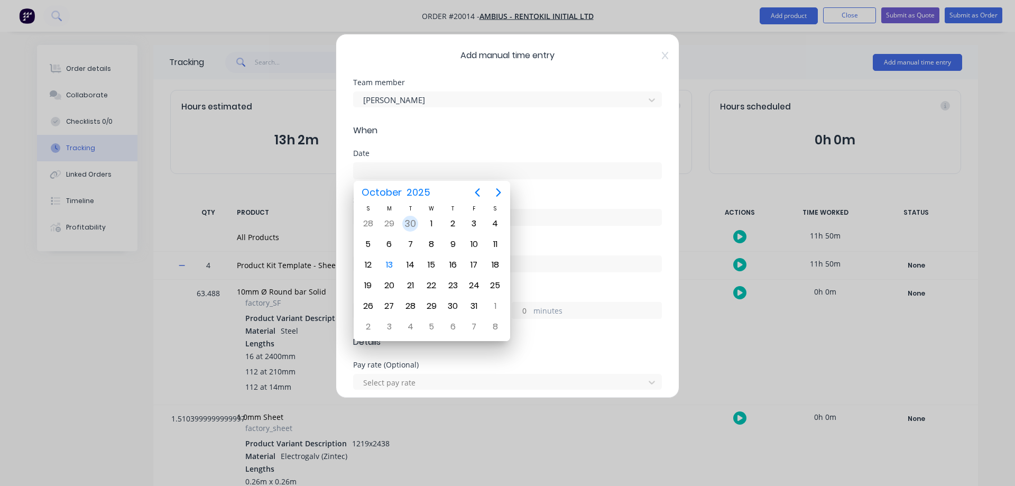
click at [414, 223] on div "30" at bounding box center [410, 224] width 16 height 16
type input "[DATE]"
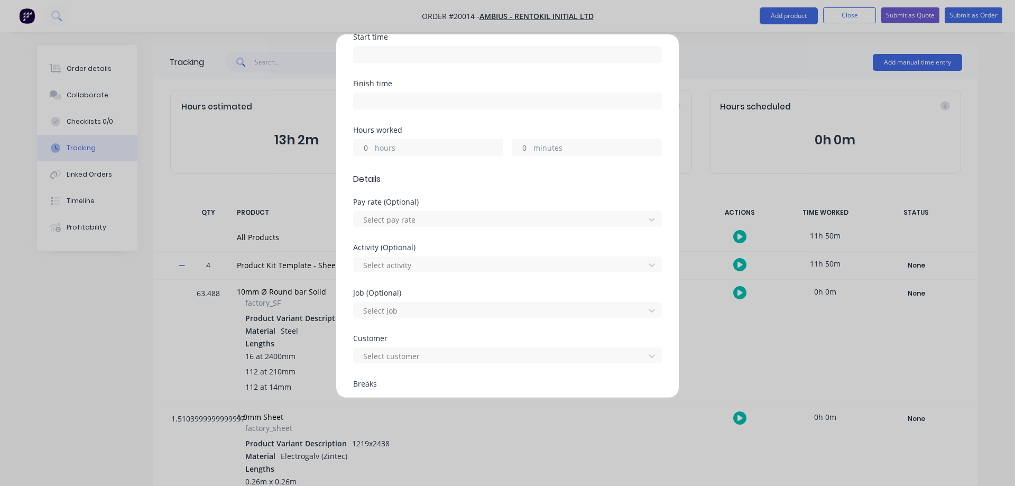
scroll to position [159, 0]
click at [519, 148] on input "minutes" at bounding box center [521, 152] width 19 height 16
type input "6"
click at [366, 152] on input "hours" at bounding box center [363, 152] width 19 height 16
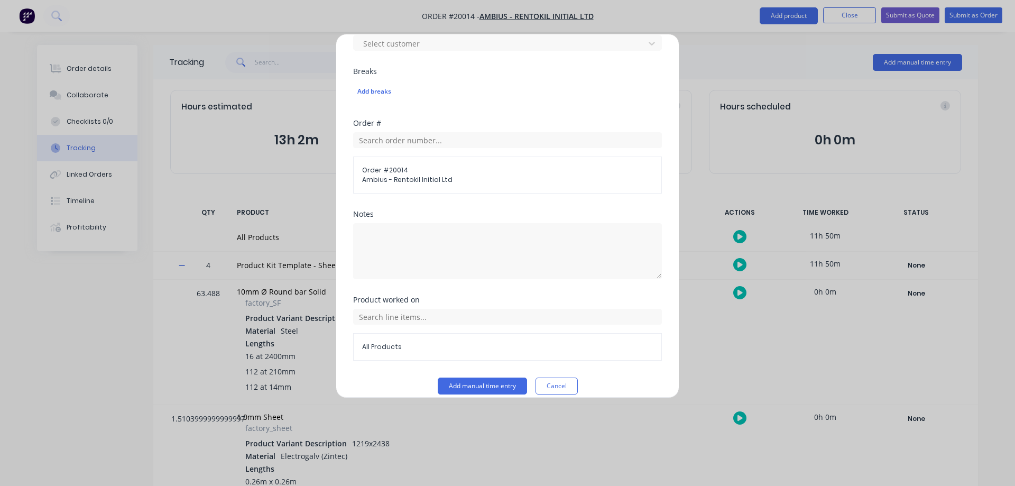
scroll to position [476, 0]
type input "1"
click at [426, 252] on textarea at bounding box center [507, 251] width 309 height 56
type textarea "cut/wipe/linnish"
click at [374, 312] on input "text" at bounding box center [507, 316] width 309 height 16
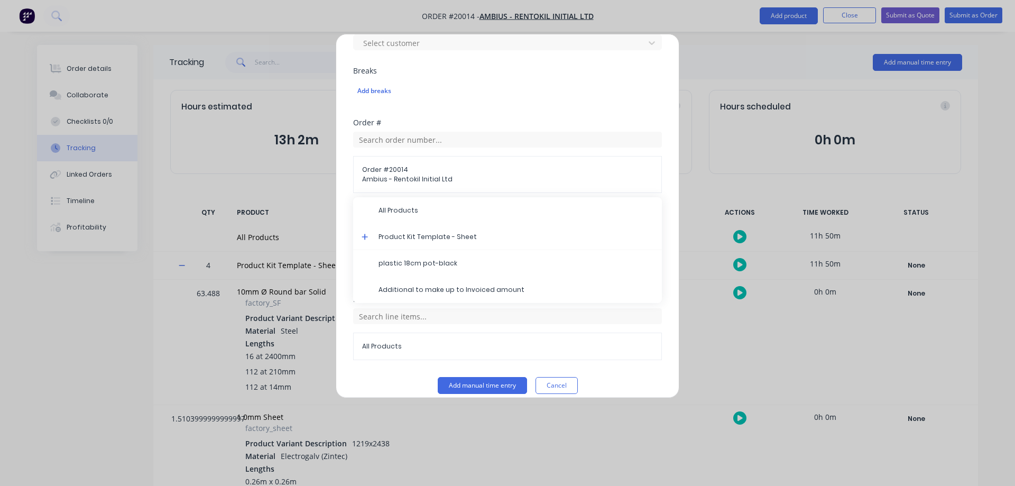
click at [367, 235] on icon at bounding box center [365, 236] width 7 height 7
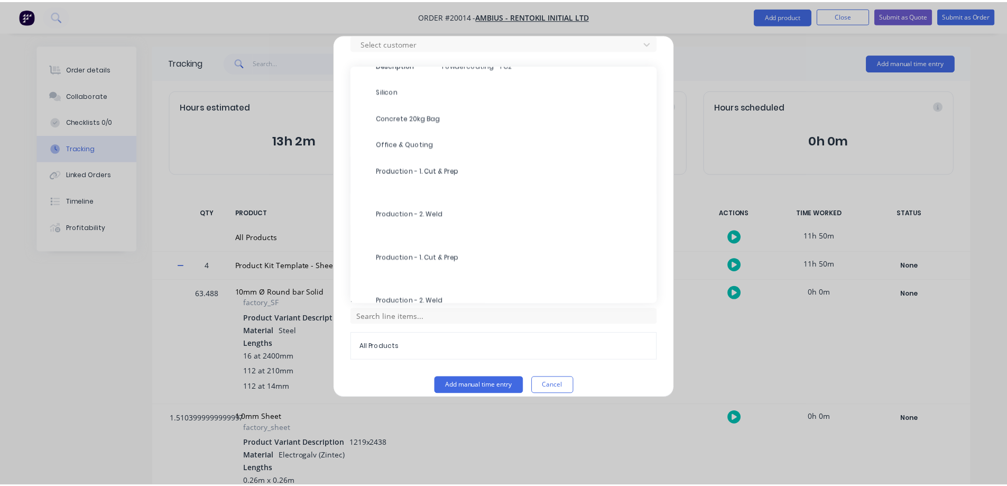
scroll to position [317, 0]
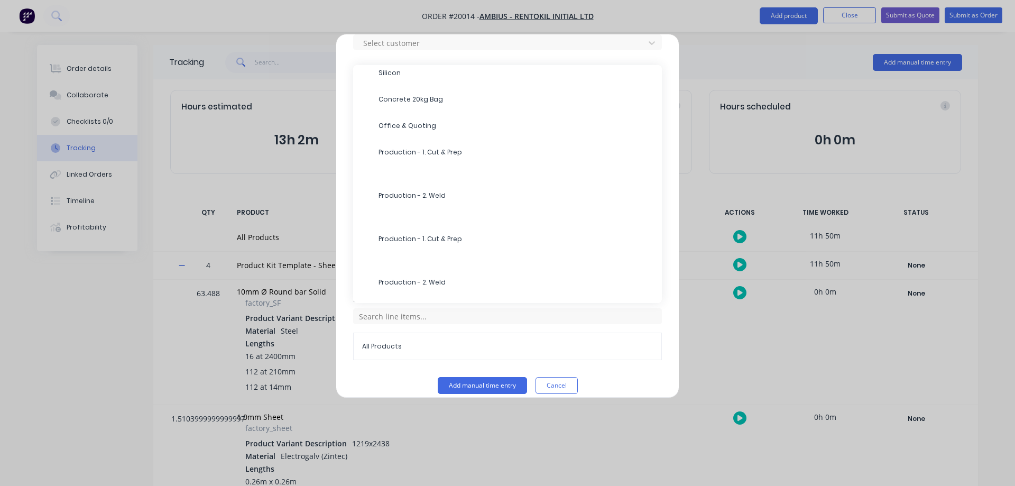
click at [429, 236] on span "Production - 1. Cut & Prep" at bounding box center [516, 239] width 275 height 10
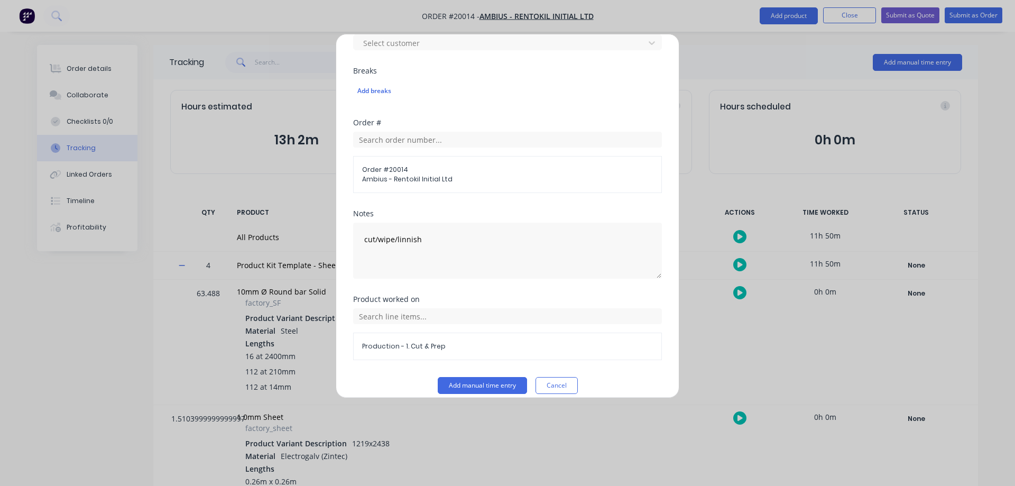
click at [487, 385] on button "Add manual time entry" at bounding box center [482, 385] width 89 height 17
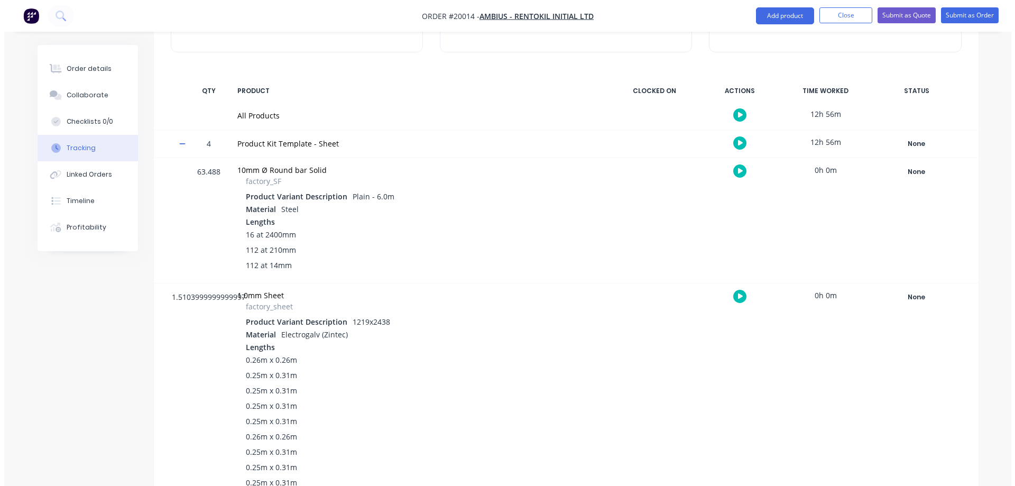
scroll to position [0, 0]
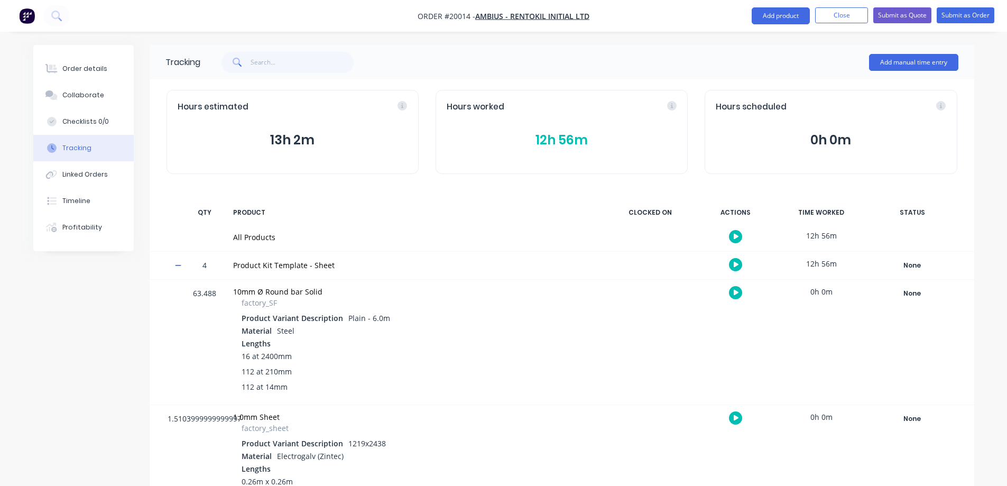
click at [897, 55] on button "Add manual time entry" at bounding box center [913, 62] width 89 height 17
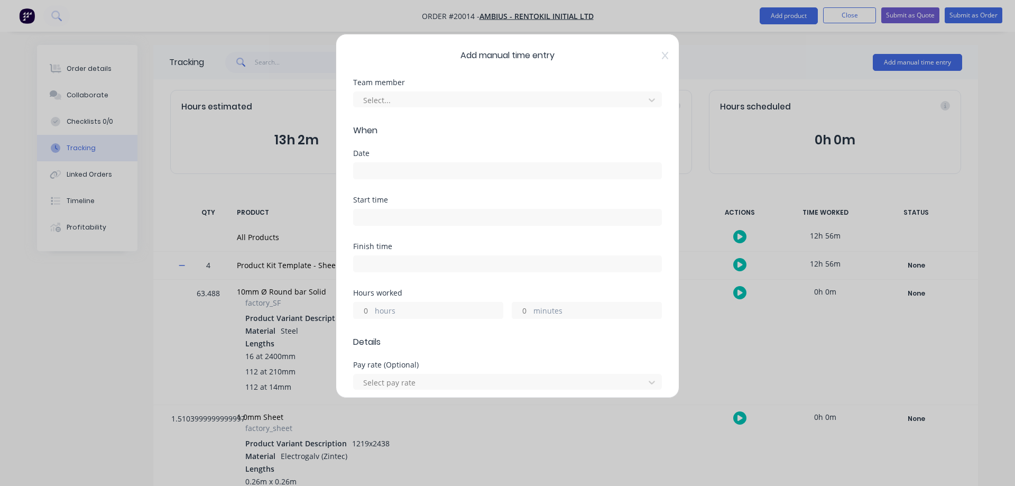
click at [427, 99] on div at bounding box center [500, 100] width 277 height 13
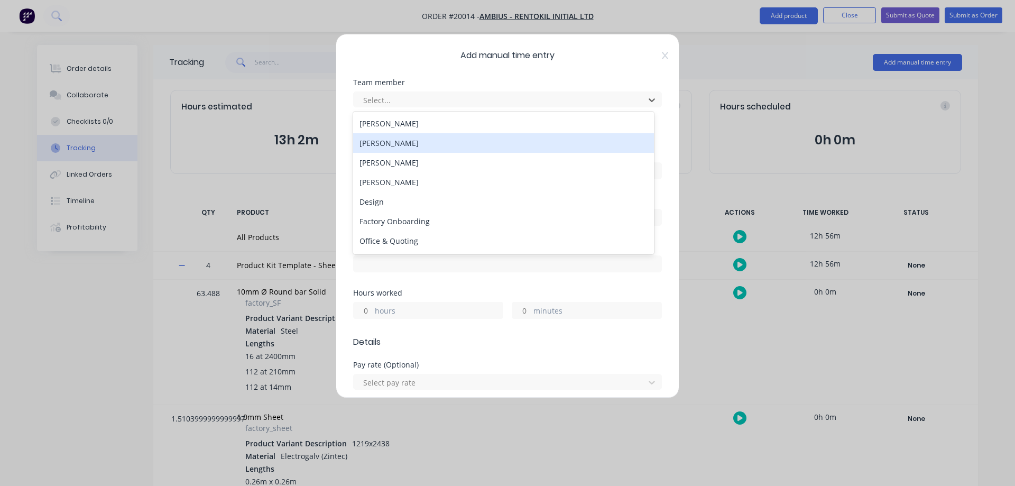
click at [403, 145] on div "[PERSON_NAME]" at bounding box center [503, 143] width 301 height 20
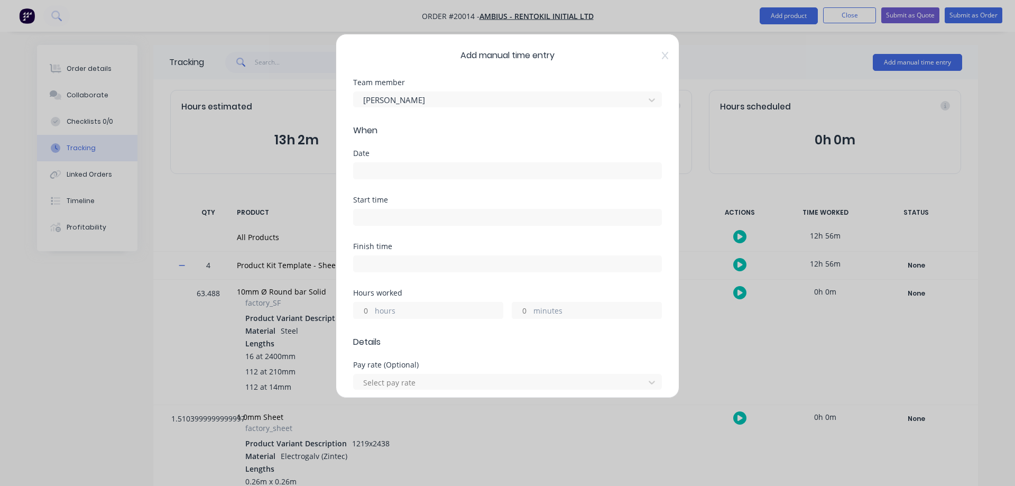
click at [383, 174] on input at bounding box center [508, 171] width 308 height 16
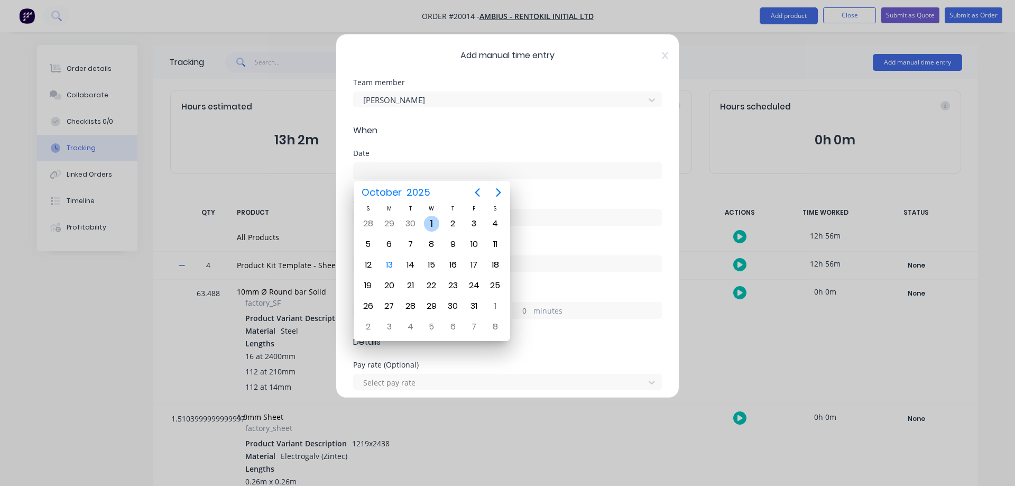
click at [431, 220] on div "1" at bounding box center [432, 224] width 16 height 16
type input "01/10/2025"
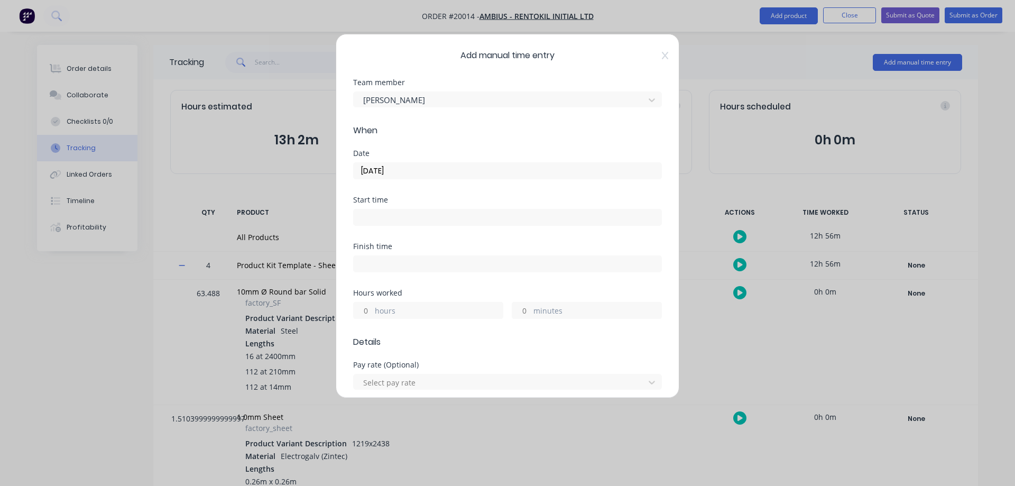
click at [523, 310] on input "minutes" at bounding box center [521, 310] width 19 height 16
type input "10"
click at [363, 313] on input "hours" at bounding box center [363, 310] width 19 height 16
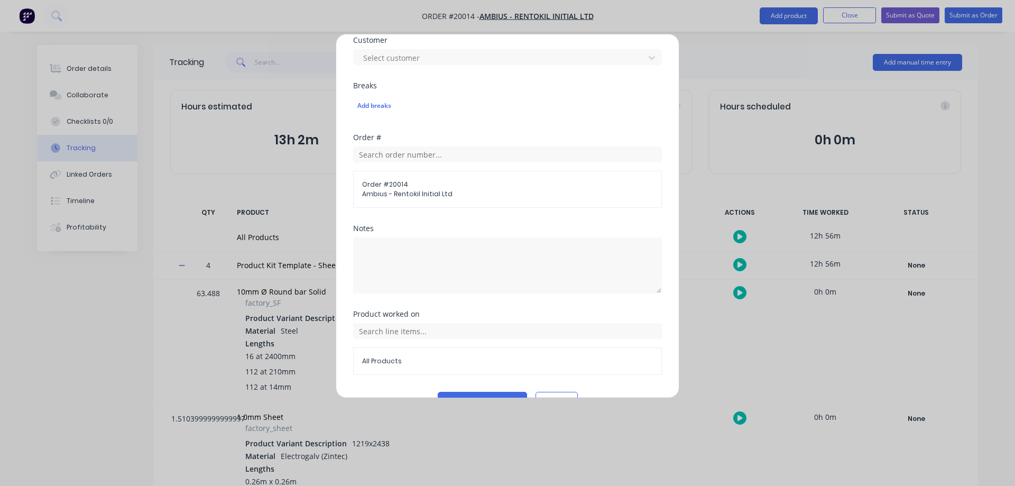
scroll to position [476, 0]
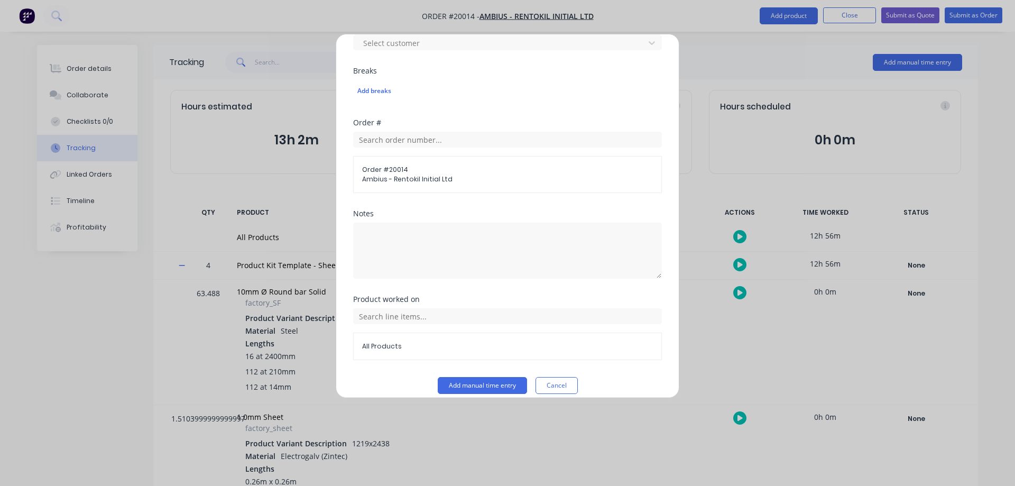
type input "1"
click at [398, 245] on textarea at bounding box center [507, 251] width 309 height 56
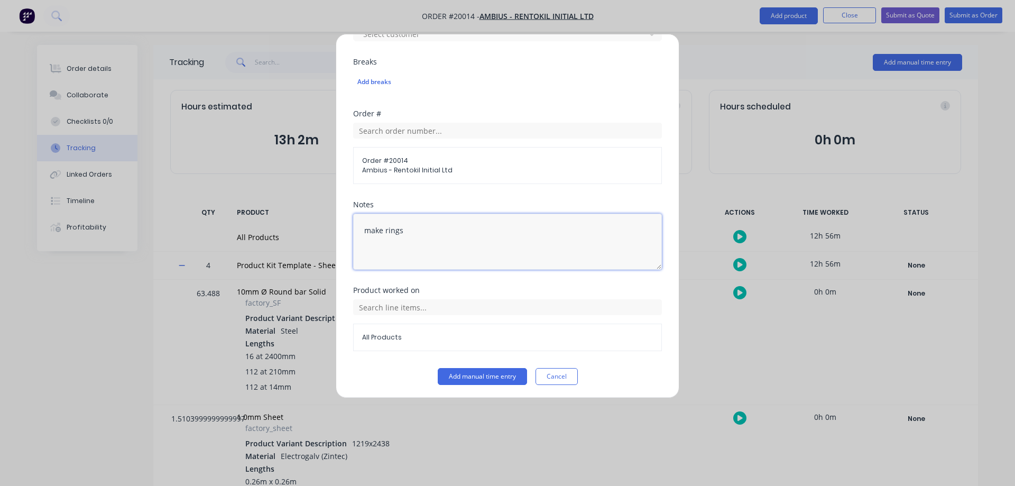
scroll to position [487, 0]
type textarea "make rings"
click at [370, 304] on input "text" at bounding box center [507, 305] width 309 height 16
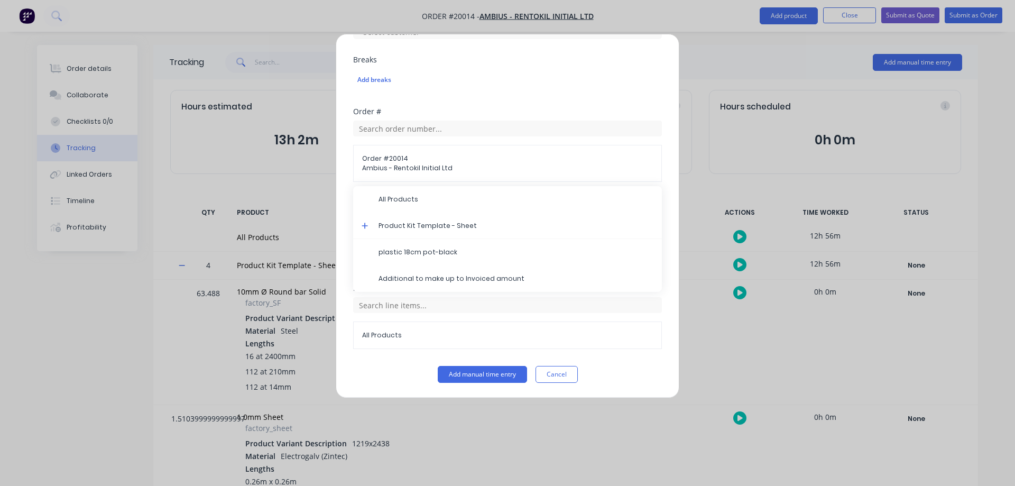
click at [365, 228] on icon at bounding box center [365, 226] width 6 height 6
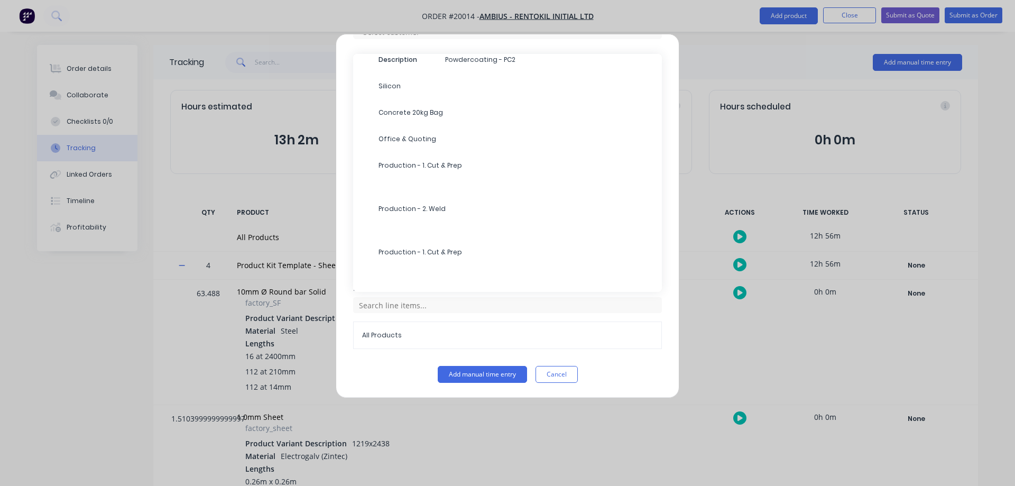
scroll to position [317, 0]
click at [380, 228] on span "Production - 1. Cut & Prep" at bounding box center [516, 228] width 275 height 10
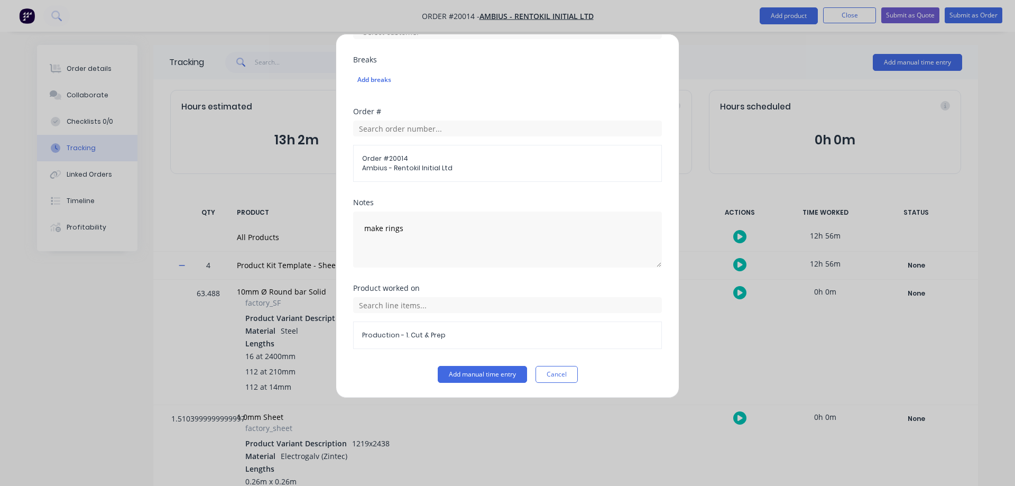
click at [472, 378] on button "Add manual time entry" at bounding box center [482, 374] width 89 height 17
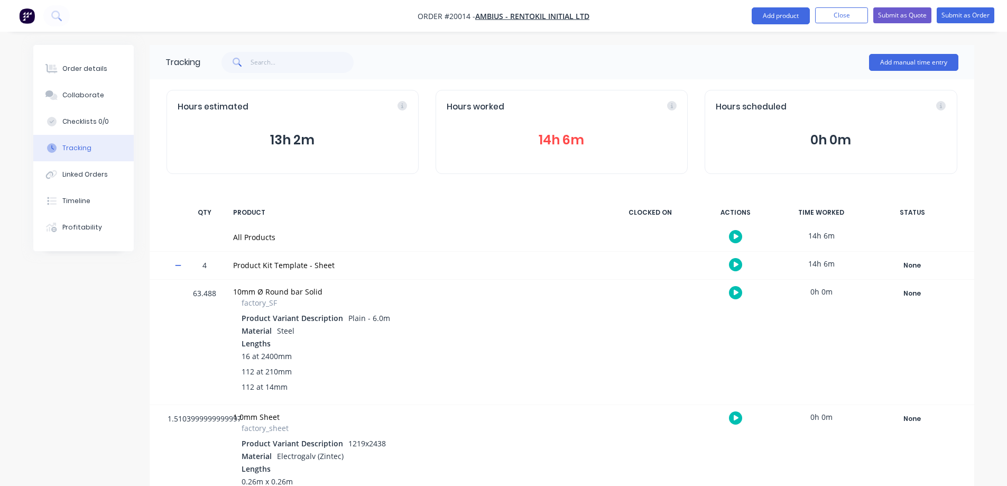
click at [898, 58] on button "Add manual time entry" at bounding box center [913, 62] width 89 height 17
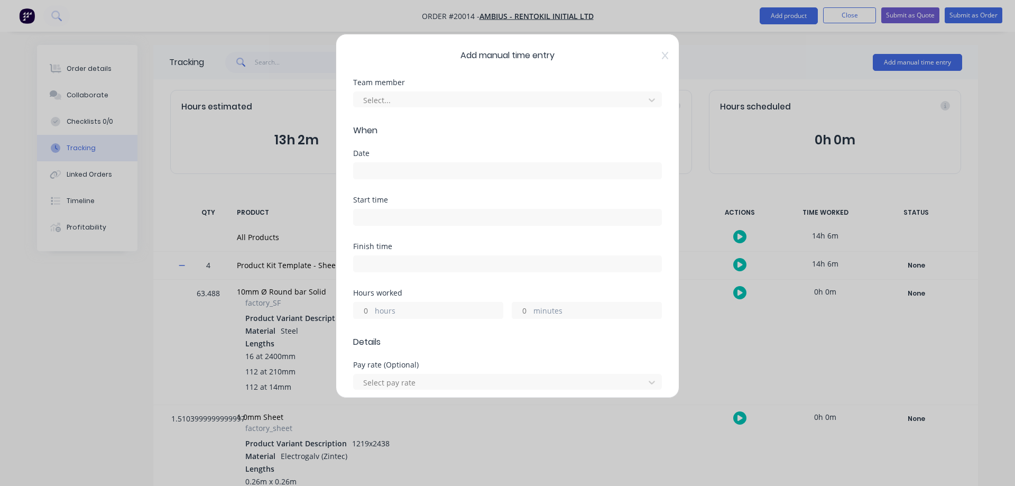
click at [416, 98] on div at bounding box center [500, 100] width 277 height 13
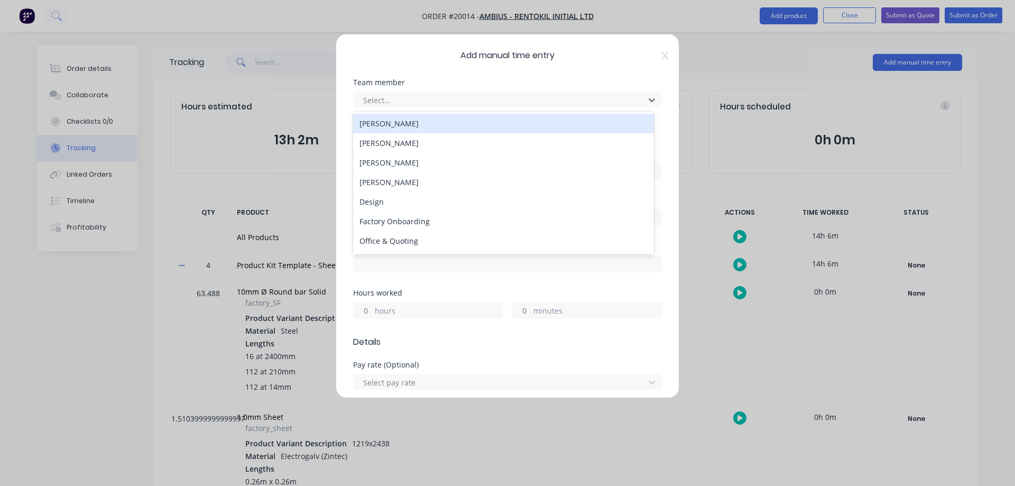
type input "r"
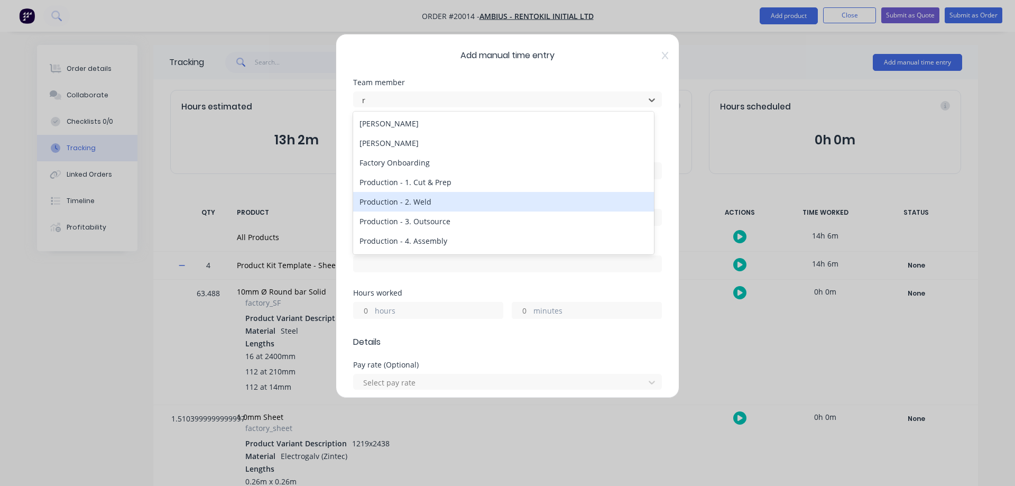
scroll to position [77, 0]
click at [401, 210] on div "[PERSON_NAME]" at bounding box center [503, 203] width 301 height 20
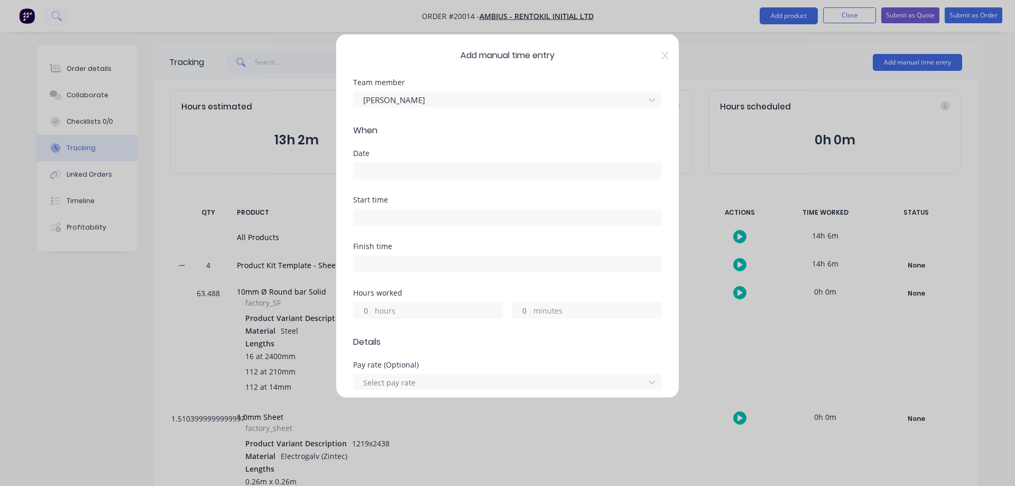
click at [386, 172] on input at bounding box center [508, 171] width 308 height 16
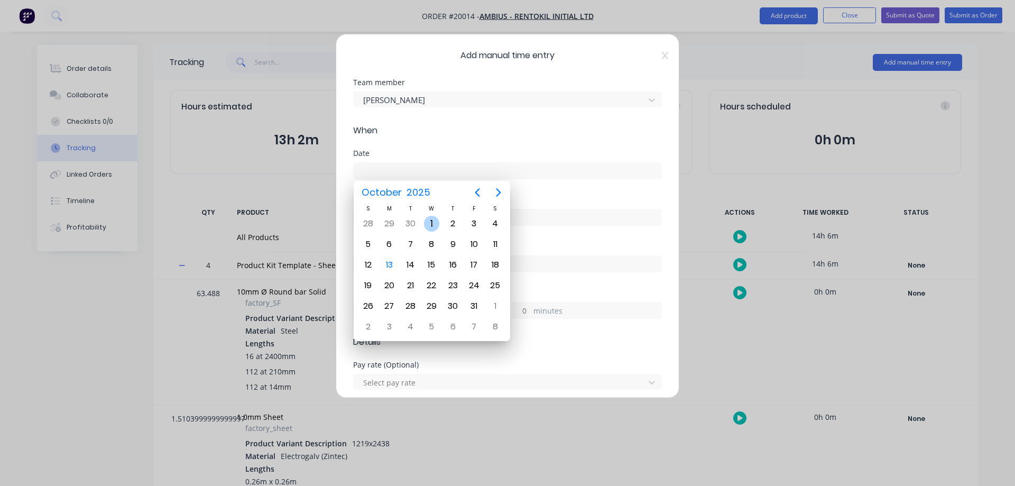
click at [427, 221] on div "1" at bounding box center [432, 224] width 16 height 16
type input "01/10/2025"
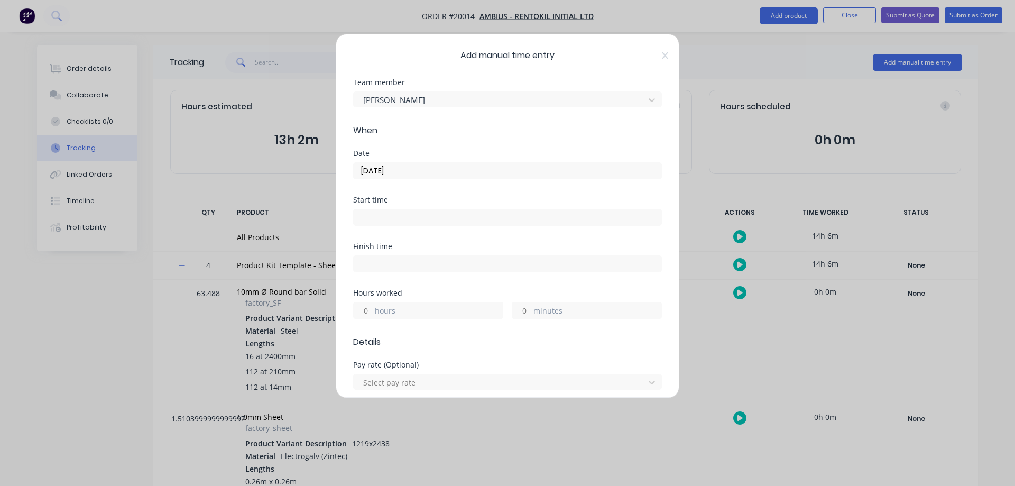
click at [521, 308] on input "minutes" at bounding box center [521, 310] width 19 height 16
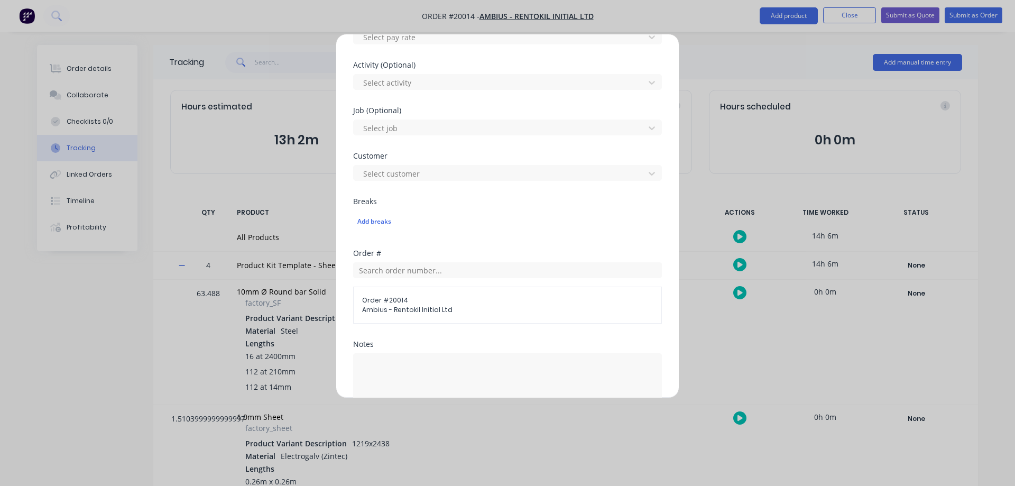
scroll to position [370, 0]
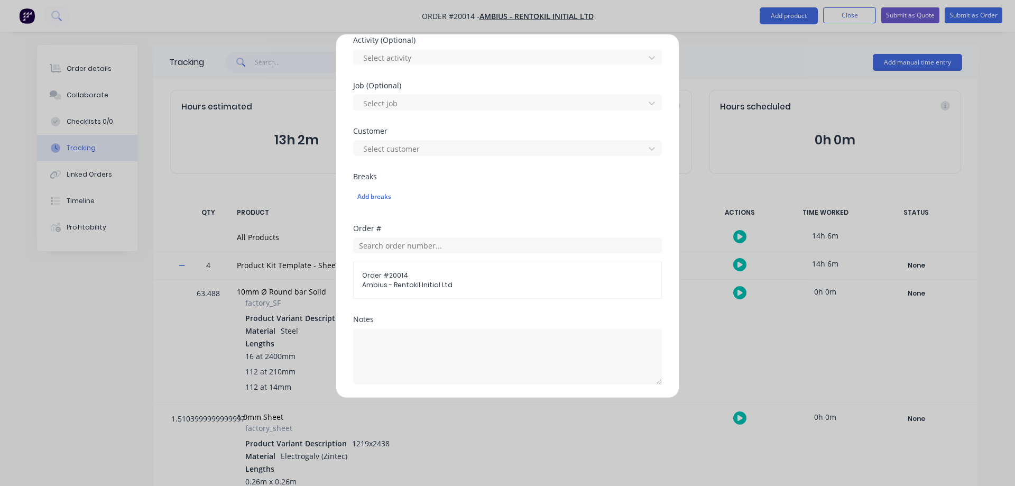
type input "39"
click at [388, 341] on textarea at bounding box center [507, 356] width 309 height 56
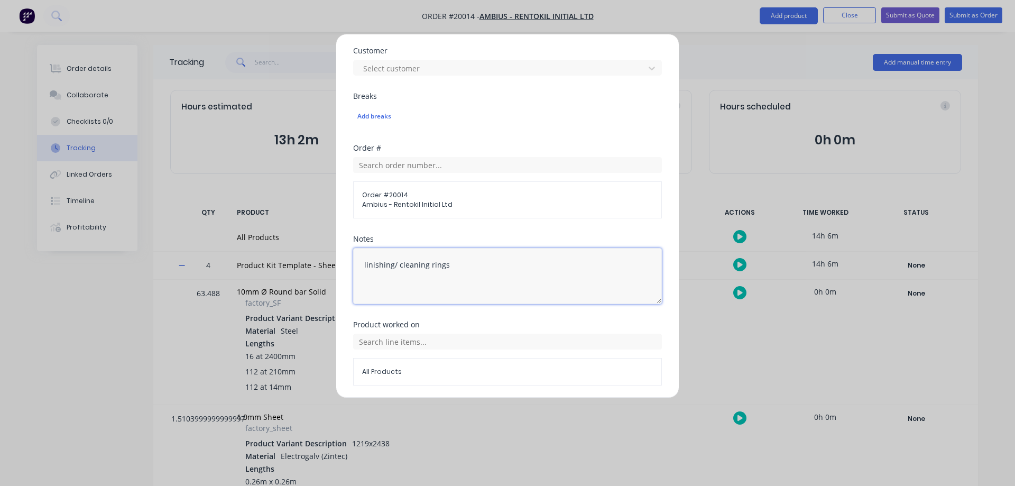
scroll to position [476, 0]
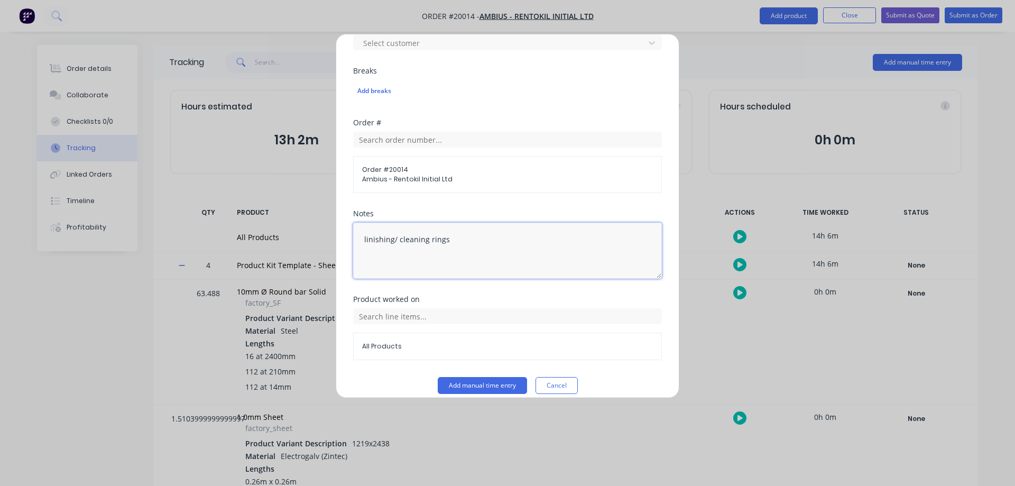
type textarea "linishing/ cleaning rings"
click at [379, 321] on input "text" at bounding box center [507, 316] width 309 height 16
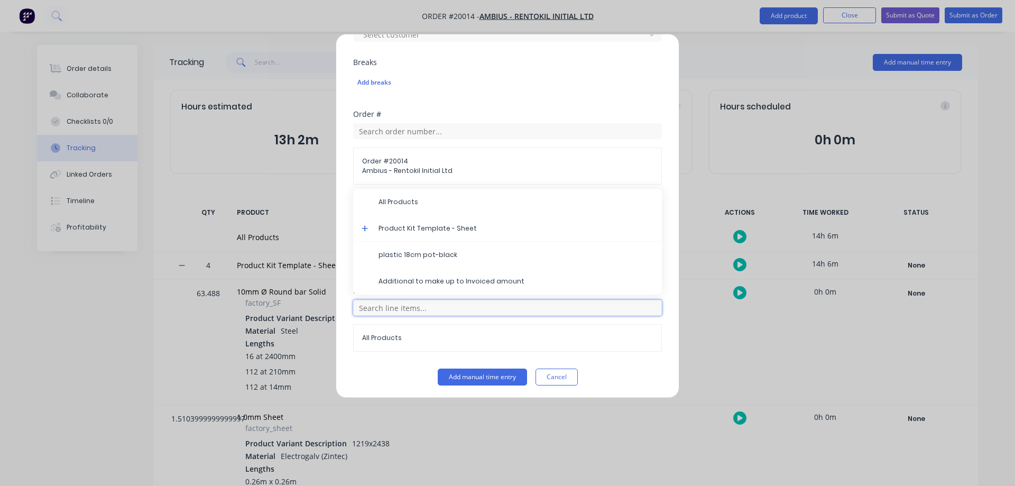
scroll to position [487, 0]
click at [363, 226] on icon at bounding box center [365, 225] width 7 height 7
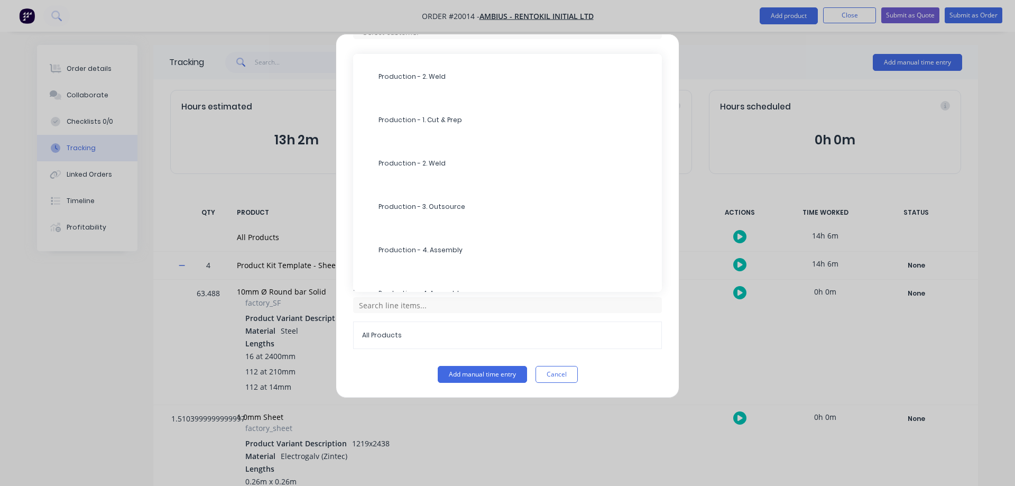
scroll to position [404, 0]
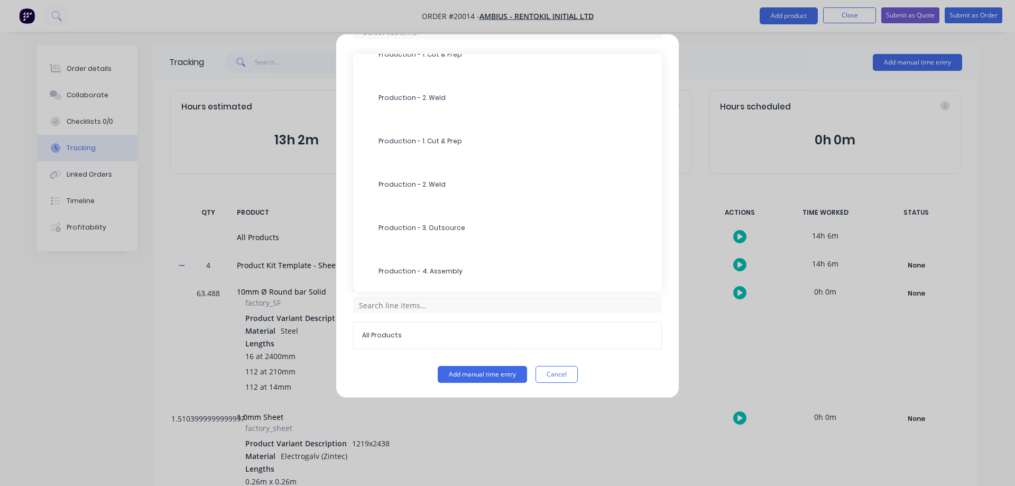
click at [398, 143] on span "Production - 1. Cut & Prep" at bounding box center [516, 141] width 275 height 10
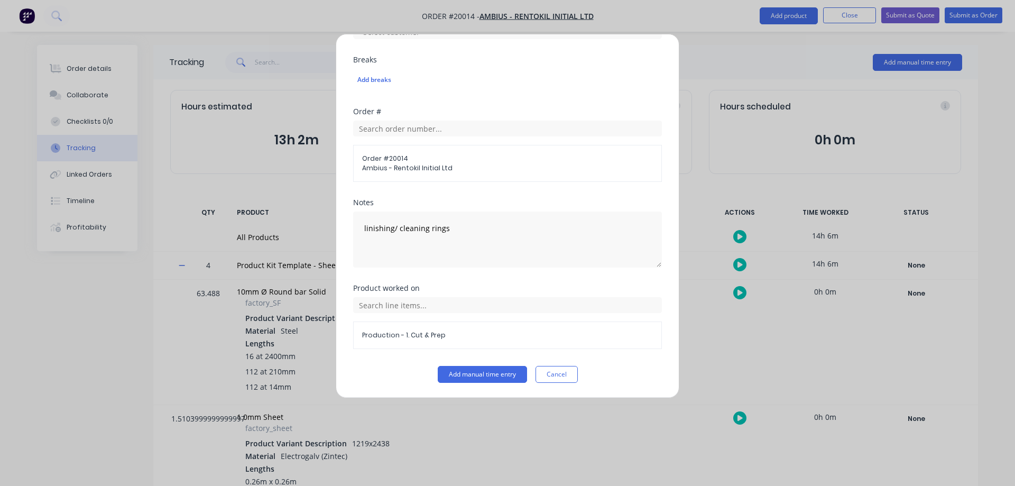
click at [456, 371] on button "Add manual time entry" at bounding box center [482, 374] width 89 height 17
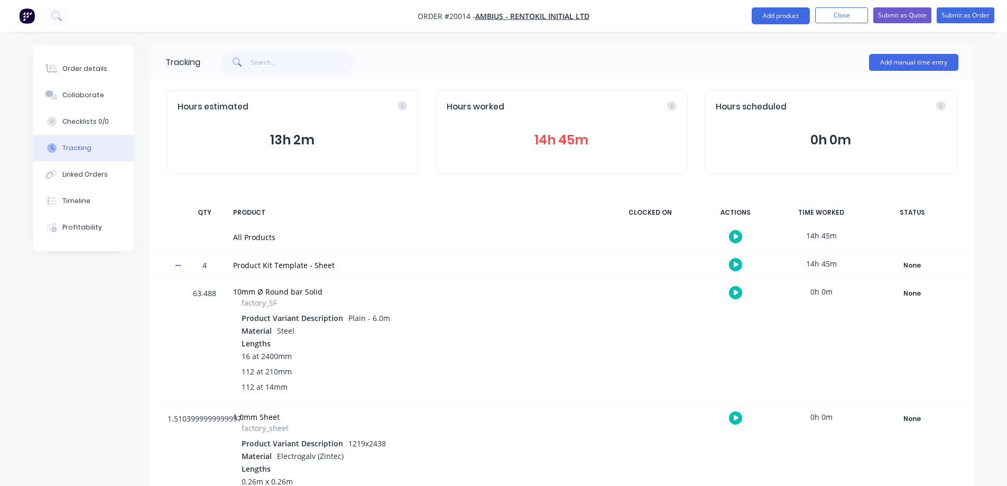
click at [896, 66] on button "Add manual time entry" at bounding box center [913, 62] width 89 height 17
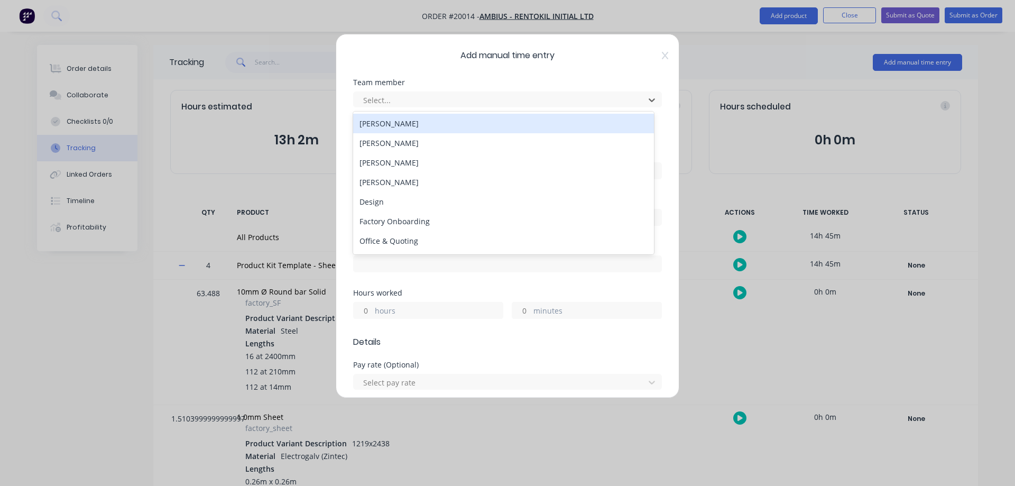
click at [387, 94] on div at bounding box center [500, 100] width 277 height 13
type input "rob"
click at [410, 121] on div "[PERSON_NAME]" at bounding box center [503, 124] width 301 height 20
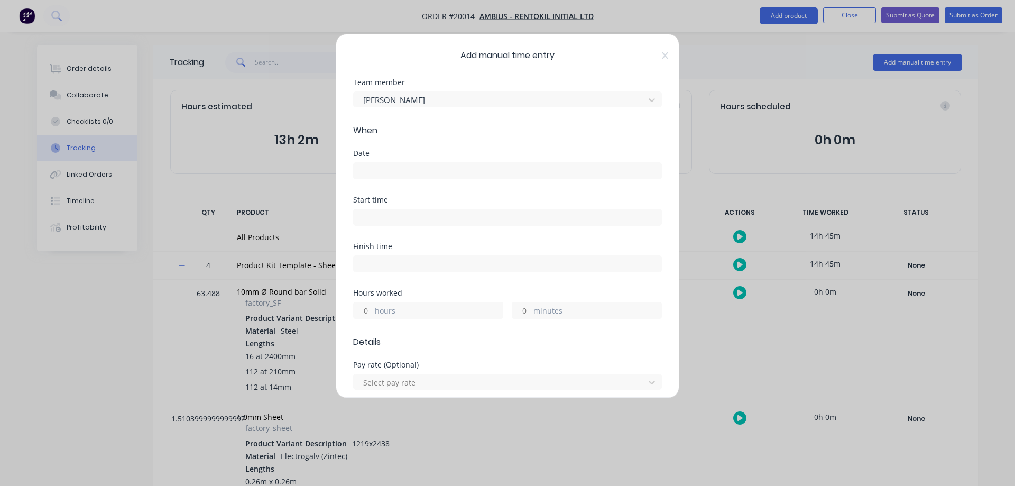
click at [522, 310] on input "minutes" at bounding box center [521, 310] width 19 height 16
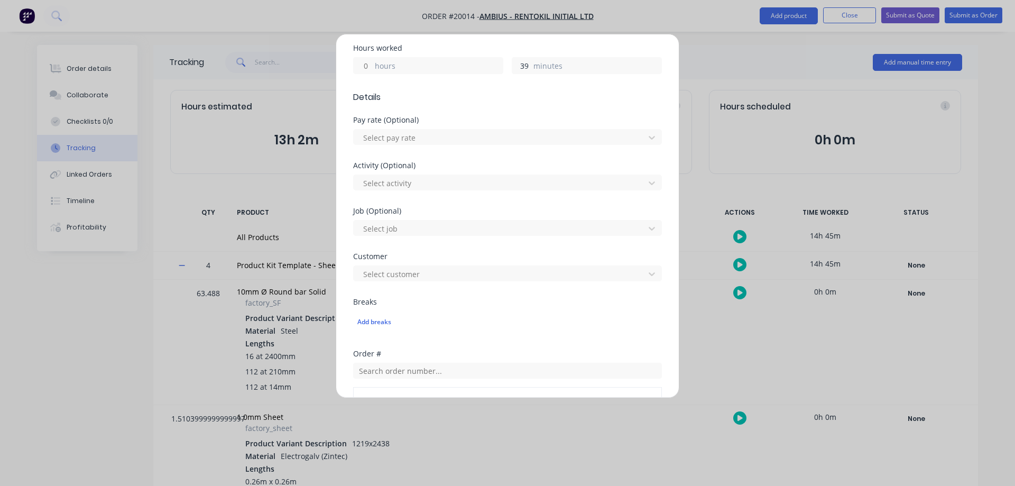
scroll to position [423, 0]
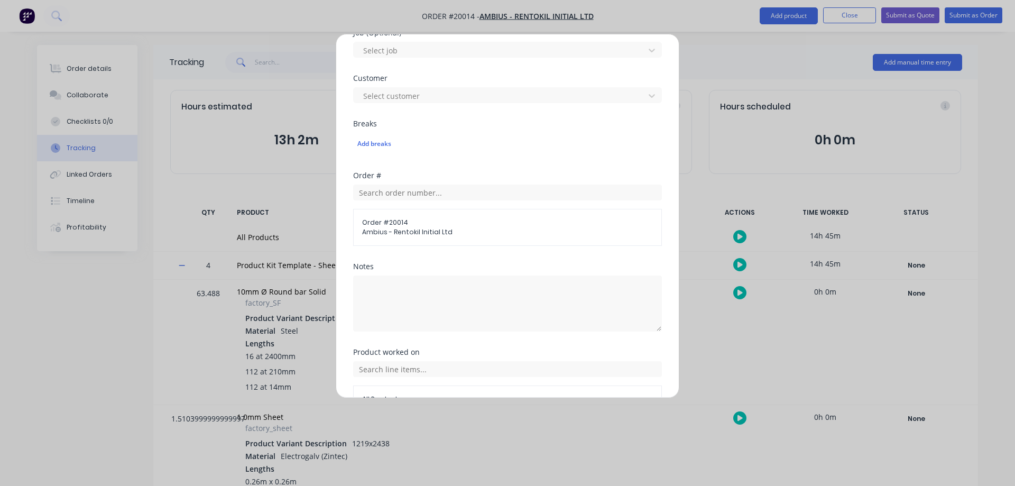
type input "39"
click at [396, 289] on textarea at bounding box center [507, 303] width 309 height 56
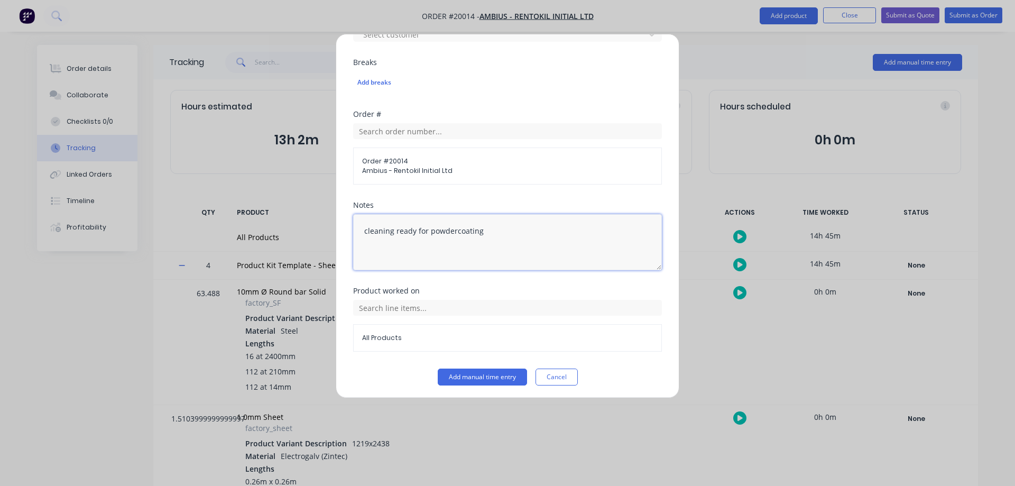
scroll to position [487, 0]
type textarea "cleaning ready for powdercoating"
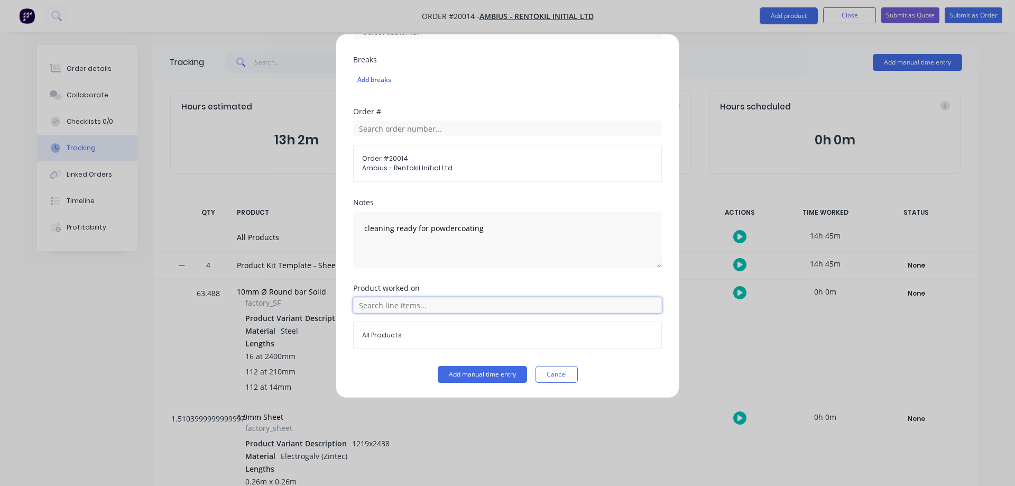
click at [384, 306] on input "text" at bounding box center [507, 305] width 309 height 16
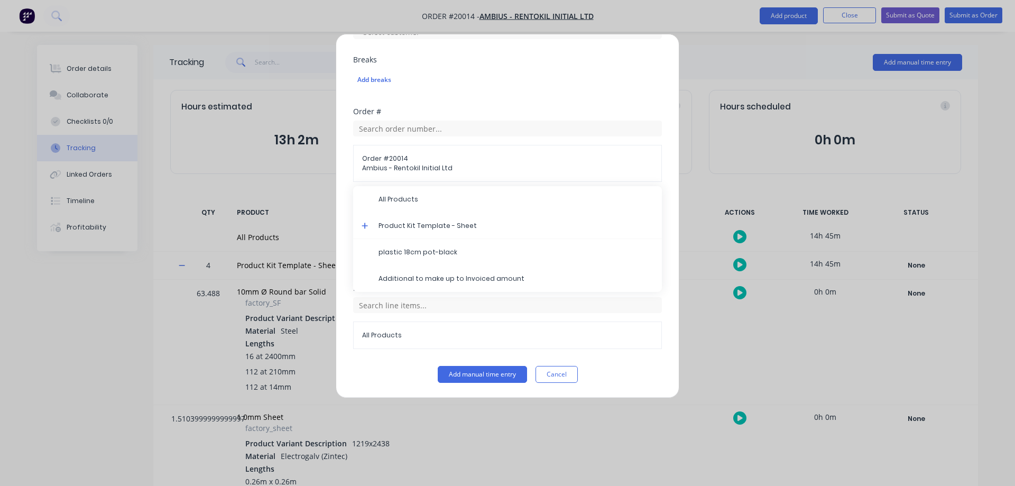
click at [362, 226] on icon at bounding box center [365, 225] width 7 height 7
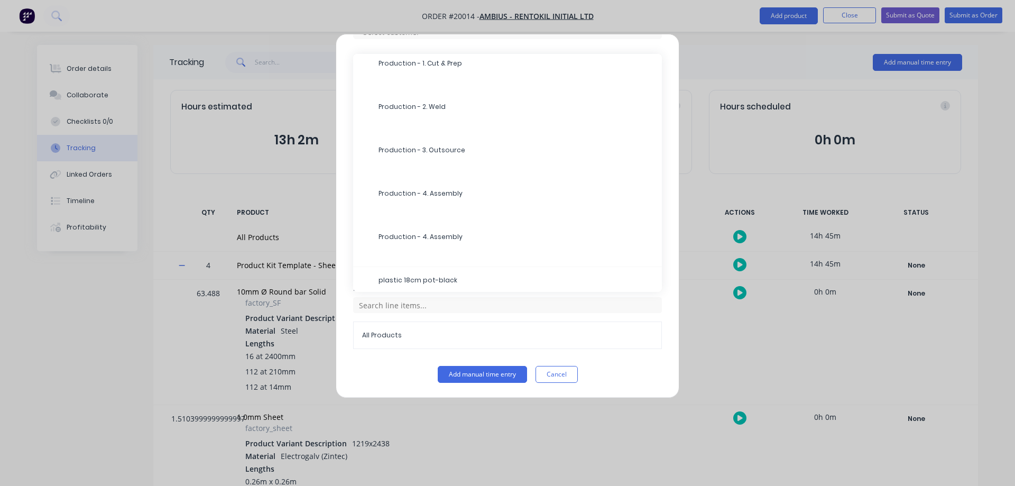
scroll to position [457, 0]
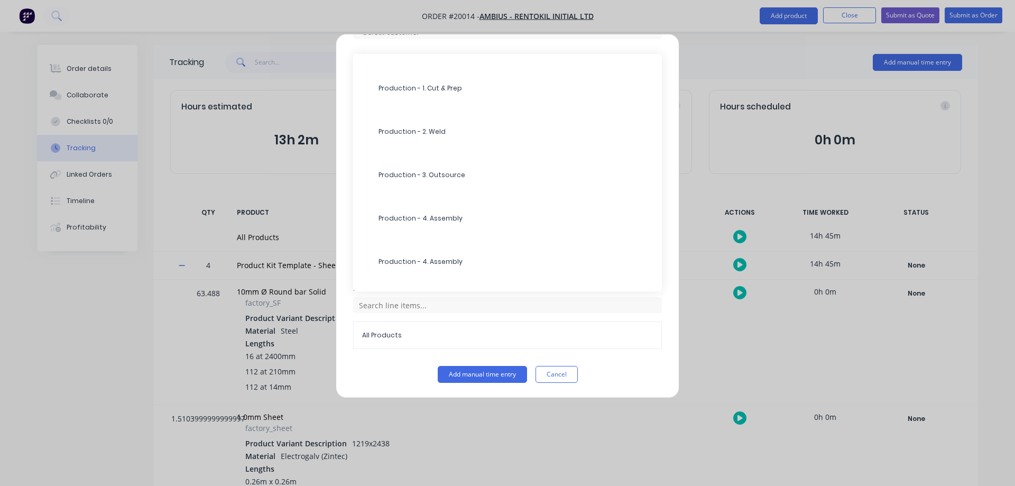
click at [413, 172] on span "Production - 3. Outsource" at bounding box center [516, 175] width 275 height 10
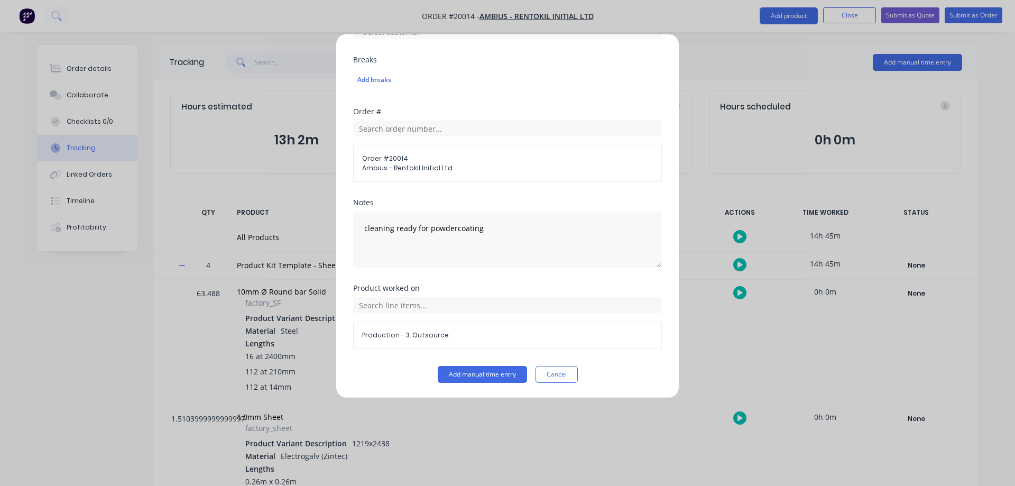
click at [473, 373] on button "Add manual time entry" at bounding box center [482, 374] width 89 height 17
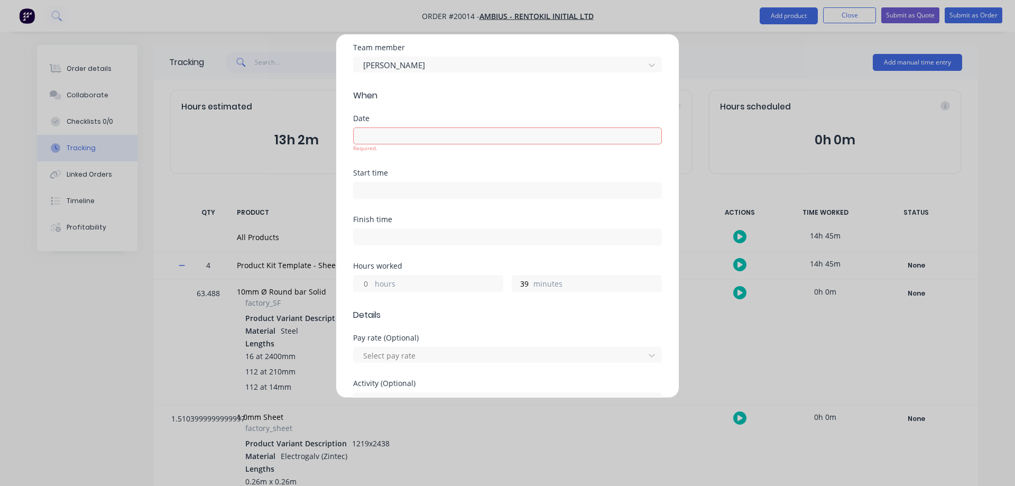
scroll to position [0, 0]
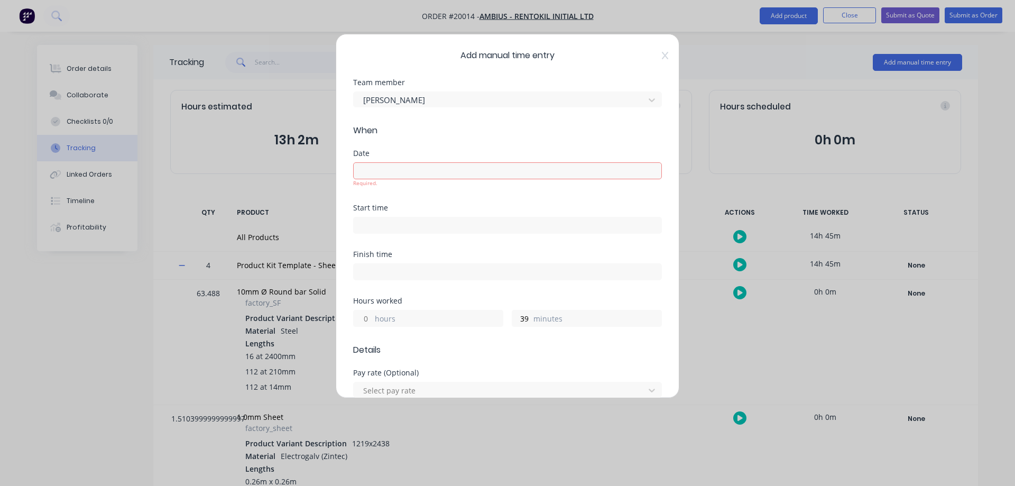
click at [433, 168] on input at bounding box center [508, 171] width 308 height 16
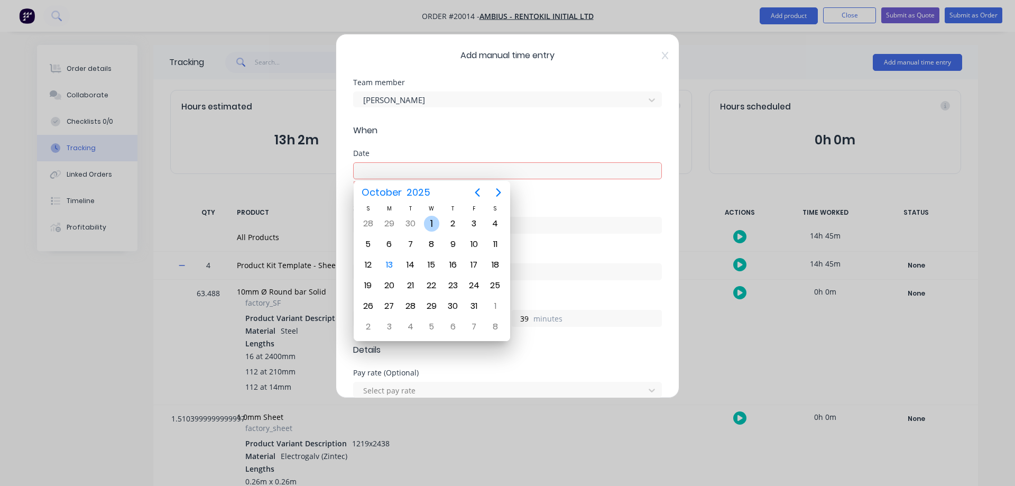
click at [432, 225] on div "1" at bounding box center [432, 224] width 16 height 16
type input "01/10/2025"
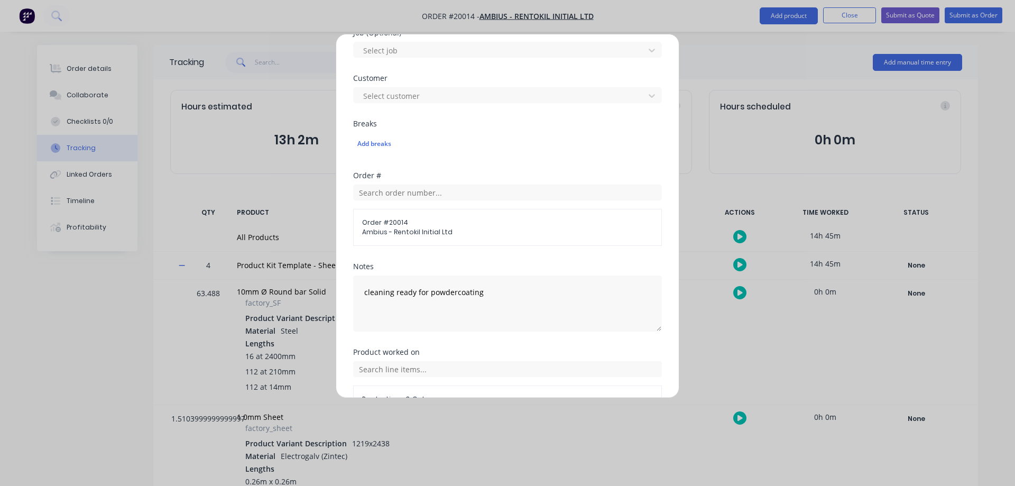
scroll to position [487, 0]
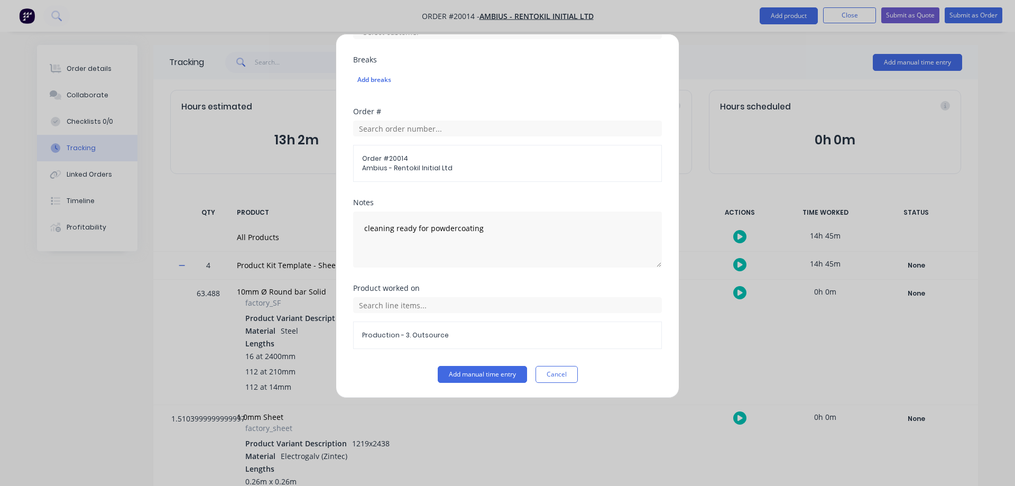
click at [464, 380] on button "Add manual time entry" at bounding box center [482, 374] width 89 height 17
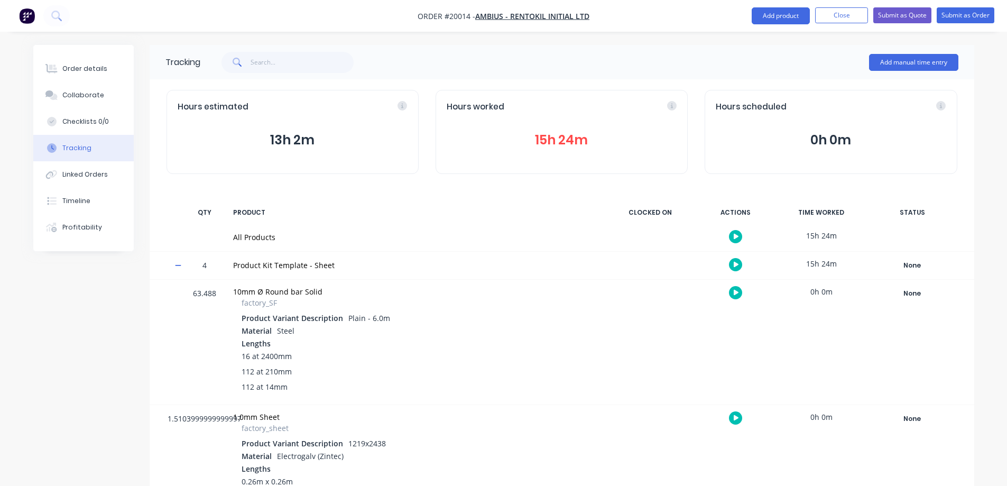
click at [896, 58] on button "Add manual time entry" at bounding box center [913, 62] width 89 height 17
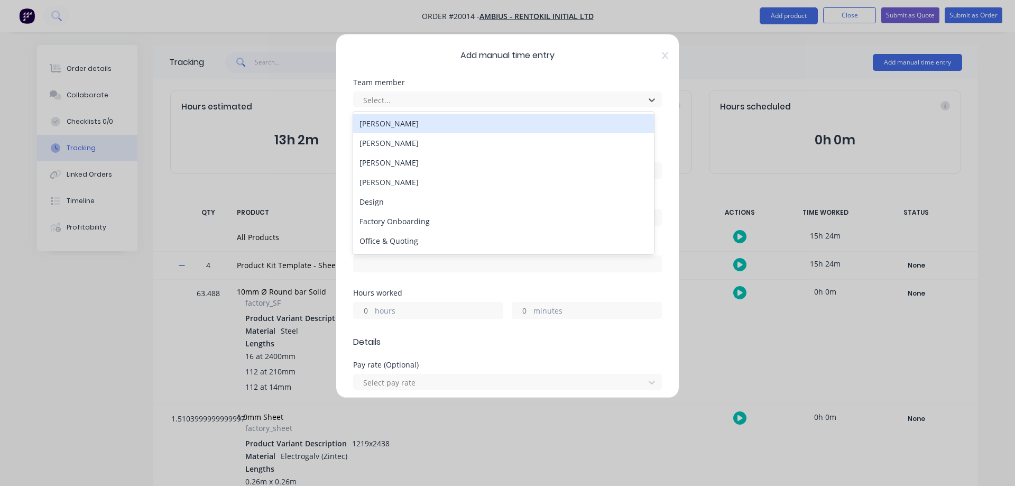
click at [450, 99] on div at bounding box center [500, 100] width 277 height 13
type input "ro"
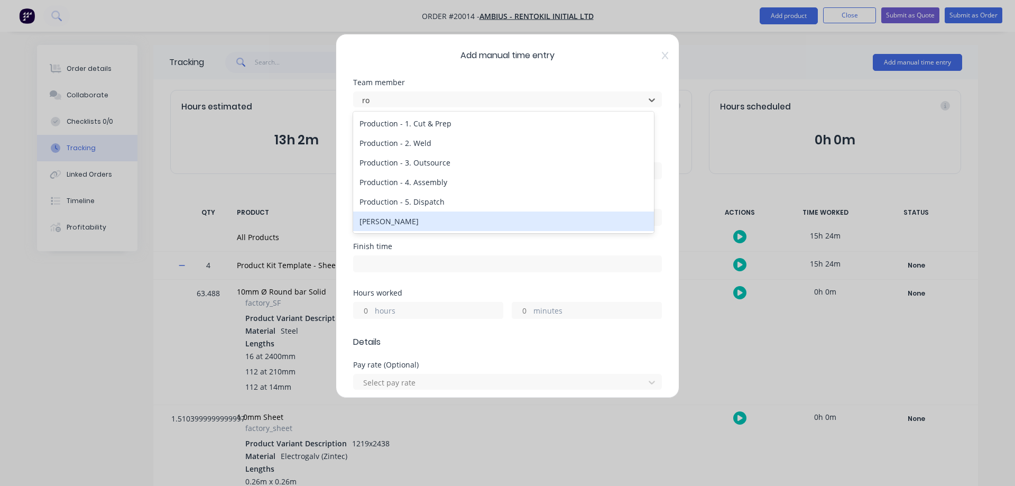
click at [381, 225] on div "[PERSON_NAME]" at bounding box center [503, 221] width 301 height 20
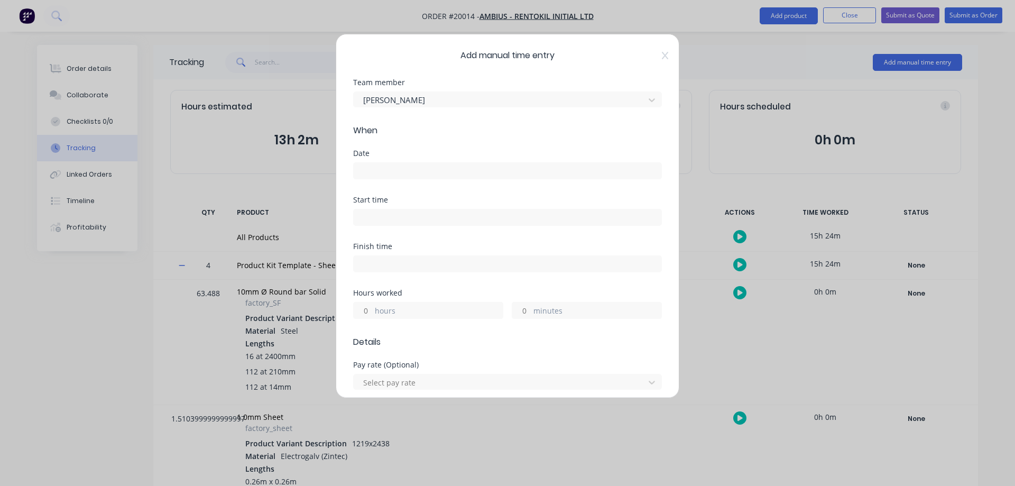
click at [522, 310] on input "minutes" at bounding box center [521, 310] width 19 height 16
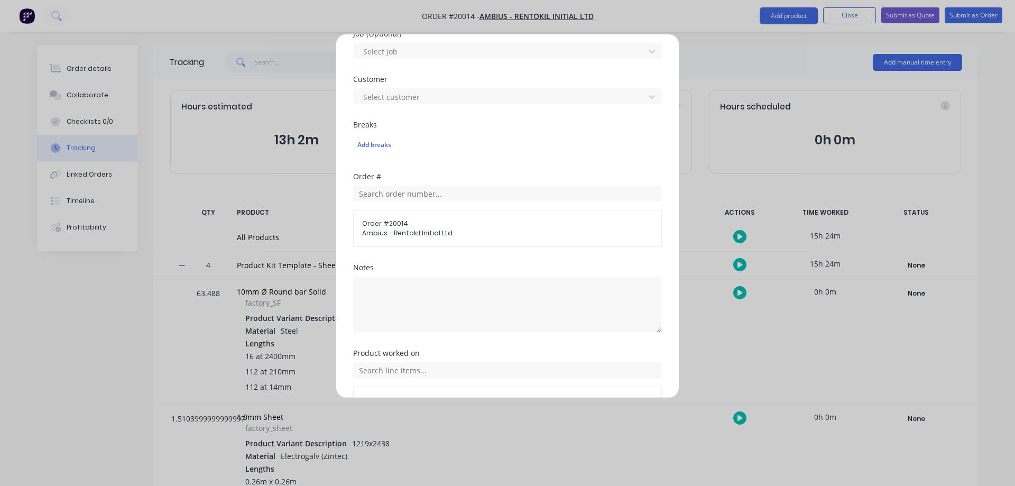
scroll to position [423, 0]
type input "16"
click at [411, 296] on textarea at bounding box center [507, 303] width 309 height 56
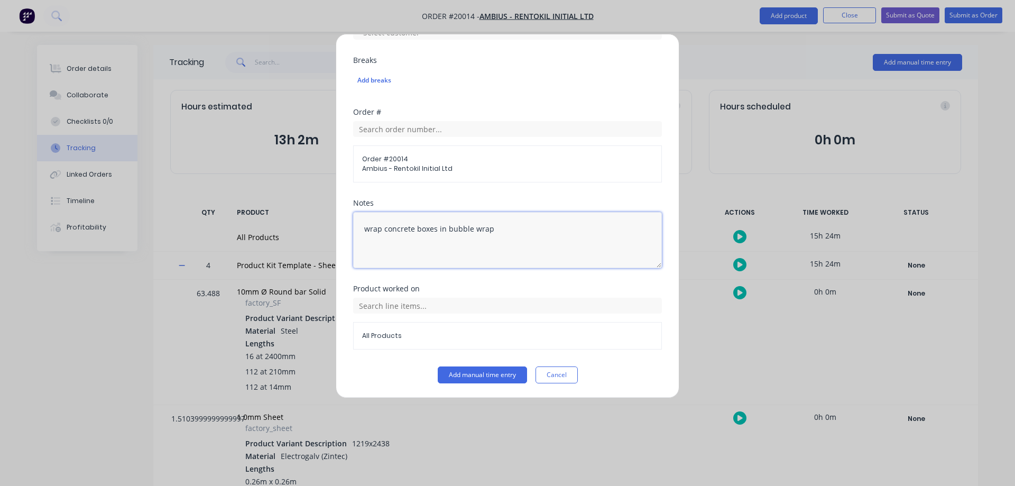
scroll to position [487, 0]
type textarea "wrap concrete boxes in bubble wrap"
click at [381, 301] on input "text" at bounding box center [507, 305] width 309 height 16
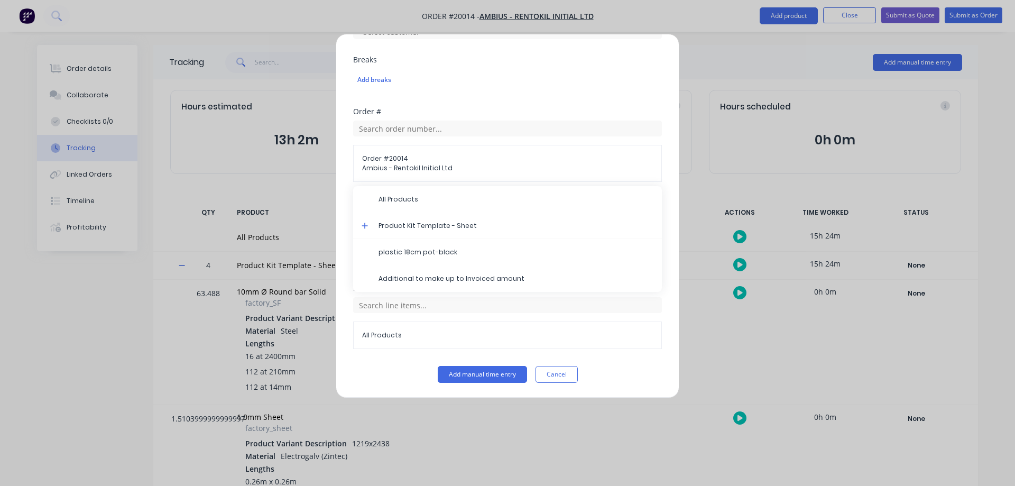
click at [363, 228] on icon at bounding box center [365, 225] width 7 height 7
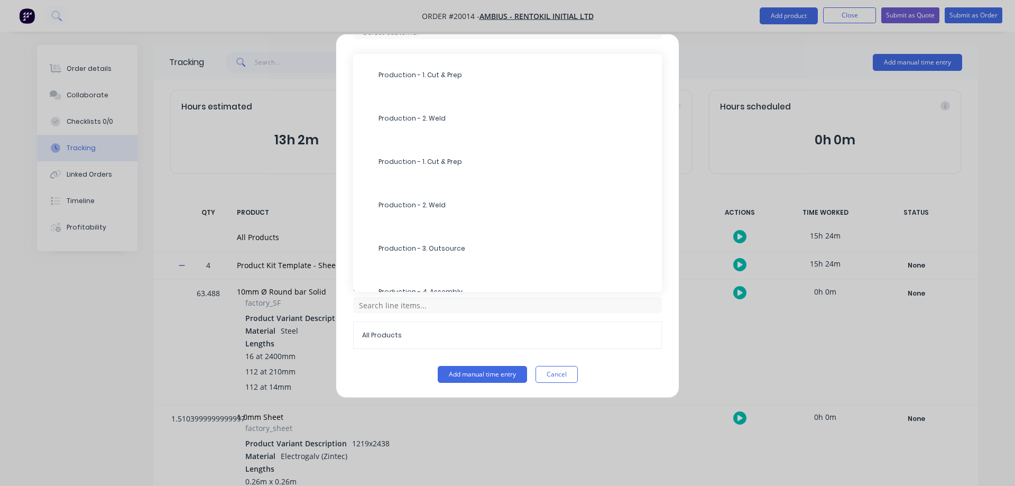
scroll to position [510, 0]
click at [424, 211] on span "Production - 4. Assembly" at bounding box center [516, 209] width 275 height 10
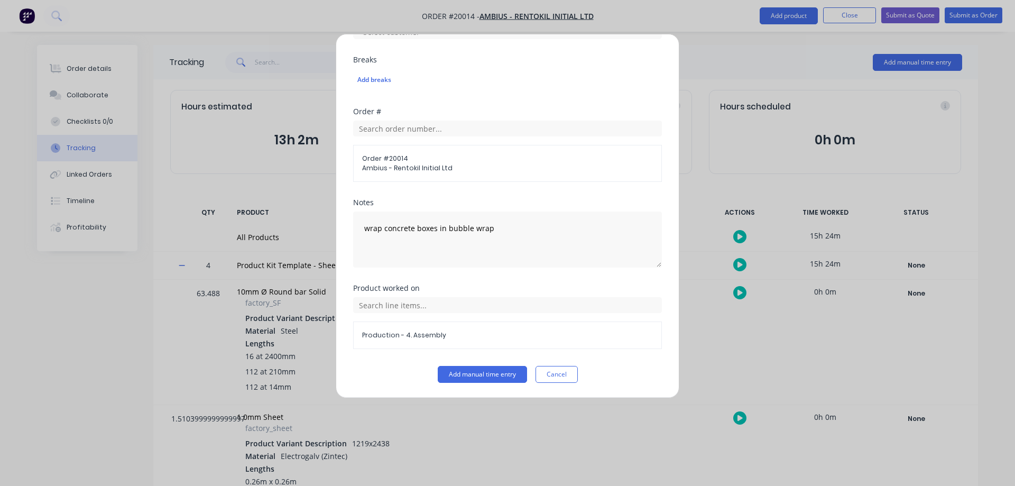
click at [476, 376] on button "Add manual time entry" at bounding box center [482, 374] width 89 height 17
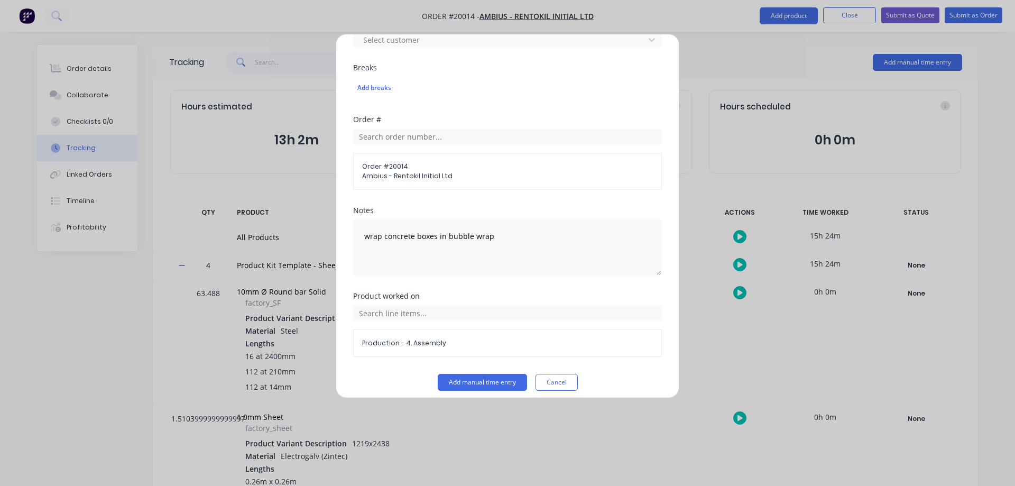
scroll to position [495, 0]
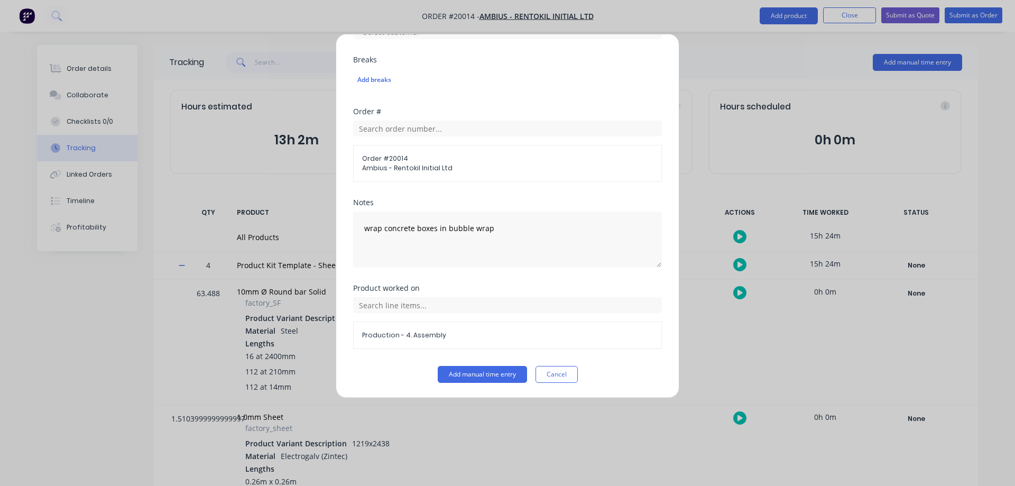
click at [446, 373] on button "Add manual time entry" at bounding box center [482, 374] width 89 height 17
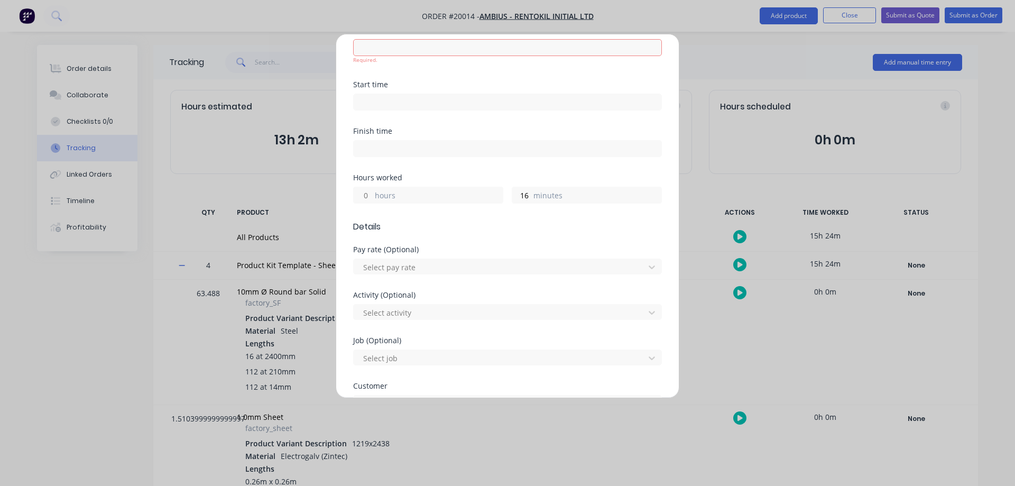
scroll to position [0, 0]
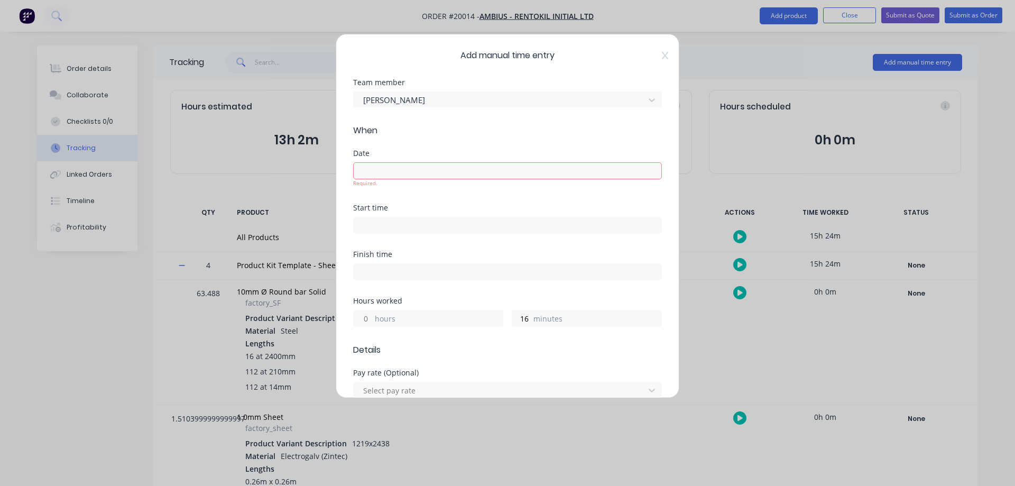
click at [399, 173] on input at bounding box center [508, 171] width 308 height 16
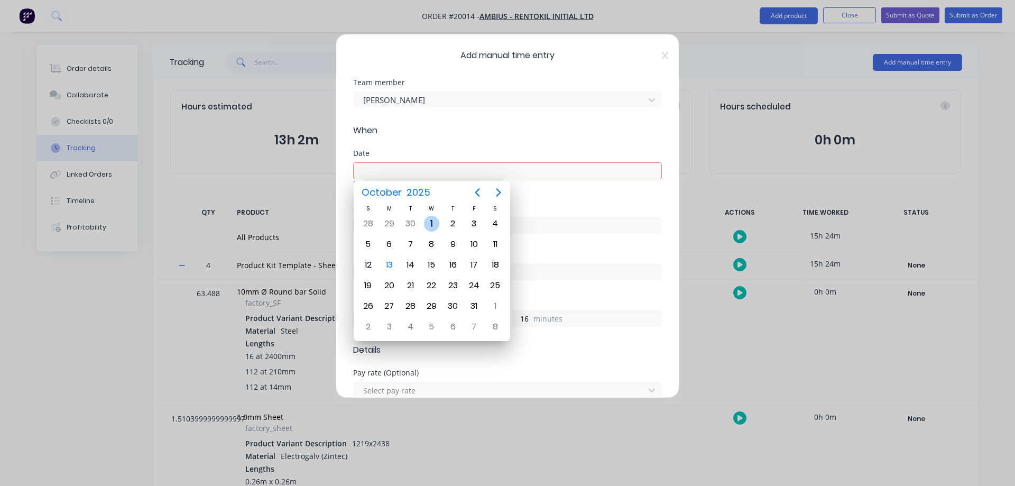
click at [429, 221] on div "1" at bounding box center [432, 224] width 16 height 16
type input "01/10/2025"
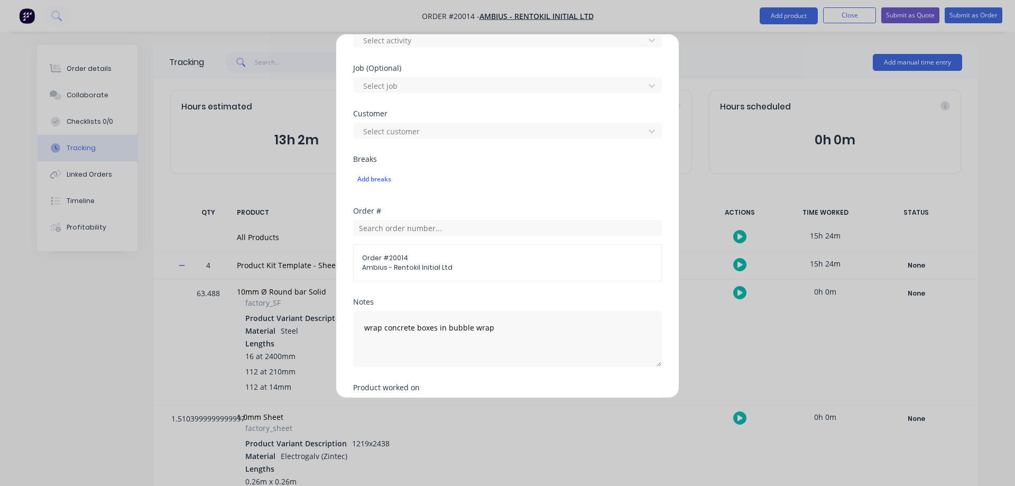
scroll to position [487, 0]
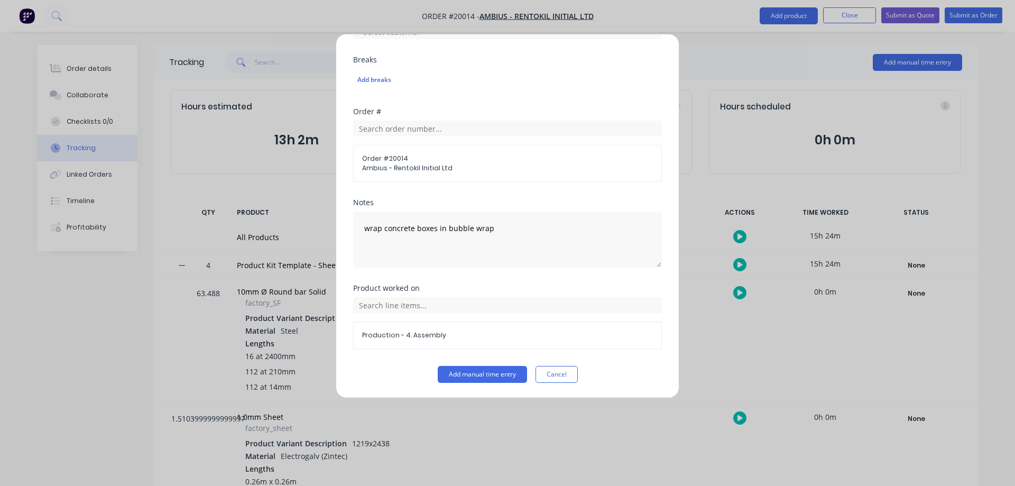
click at [494, 368] on button "Add manual time entry" at bounding box center [482, 374] width 89 height 17
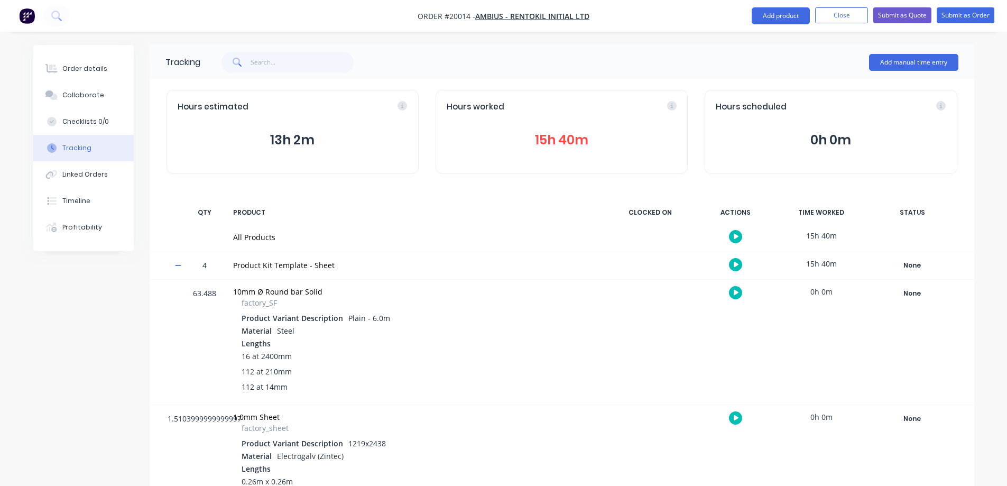
click at [883, 67] on button "Add manual time entry" at bounding box center [913, 62] width 89 height 17
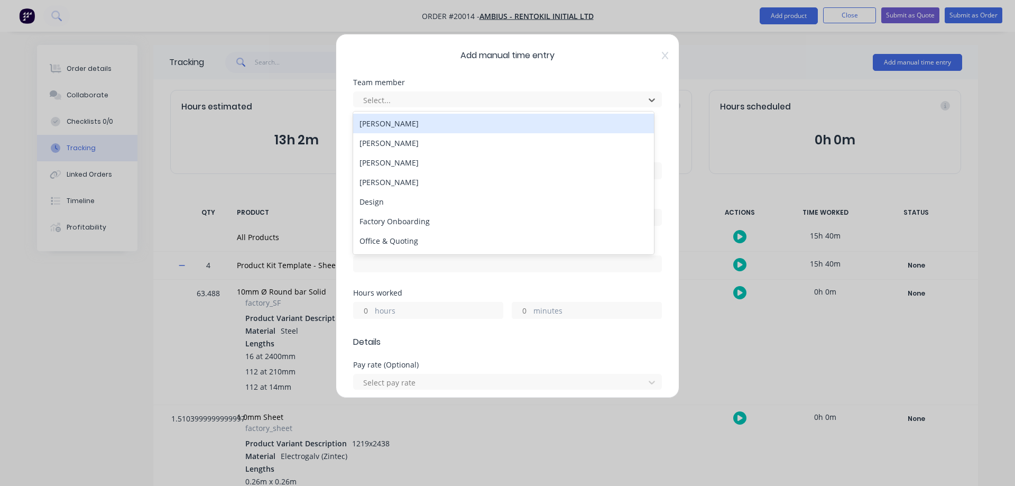
click at [463, 98] on div at bounding box center [500, 100] width 277 height 13
type input "ca"
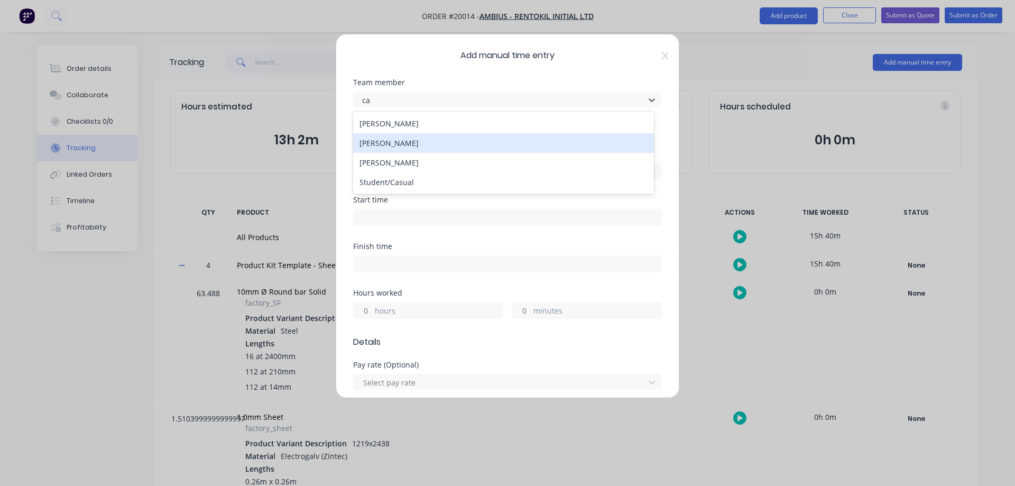
click at [386, 143] on div "[PERSON_NAME]" at bounding box center [503, 143] width 301 height 20
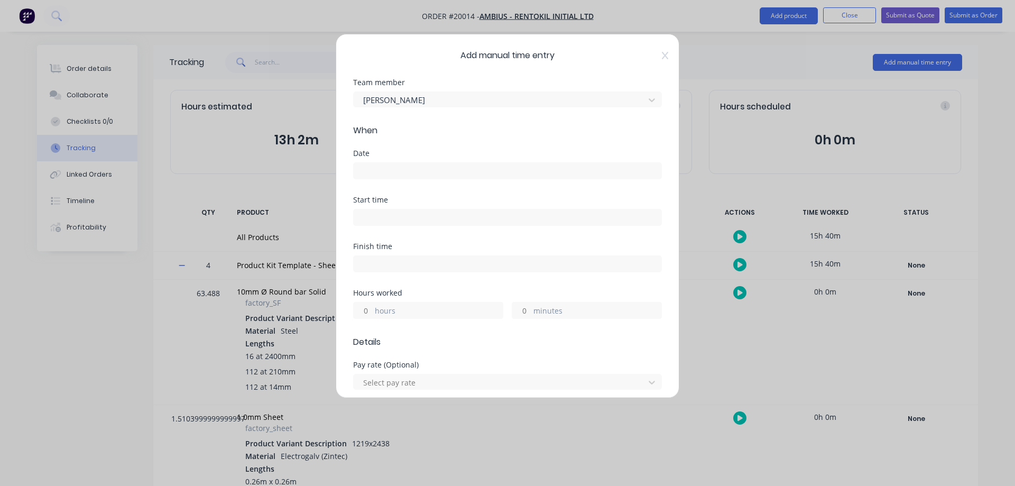
click at [401, 174] on input at bounding box center [508, 171] width 308 height 16
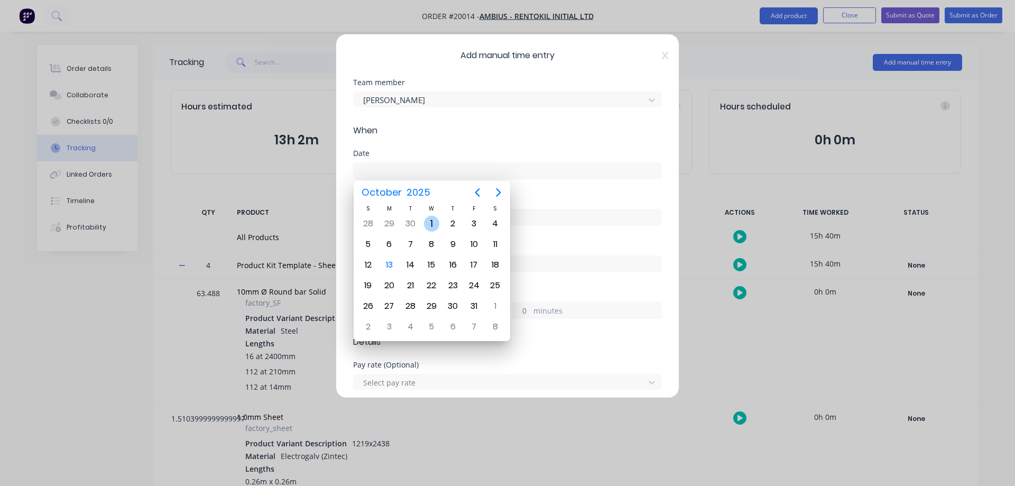
click at [433, 220] on div "1" at bounding box center [432, 224] width 16 height 16
type input "01/10/2025"
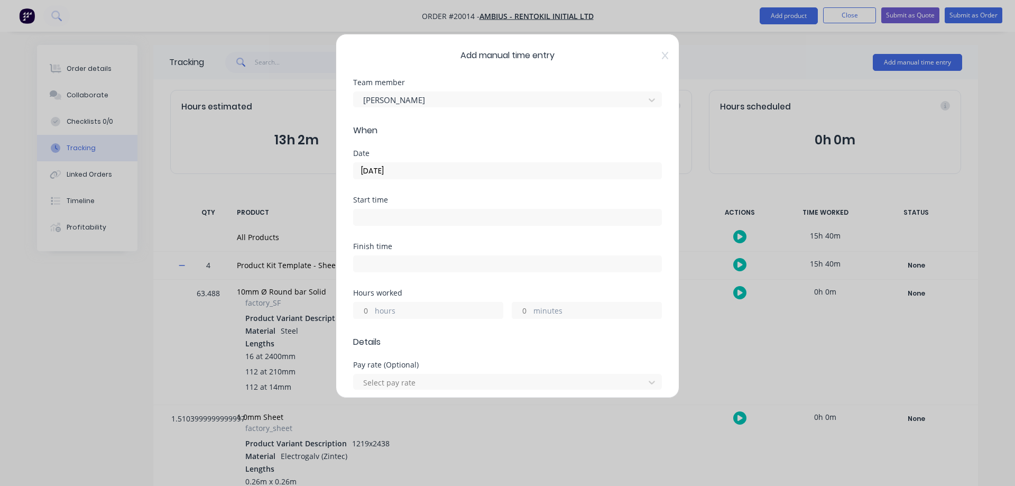
click at [522, 310] on input "minutes" at bounding box center [521, 310] width 19 height 16
type input "7"
click at [366, 309] on input "hours" at bounding box center [363, 310] width 19 height 16
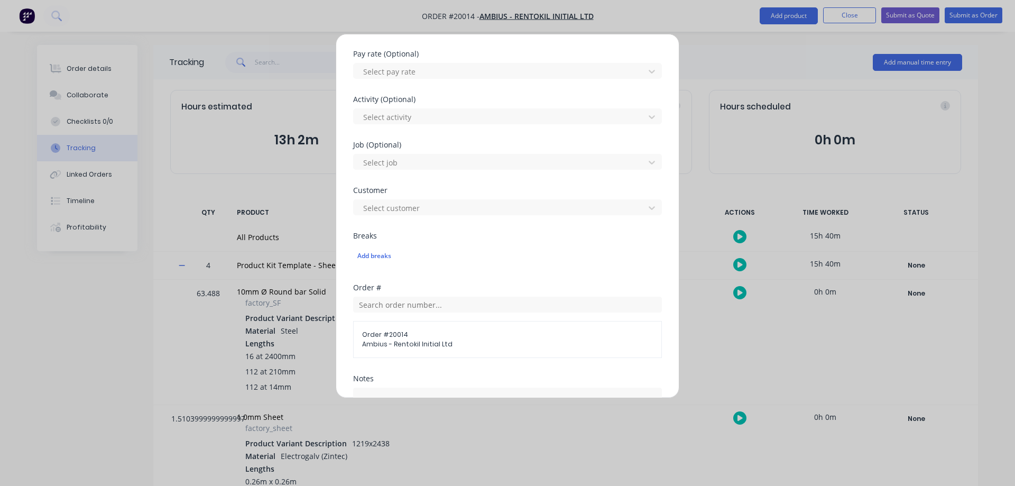
scroll to position [423, 0]
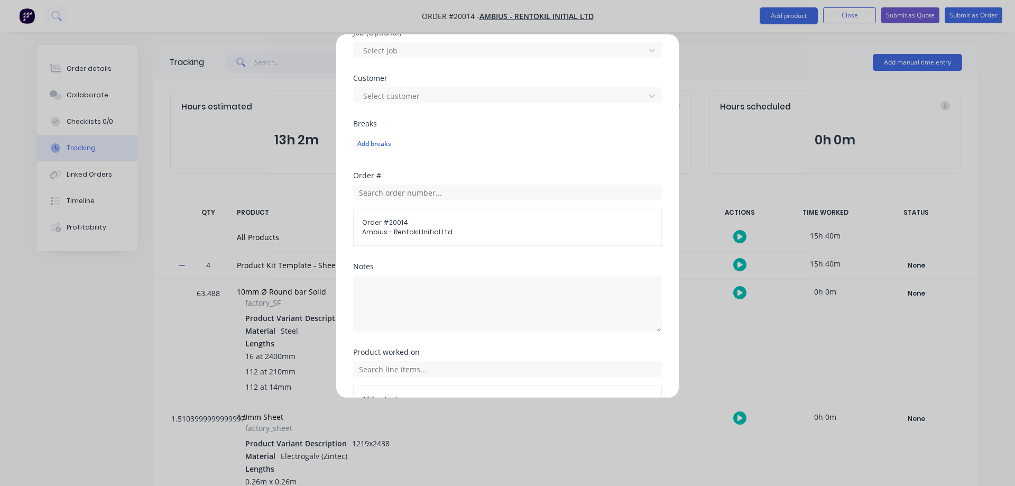
type input "1"
click at [408, 299] on textarea at bounding box center [507, 303] width 309 height 56
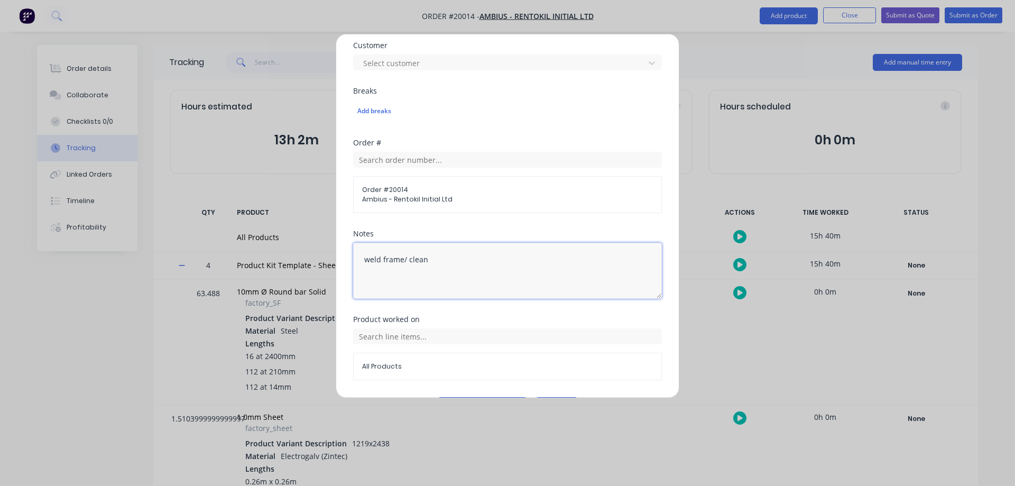
scroll to position [487, 0]
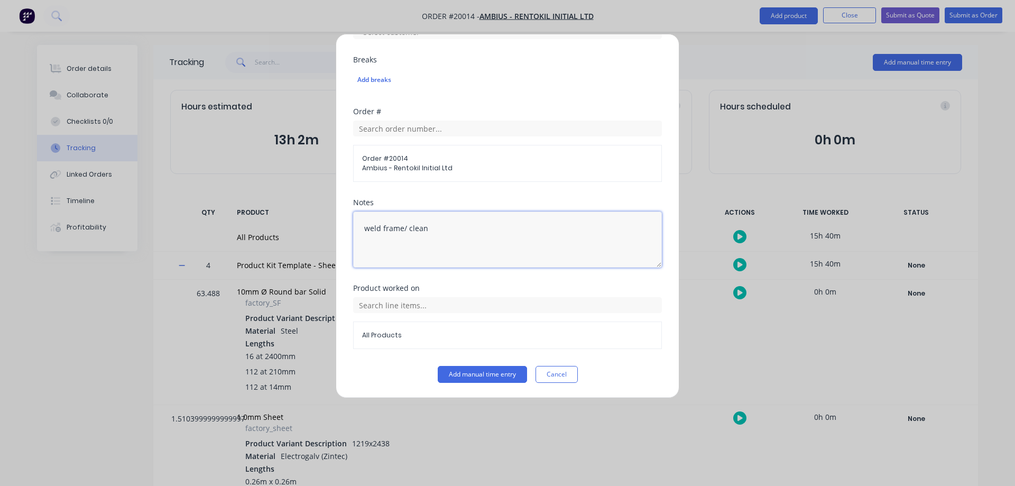
type textarea "weld frame/ clean"
click at [402, 300] on input "text" at bounding box center [507, 305] width 309 height 16
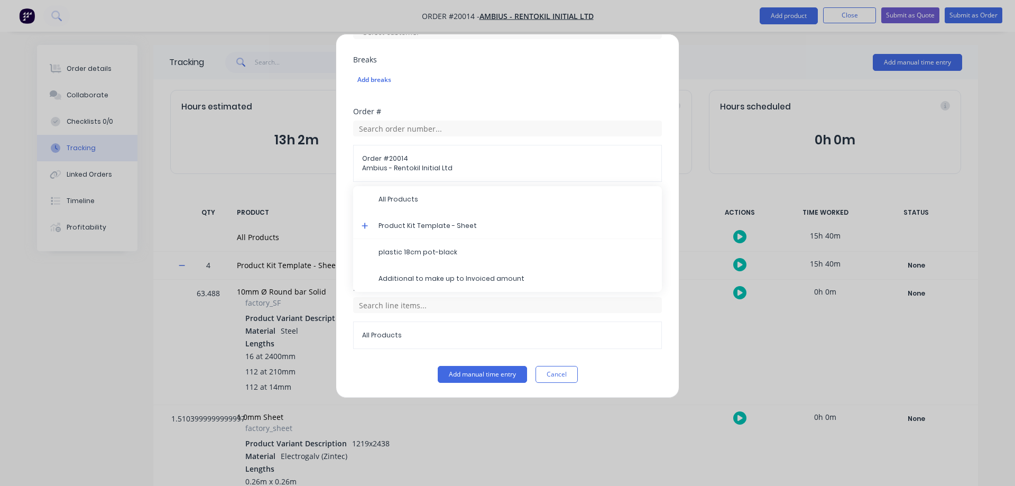
click at [359, 224] on div "Product Kit Template - Sheet" at bounding box center [507, 226] width 309 height 26
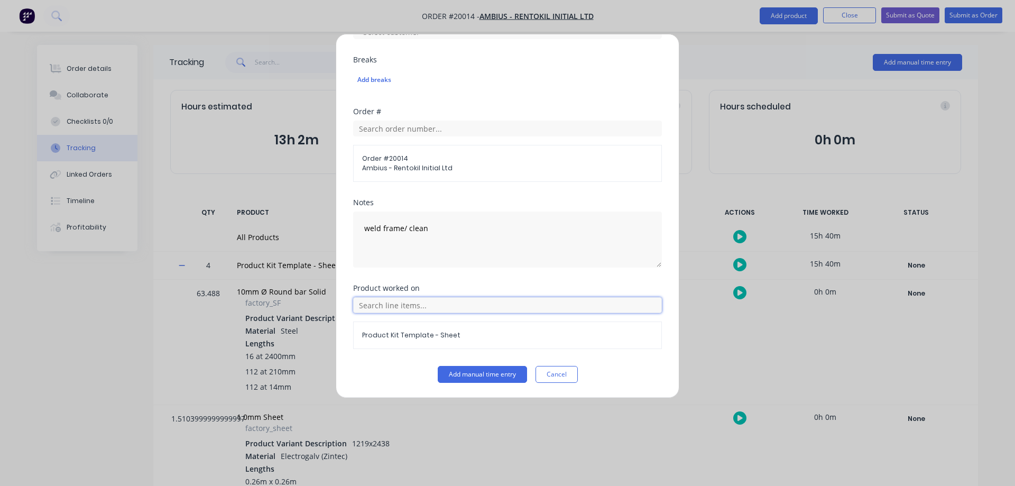
click at [372, 306] on input "text" at bounding box center [507, 305] width 309 height 16
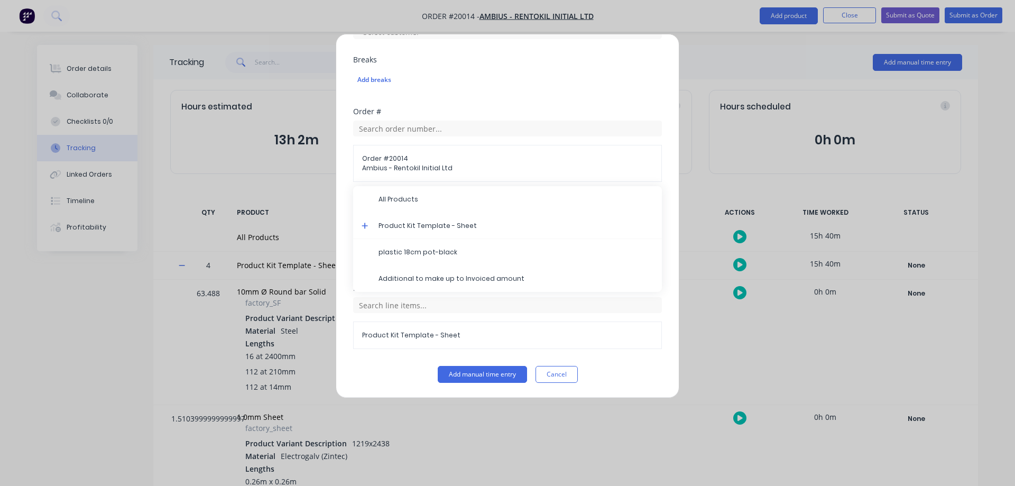
click at [364, 224] on icon at bounding box center [365, 225] width 7 height 7
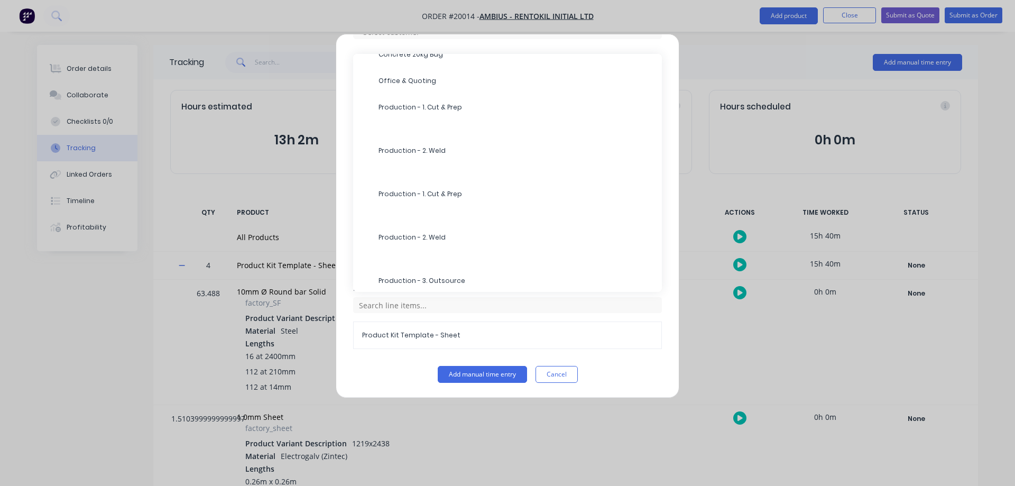
scroll to position [423, 0]
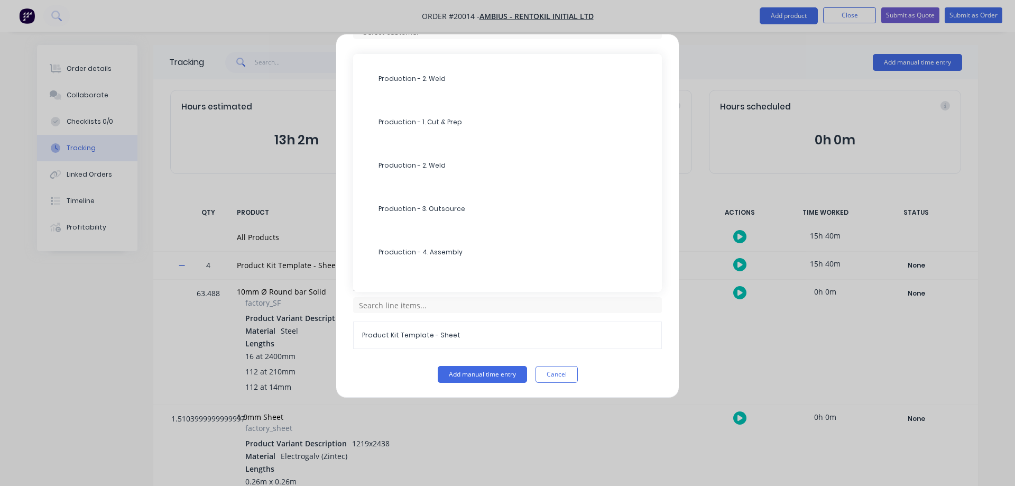
click at [413, 163] on span "Production - 2. Weld" at bounding box center [516, 166] width 275 height 10
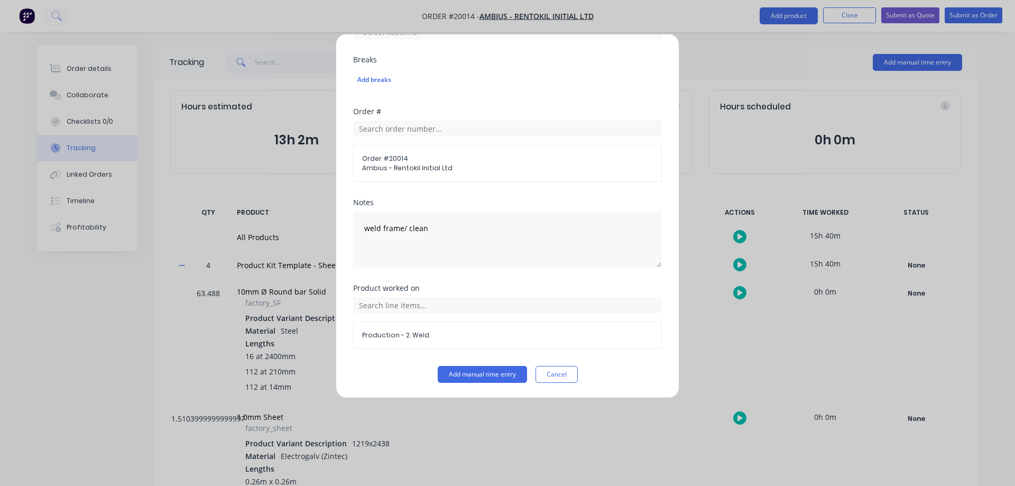
click at [509, 375] on button "Add manual time entry" at bounding box center [482, 374] width 89 height 17
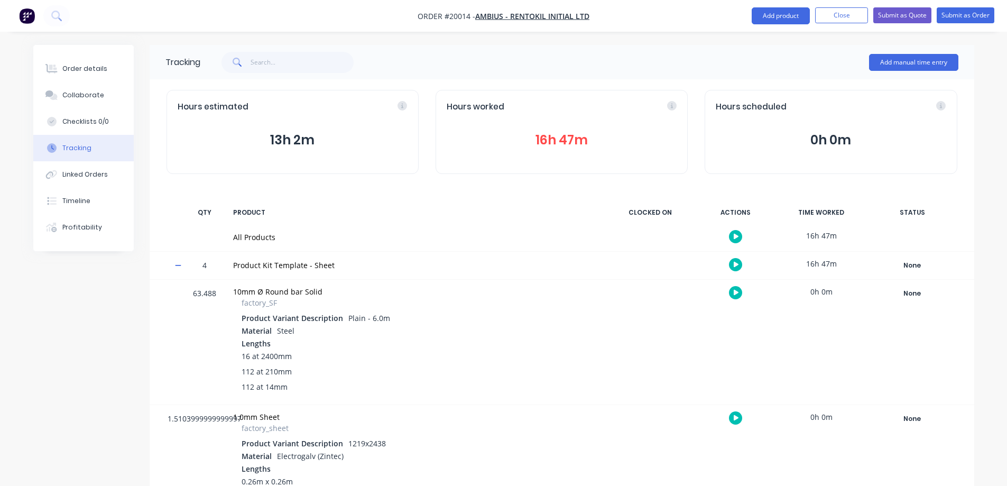
click at [880, 58] on button "Add manual time entry" at bounding box center [913, 62] width 89 height 17
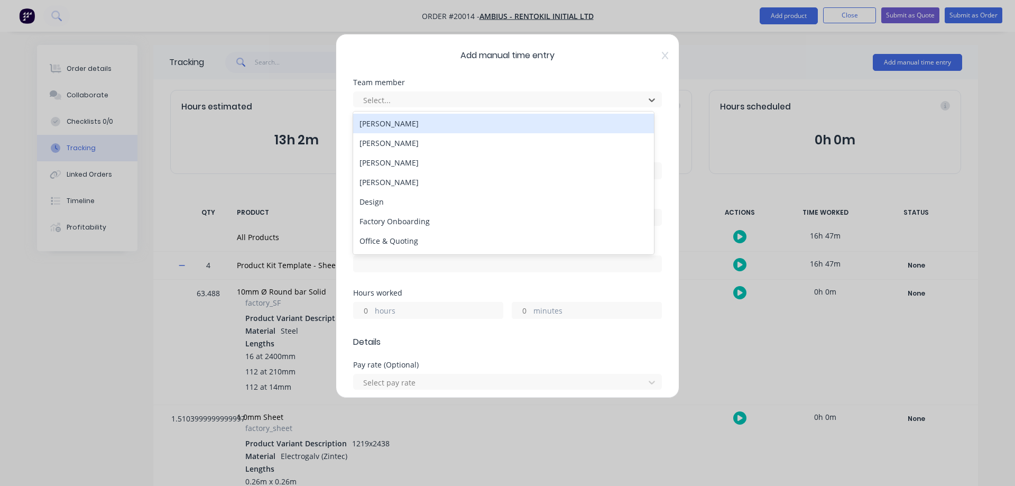
click at [417, 99] on div at bounding box center [500, 100] width 277 height 13
type input "x"
click at [410, 125] on div "[PERSON_NAME]" at bounding box center [503, 124] width 301 height 20
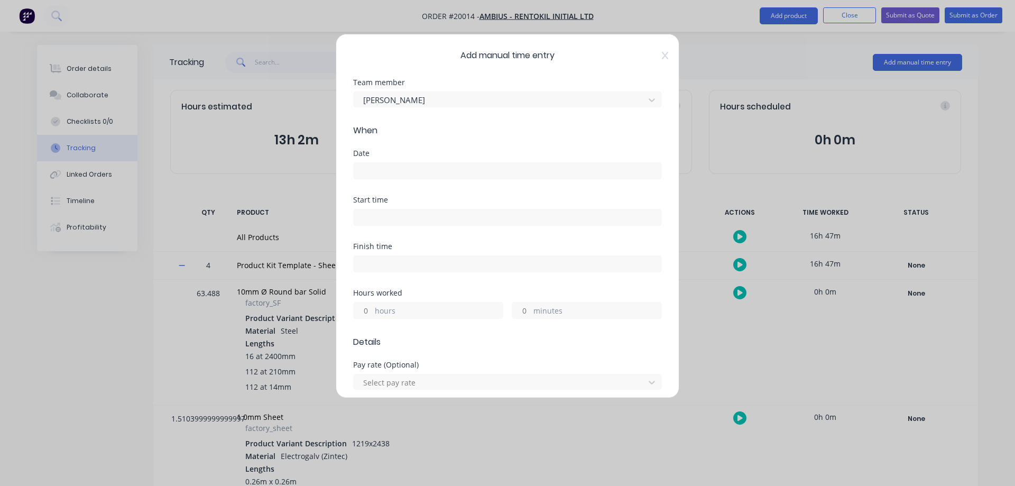
click at [386, 170] on input at bounding box center [508, 171] width 308 height 16
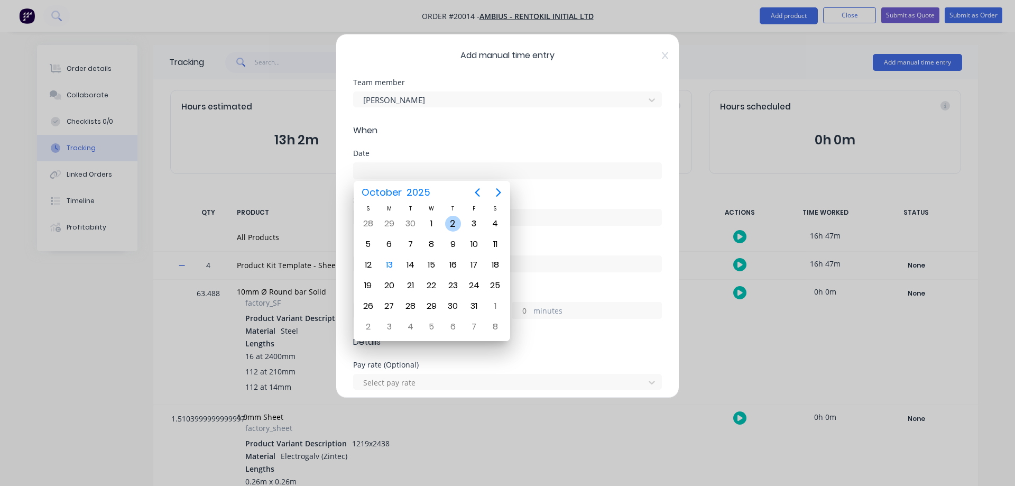
click at [448, 224] on div "2" at bounding box center [453, 224] width 16 height 16
type input "[DATE]"
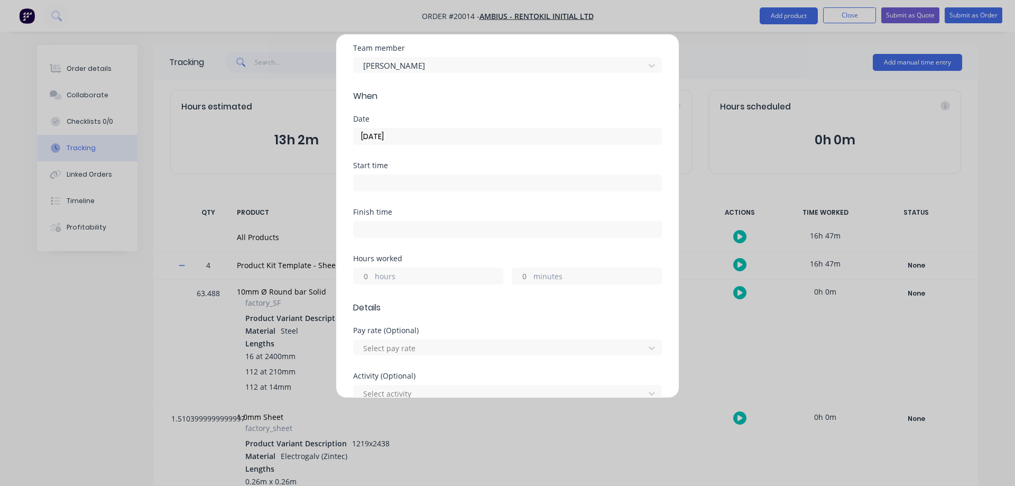
scroll to position [53, 0]
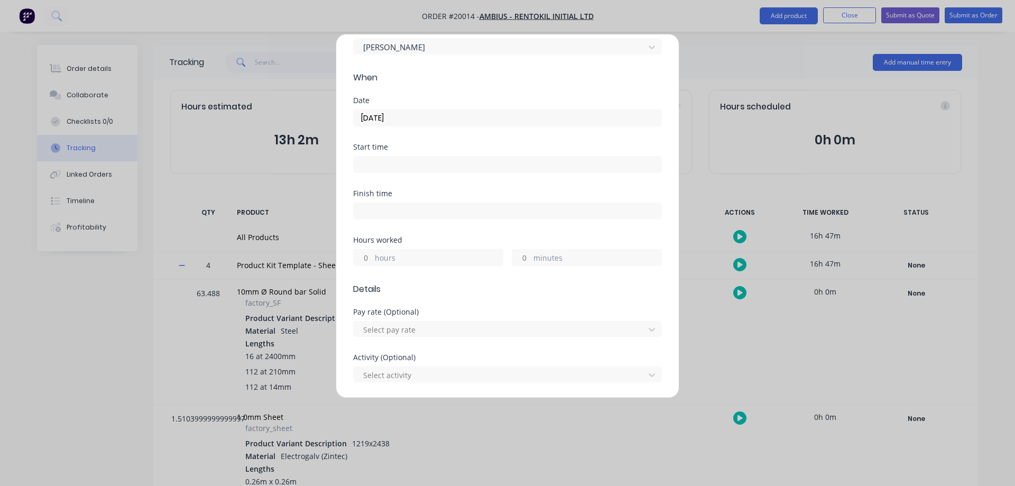
click at [526, 256] on input "minutes" at bounding box center [521, 258] width 19 height 16
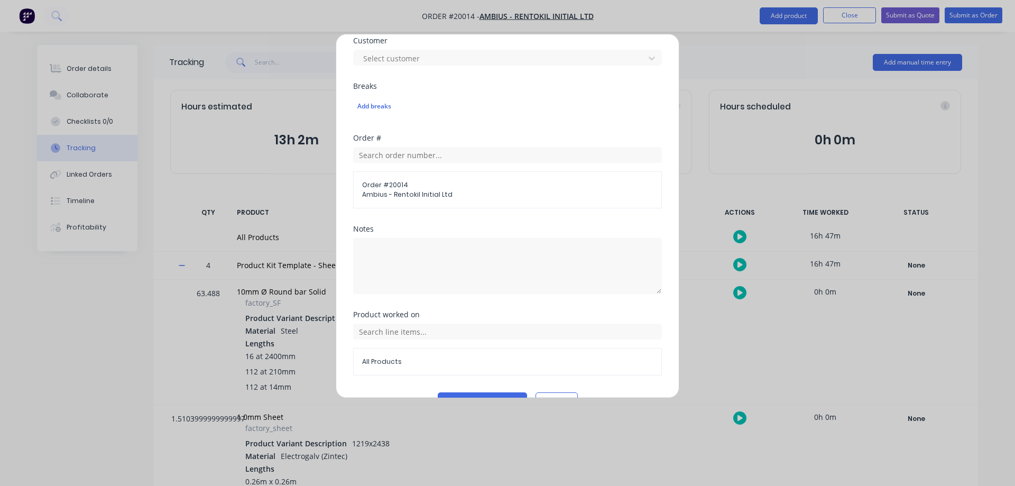
scroll to position [476, 0]
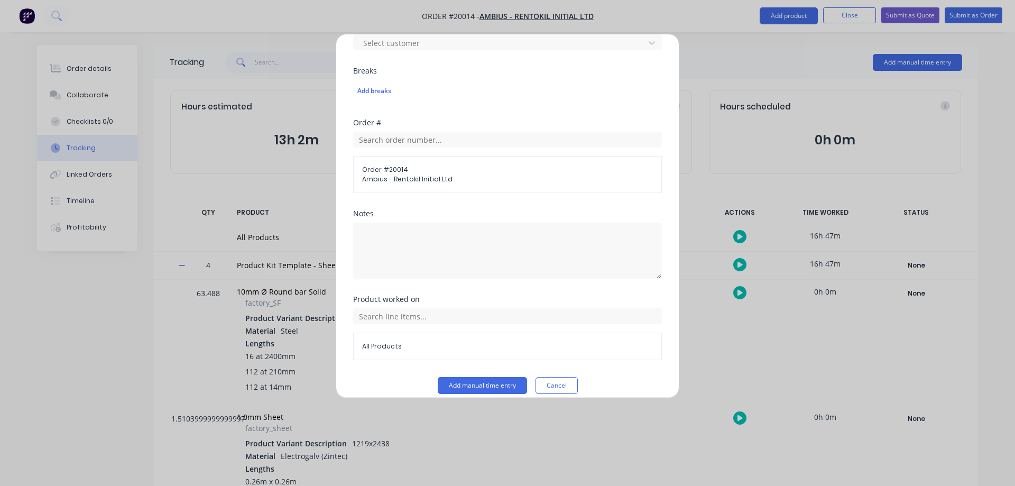
type input "10"
click at [428, 247] on textarea at bounding box center [507, 251] width 309 height 56
drag, startPoint x: 370, startPoint y: 235, endPoint x: 291, endPoint y: 228, distance: 79.1
click at [291, 228] on div "Add manual time entry Team member Xavier Harris When Date 02/10/2025 Start time…" at bounding box center [507, 243] width 1015 height 486
type textarea "PCS-MA"
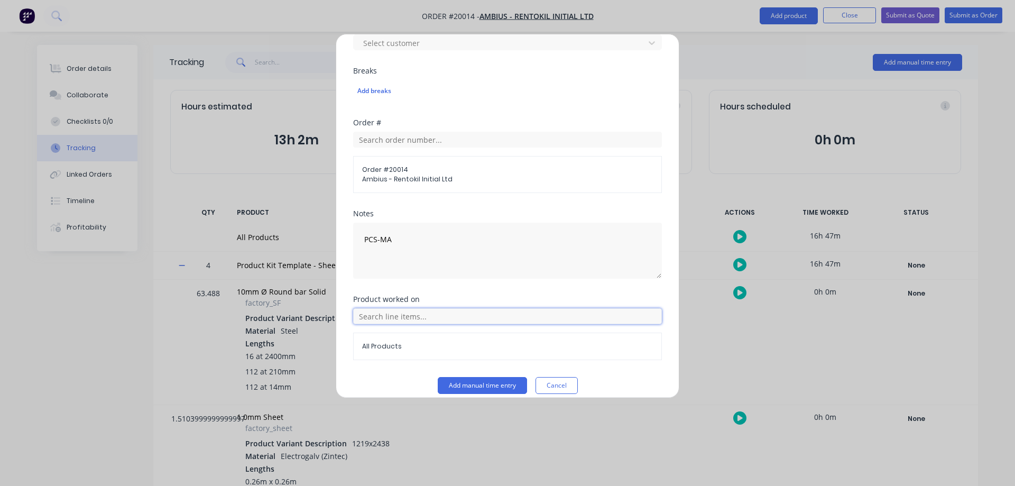
click at [381, 313] on input "text" at bounding box center [507, 316] width 309 height 16
click at [363, 236] on icon at bounding box center [365, 237] width 6 height 6
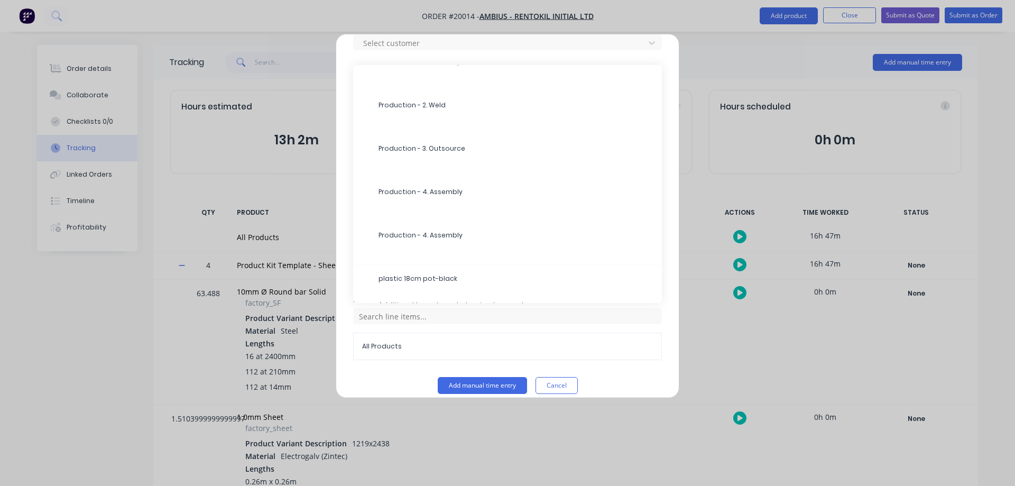
scroll to position [510, 0]
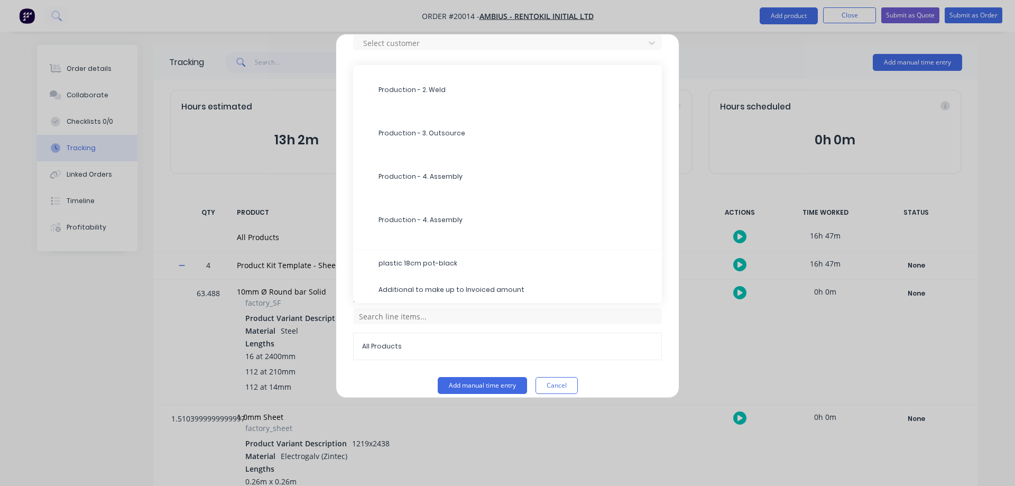
click at [416, 130] on span "Production - 3. Outsource" at bounding box center [516, 133] width 275 height 10
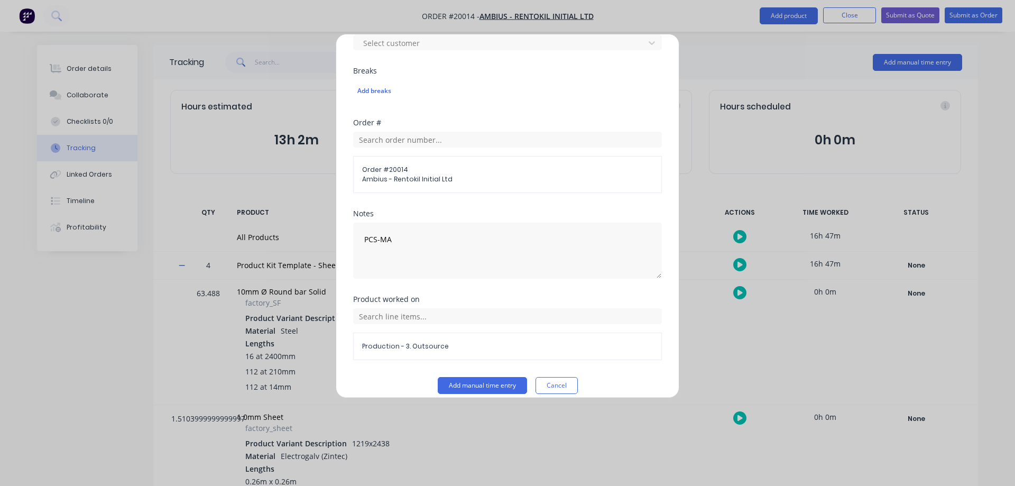
click at [451, 386] on button "Add manual time entry" at bounding box center [482, 385] width 89 height 17
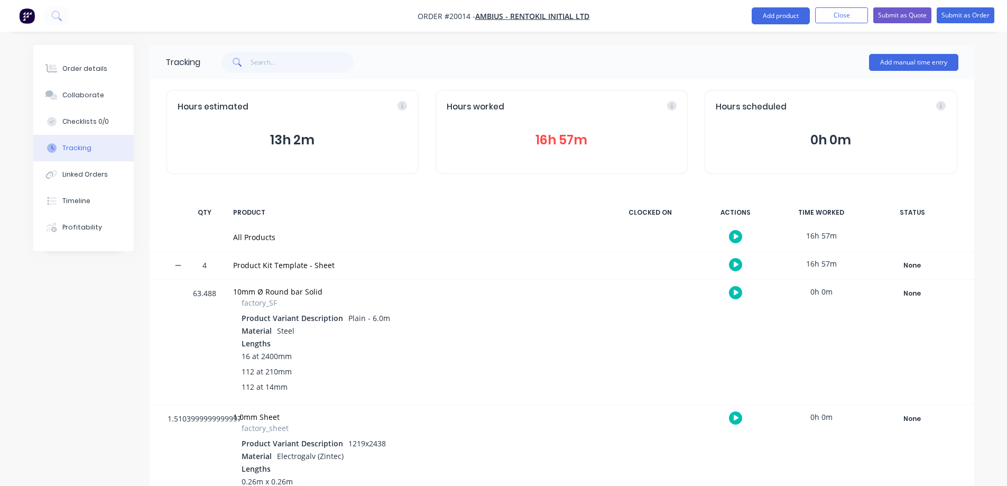
click at [913, 59] on button "Add manual time entry" at bounding box center [913, 62] width 89 height 17
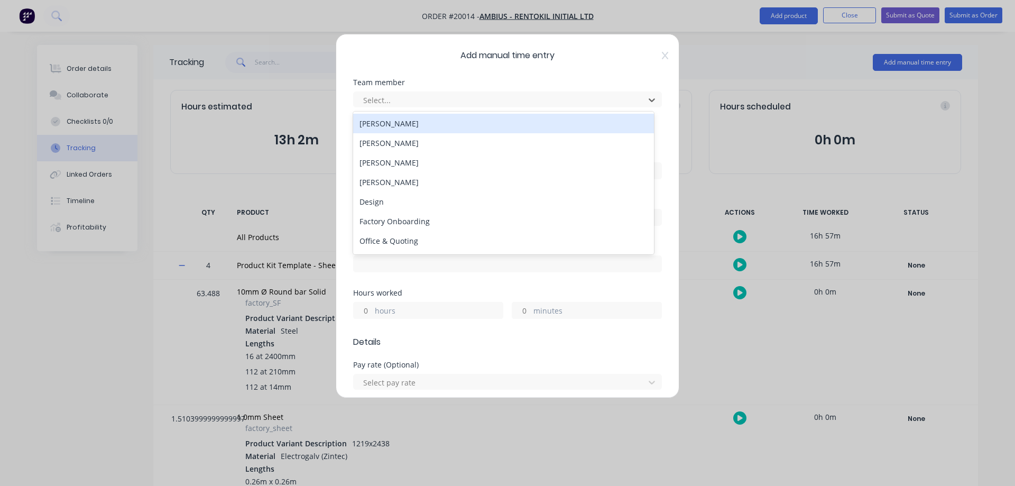
click at [395, 97] on div at bounding box center [500, 100] width 277 height 13
type input "x"
click at [391, 116] on div "[PERSON_NAME]" at bounding box center [503, 124] width 301 height 20
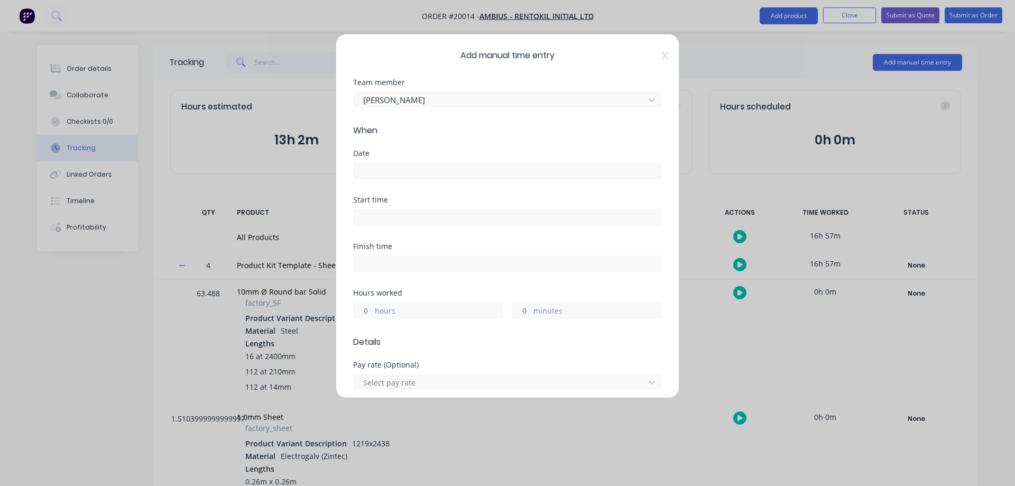
click at [385, 164] on input at bounding box center [508, 171] width 308 height 16
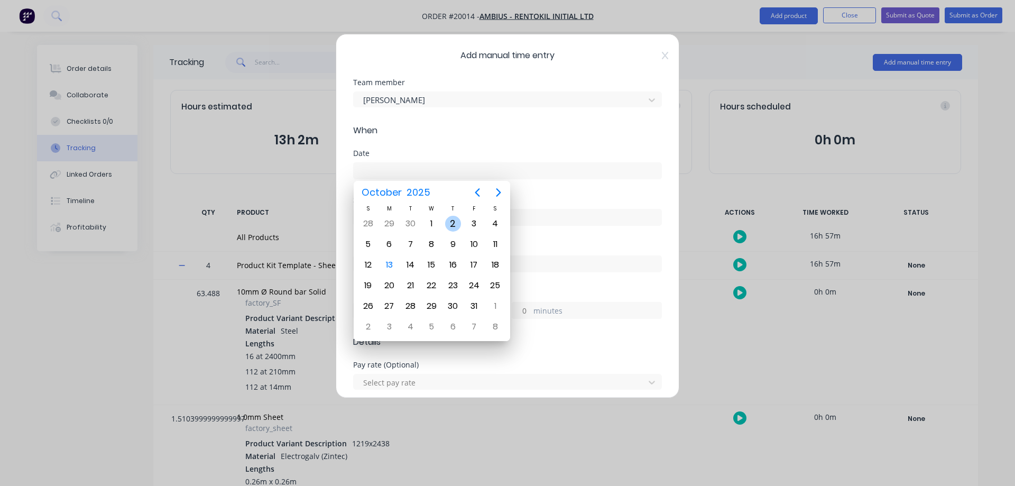
click at [453, 223] on div "2" at bounding box center [453, 224] width 16 height 16
type input "[DATE]"
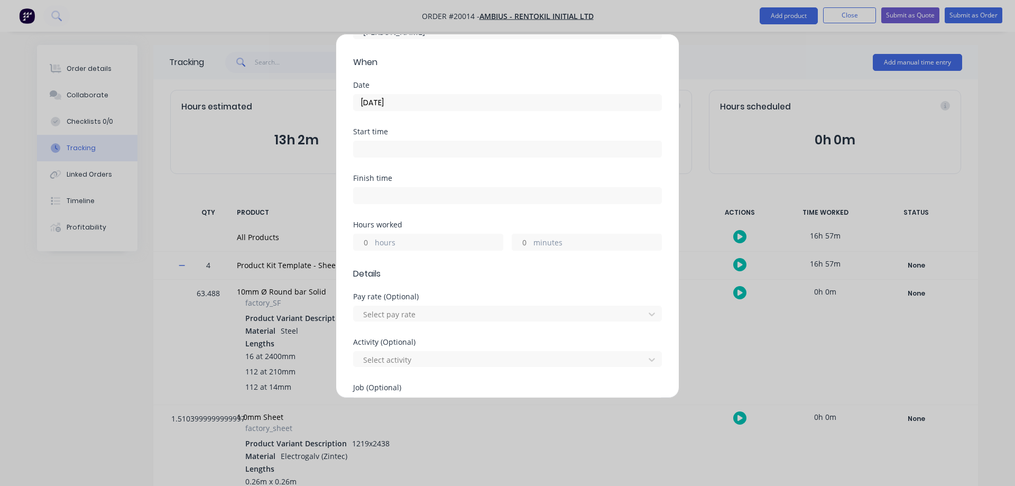
scroll to position [211, 0]
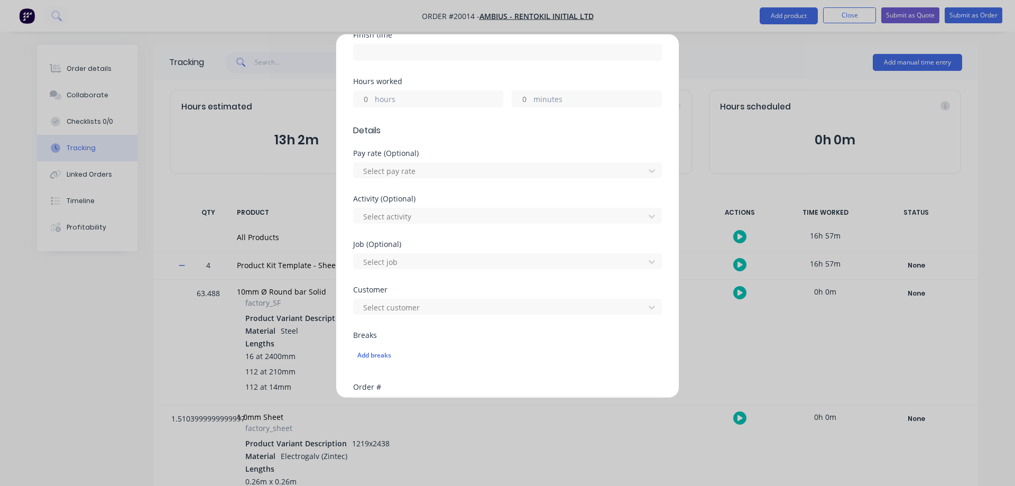
click at [519, 100] on input "minutes" at bounding box center [521, 99] width 19 height 16
type input "1"
type input "40"
click at [366, 99] on input "hours" at bounding box center [363, 99] width 19 height 16
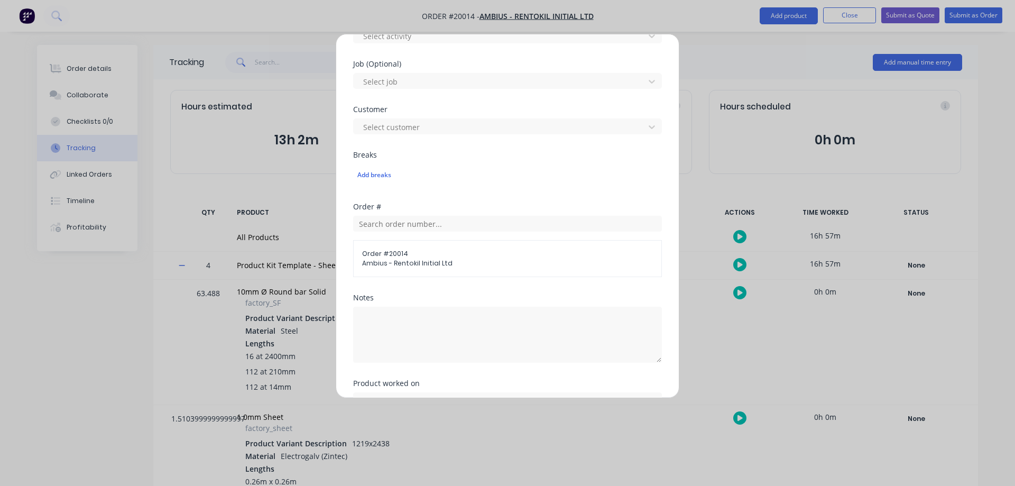
scroll to position [423, 0]
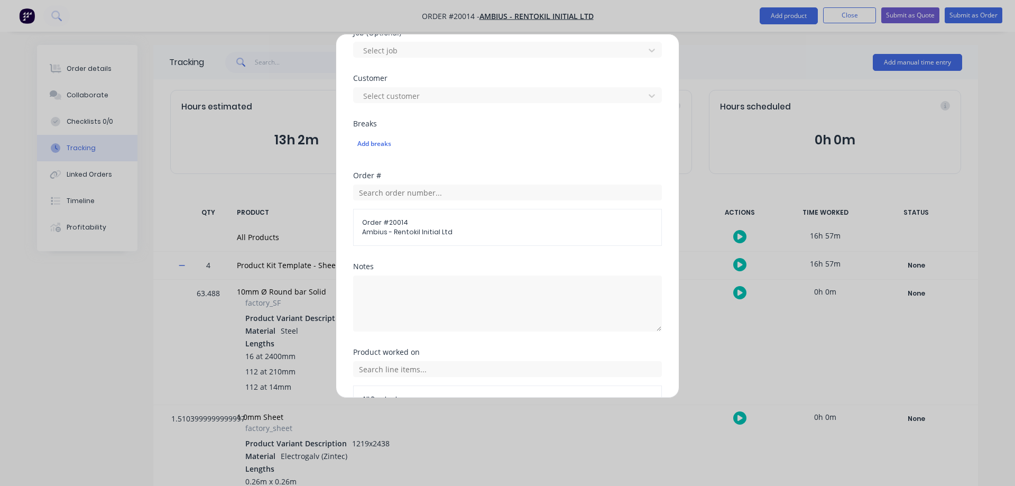
type input "1"
click at [413, 292] on textarea at bounding box center [507, 303] width 309 height 56
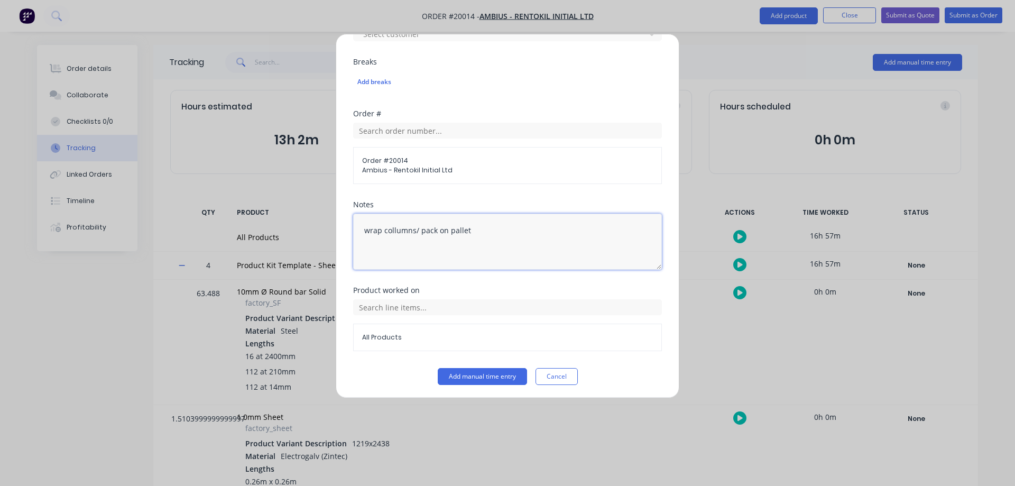
scroll to position [487, 0]
type textarea "wrap collumns/ pack on pallet"
click at [386, 304] on input "text" at bounding box center [507, 305] width 309 height 16
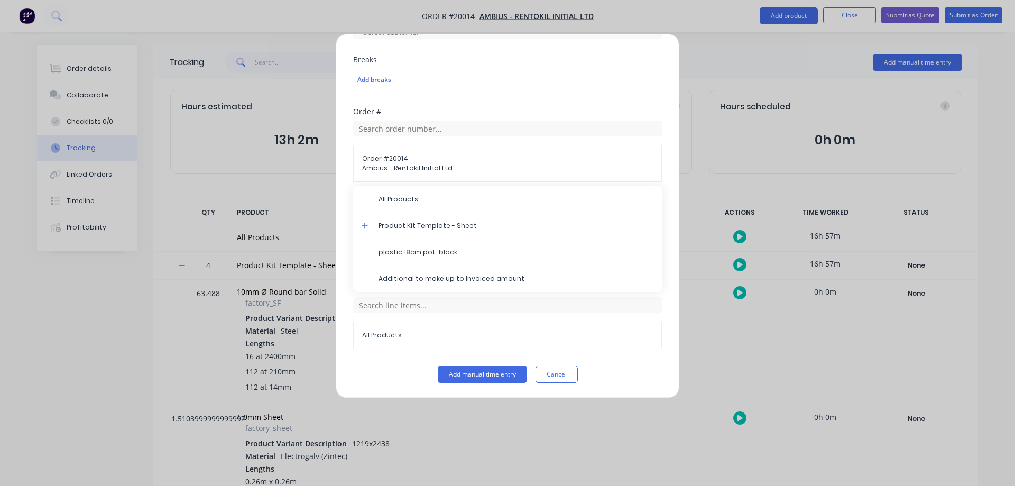
click at [366, 225] on icon at bounding box center [365, 226] width 6 height 6
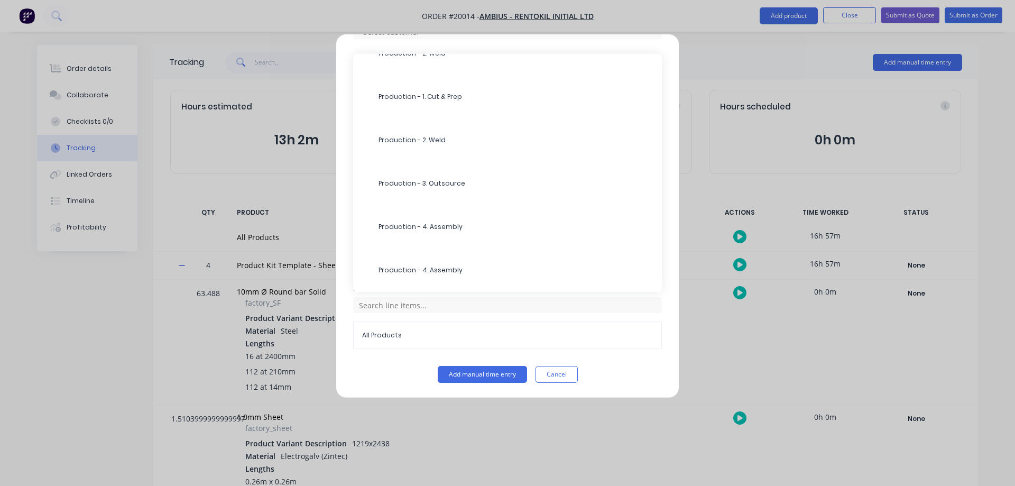
scroll to position [510, 0]
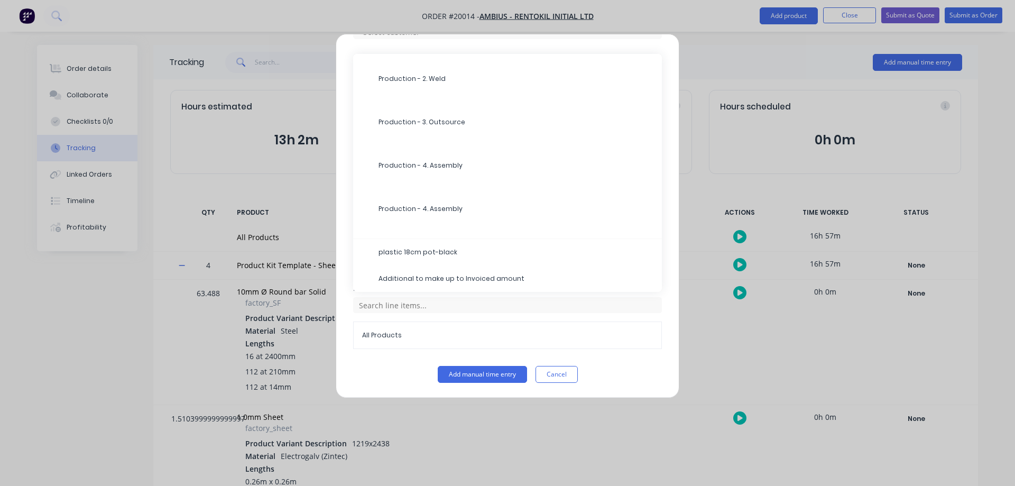
click at [409, 210] on span "Production - 4. Assembly" at bounding box center [516, 209] width 275 height 10
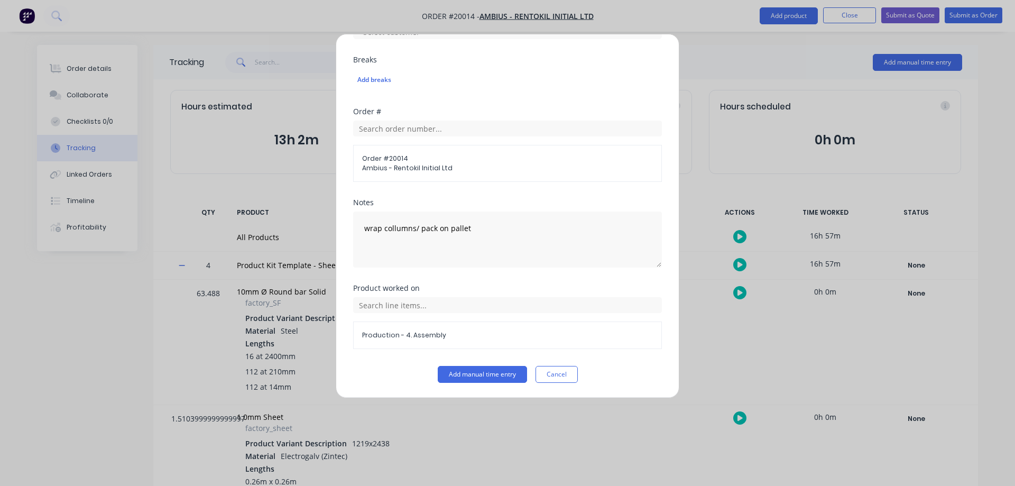
click at [467, 374] on button "Add manual time entry" at bounding box center [482, 374] width 89 height 17
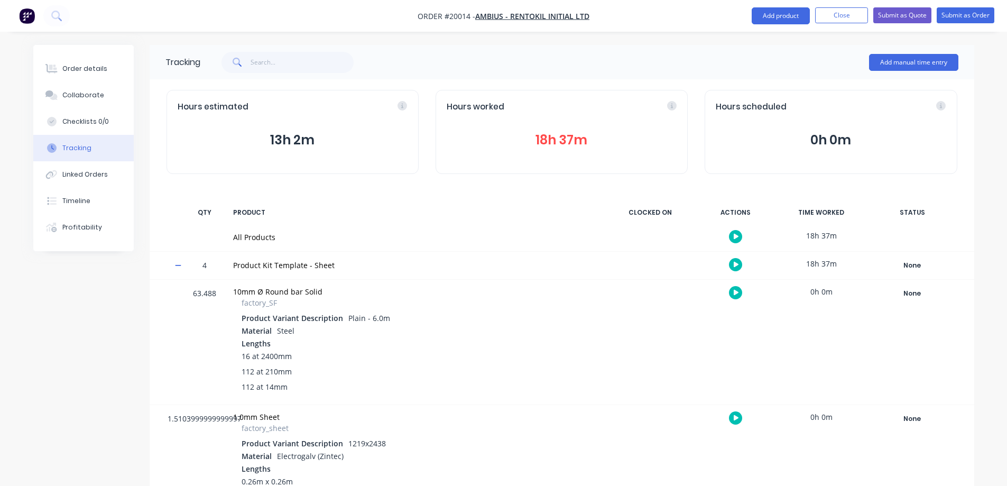
click at [893, 69] on button "Add manual time entry" at bounding box center [913, 62] width 89 height 17
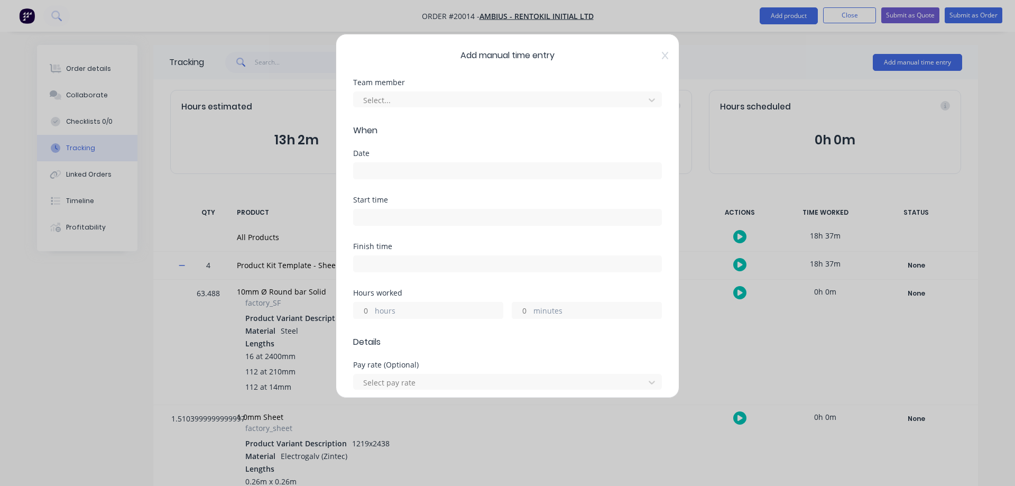
click at [444, 101] on div at bounding box center [500, 100] width 277 height 13
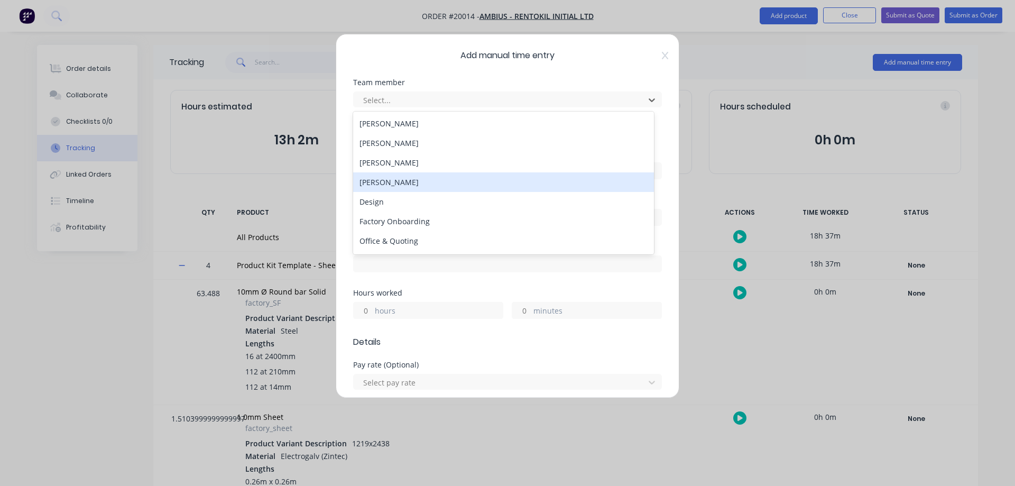
click at [397, 181] on div "[PERSON_NAME]" at bounding box center [503, 182] width 301 height 20
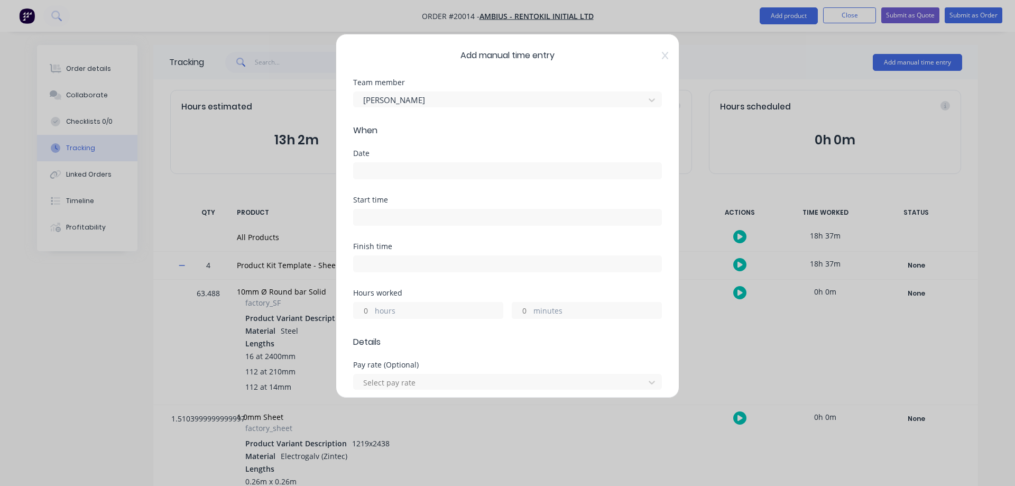
click at [386, 173] on input at bounding box center [508, 171] width 308 height 16
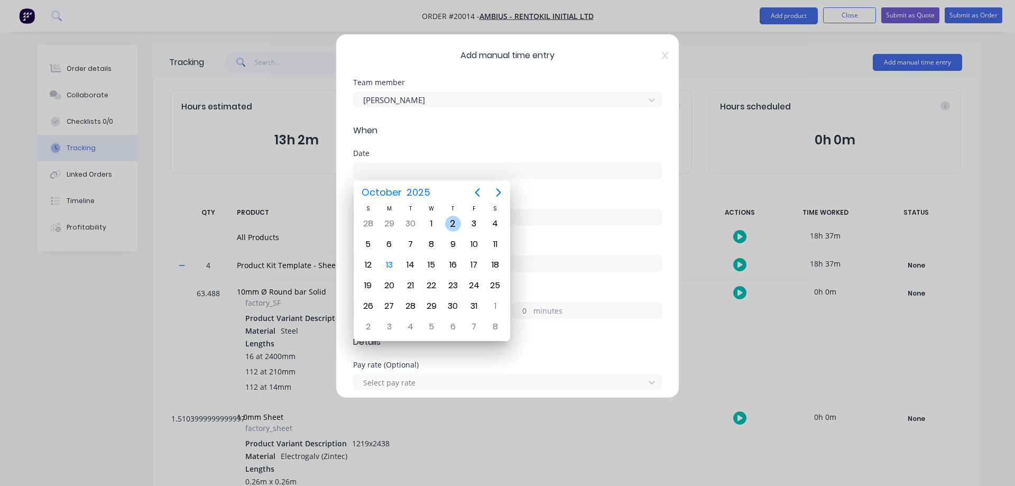
click at [451, 225] on div "2" at bounding box center [453, 224] width 16 height 16
type input "[DATE]"
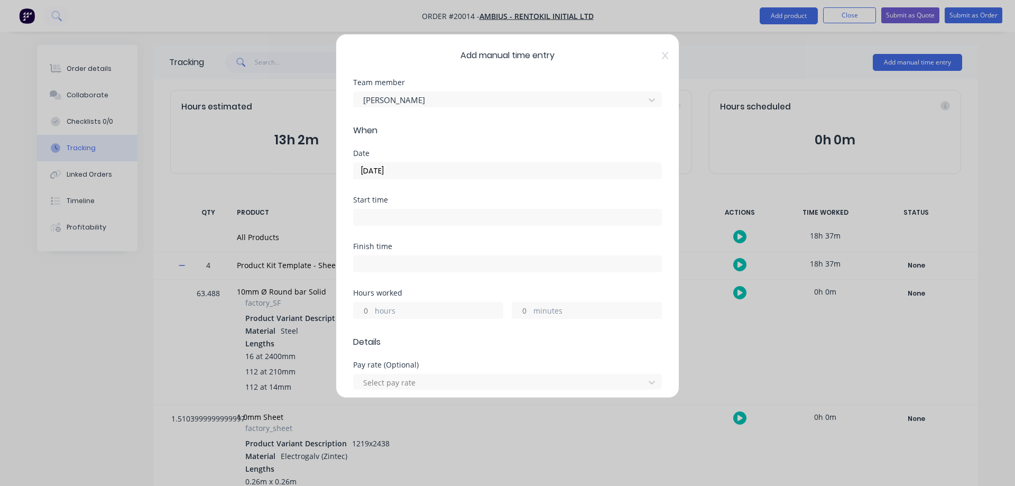
click at [519, 310] on input "minutes" at bounding box center [521, 310] width 19 height 16
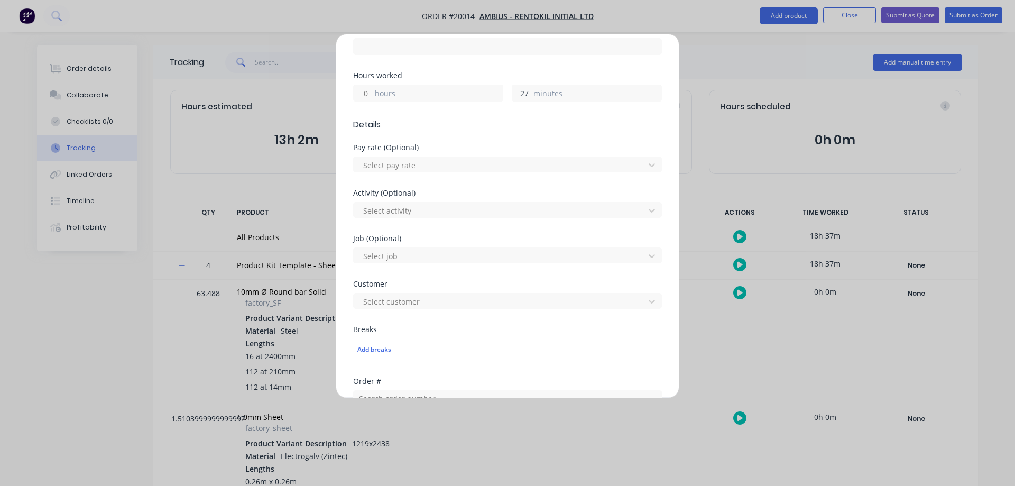
scroll to position [370, 0]
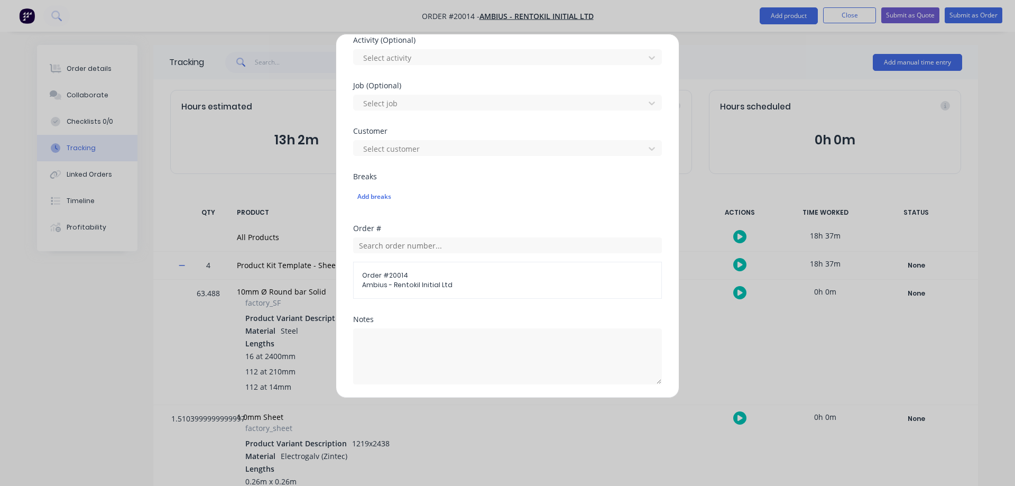
type input "27"
click at [402, 338] on textarea at bounding box center [507, 356] width 309 height 56
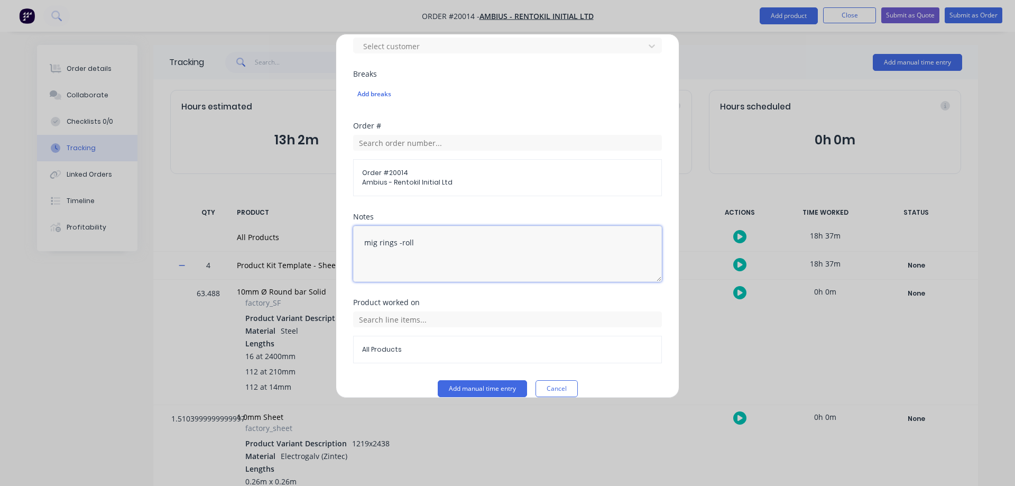
scroll to position [476, 0]
type textarea "mig rings -roll"
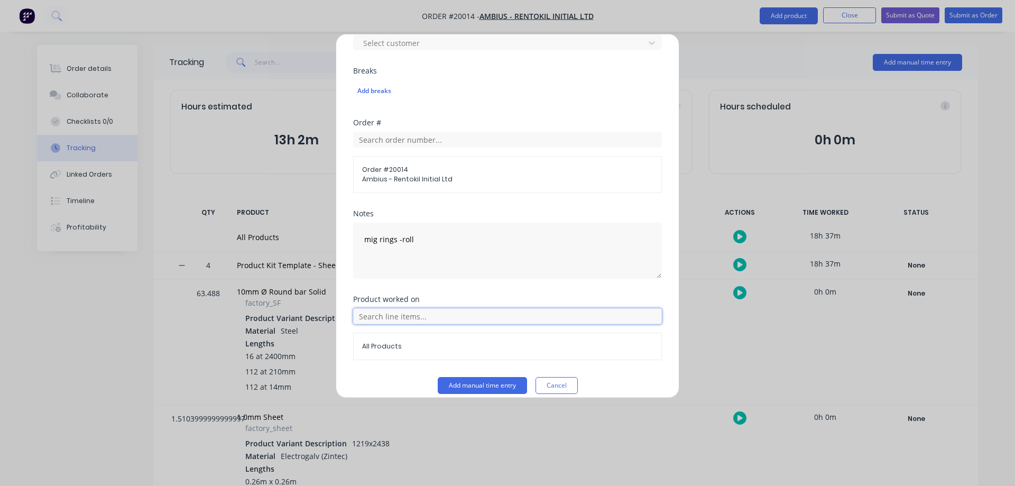
click at [364, 313] on input "text" at bounding box center [507, 316] width 309 height 16
click at [366, 241] on span at bounding box center [367, 238] width 11 height 11
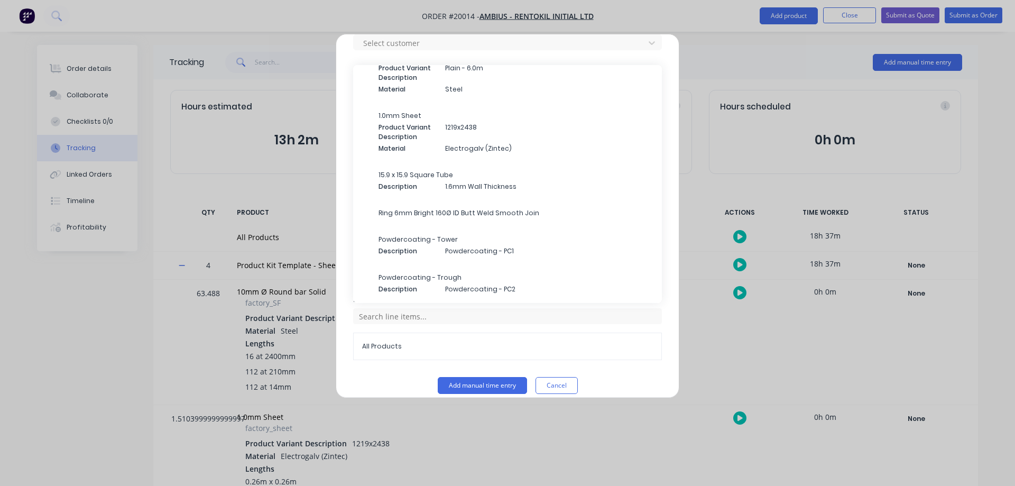
scroll to position [317, 0]
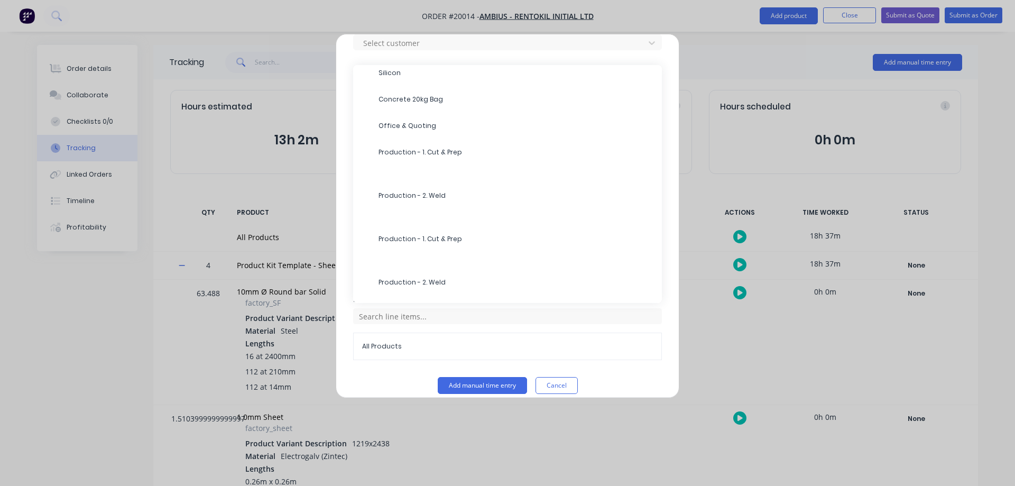
click at [389, 193] on span "Production - 2. Weld" at bounding box center [516, 196] width 275 height 10
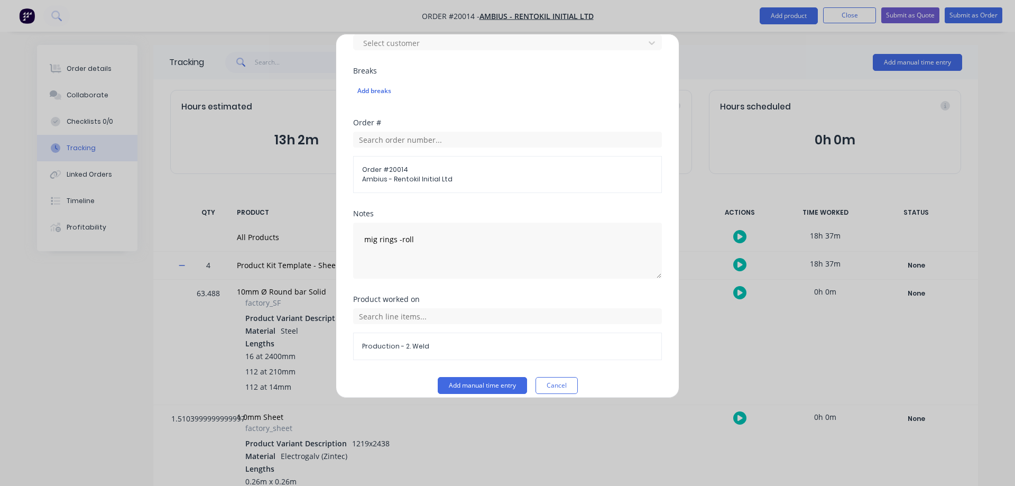
click at [474, 382] on button "Add manual time entry" at bounding box center [482, 385] width 89 height 17
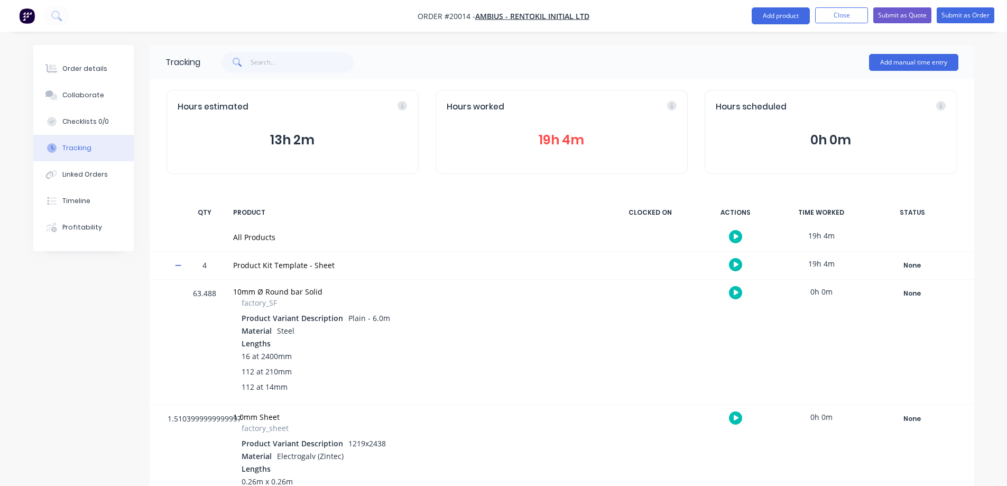
click at [910, 64] on button "Add manual time entry" at bounding box center [913, 62] width 89 height 17
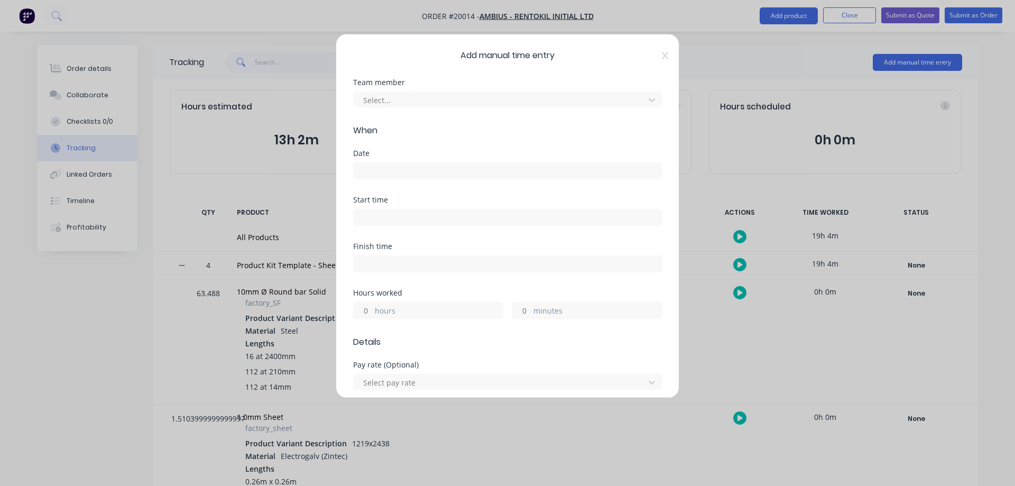
click at [422, 99] on div at bounding box center [500, 100] width 277 height 13
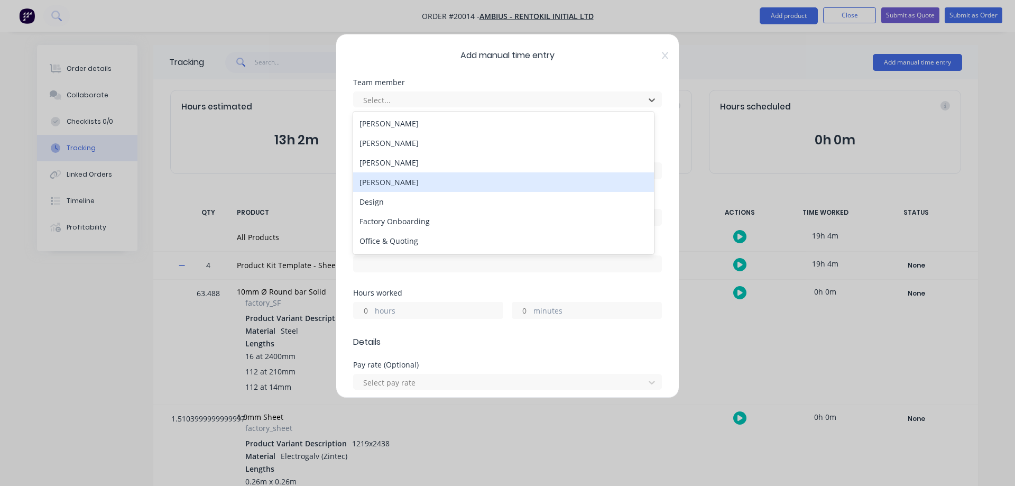
click at [395, 180] on div "[PERSON_NAME]" at bounding box center [503, 182] width 301 height 20
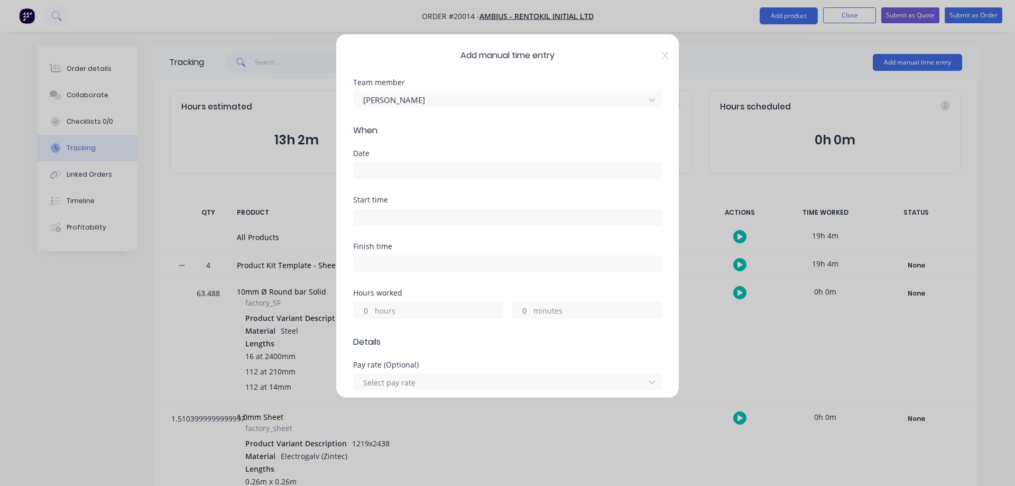
click at [377, 172] on input at bounding box center [508, 171] width 308 height 16
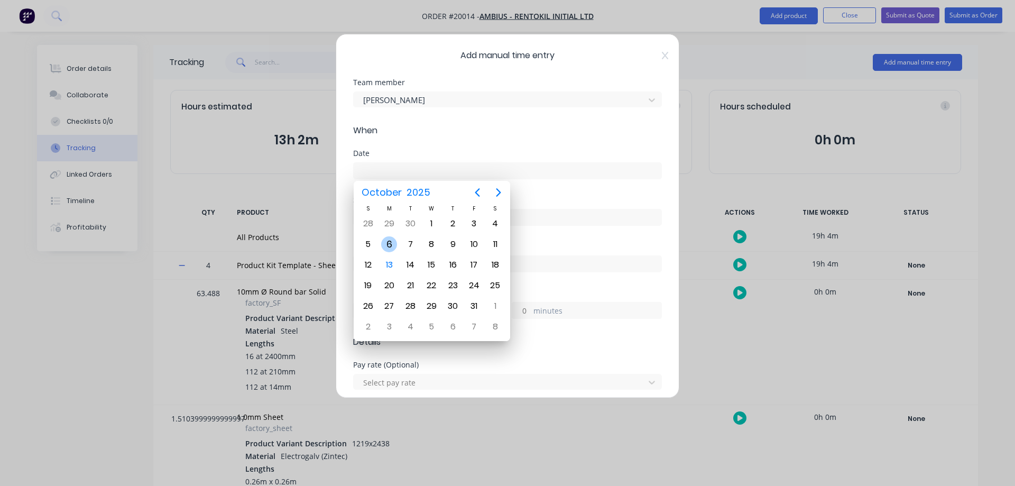
click at [387, 243] on div "6" at bounding box center [389, 244] width 16 height 16
type input "[DATE]"
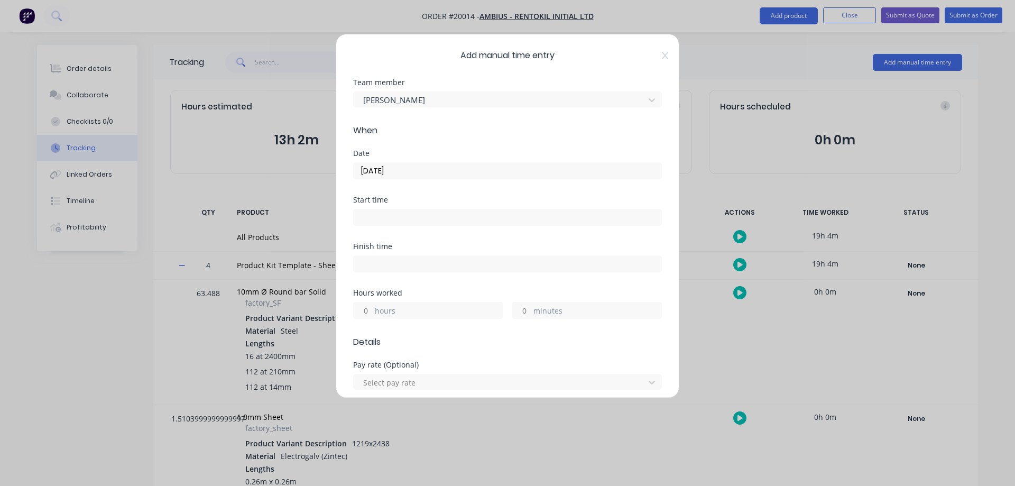
click at [365, 311] on input "hours" at bounding box center [363, 310] width 19 height 16
type input "3"
click at [518, 311] on input "minutes" at bounding box center [521, 310] width 19 height 16
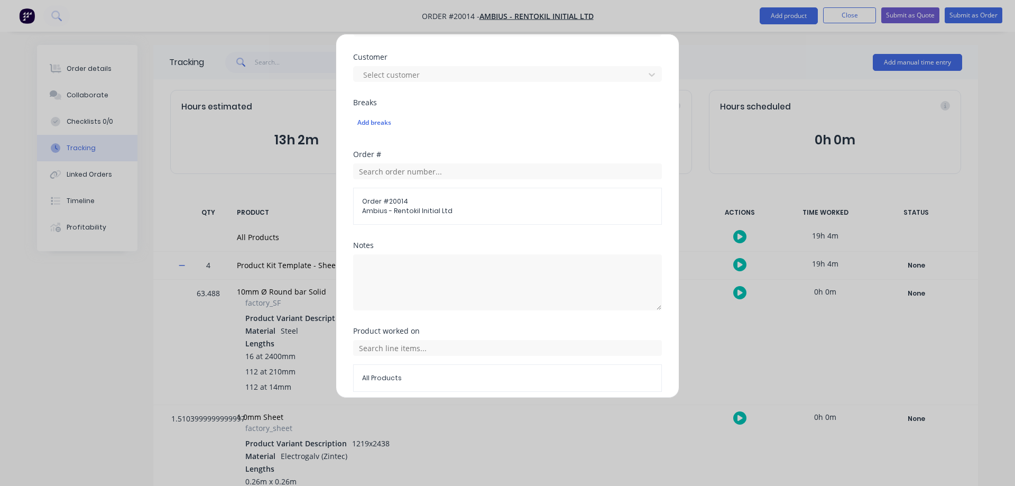
scroll to position [476, 0]
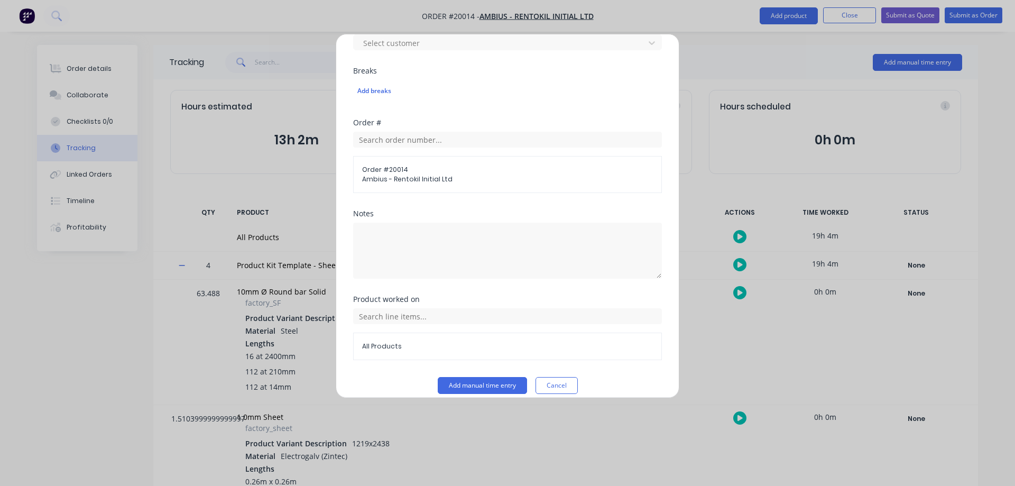
type input "20"
click at [392, 246] on textarea at bounding box center [507, 251] width 309 height 56
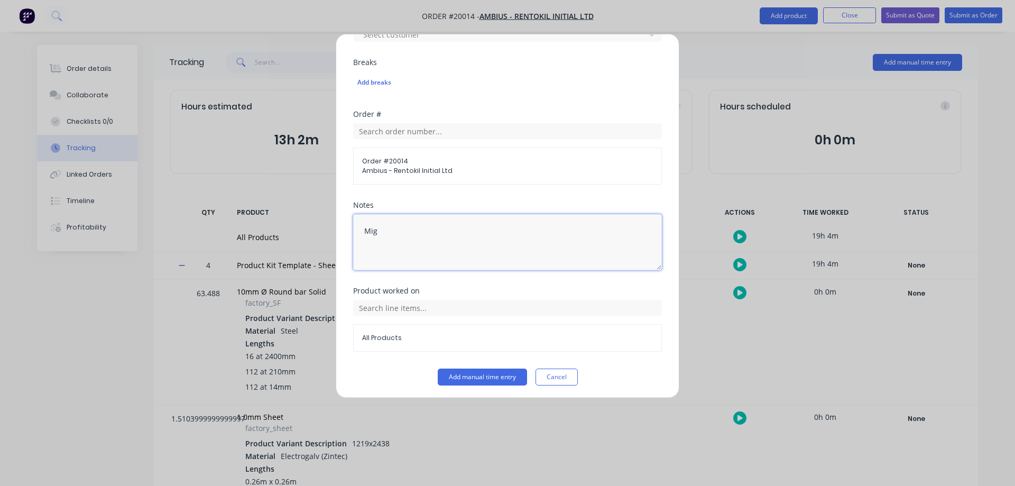
scroll to position [487, 0]
type textarea "Mig"
click at [384, 312] on input "text" at bounding box center [507, 305] width 309 height 16
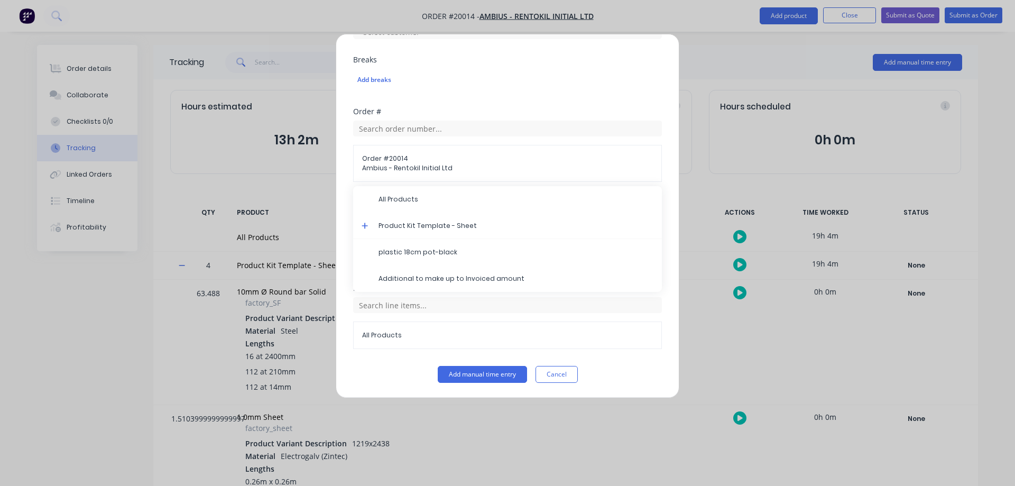
click at [363, 227] on icon at bounding box center [365, 225] width 7 height 7
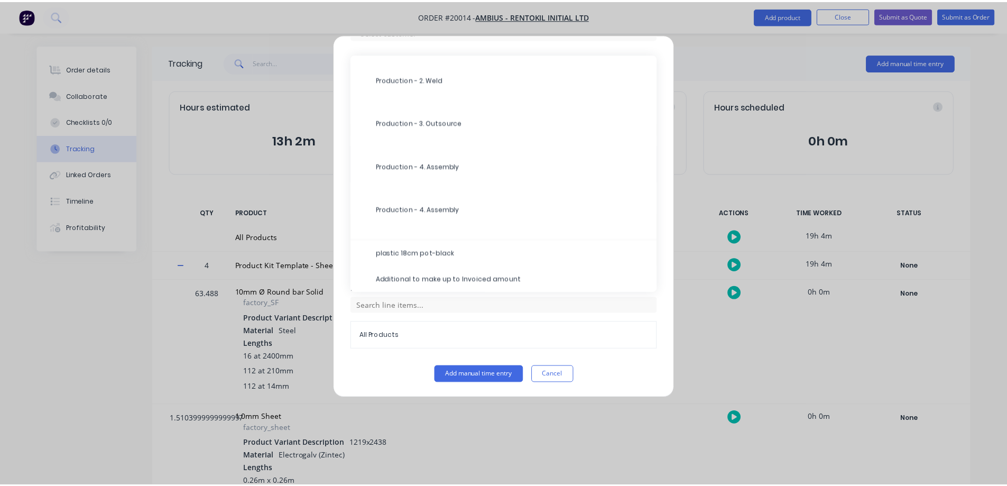
scroll to position [510, 0]
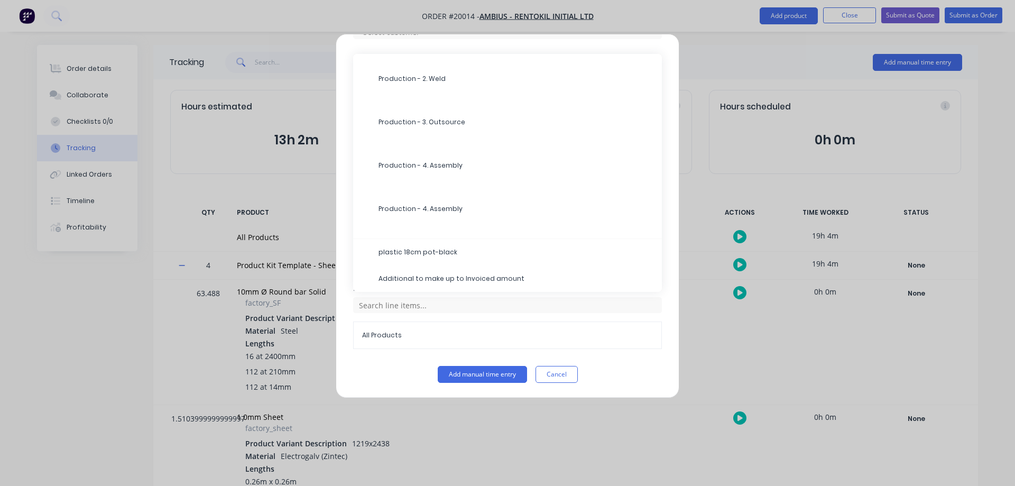
click at [411, 81] on span "Production - 2. Weld" at bounding box center [516, 79] width 275 height 10
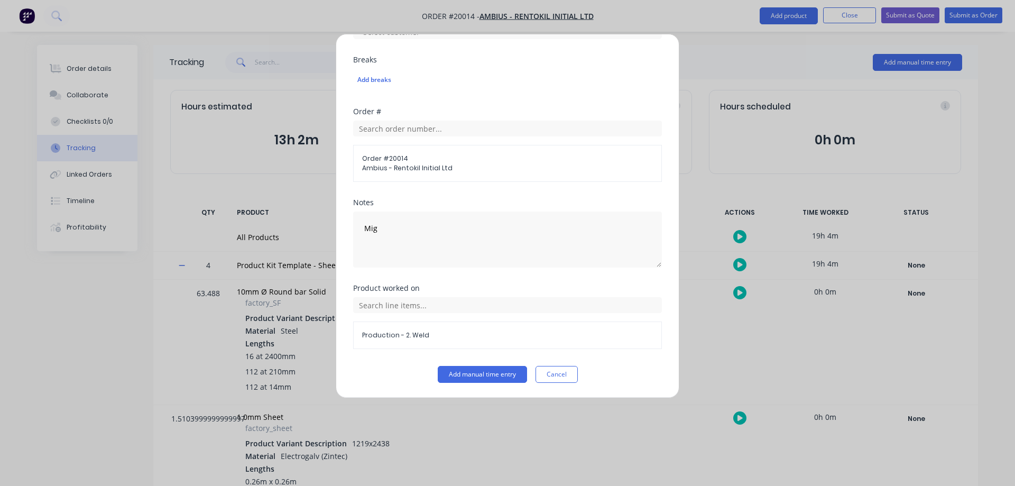
click at [476, 375] on button "Add manual time entry" at bounding box center [482, 374] width 89 height 17
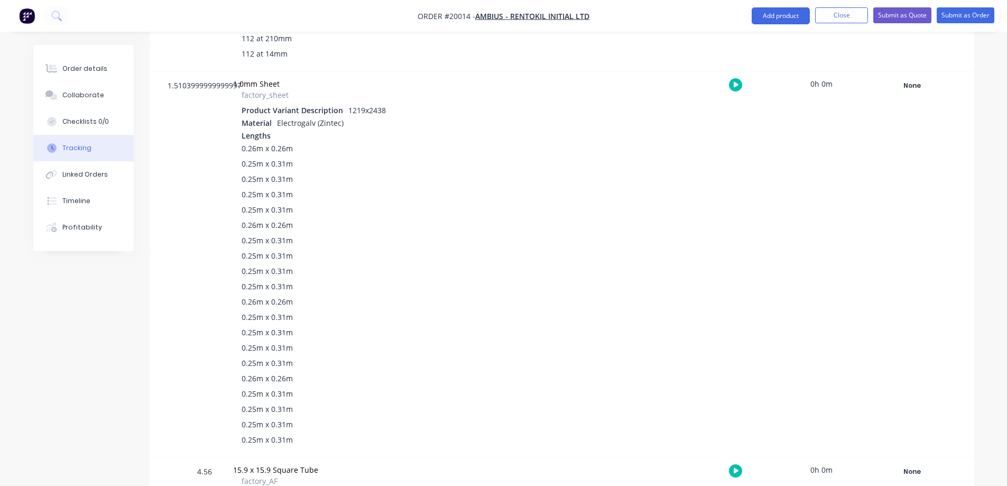
scroll to position [16, 0]
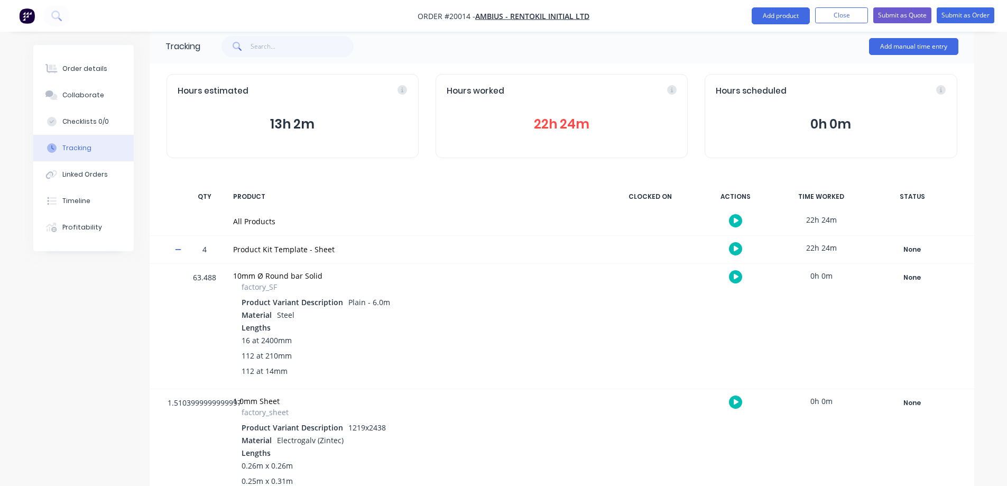
click at [76, 227] on div "Profitability" at bounding box center [82, 228] width 40 height 10
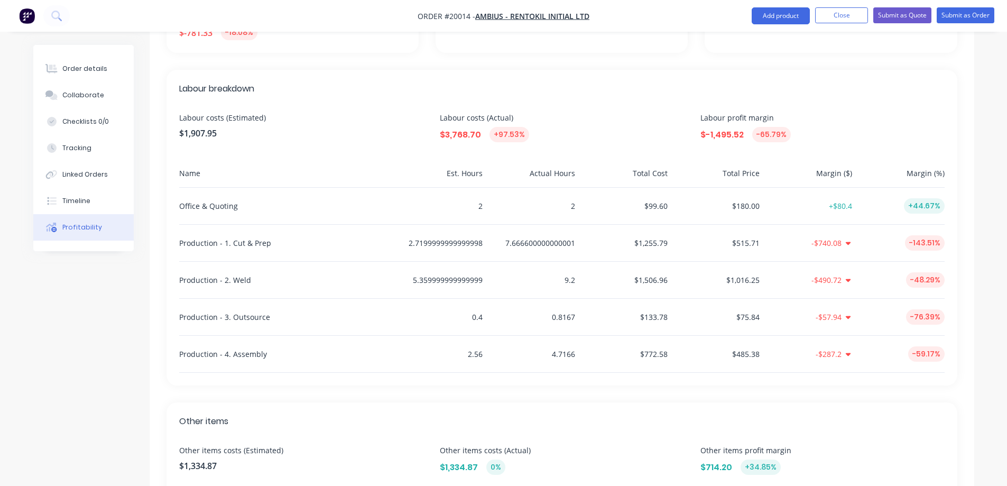
scroll to position [120, 0]
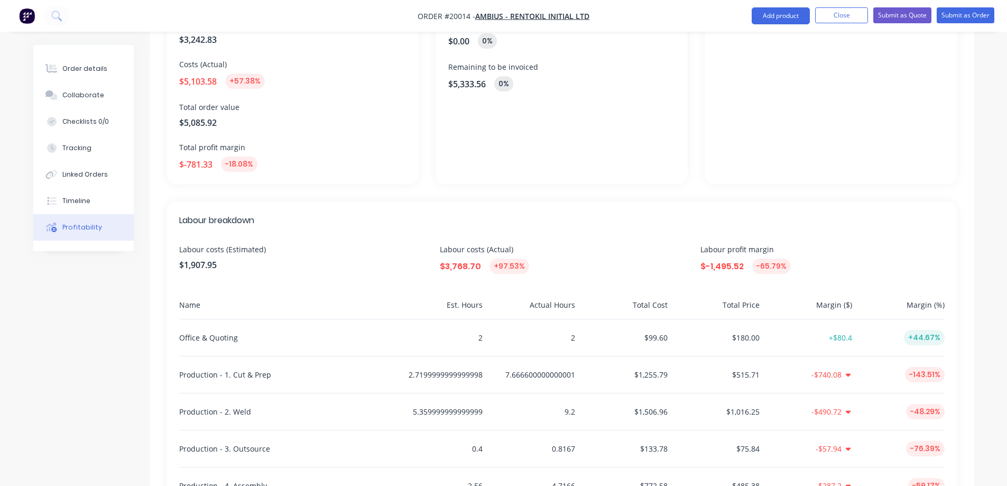
click at [65, 69] on div "Order details" at bounding box center [84, 69] width 45 height 10
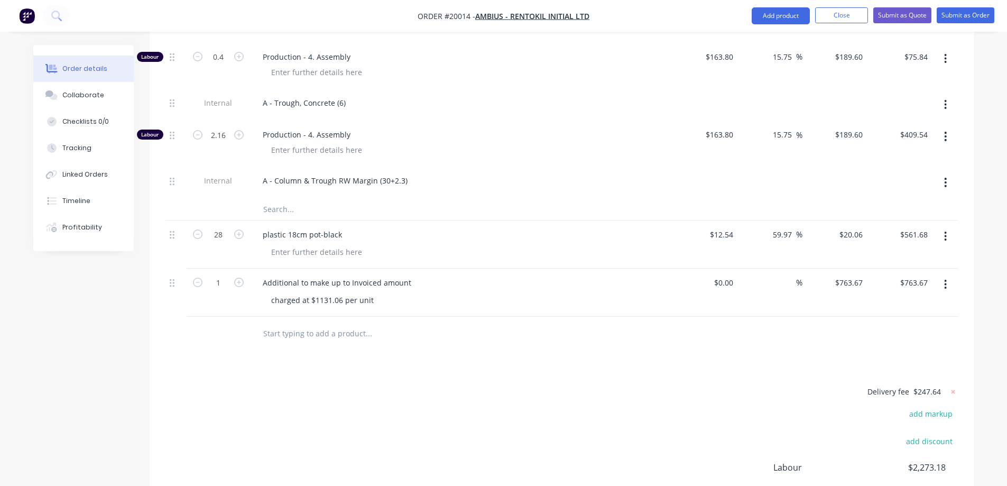
scroll to position [1881, 0]
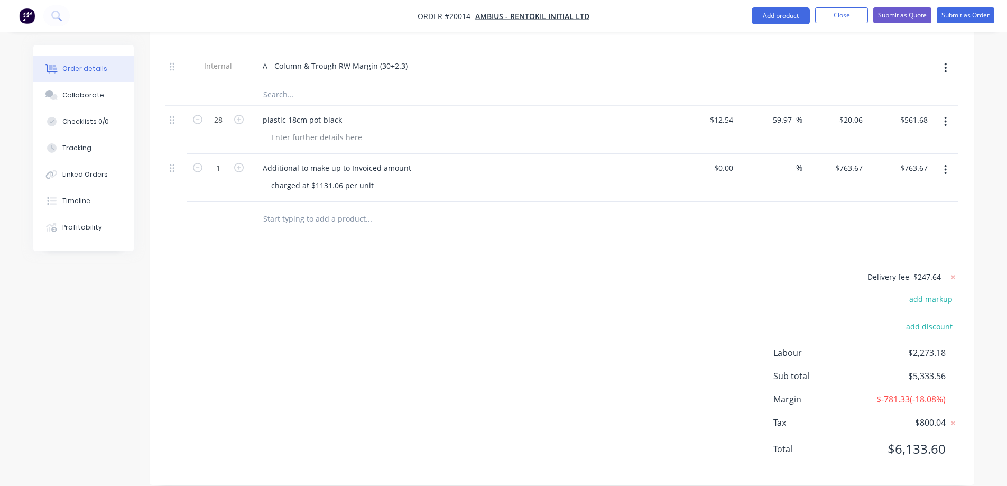
click at [781, 160] on div "%" at bounding box center [791, 167] width 23 height 15
type input "100"
type input "$0.00"
click at [811, 156] on div "$0.00 $763.67" at bounding box center [834, 178] width 65 height 48
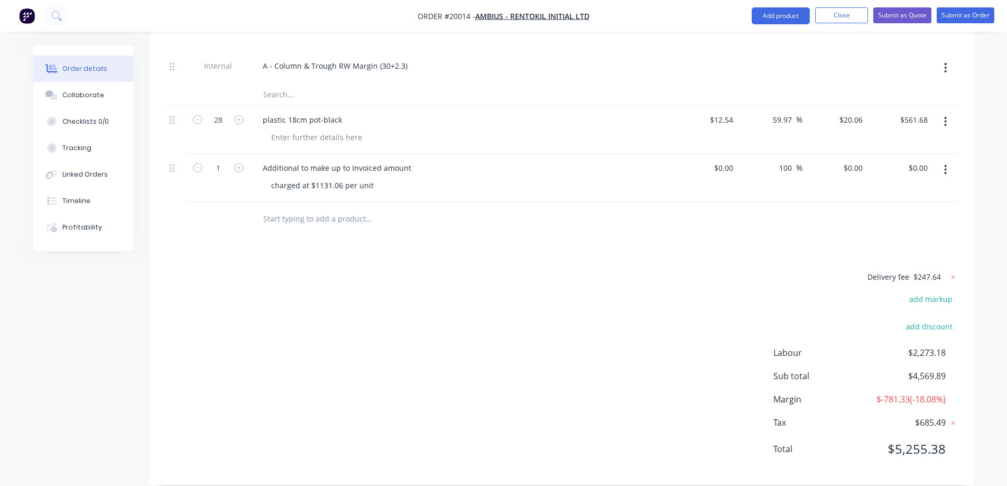
click at [781, 160] on input "100" at bounding box center [787, 167] width 18 height 15
drag, startPoint x: 784, startPoint y: 159, endPoint x: 796, endPoint y: 154, distance: 12.9
click at [786, 160] on input "0100" at bounding box center [785, 167] width 22 height 15
drag, startPoint x: 787, startPoint y: 154, endPoint x: 754, endPoint y: 151, distance: 33.5
click at [754, 154] on div "0100 0100 %" at bounding box center [769, 178] width 65 height 48
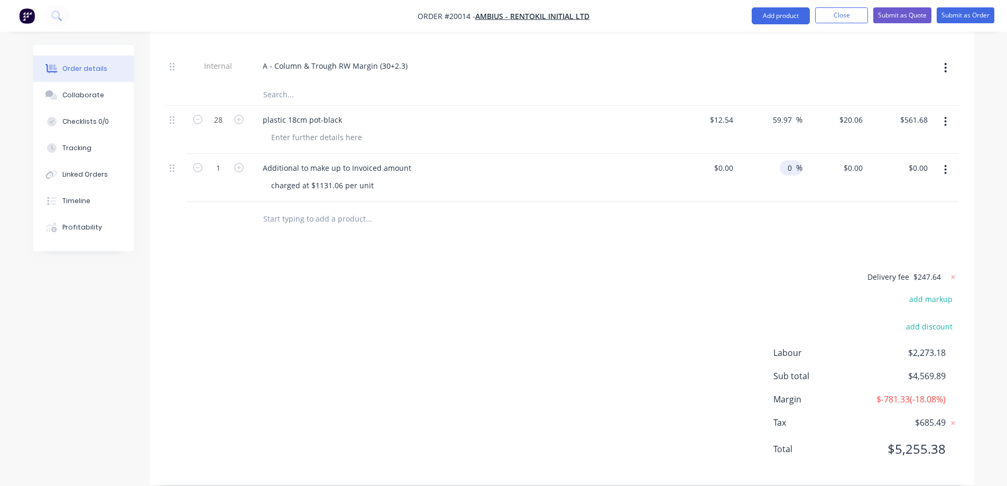
type input "0"
drag, startPoint x: 769, startPoint y: 211, endPoint x: 773, endPoint y: 226, distance: 15.5
click at [767, 213] on div at bounding box center [561, 219] width 793 height 34
click at [859, 160] on input "0" at bounding box center [861, 167] width 12 height 15
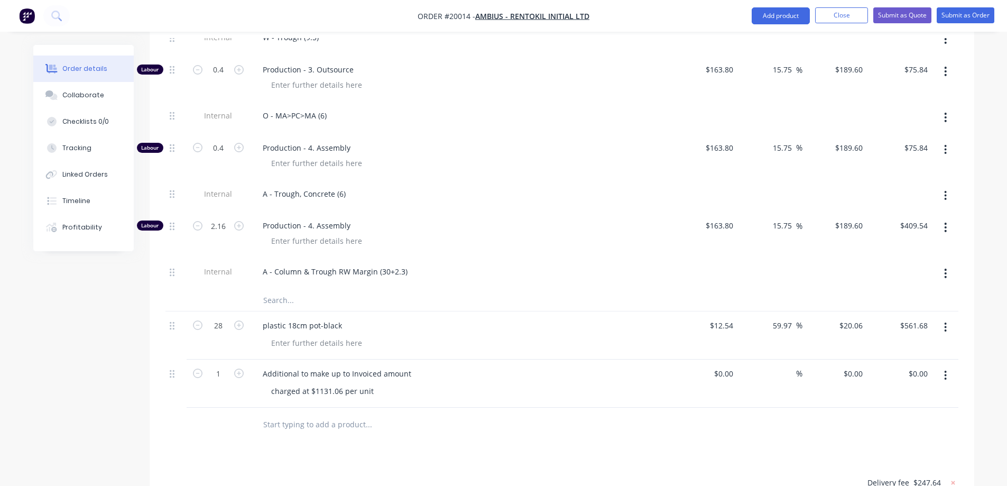
scroll to position [1828, 0]
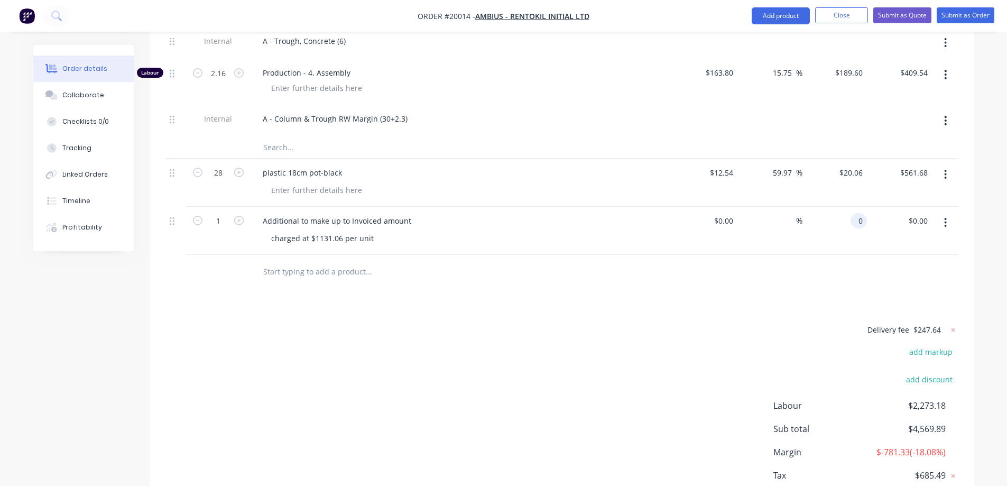
click at [849, 207] on div "0 0" at bounding box center [834, 231] width 65 height 48
type input "$763.668"
type input "$763.67"
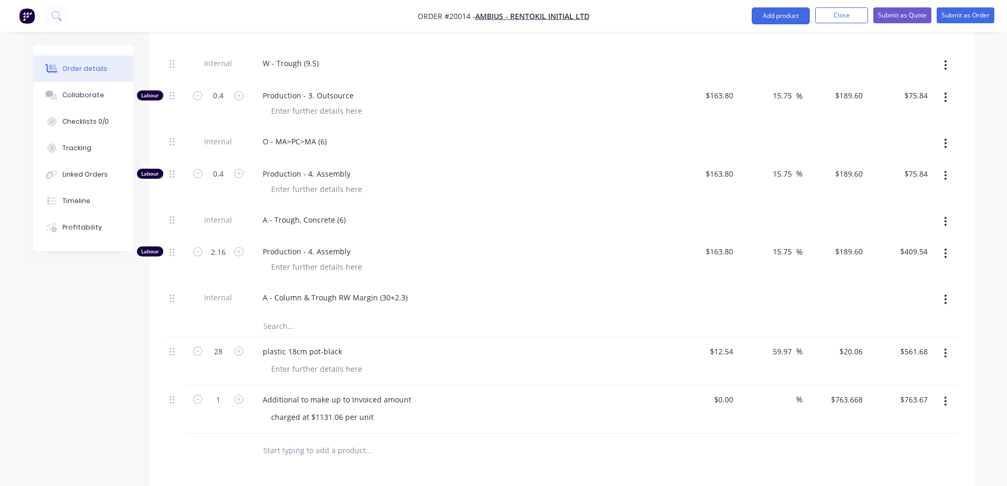
scroll to position [1617, 0]
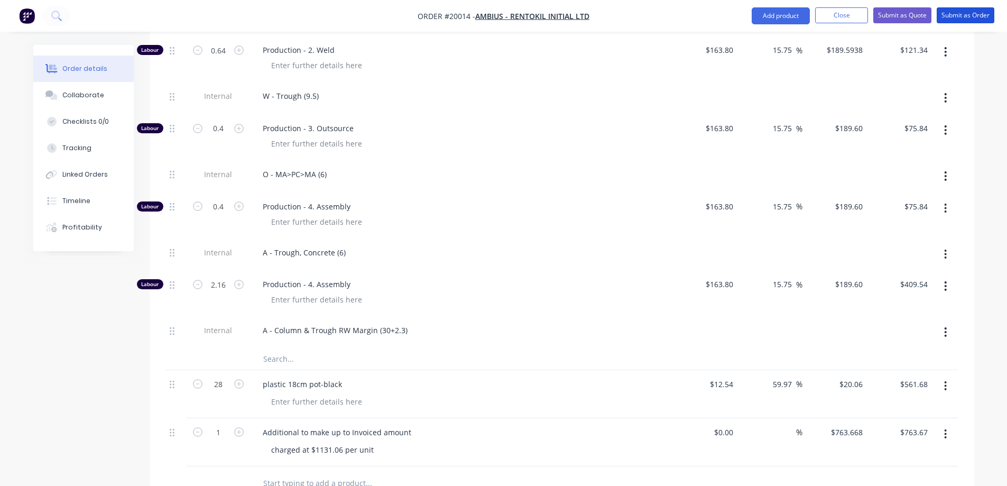
click at [967, 14] on button "Submit as Order" at bounding box center [966, 15] width 58 height 16
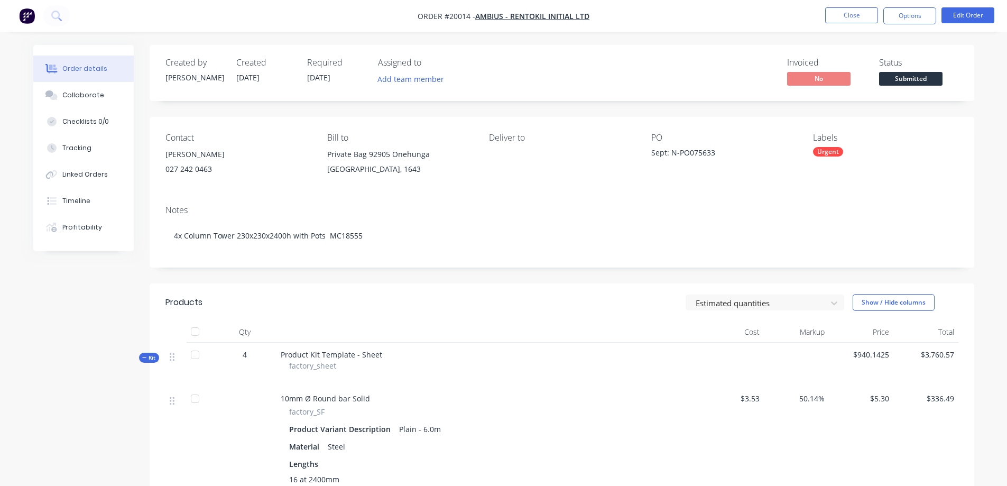
click at [911, 80] on span "Submitted" at bounding box center [910, 78] width 63 height 13
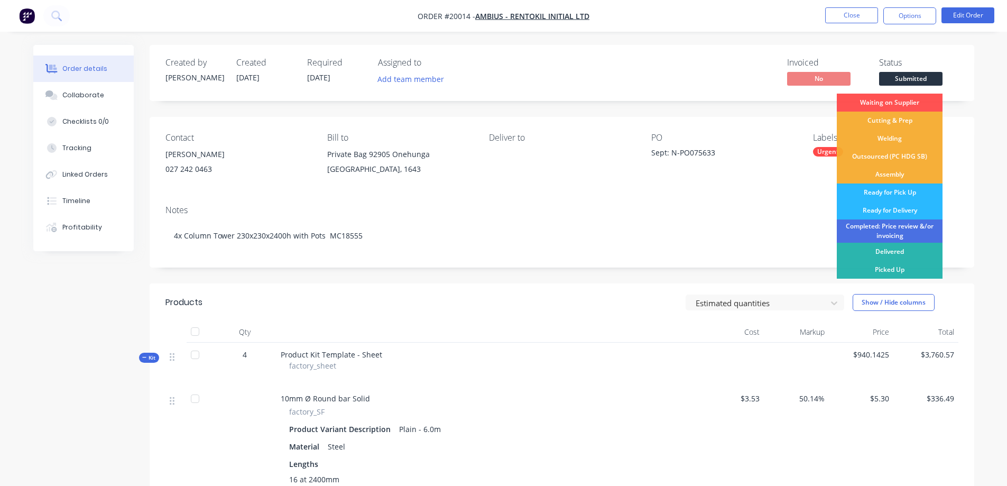
click at [887, 253] on div "Delivered" at bounding box center [890, 252] width 106 height 18
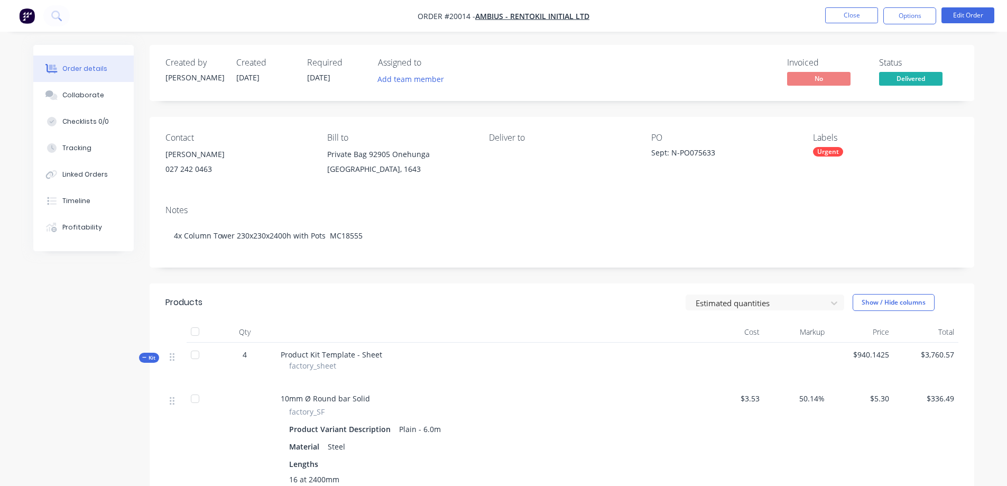
click at [846, 14] on button "Close" at bounding box center [851, 15] width 53 height 16
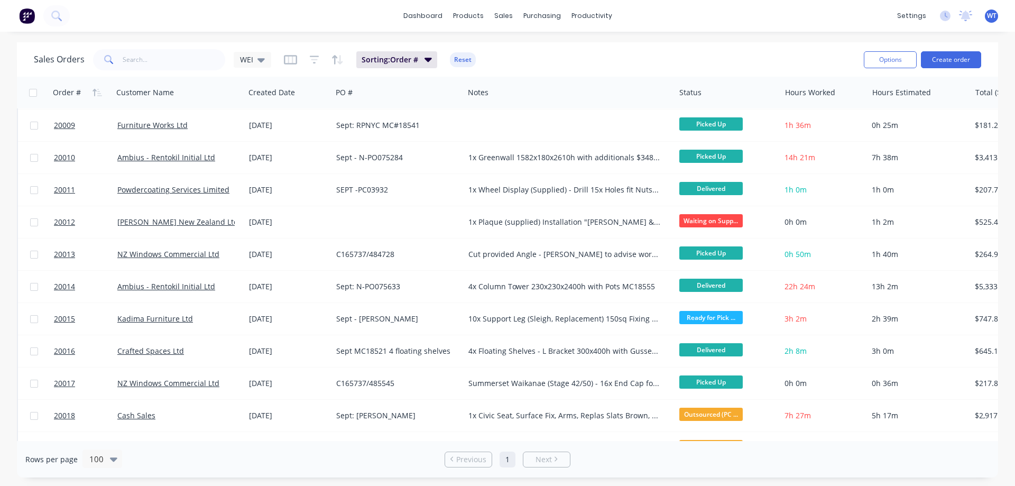
scroll to position [423, 0]
